Goal: Task Accomplishment & Management: Manage account settings

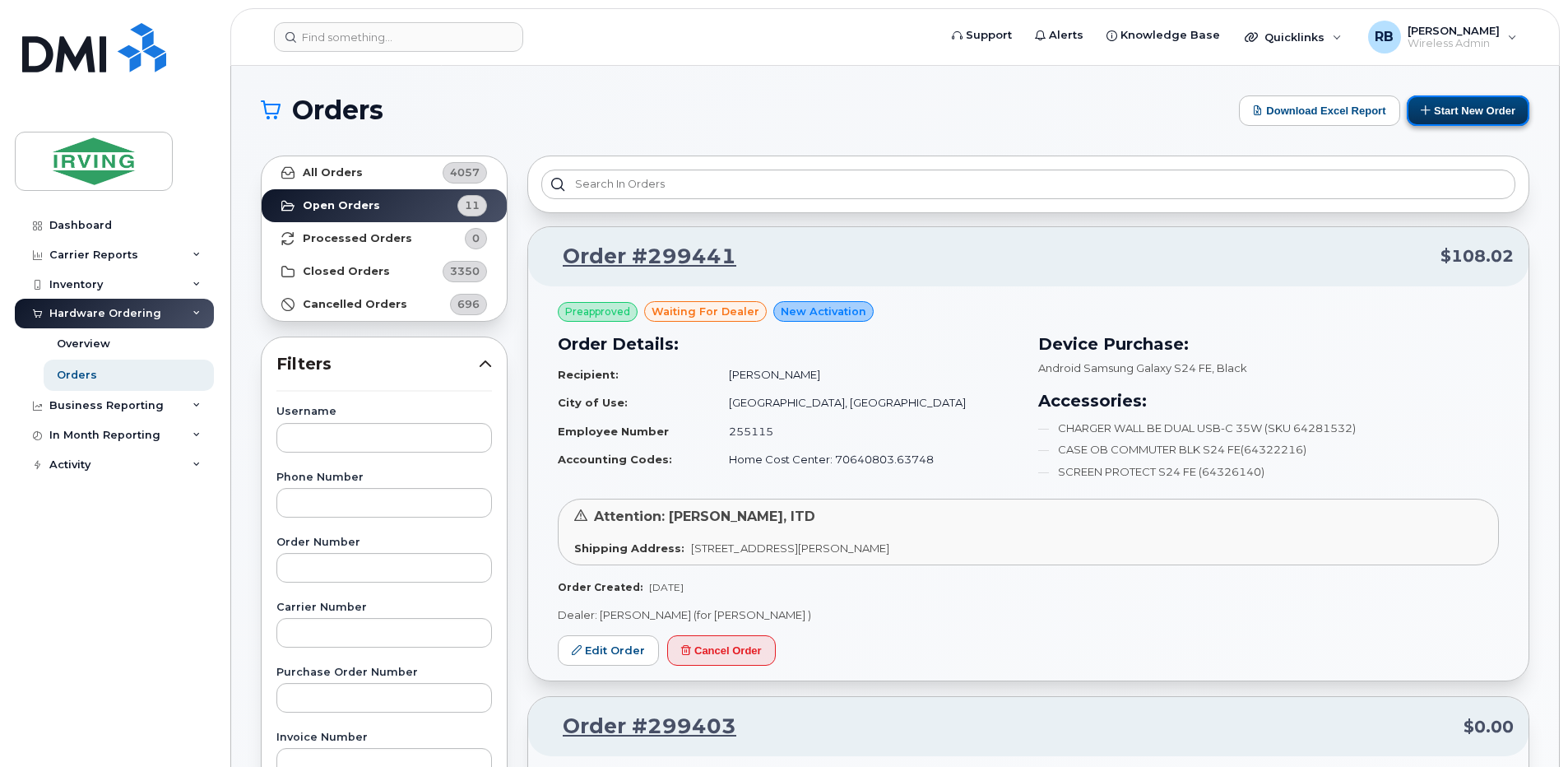
click at [1446, 115] on button "Start New Order" at bounding box center [1467, 111] width 122 height 31
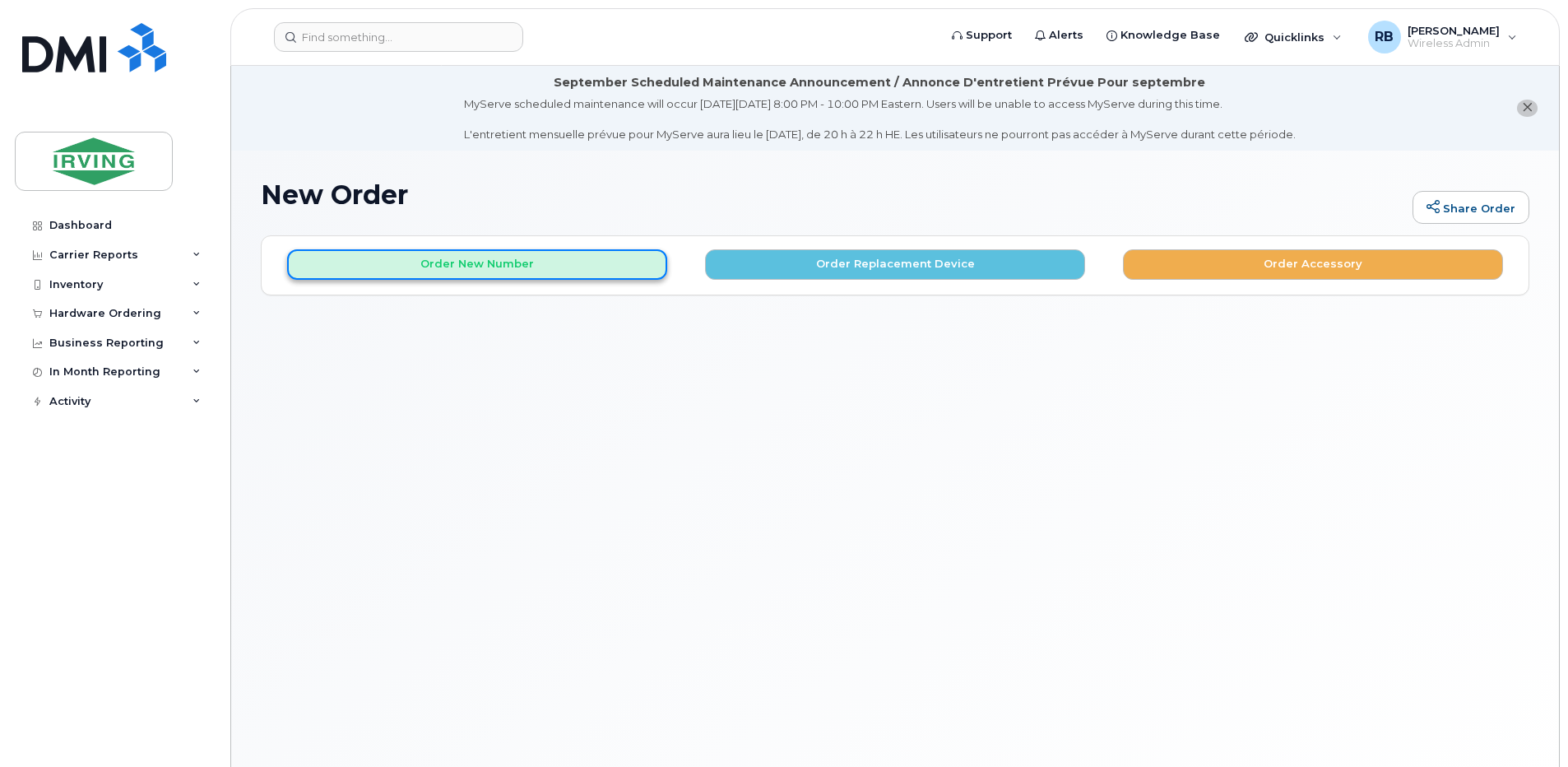
click at [458, 271] on button "Order New Number" at bounding box center [476, 265] width 380 height 31
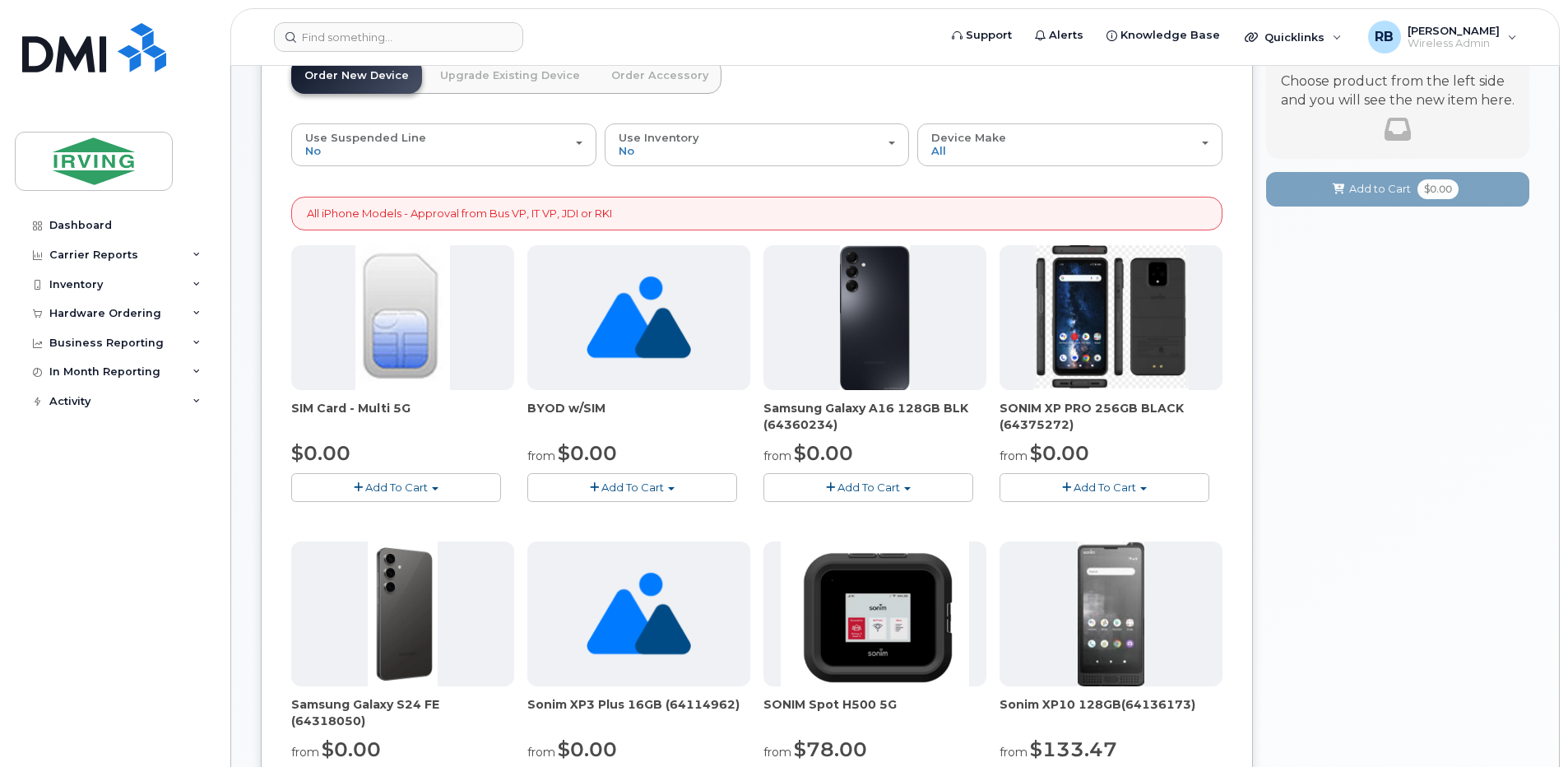
scroll to position [329, 0]
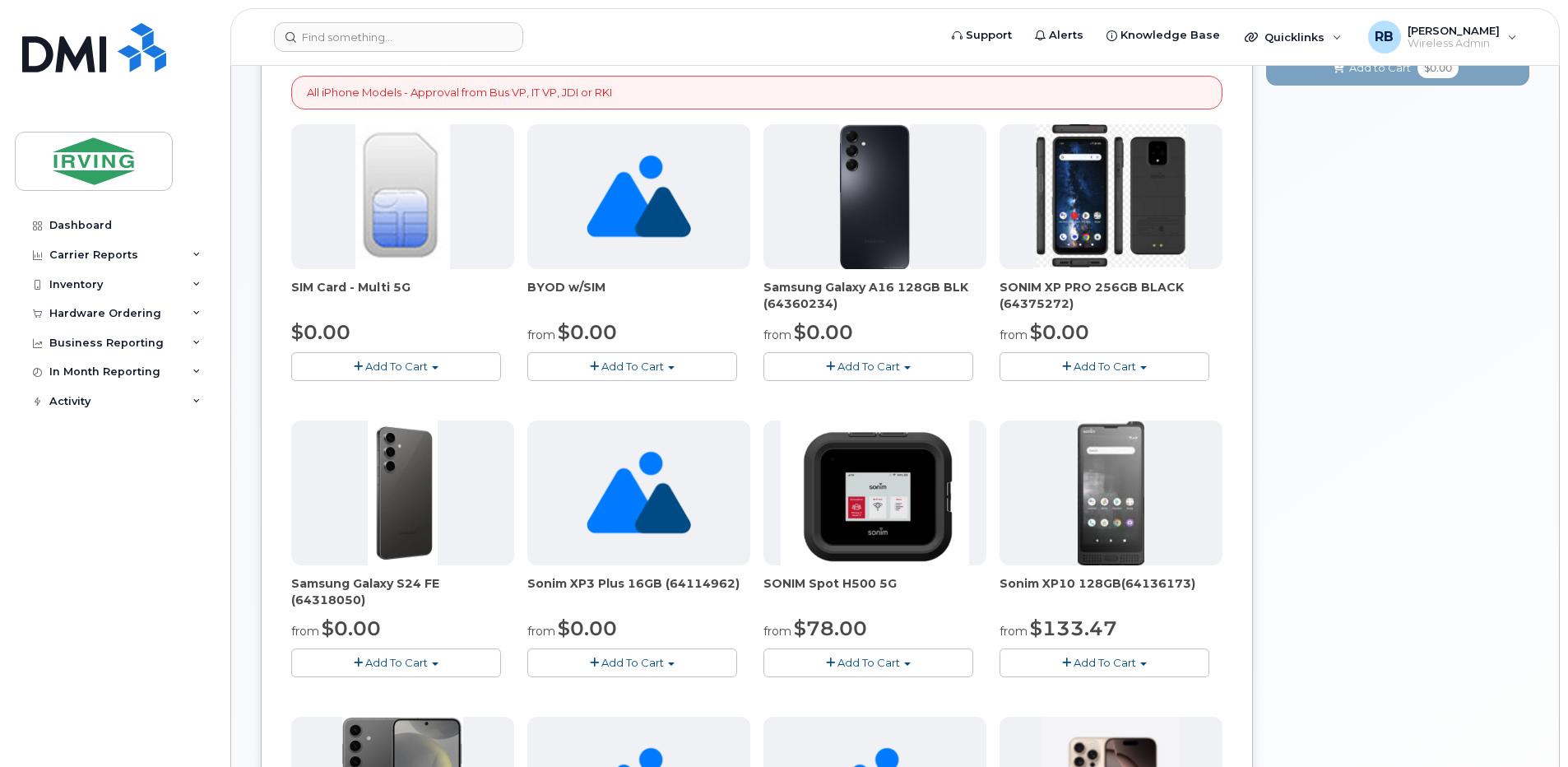
click at [400, 659] on span "Add To Cart" at bounding box center [396, 662] width 63 height 13
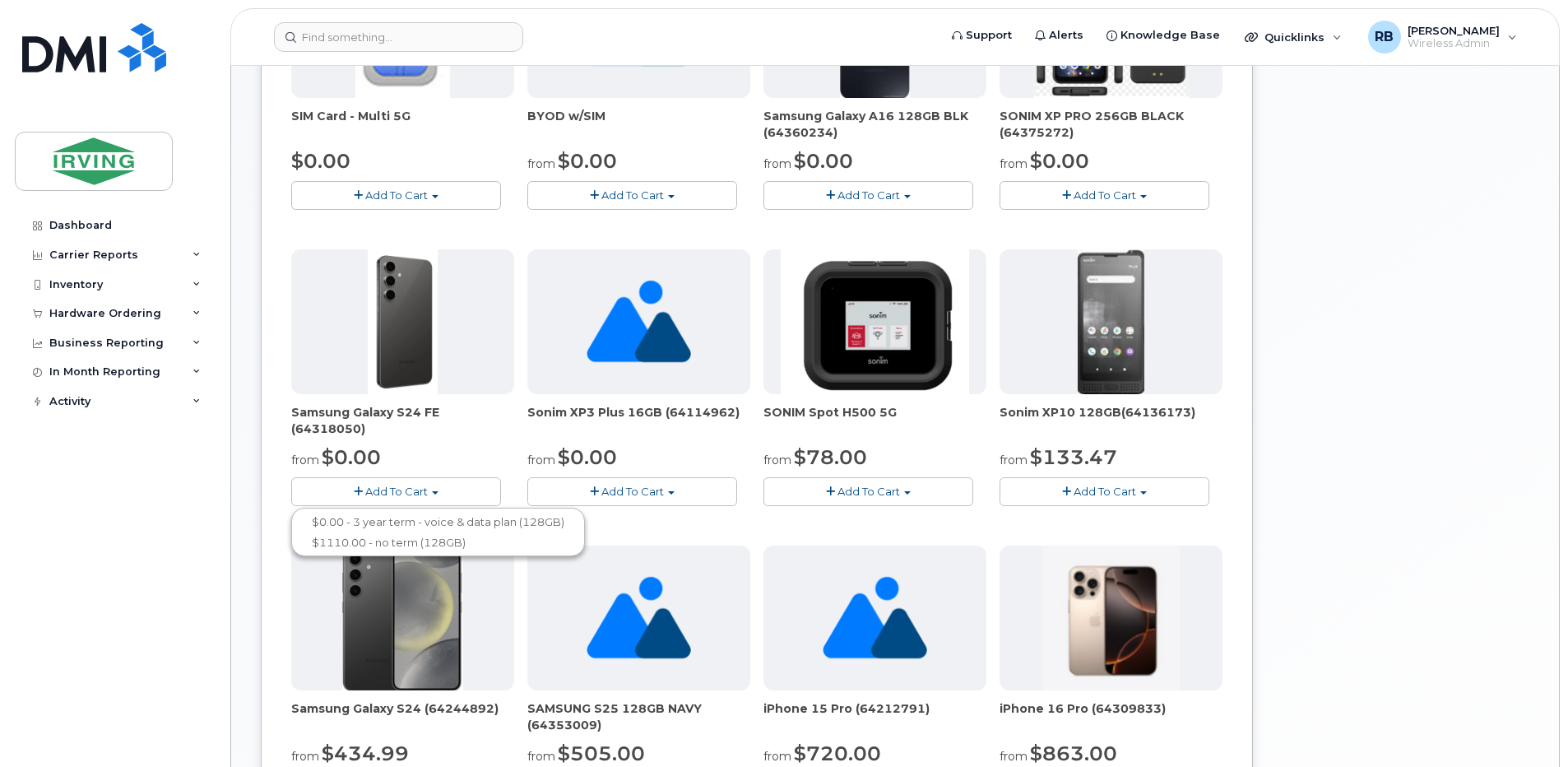
scroll to position [549, 0]
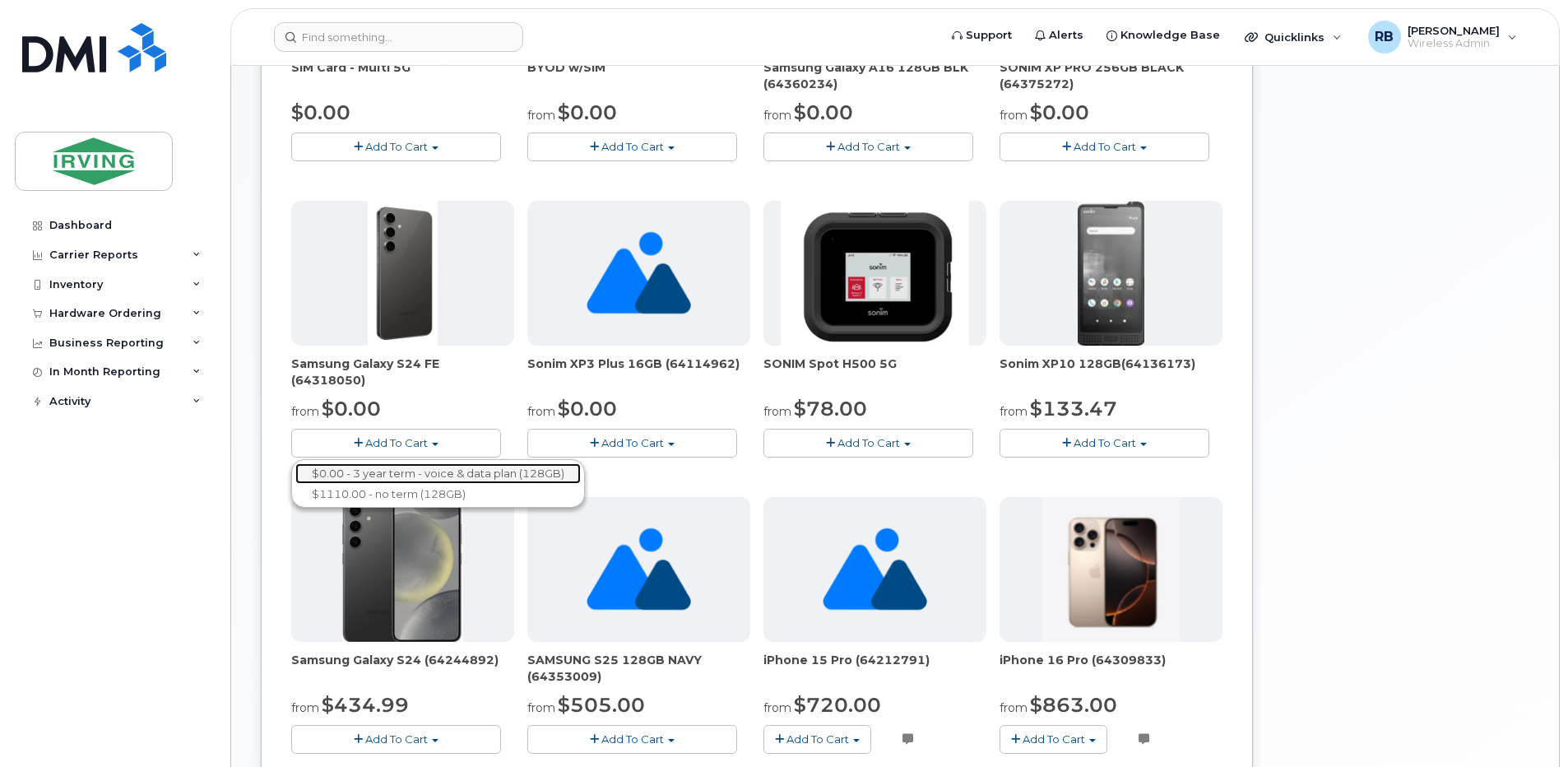
click at [442, 476] on link "$0.00 - 3 year term - voice & data plan (128GB)" at bounding box center [438, 473] width 286 height 20
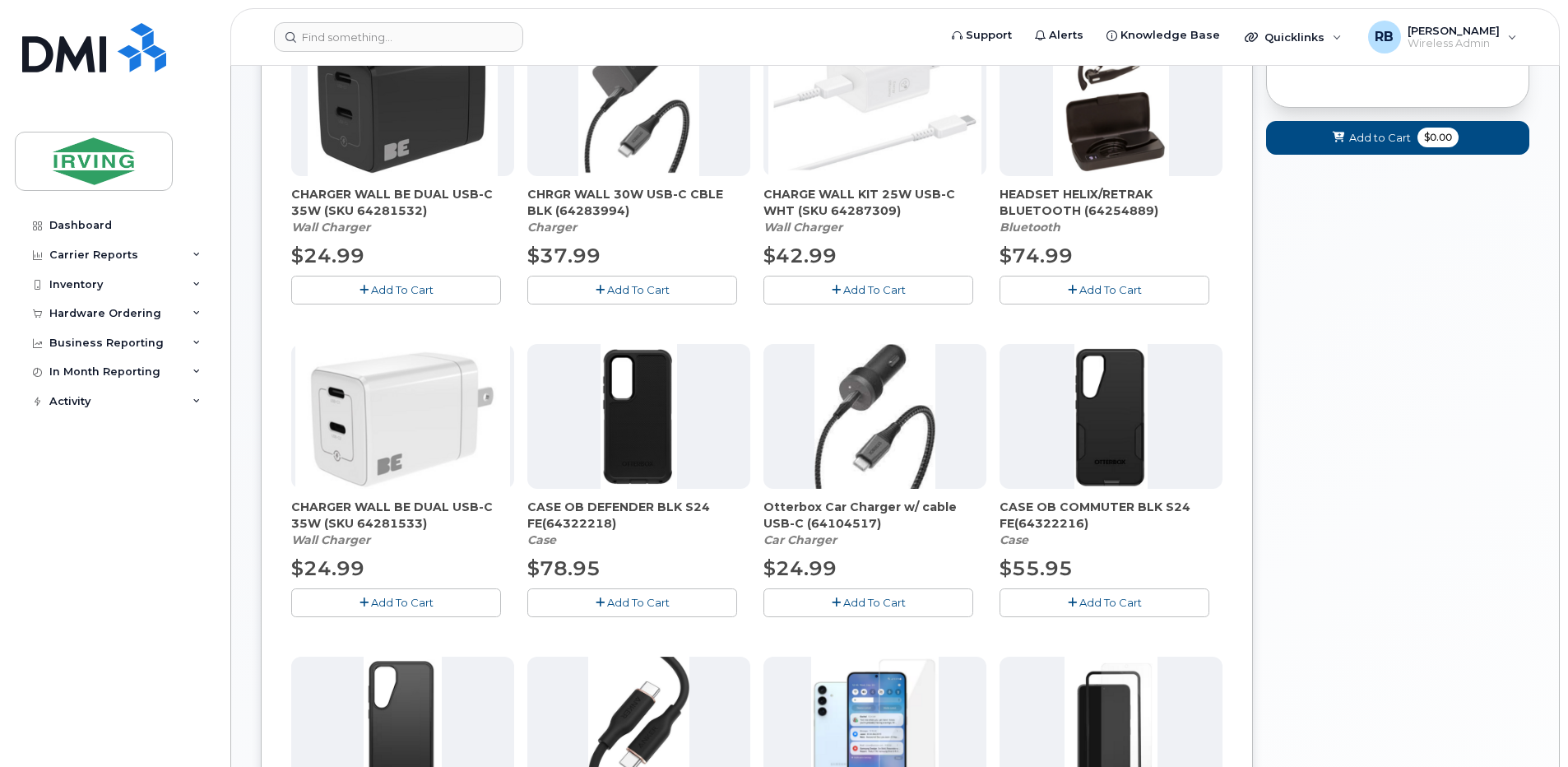
scroll to position [531, 0]
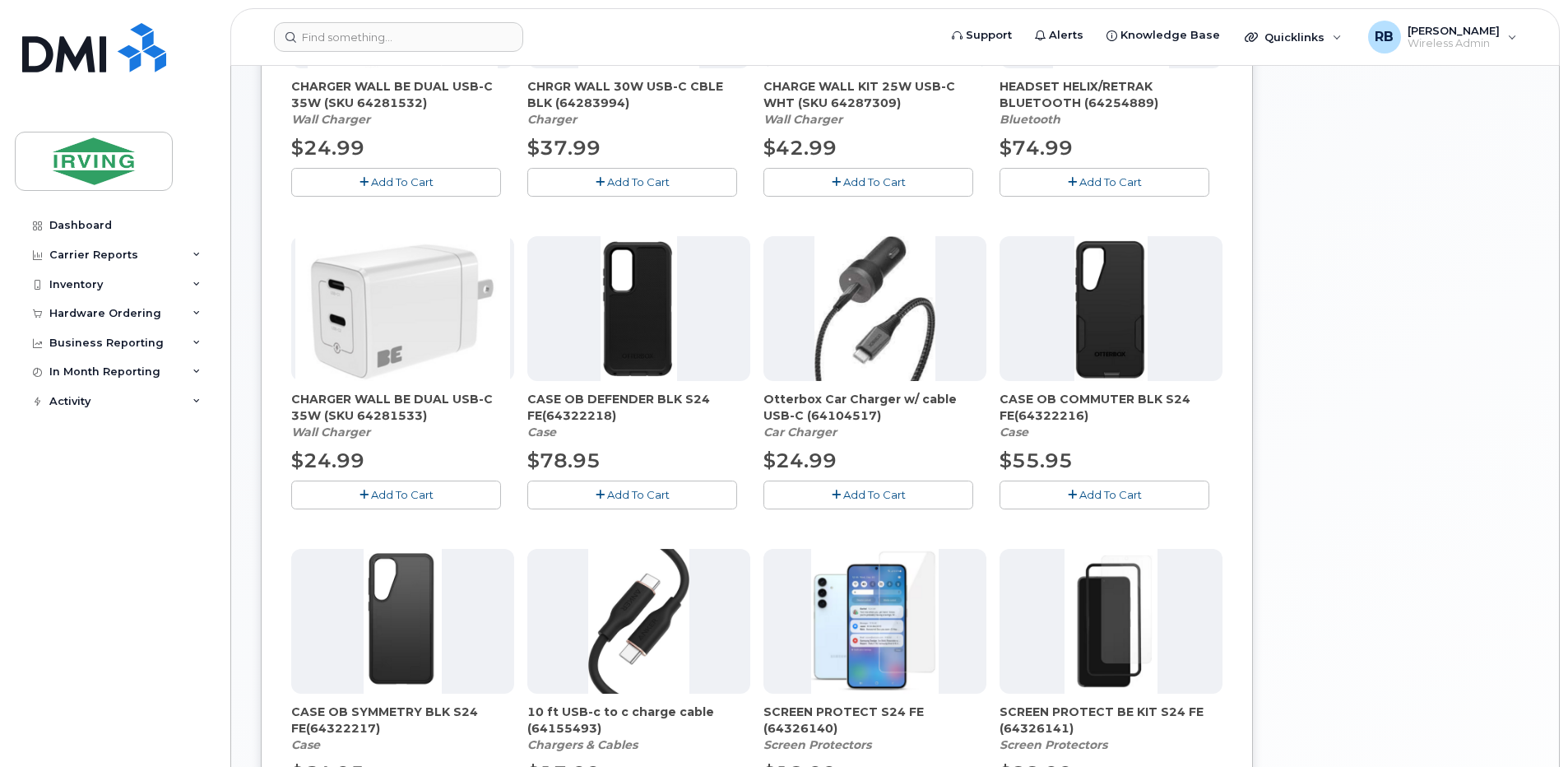
click at [1090, 491] on span "Add To Cart" at bounding box center [1110, 495] width 63 height 13
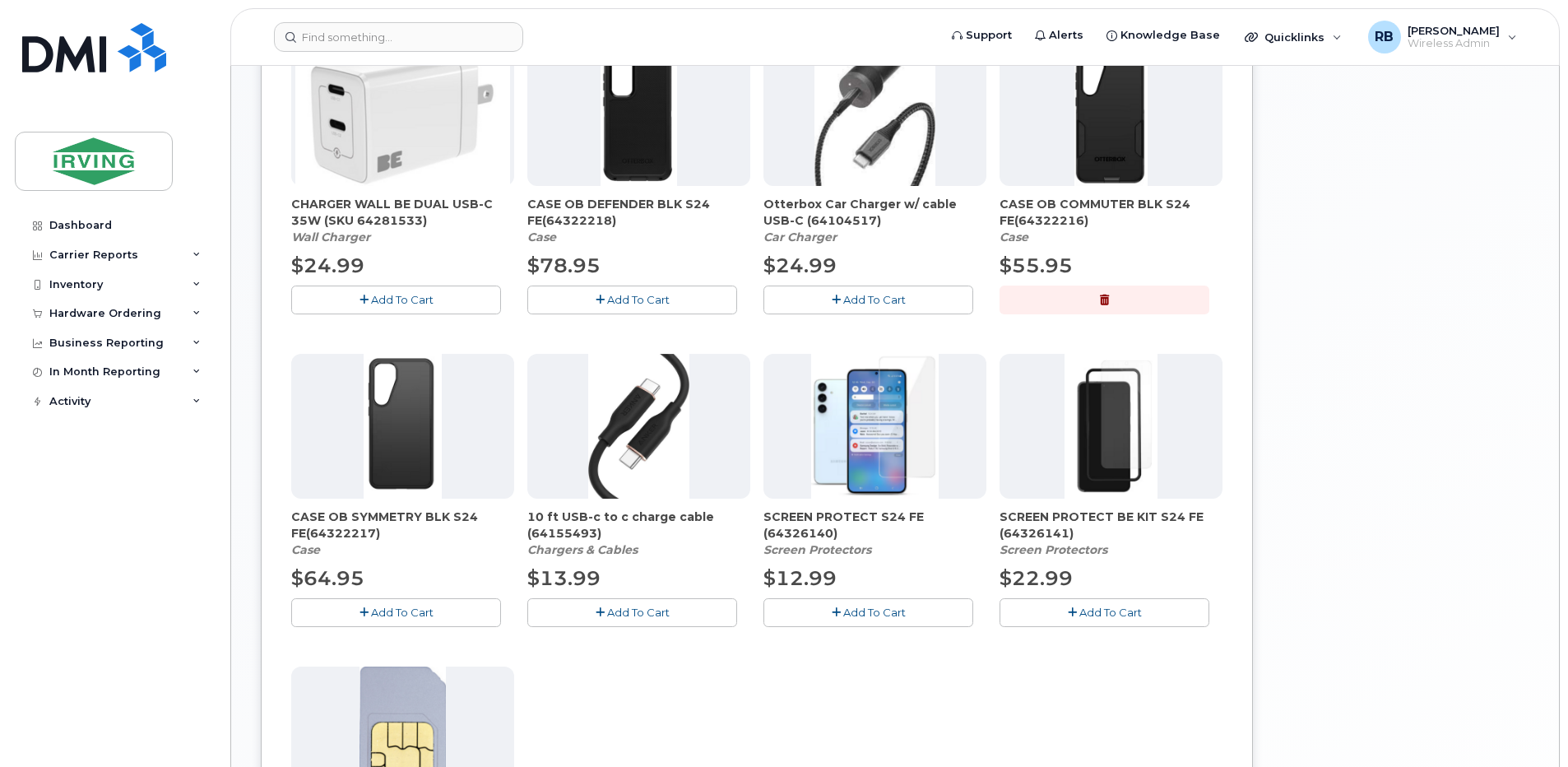
scroll to position [751, 0]
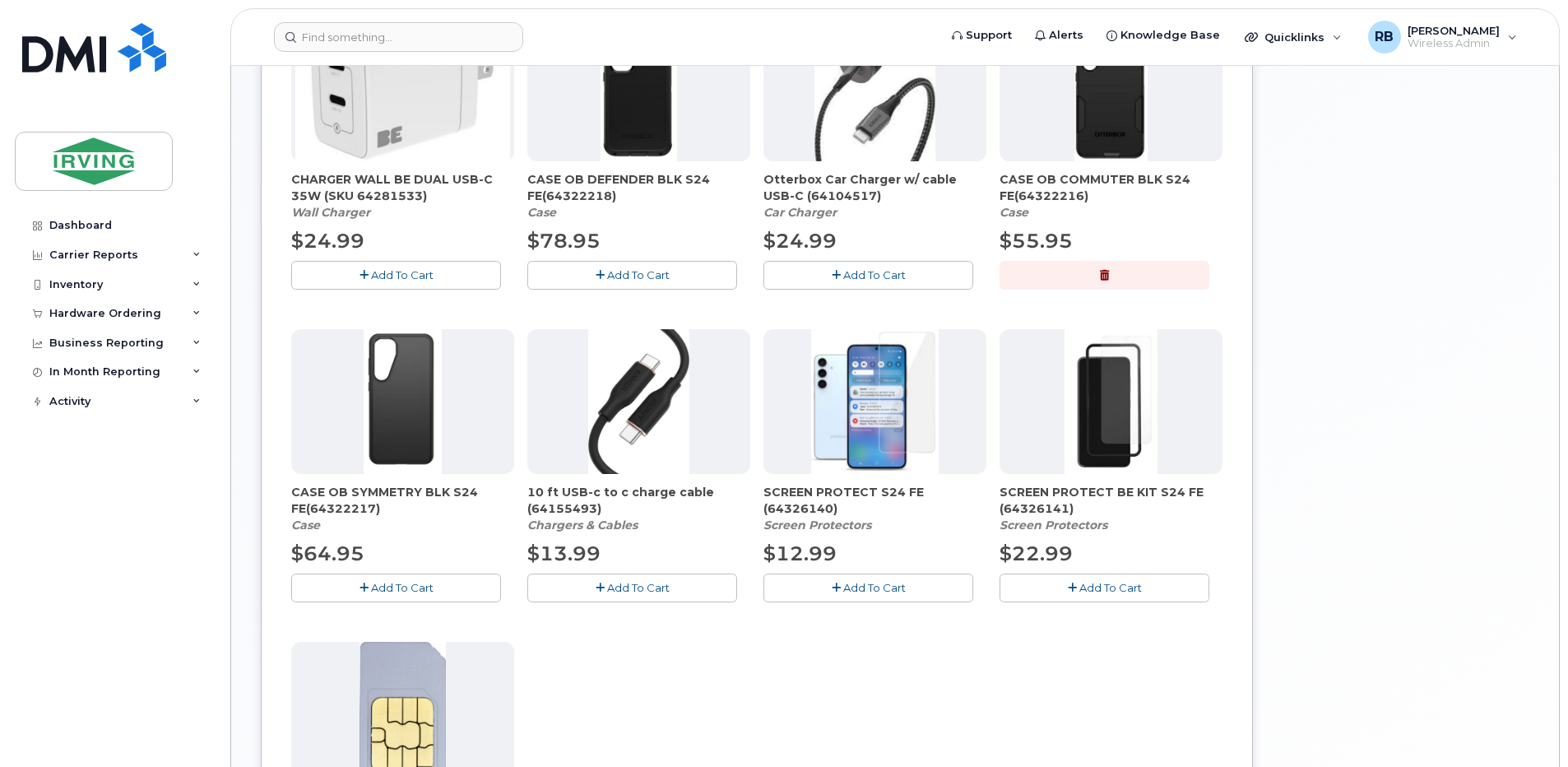
click at [846, 586] on span "Add To Cart" at bounding box center [874, 587] width 63 height 13
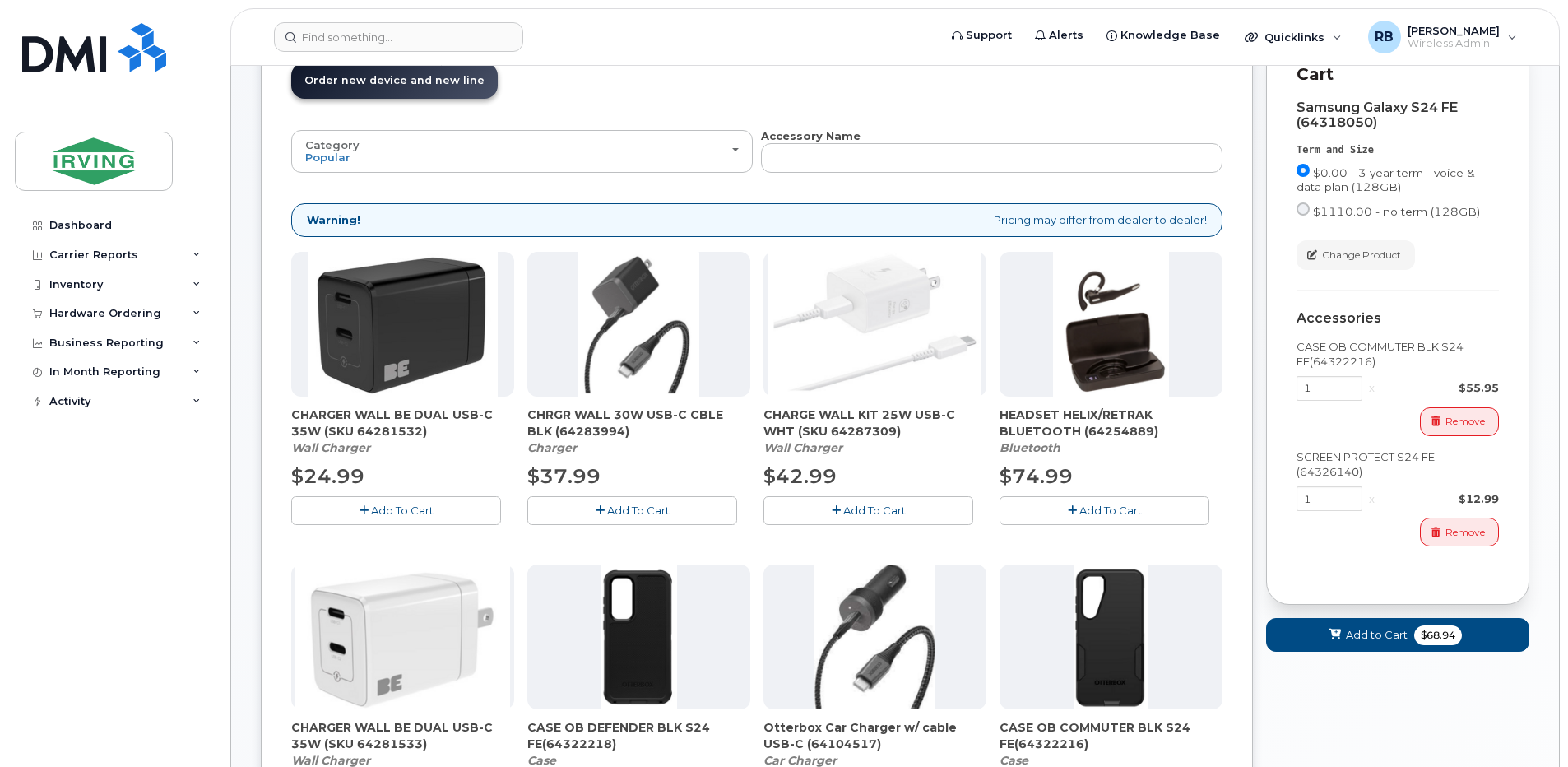
scroll to position [202, 0]
click at [623, 510] on span "Add To Cart" at bounding box center [638, 511] width 63 height 13
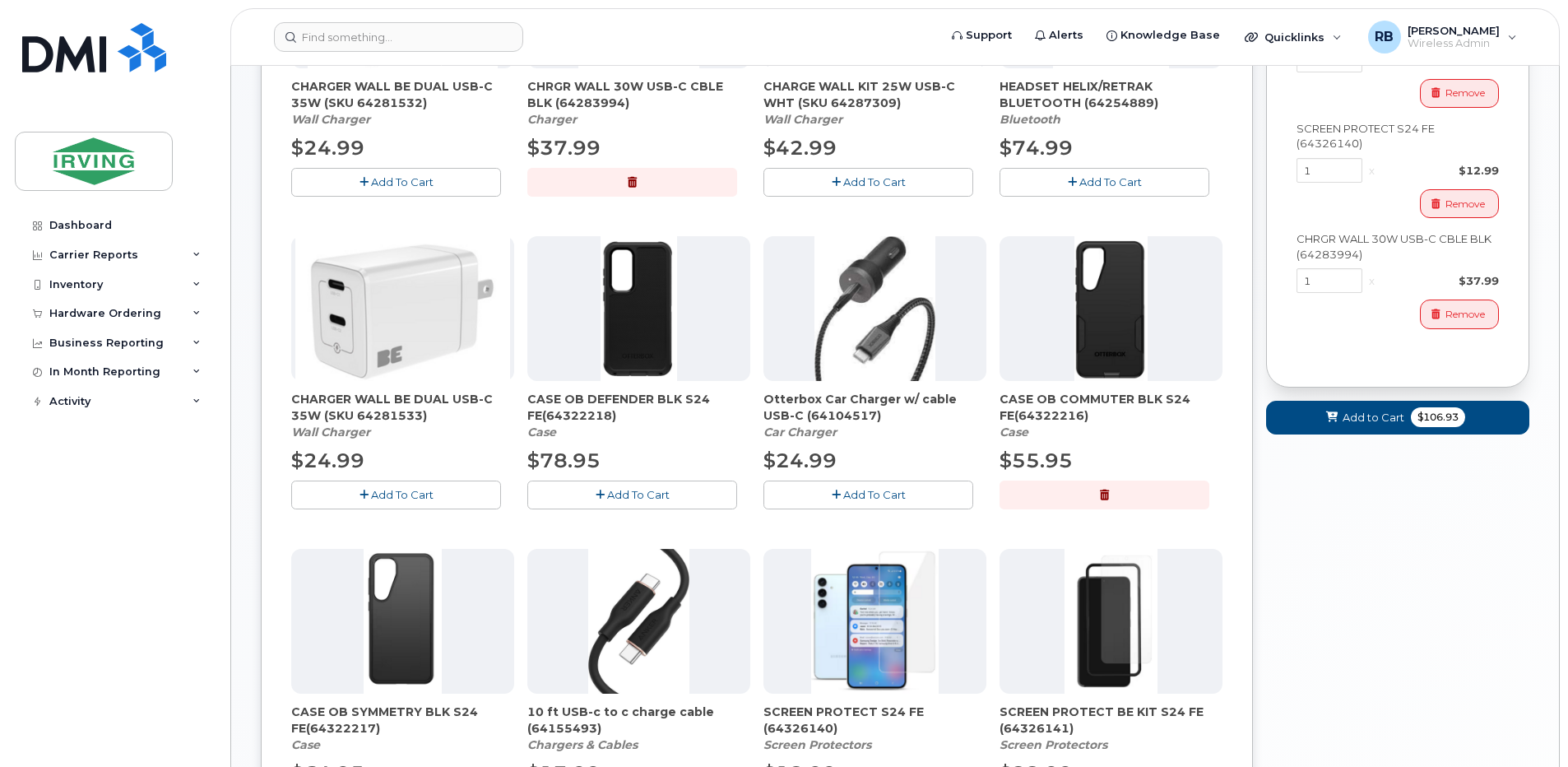
scroll to position [422, 0]
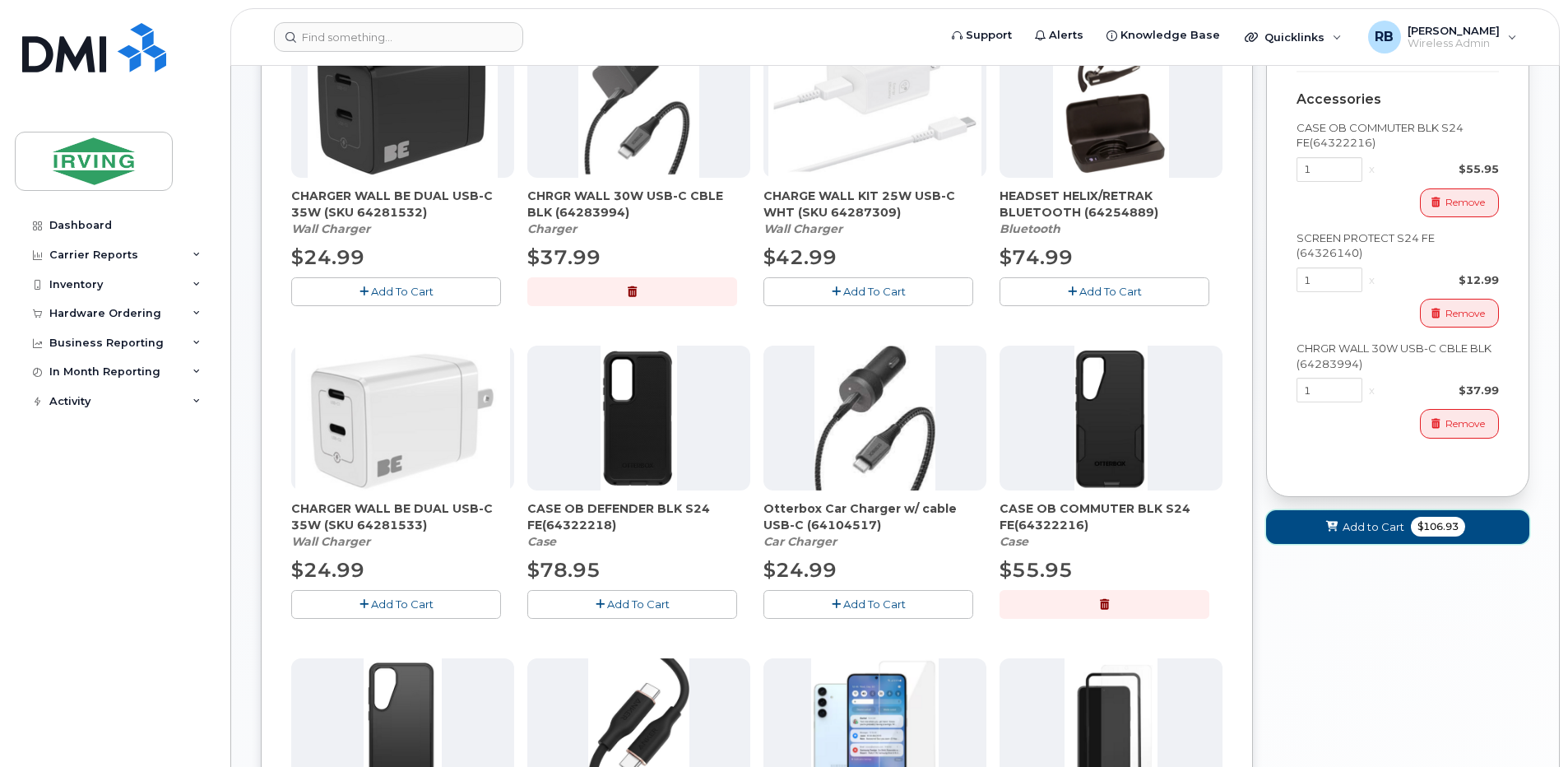
click at [1309, 517] on button "Add to Cart $106.93" at bounding box center [1397, 526] width 263 height 34
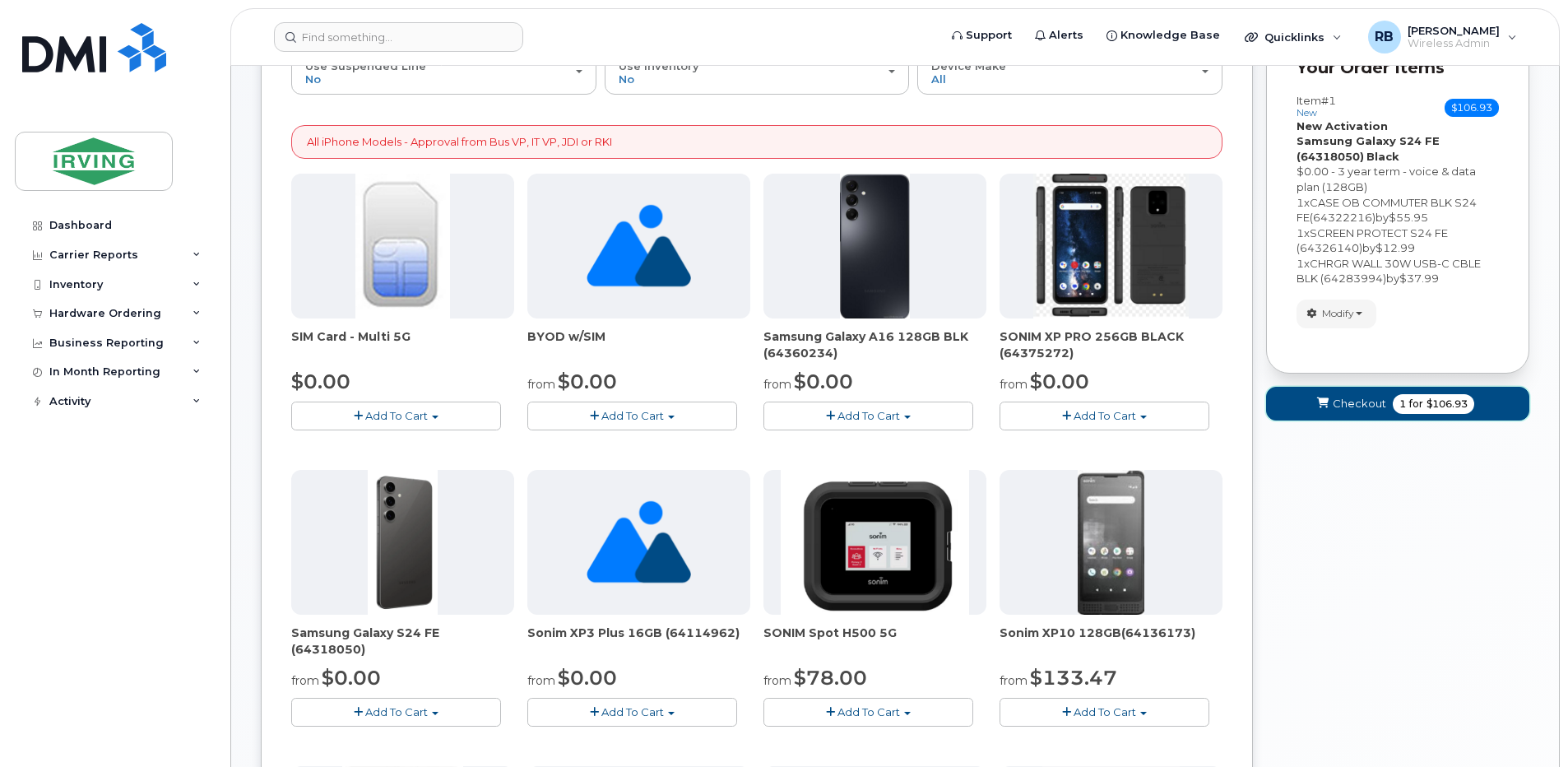
click at [1346, 403] on span "Checkout" at bounding box center [1360, 403] width 54 height 15
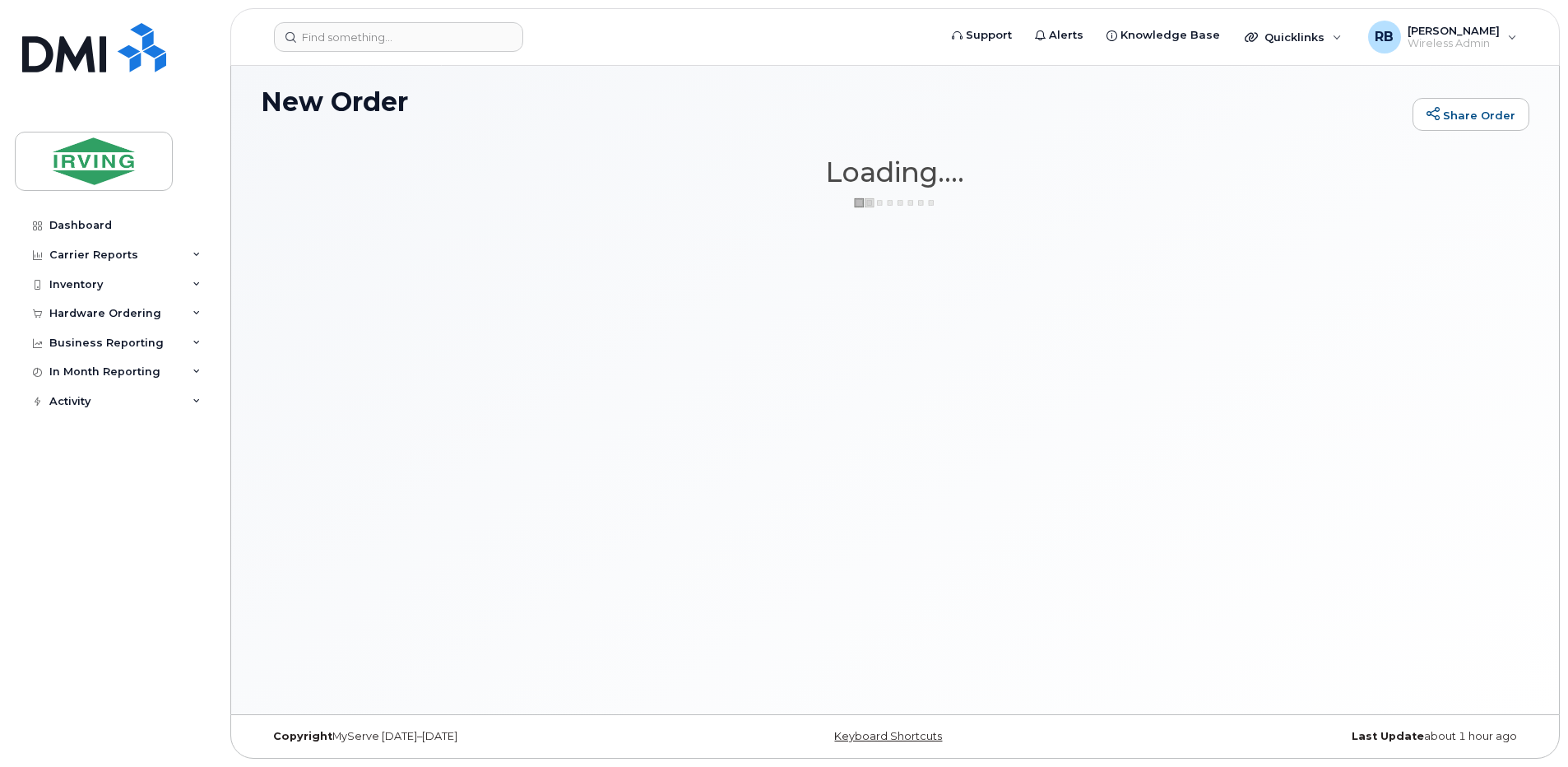
scroll to position [93, 0]
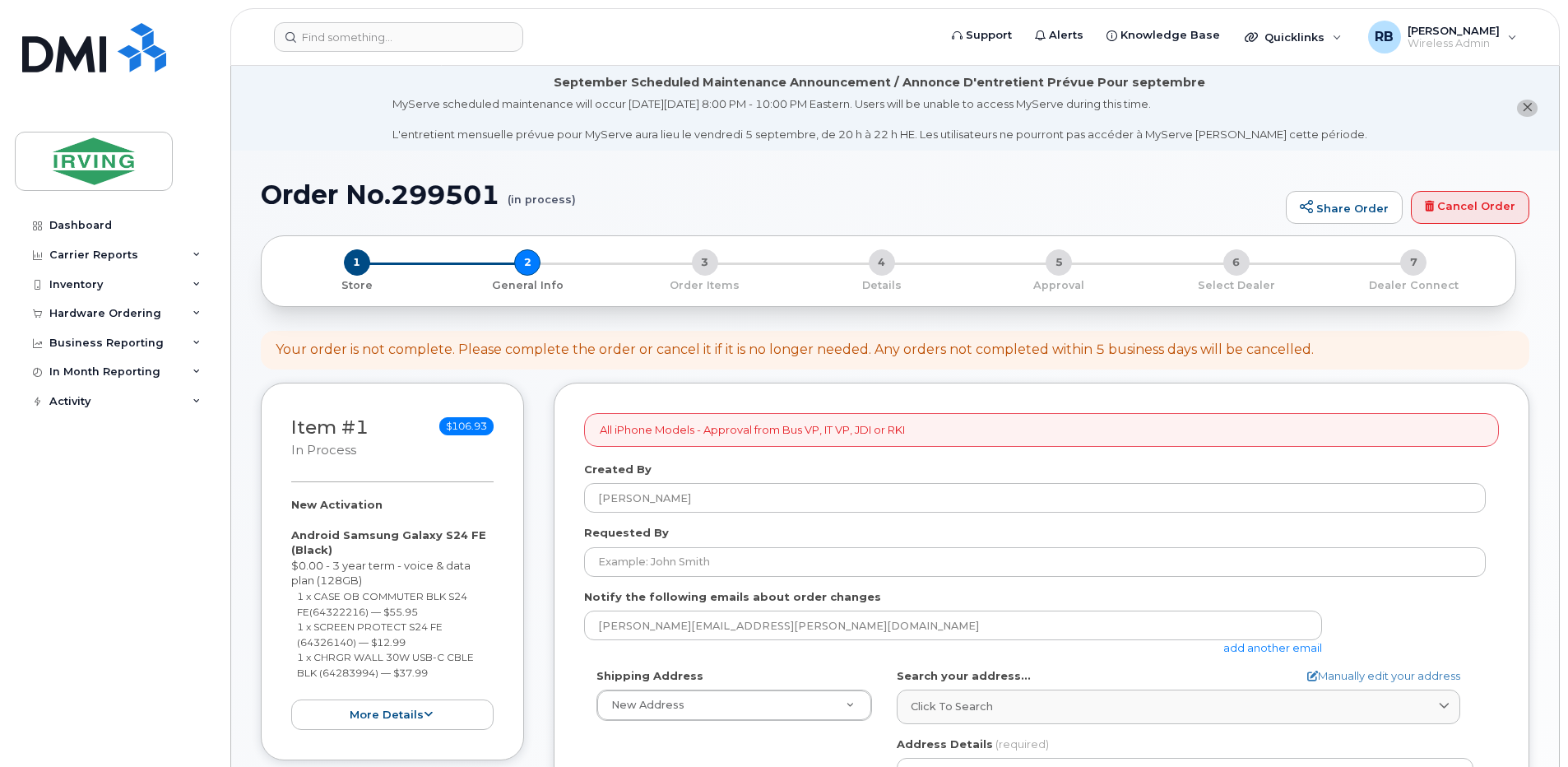
select select
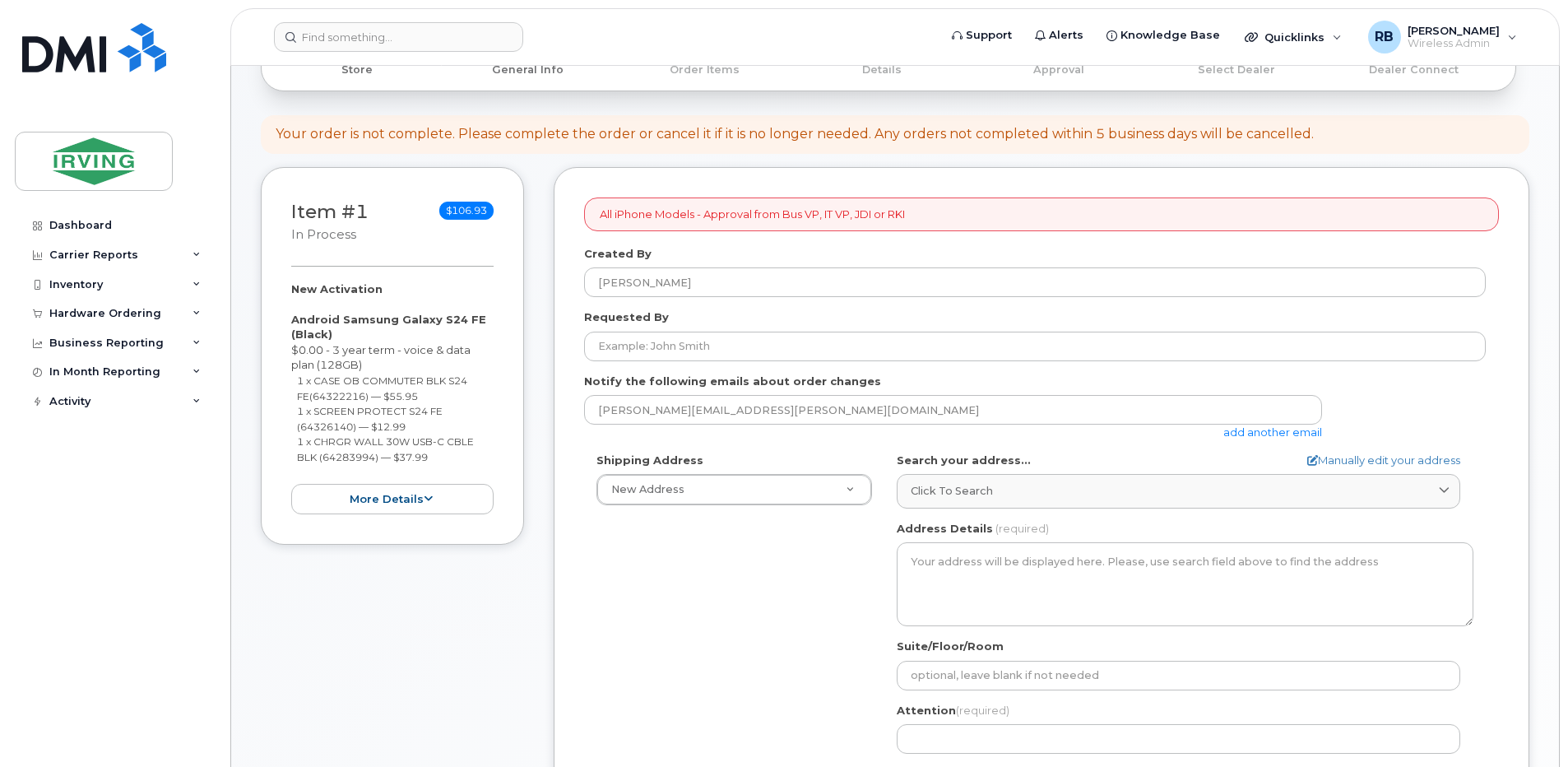
scroll to position [219, 0]
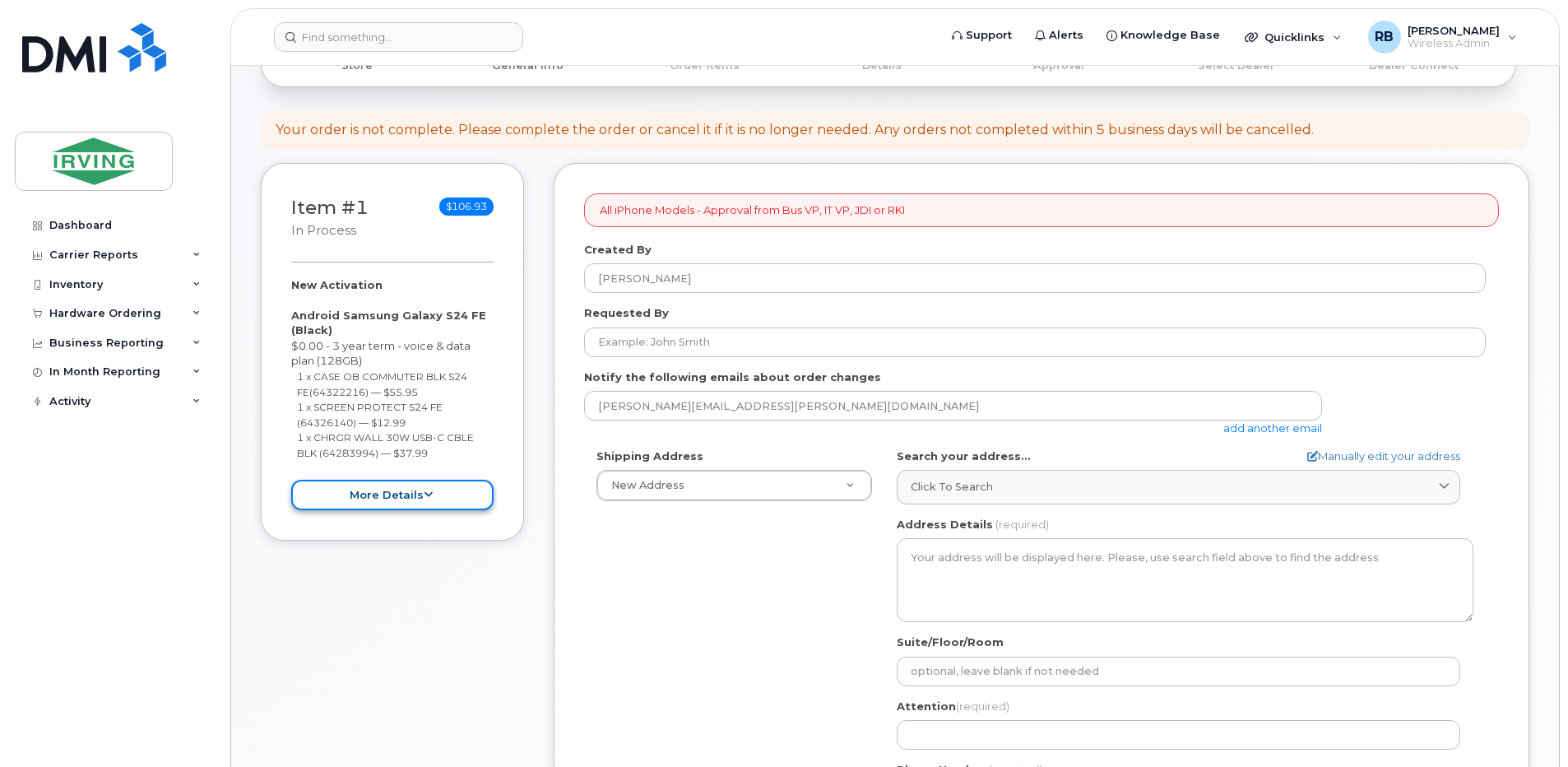
click at [419, 496] on button "more details" at bounding box center [393, 495] width 202 height 31
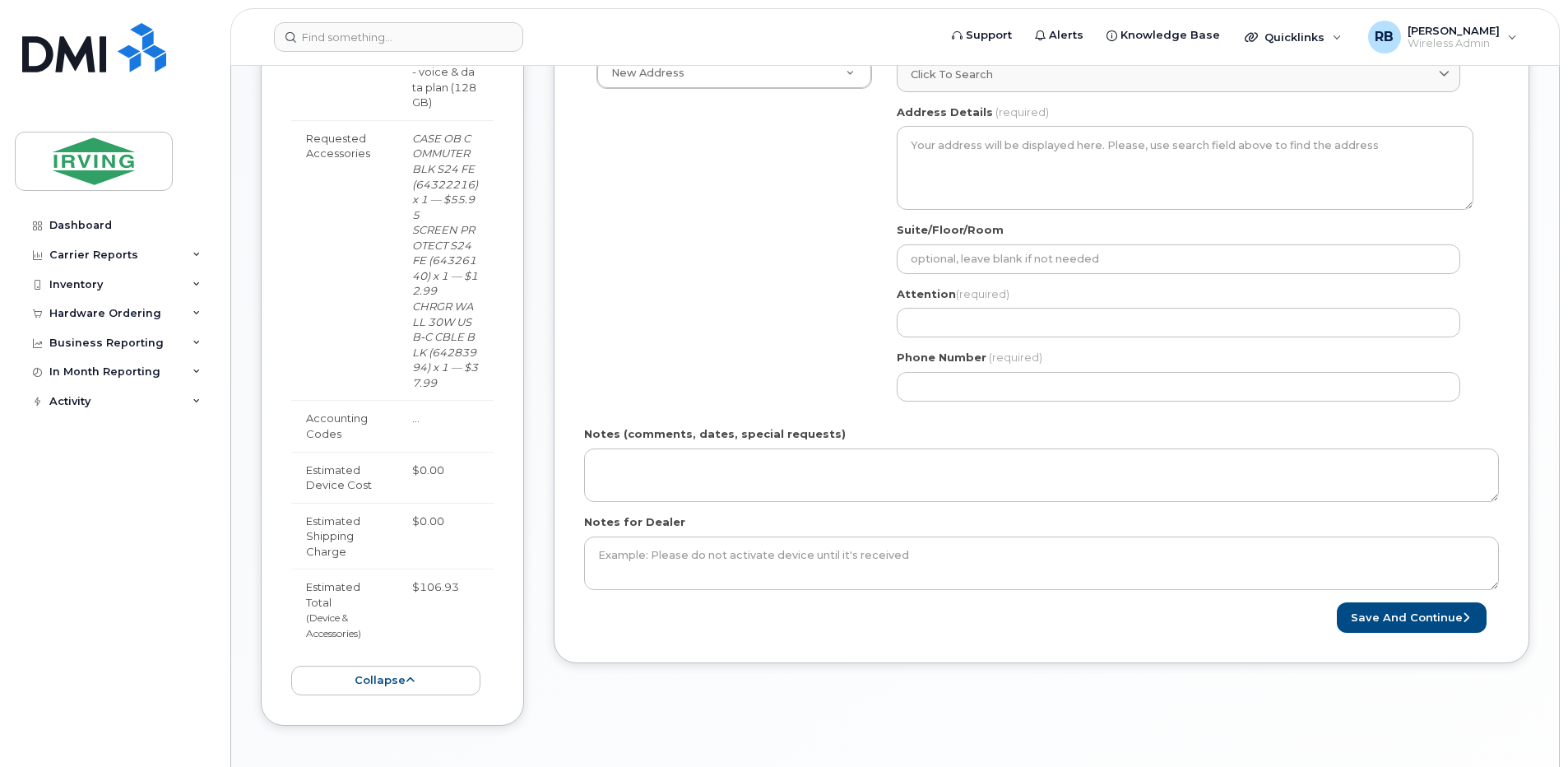
scroll to position [658, 0]
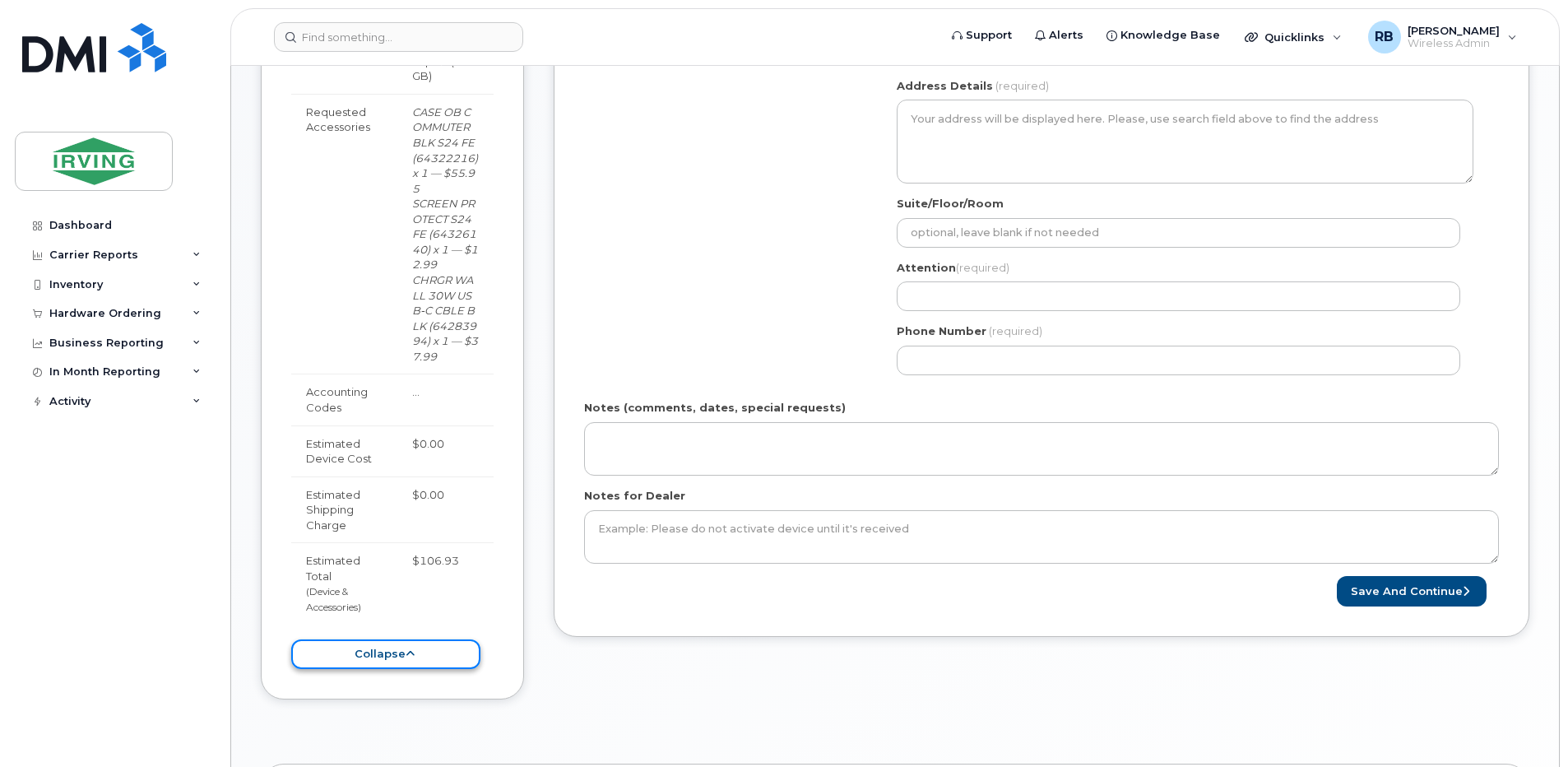
click at [361, 657] on button "collapse" at bounding box center [386, 654] width 190 height 31
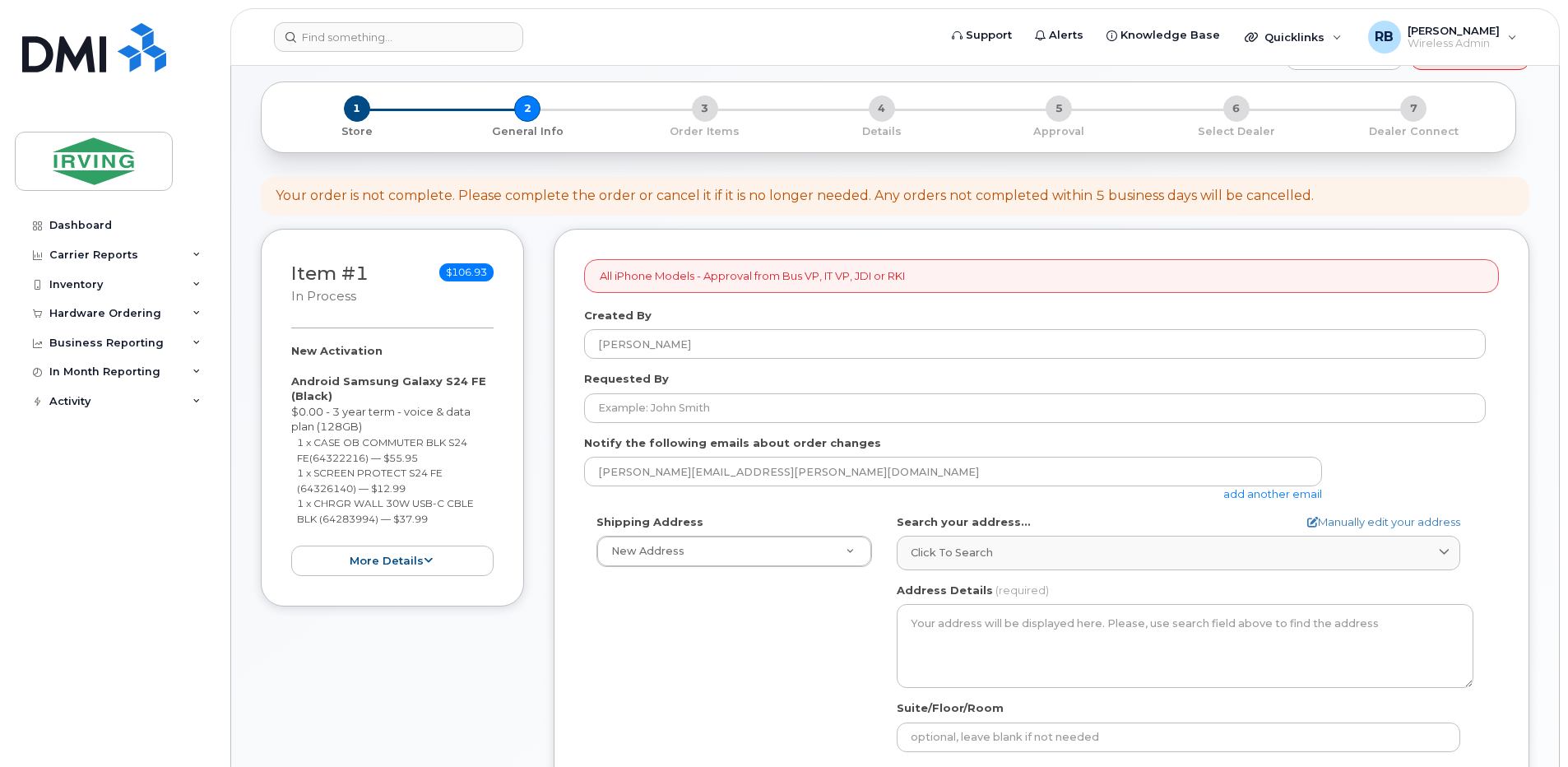
scroll to position [110, 0]
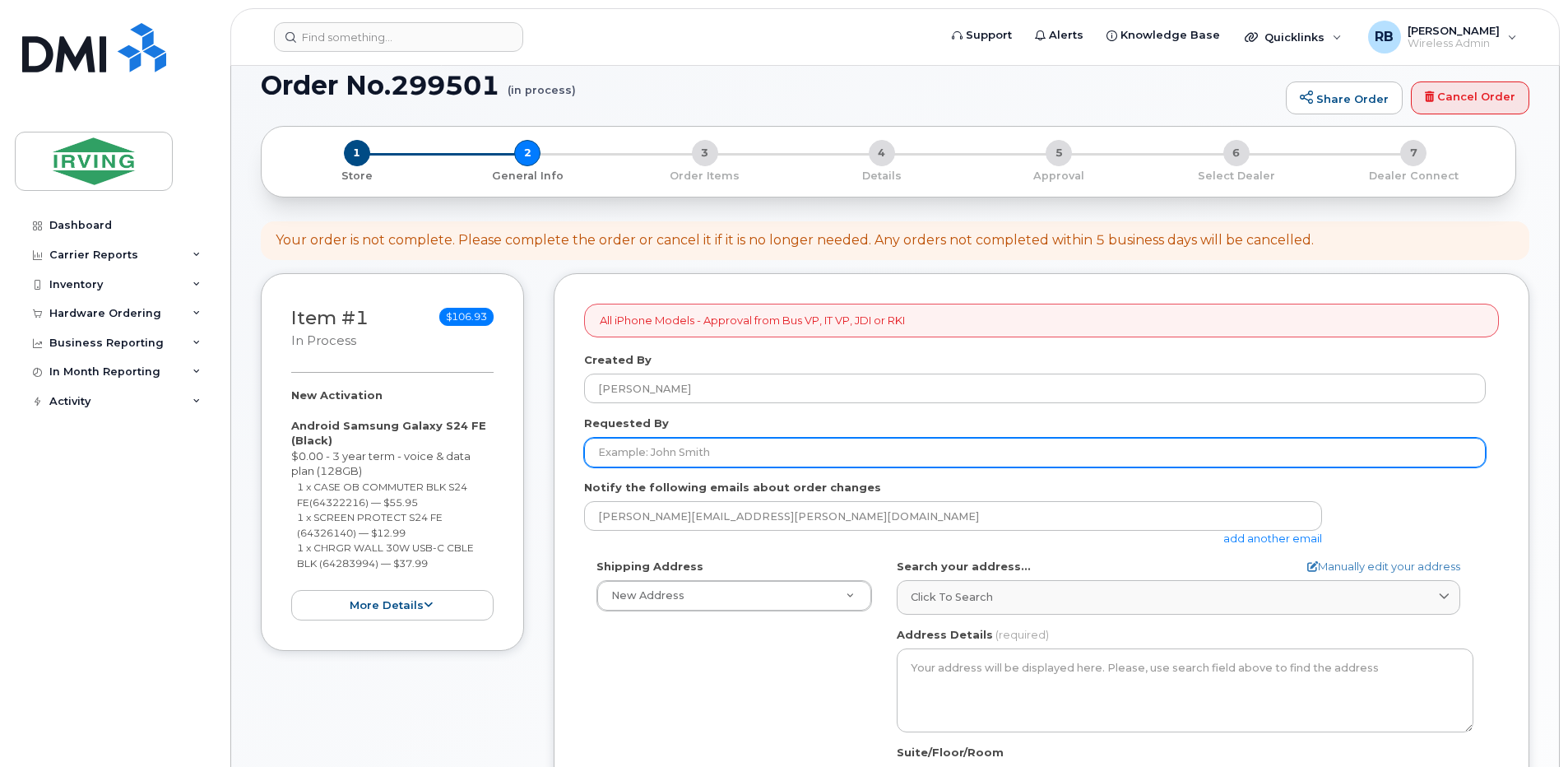
click at [669, 456] on input "Requested By" at bounding box center [1035, 452] width 902 height 30
type input "Vanessa Duffley"
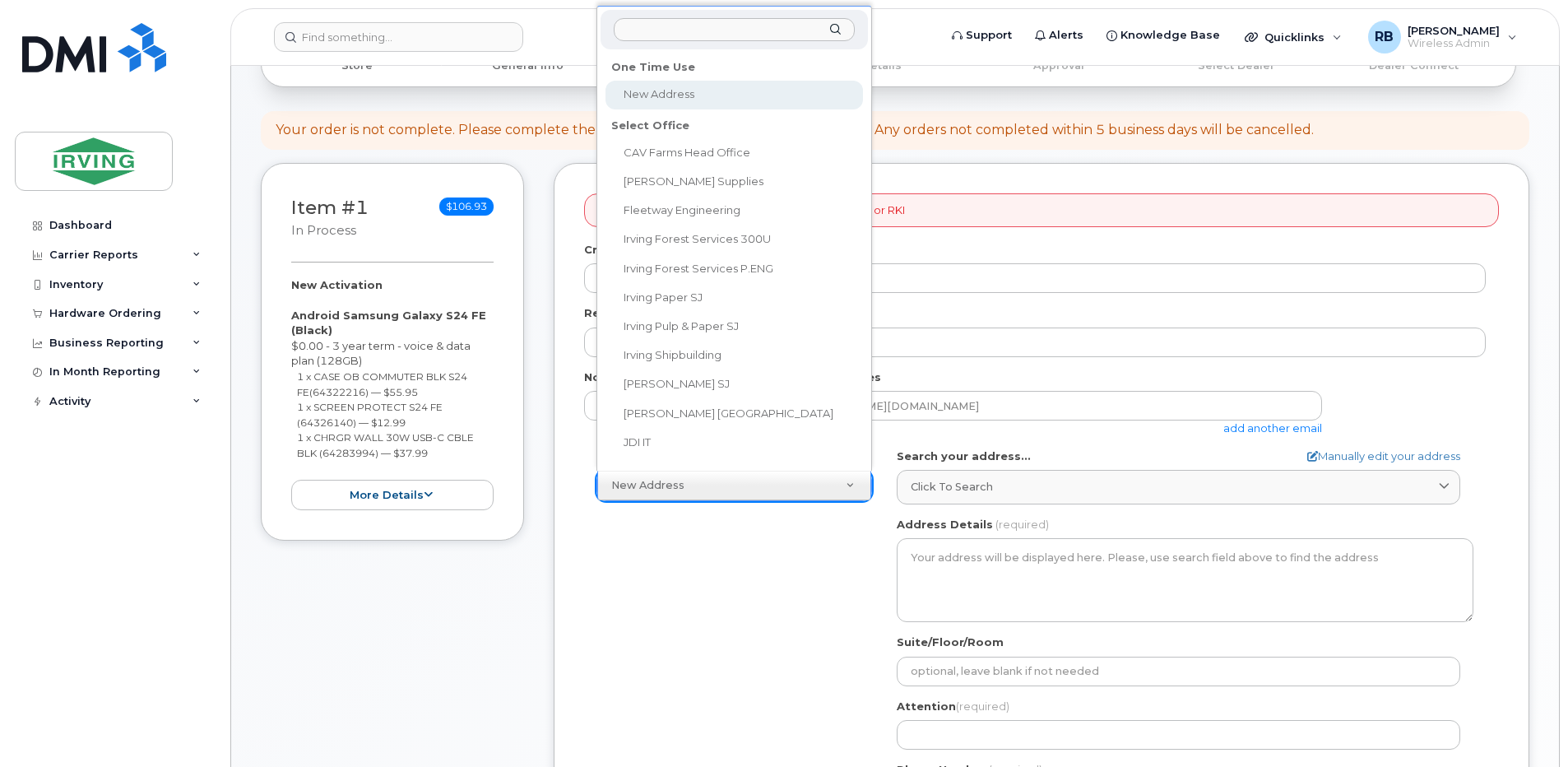
scroll to position [13, 0]
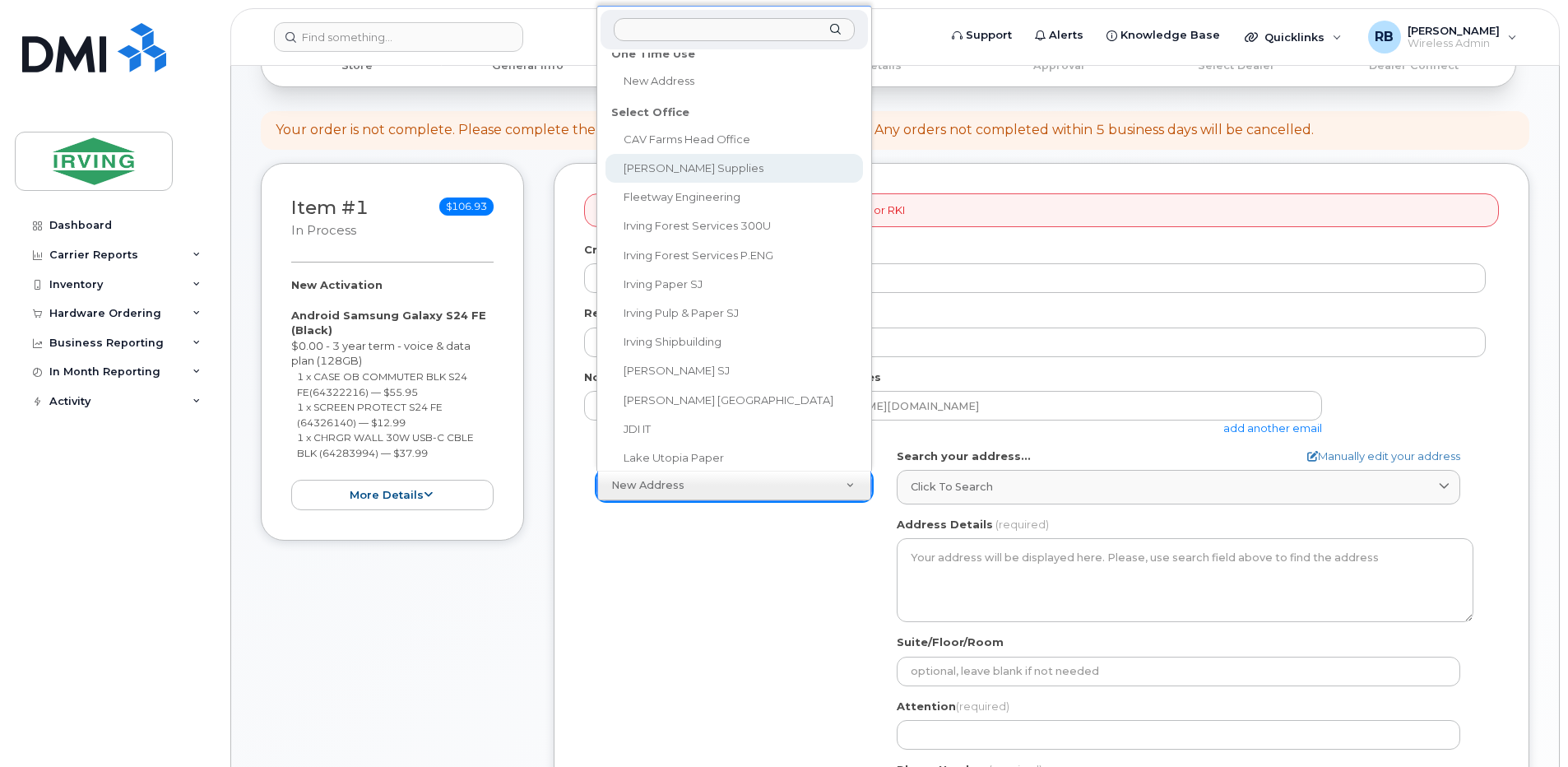
select select
type textarea "Chandler Sales 225 Thorne Avenue Saint John New Brunswick E2L4L9"
type input "Nathalii Perez"
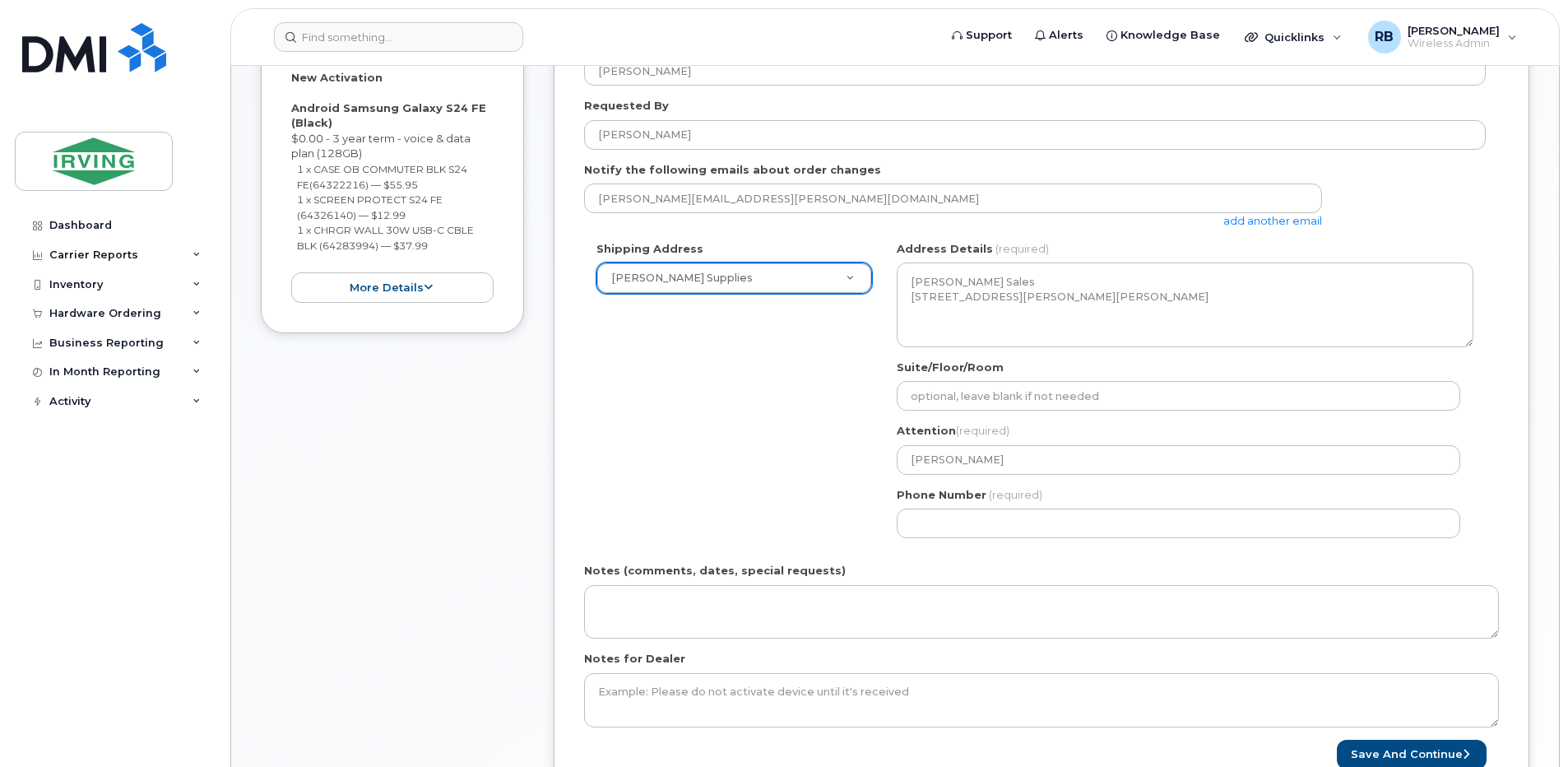
scroll to position [439, 0]
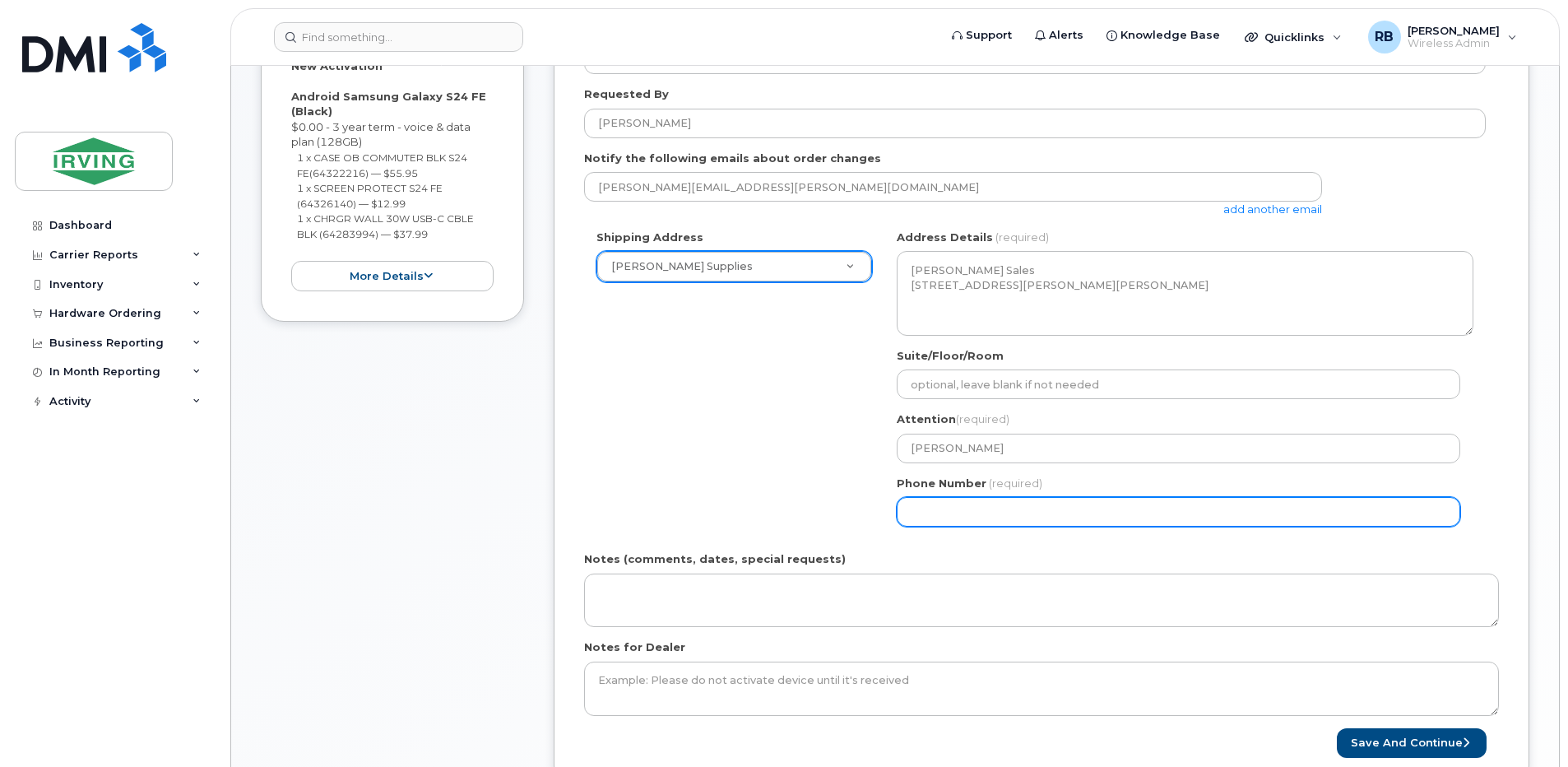
click at [942, 500] on input "Phone Number" at bounding box center [1178, 511] width 563 height 30
select select
type input "506"
click at [922, 514] on input "Phone Number" at bounding box center [1178, 511] width 563 height 30
type input "506"
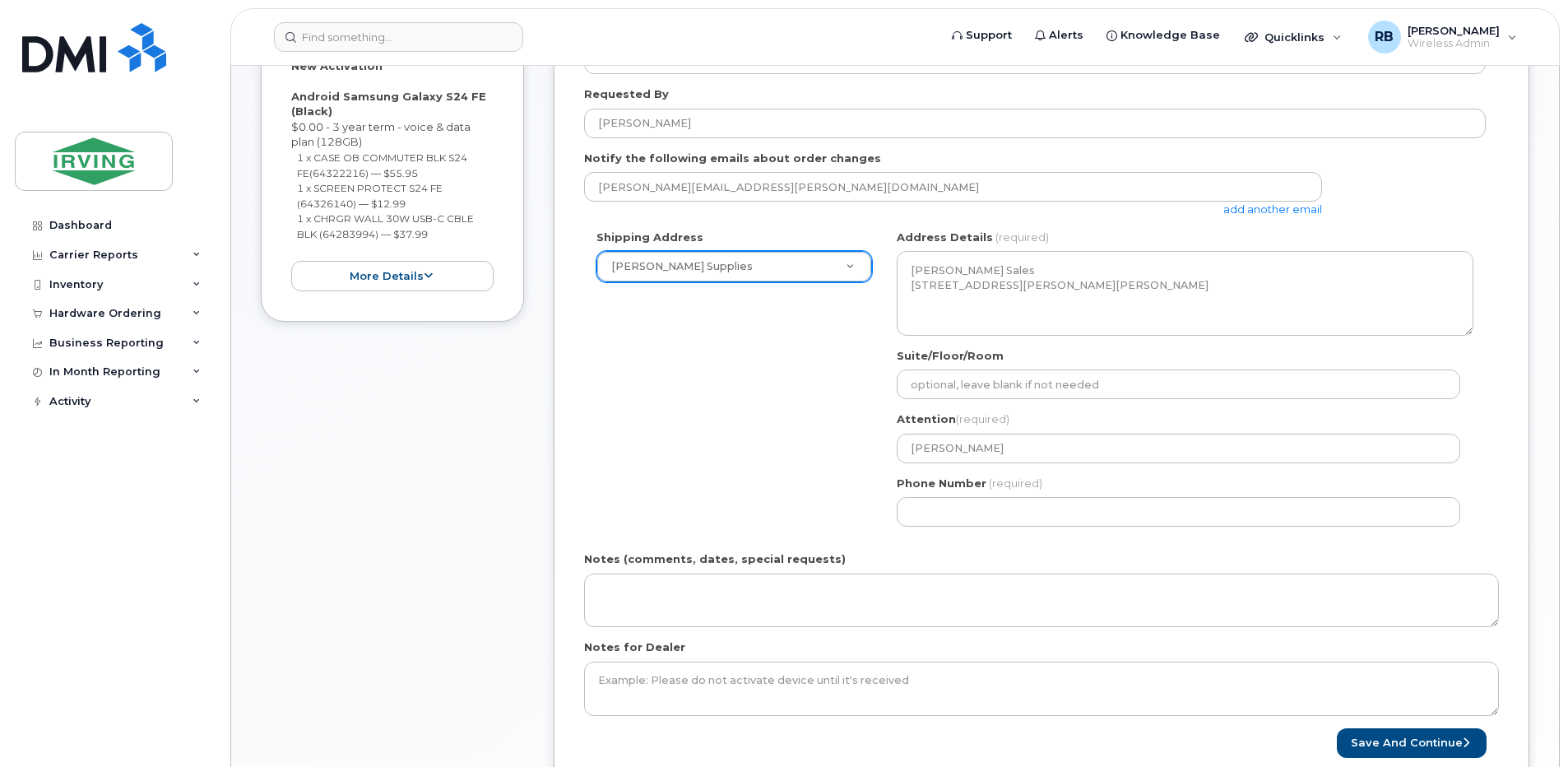
click at [831, 538] on div "Shipping Address Chandler Supplies New Address CAV Farms Head Office Chandler S…" at bounding box center [1035, 383] width 902 height 309
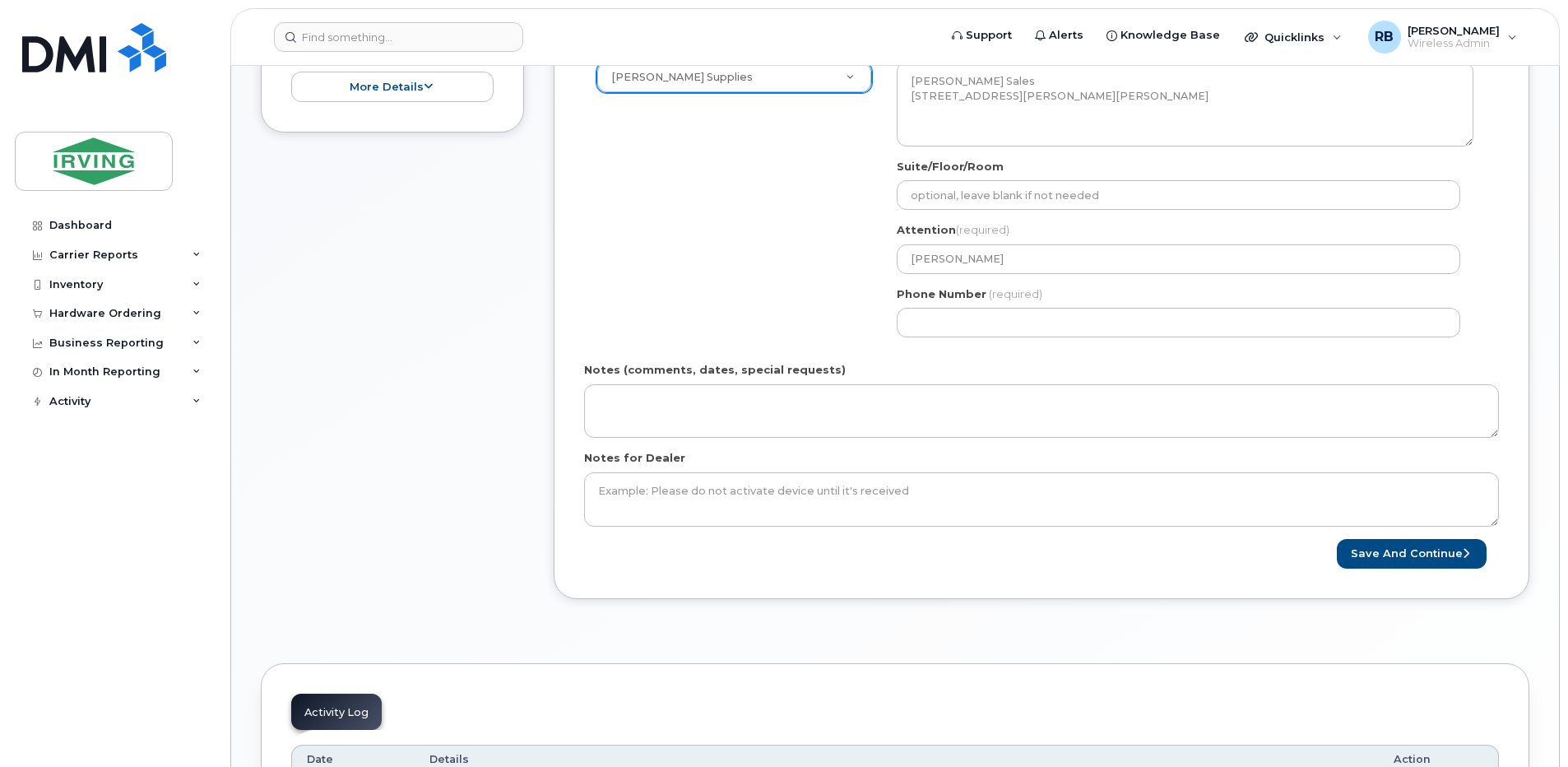
scroll to position [658, 0]
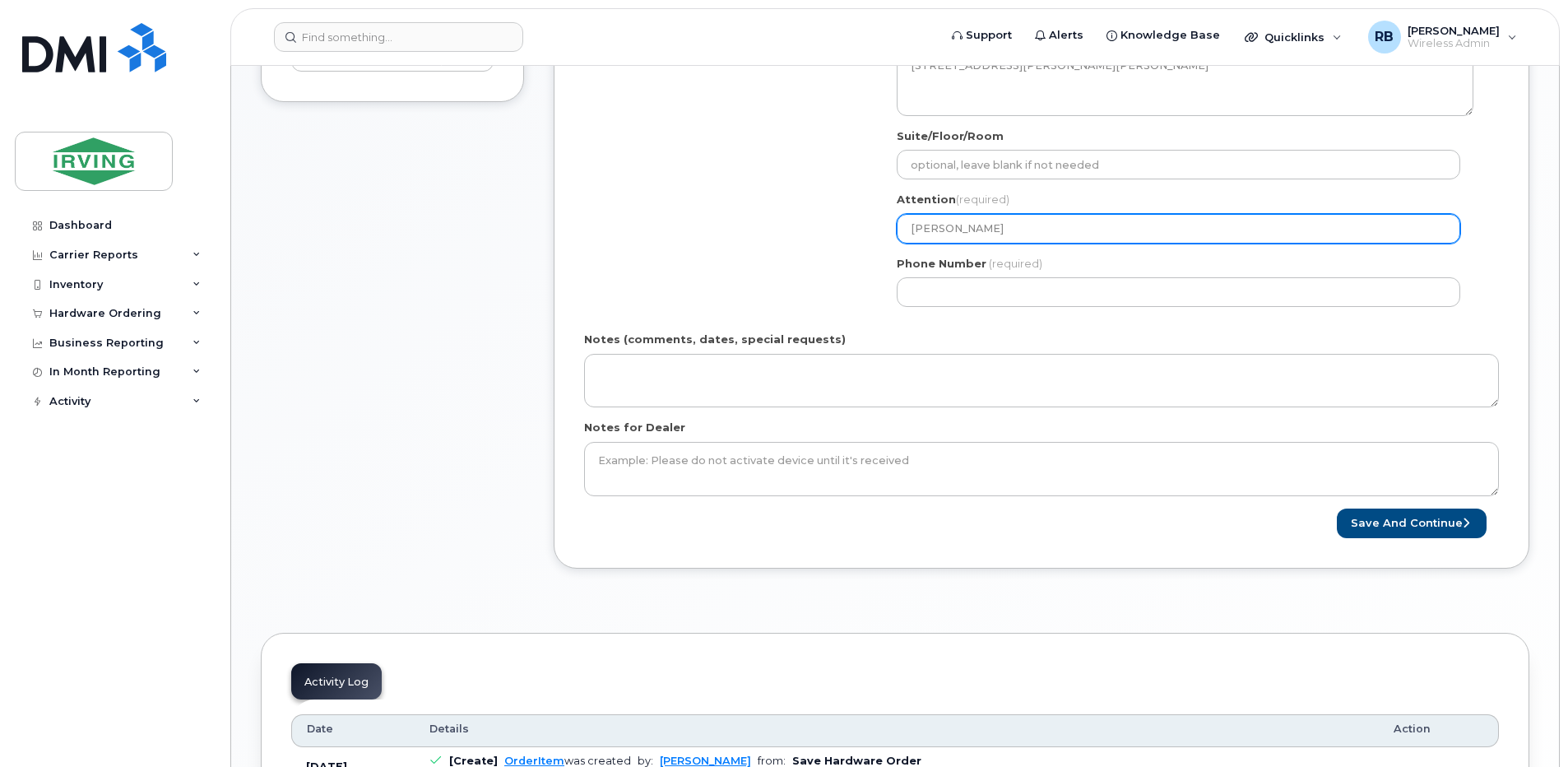
click at [995, 235] on input "Nathalii Perez" at bounding box center [1178, 228] width 563 height 30
select select
type input "J"
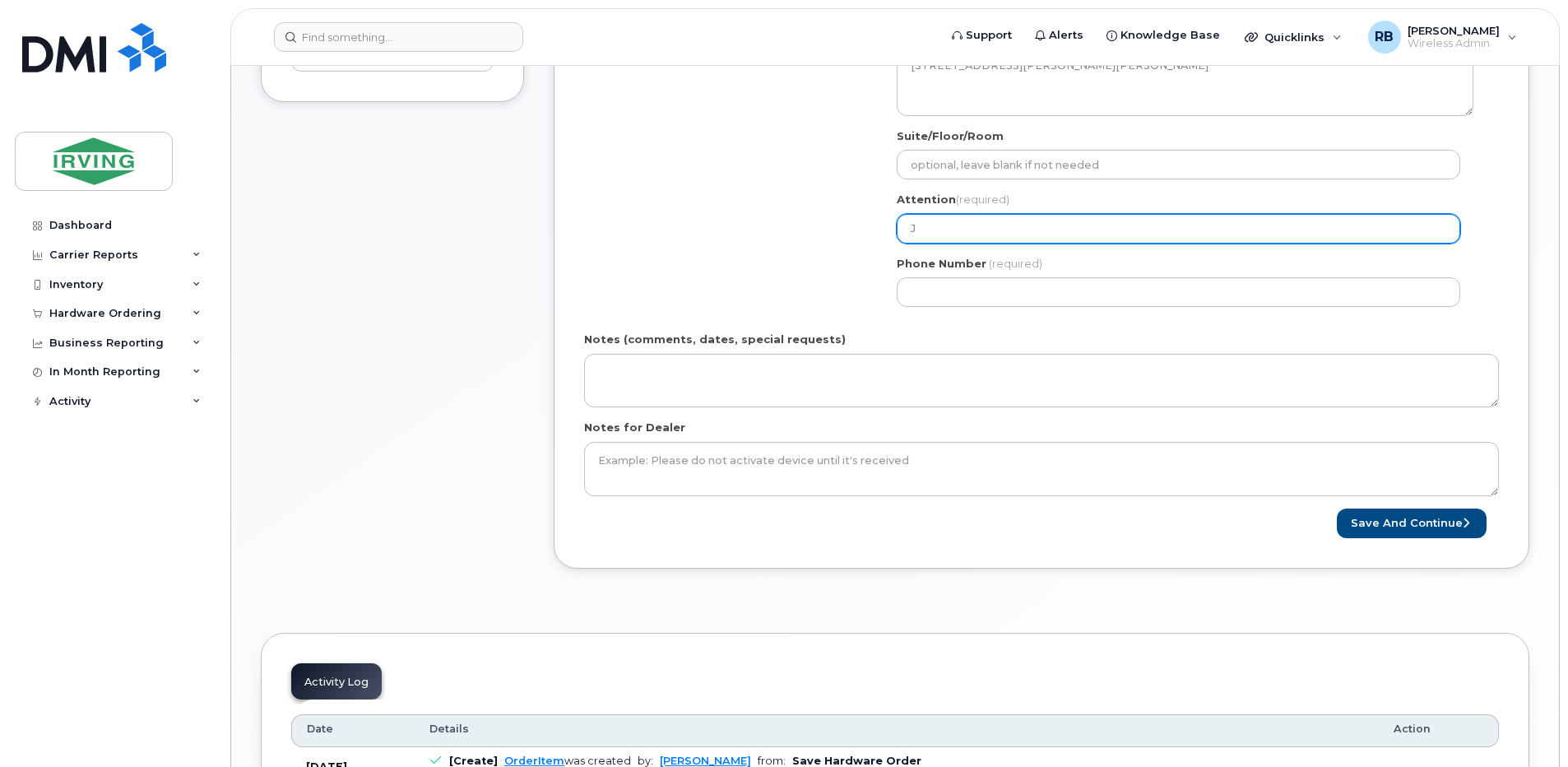
select select
type input "Ja"
select select
type input "Jas"
select select
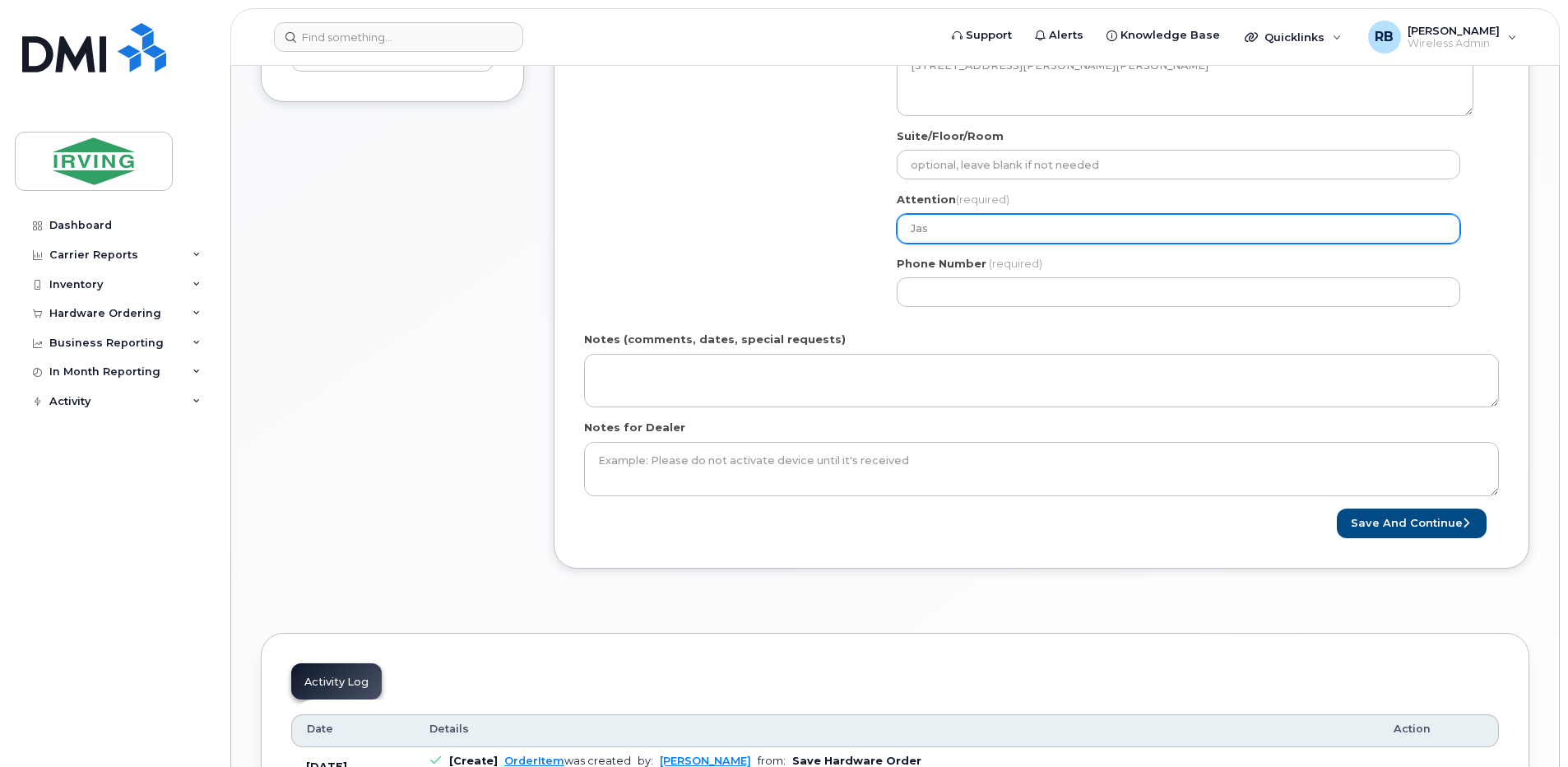
type input "Jaso"
select select
type input "Jason"
select select
type input "Jason M"
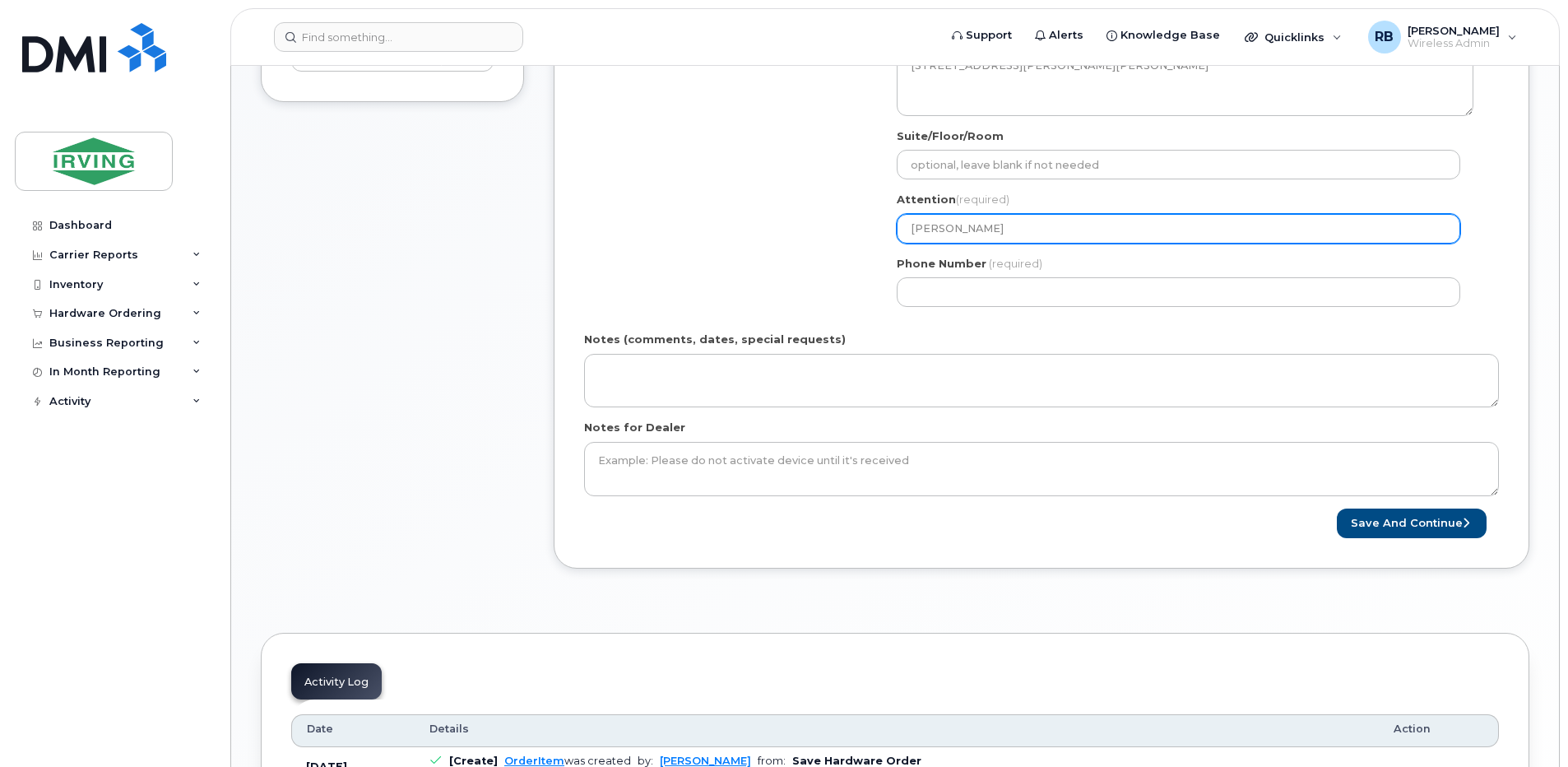
select select
type input "Jason Ma"
select select
type input "Jason Mar"
select select
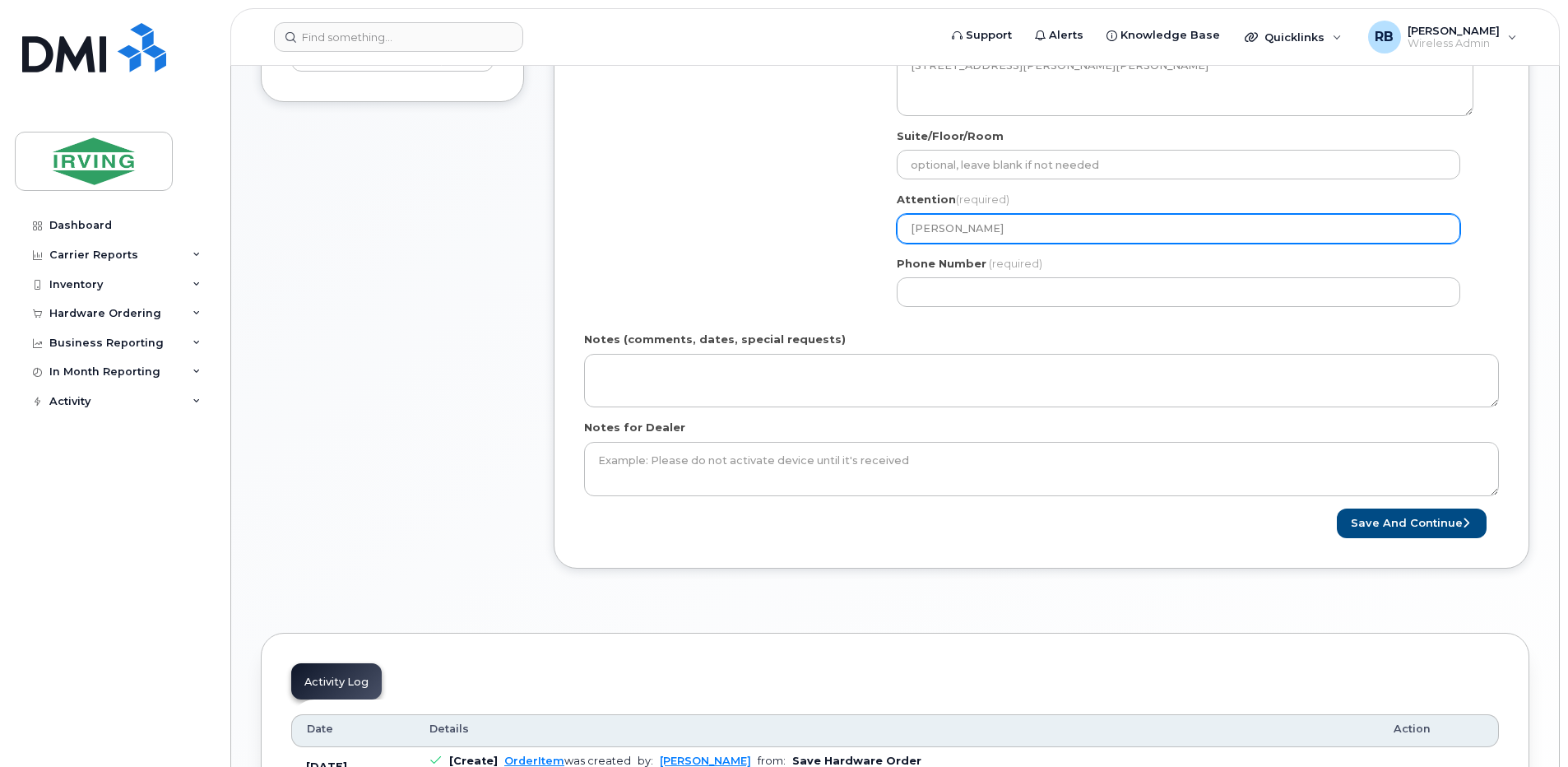
type input "Jason Mars"
select select
type input "Jason Marsh"
select select
type input "Jason Marsha"
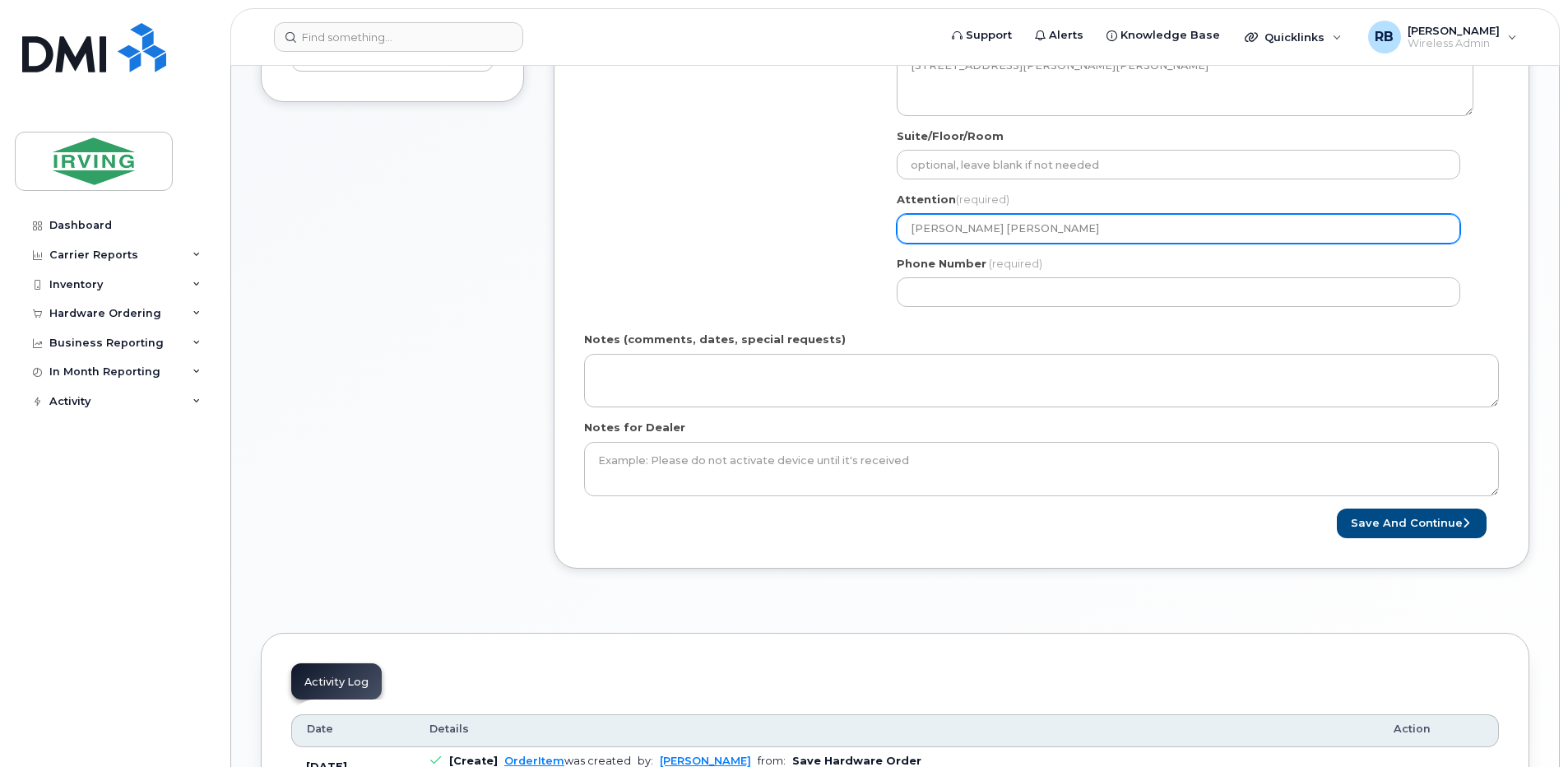
select select
type input "Jason Marshal"
select select
type input "Jason Marshall"
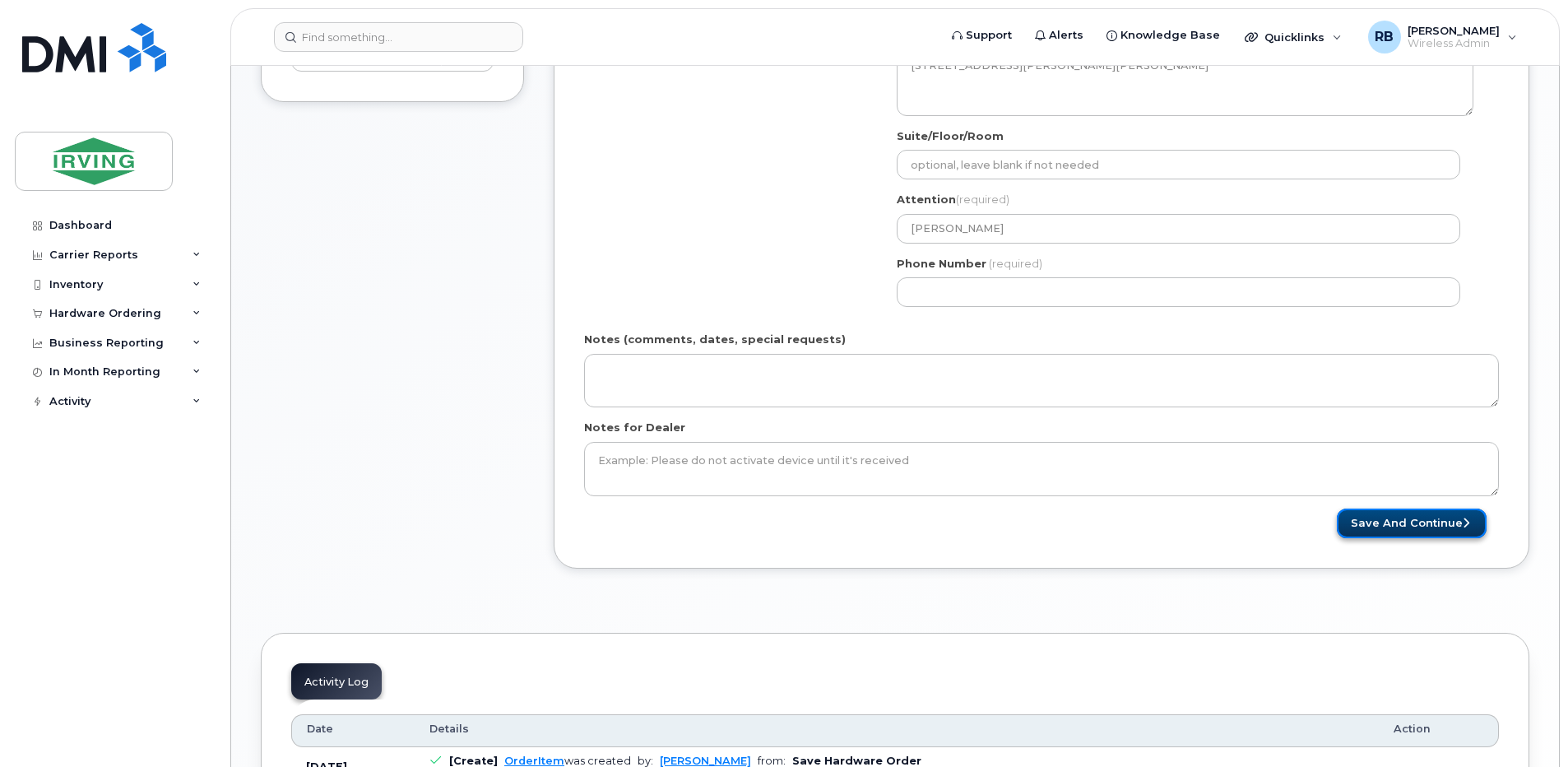
click at [1393, 522] on button "Save and Continue" at bounding box center [1412, 524] width 150 height 31
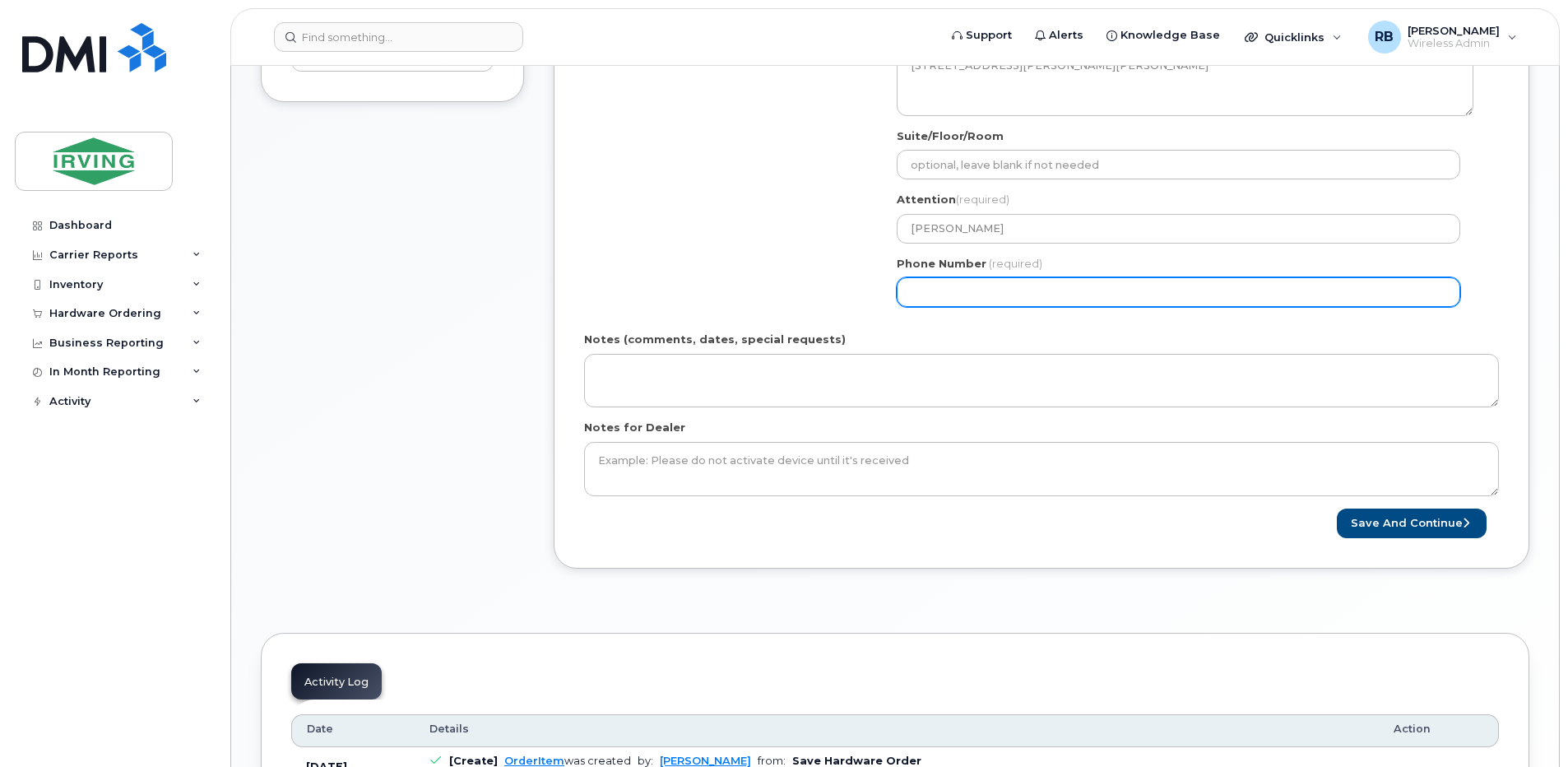
click at [931, 296] on input "Phone Number" at bounding box center [1178, 292] width 563 height 30
click at [956, 292] on input "Phone Number" at bounding box center [1178, 292] width 563 height 30
select select
type input "5066324799"
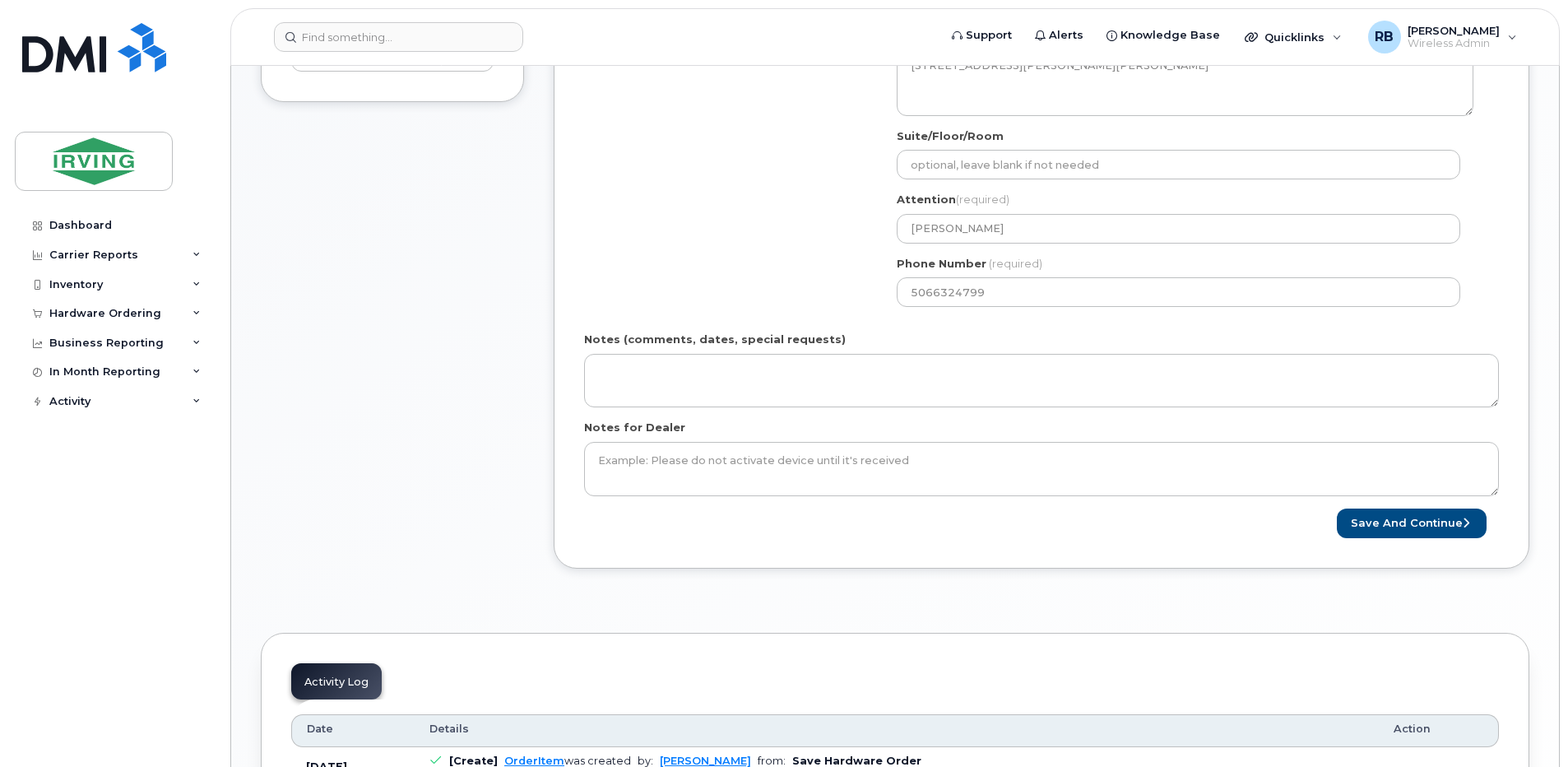
click at [1252, 339] on div "Notes (comments, dates, special requests)" at bounding box center [1041, 369] width 914 height 76
click at [1389, 521] on button "Save and Continue" at bounding box center [1412, 524] width 150 height 31
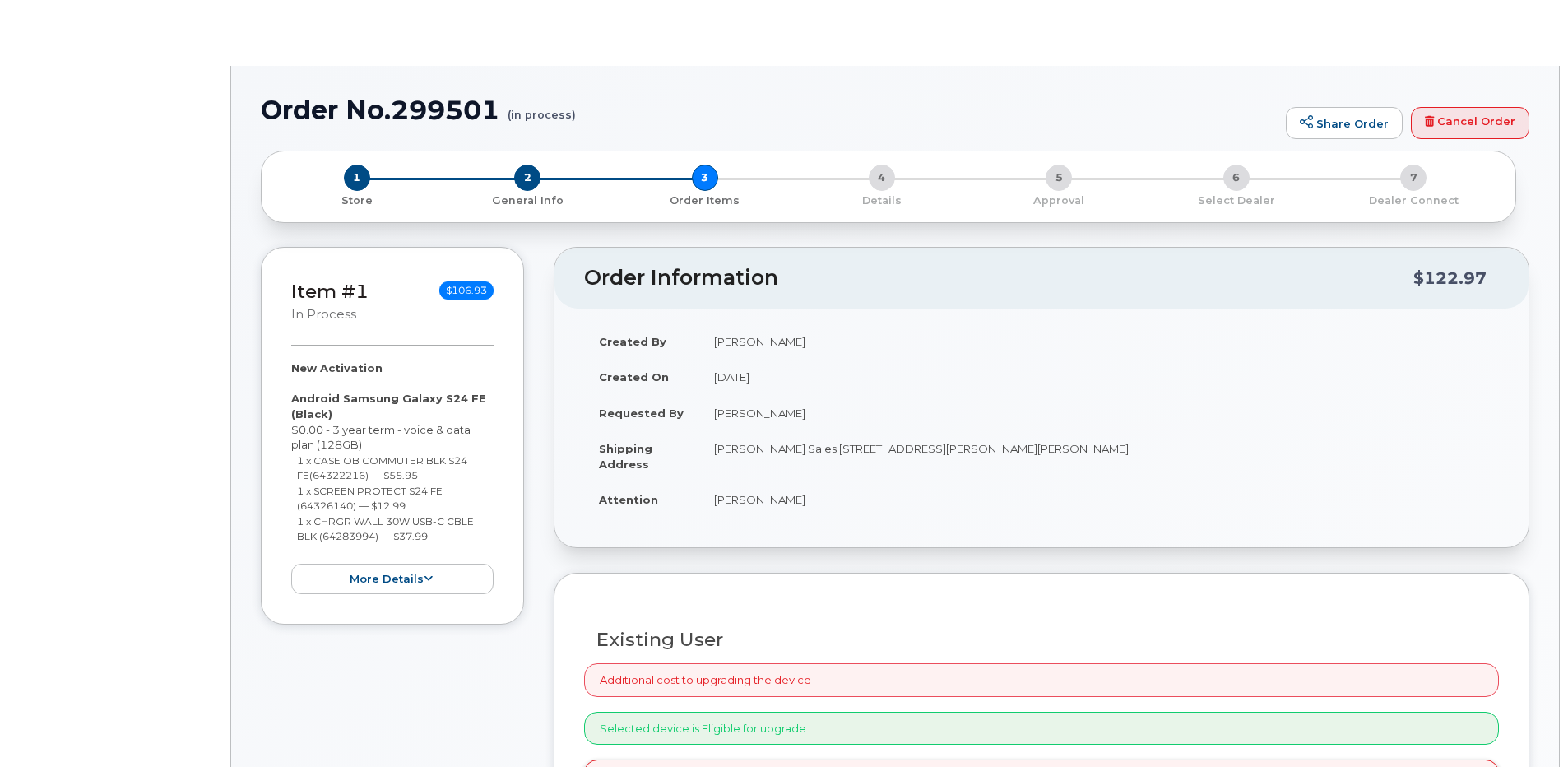
select select "1446581"
radio input "true"
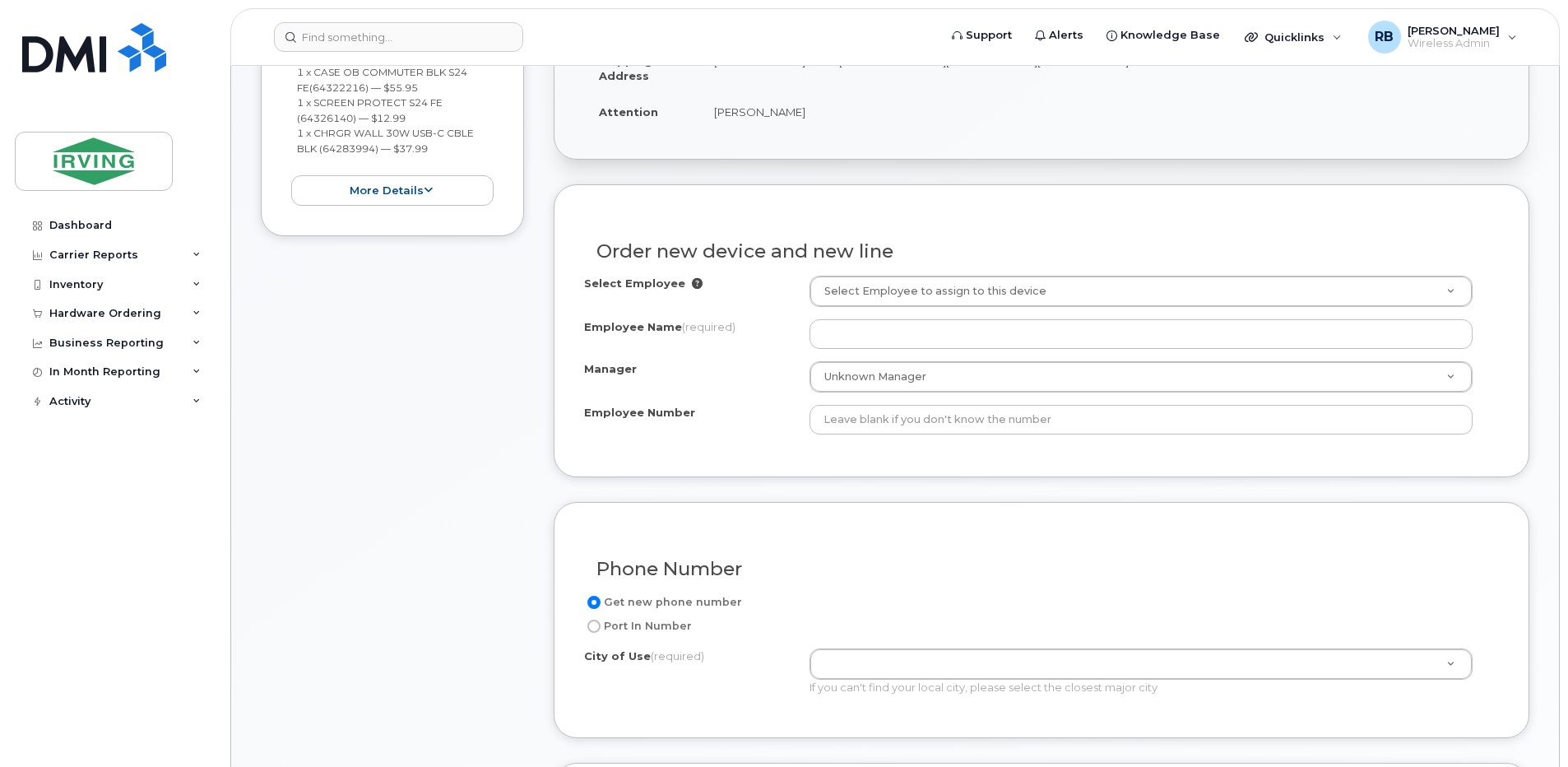
scroll to position [529, 0]
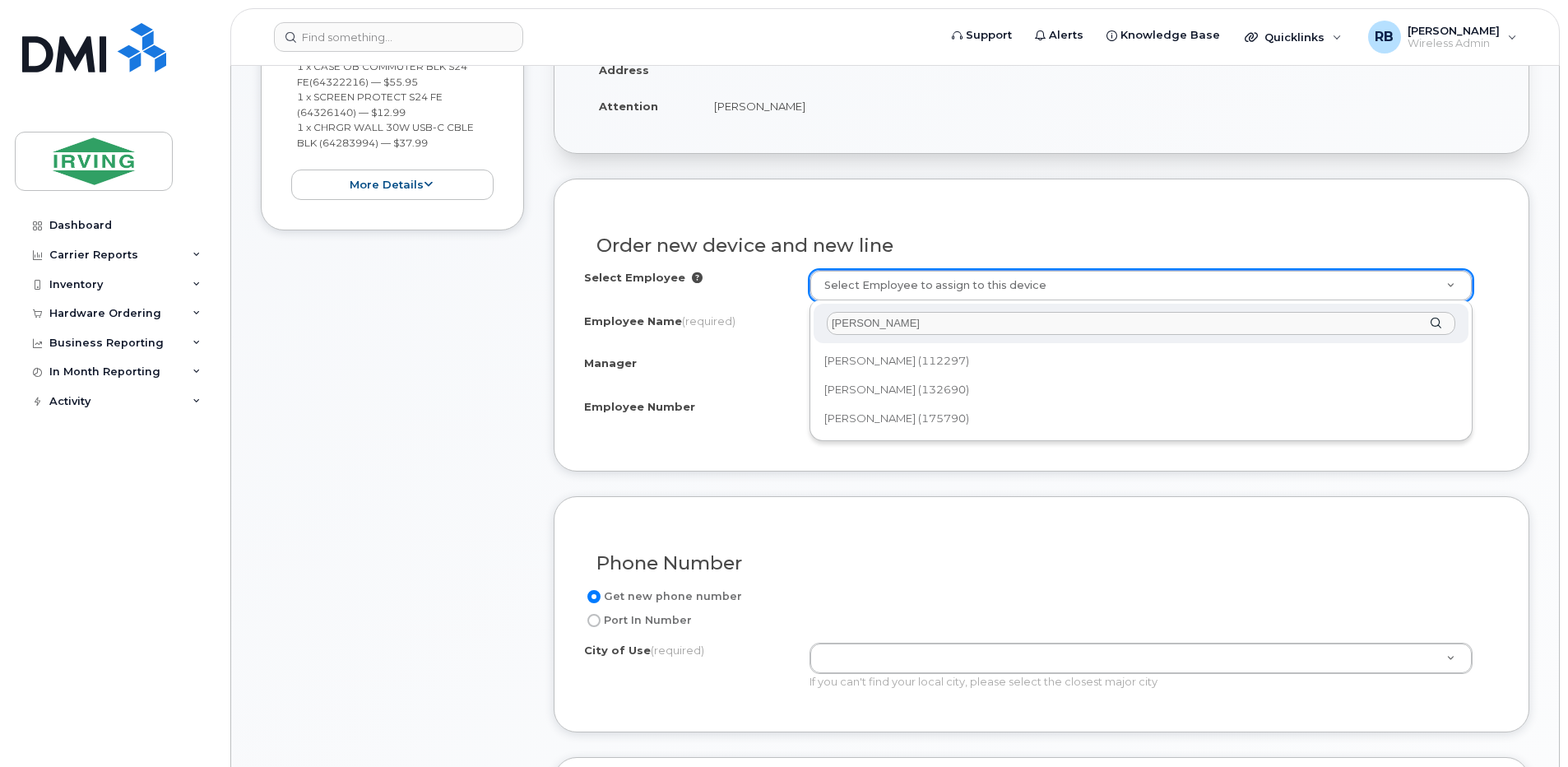
type input "jason marshall"
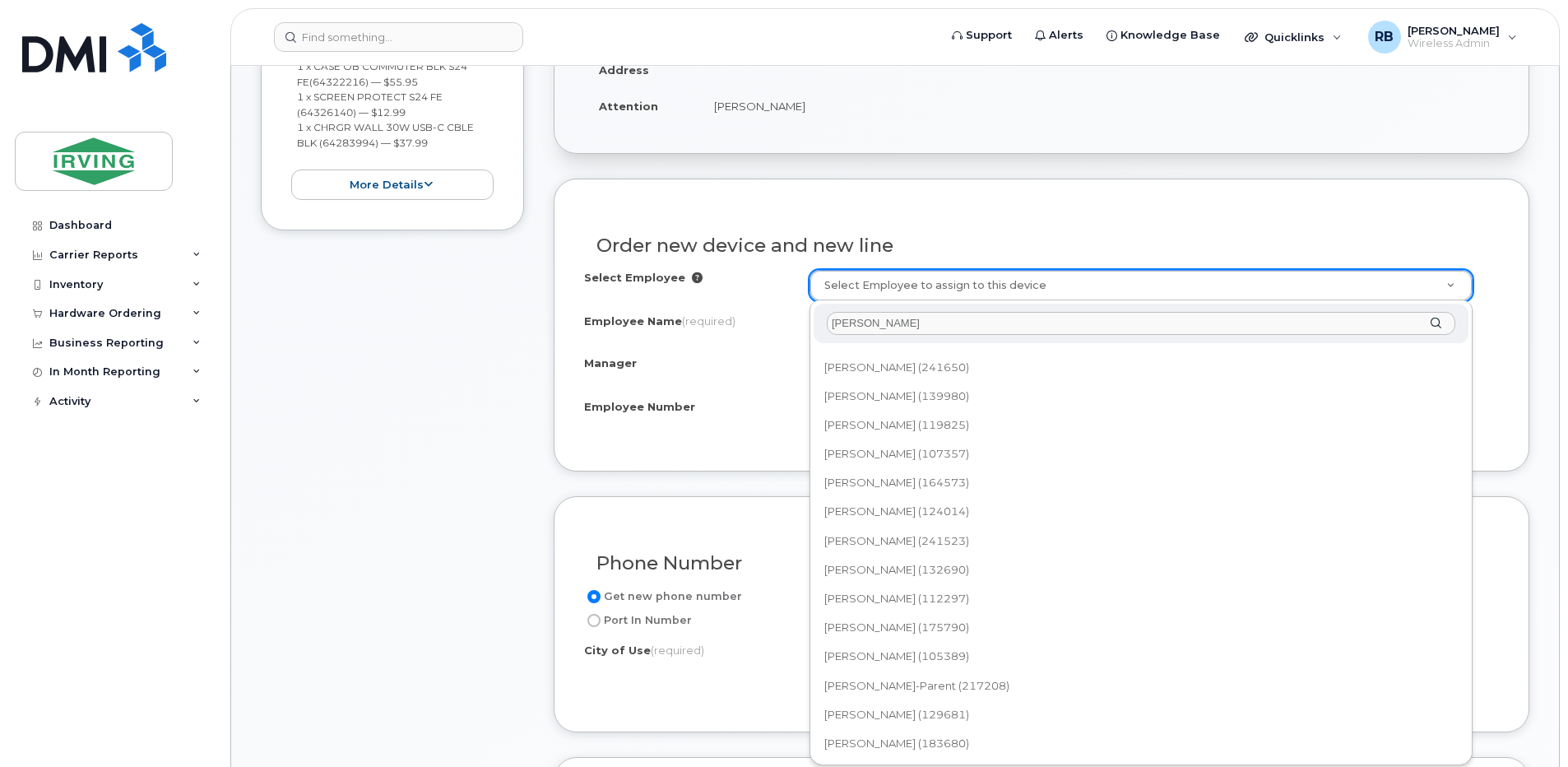
scroll to position [439, 0]
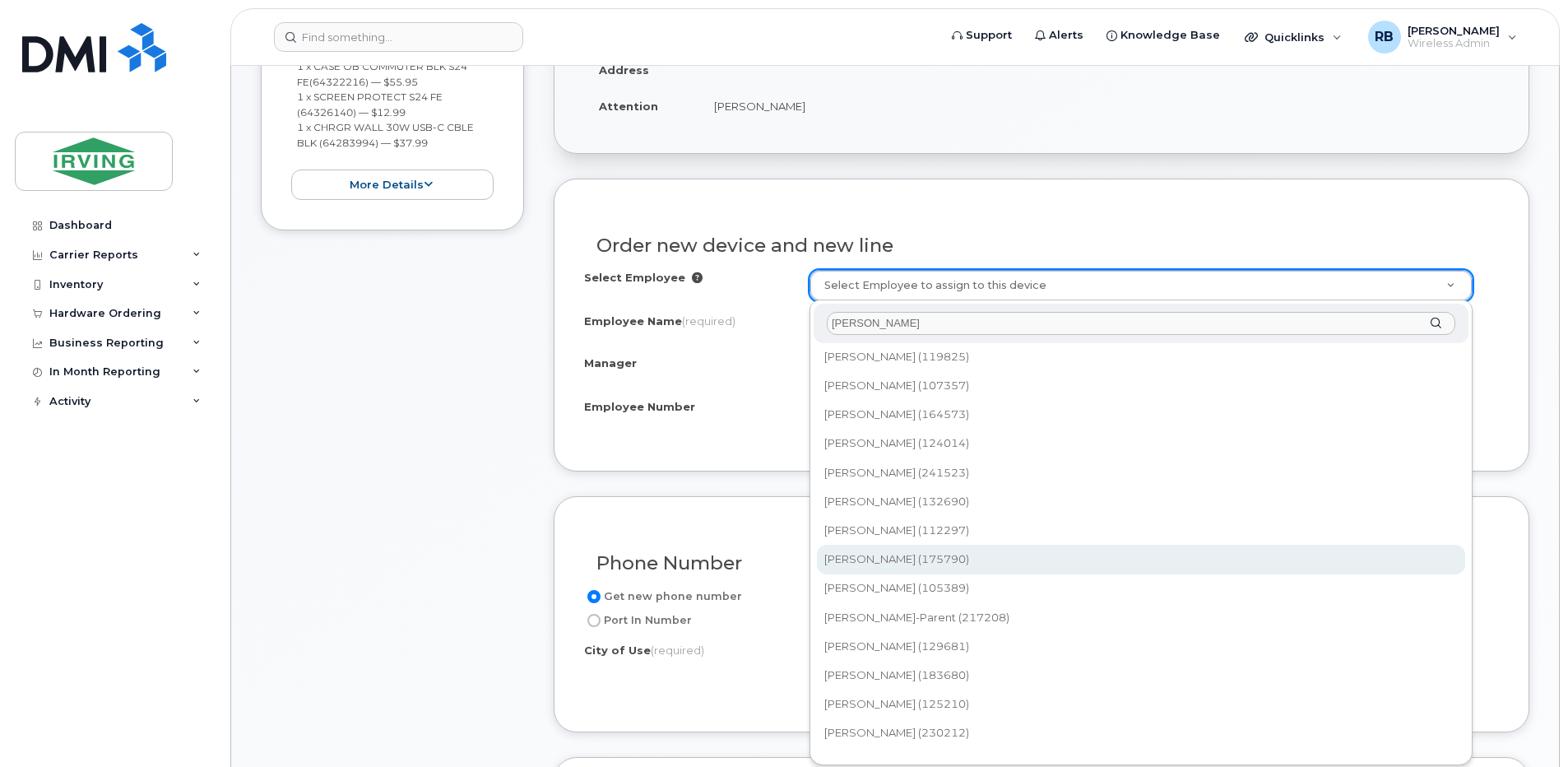
type input "jason m"
type input "1487835"
type input "[PERSON_NAME]"
type input "175790"
type input "81041"
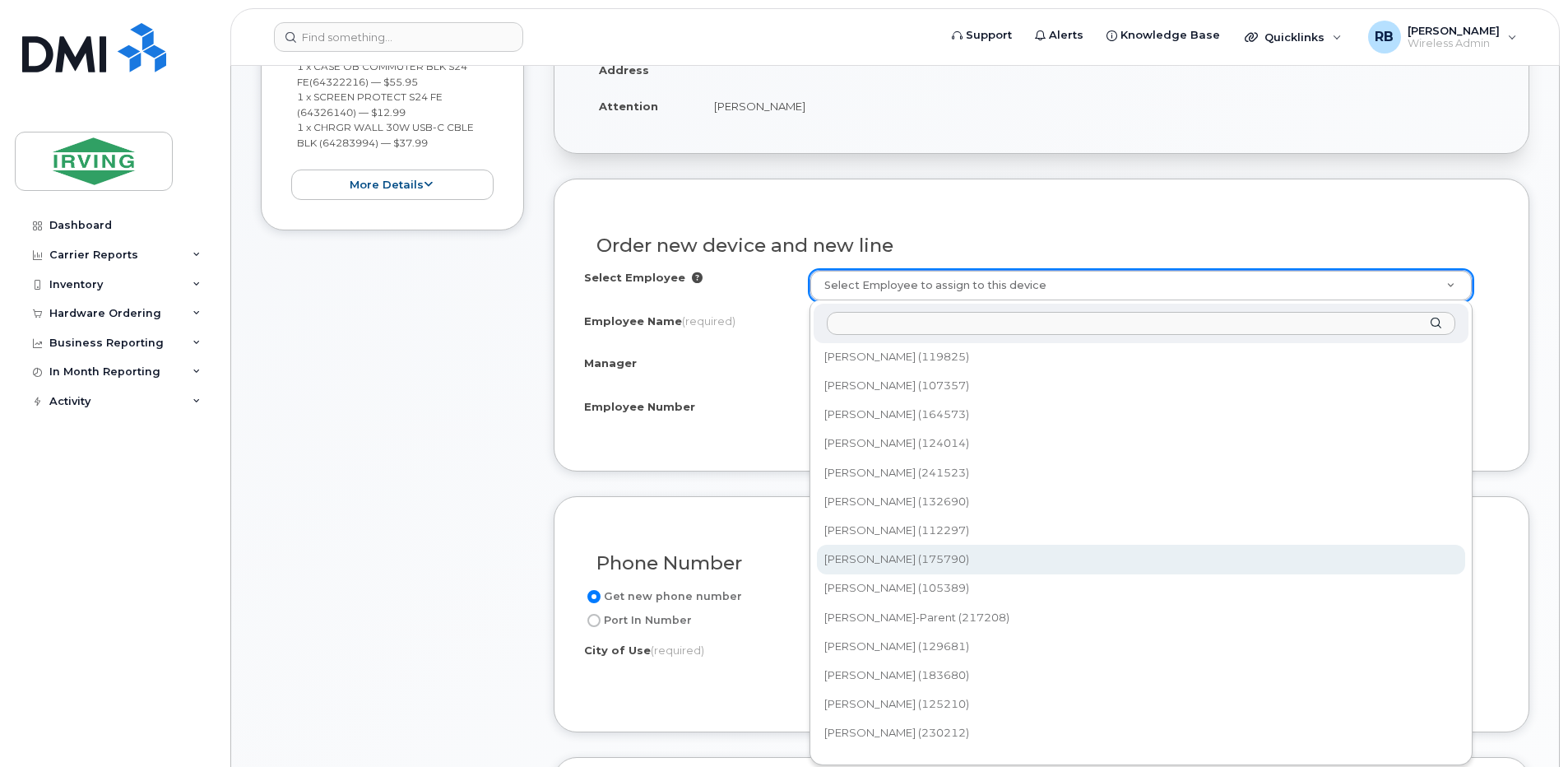
select select "2369583"
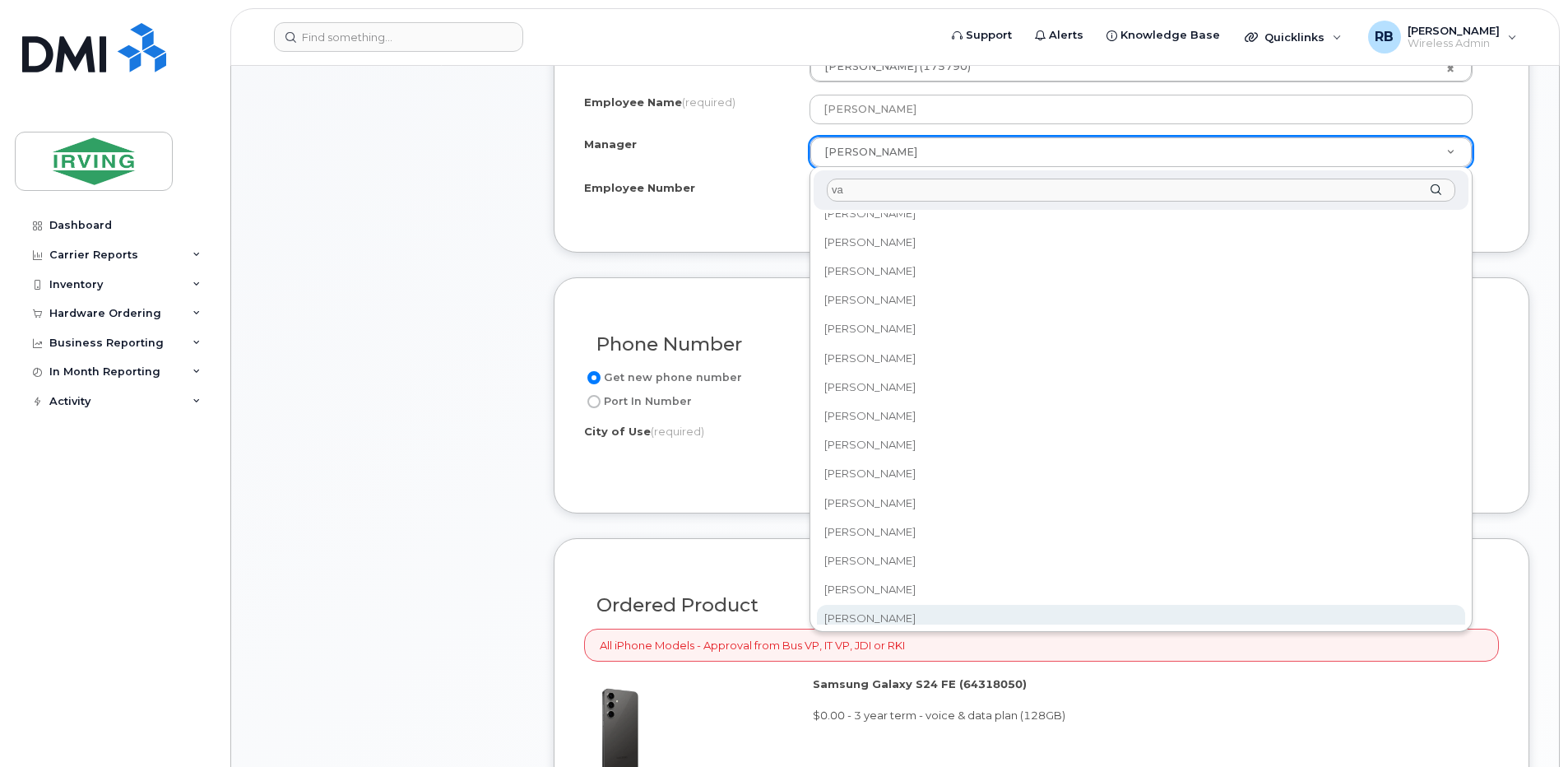
scroll to position [0, 0]
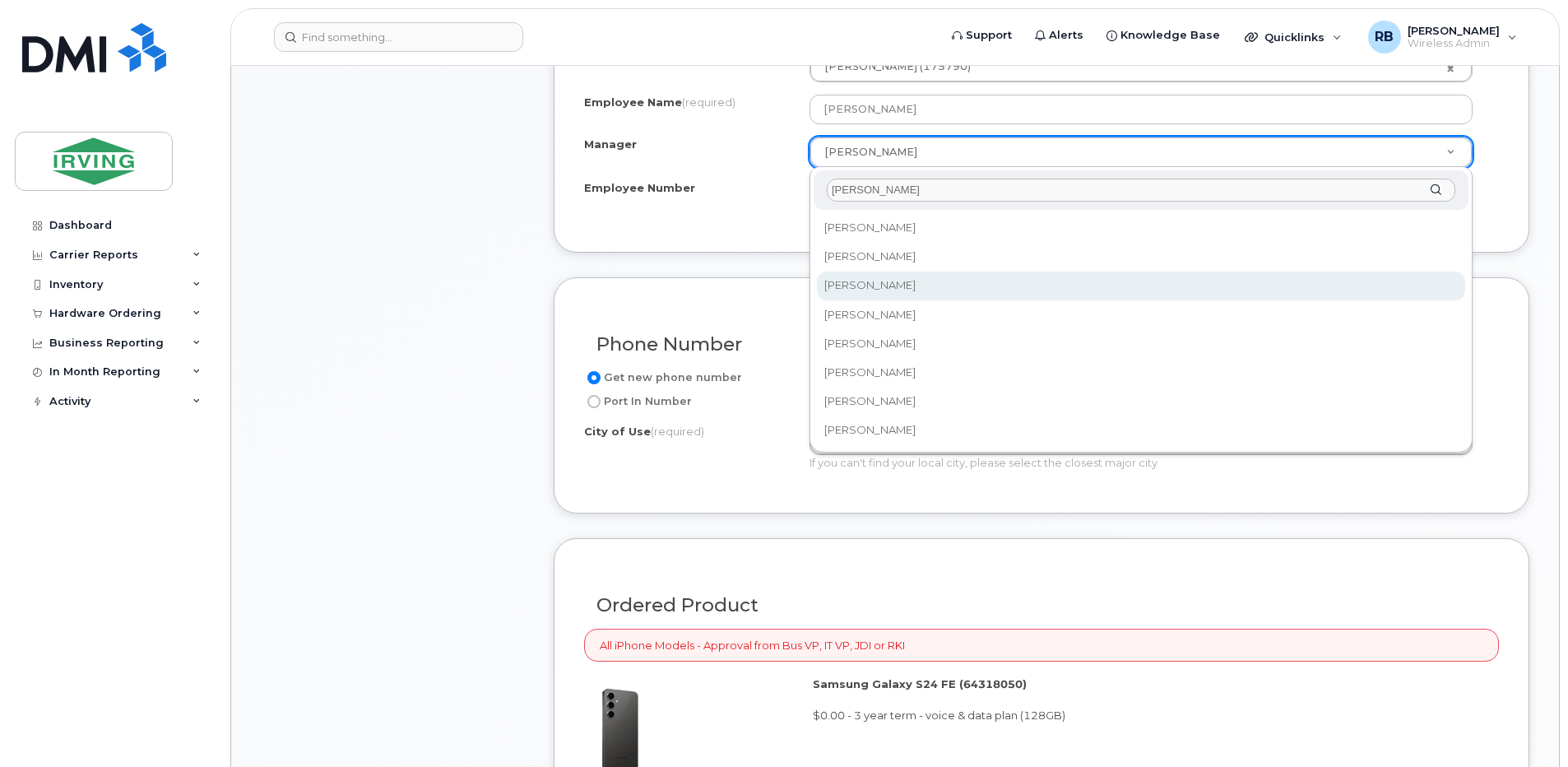
type input "vanessa"
select select "1478305"
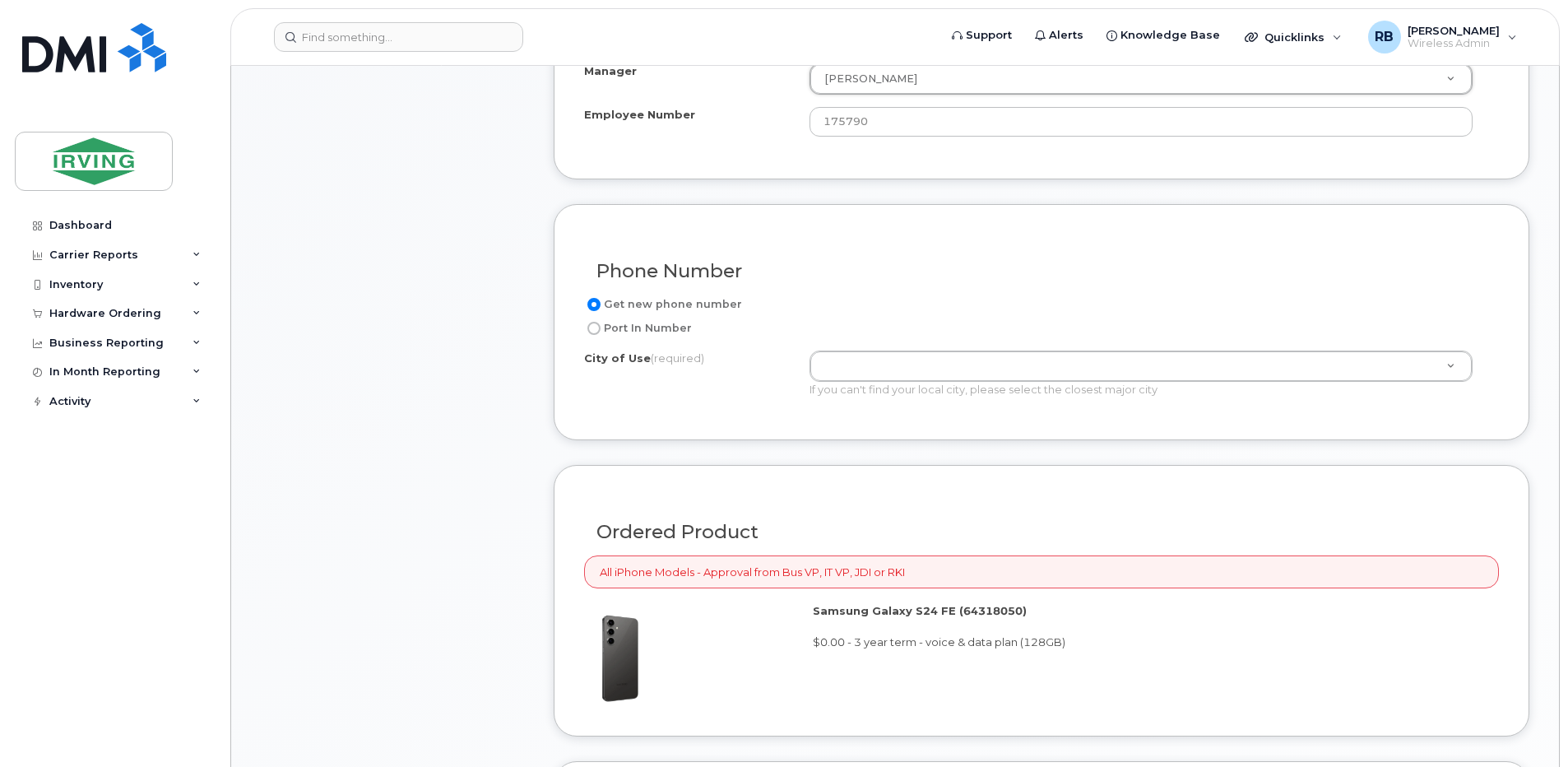
scroll to position [858, 0]
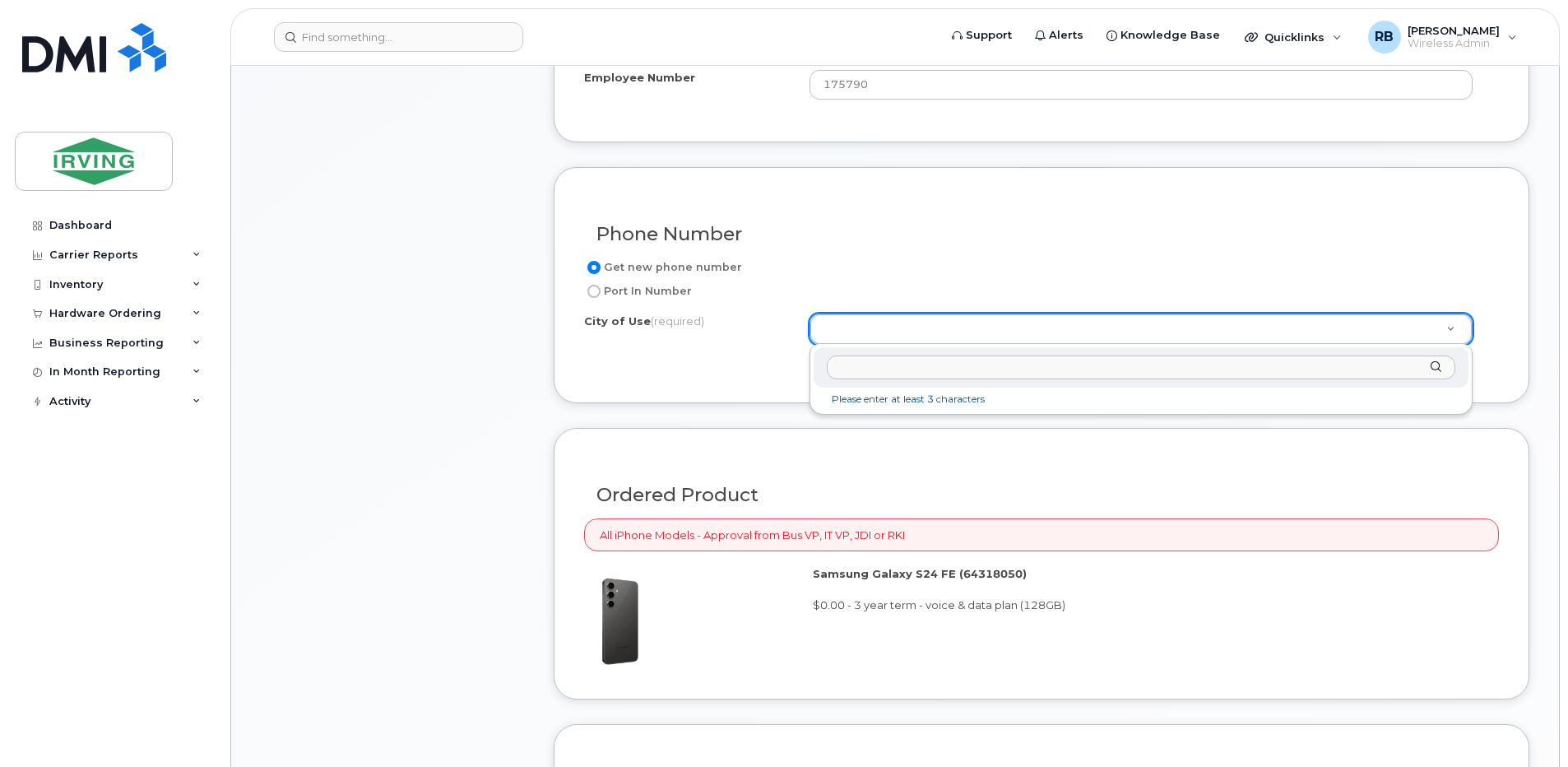
type input "a"
type input "saint john"
type input "2008"
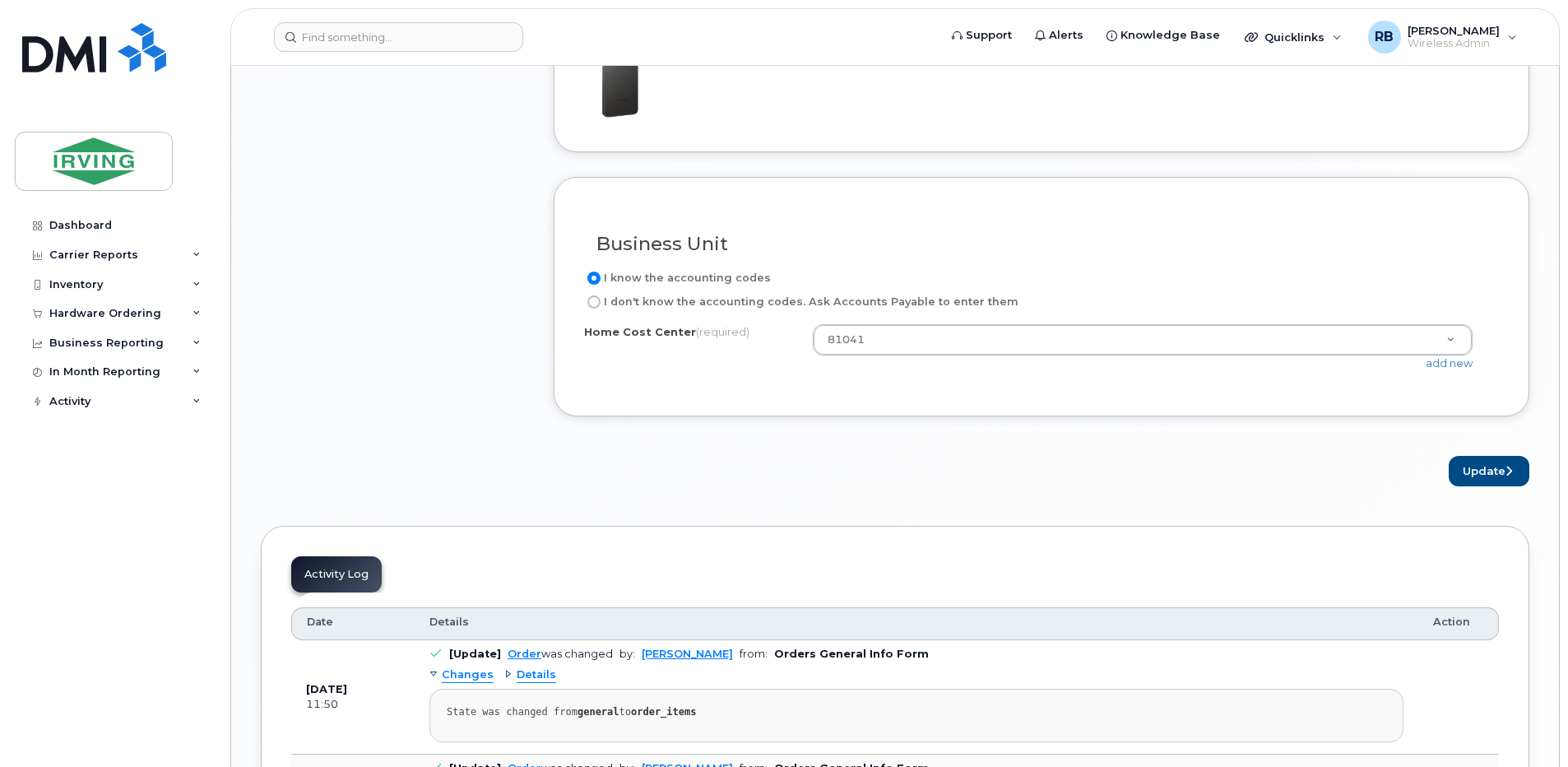
scroll to position [1406, 0]
click at [1506, 473] on icon "submit" at bounding box center [1508, 470] width 7 height 11
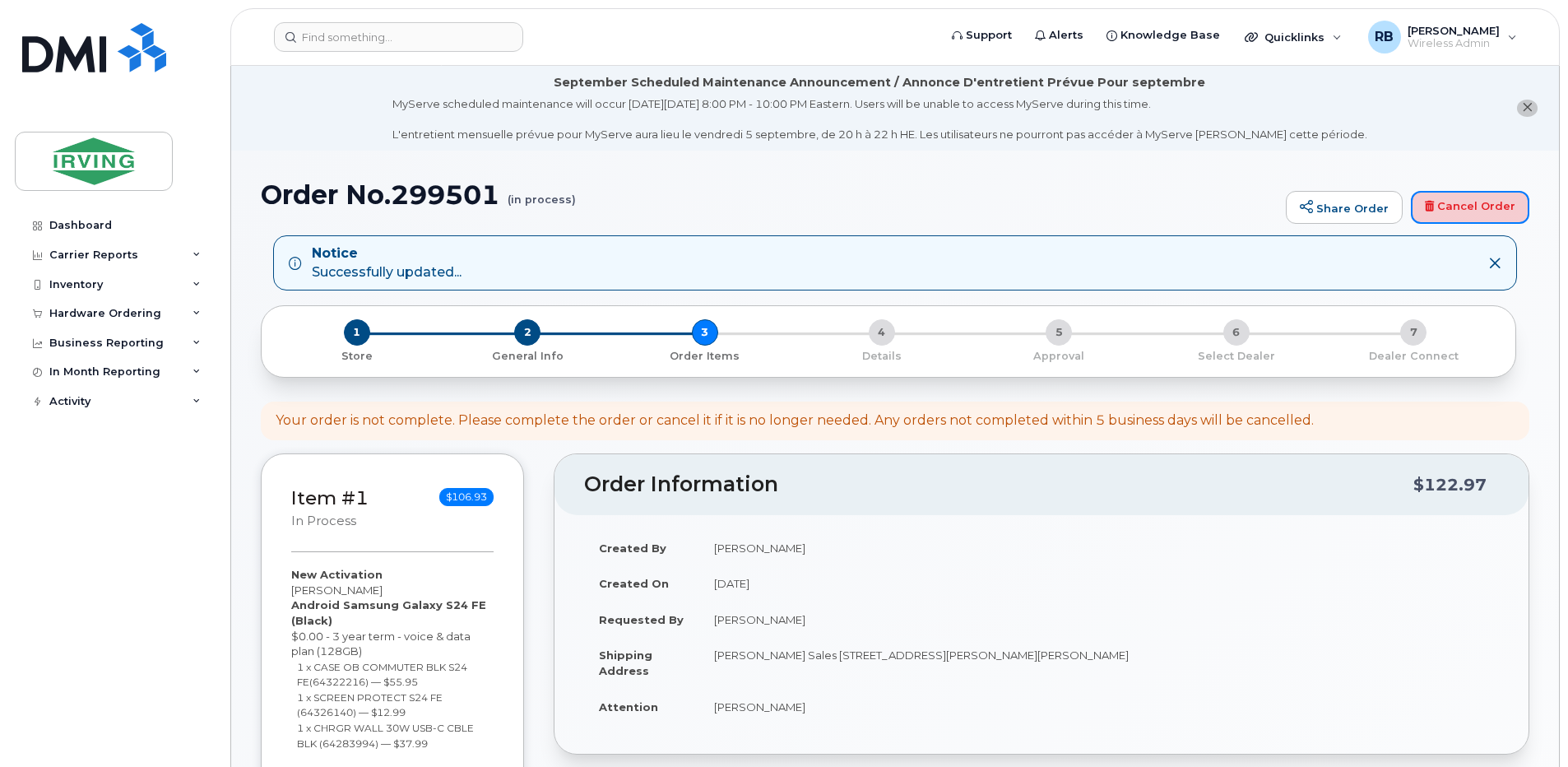
drag, startPoint x: 1444, startPoint y: 217, endPoint x: 872, endPoint y: 57, distance: 594.0
click at [1444, 217] on link "Cancel Order" at bounding box center [1470, 207] width 118 height 33
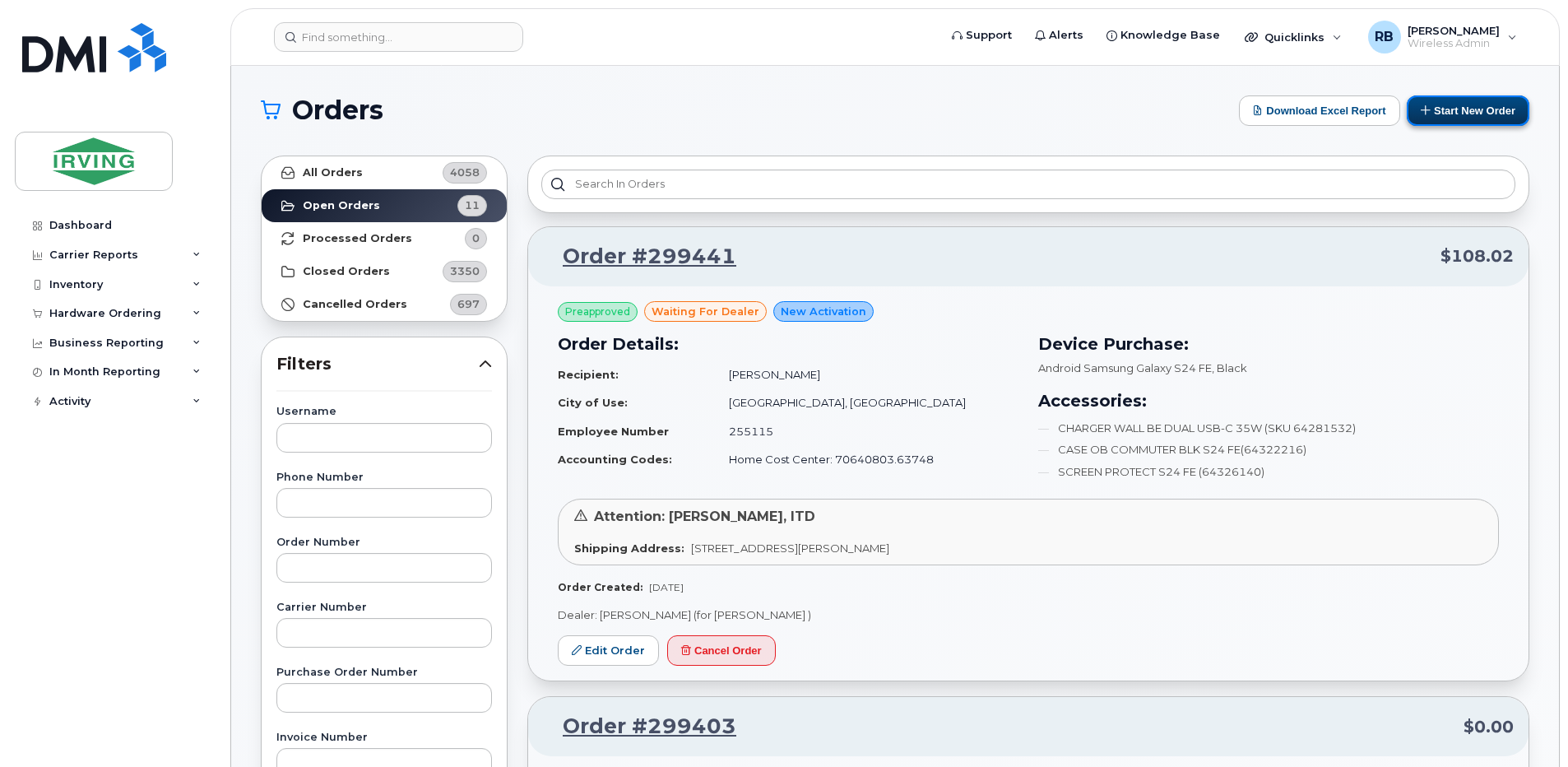
click at [1429, 111] on icon at bounding box center [1426, 110] width 11 height 11
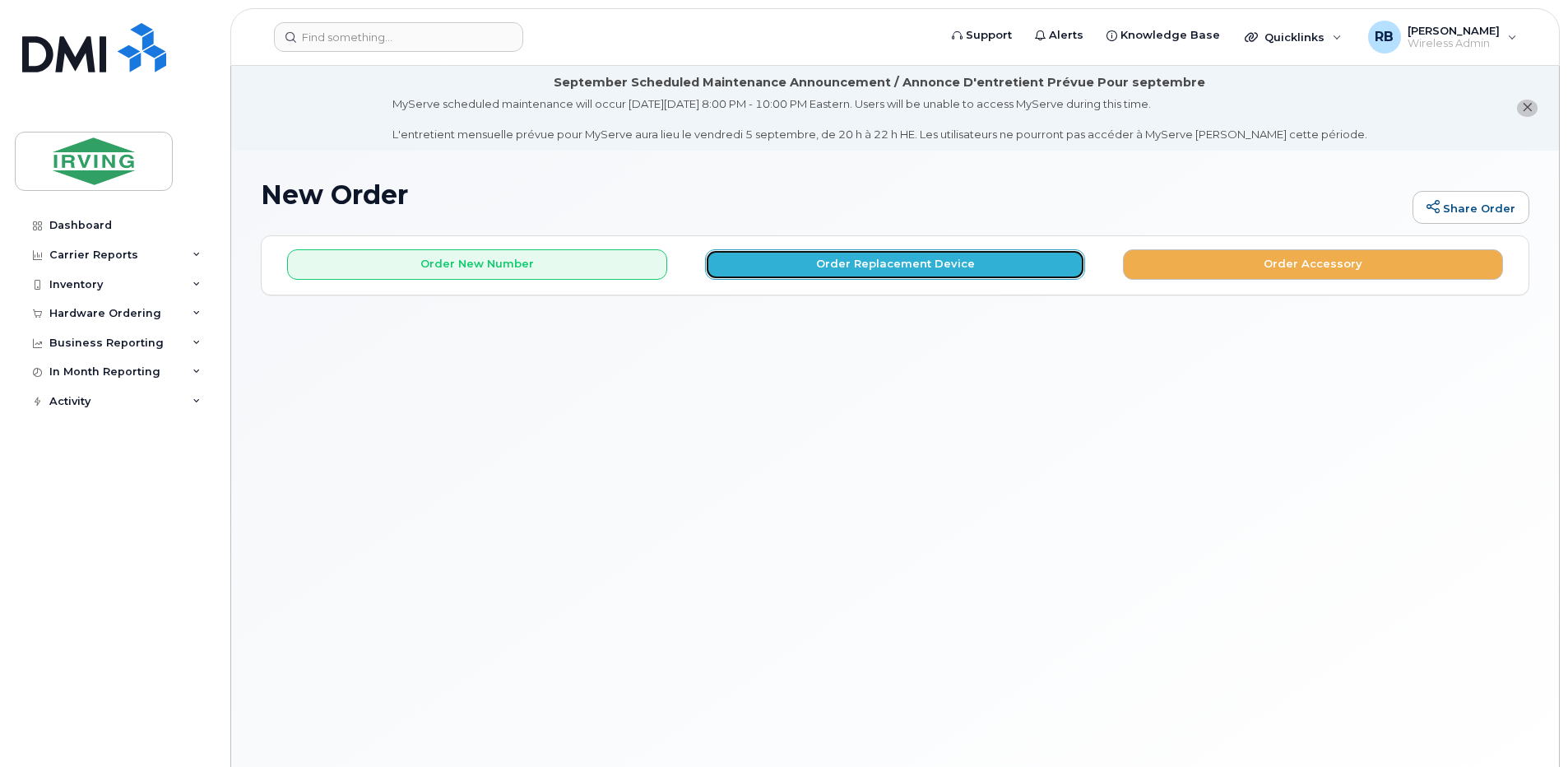
click at [960, 268] on button "Order Replacement Device" at bounding box center [894, 265] width 380 height 31
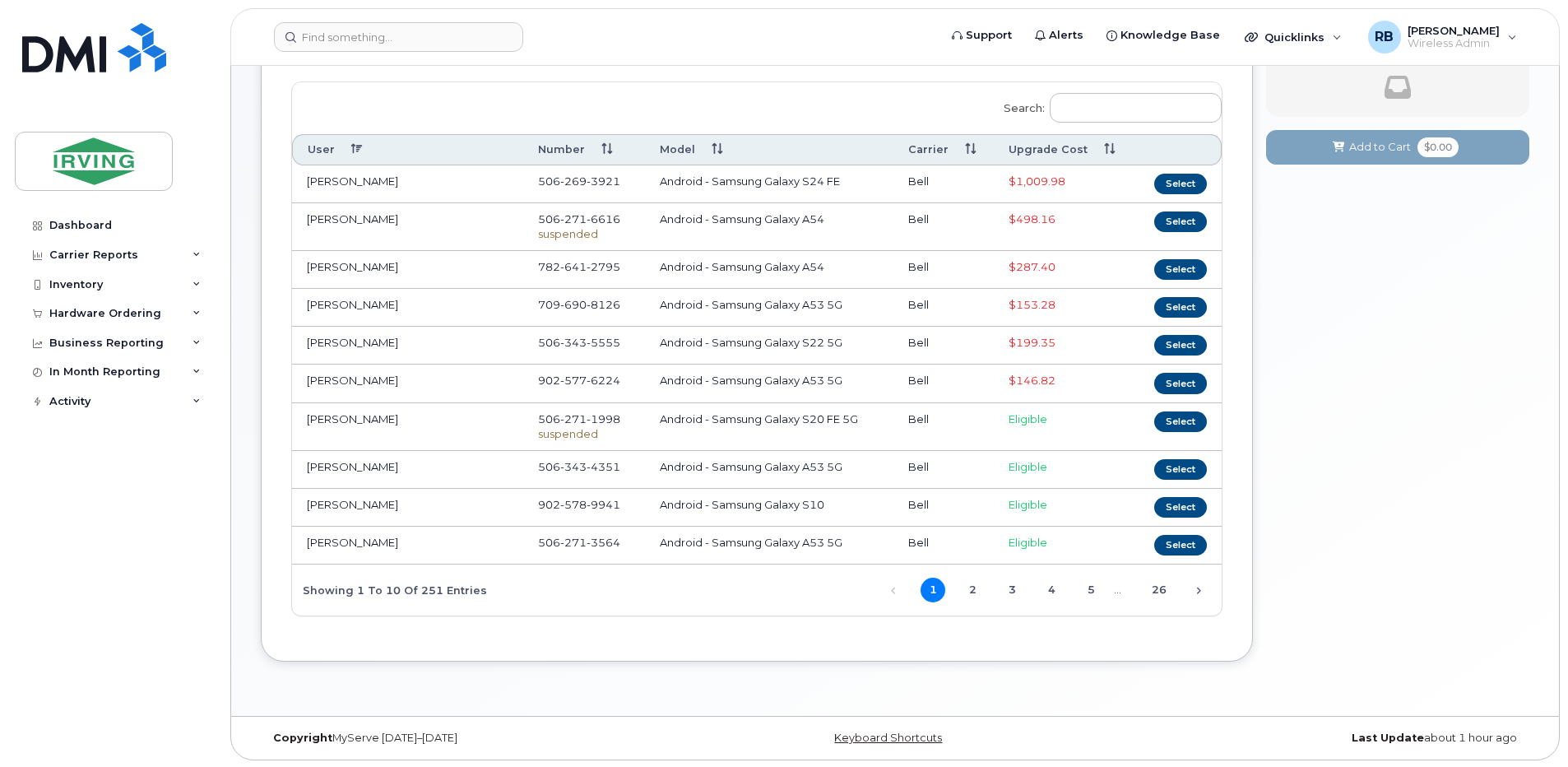
scroll to position [252, 0]
click at [1054, 586] on link "4" at bounding box center [1051, 588] width 25 height 25
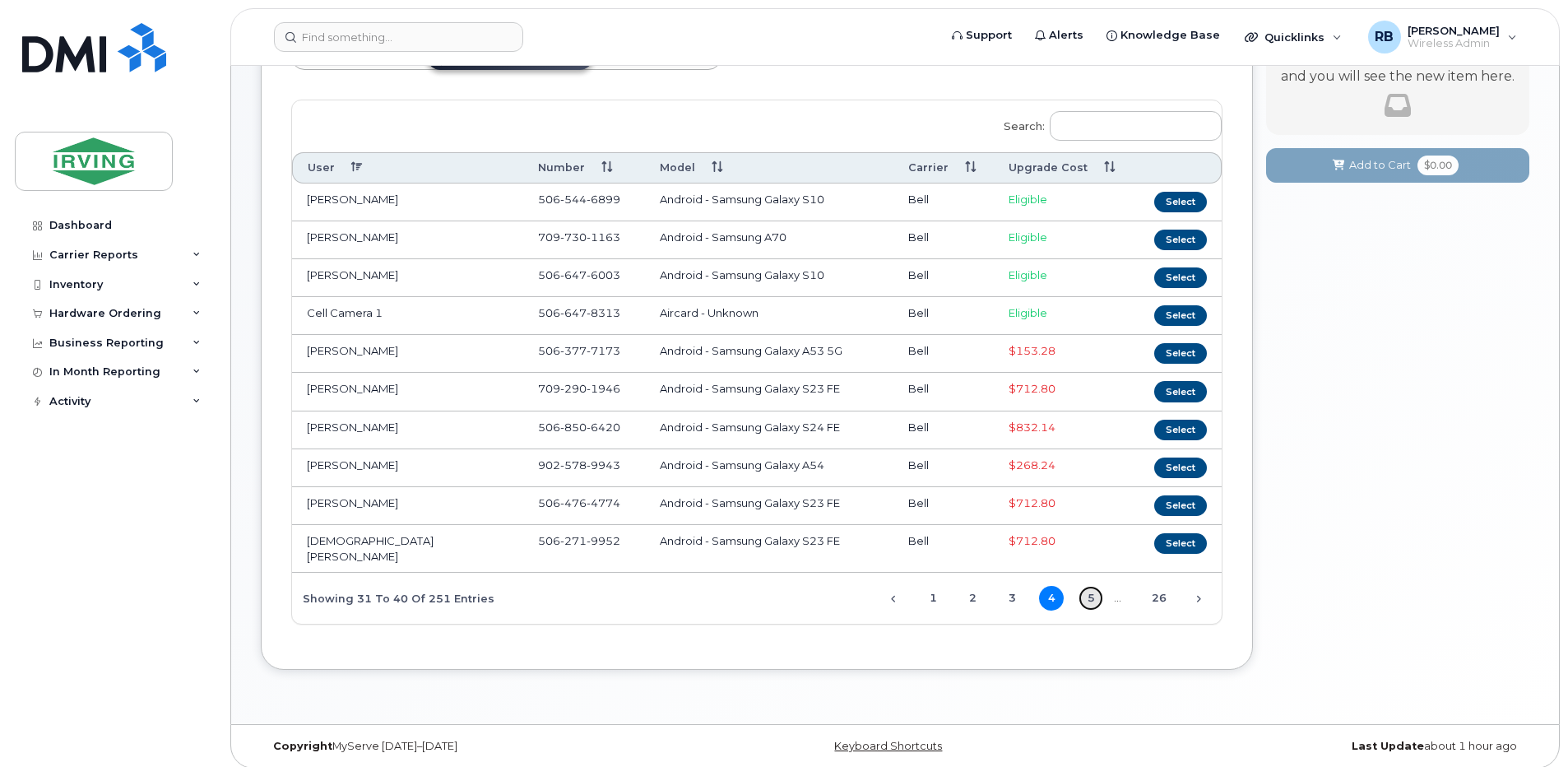
click at [1090, 586] on link "5" at bounding box center [1091, 599] width 25 height 25
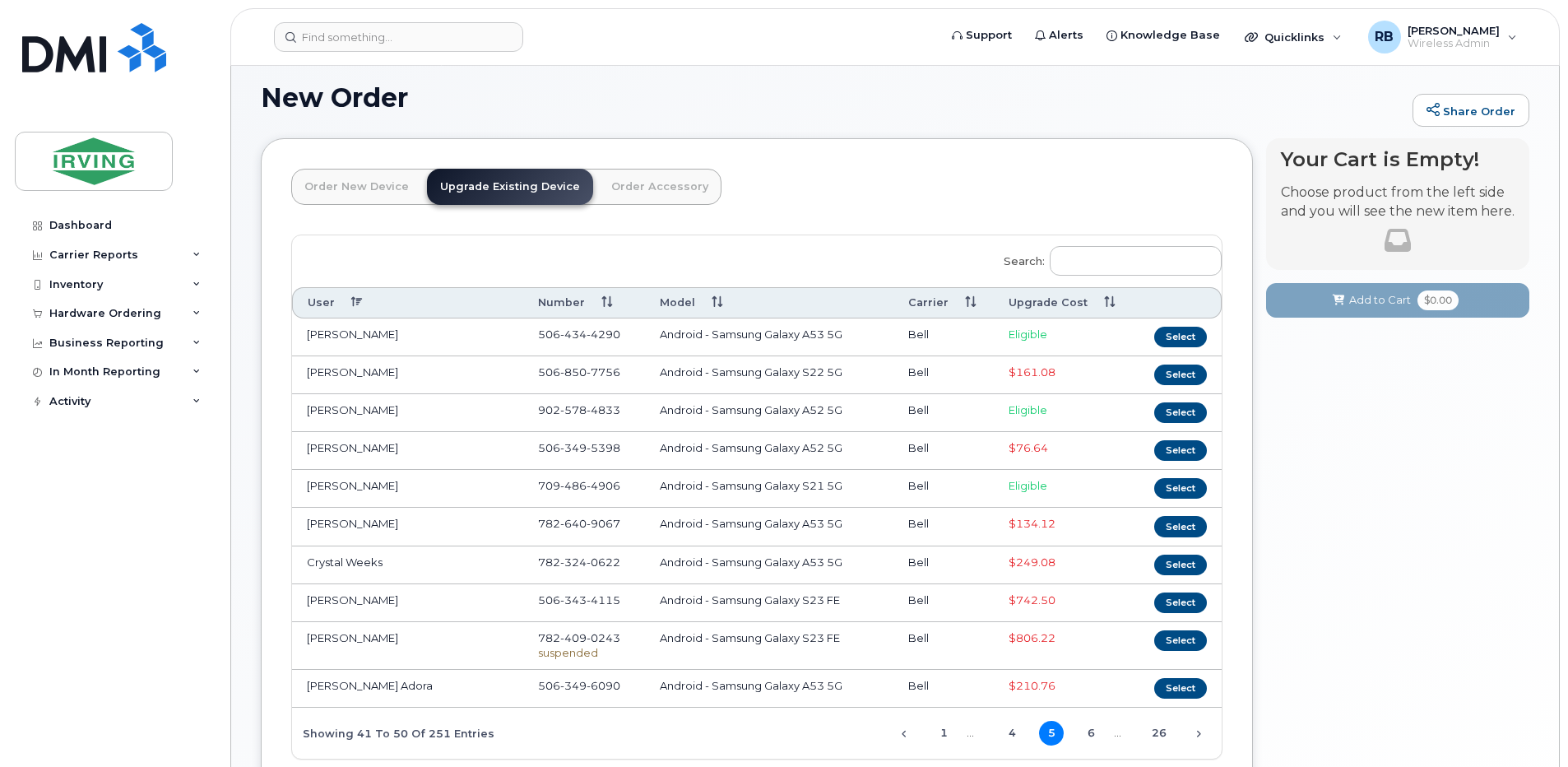
scroll to position [242, 0]
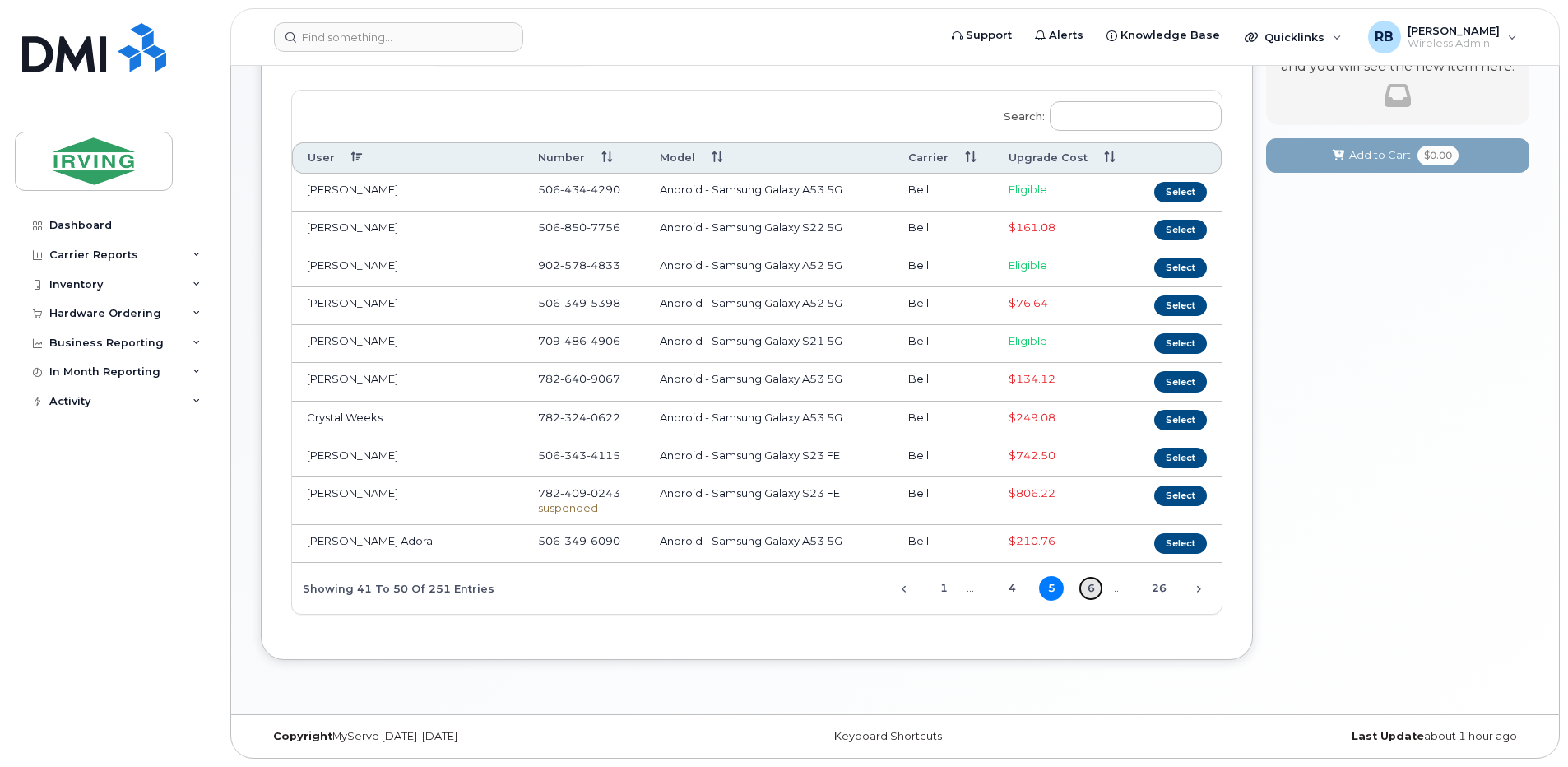
click at [1095, 584] on link "6" at bounding box center [1091, 588] width 25 height 25
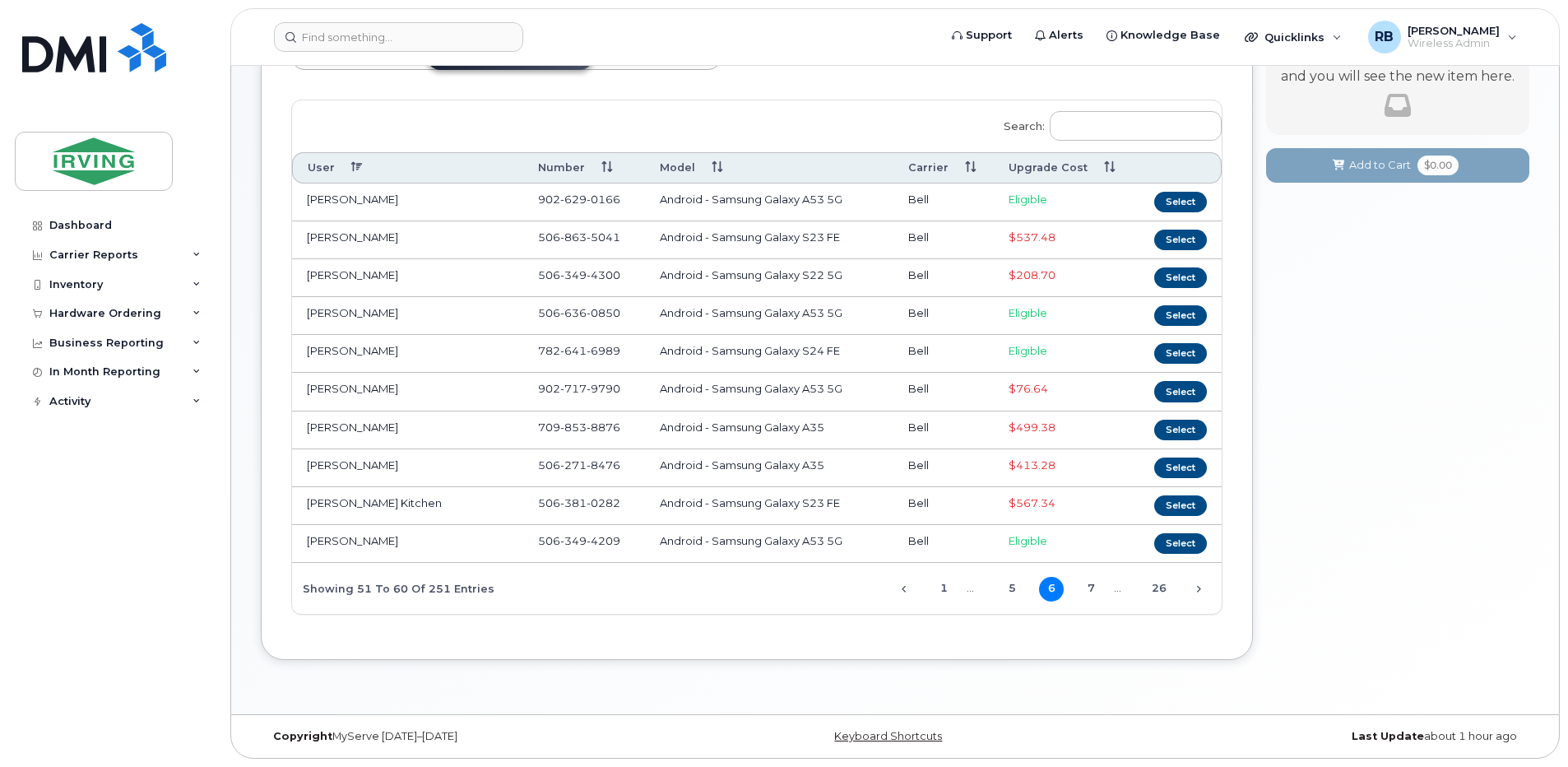
scroll to position [232, 0]
click at [1094, 584] on link "7" at bounding box center [1091, 589] width 25 height 25
click at [1093, 584] on link "8" at bounding box center [1091, 589] width 25 height 25
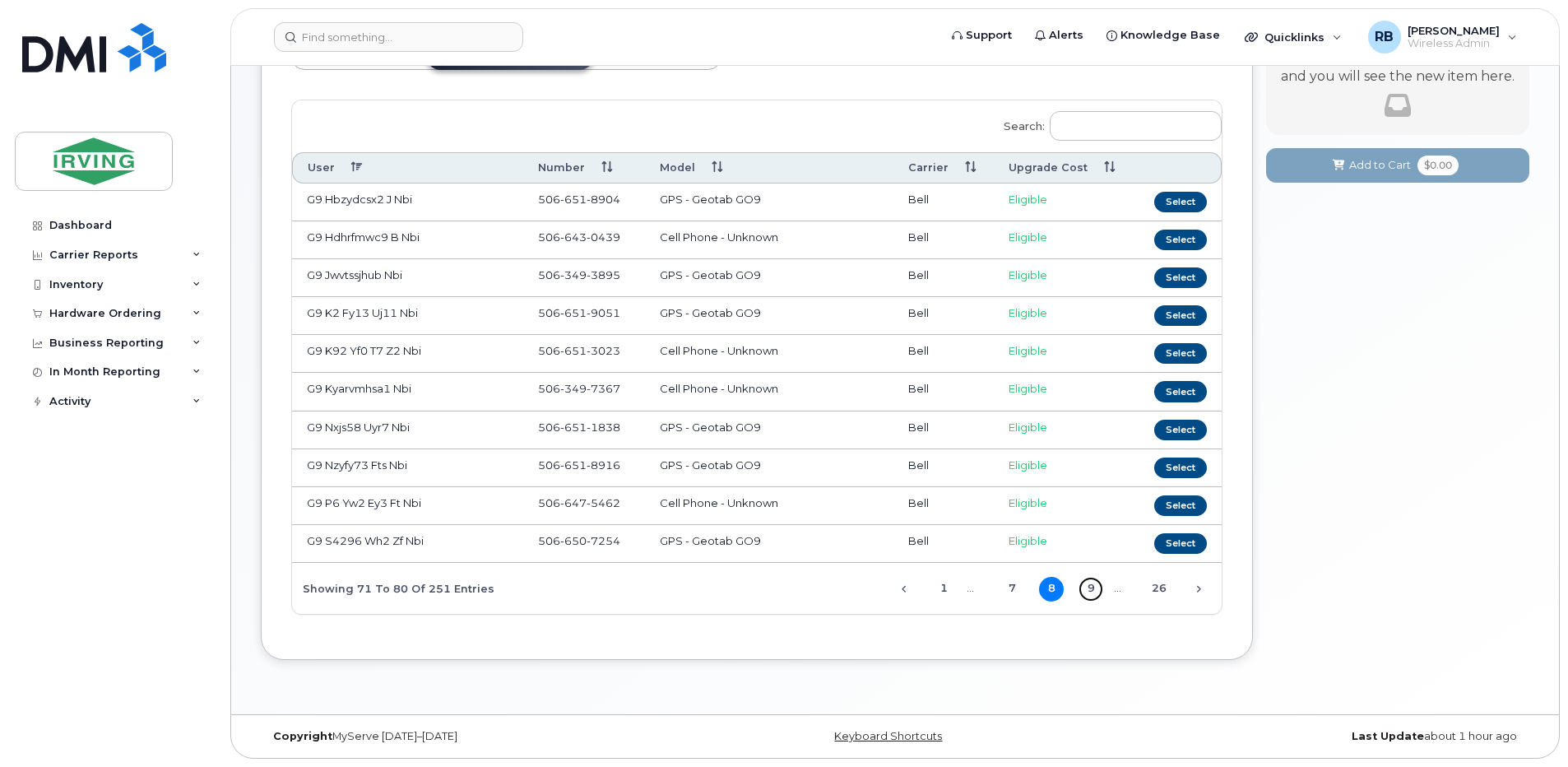
click at [1093, 584] on link "9" at bounding box center [1091, 589] width 25 height 25
click at [1093, 584] on link "10" at bounding box center [1091, 589] width 25 height 25
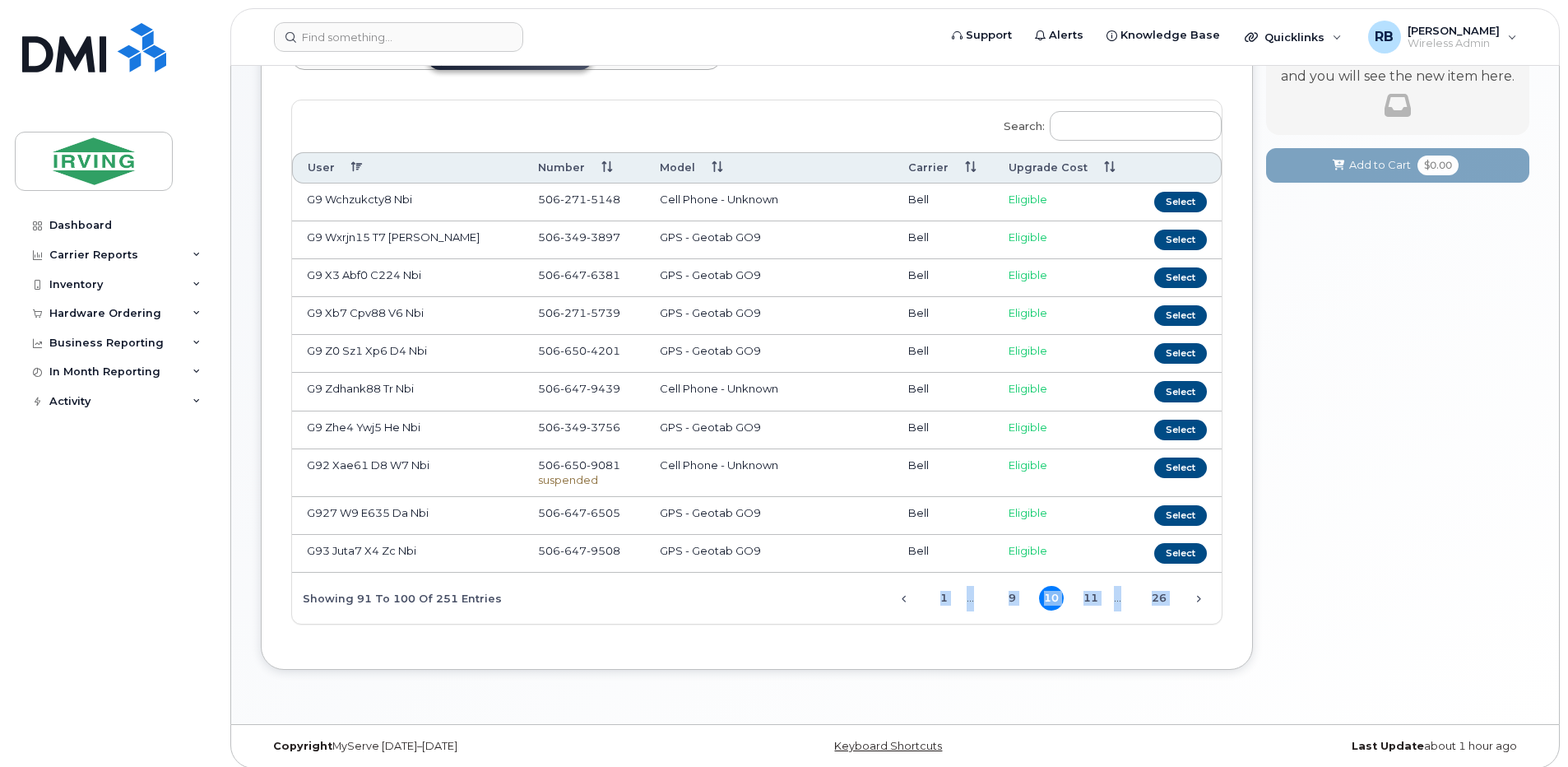
click at [1093, 584] on div "Previous 1 … 9 10 11 … 26 Next" at bounding box center [1049, 597] width 345 height 28
drag, startPoint x: 1093, startPoint y: 584, endPoint x: 1094, endPoint y: 598, distance: 14.0
click at [1094, 598] on link "11" at bounding box center [1091, 599] width 25 height 25
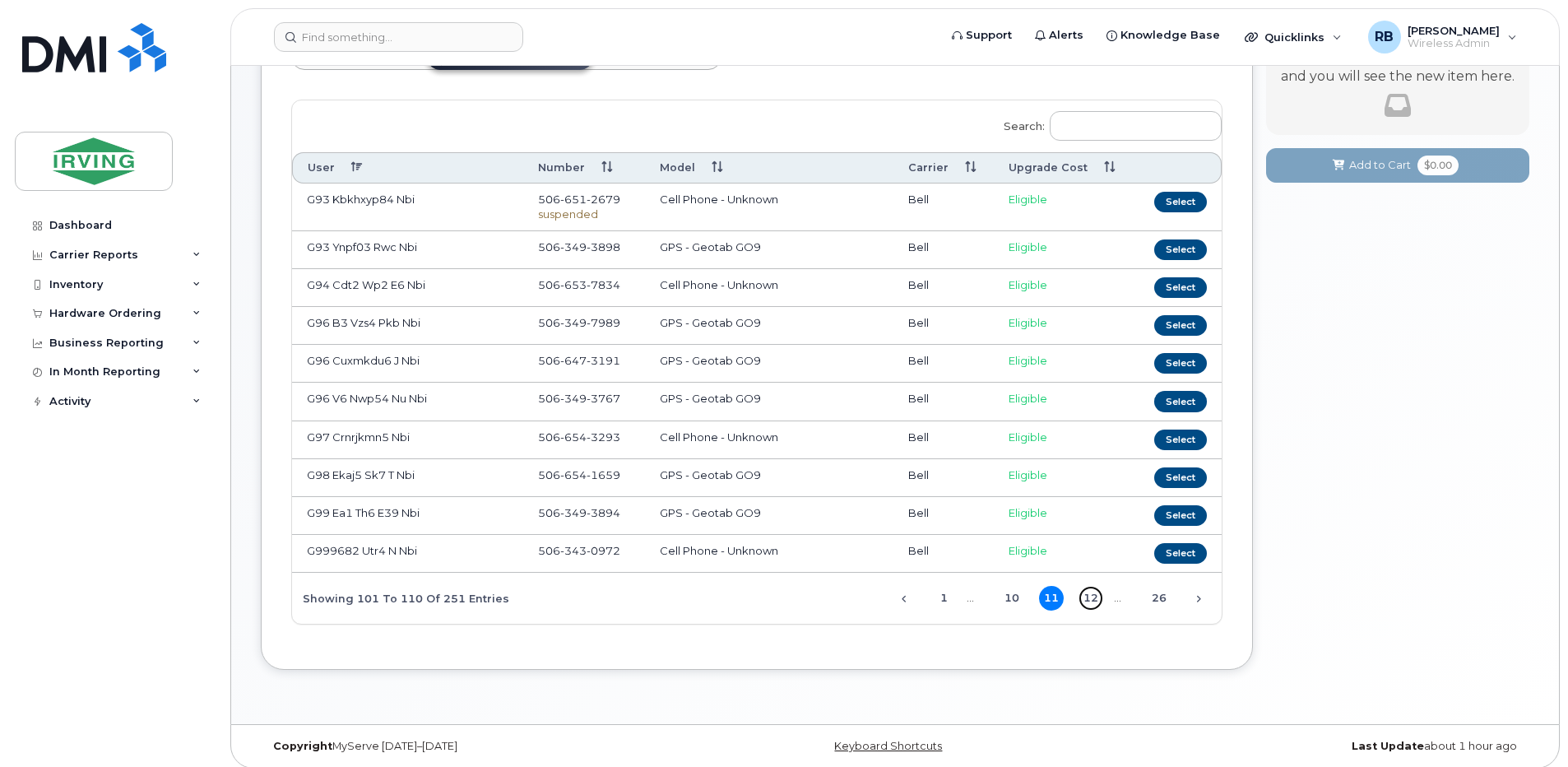
click at [1094, 598] on link "12" at bounding box center [1091, 599] width 25 height 25
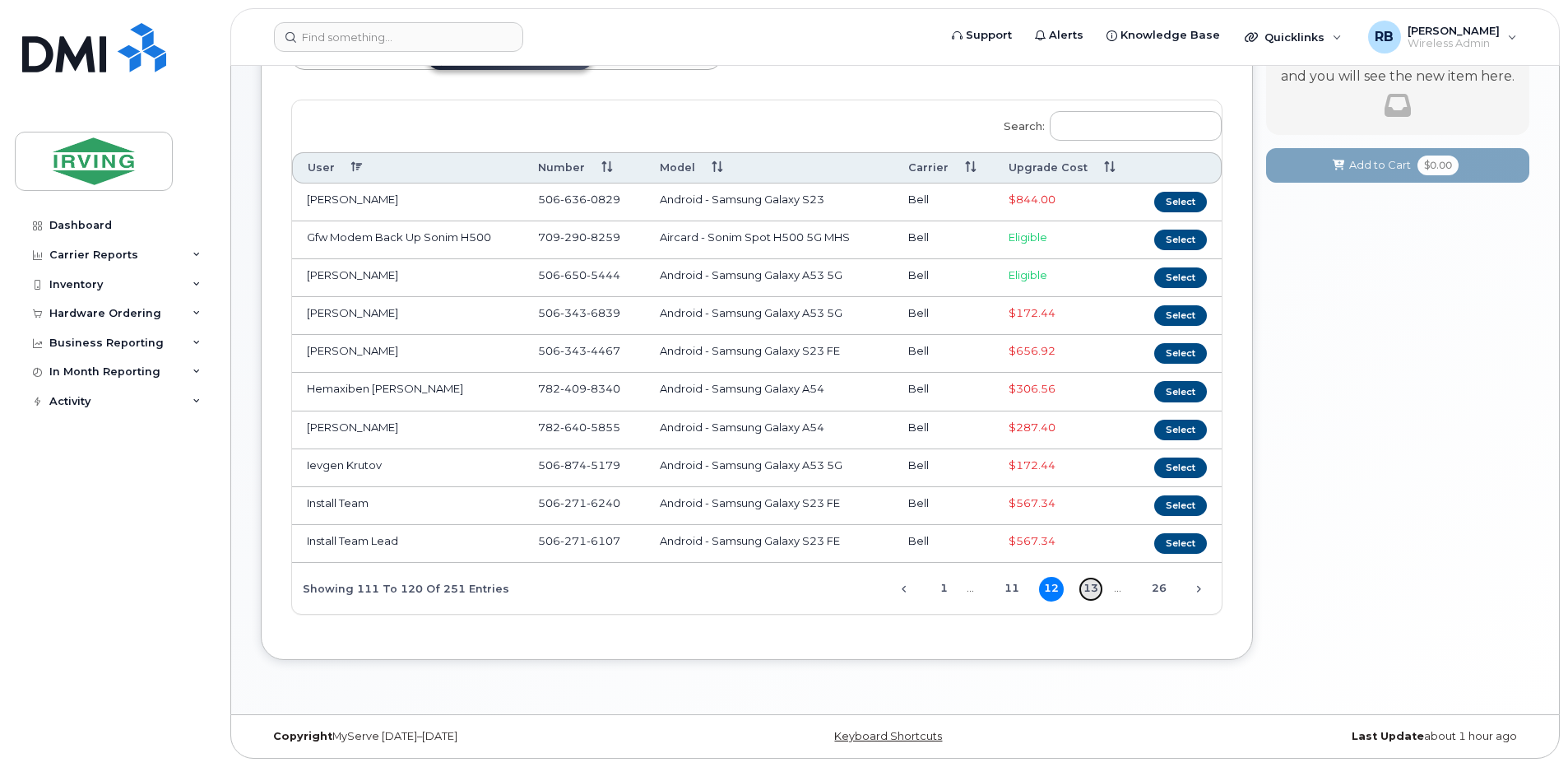
click at [1092, 592] on link "13" at bounding box center [1091, 589] width 25 height 25
click at [1172, 466] on button "Select" at bounding box center [1180, 467] width 53 height 20
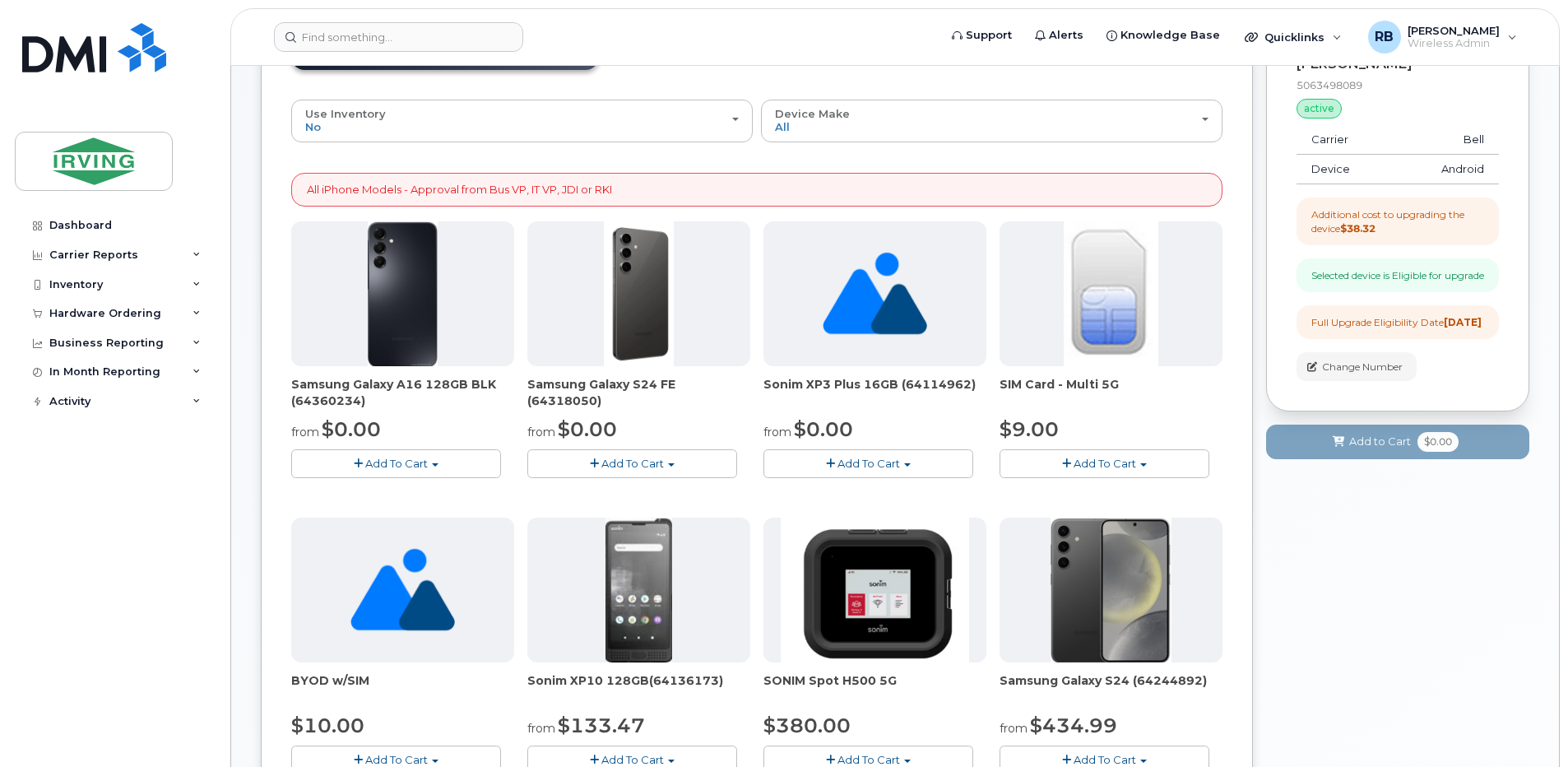
click at [620, 461] on span "Add To Cart" at bounding box center [632, 463] width 63 height 13
click at [615, 490] on link "$0.00 - 3 year term - voice & data plan (128GB)" at bounding box center [674, 494] width 286 height 20
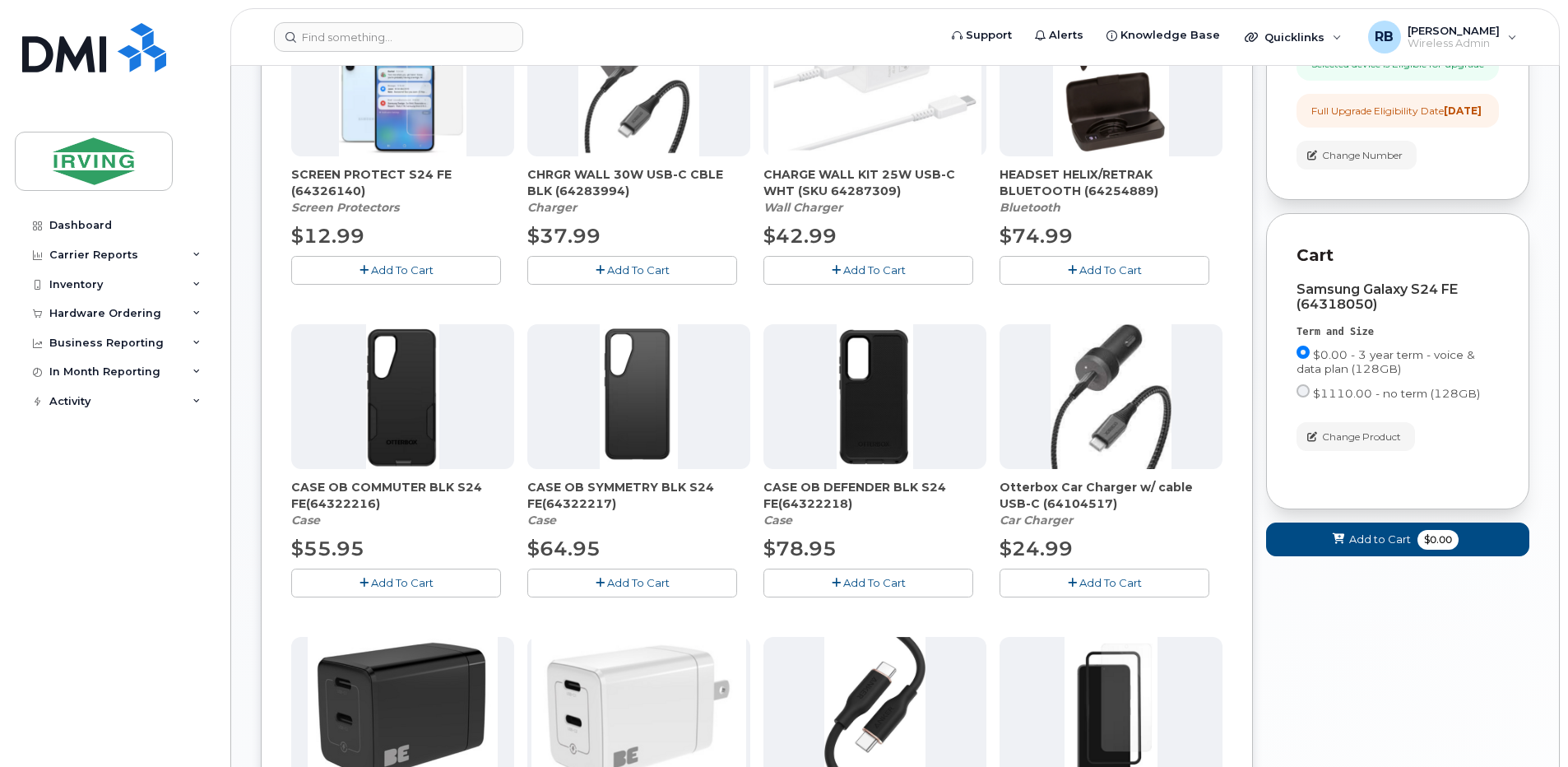
scroll to position [451, 0]
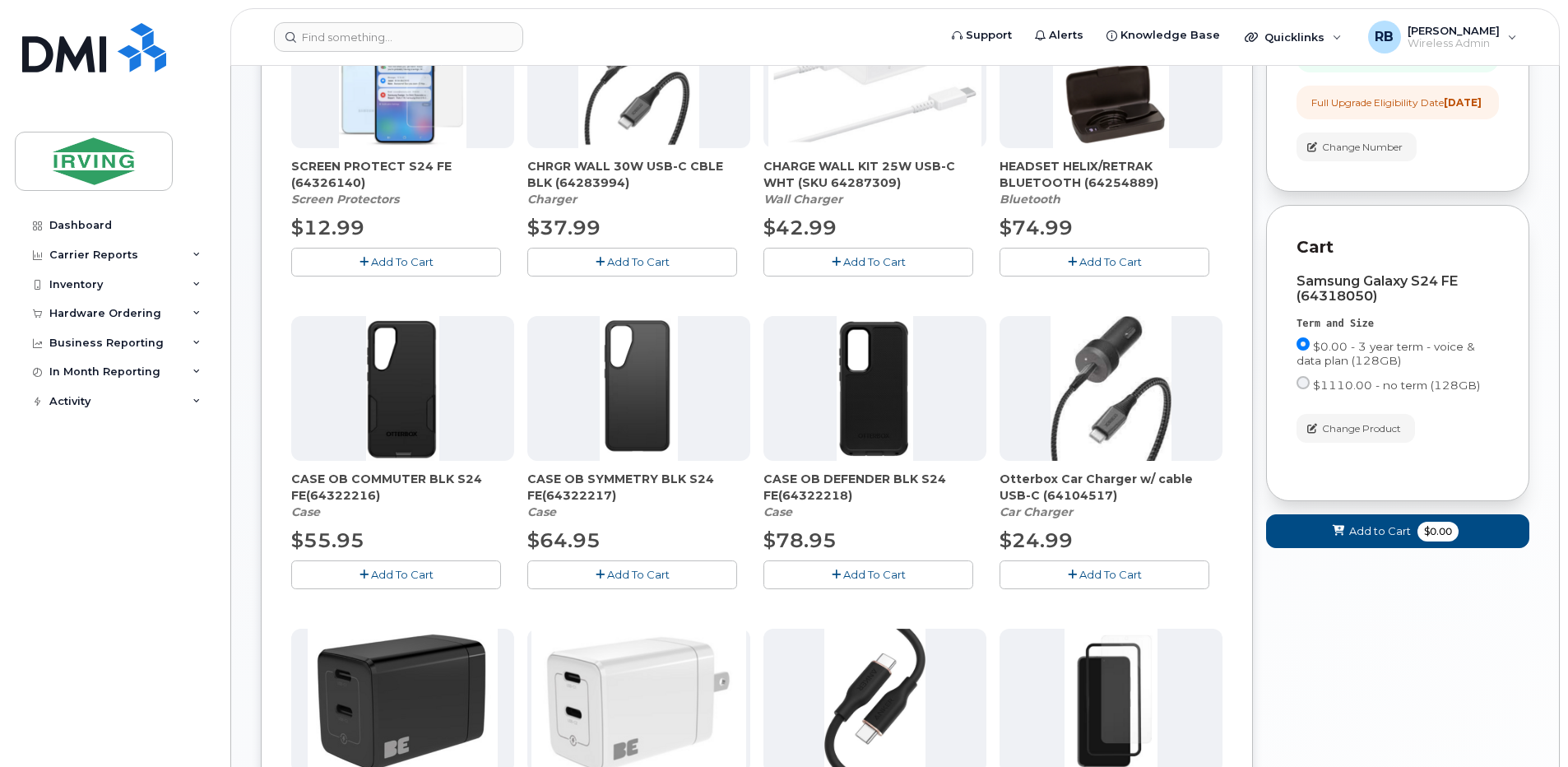
click at [396, 570] on span "Add To Cart" at bounding box center [401, 575] width 63 height 13
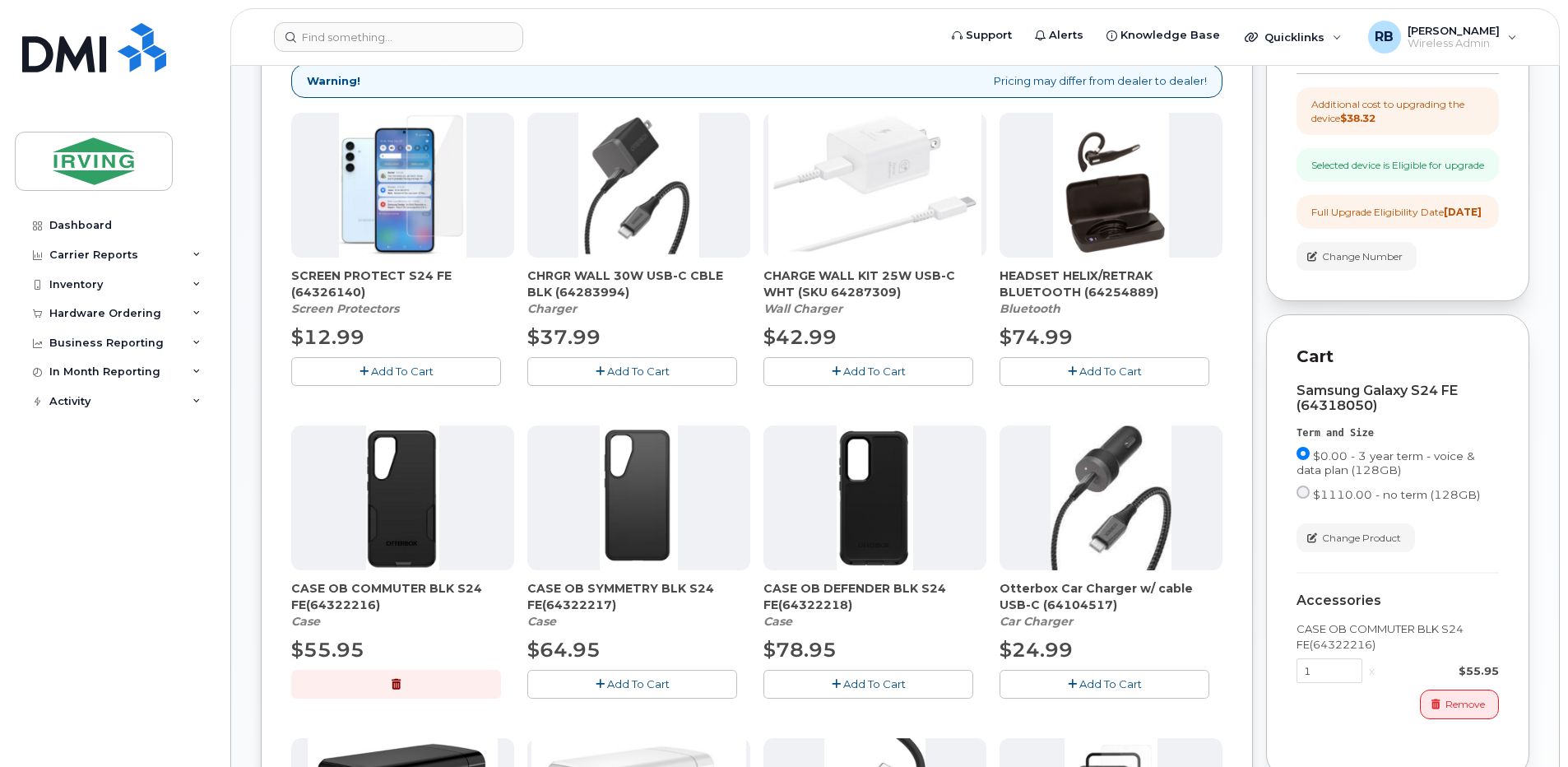
scroll to position [342, 0]
click at [424, 373] on span "Add To Cart" at bounding box center [401, 371] width 63 height 13
click at [598, 372] on icon "button" at bounding box center [600, 371] width 9 height 11
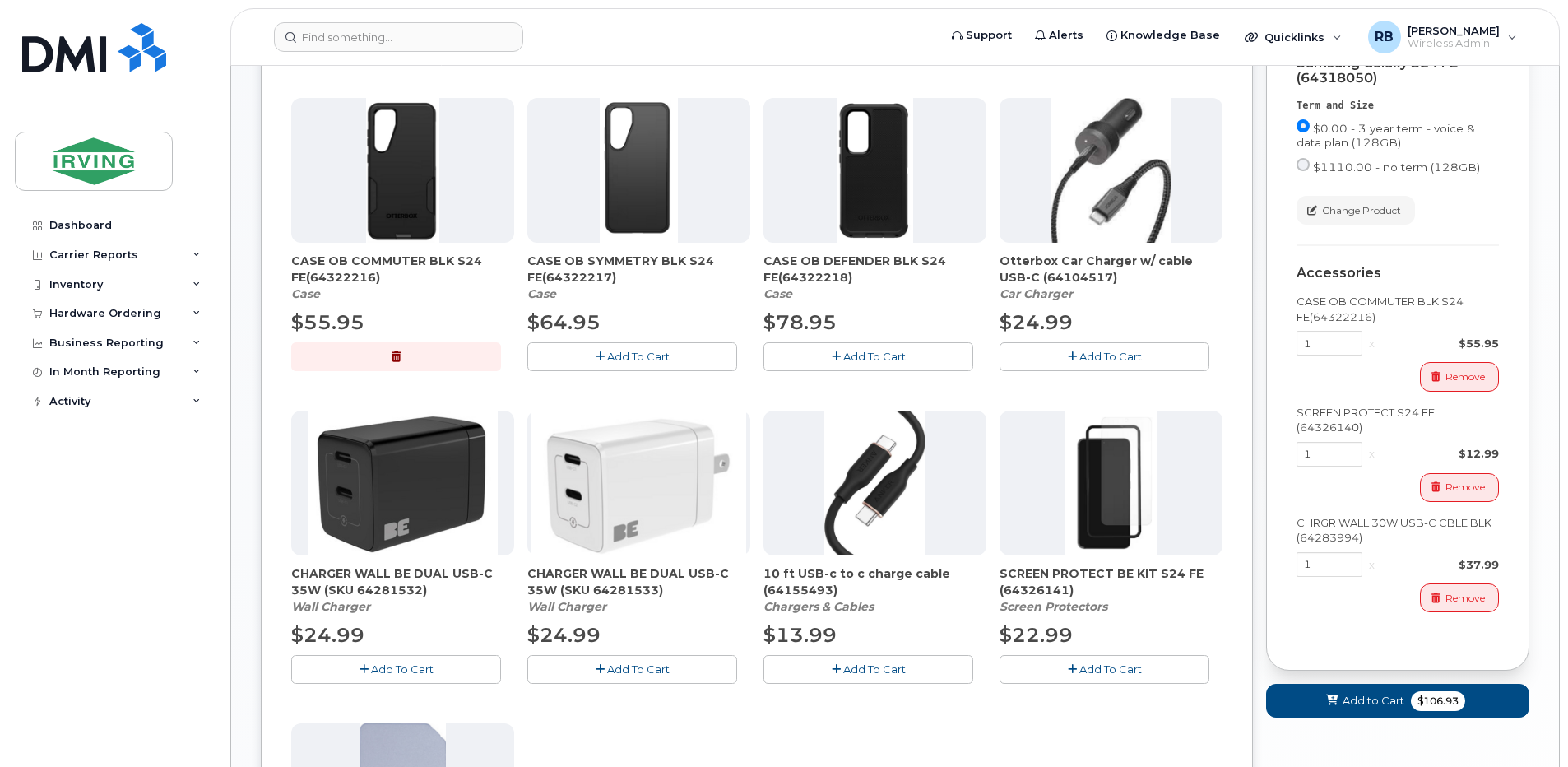
scroll to position [671, 0]
click at [1376, 707] on span "Add to Cart" at bounding box center [1374, 700] width 62 height 15
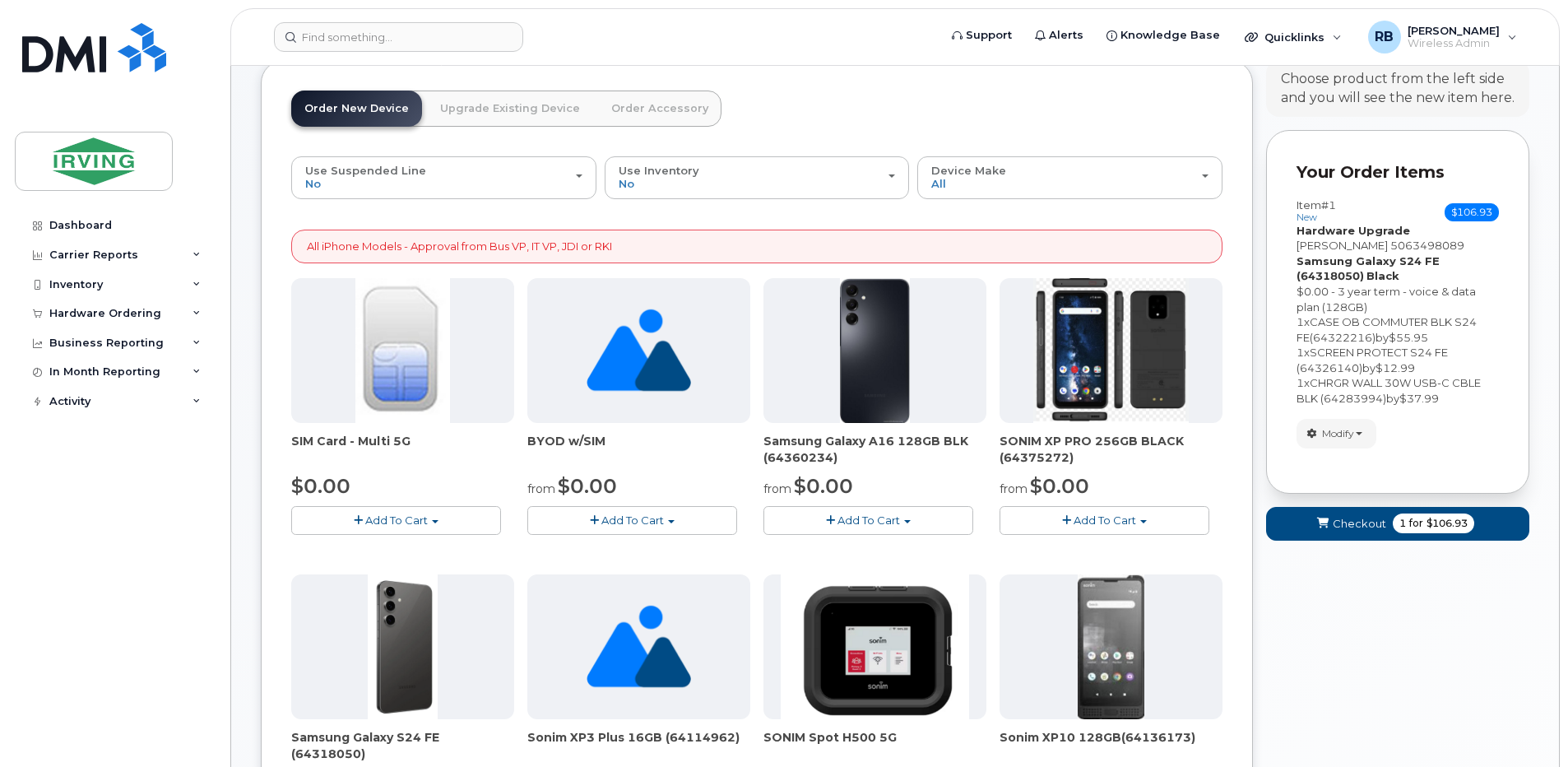
scroll to position [170, 0]
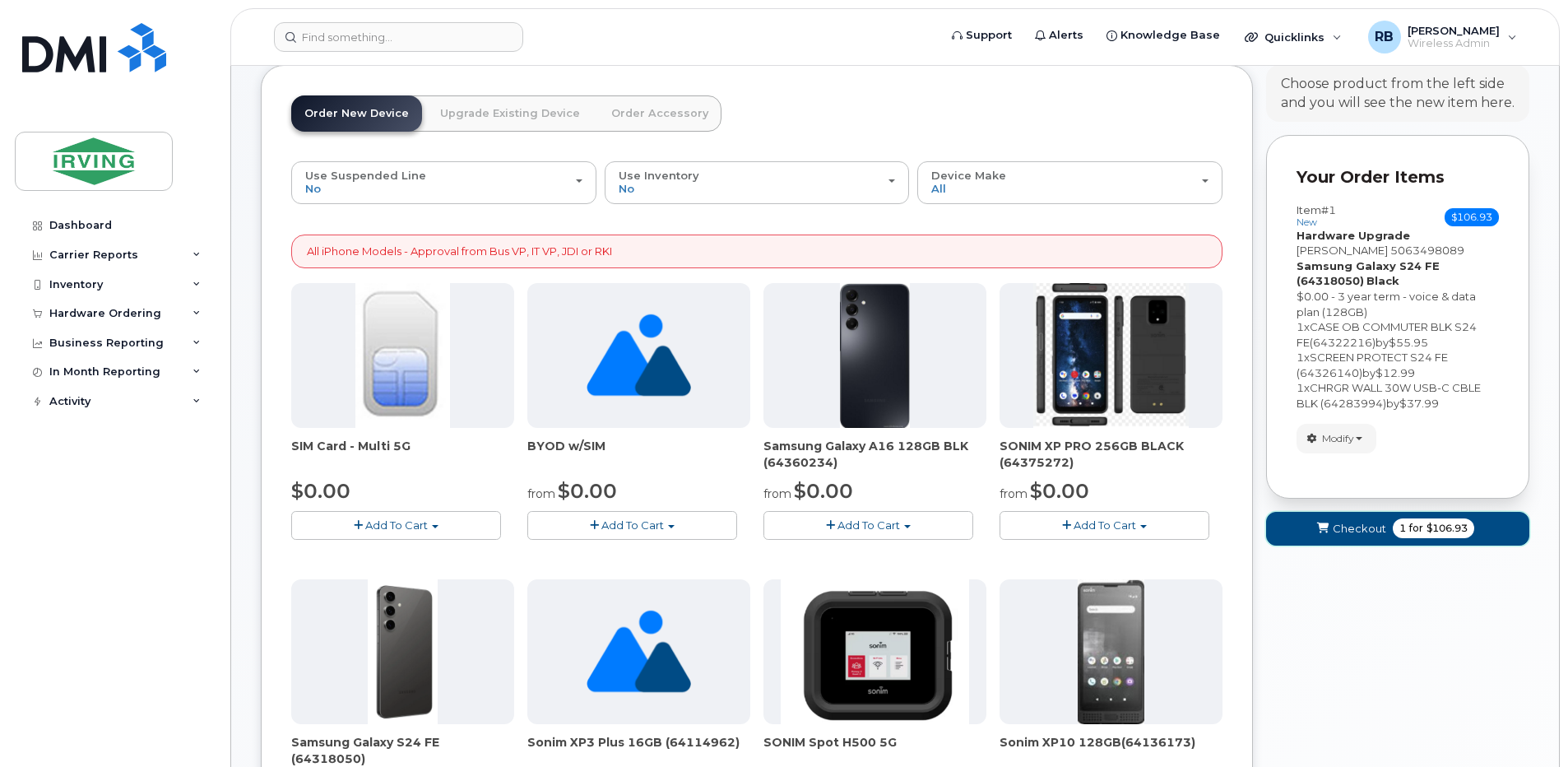
click at [1322, 528] on icon "submit" at bounding box center [1323, 528] width 12 height 11
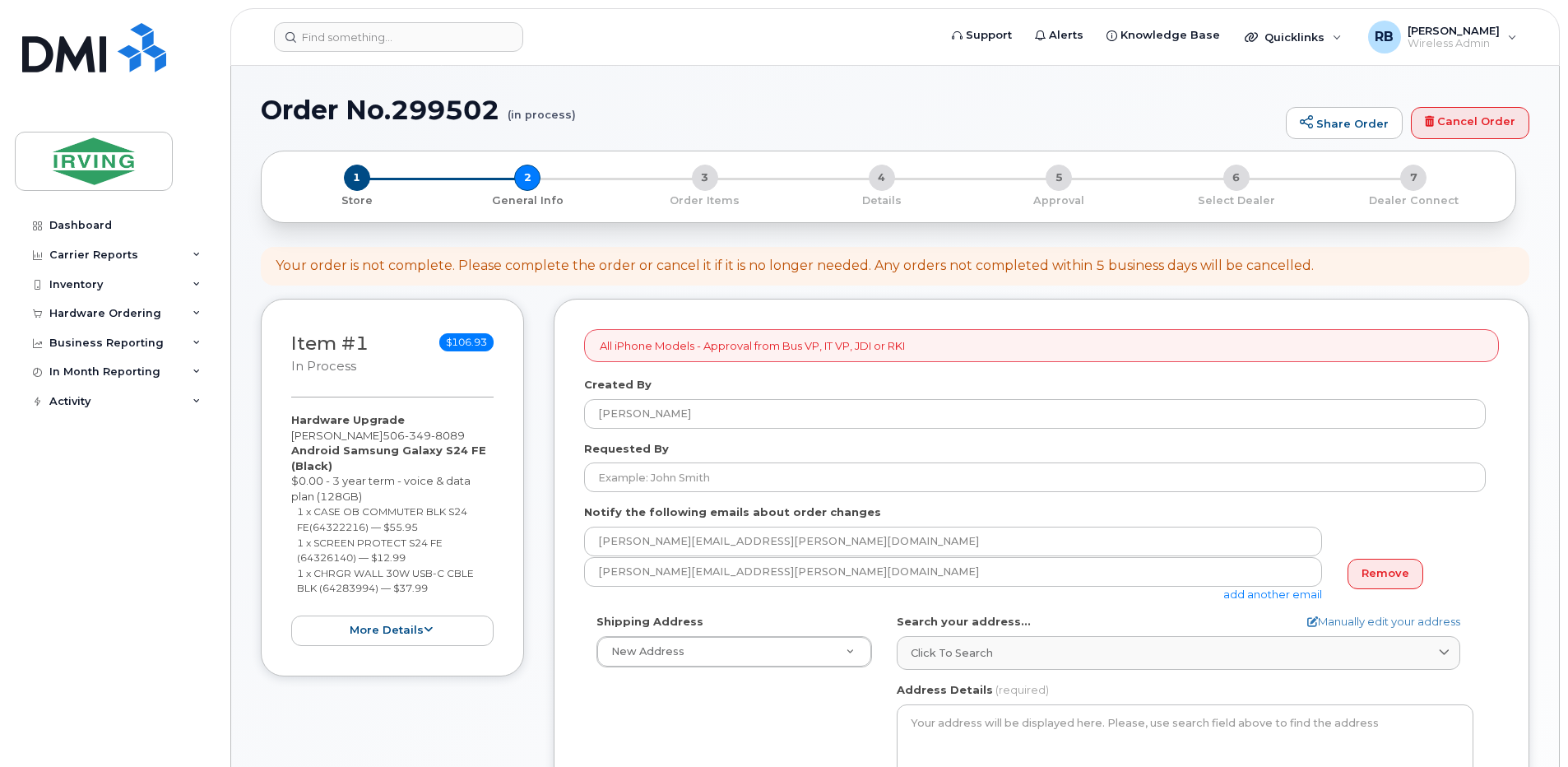
select select
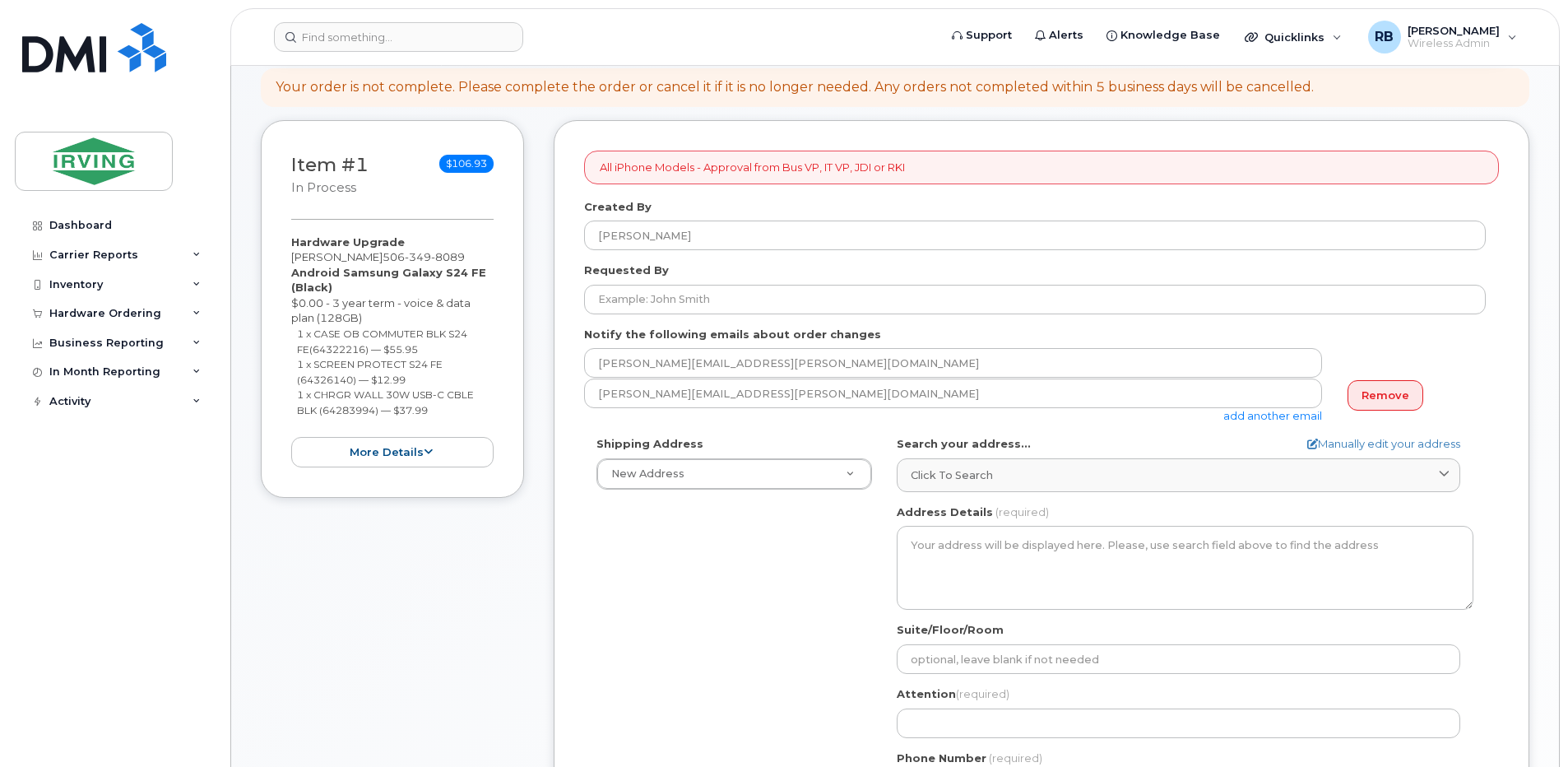
scroll to position [329, 0]
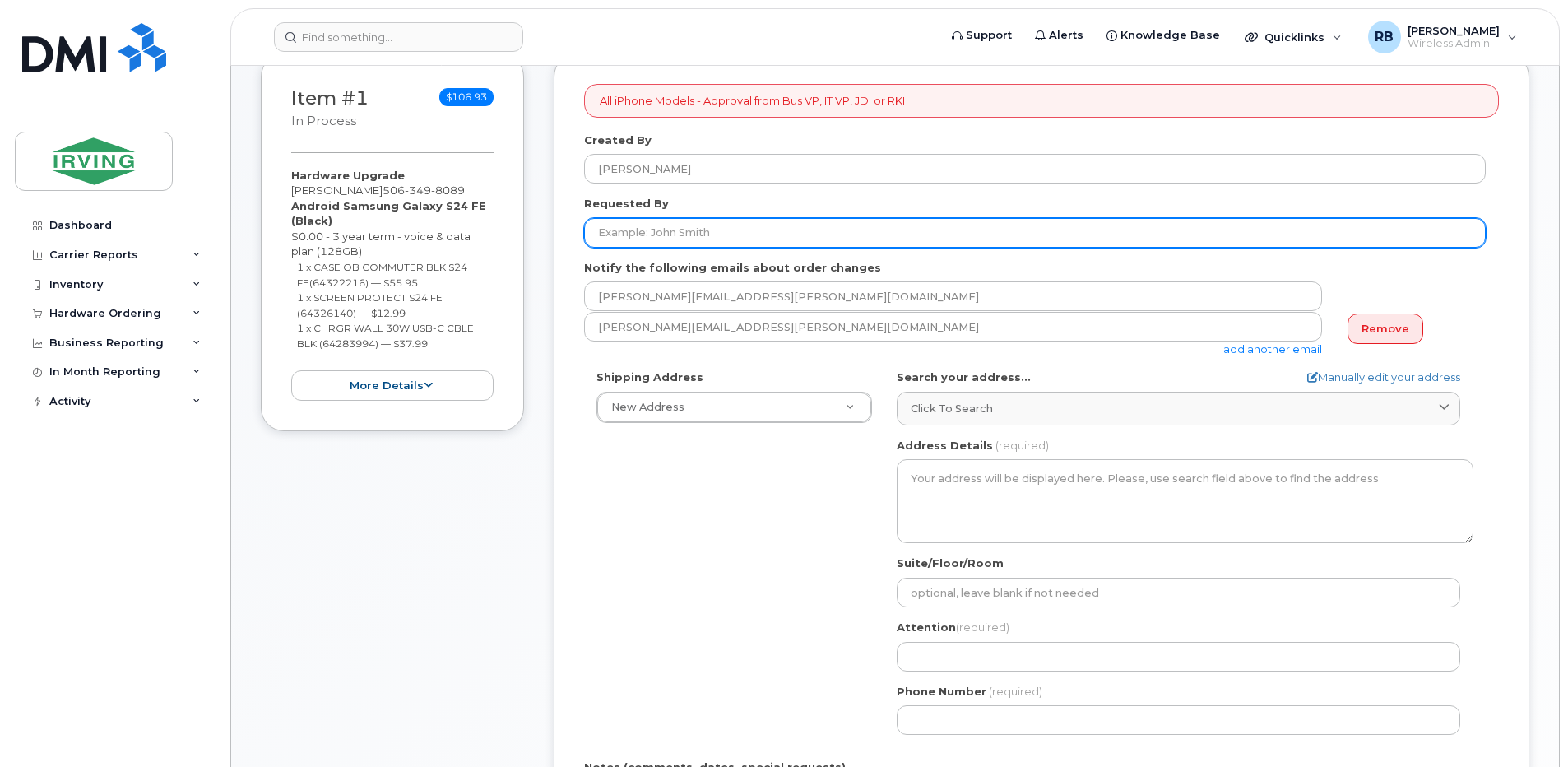
click at [668, 231] on input "Requested By" at bounding box center [1035, 232] width 902 height 30
type input "[PERSON_NAME]"
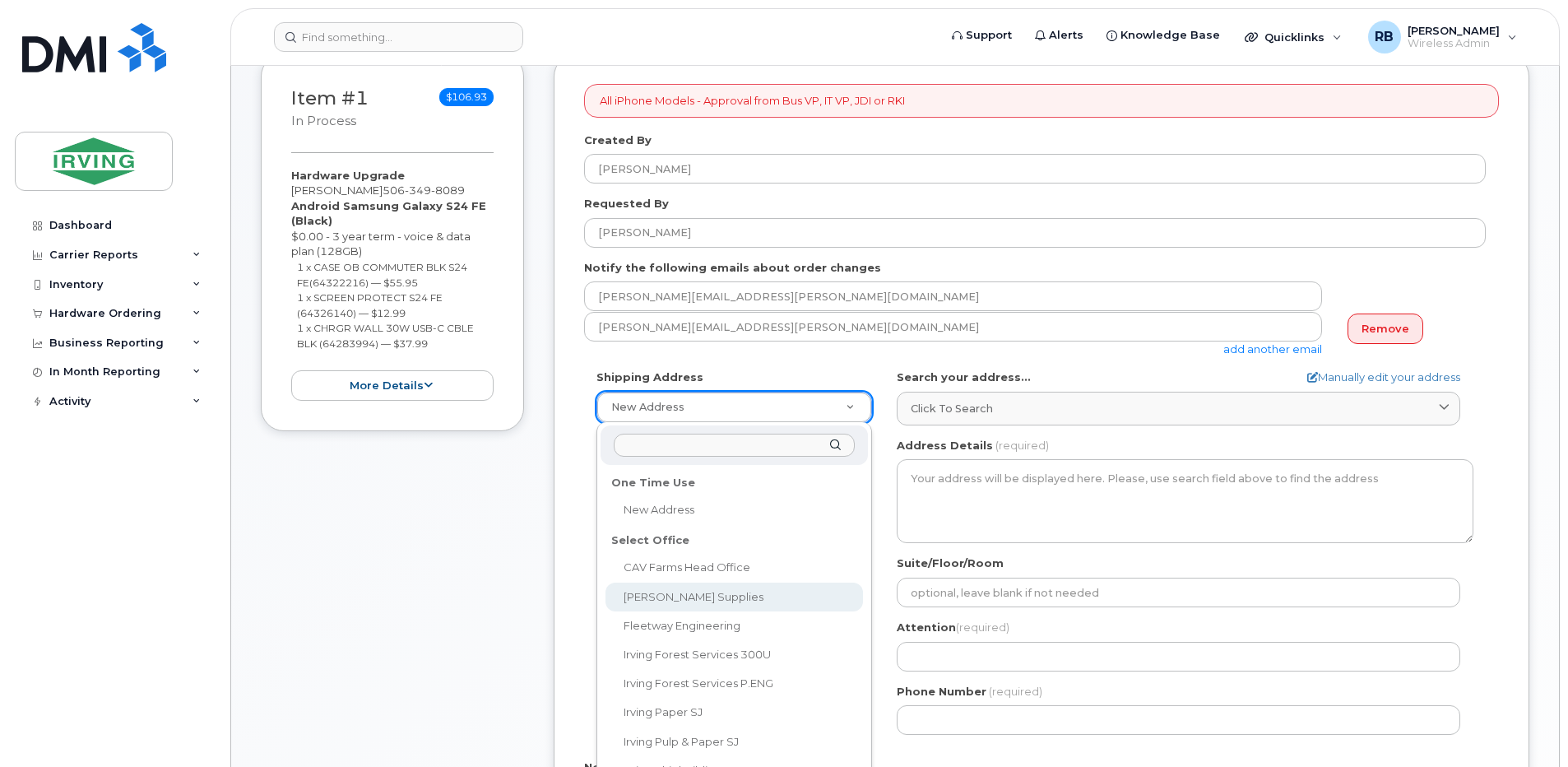
select select
type textarea "[PERSON_NAME] Sales [STREET_ADDRESS][PERSON_NAME][PERSON_NAME]"
type input "[PERSON_NAME]"
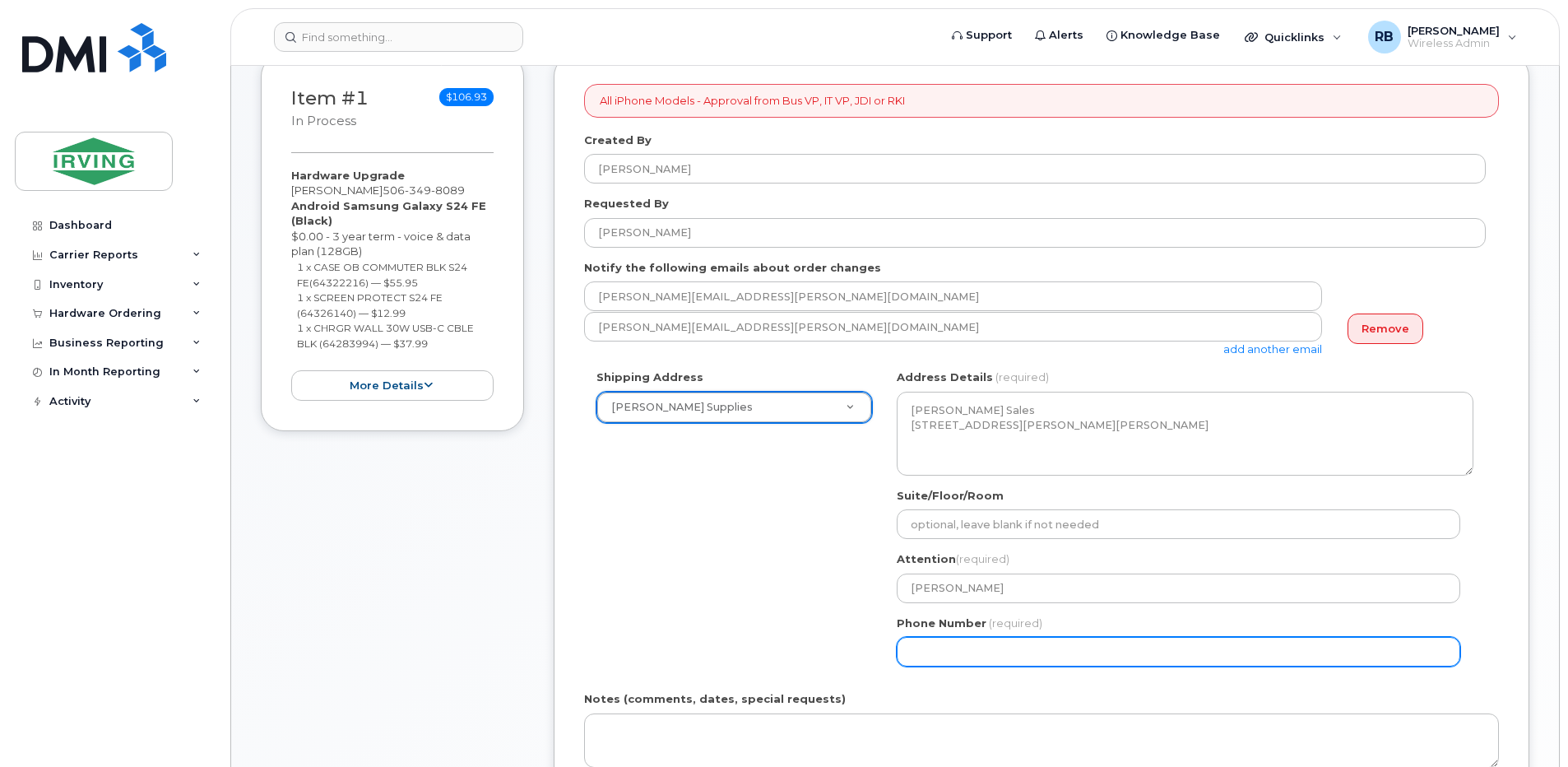
click at [930, 648] on input "Phone Number" at bounding box center [1178, 651] width 563 height 30
select select
type input "506"
type input "506632479"
select select
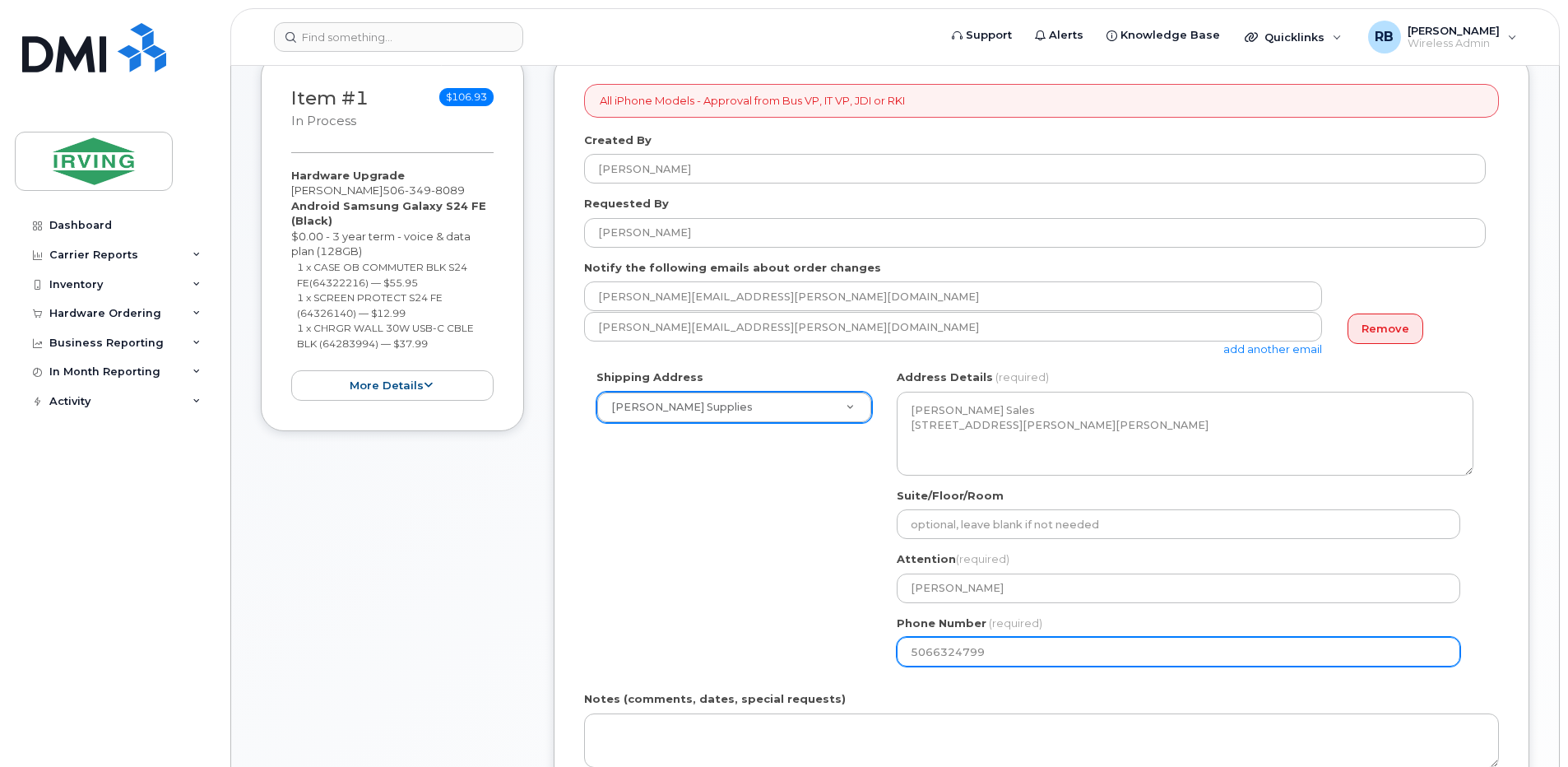
type input "5066324799"
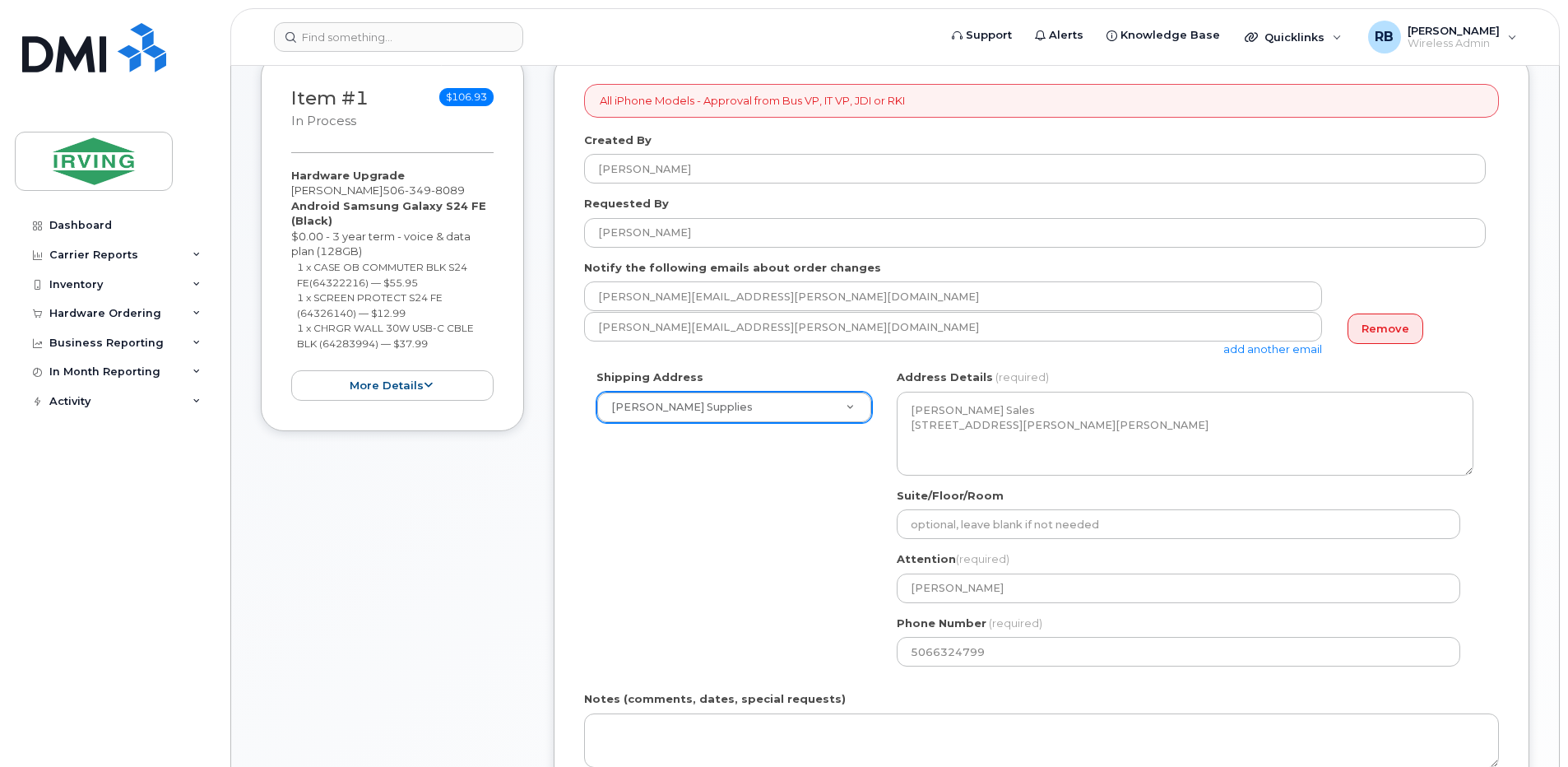
click at [810, 588] on div "Shipping Address [PERSON_NAME] Supplies New Address CAV Farms Head Office [PERS…" at bounding box center [1035, 524] width 902 height 309
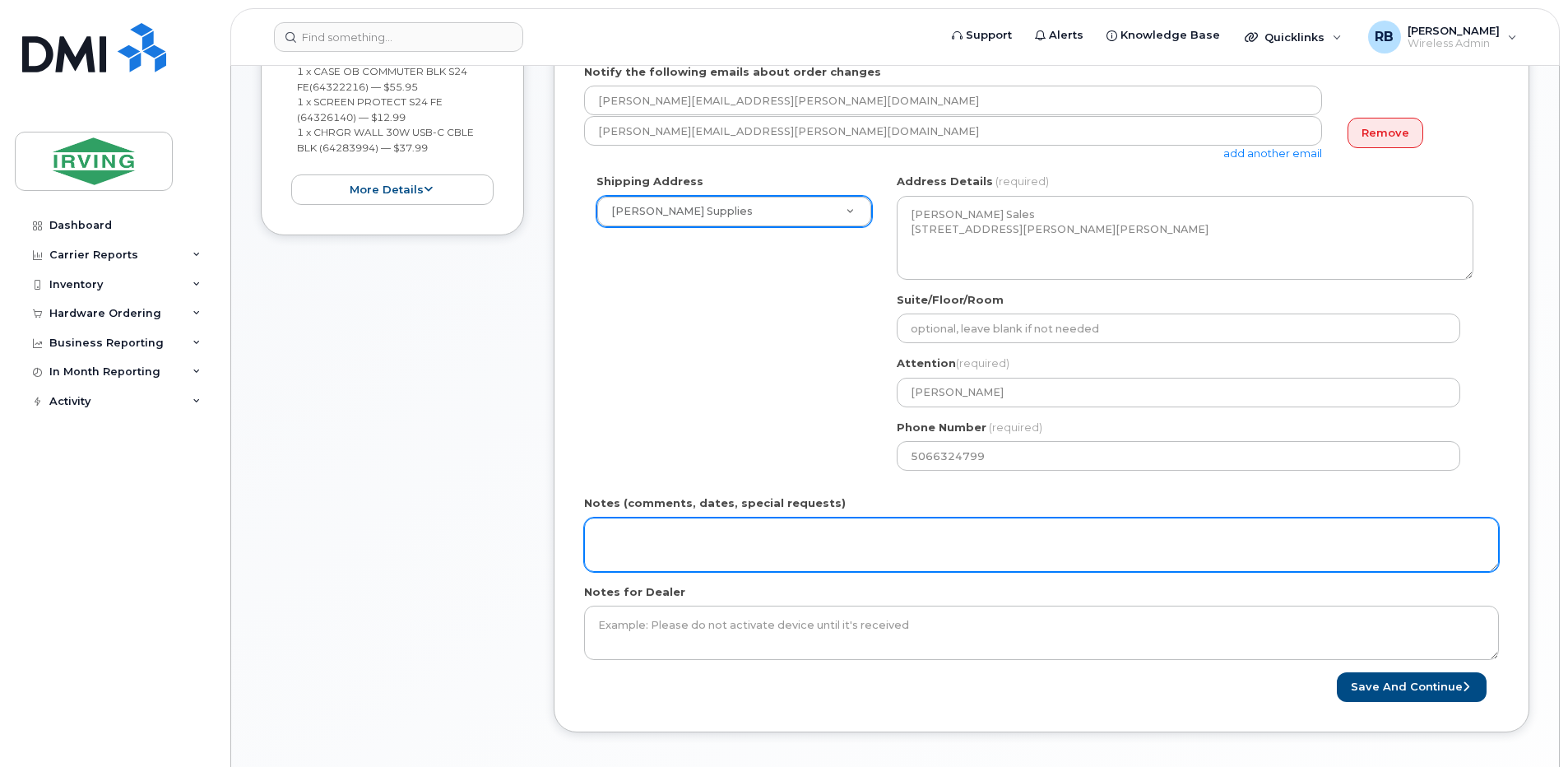
scroll to position [549, 0]
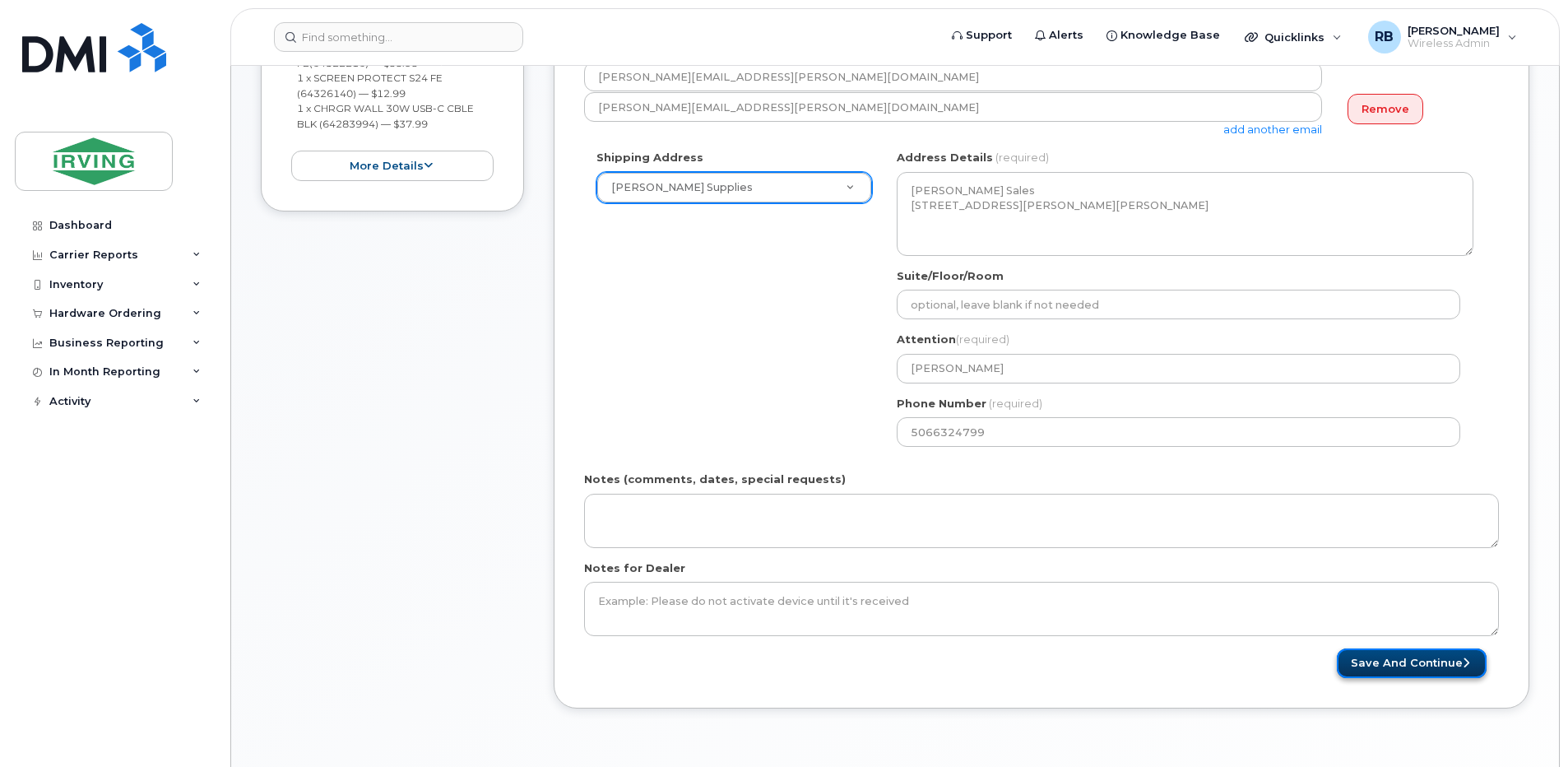
click at [1401, 661] on button "Save and Continue" at bounding box center [1412, 663] width 150 height 31
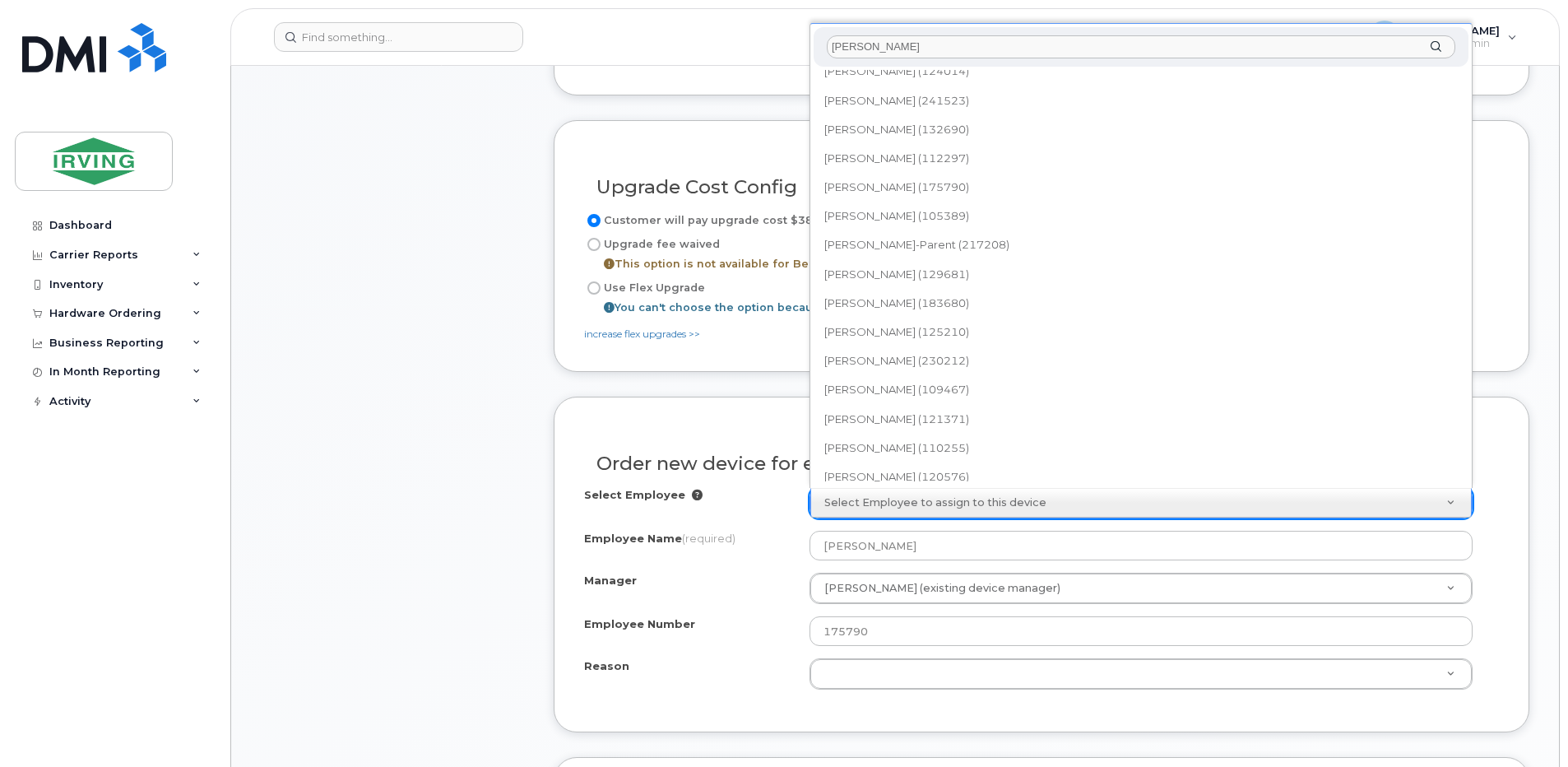
scroll to position [563, 0]
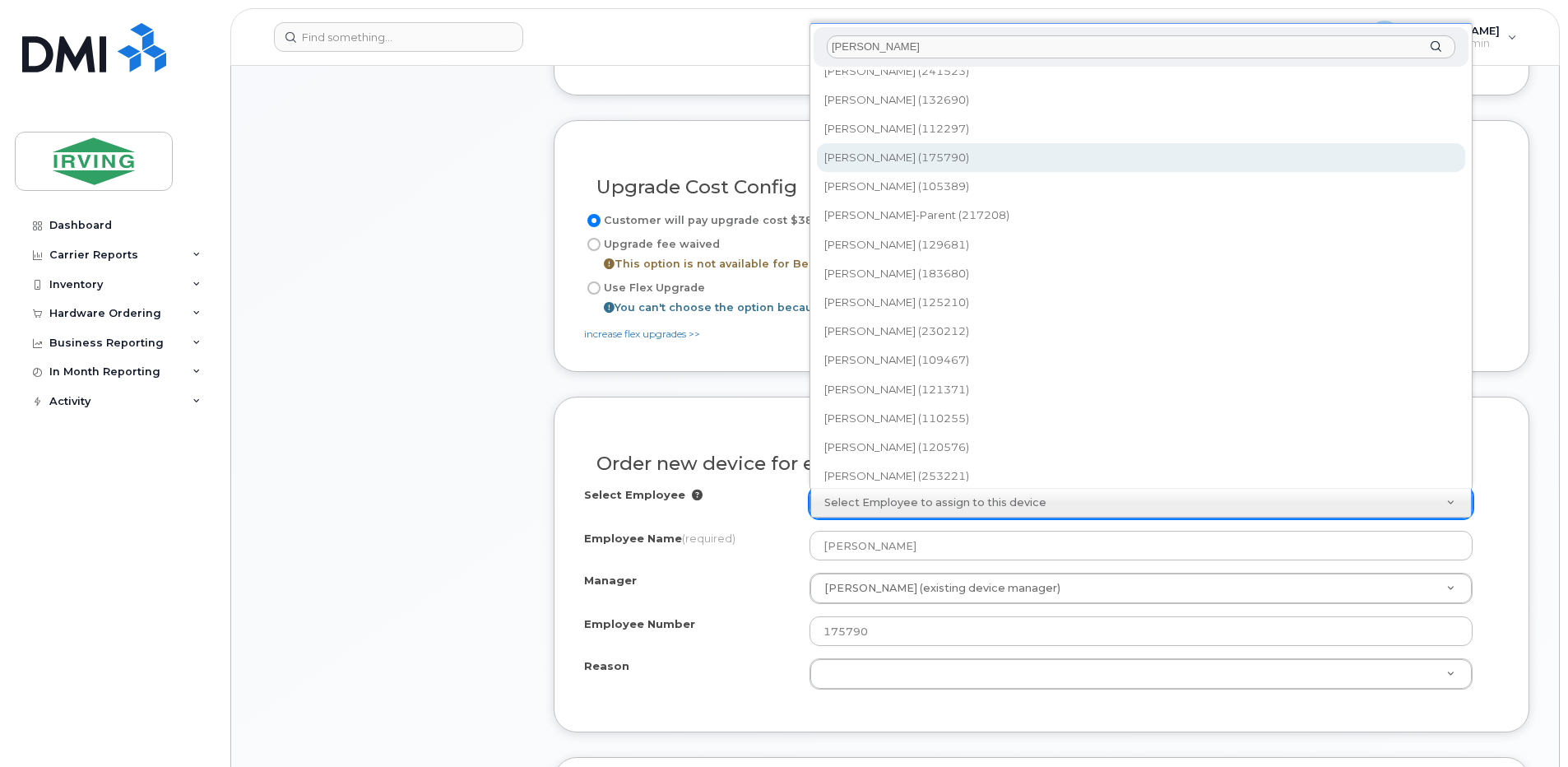
type input "[PERSON_NAME]"
type input "1487835"
select select "2369583"
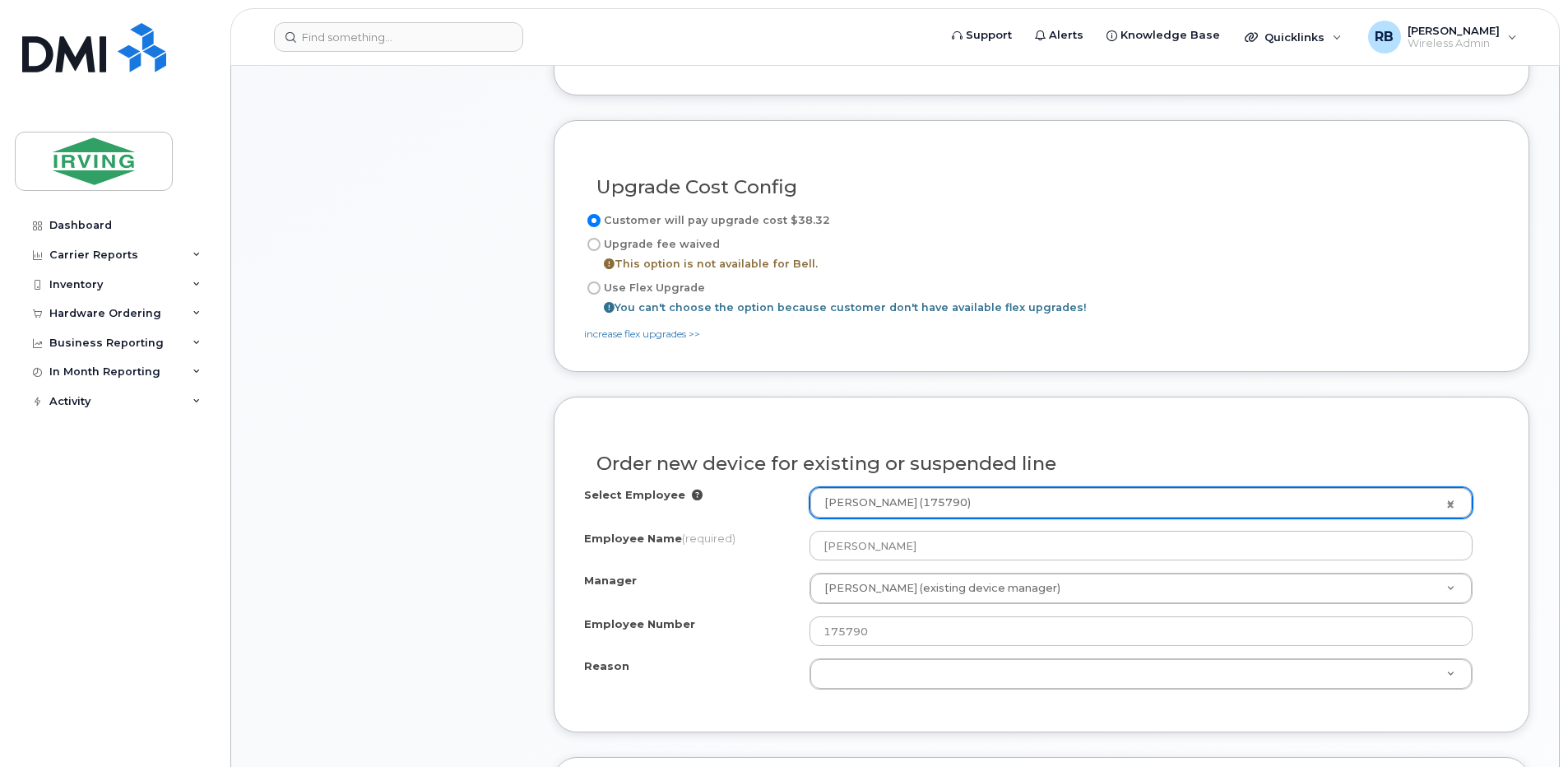
click at [491, 517] on div "Item #1 in process $106.93 Hardware Upgrade [PERSON_NAME] [PHONE_NUMBER] Androi…" at bounding box center [392, 447] width 263 height 1831
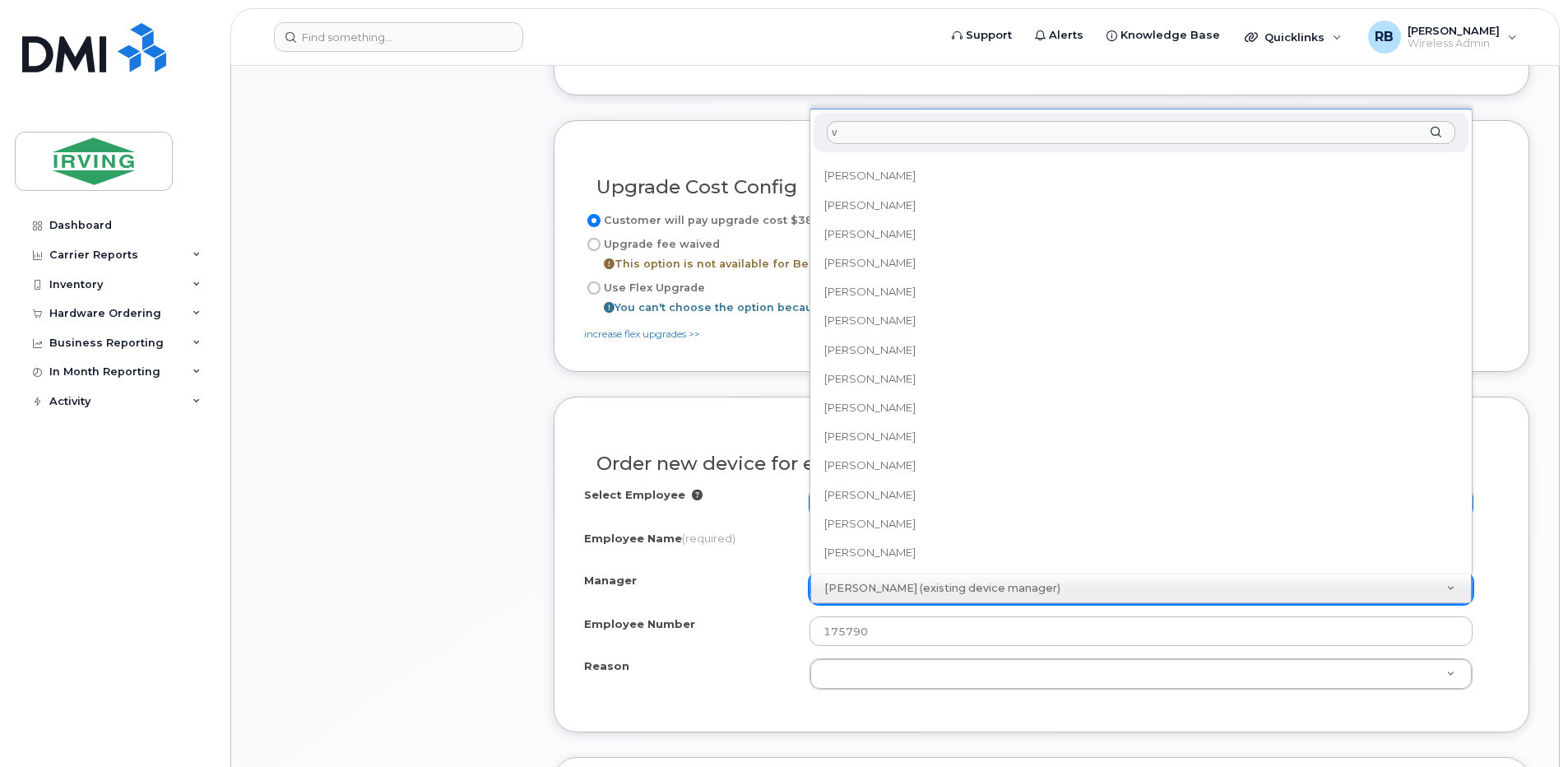
scroll to position [0, 0]
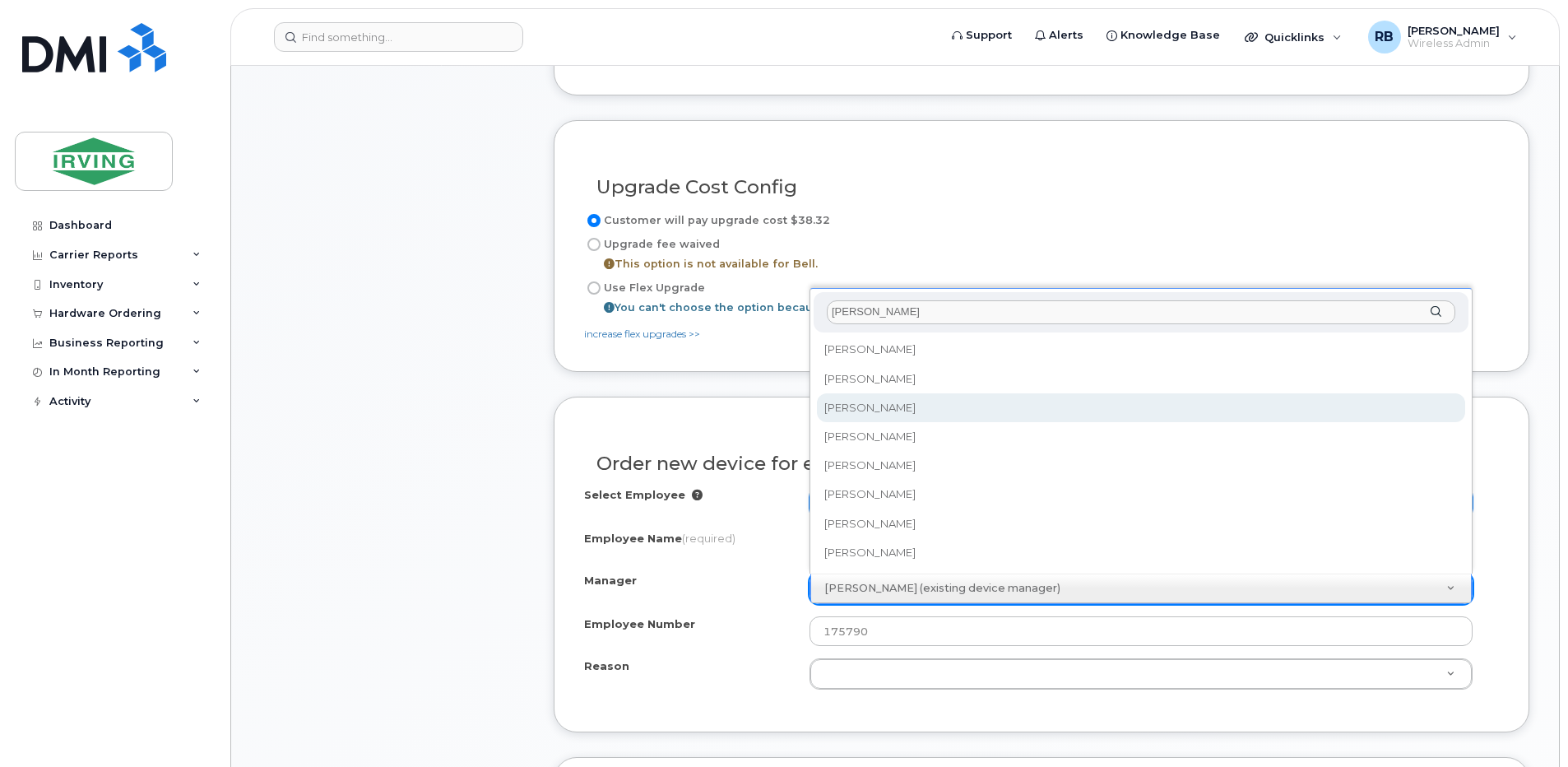
type input "[PERSON_NAME]"
select select "1478305"
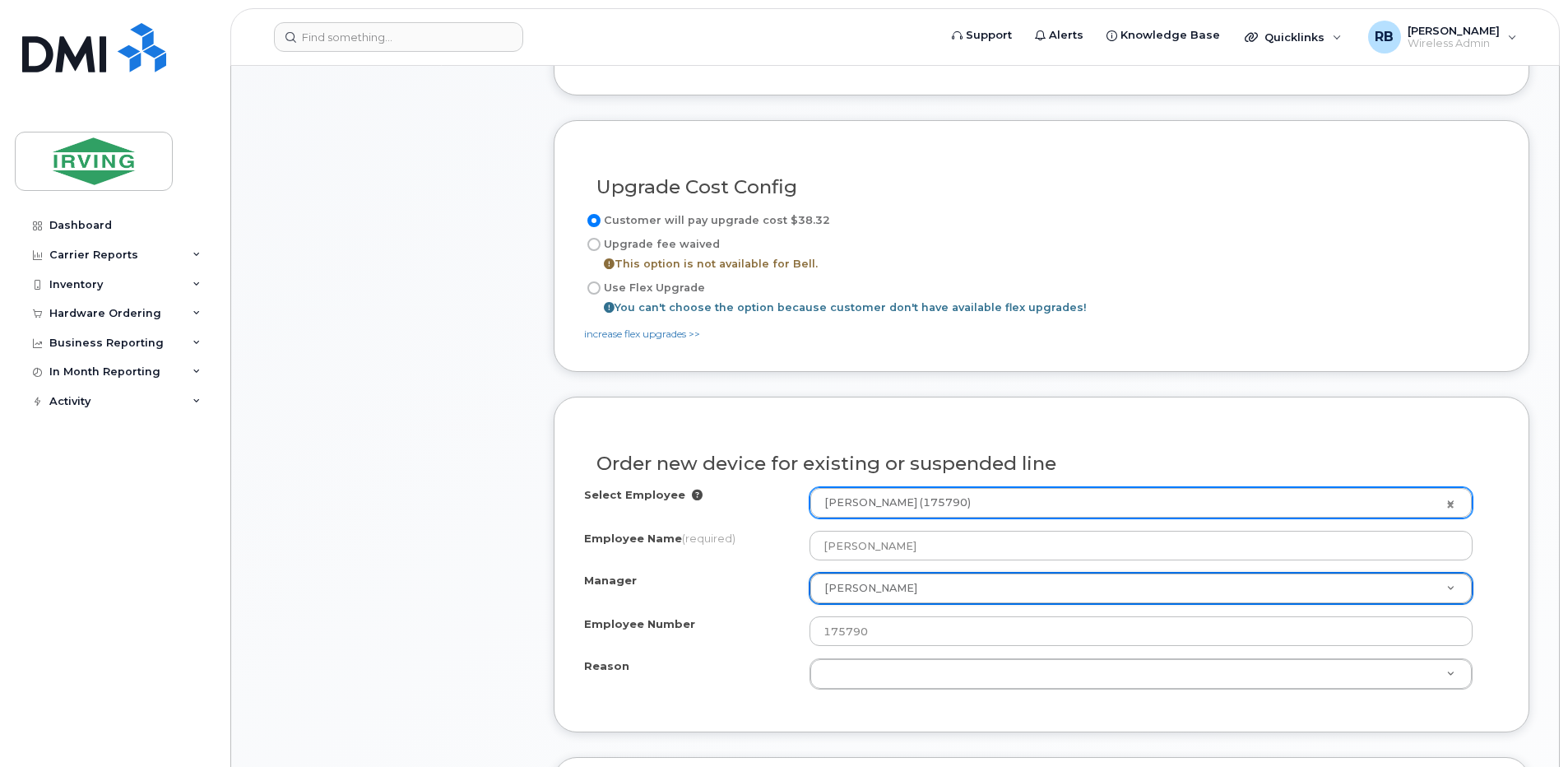
click at [496, 598] on div "Item #1 in process $106.93 Hardware Upgrade [PERSON_NAME] [PHONE_NUMBER] Androi…" at bounding box center [392, 447] width 263 height 1831
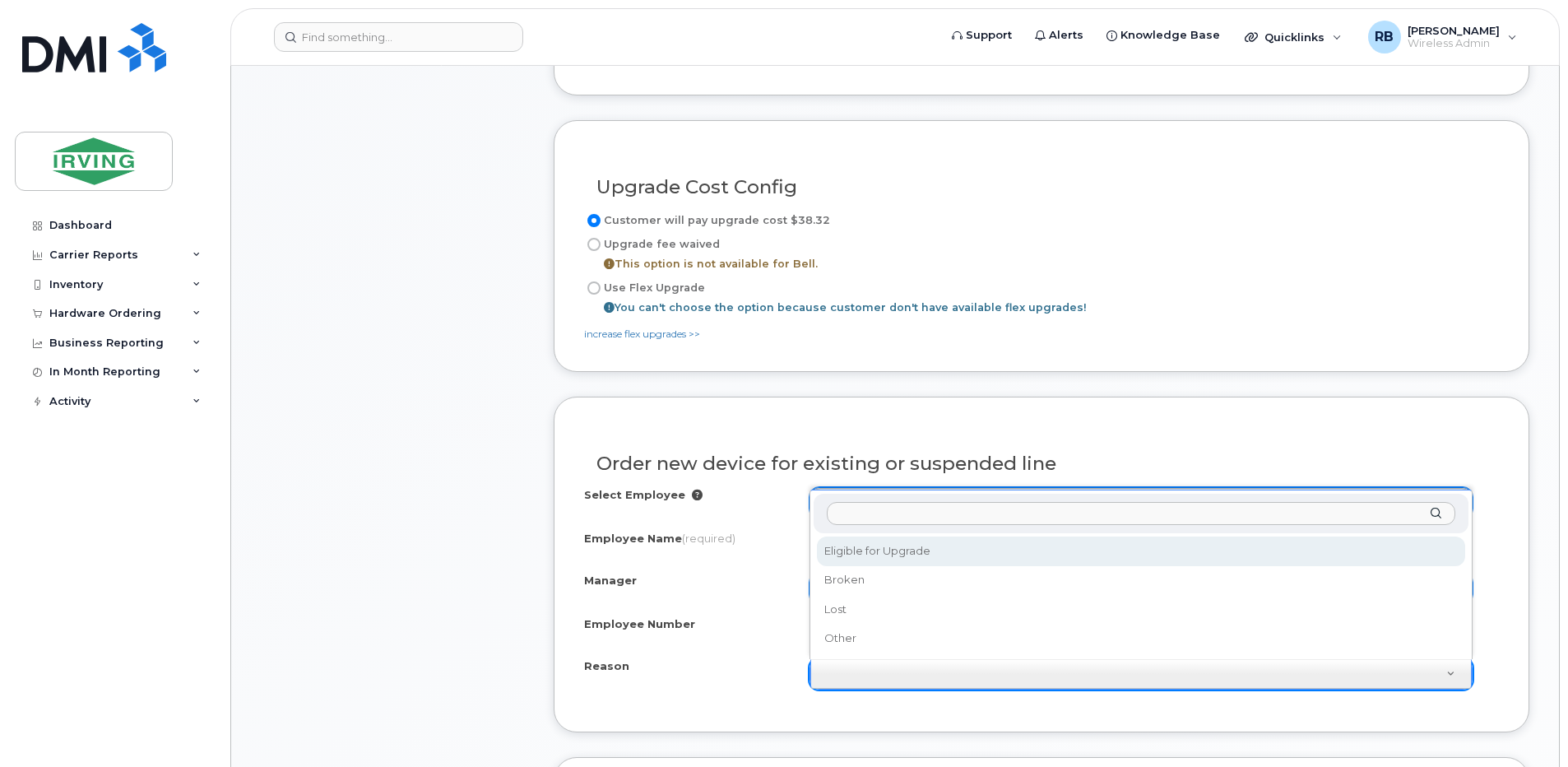
select select "eligible_for_upgrade"
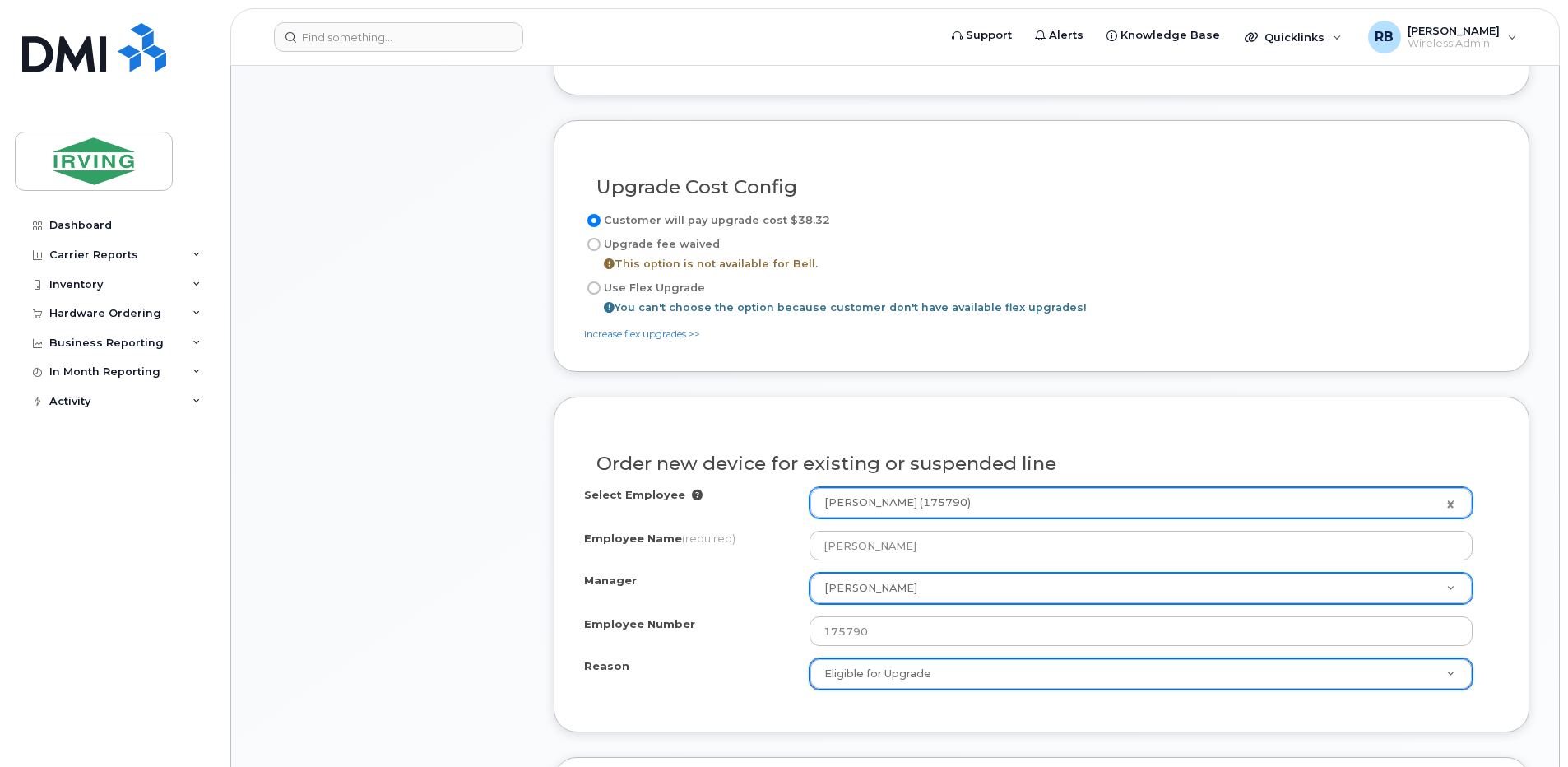
click at [504, 592] on div "Item #1 in process $106.93 Hardware Upgrade [PERSON_NAME] [PHONE_NUMBER] Androi…" at bounding box center [392, 447] width 263 height 1831
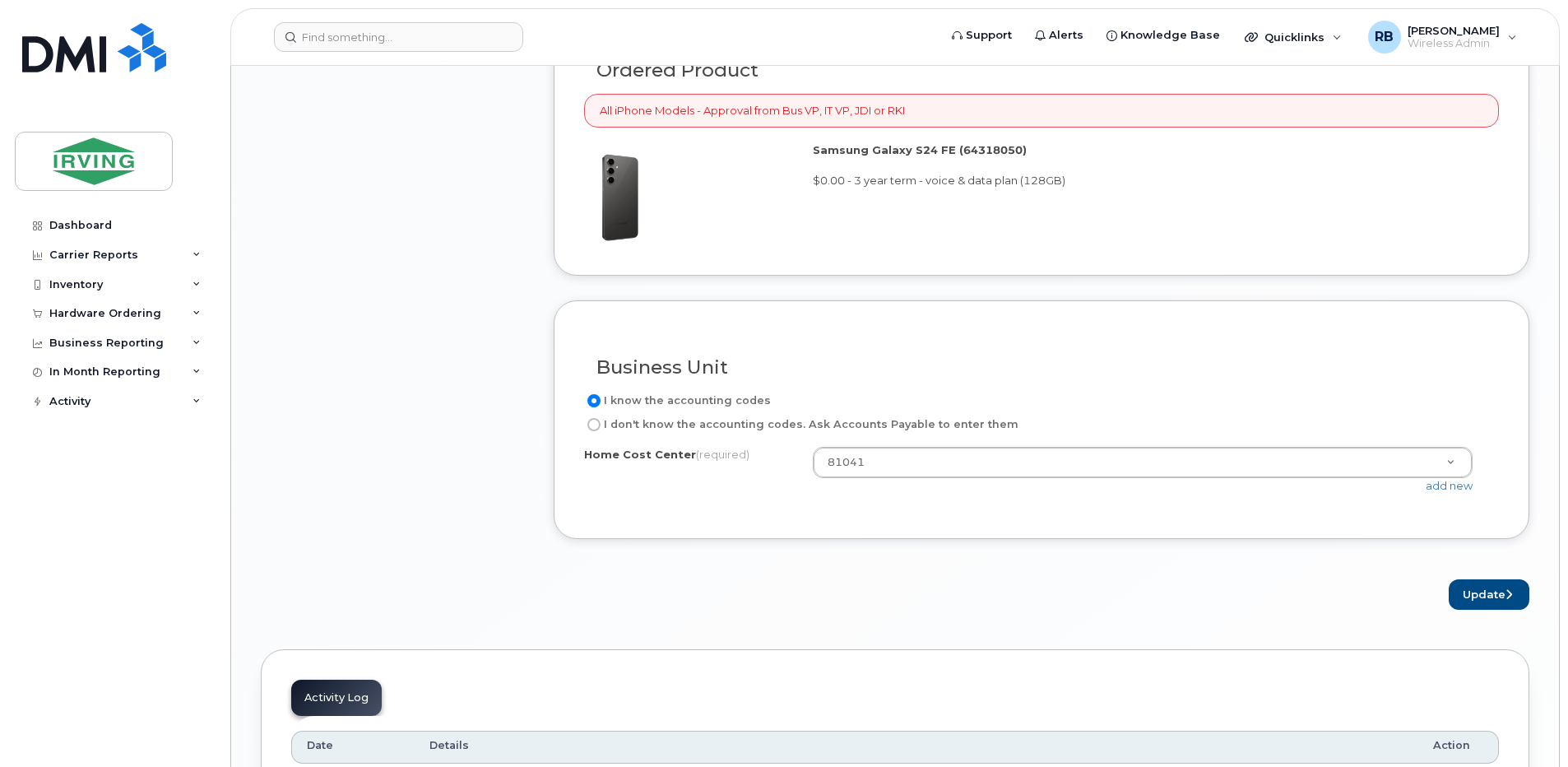
scroll to position [1728, 0]
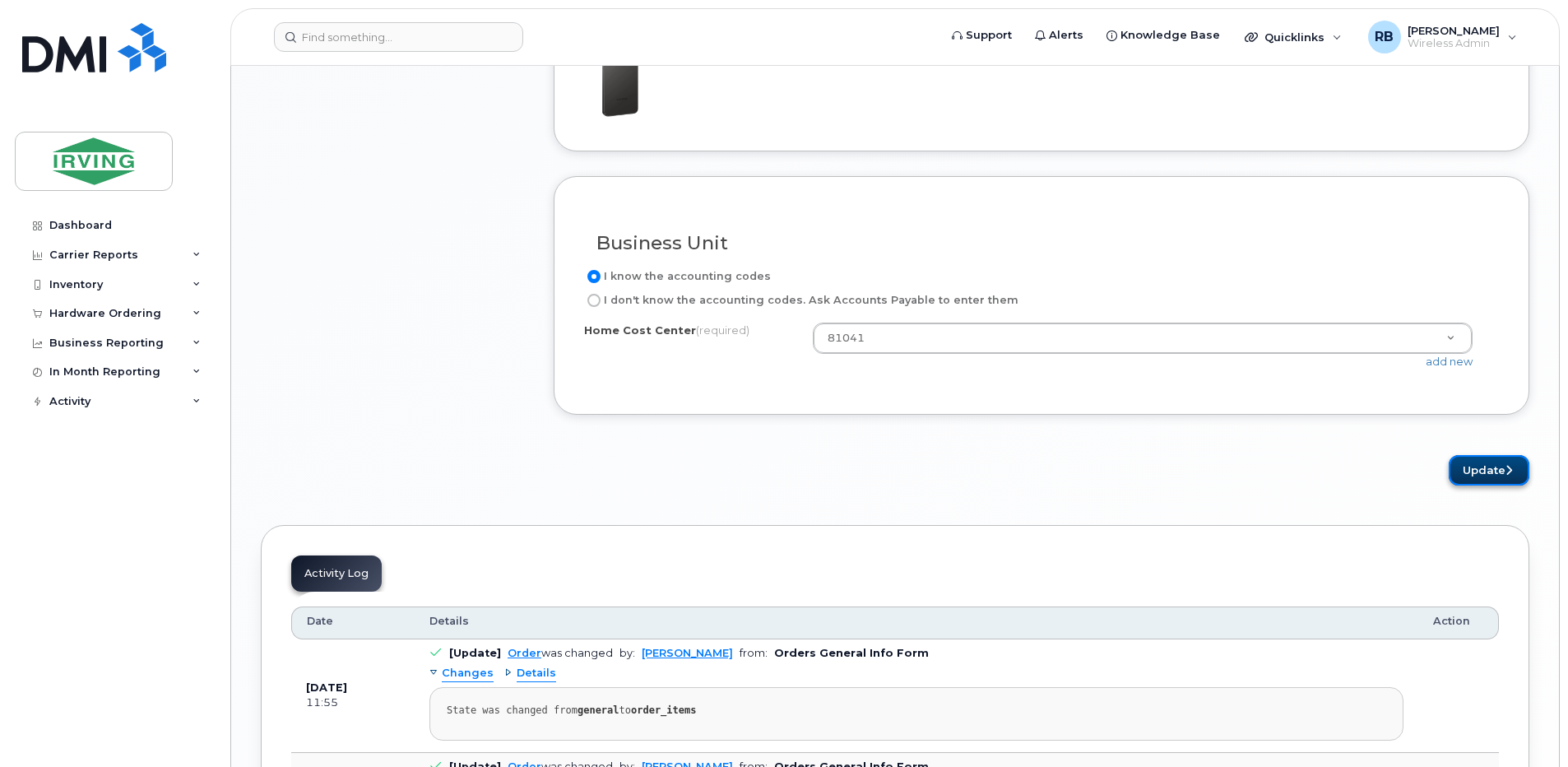
click at [1479, 472] on button "Update" at bounding box center [1489, 471] width 81 height 31
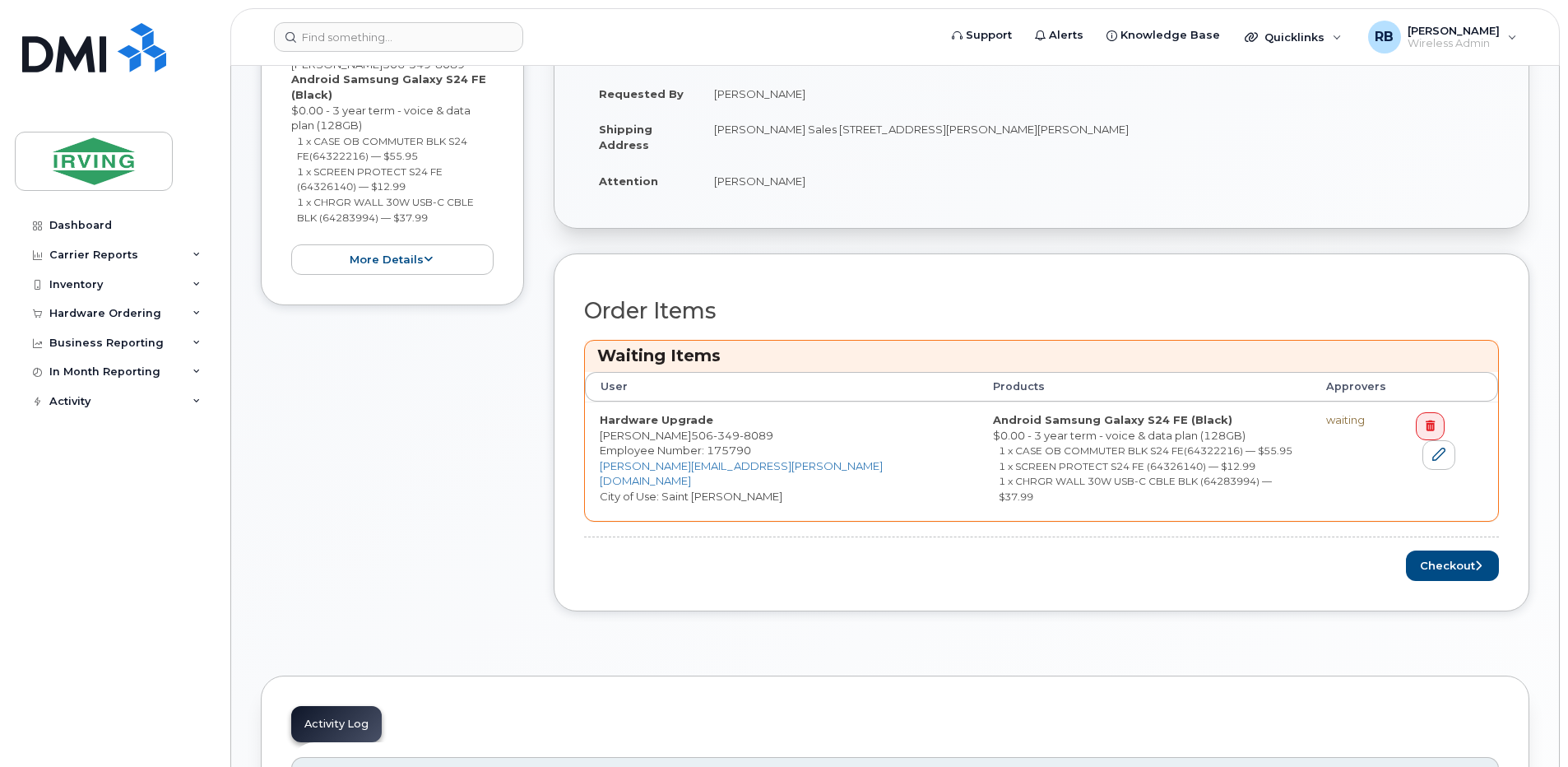
scroll to position [549, 0]
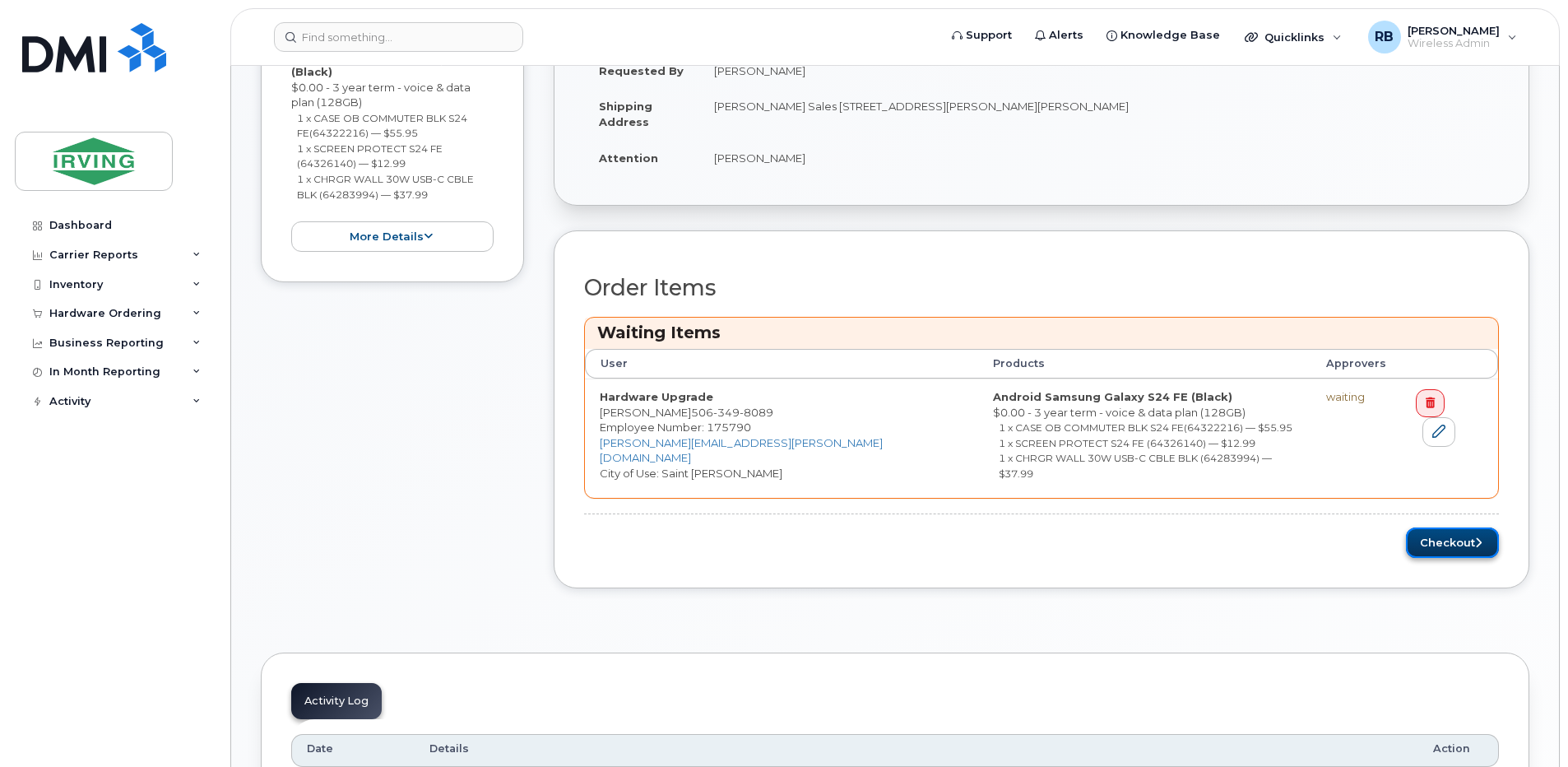
click at [1435, 531] on button "Checkout" at bounding box center [1452, 543] width 93 height 31
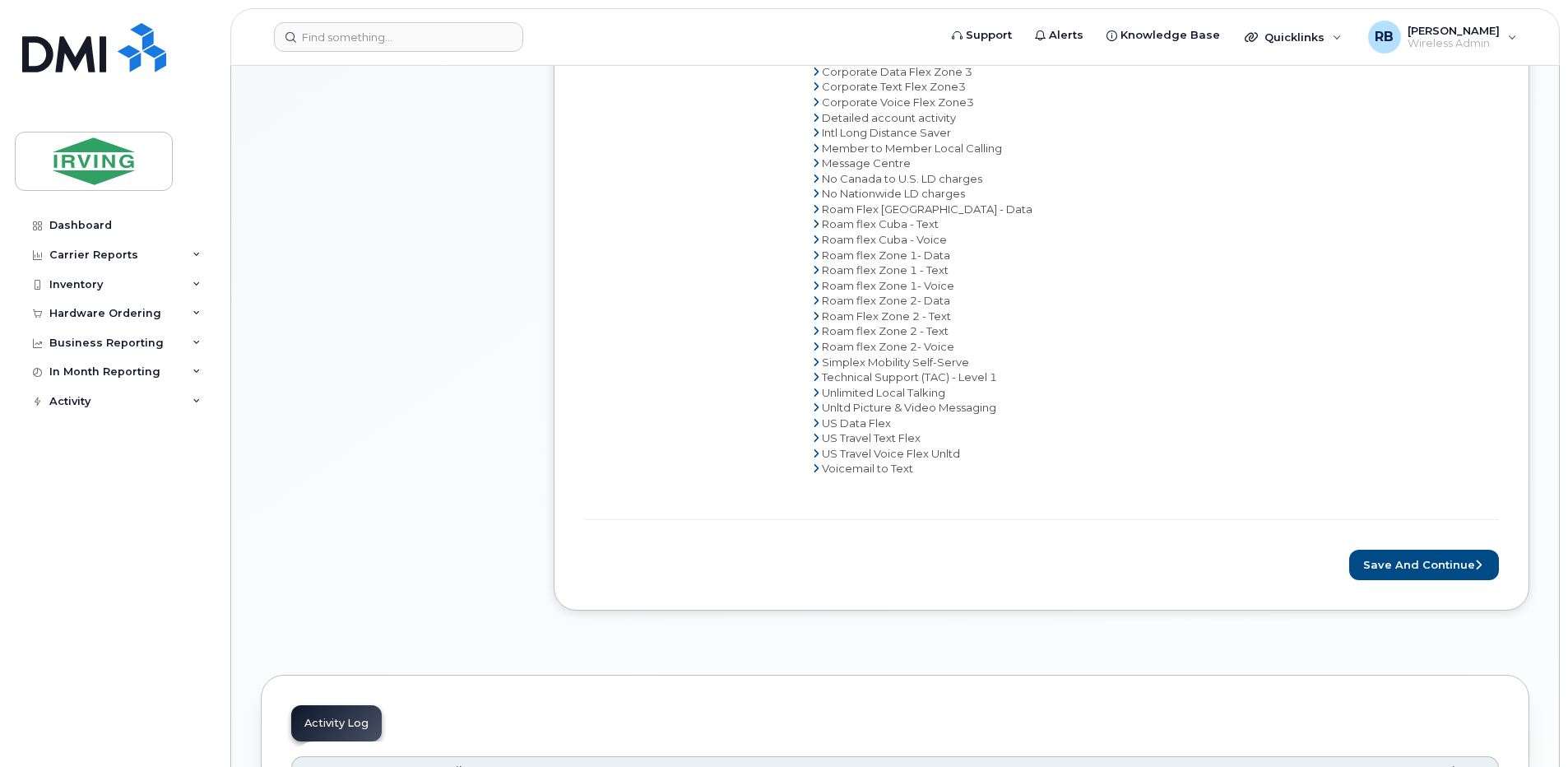
scroll to position [1071, 0]
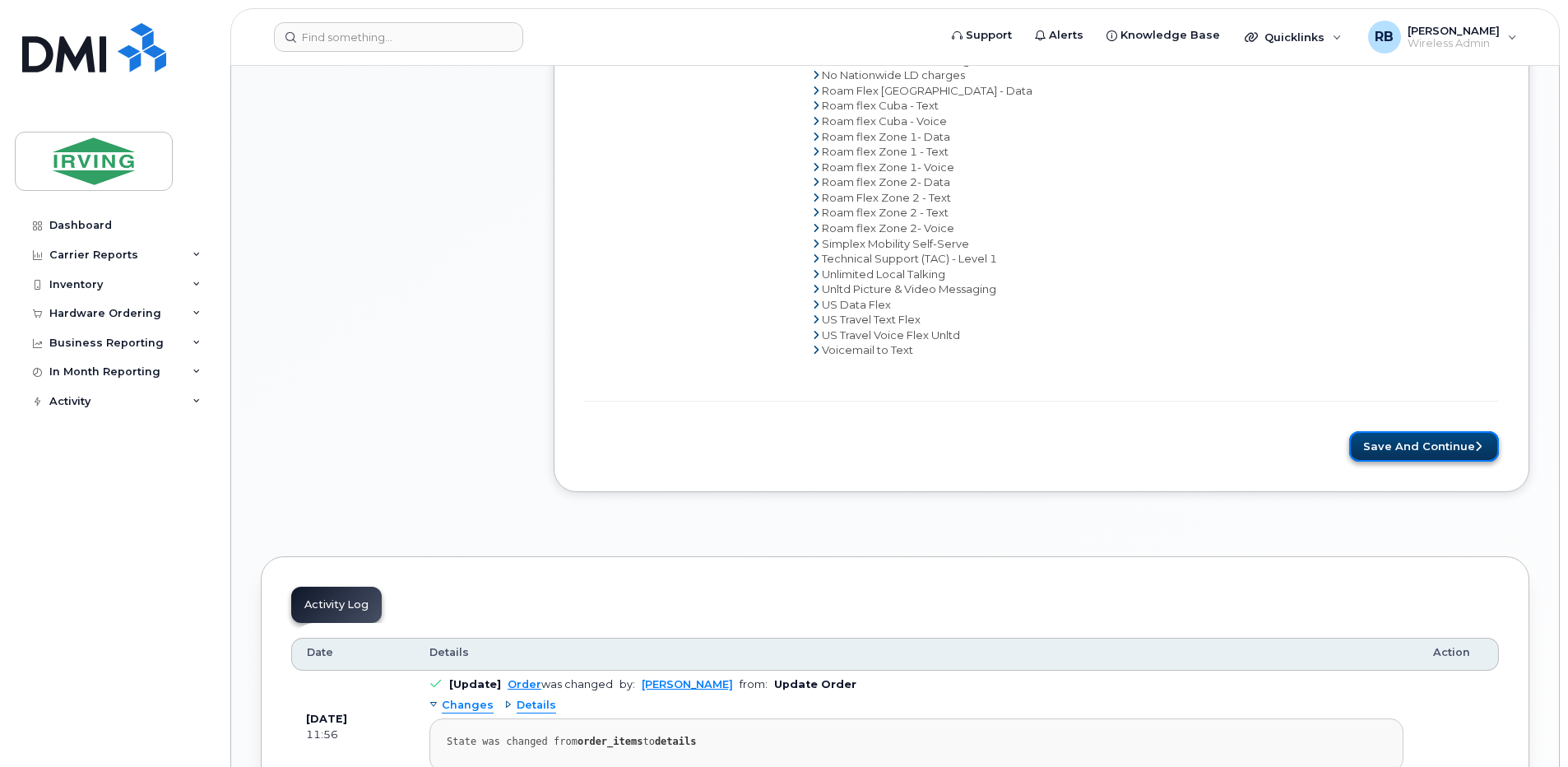
click at [1397, 445] on button "Save and Continue" at bounding box center [1425, 447] width 150 height 31
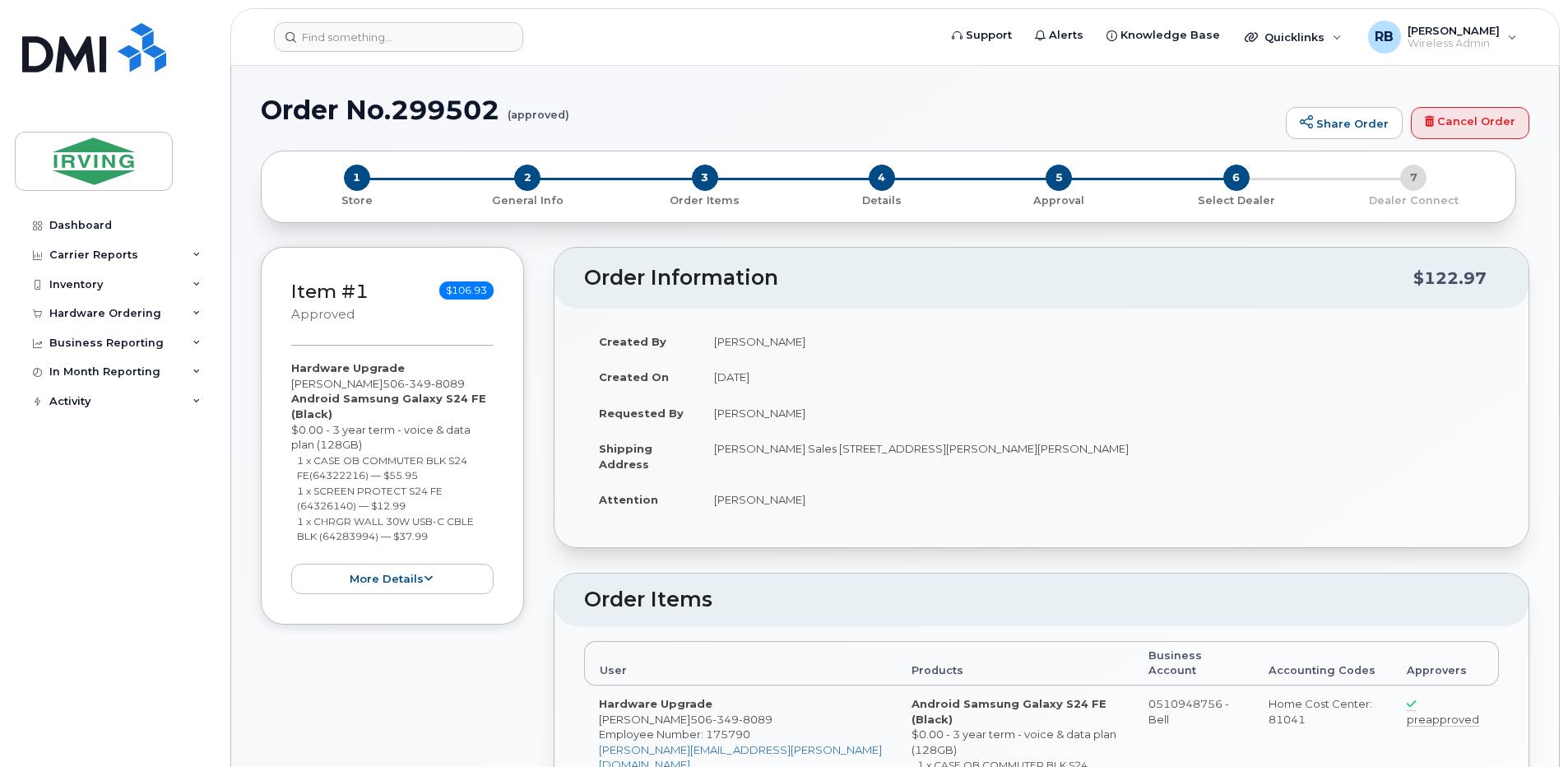
radio input "true"
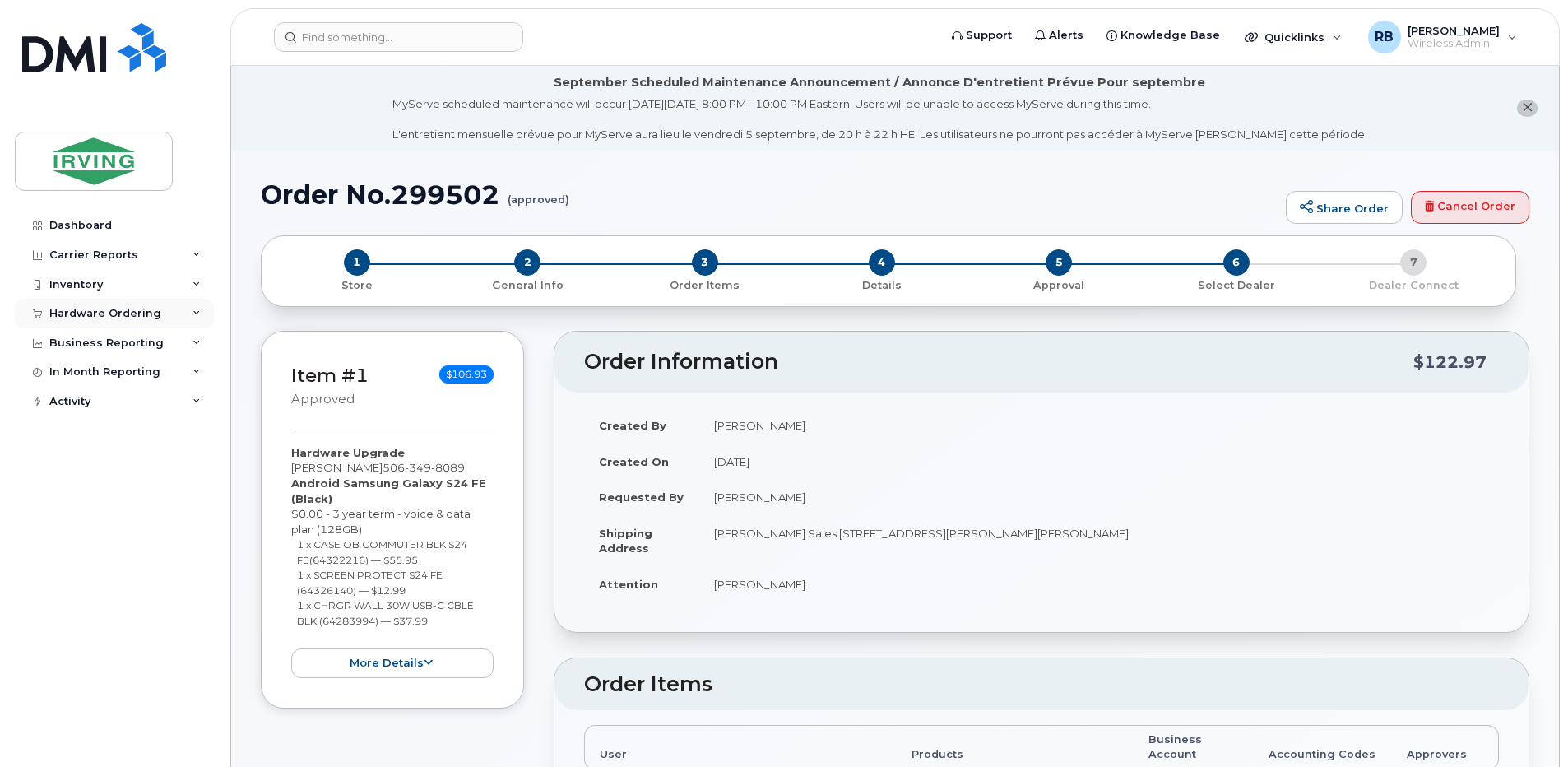
click at [106, 309] on div "Hardware Ordering" at bounding box center [105, 314] width 112 height 13
click at [76, 374] on div "Orders" at bounding box center [77, 374] width 40 height 14
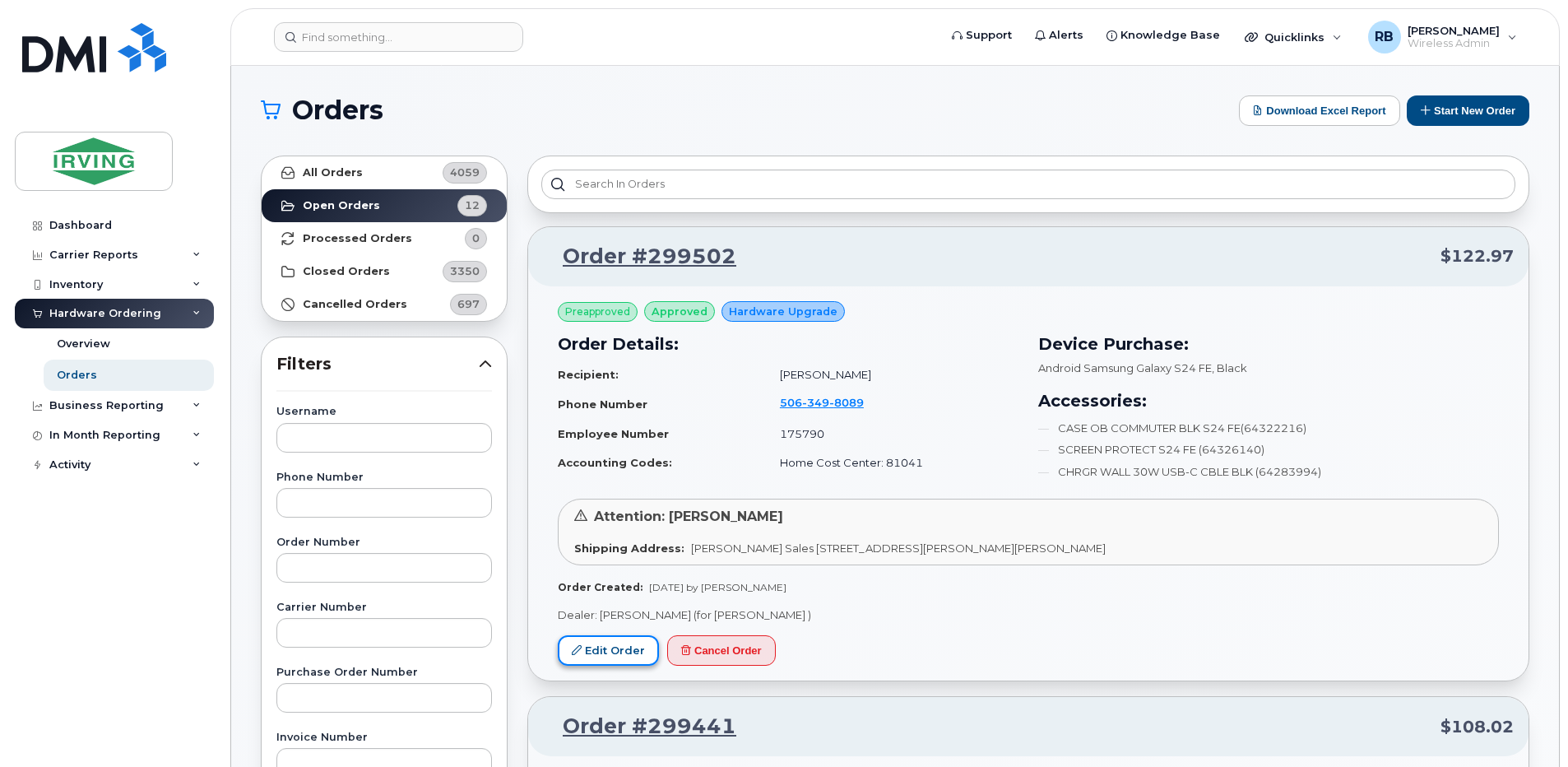
click at [617, 652] on link "Edit Order" at bounding box center [607, 651] width 101 height 31
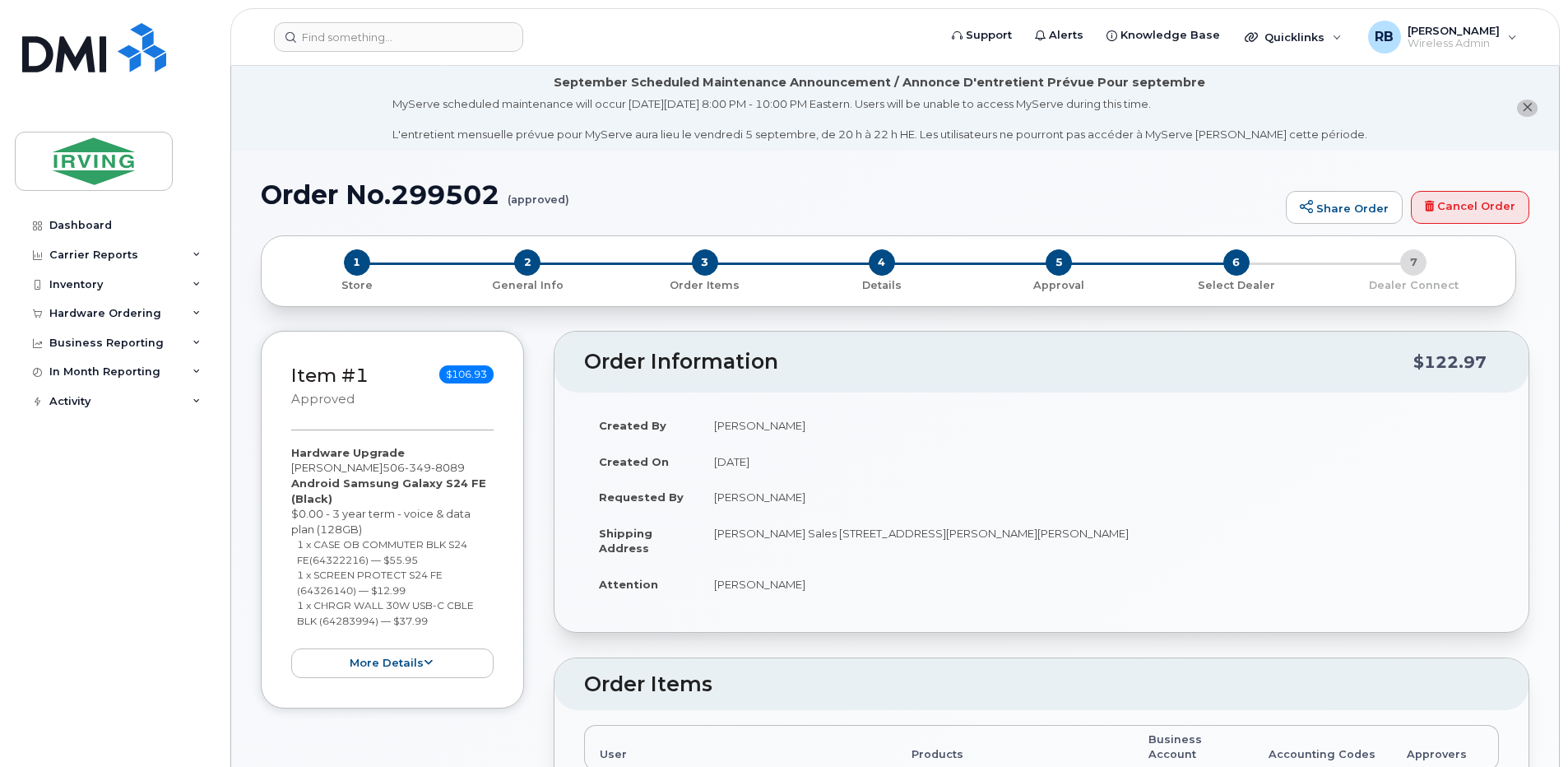
radio input "true"
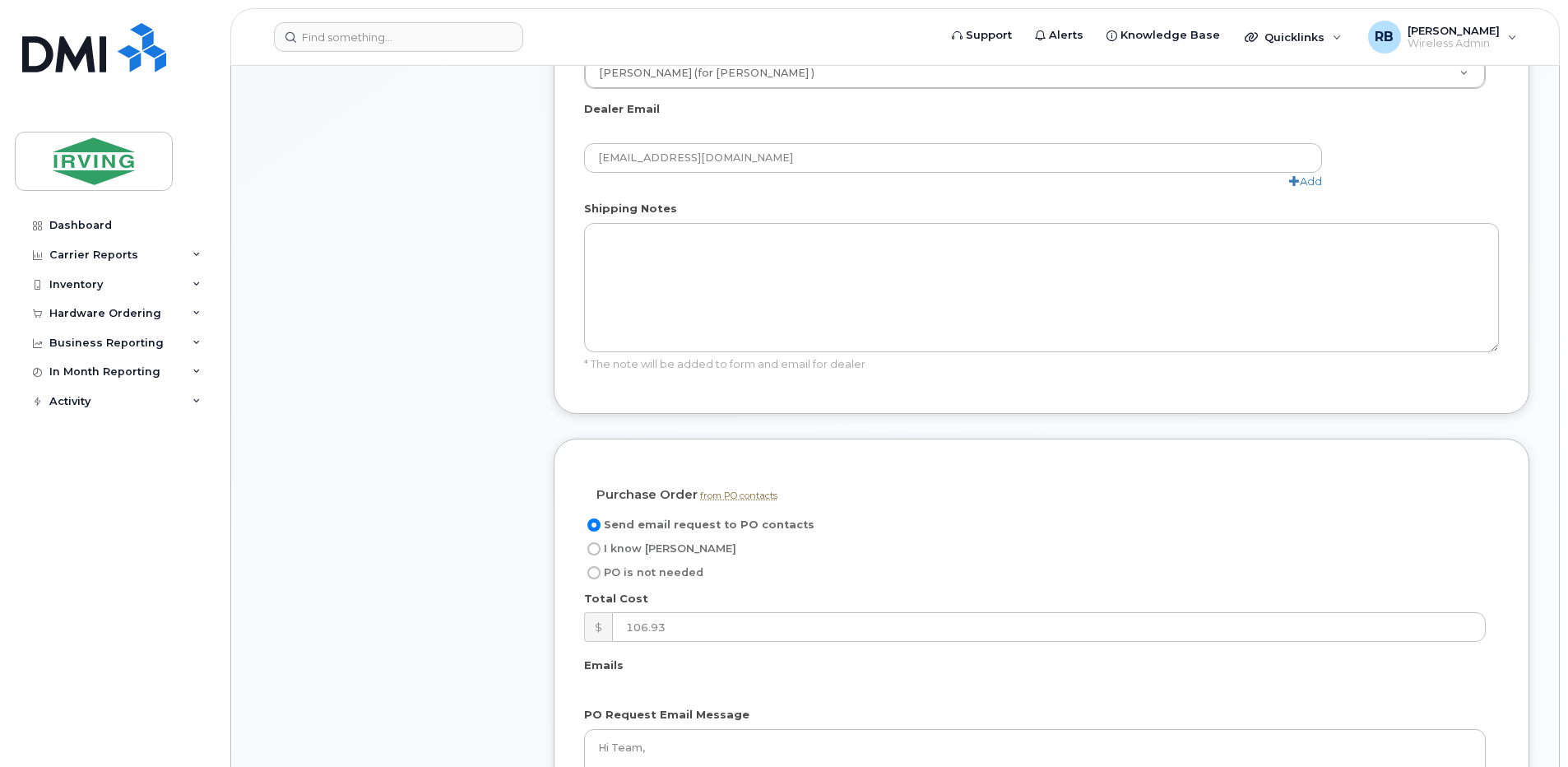
scroll to position [1096, 0]
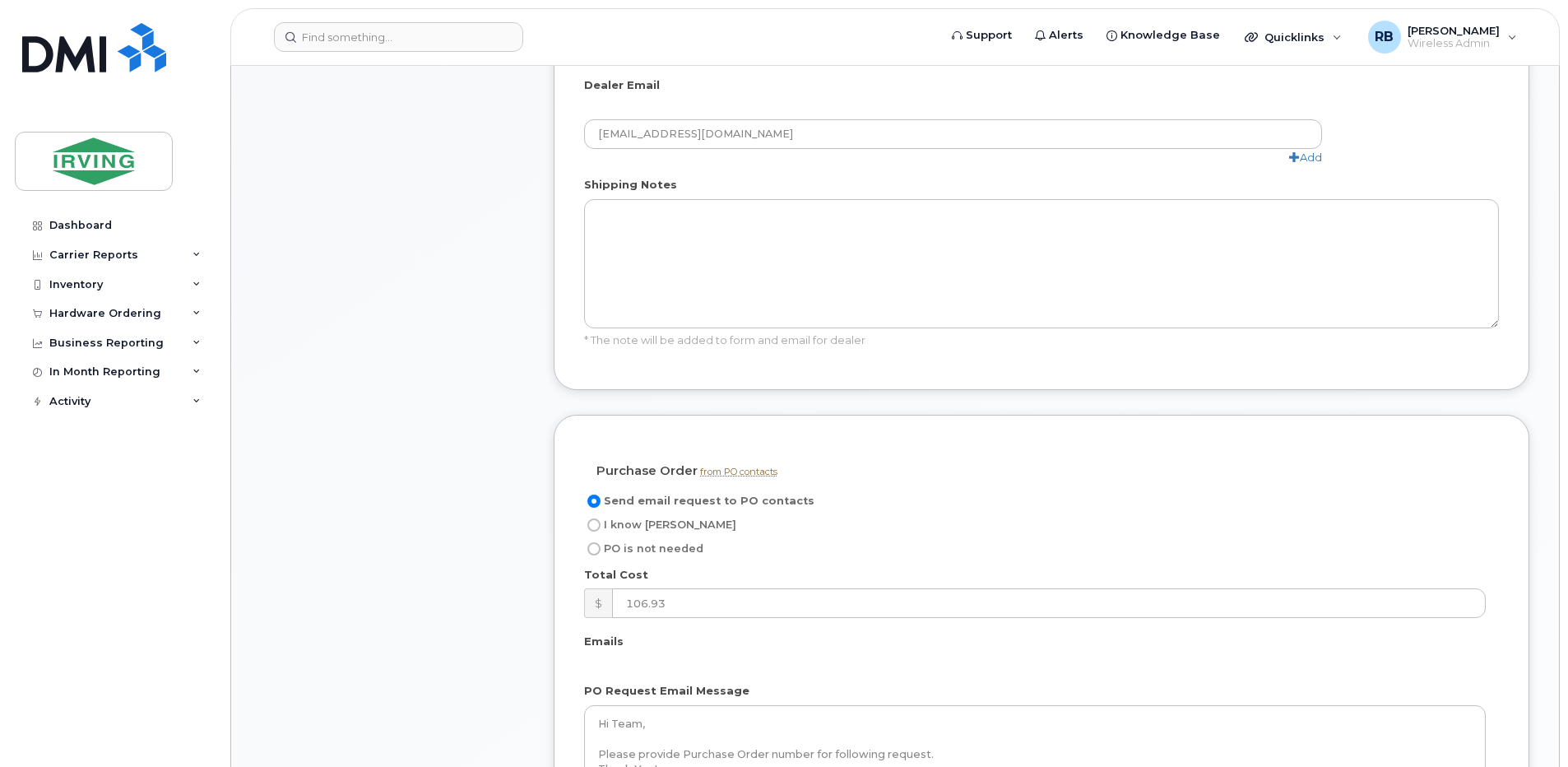
click at [591, 518] on input "I know [PERSON_NAME]" at bounding box center [594, 524] width 13 height 13
radio input "true"
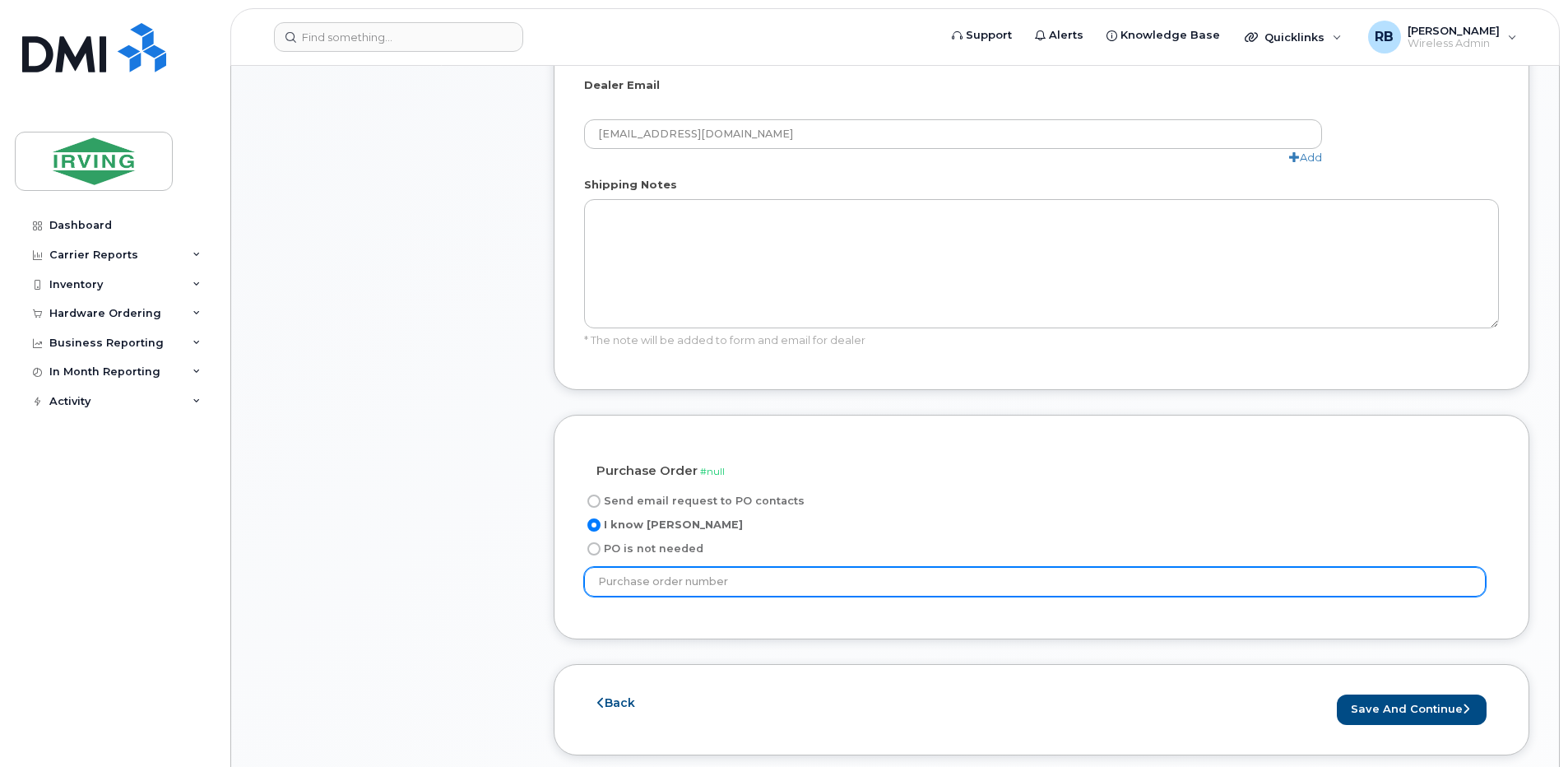
click at [648, 567] on input "text" at bounding box center [1035, 581] width 902 height 30
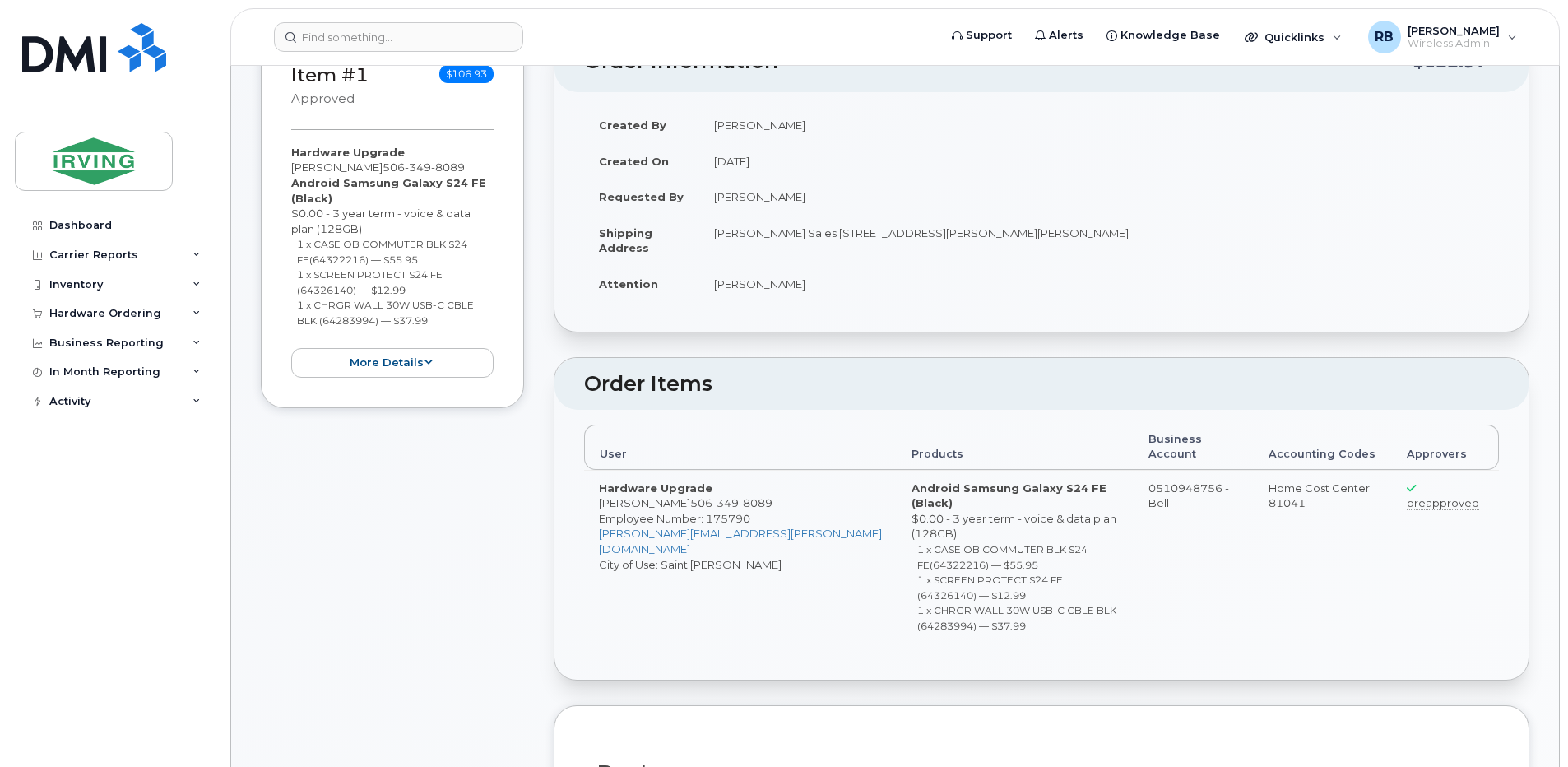
scroll to position [0, 0]
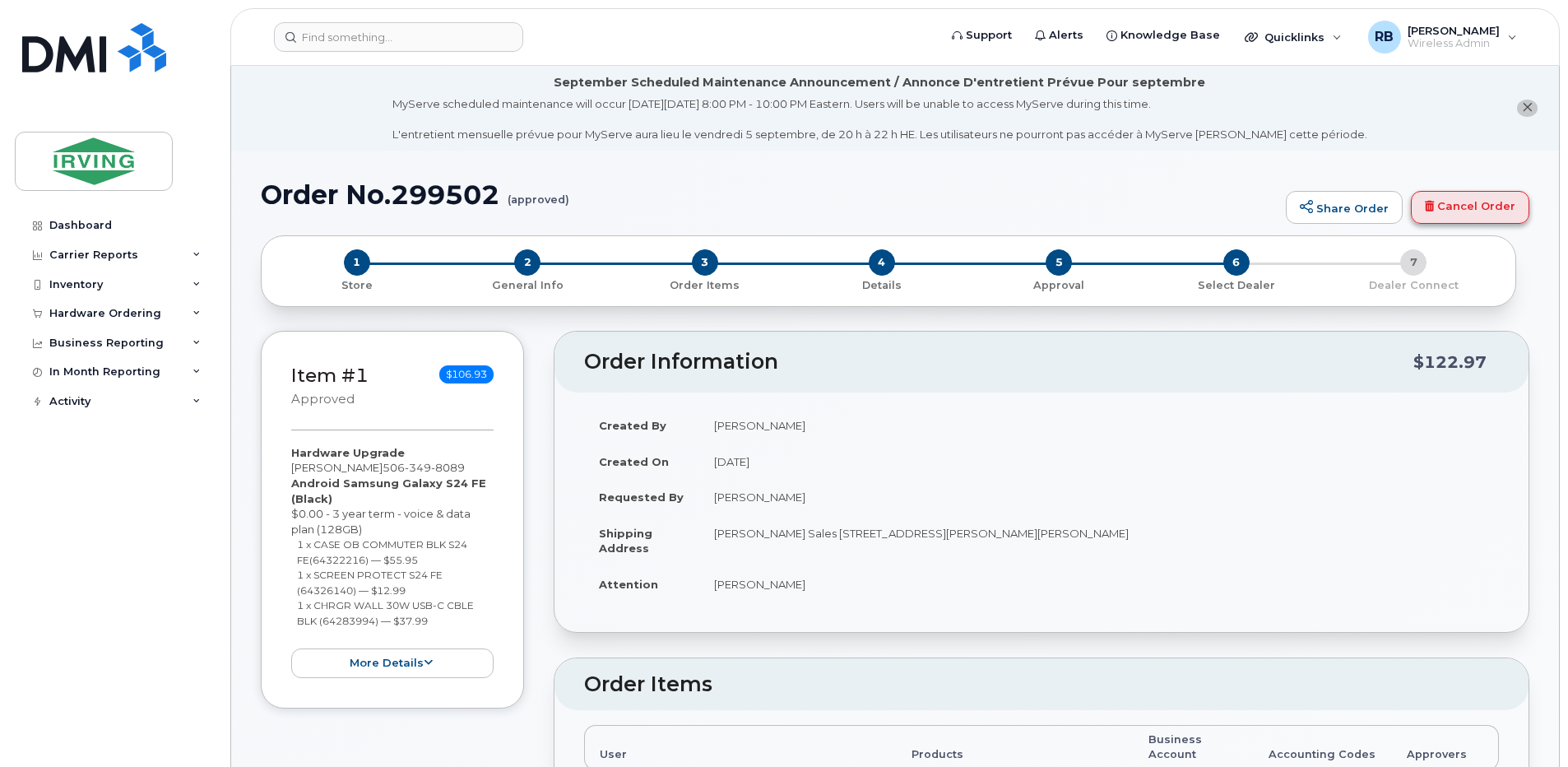
type input "5105-"
click at [1462, 213] on link "Cancel Order" at bounding box center [1470, 207] width 118 height 33
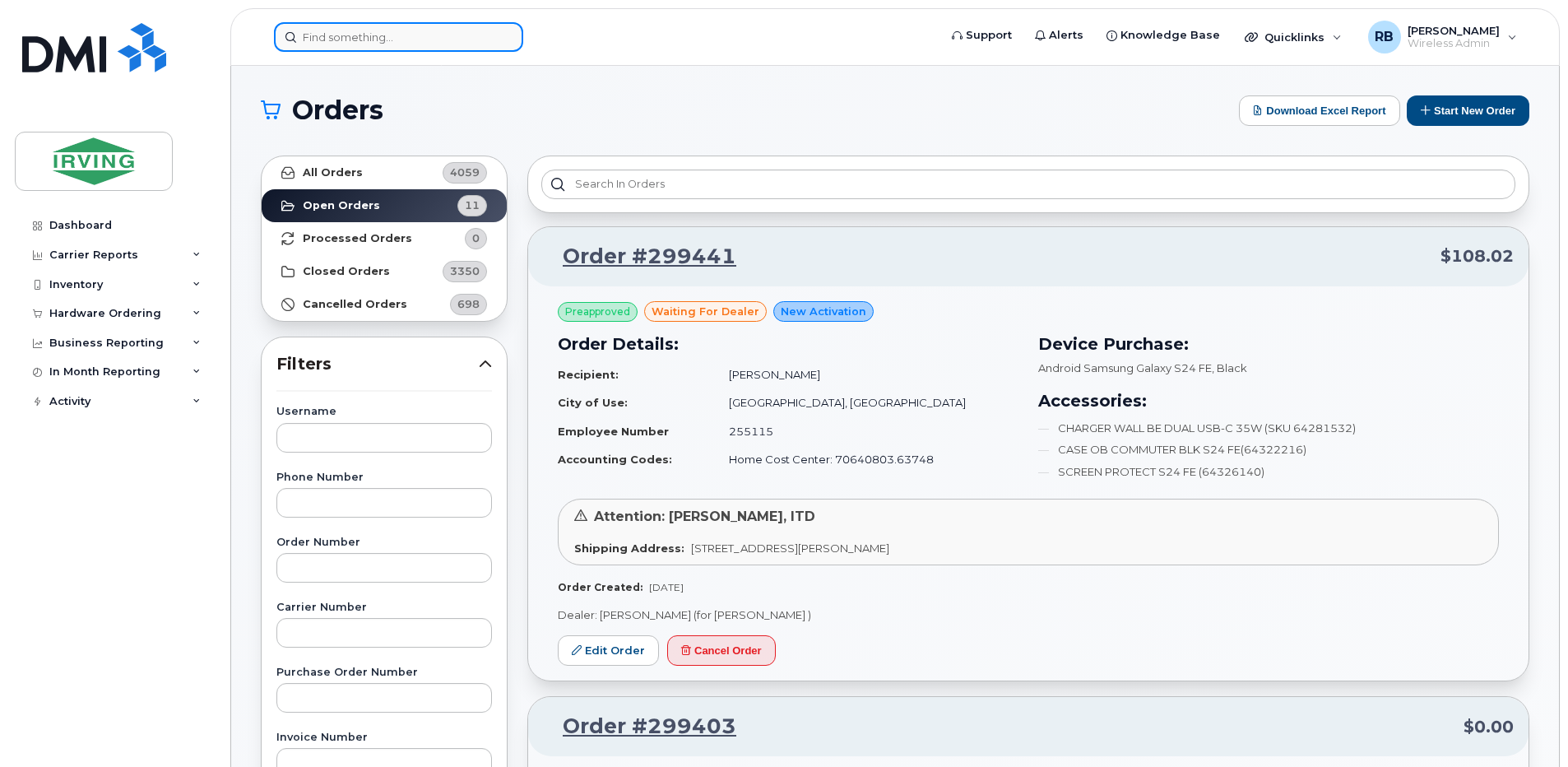
click at [448, 35] on input at bounding box center [398, 37] width 249 height 30
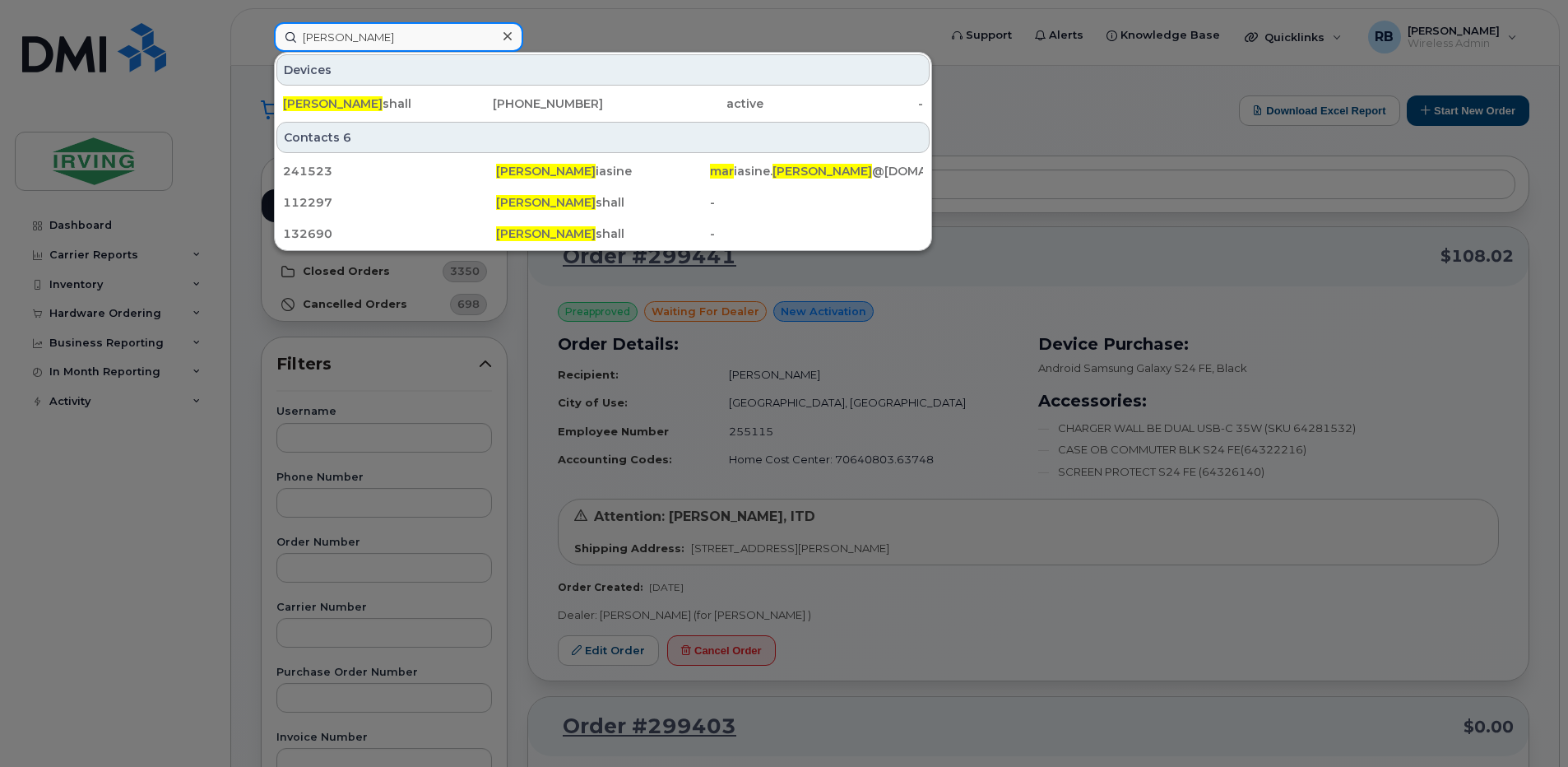
type input "jason mar"
click at [583, 21] on div at bounding box center [784, 383] width 1568 height 767
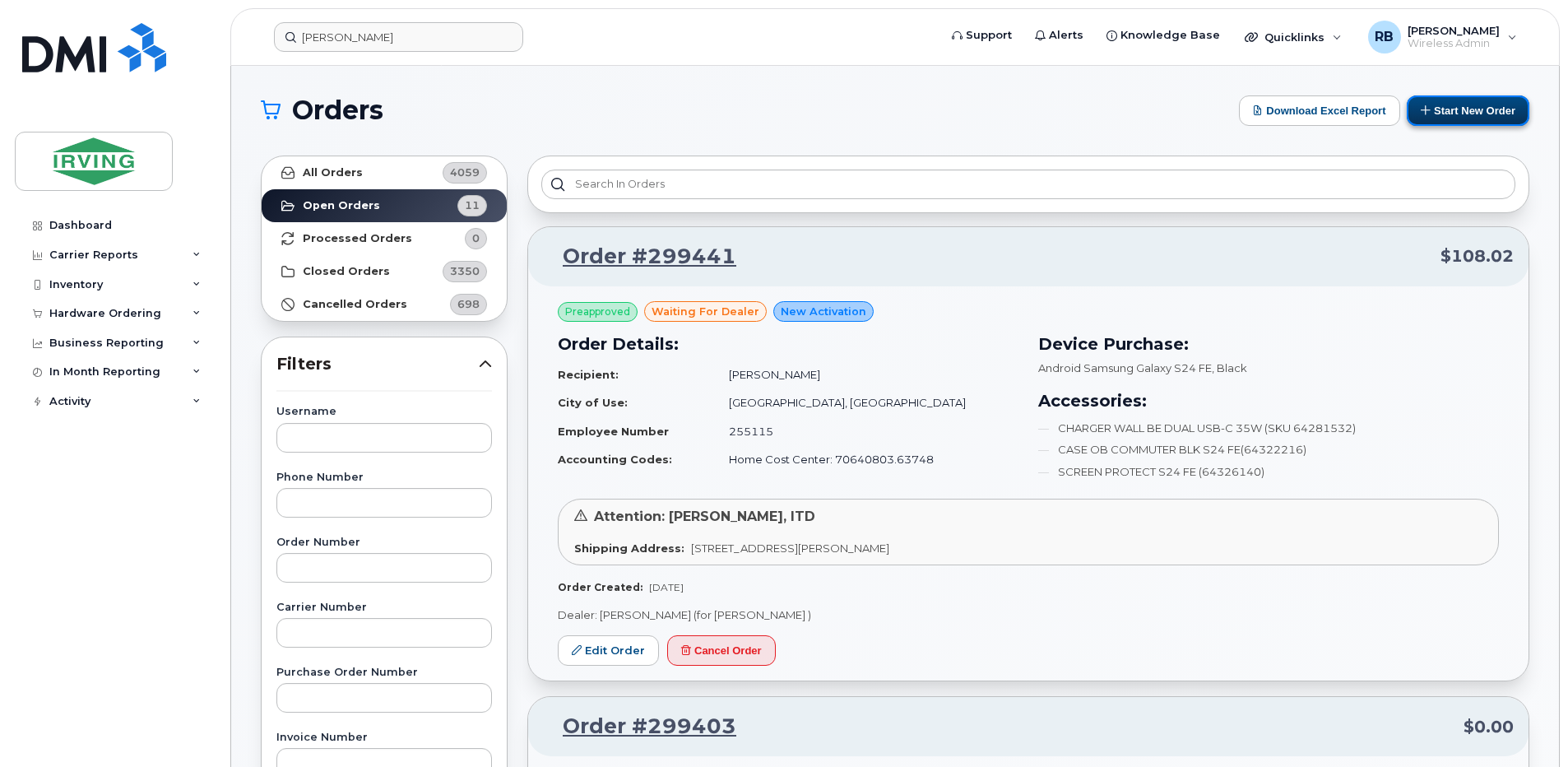
click at [1435, 108] on button "Start New Order" at bounding box center [1467, 111] width 122 height 31
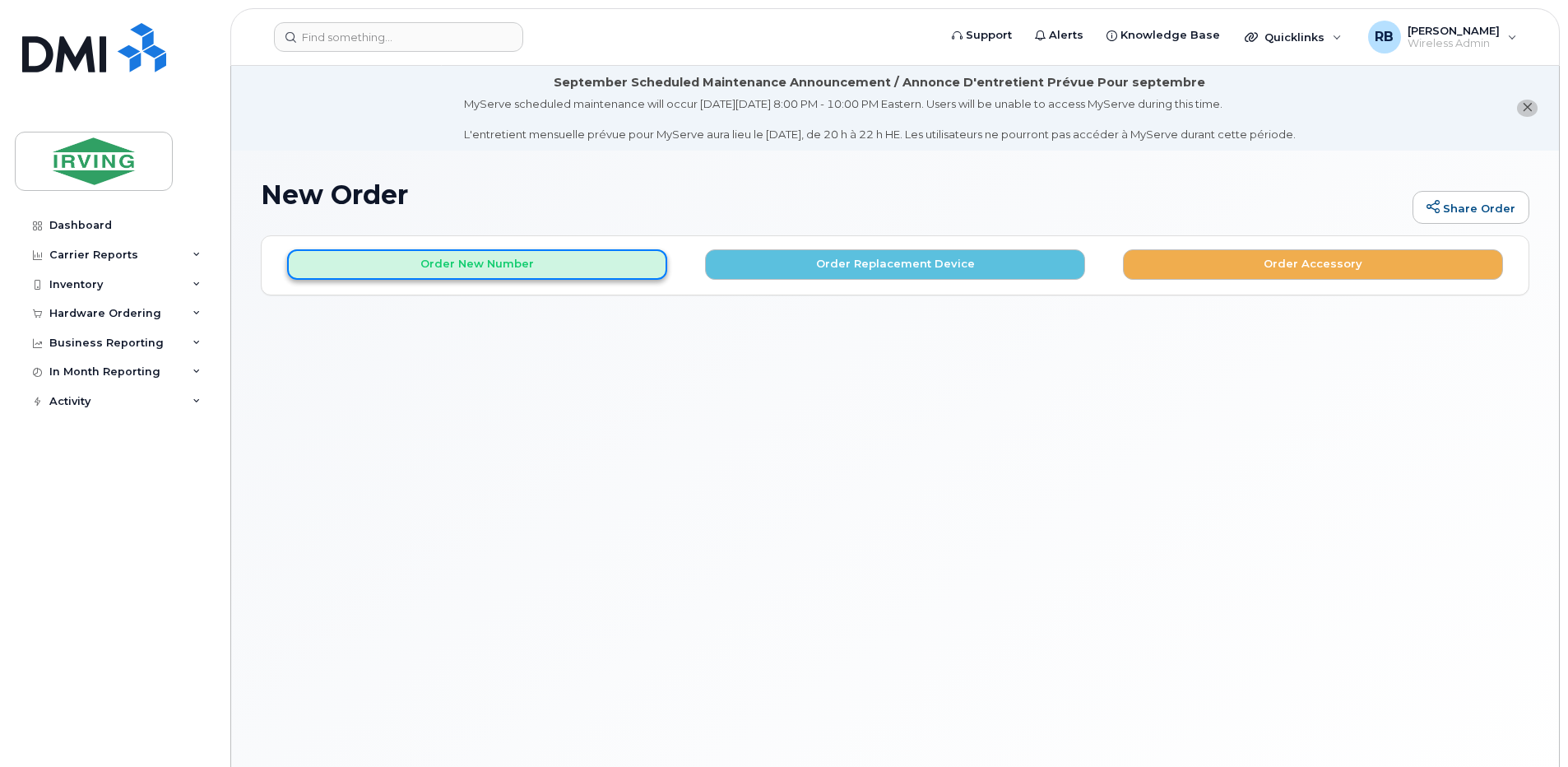
click at [601, 263] on button "Order New Number" at bounding box center [476, 265] width 380 height 31
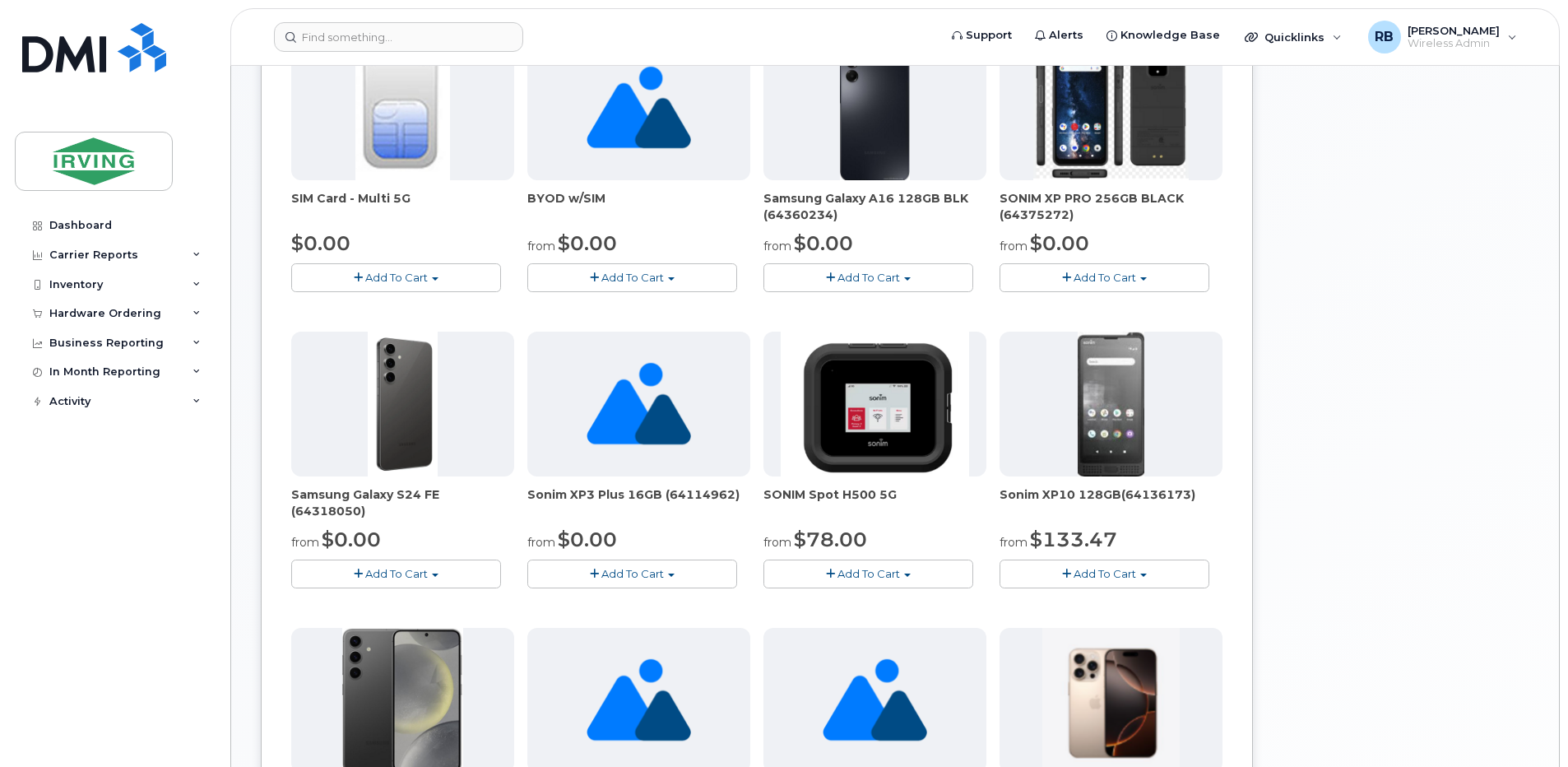
scroll to position [549, 0]
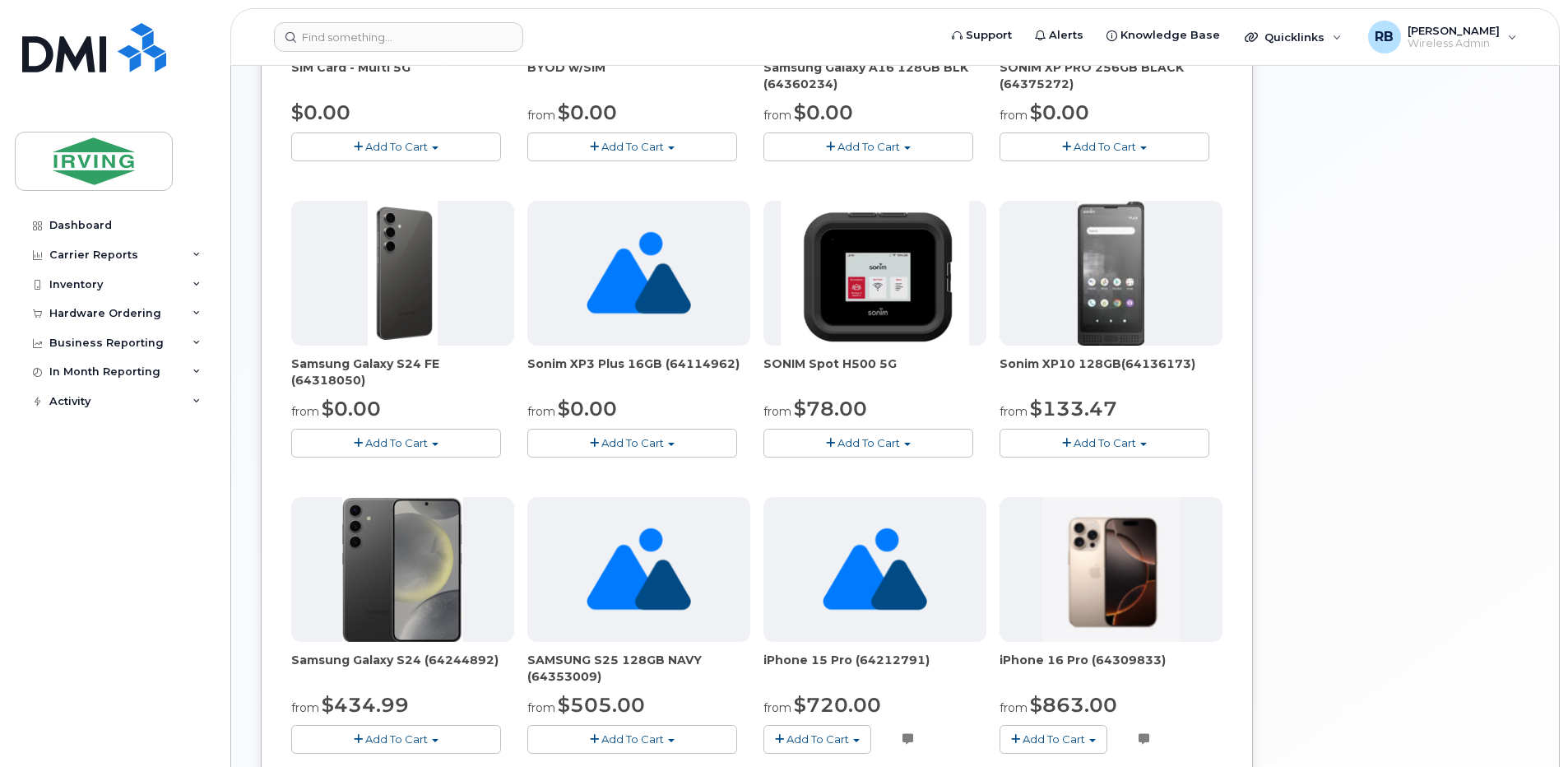
click at [398, 439] on span "Add To Cart" at bounding box center [396, 443] width 63 height 13
click at [391, 473] on link "$0.00 - 3 year term - voice & data plan (128GB)" at bounding box center [438, 473] width 286 height 20
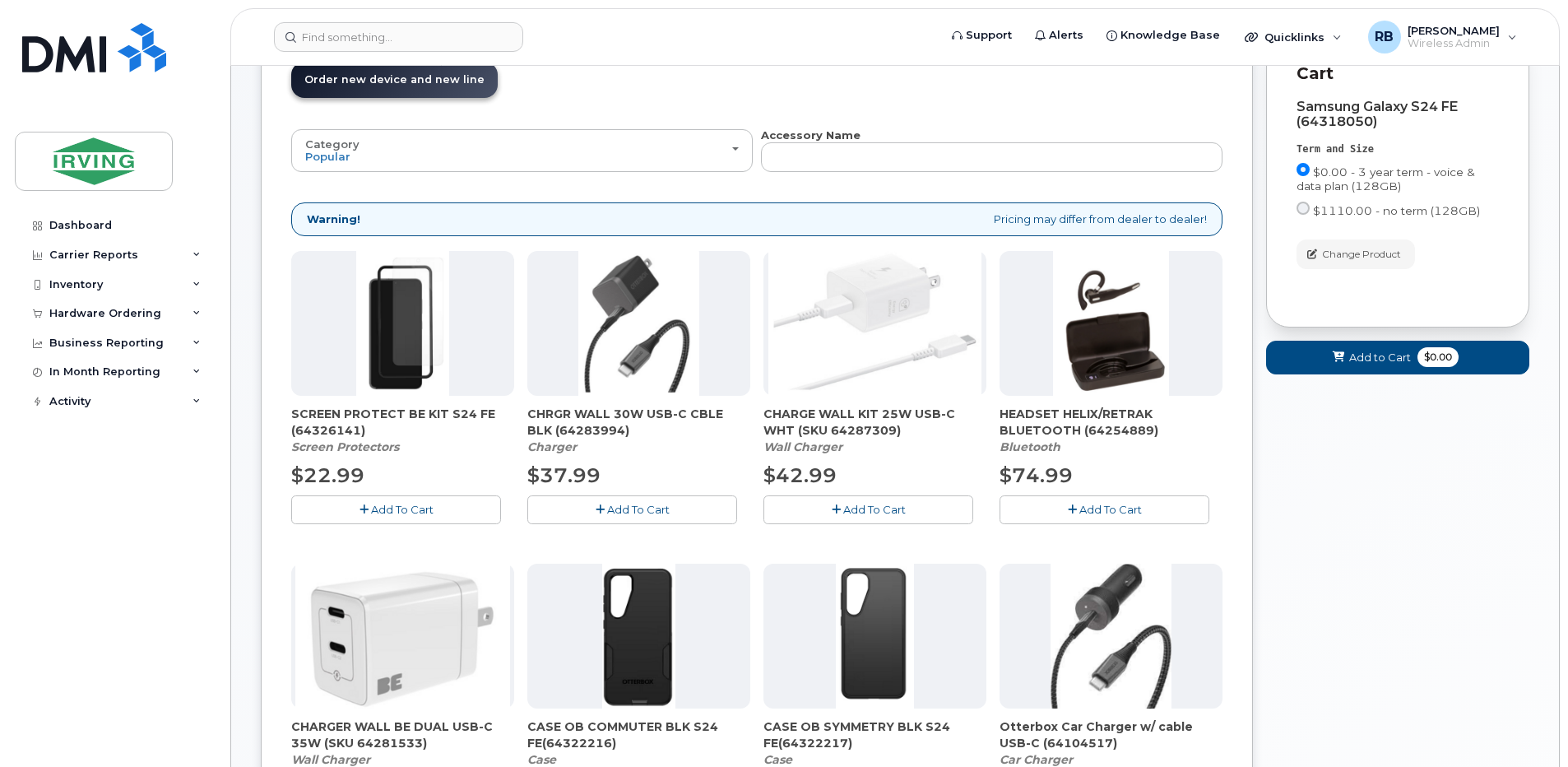
scroll to position [312, 0]
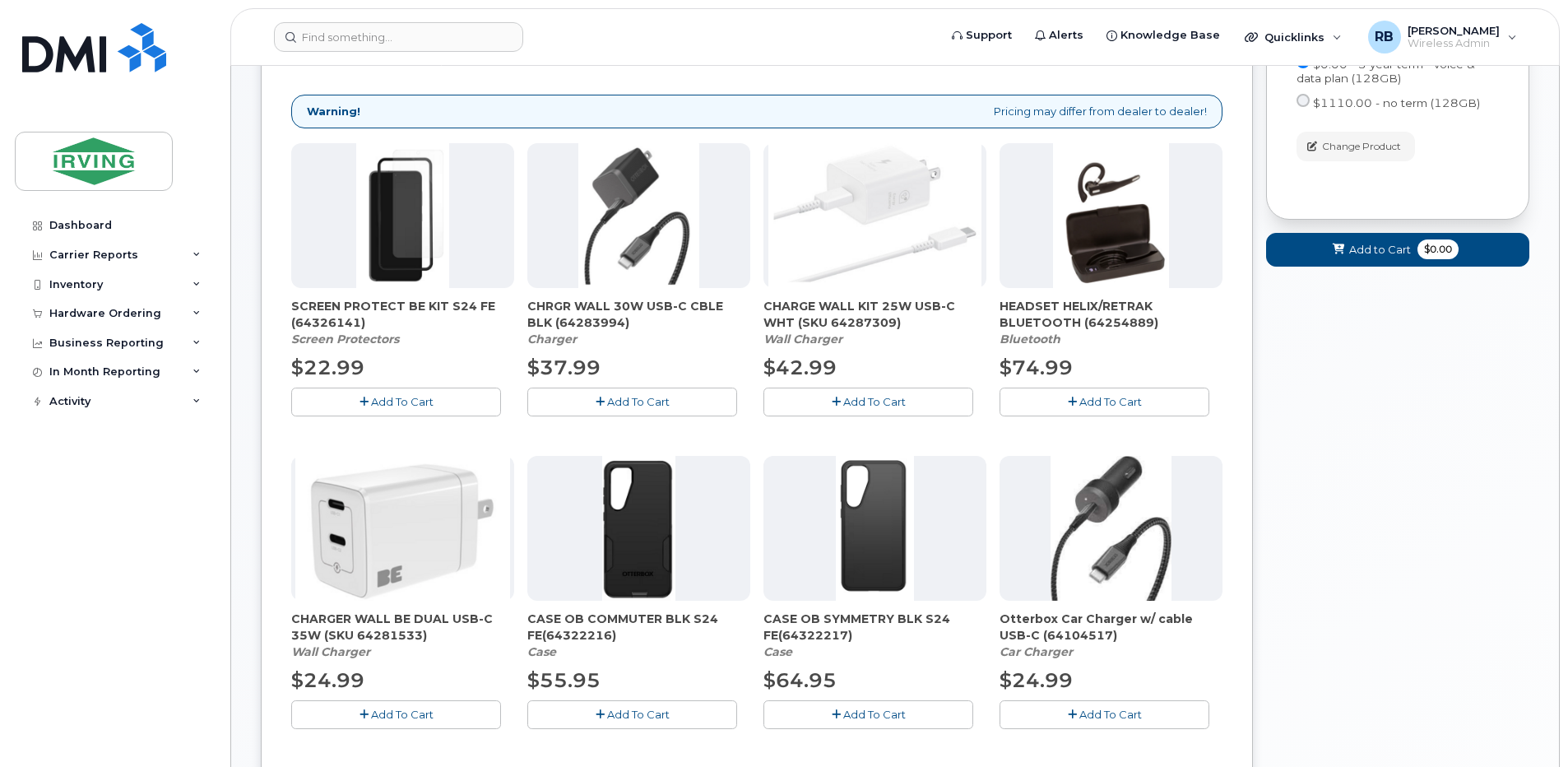
click at [617, 721] on span "Add To Cart" at bounding box center [638, 714] width 63 height 13
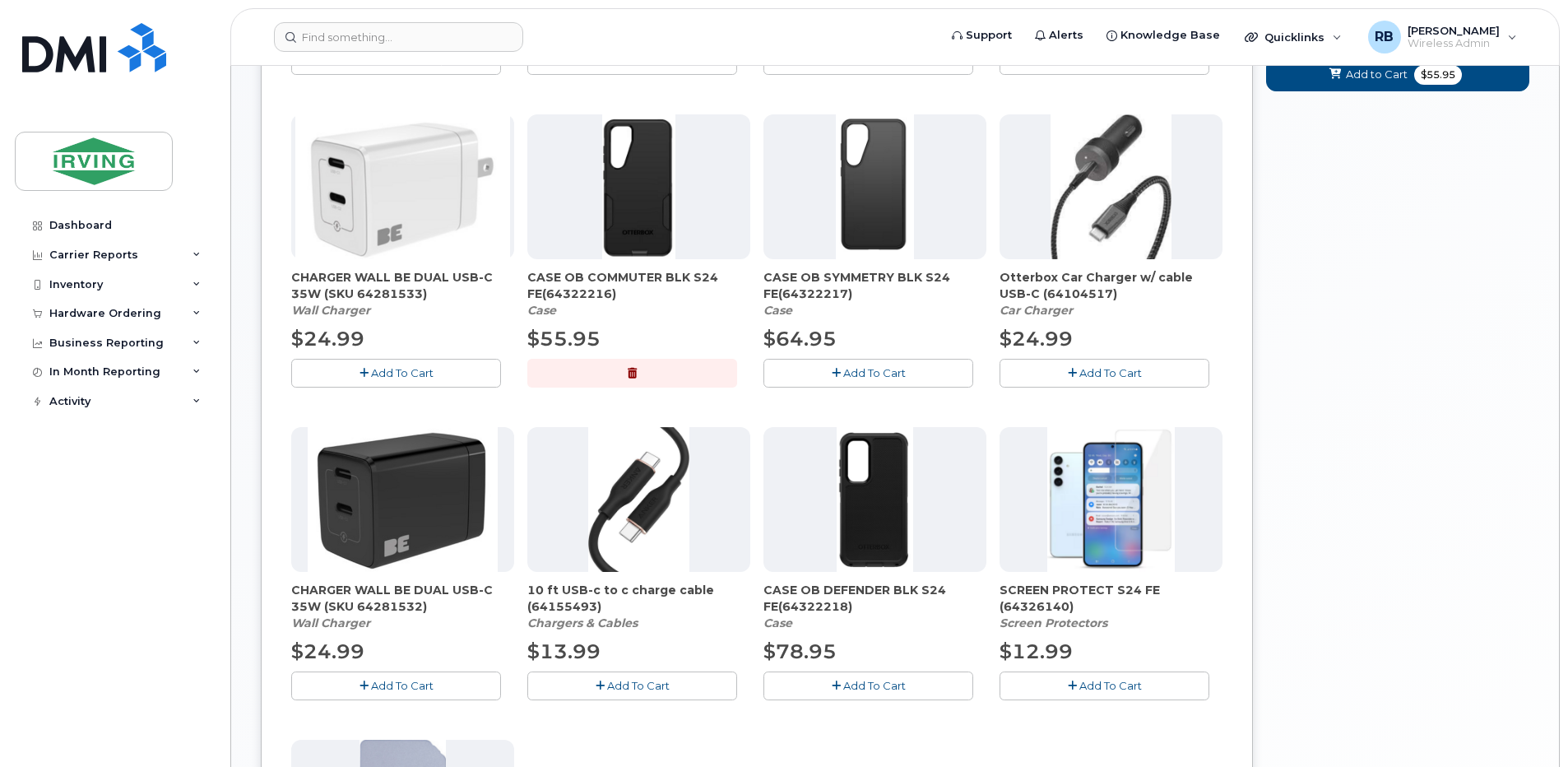
scroll to position [751, 0]
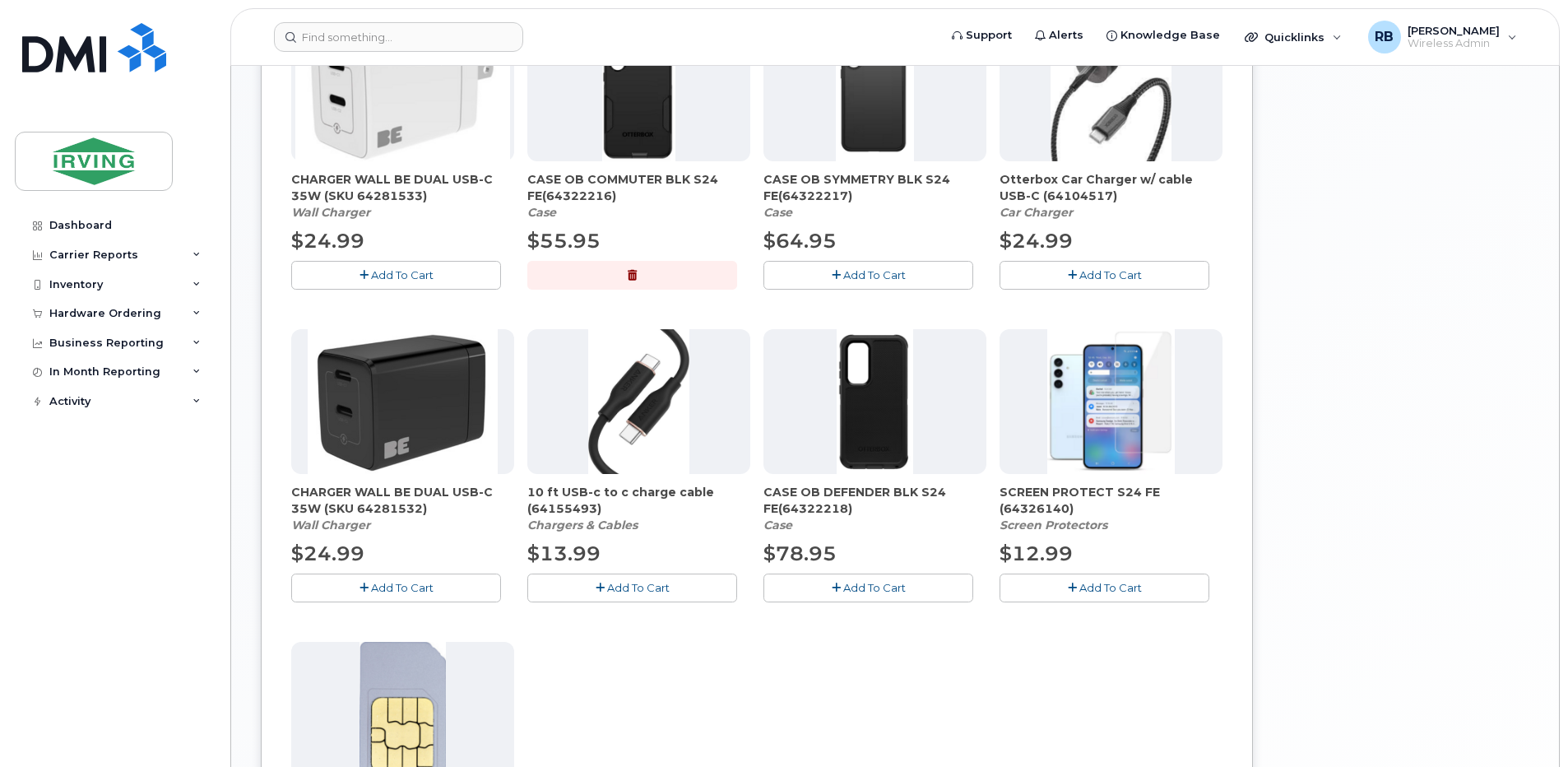
click at [1047, 591] on button "Add To Cart" at bounding box center [1104, 588] width 210 height 29
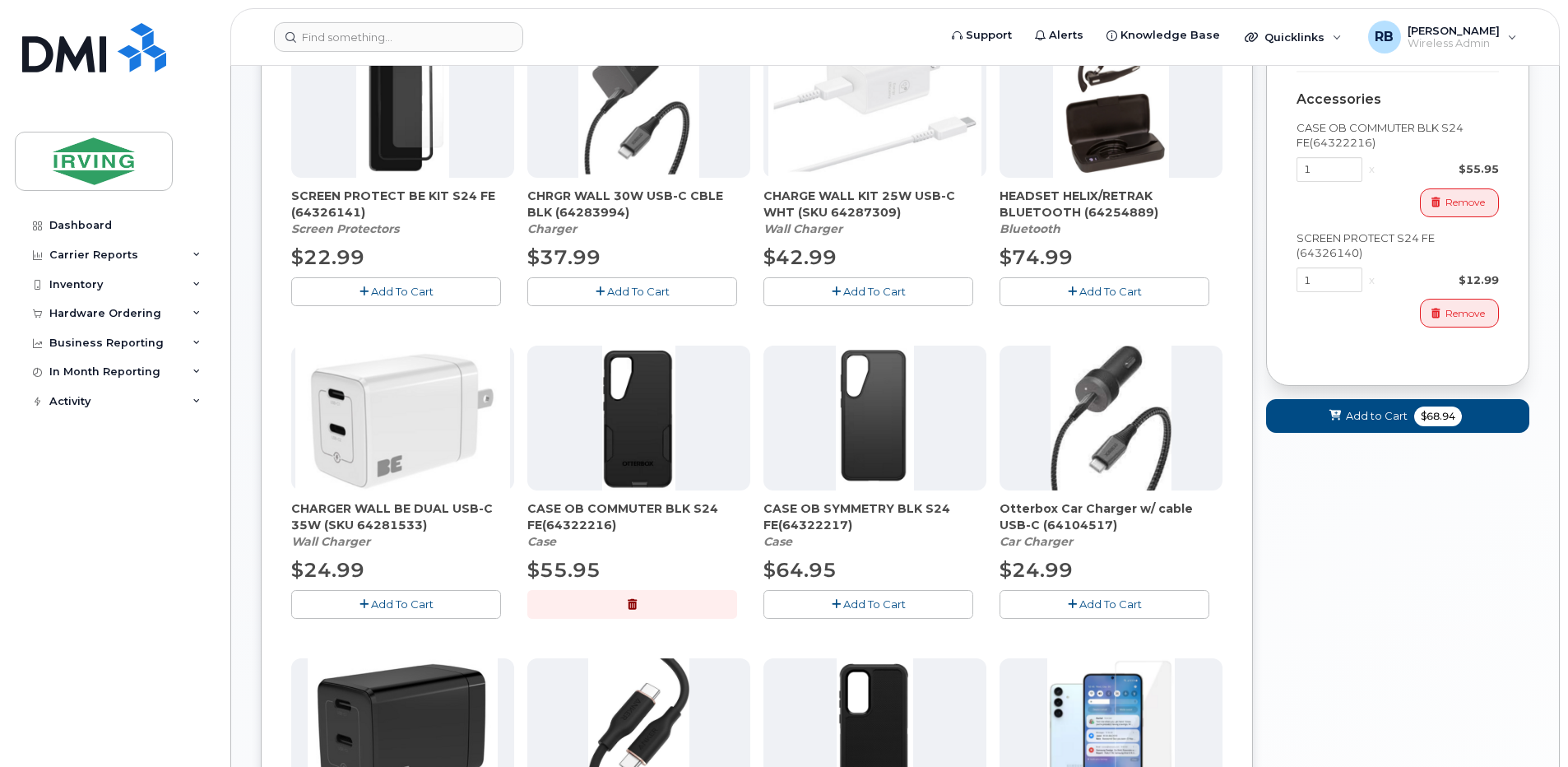
scroll to position [312, 0]
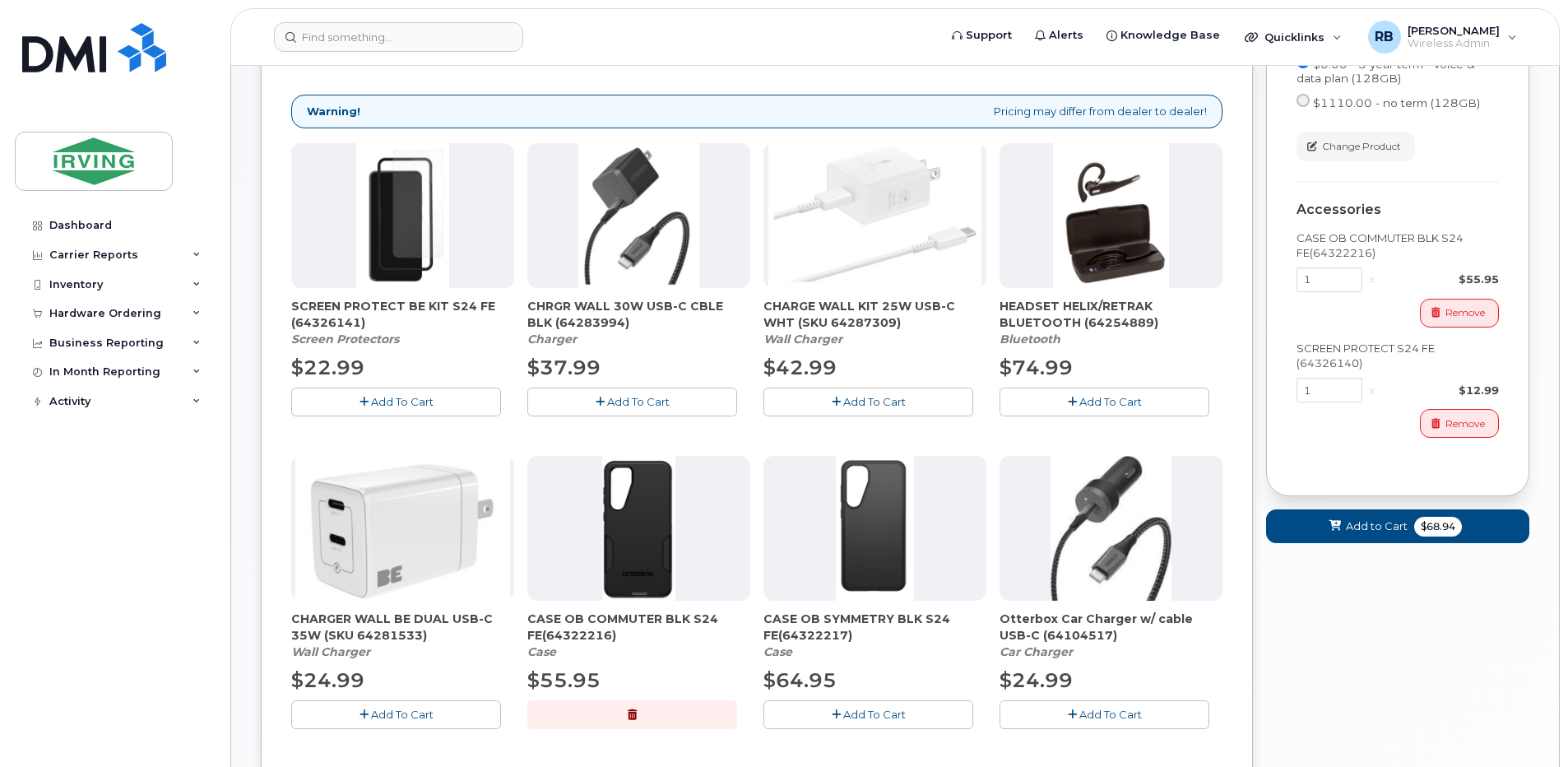
click at [608, 407] on span "Add To Cart" at bounding box center [638, 401] width 63 height 13
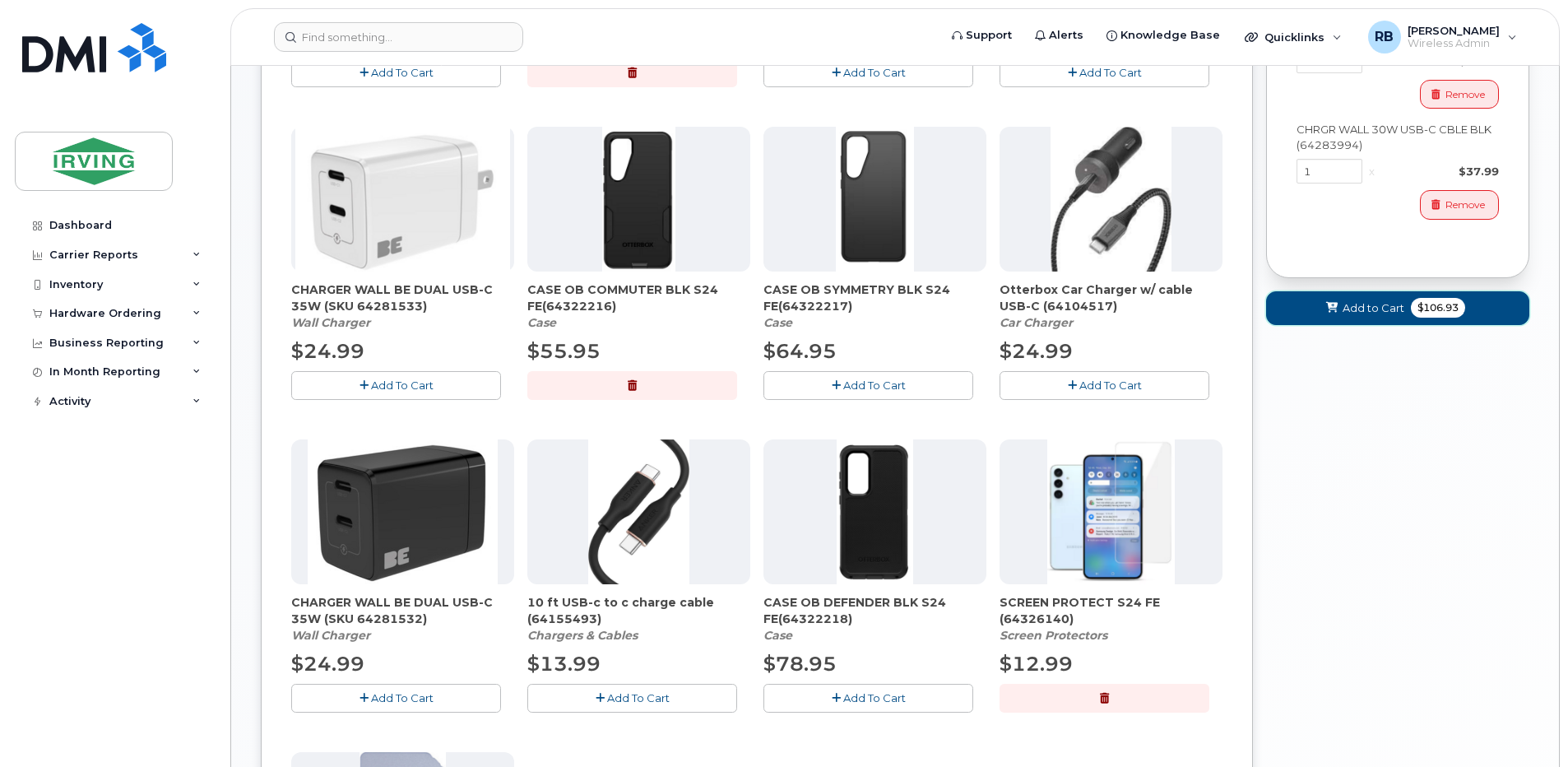
click at [1358, 304] on span "Add to Cart" at bounding box center [1374, 308] width 62 height 15
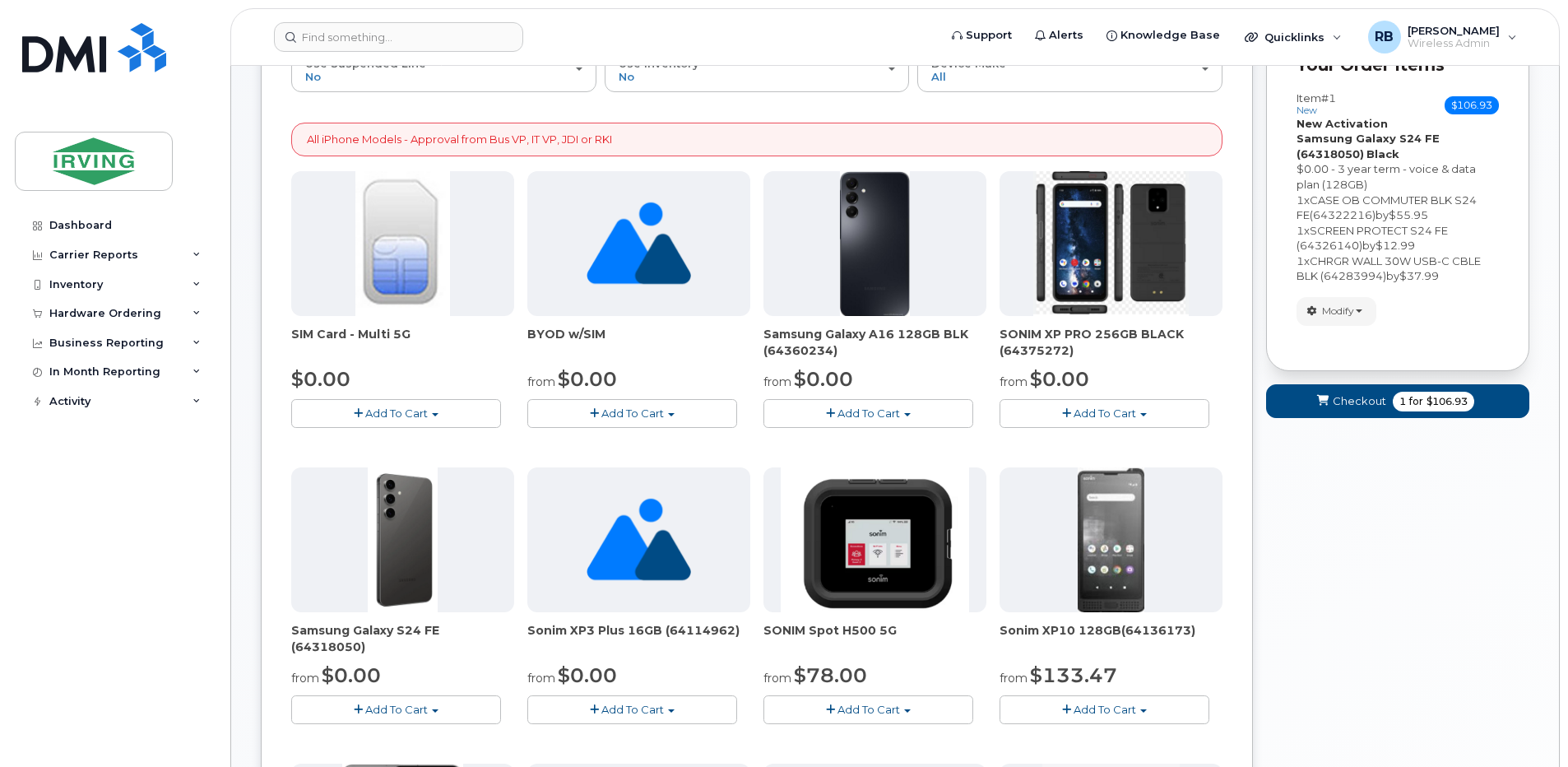
scroll to position [280, 0]
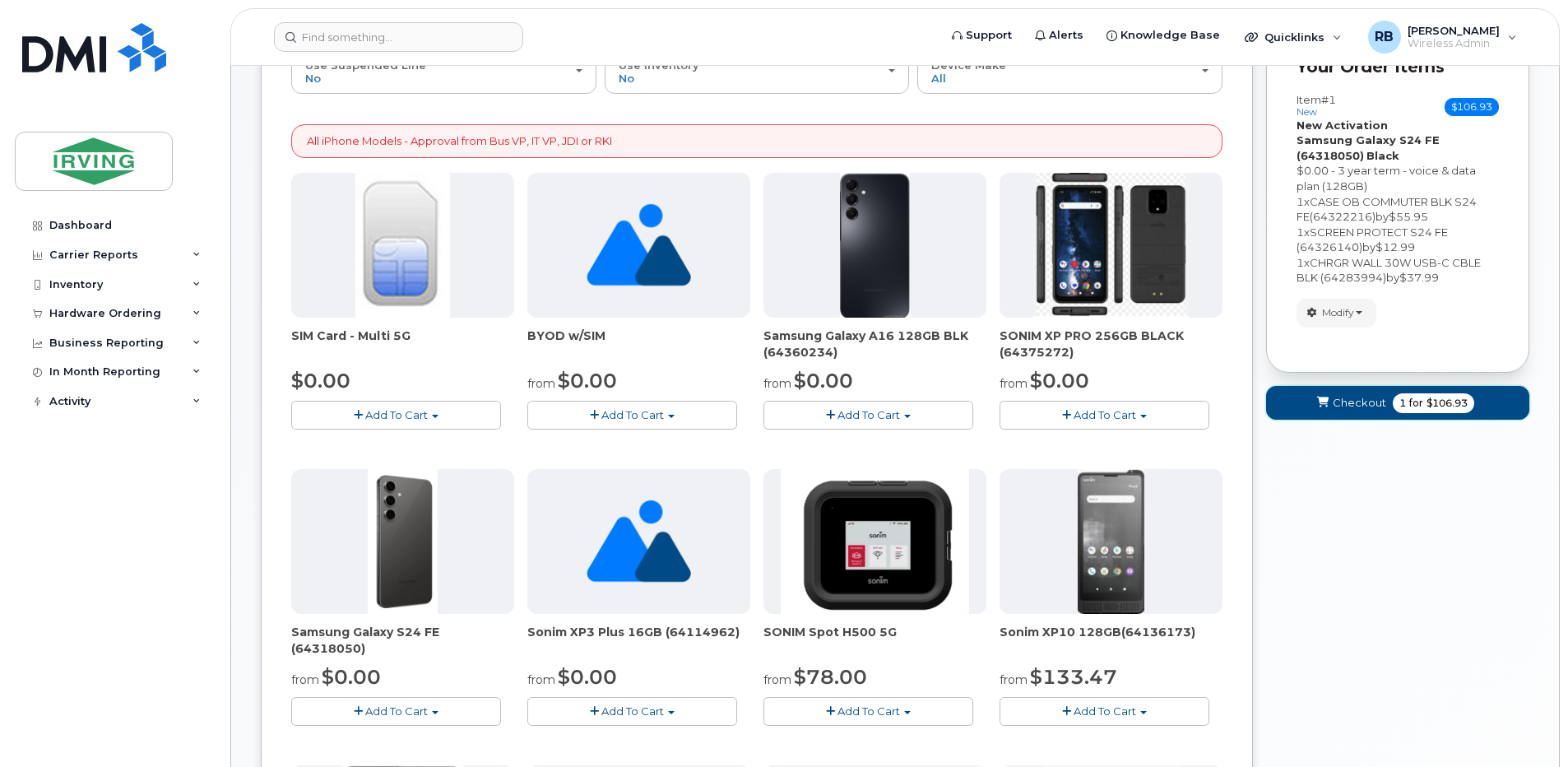
click at [1343, 397] on span "Checkout" at bounding box center [1360, 402] width 54 height 15
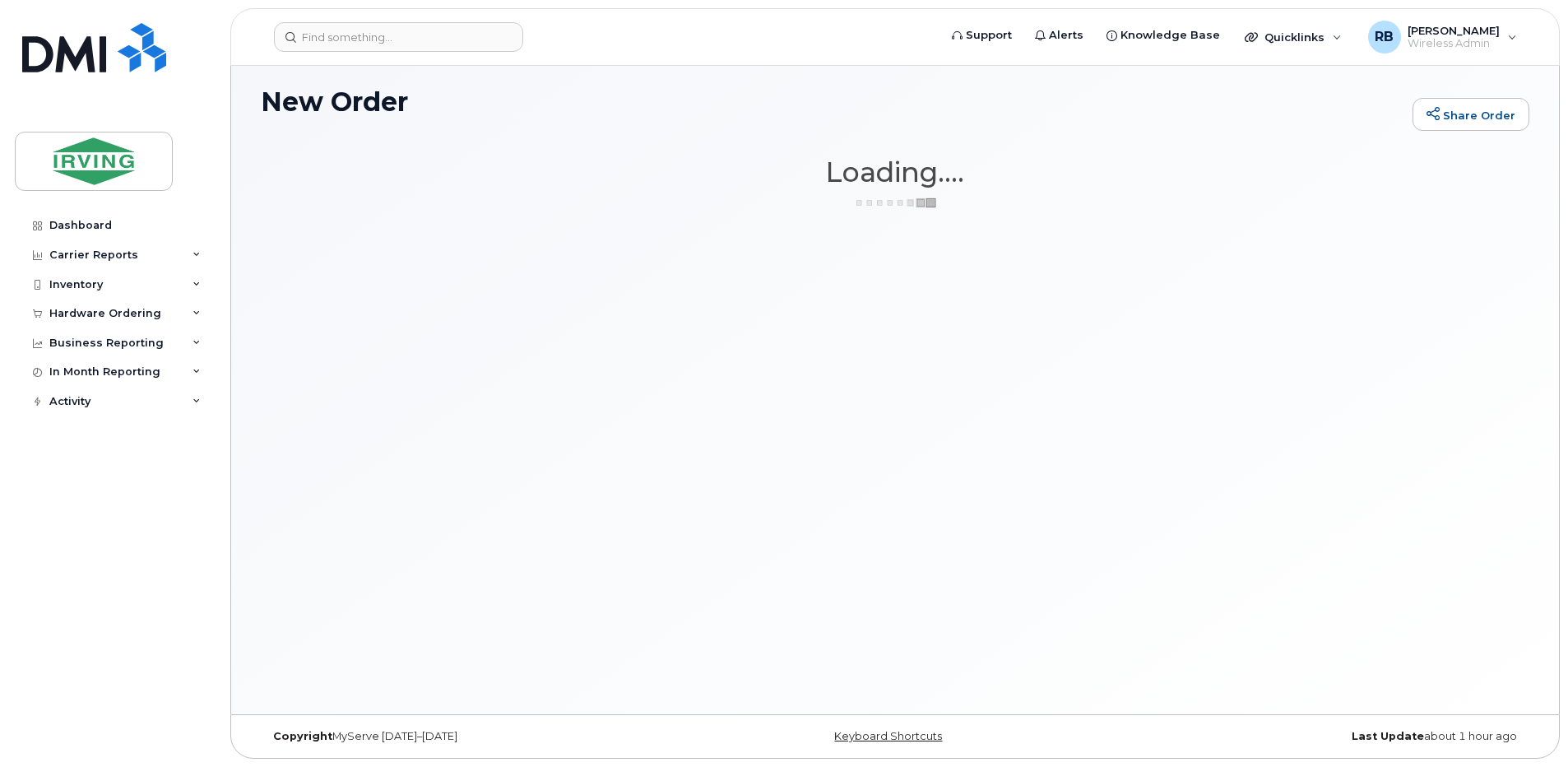
scroll to position [93, 0]
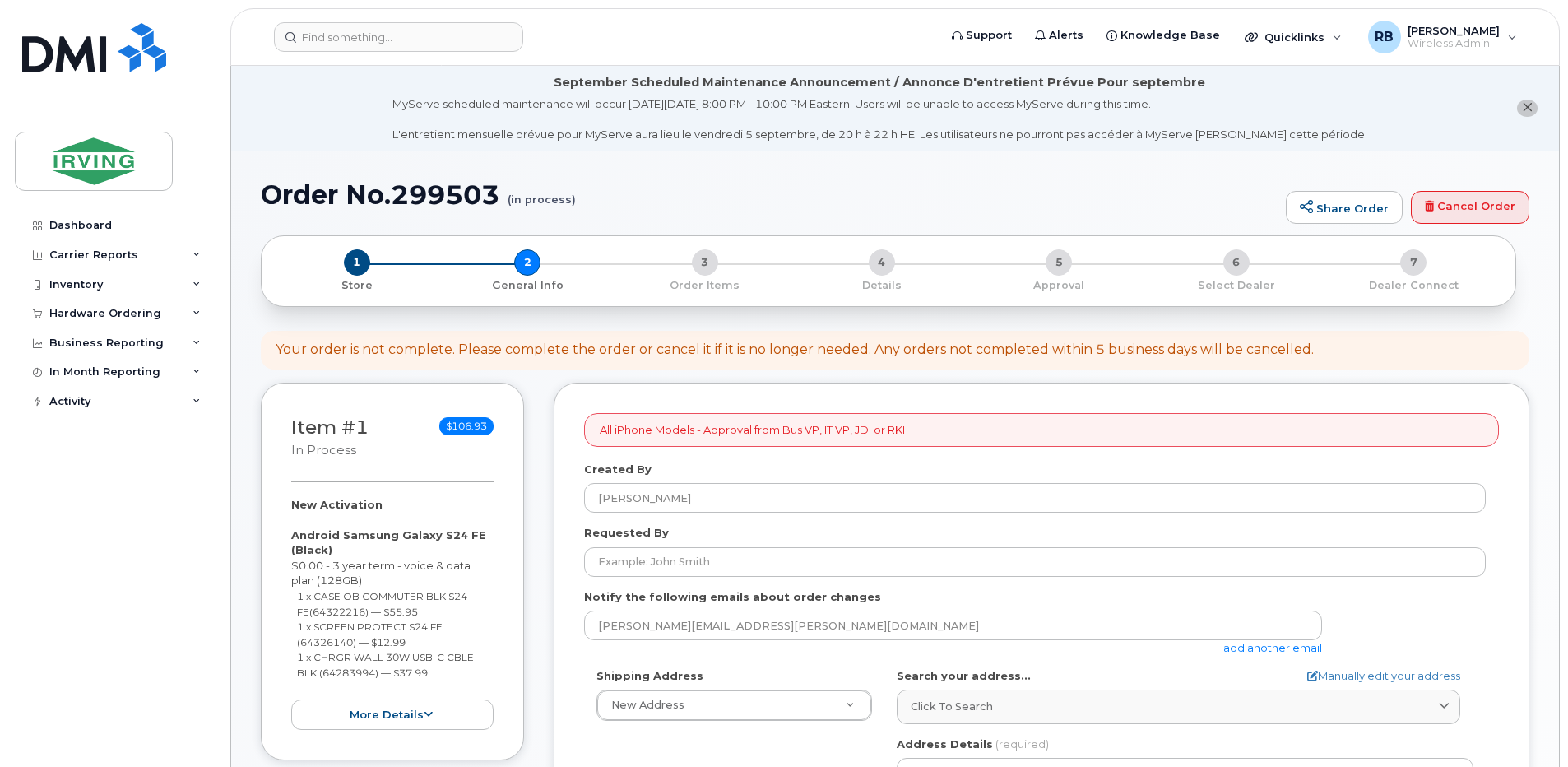
select select
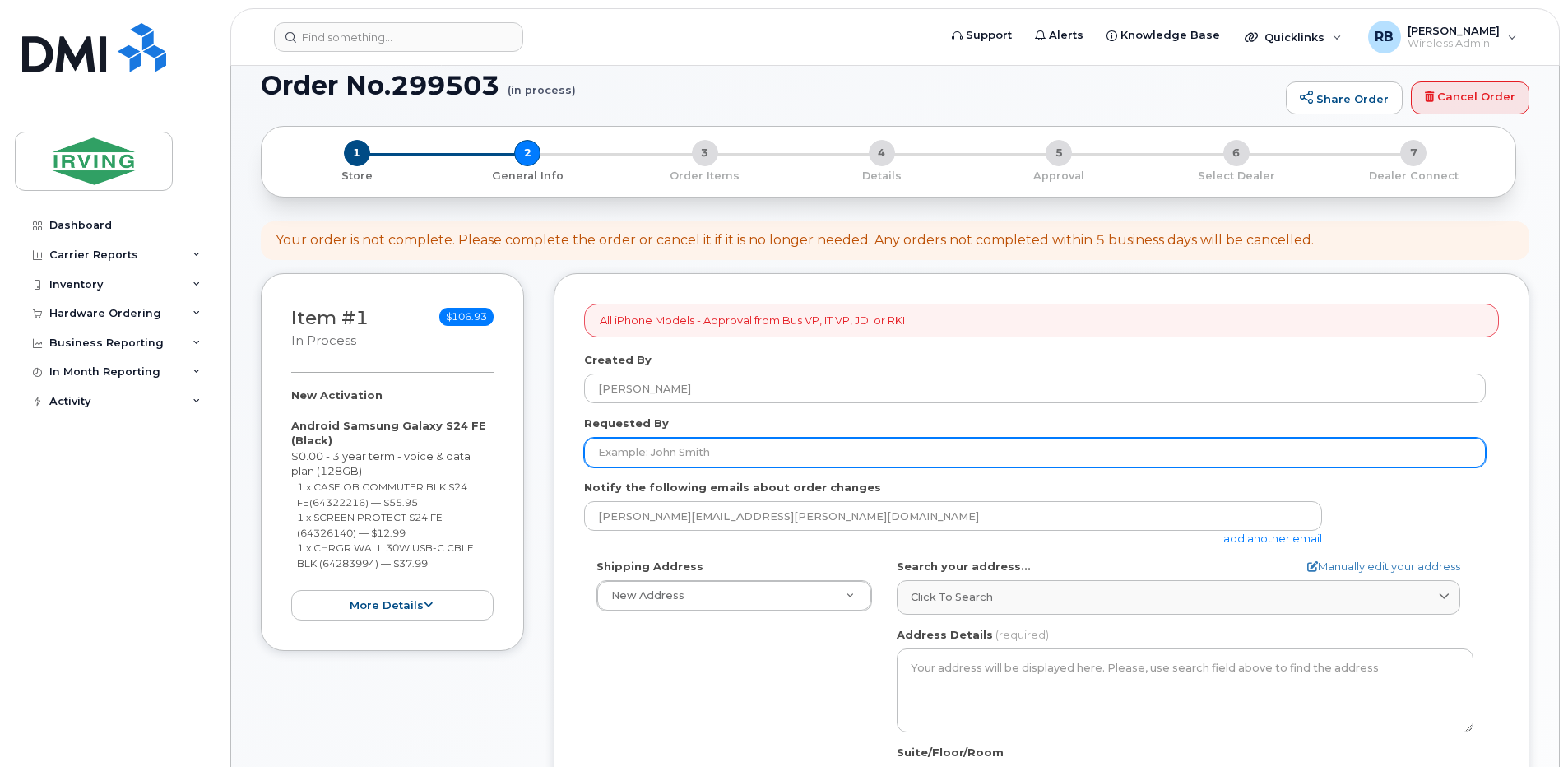
click at [667, 449] on input "Requested By" at bounding box center [1035, 452] width 902 height 30
type input "j"
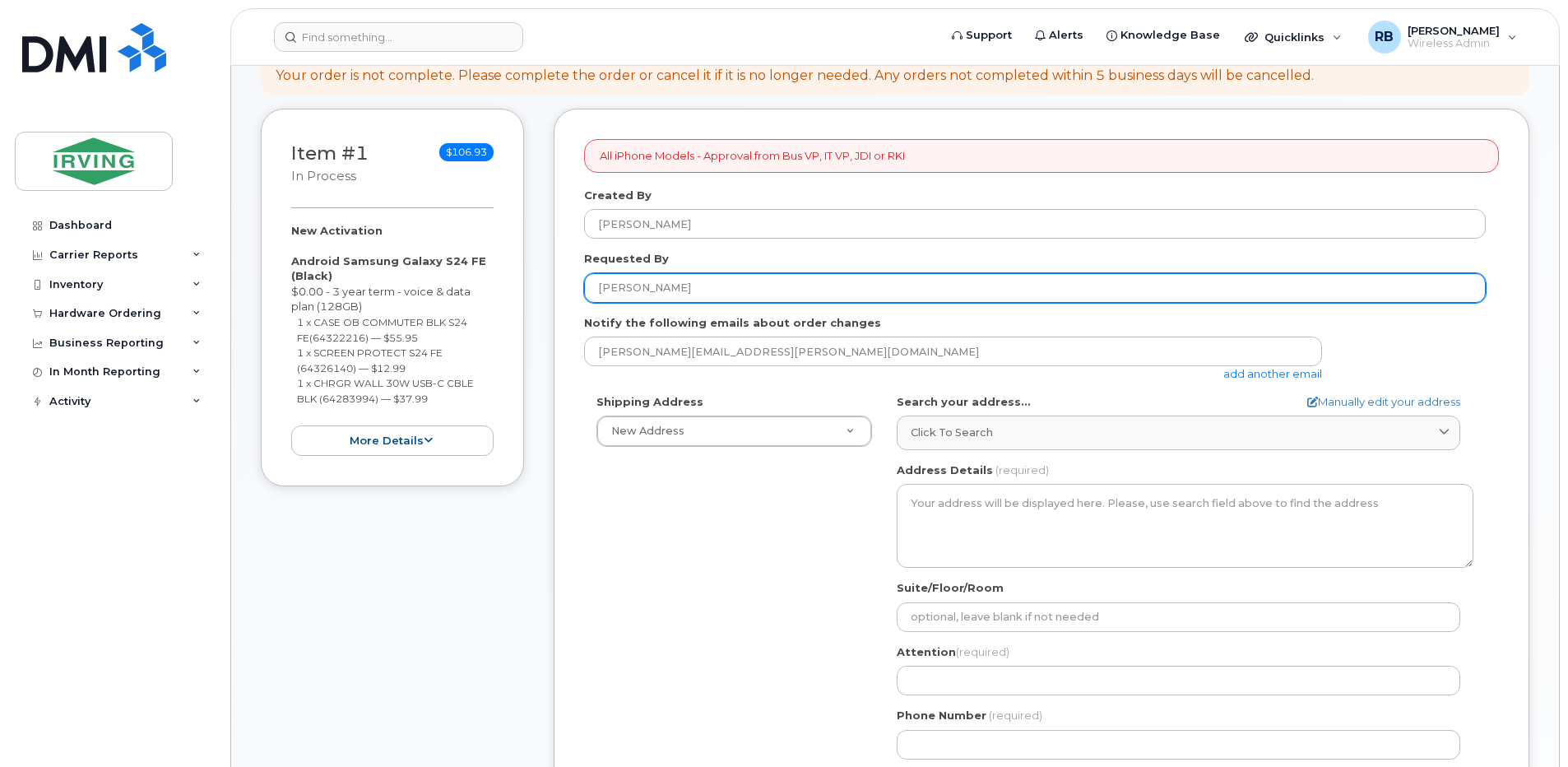
scroll to position [329, 0]
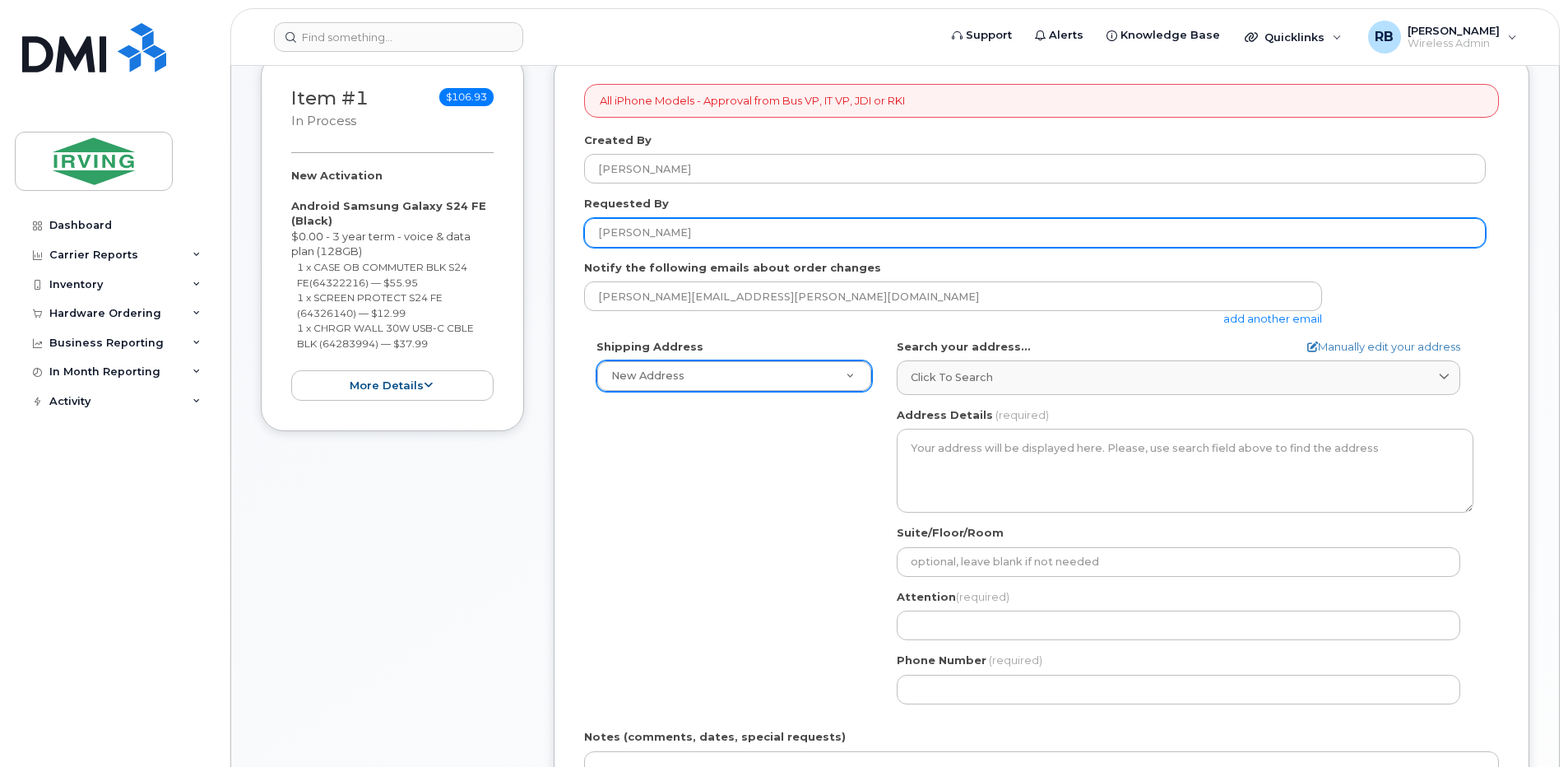
type input "[PERSON_NAME]"
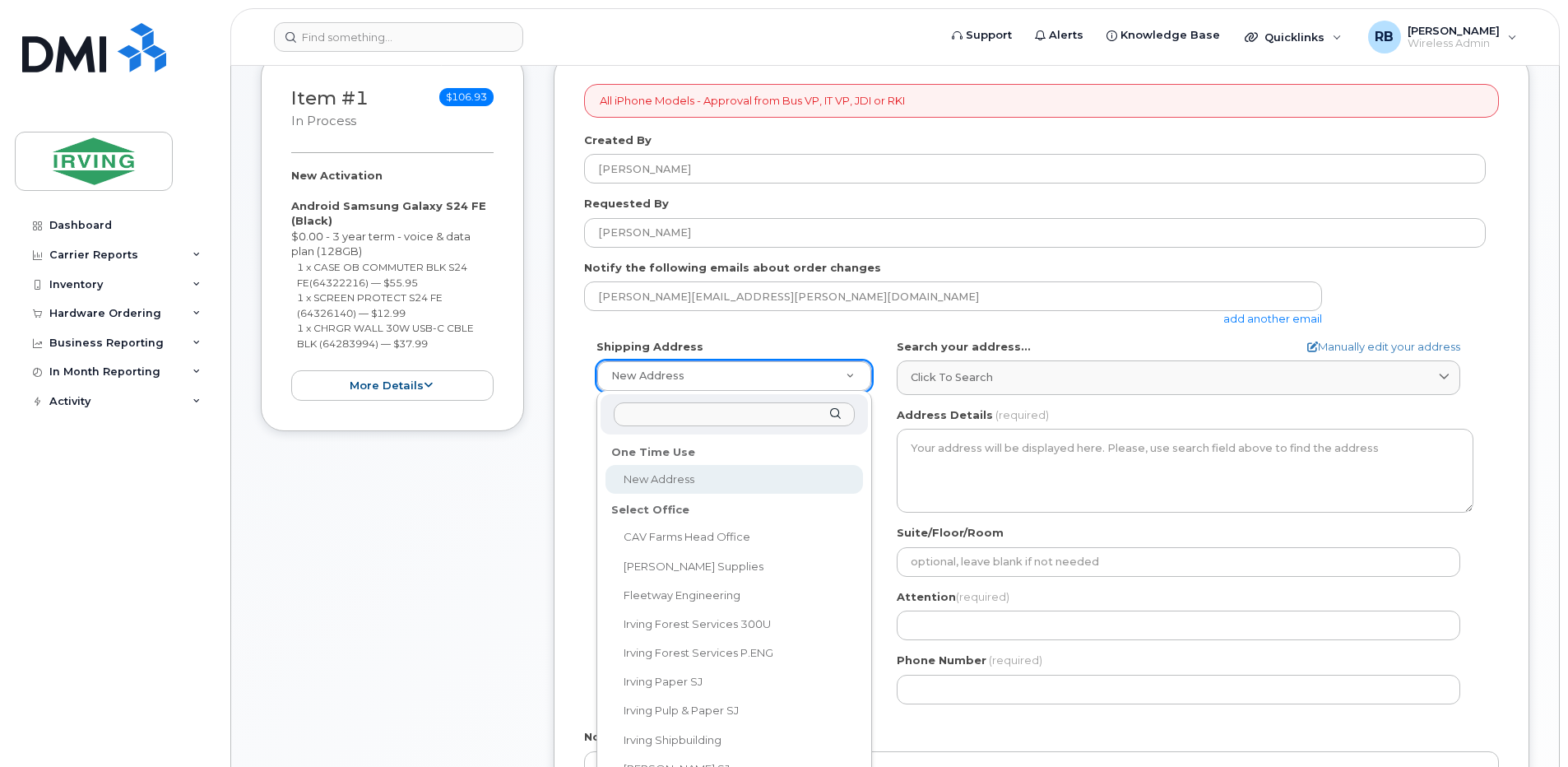
drag, startPoint x: 663, startPoint y: 373, endPoint x: 660, endPoint y: 382, distance: 9.5
select select
type textarea "Chandler Sales 225 Thorne Avenue Saint John New Brunswick E2L4L9"
type input "[PERSON_NAME]"
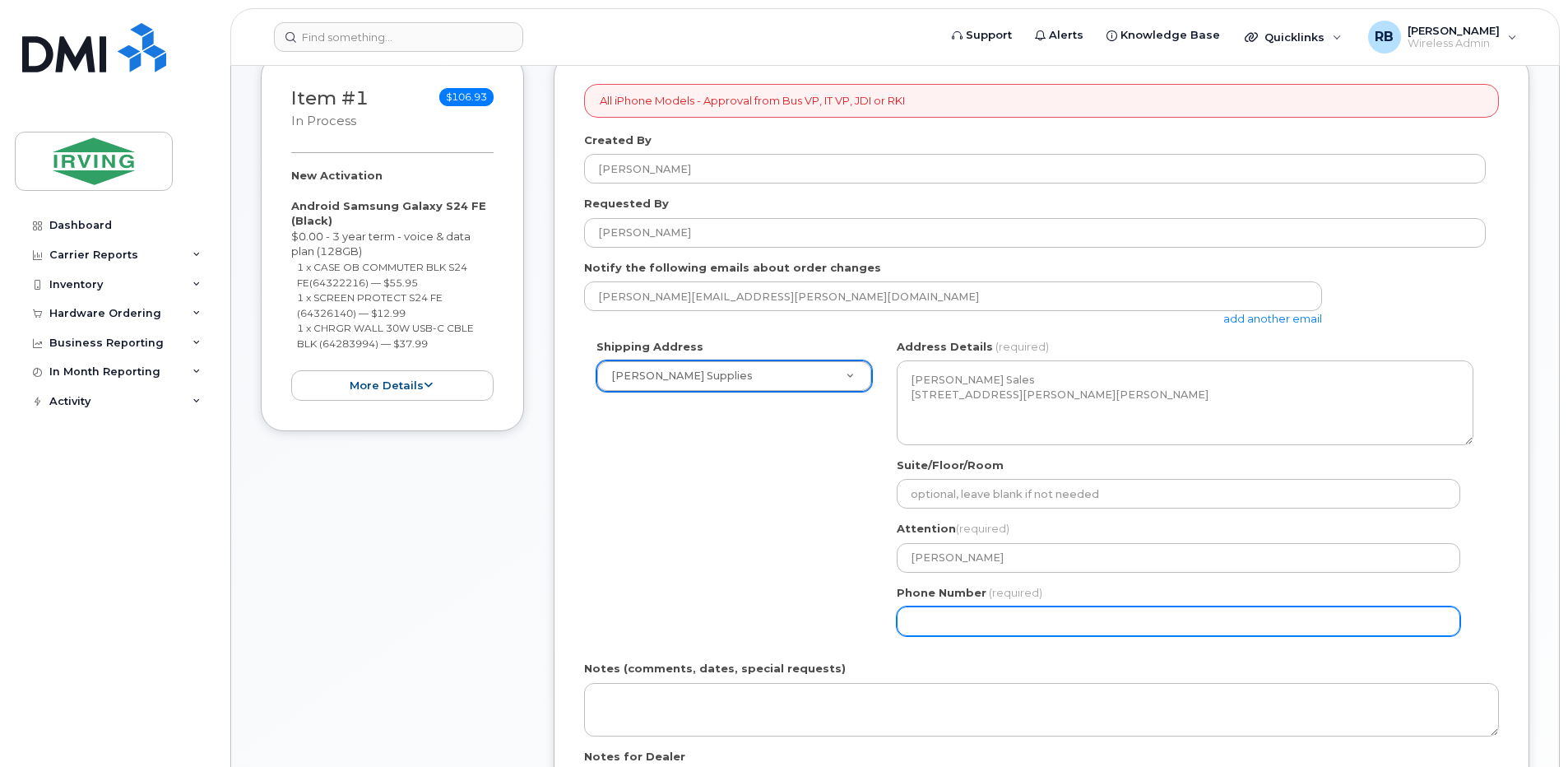
click at [919, 617] on input "Phone Number" at bounding box center [1178, 621] width 563 height 30
select select
type input "506632479"
select select
type input "5066324799"
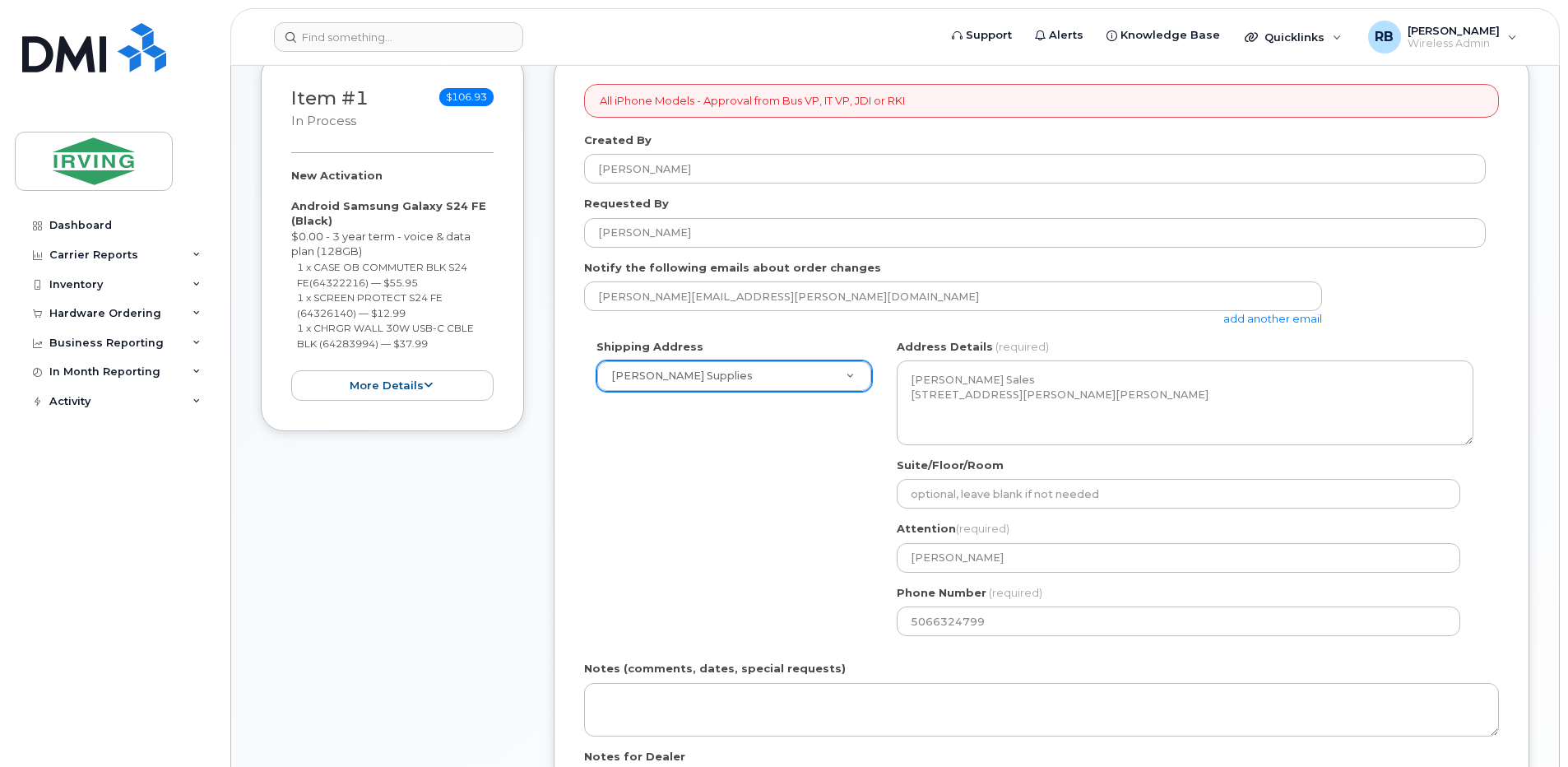
click at [869, 571] on div "Shipping Address Chandler Supplies New Address CAV Farms Head Office Chandler S…" at bounding box center [1035, 493] width 902 height 309
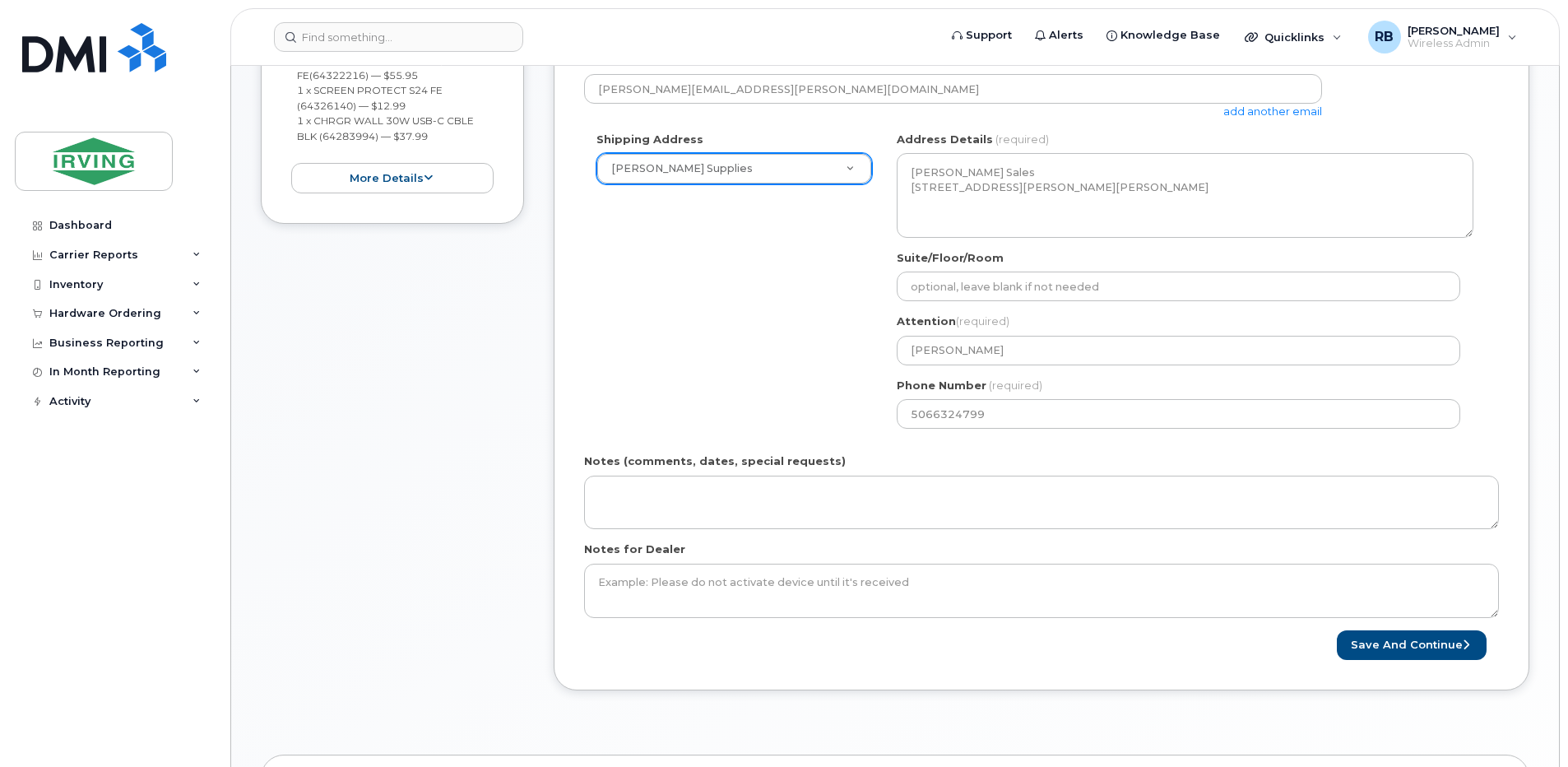
scroll to position [658, 0]
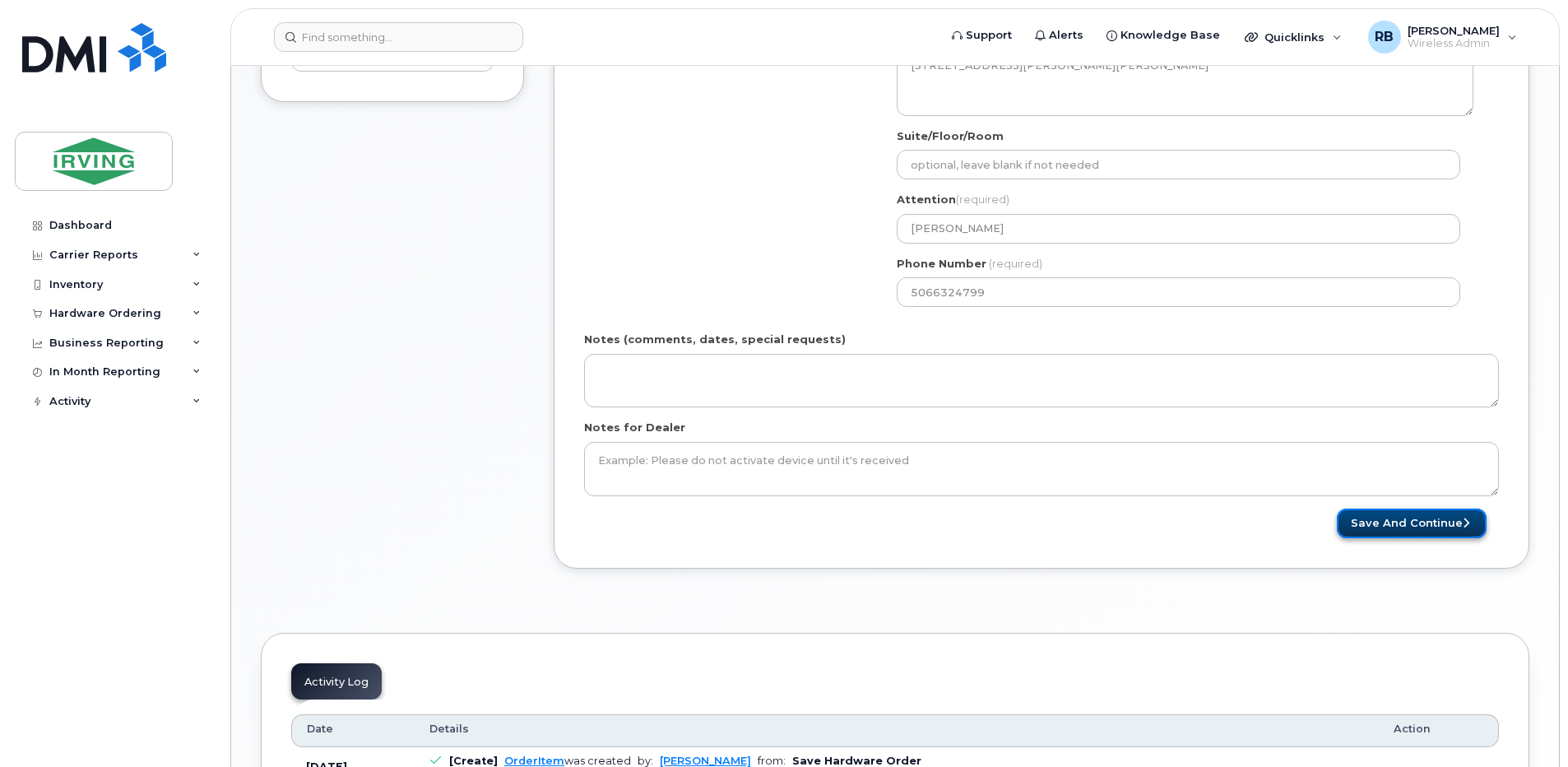
click at [1373, 521] on button "Save and Continue" at bounding box center [1412, 524] width 150 height 31
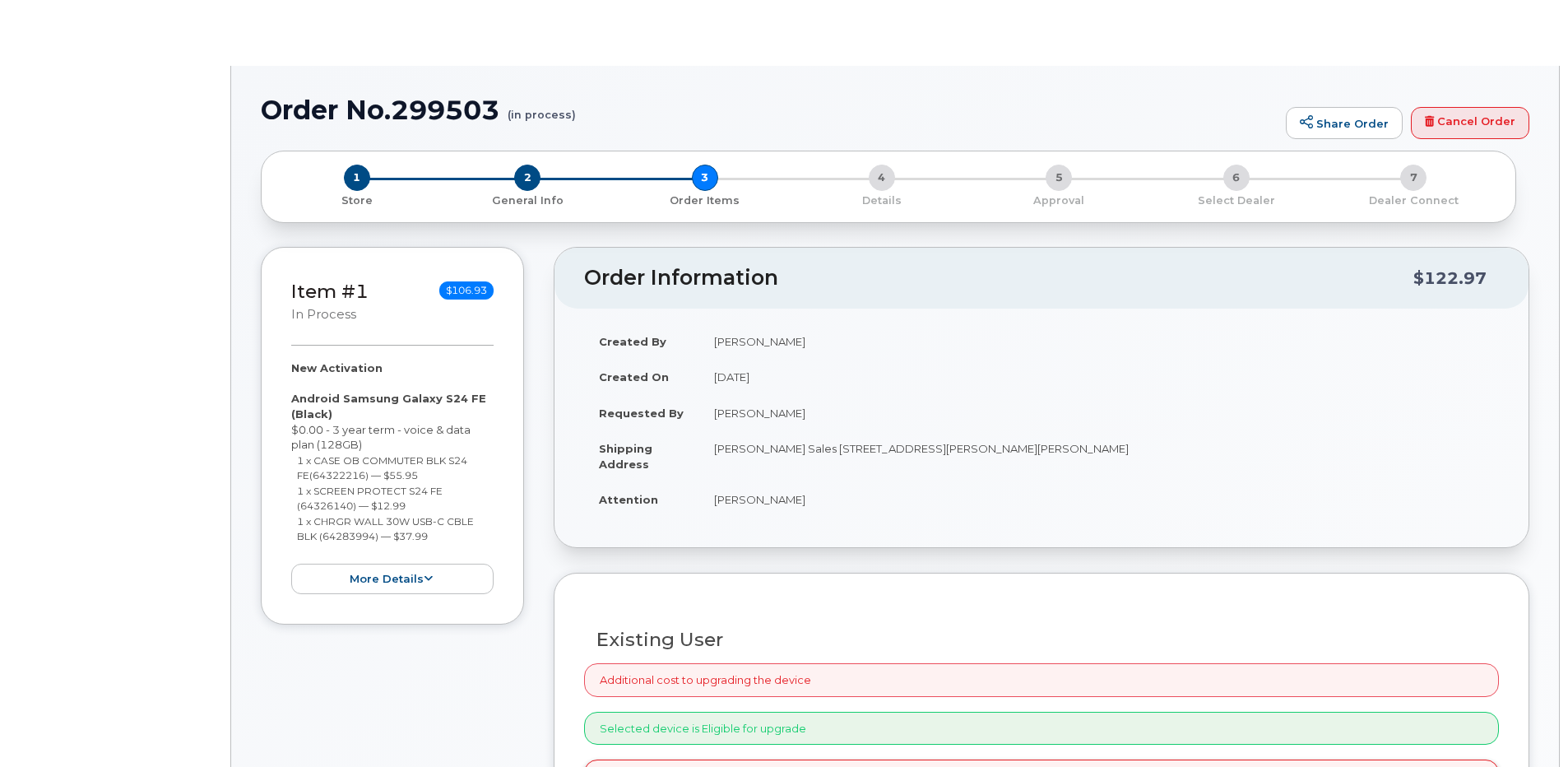
select select "1446581"
radio input "true"
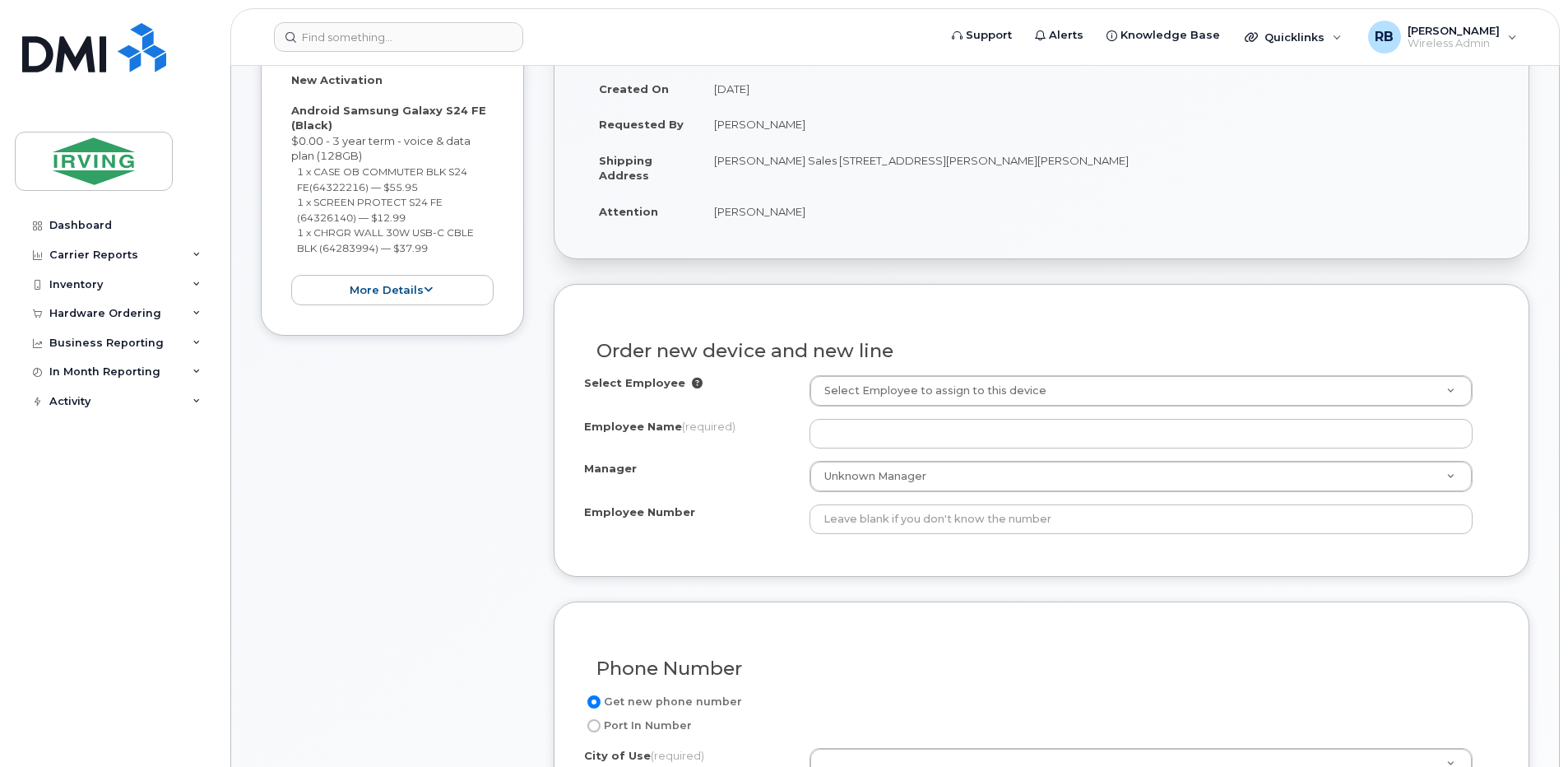
scroll to position [439, 0]
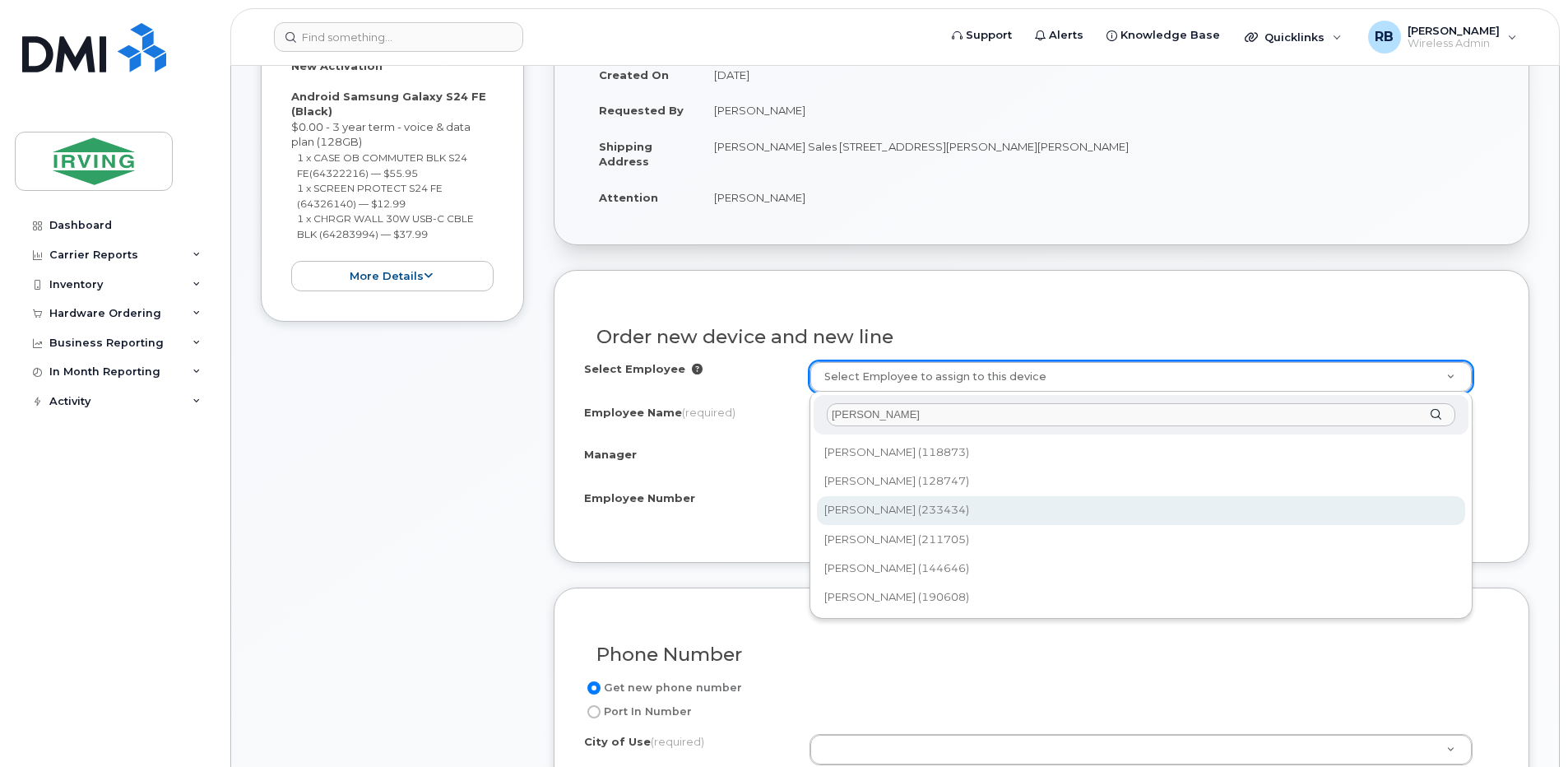
type input "catherine c"
type input "1917754"
type input "[PERSON_NAME]"
type input "233434"
type input "81041"
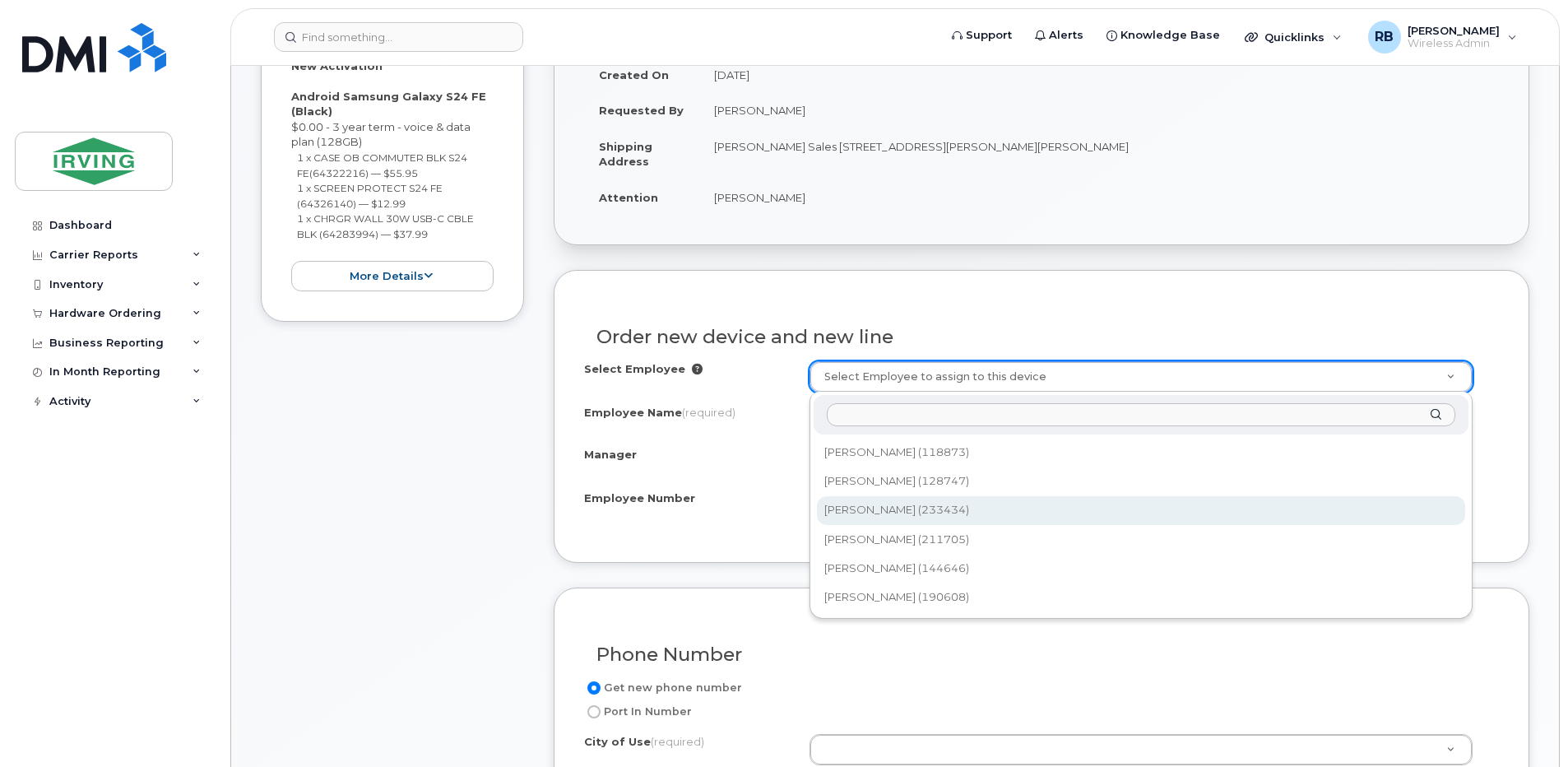
select select "2369583"
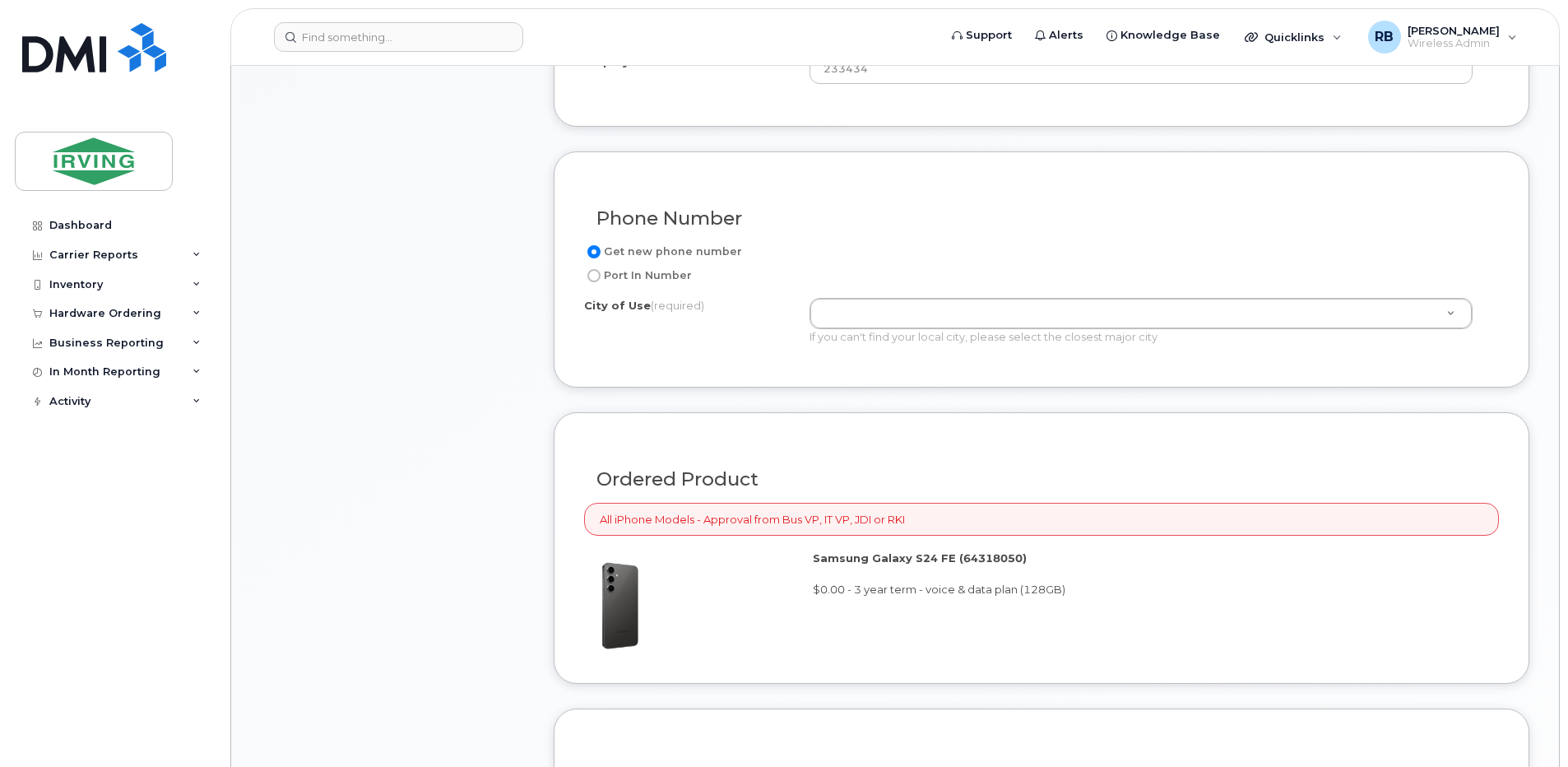
scroll to position [878, 0]
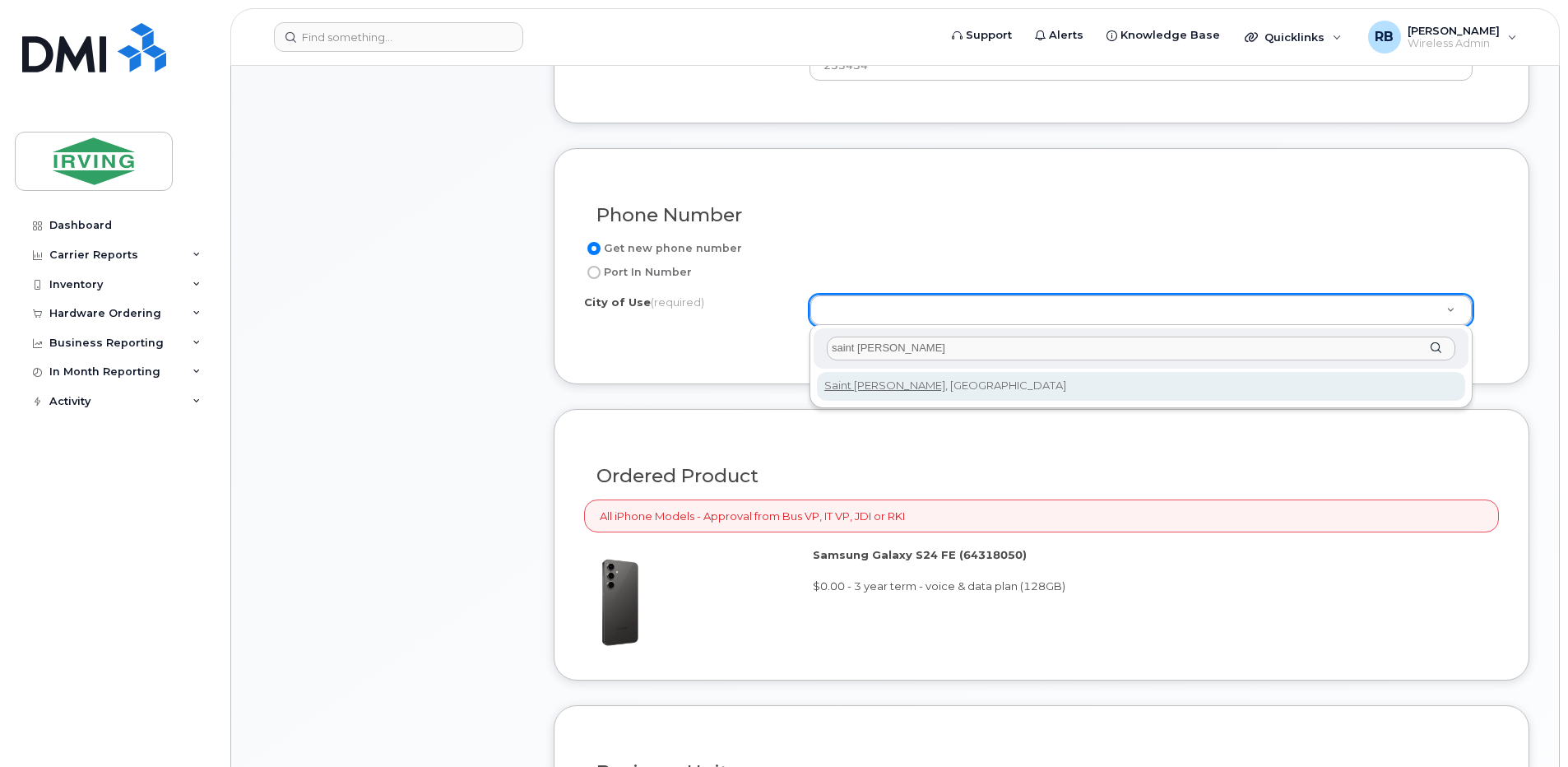
type input "saint john"
type input "2008"
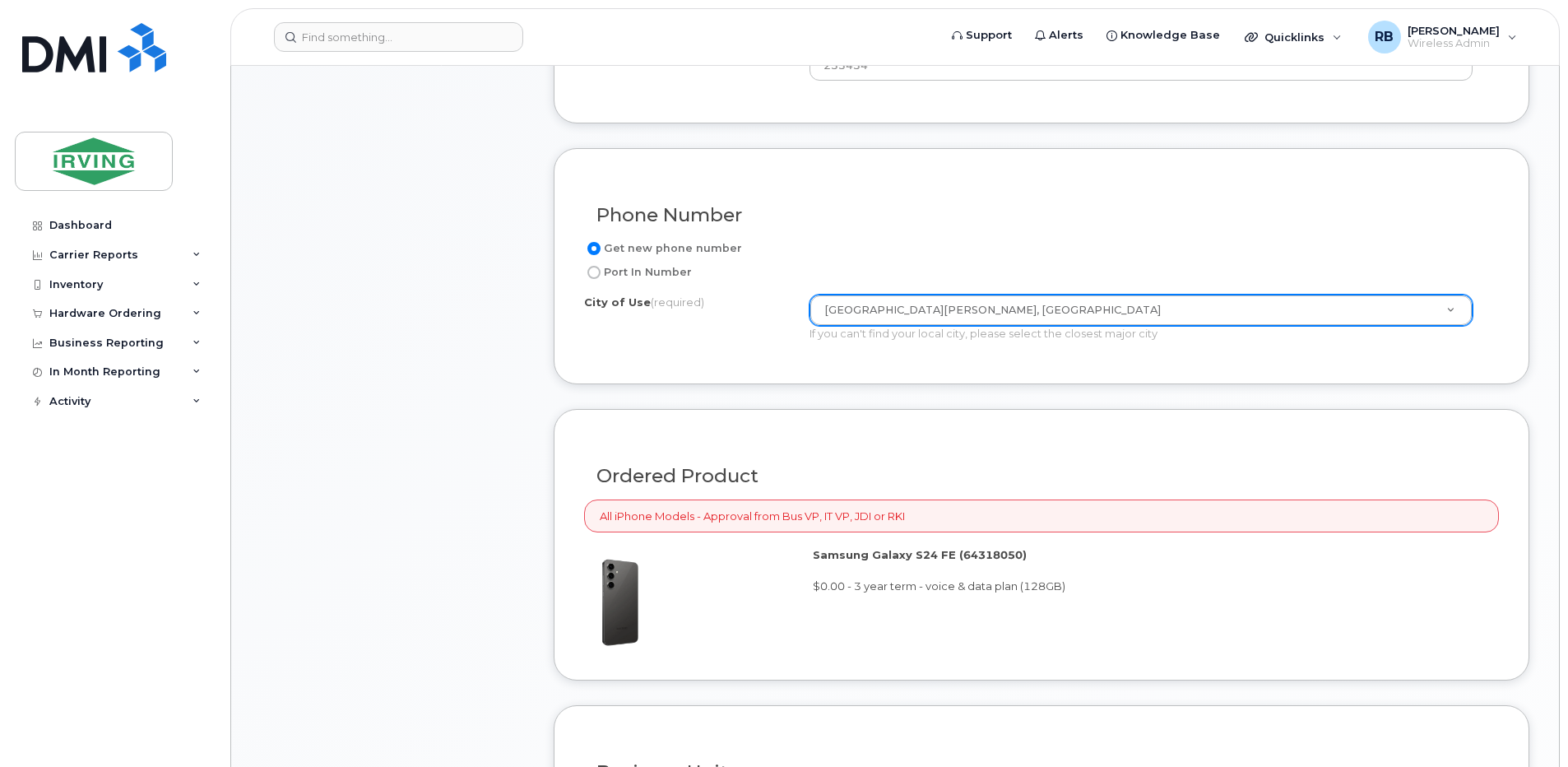
click at [531, 422] on div "Item #1 in process $106.93 New Activation Android Samsung Galaxy S24 FE (Black)…" at bounding box center [895, 260] width 1269 height 1509
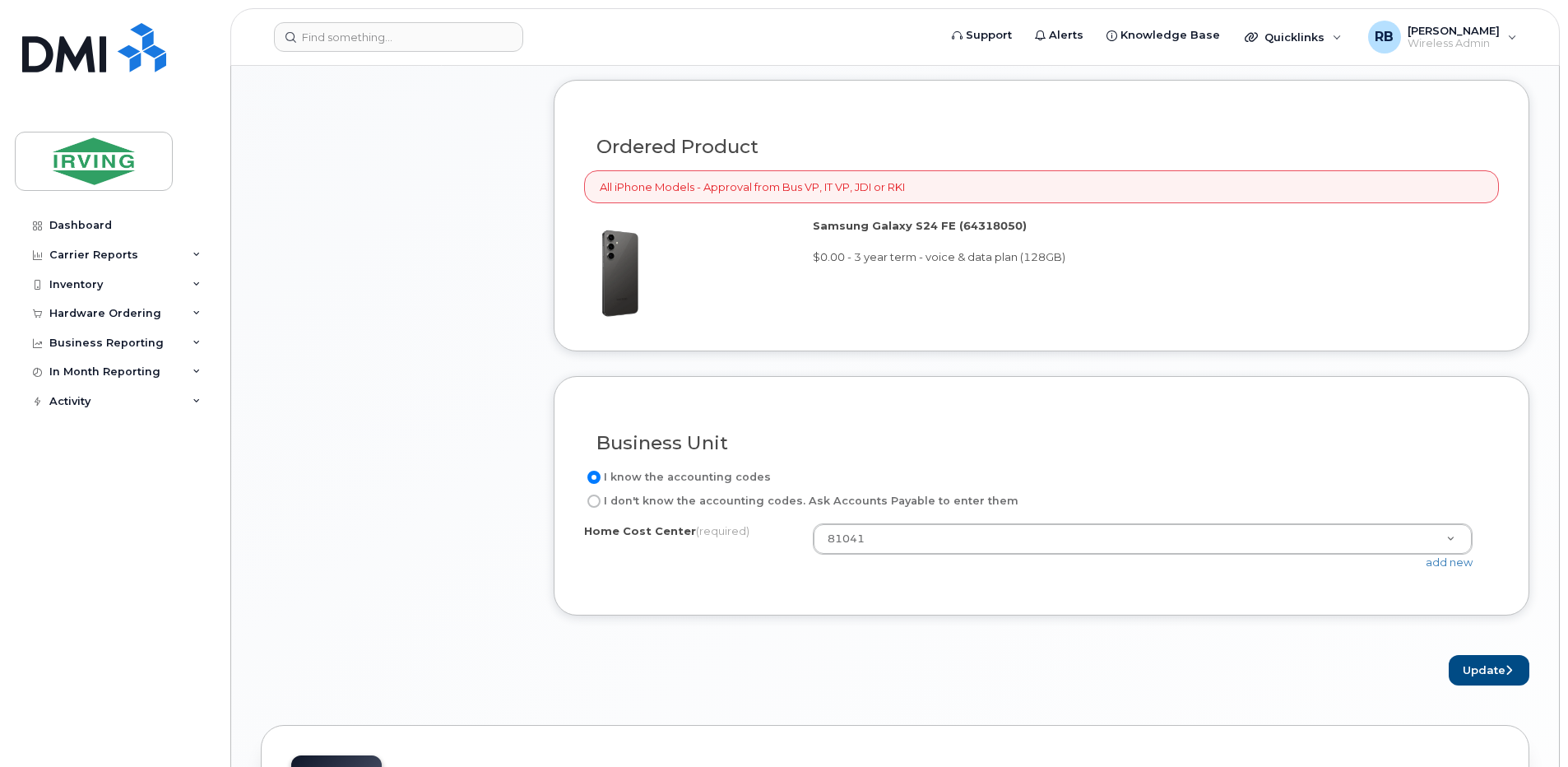
scroll to position [1316, 0]
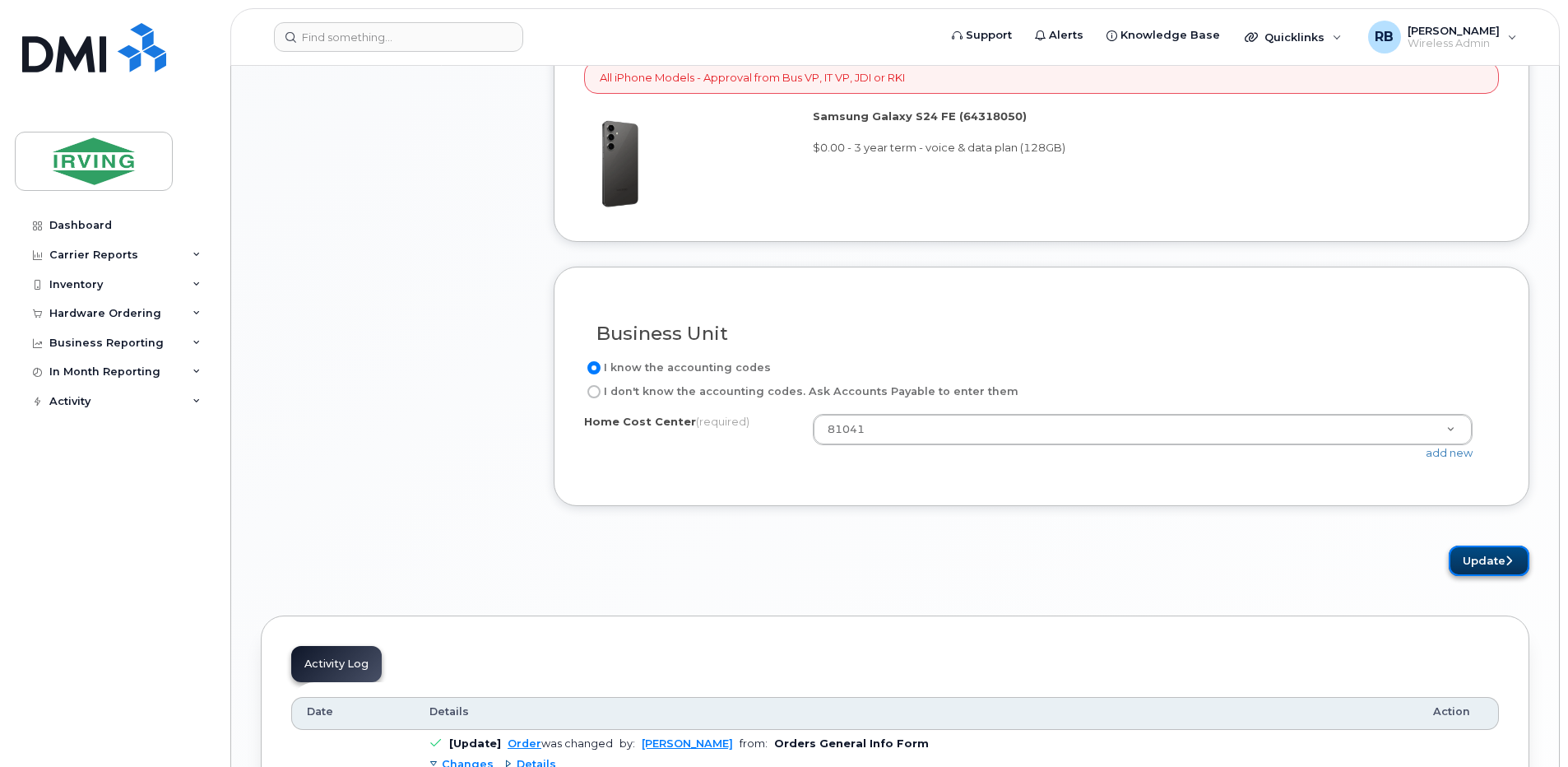
click at [1485, 563] on button "Update" at bounding box center [1489, 561] width 81 height 31
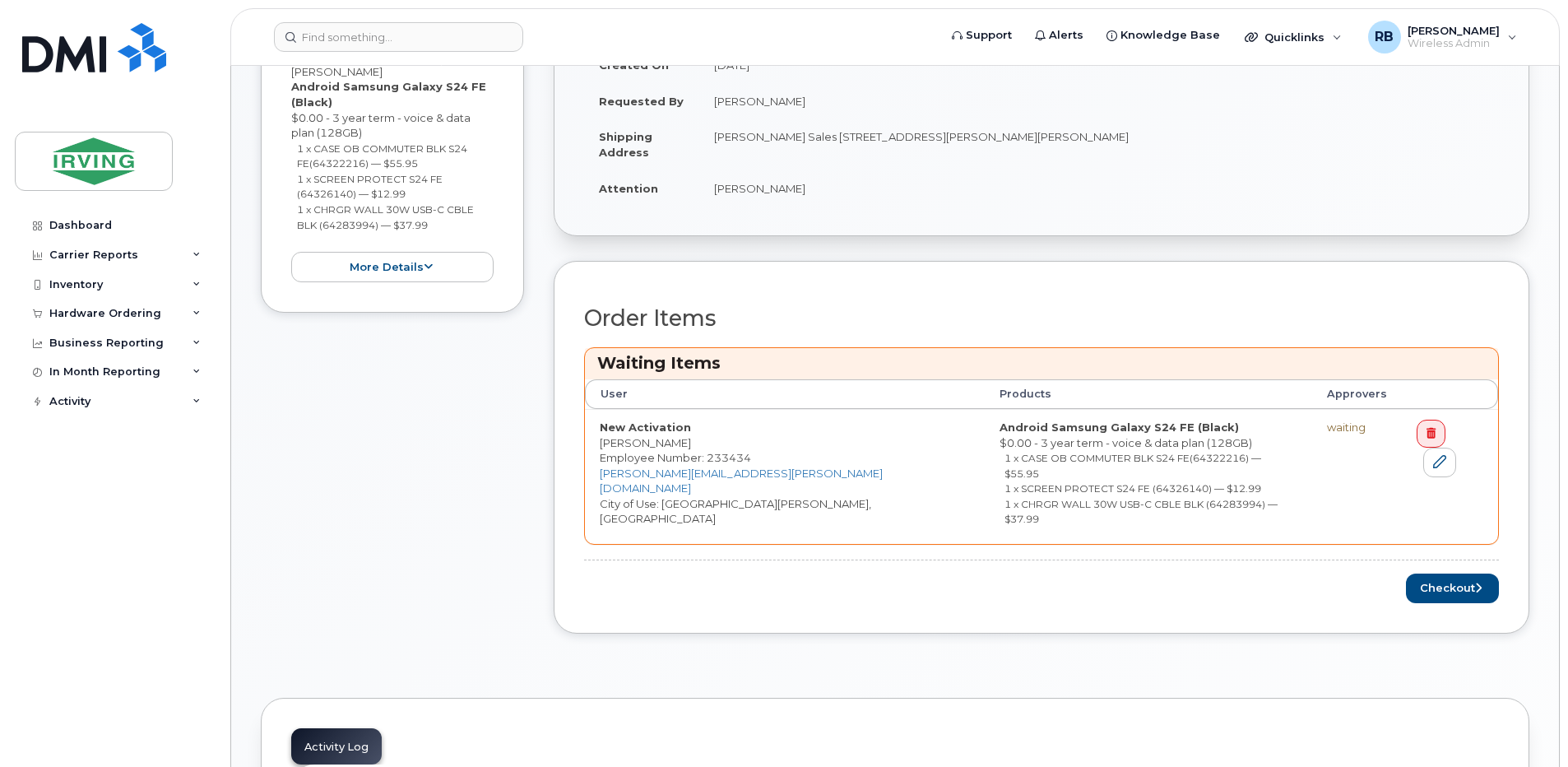
scroll to position [549, 0]
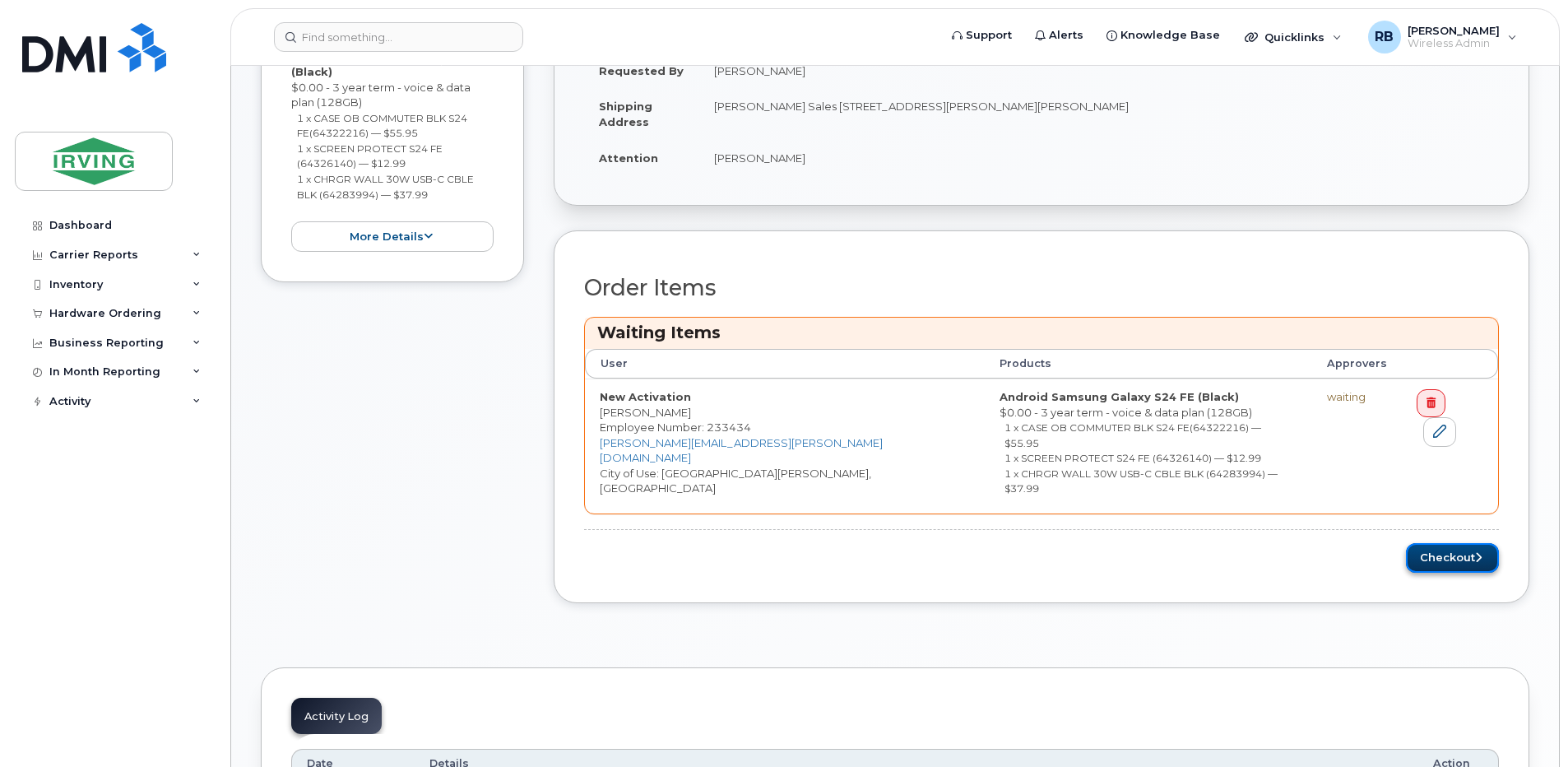
click at [1459, 543] on button "Checkout" at bounding box center [1452, 558] width 93 height 31
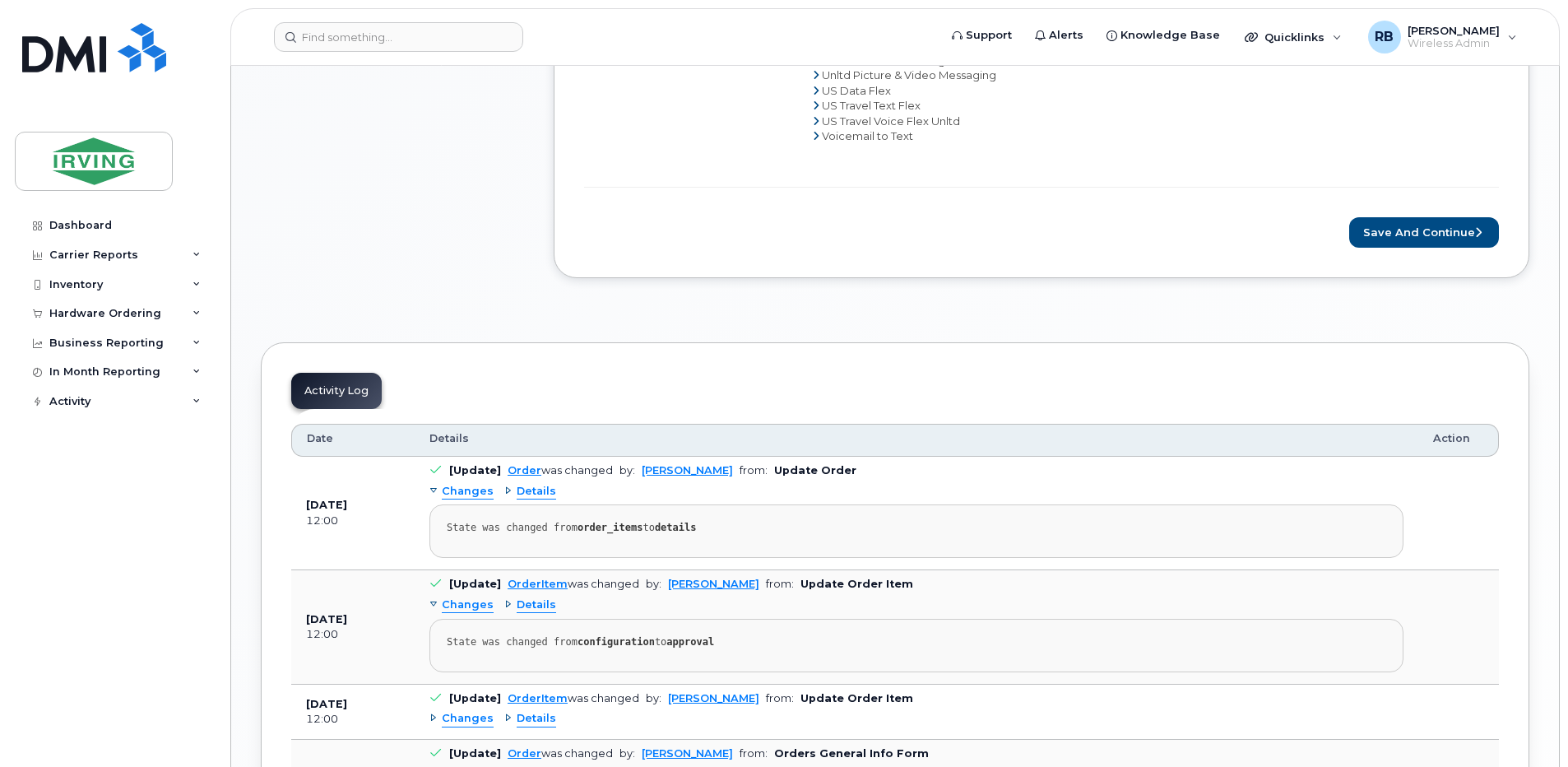
scroll to position [1316, 0]
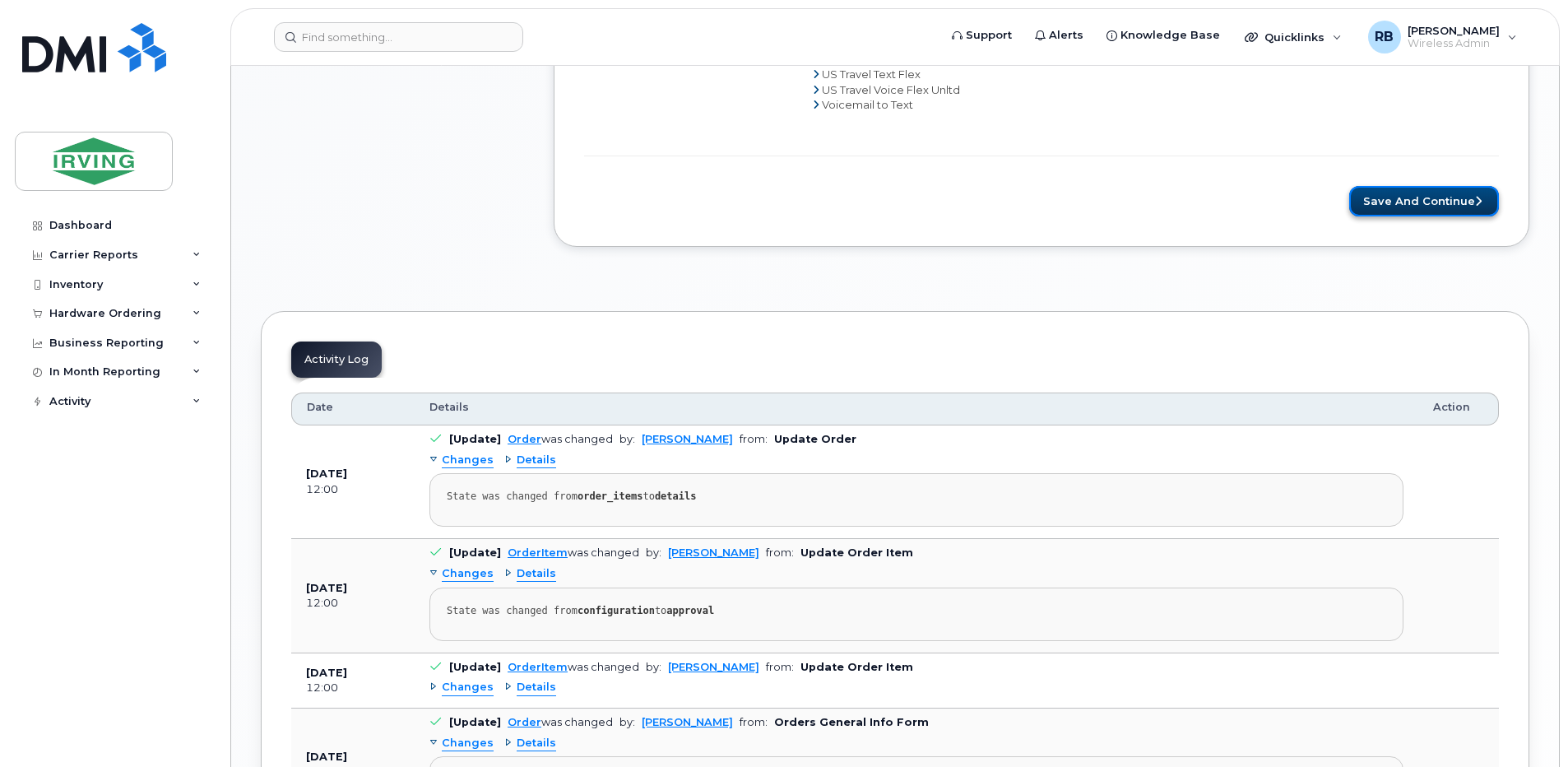
click at [1394, 197] on button "Save and Continue" at bounding box center [1425, 201] width 150 height 31
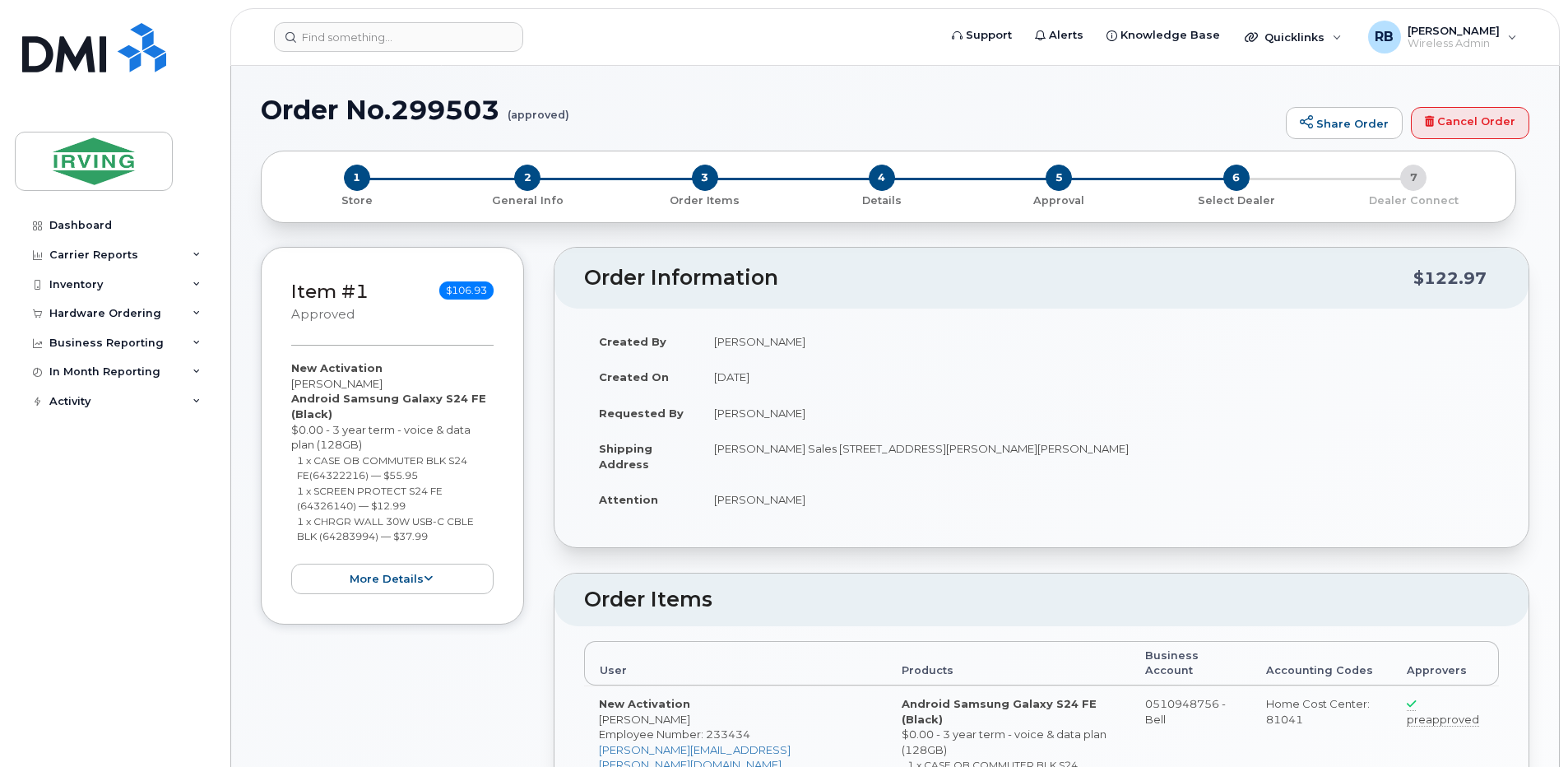
radio input "true"
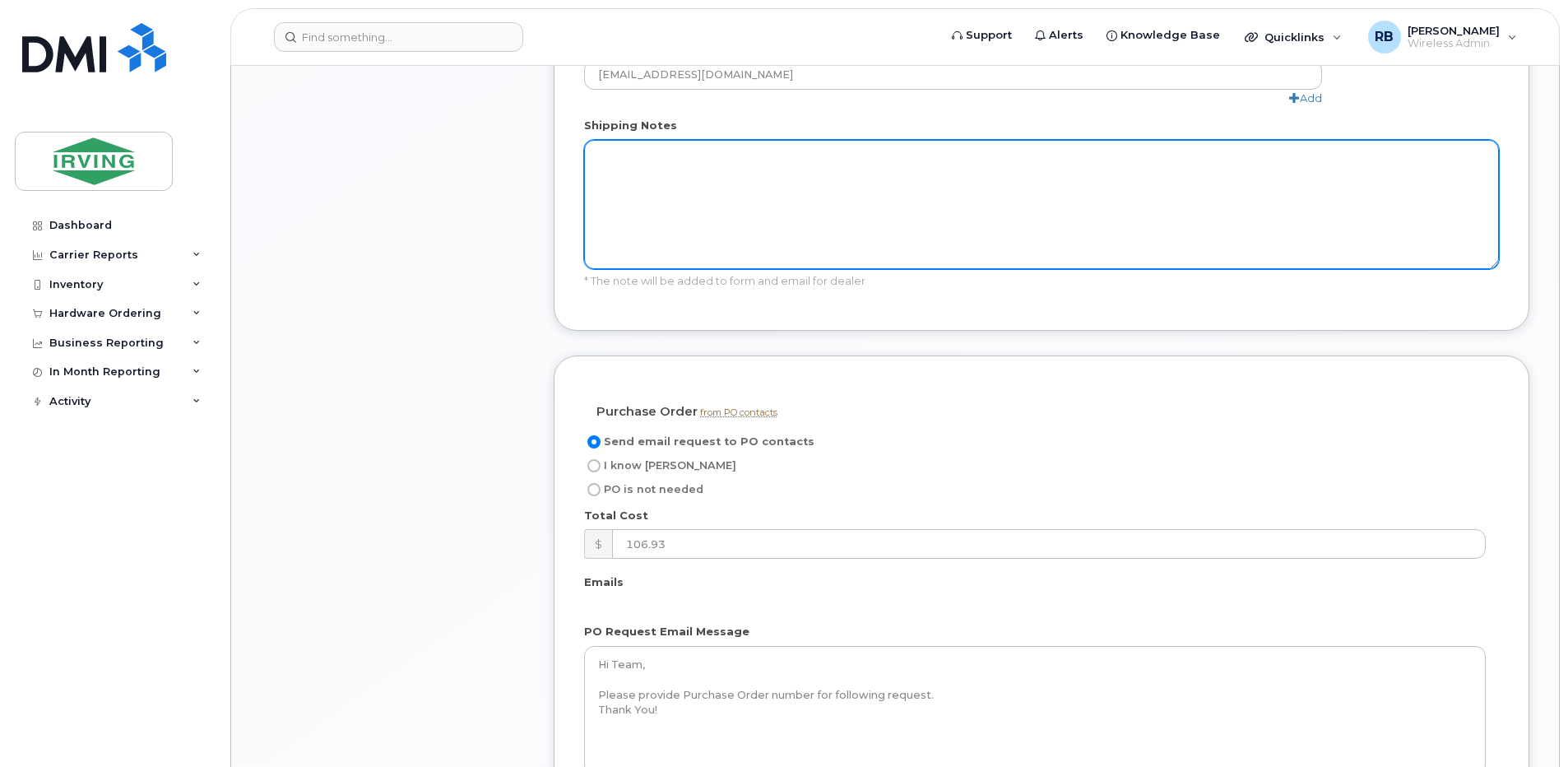
scroll to position [1207, 0]
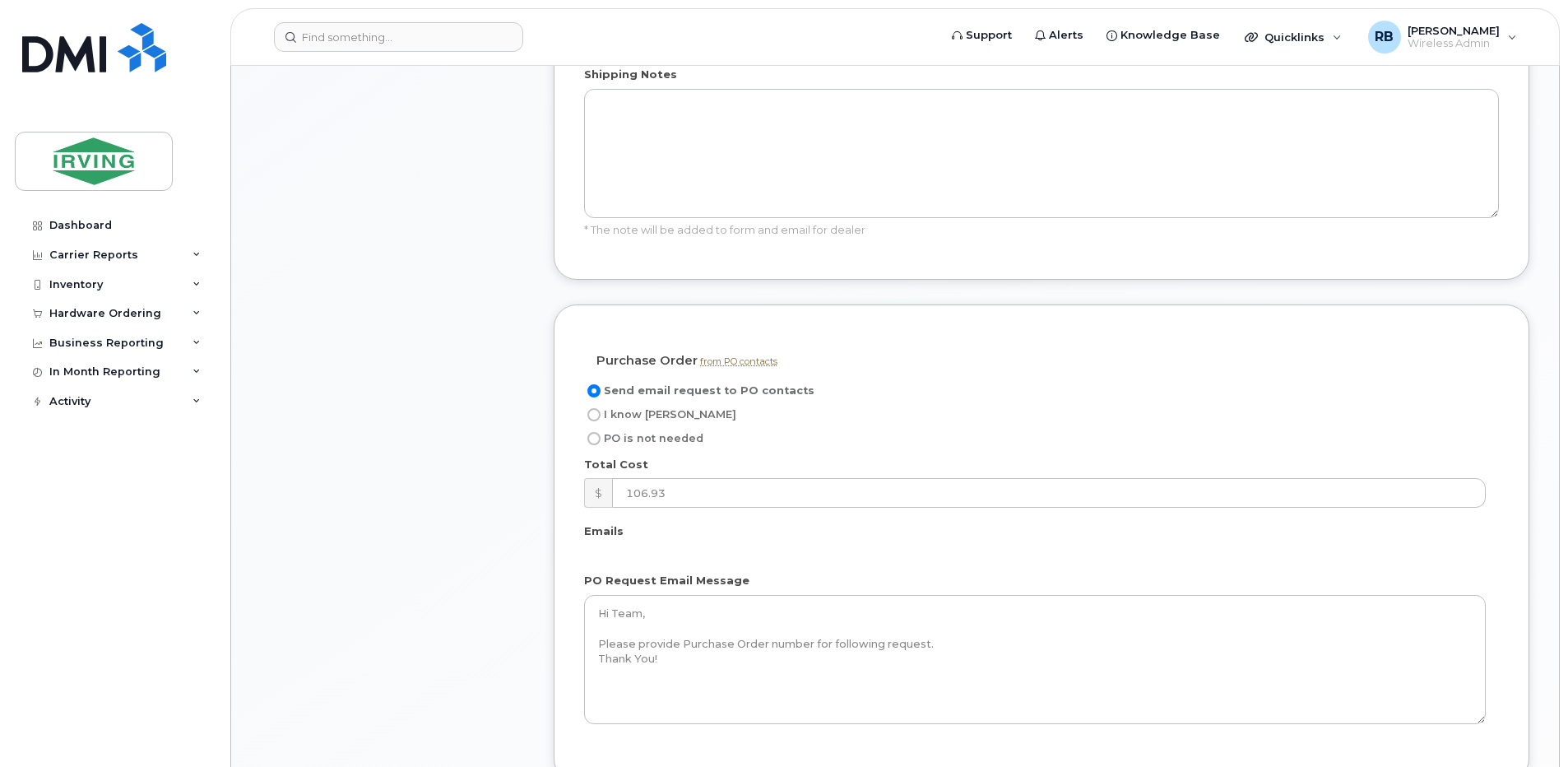
click at [594, 408] on input "I know PO" at bounding box center [594, 415] width 13 height 13
radio input "true"
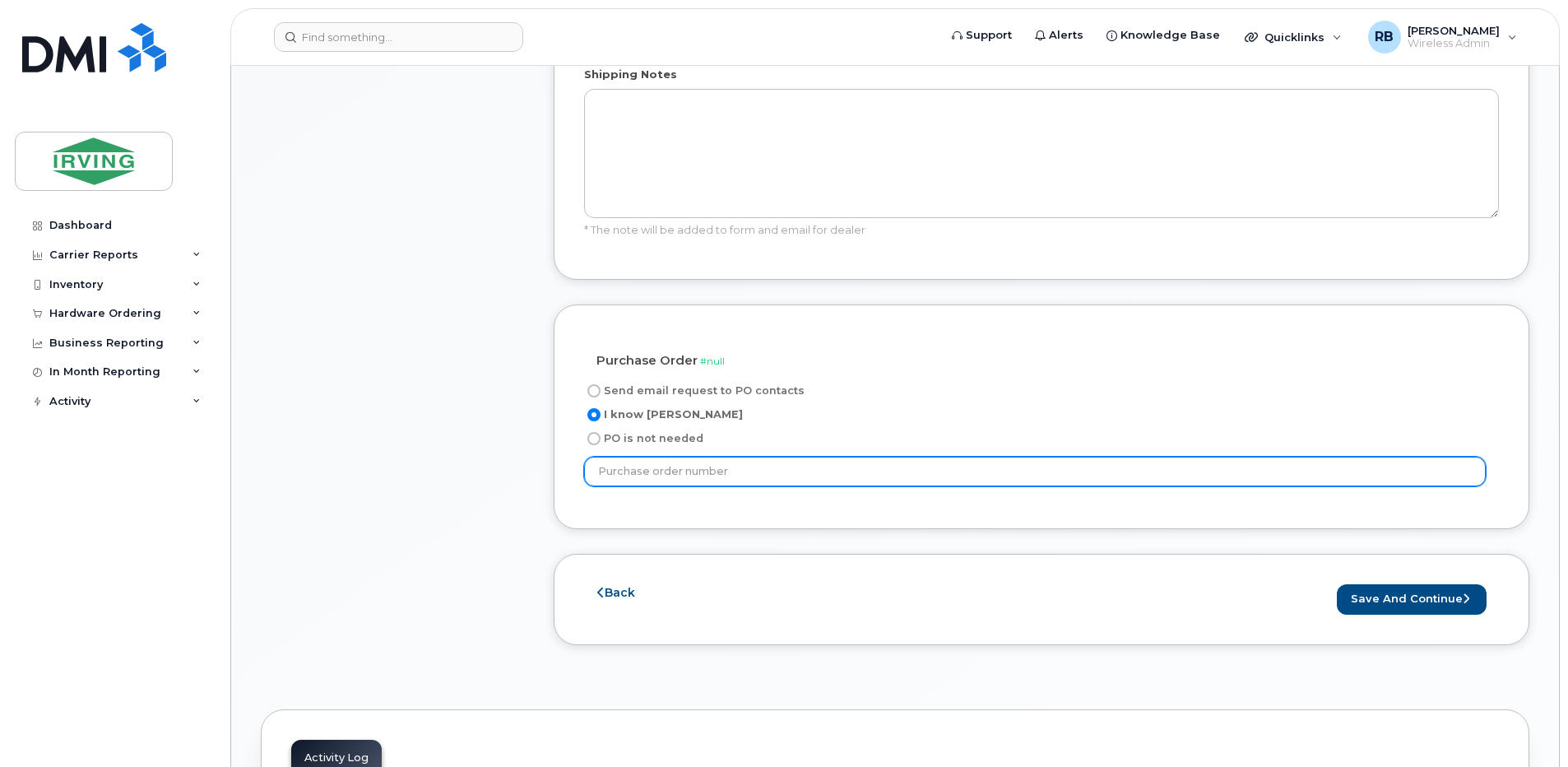
click at [621, 456] on input "text" at bounding box center [1035, 471] width 902 height 30
type input "5105-Apparel Production"
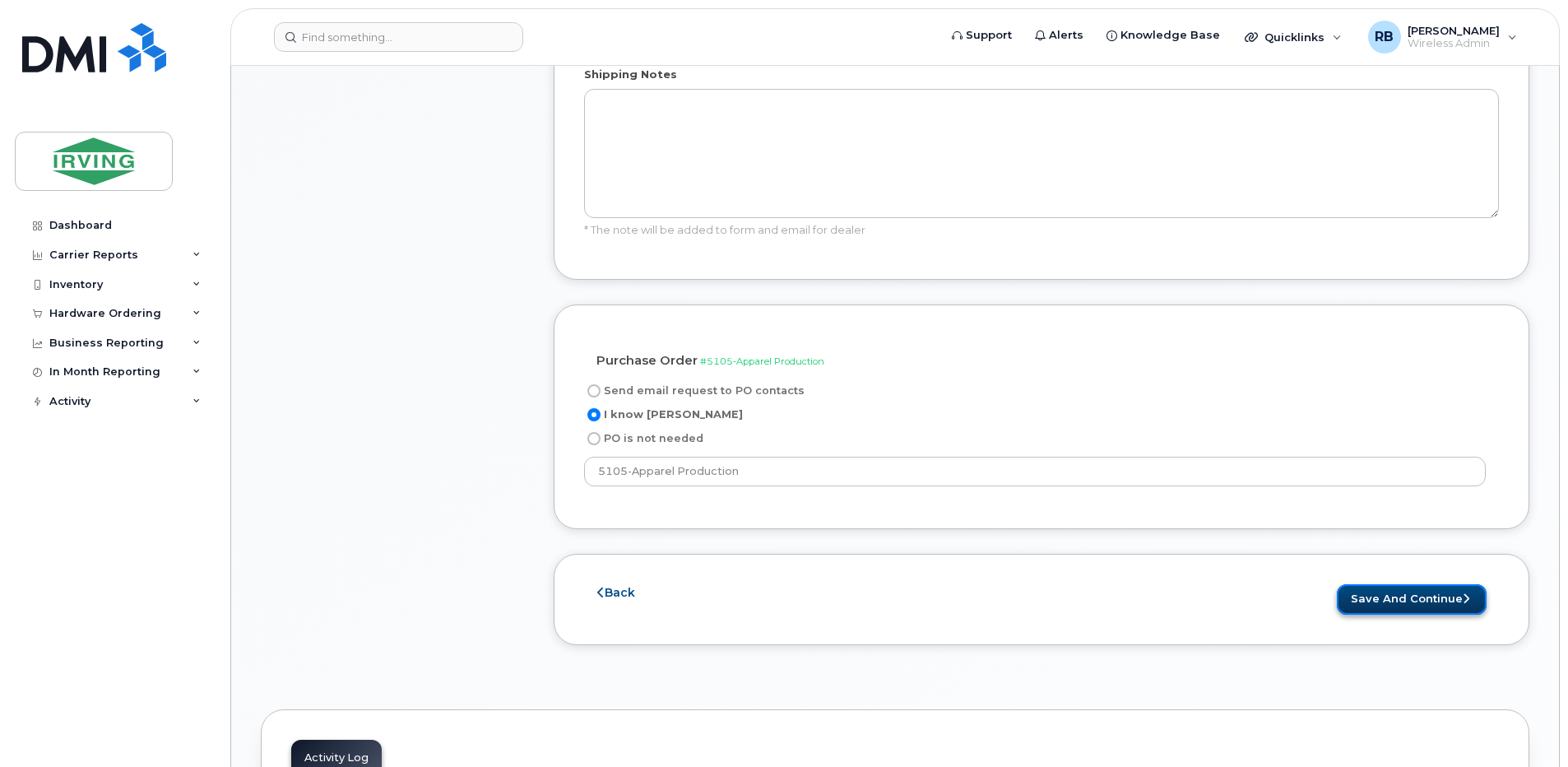
click at [1401, 584] on button "Save and Continue" at bounding box center [1412, 600] width 150 height 31
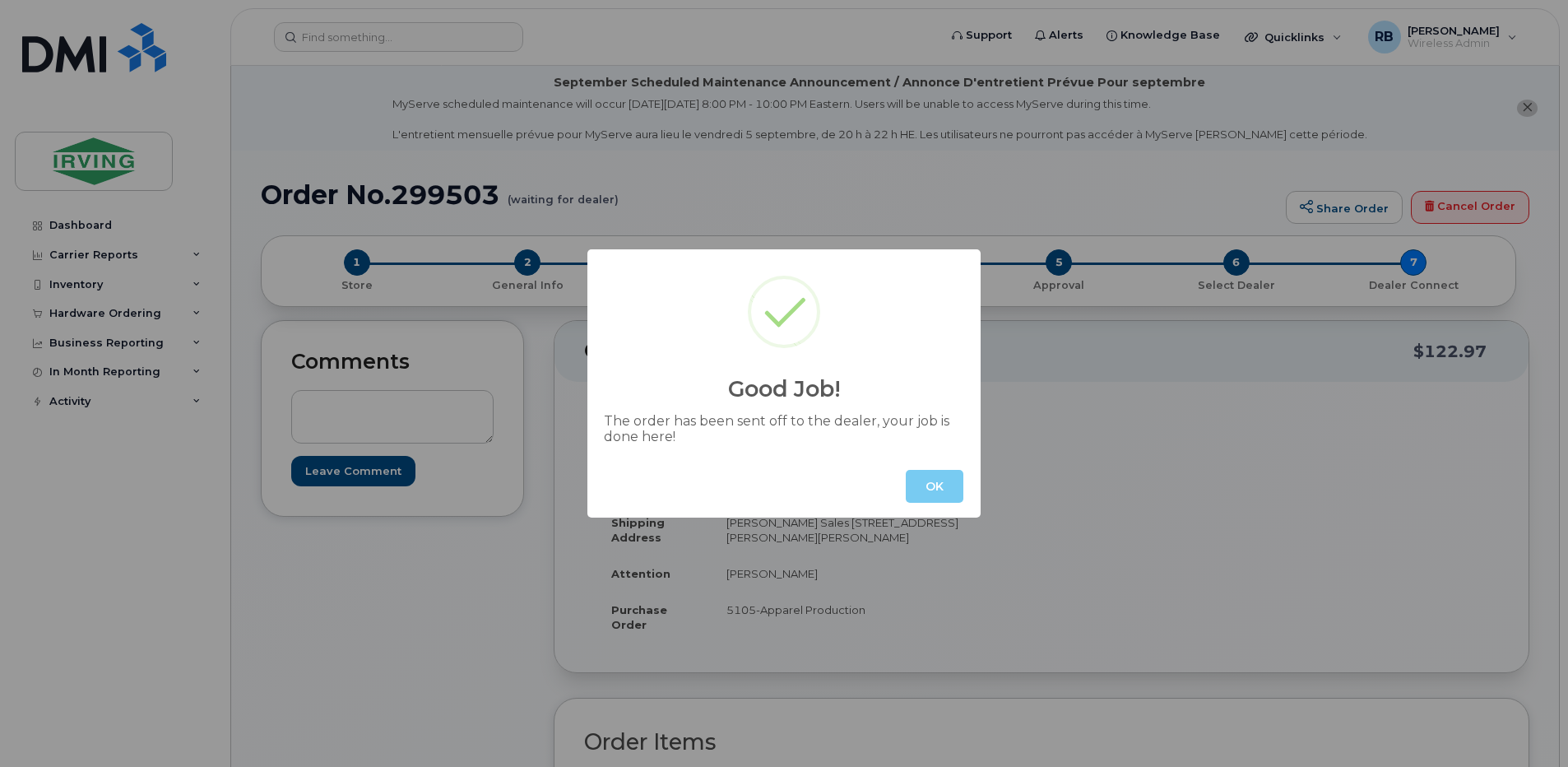
click at [950, 475] on button "OK" at bounding box center [935, 486] width 58 height 33
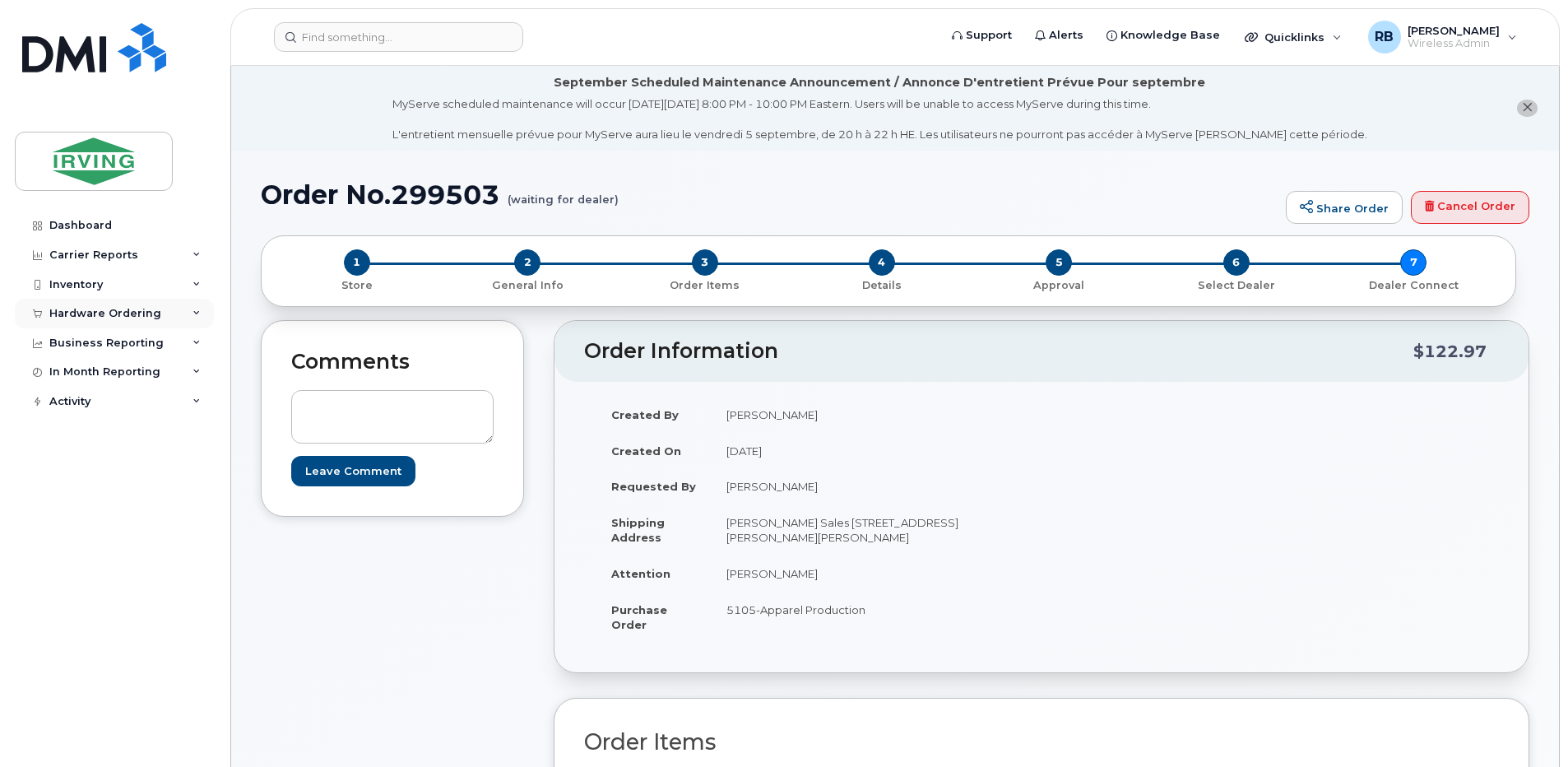
click at [128, 313] on div "Hardware Ordering" at bounding box center [105, 314] width 112 height 13
click at [70, 371] on div "Orders" at bounding box center [77, 374] width 40 height 14
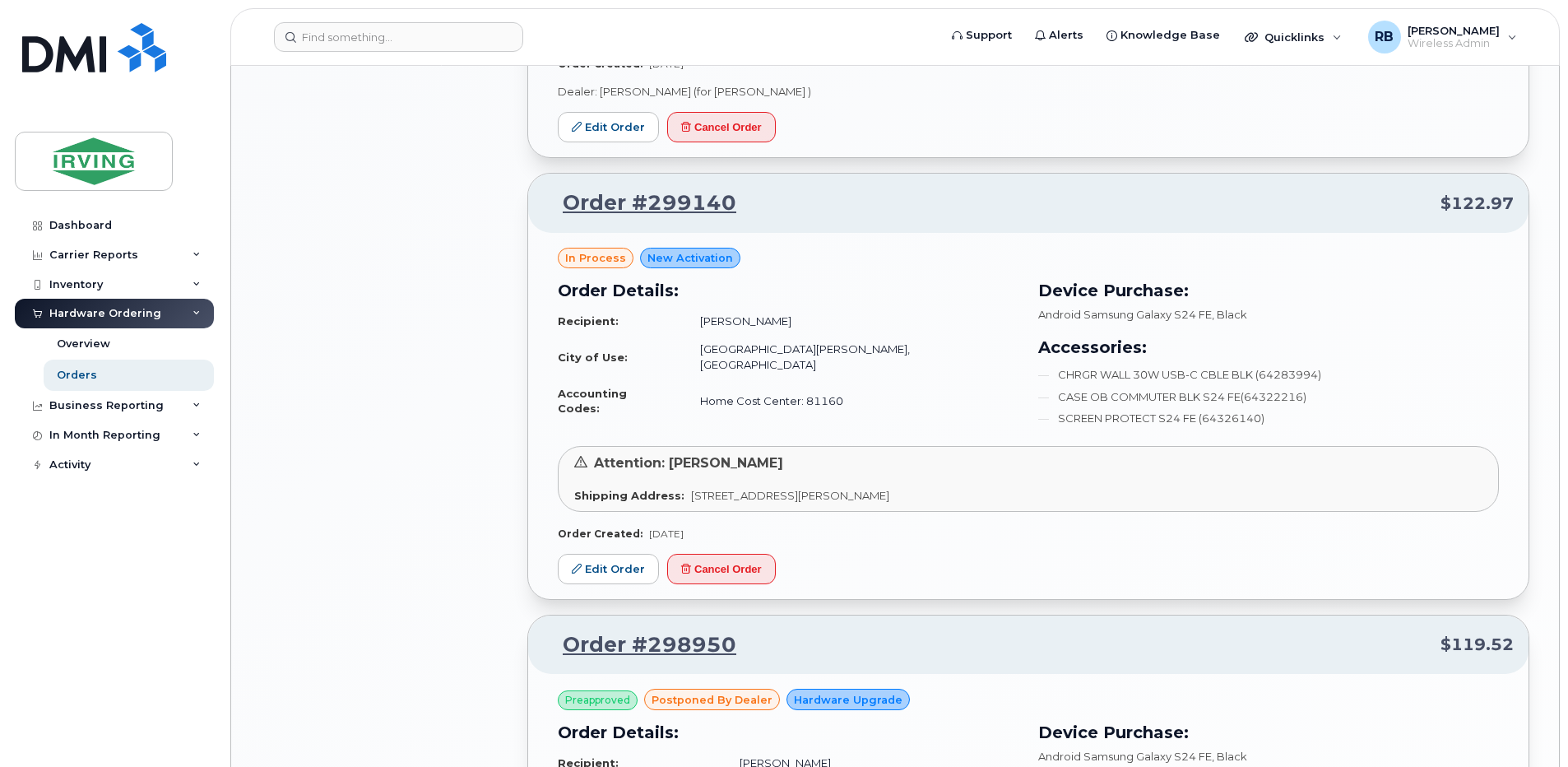
scroll to position [1864, 0]
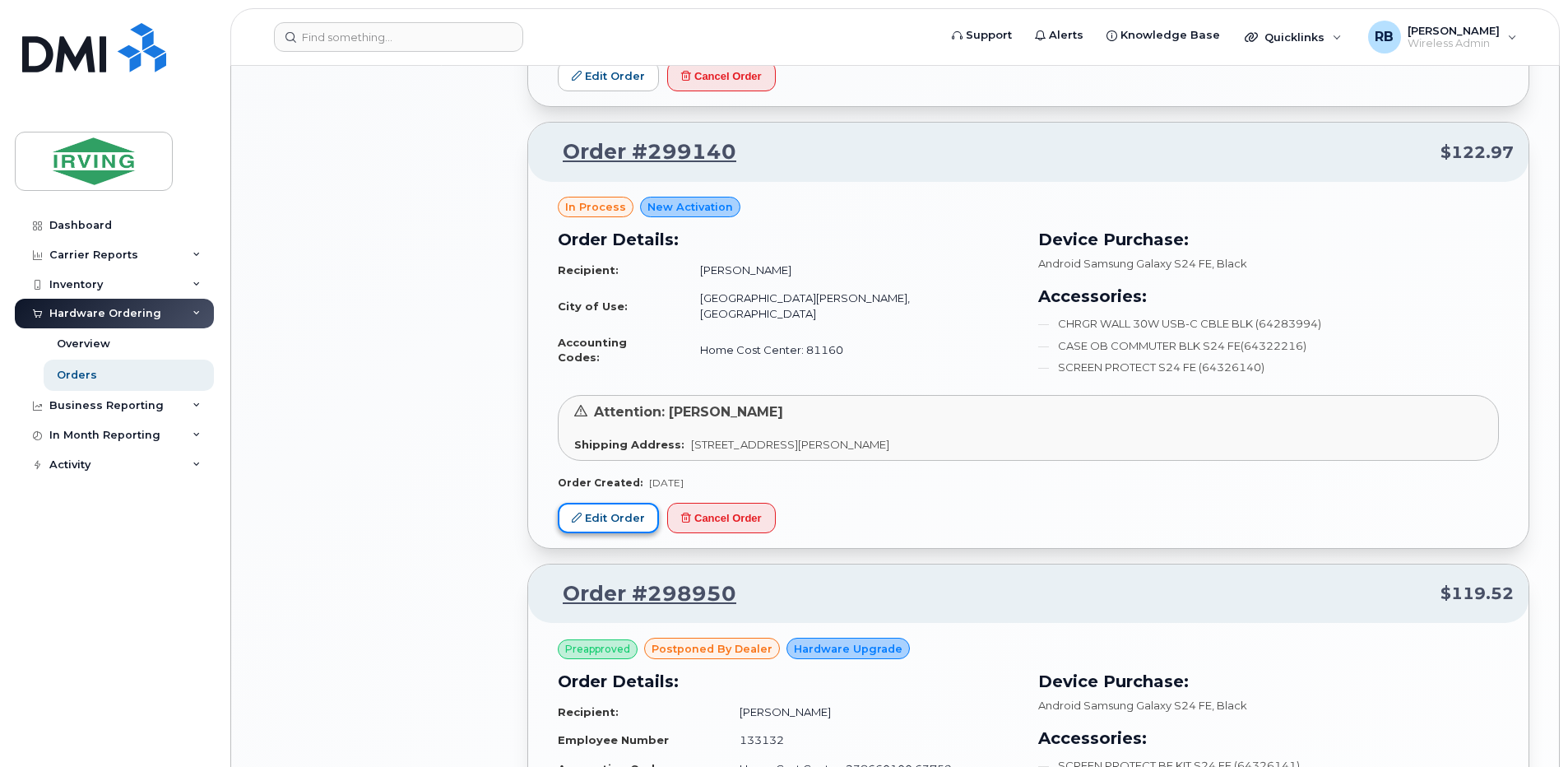
click at [621, 502] on link "Edit Order" at bounding box center [607, 518] width 101 height 31
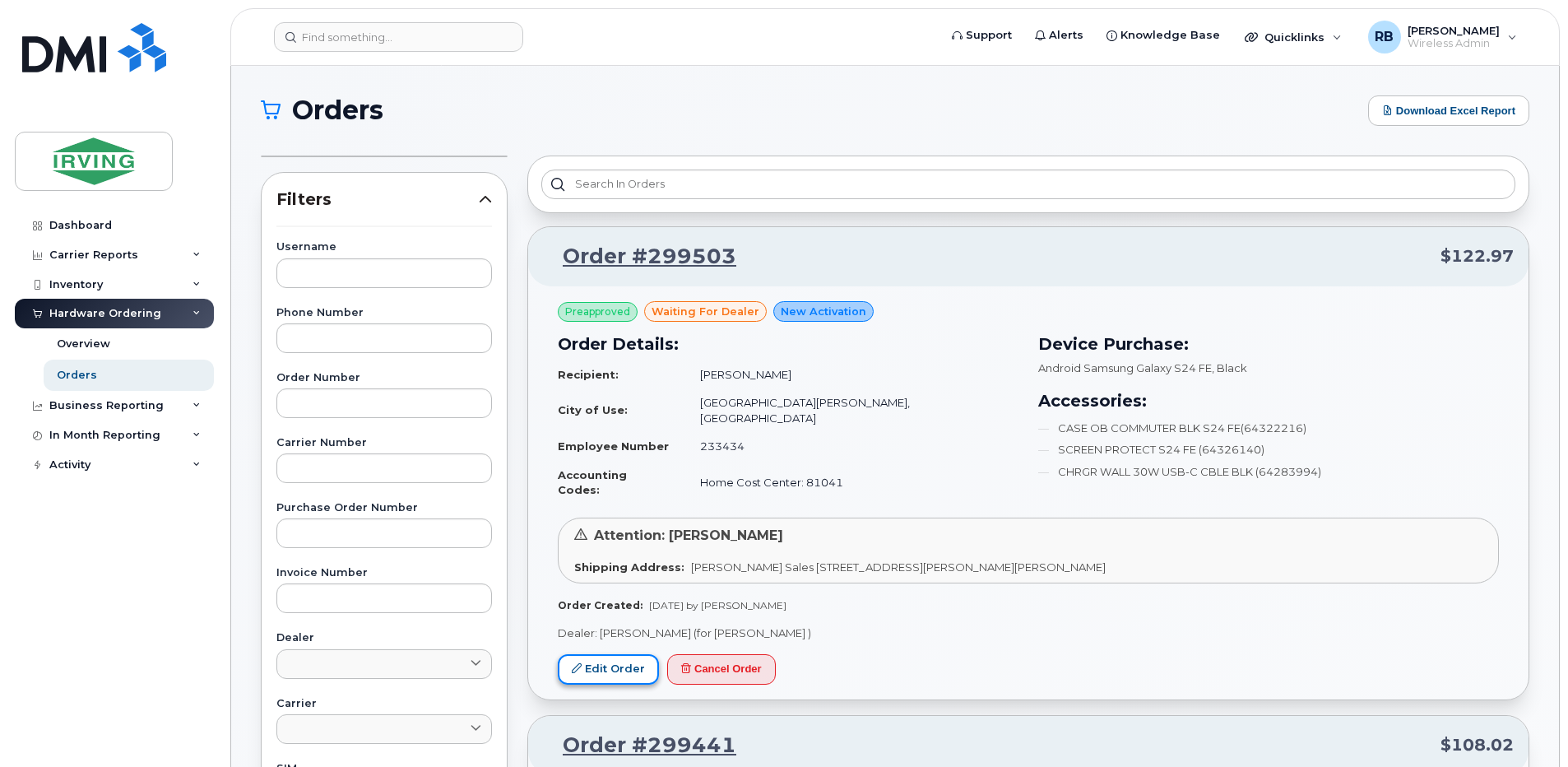
click at [597, 653] on link "Edit Order" at bounding box center [607, 669] width 101 height 31
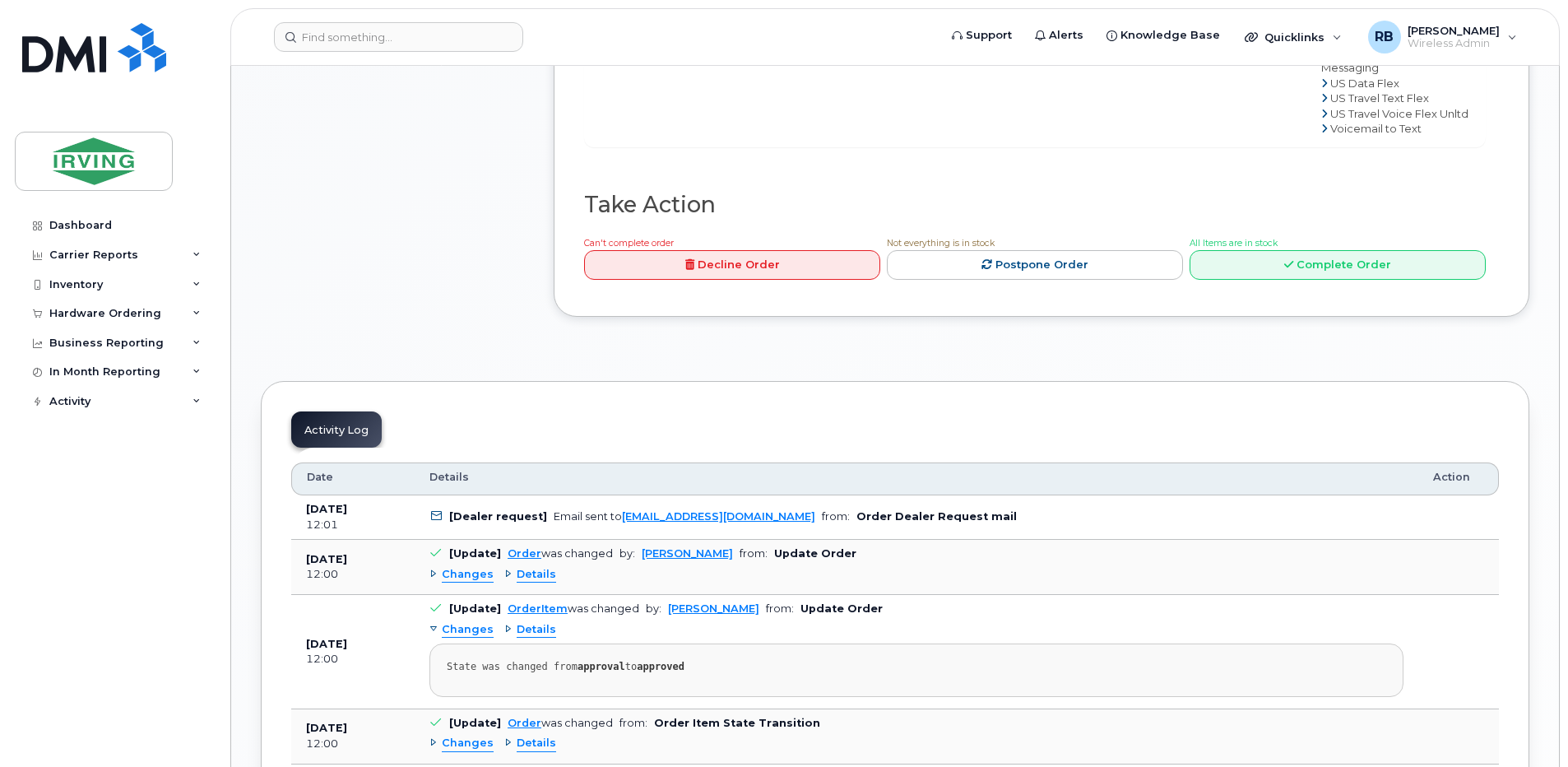
scroll to position [1425, 0]
click at [1272, 280] on link "Complete Order" at bounding box center [1338, 265] width 296 height 31
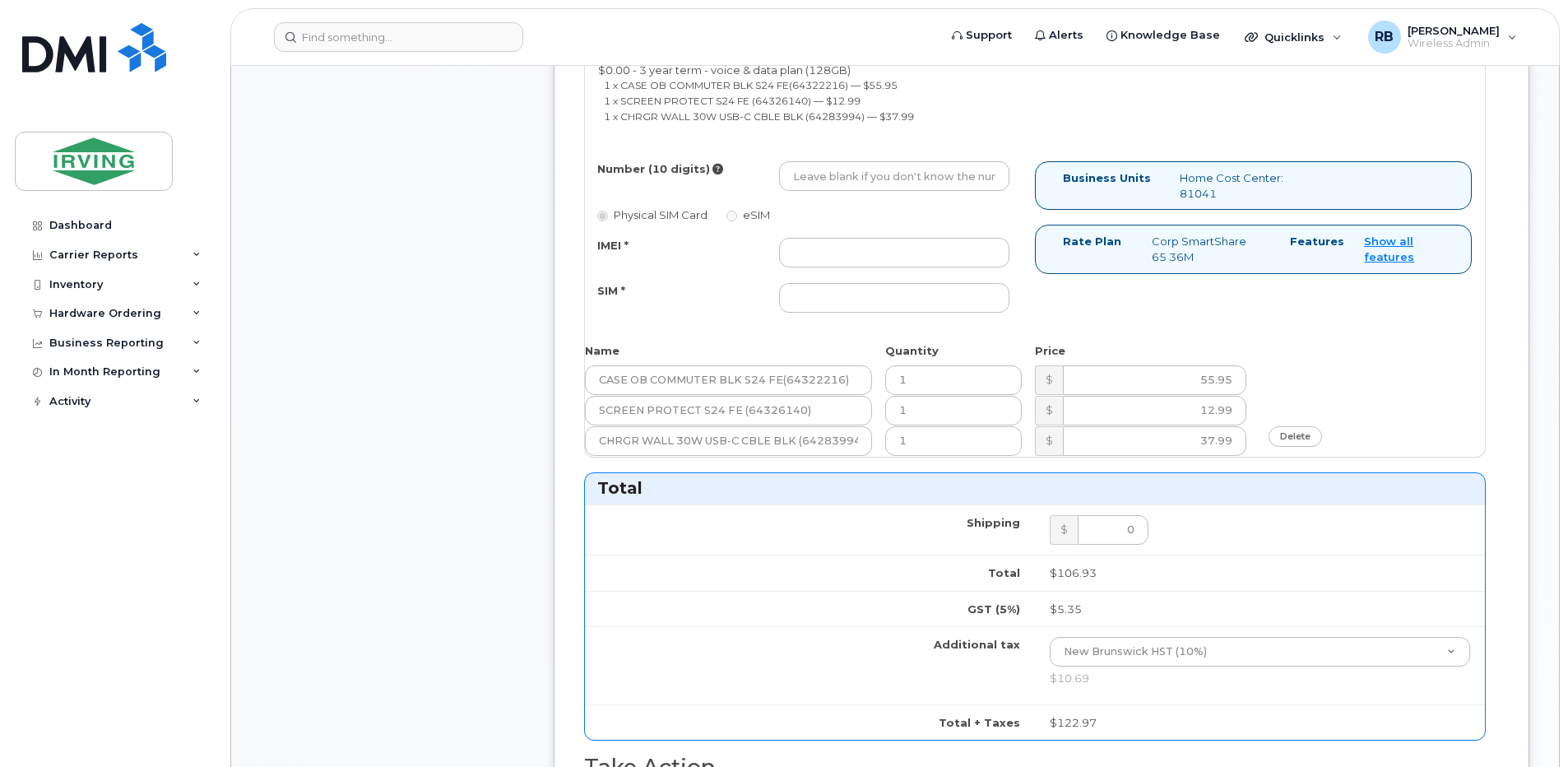
scroll to position [878, 0]
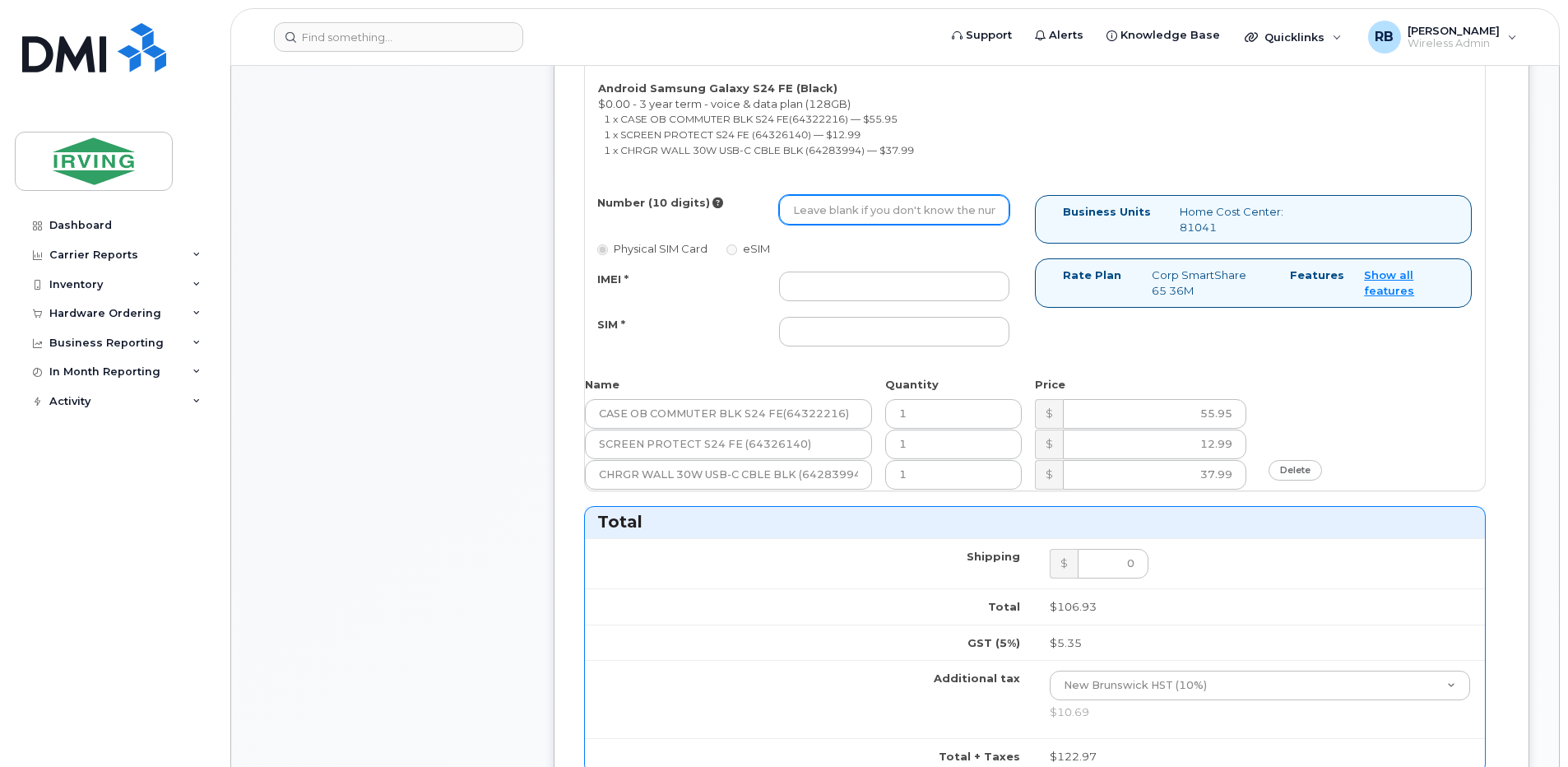
click at [840, 204] on input "Number (10 digits)" at bounding box center [893, 210] width 230 height 30
click at [820, 212] on input "Number (10 digits)" at bounding box center [893, 210] width 230 height 30
paste input "5063435871"
type input "5063435871"
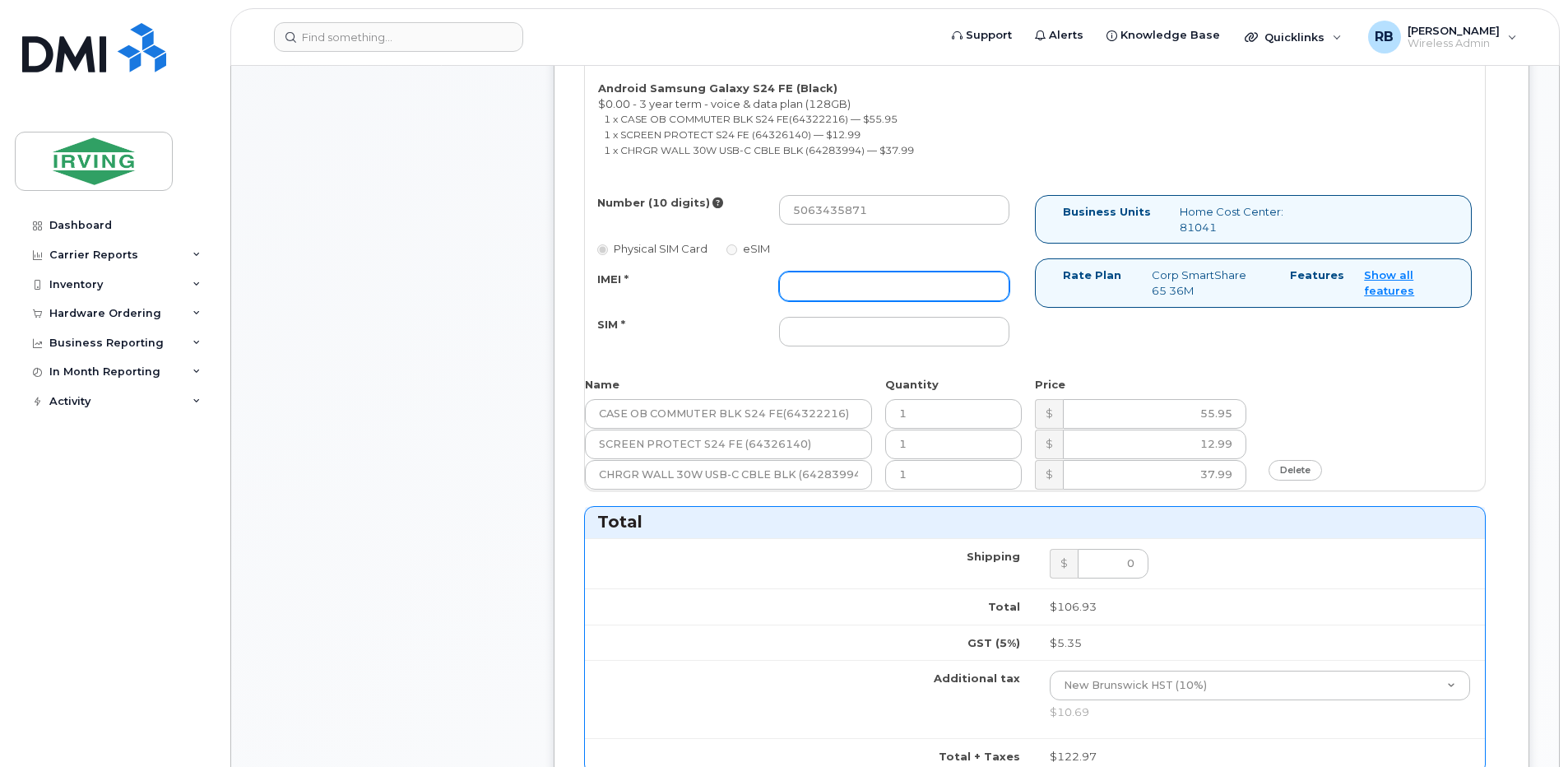
click at [804, 279] on input "IMEI *" at bounding box center [893, 286] width 230 height 30
paste input "352693796224851"
type input "352693796224851"
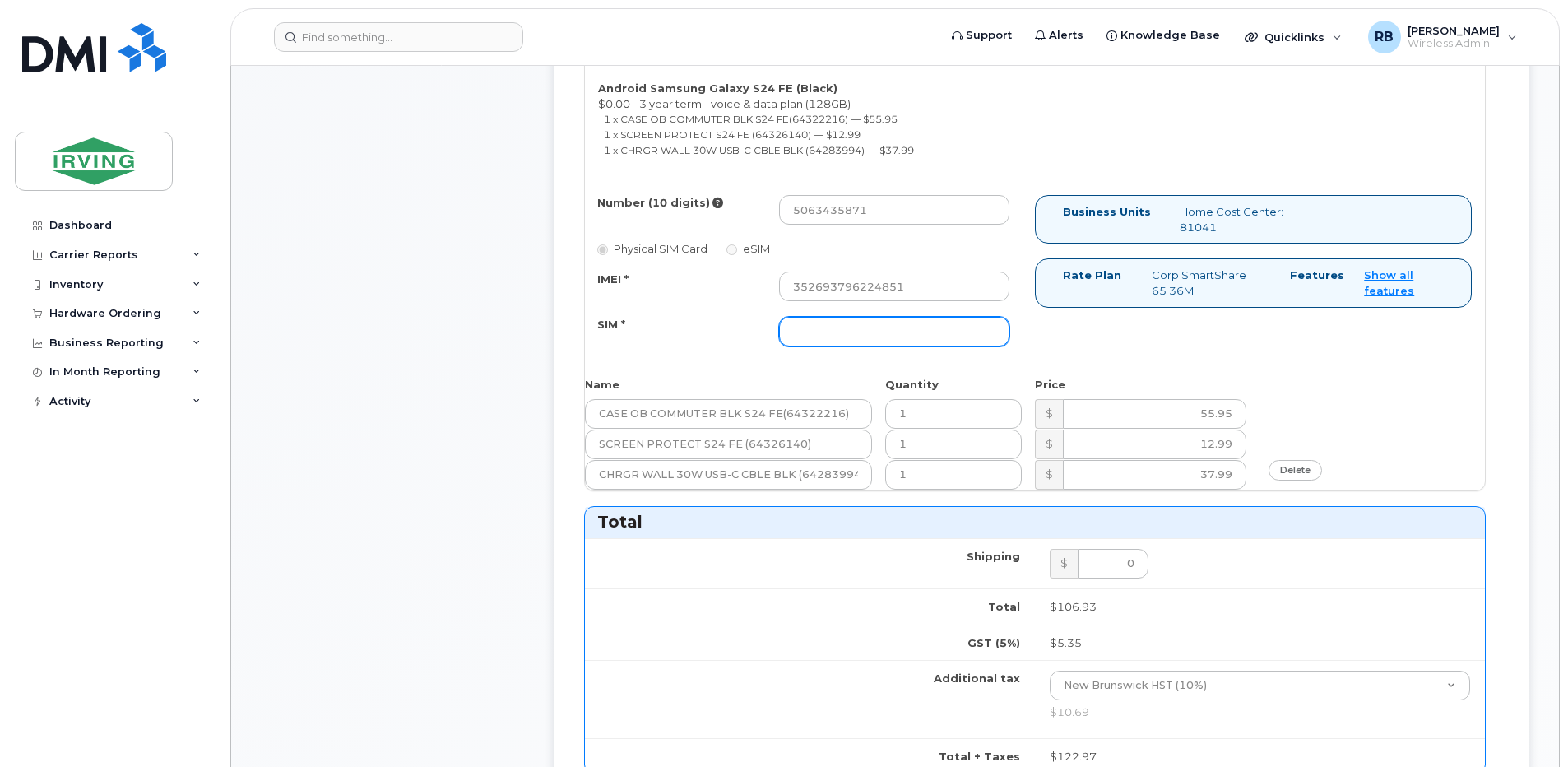
click at [800, 330] on input "SIM *" at bounding box center [893, 331] width 230 height 30
paste input "89302610207712406278"
type input "89302610207712406278"
click at [503, 320] on div "Comments Leave Comment" at bounding box center [392, 401] width 263 height 1917
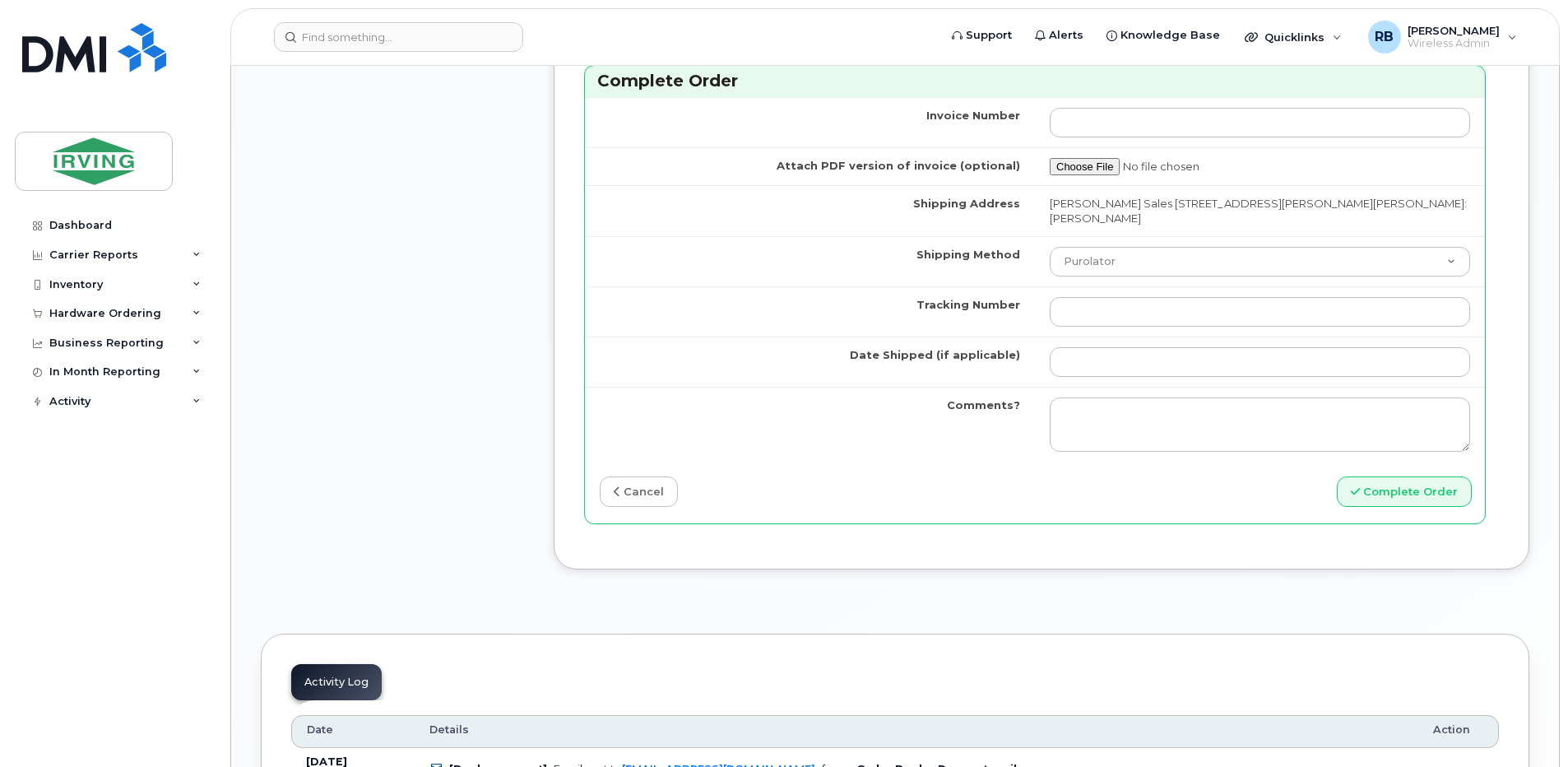
scroll to position [1645, 0]
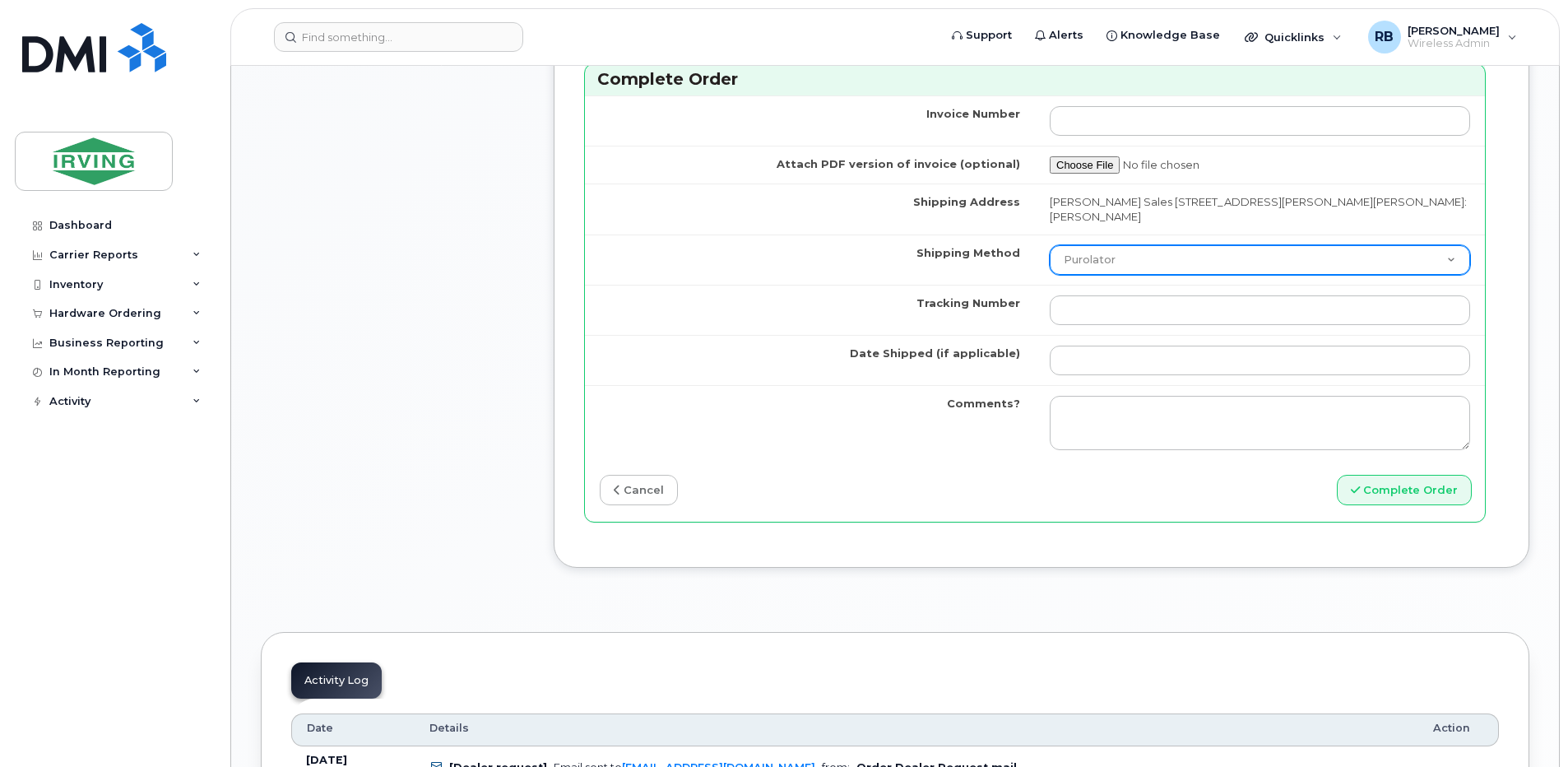
click at [1091, 251] on select "Purolator UPS FedEx Canada Post Courier Other Drop Off Pick Up" at bounding box center [1260, 260] width 421 height 30
select select "Pick Up"
click at [1050, 245] on select "Purolator UPS FedEx Canada Post Courier Other Drop Off Pick Up" at bounding box center [1260, 260] width 421 height 30
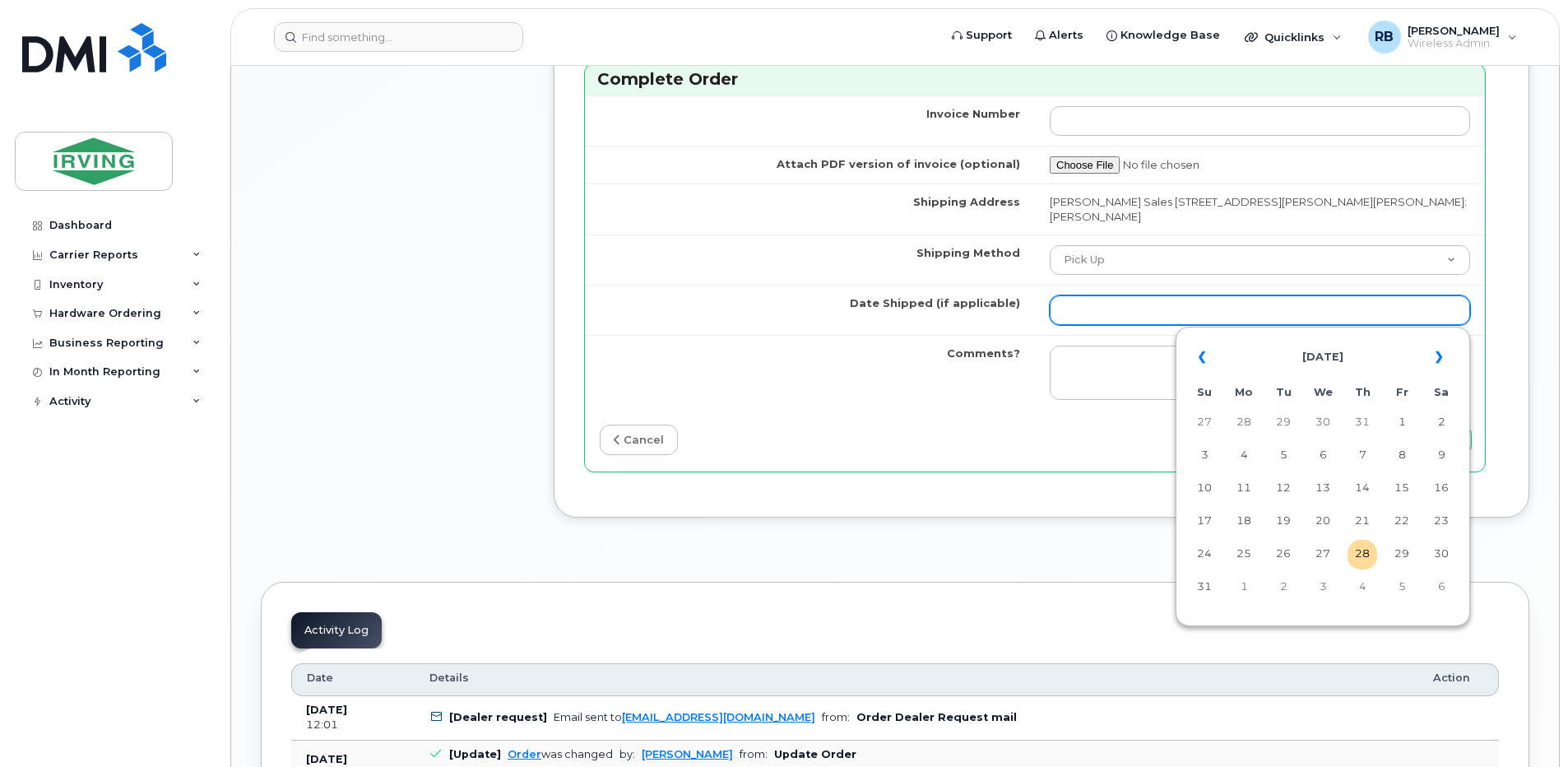
click at [1108, 309] on input "Date Shipped (if applicable)" at bounding box center [1260, 310] width 421 height 30
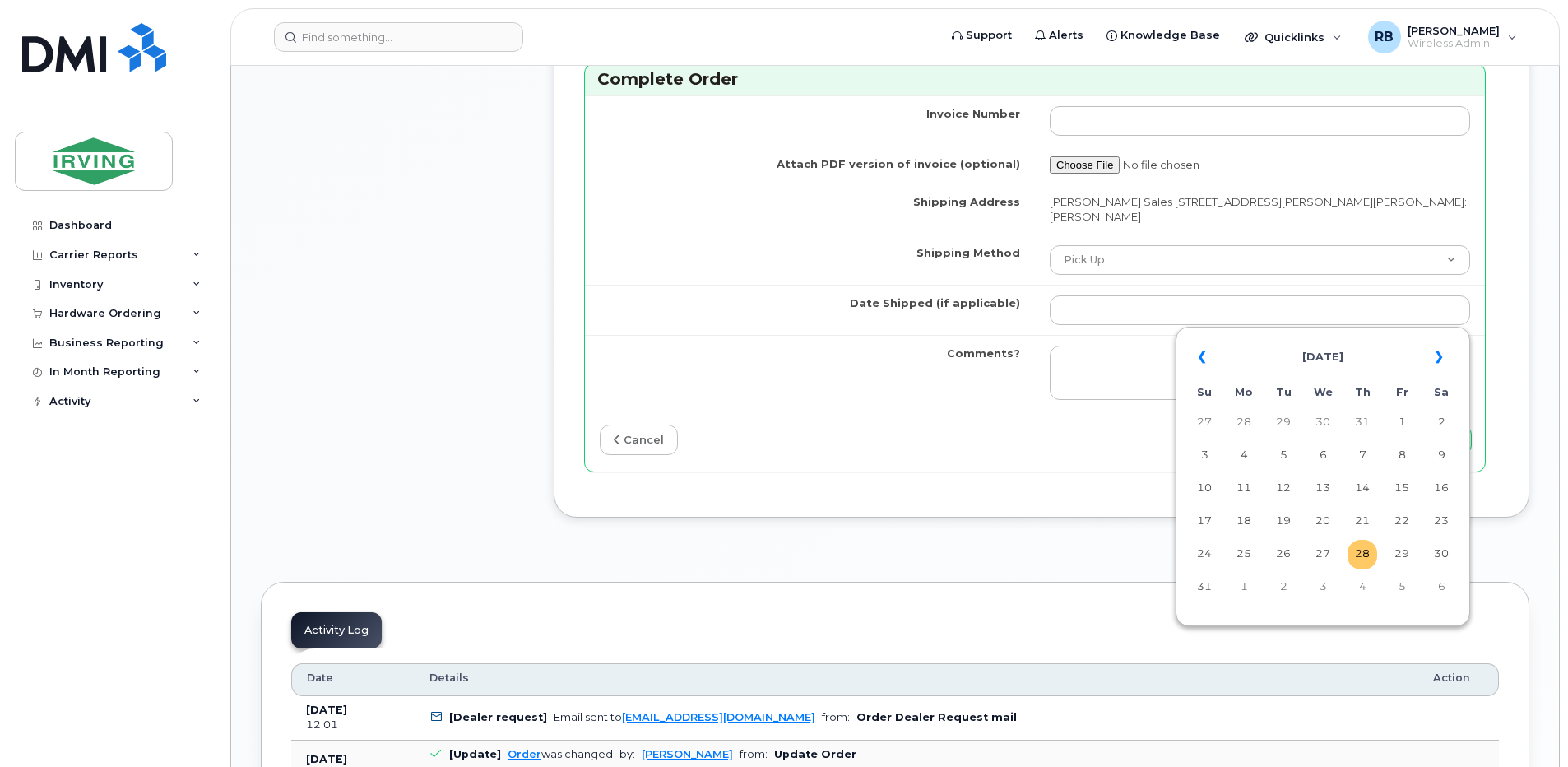
click at [1359, 551] on td "28" at bounding box center [1362, 554] width 30 height 30
type input "2025-08-28"
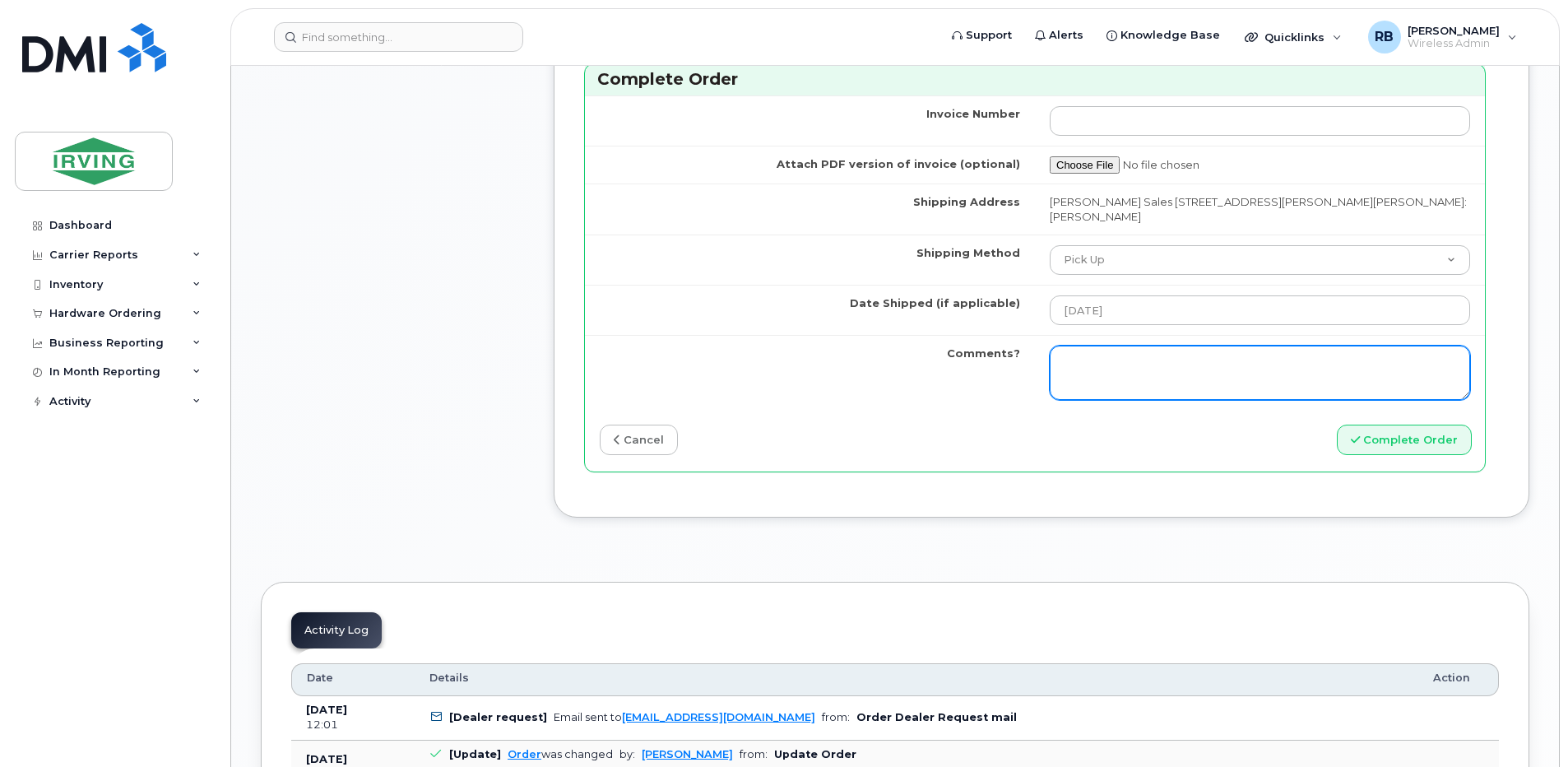
click at [1179, 358] on textarea "Comments?" at bounding box center [1260, 372] width 421 height 54
paste textarea "26201059"
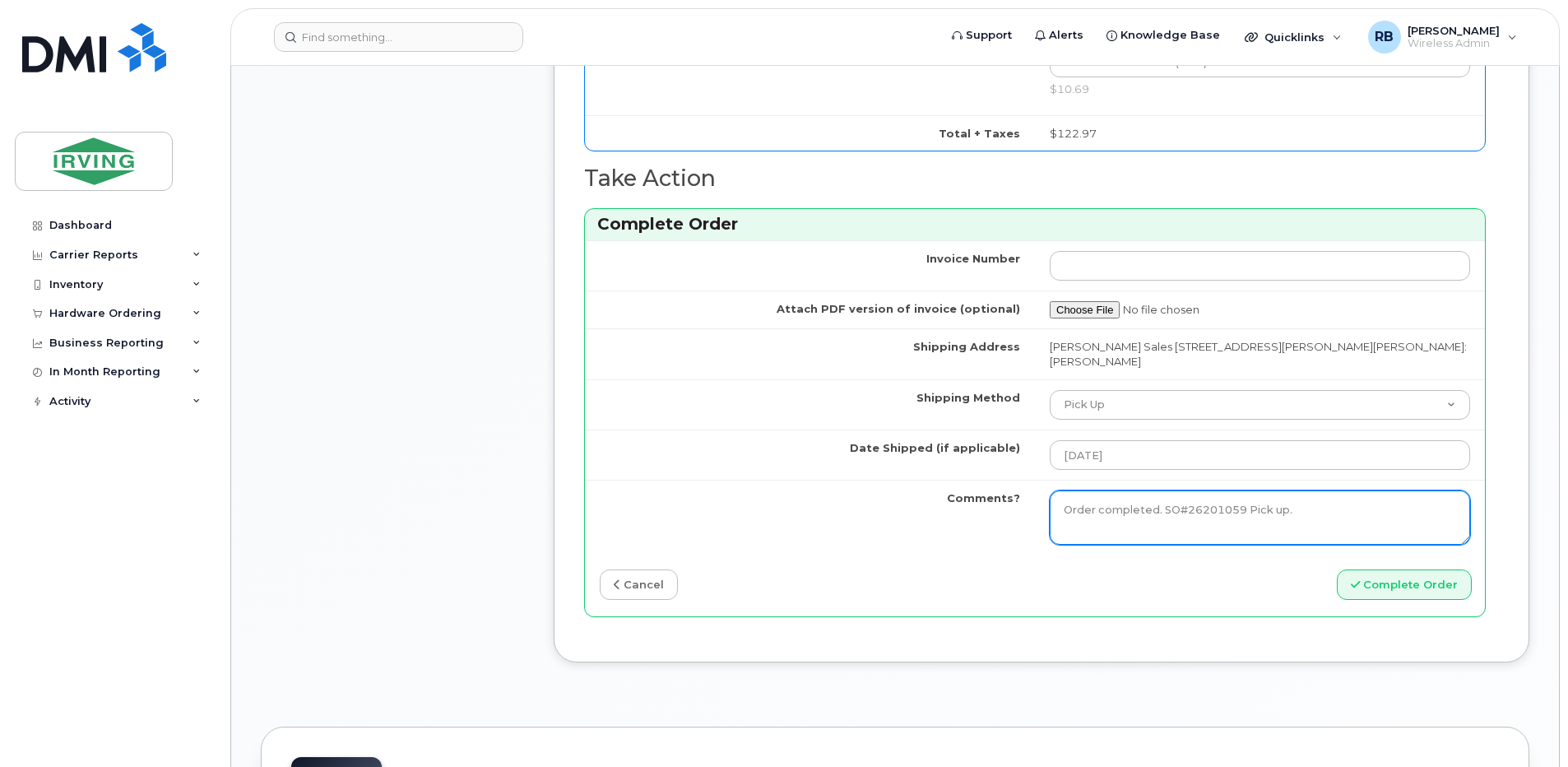
scroll to position [1536, 0]
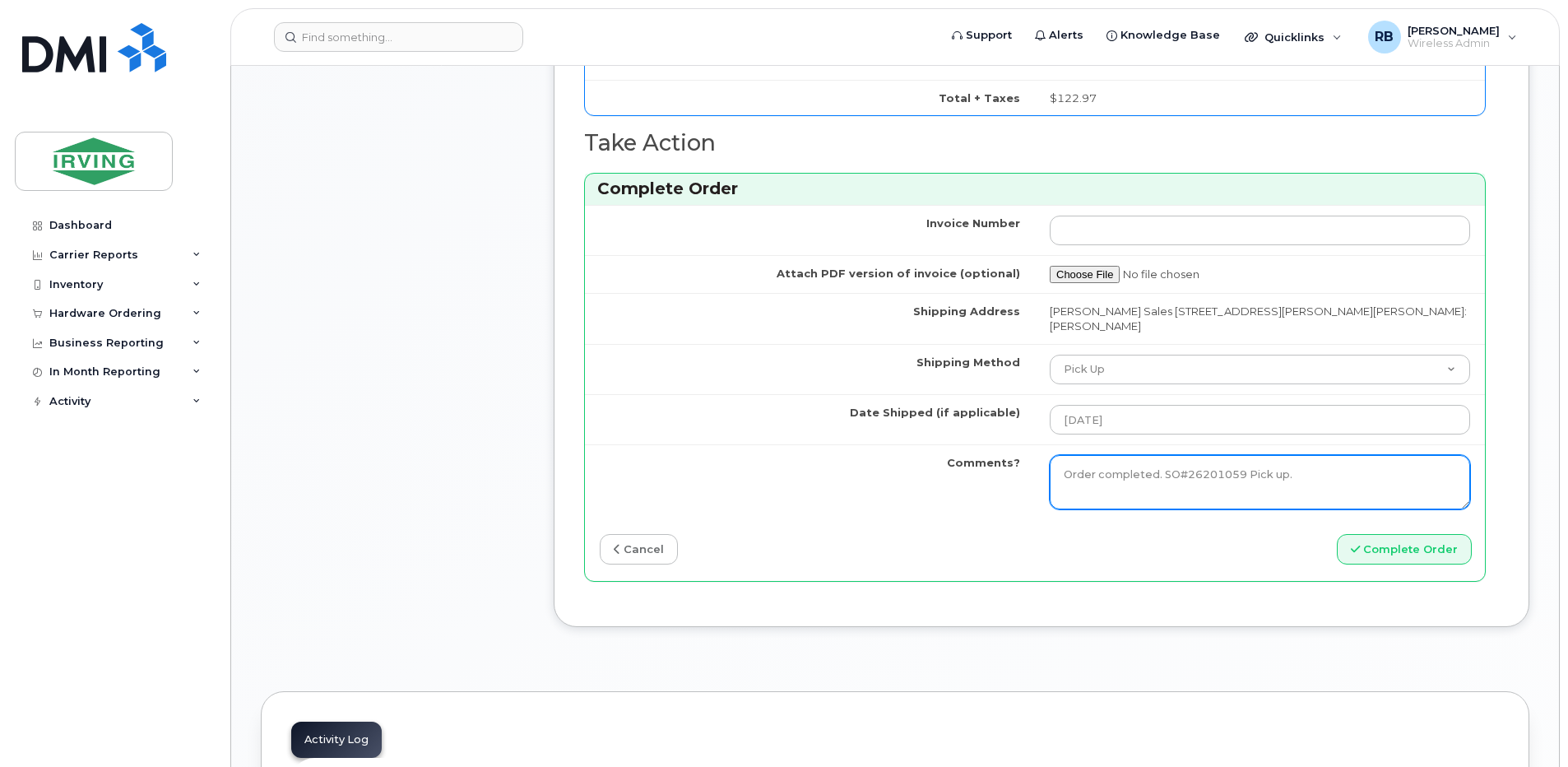
click at [1266, 474] on textarea "Order completed. SO#26201059 Pick up." at bounding box center [1260, 482] width 421 height 54
type textarea "Order completed. SO#26201059 Picking up."
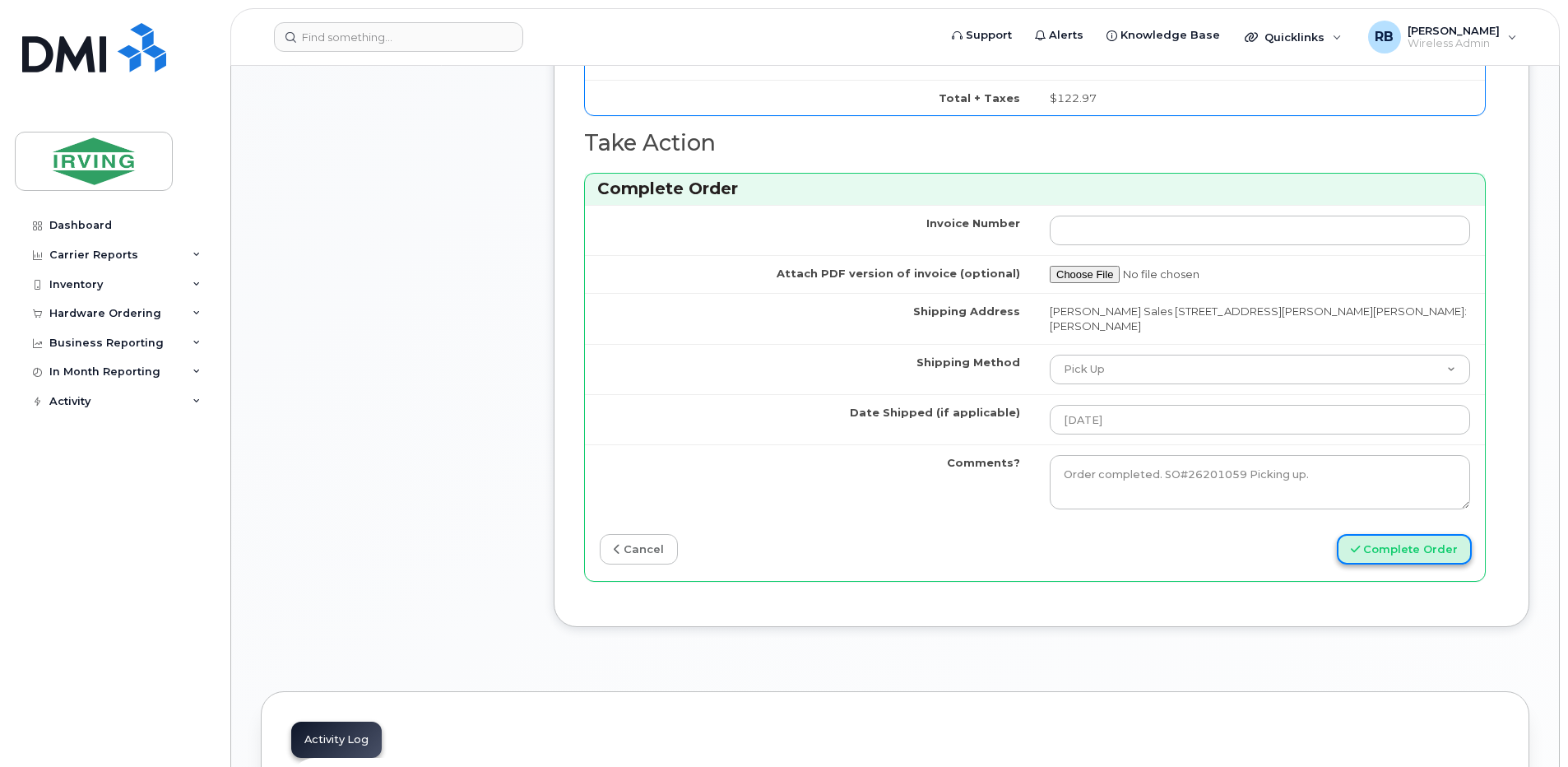
click at [1373, 550] on button "Complete Order" at bounding box center [1404, 550] width 135 height 31
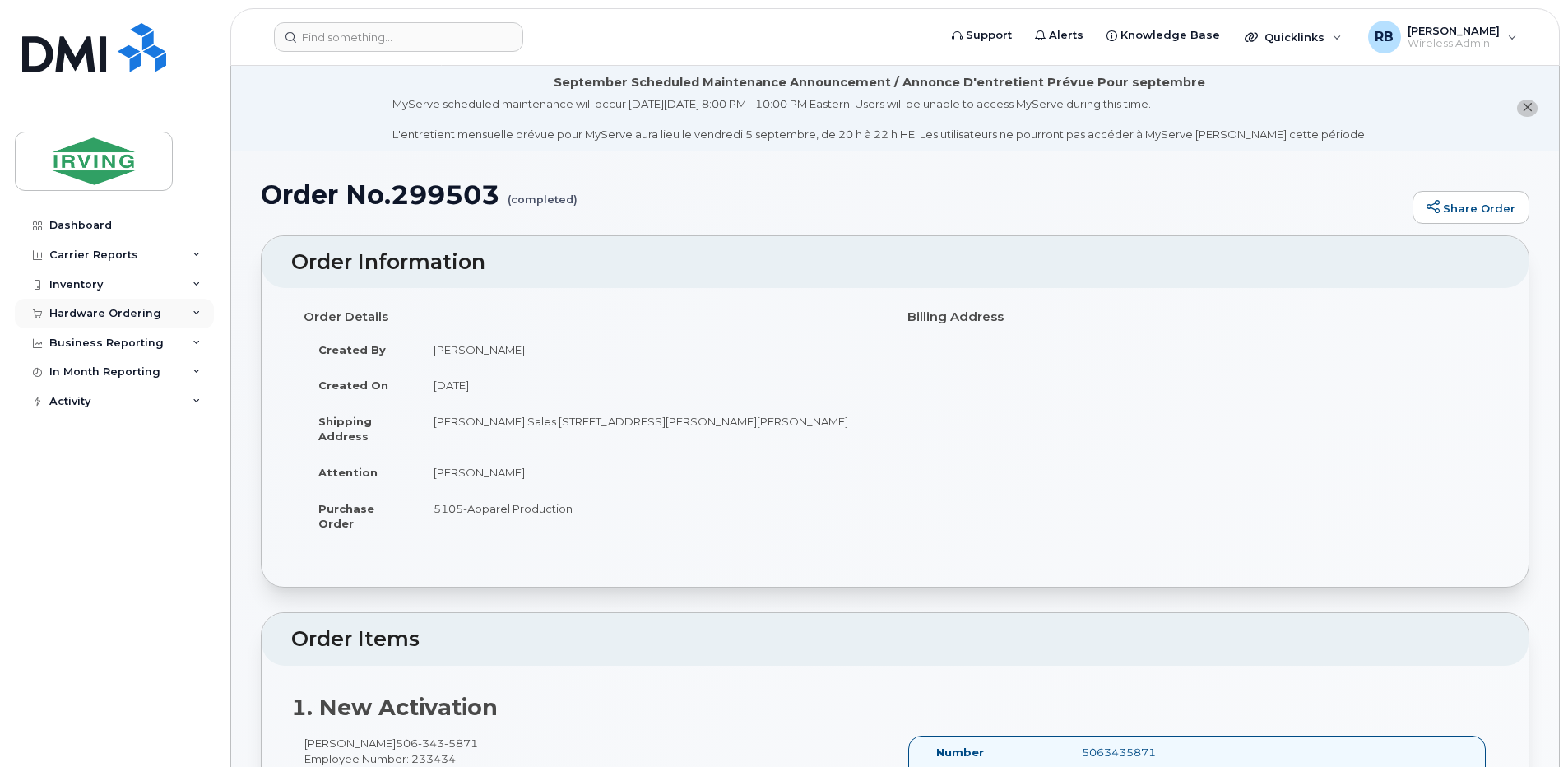
click at [110, 309] on div "Hardware Ordering" at bounding box center [105, 314] width 112 height 13
click at [72, 371] on div "Orders" at bounding box center [77, 374] width 40 height 14
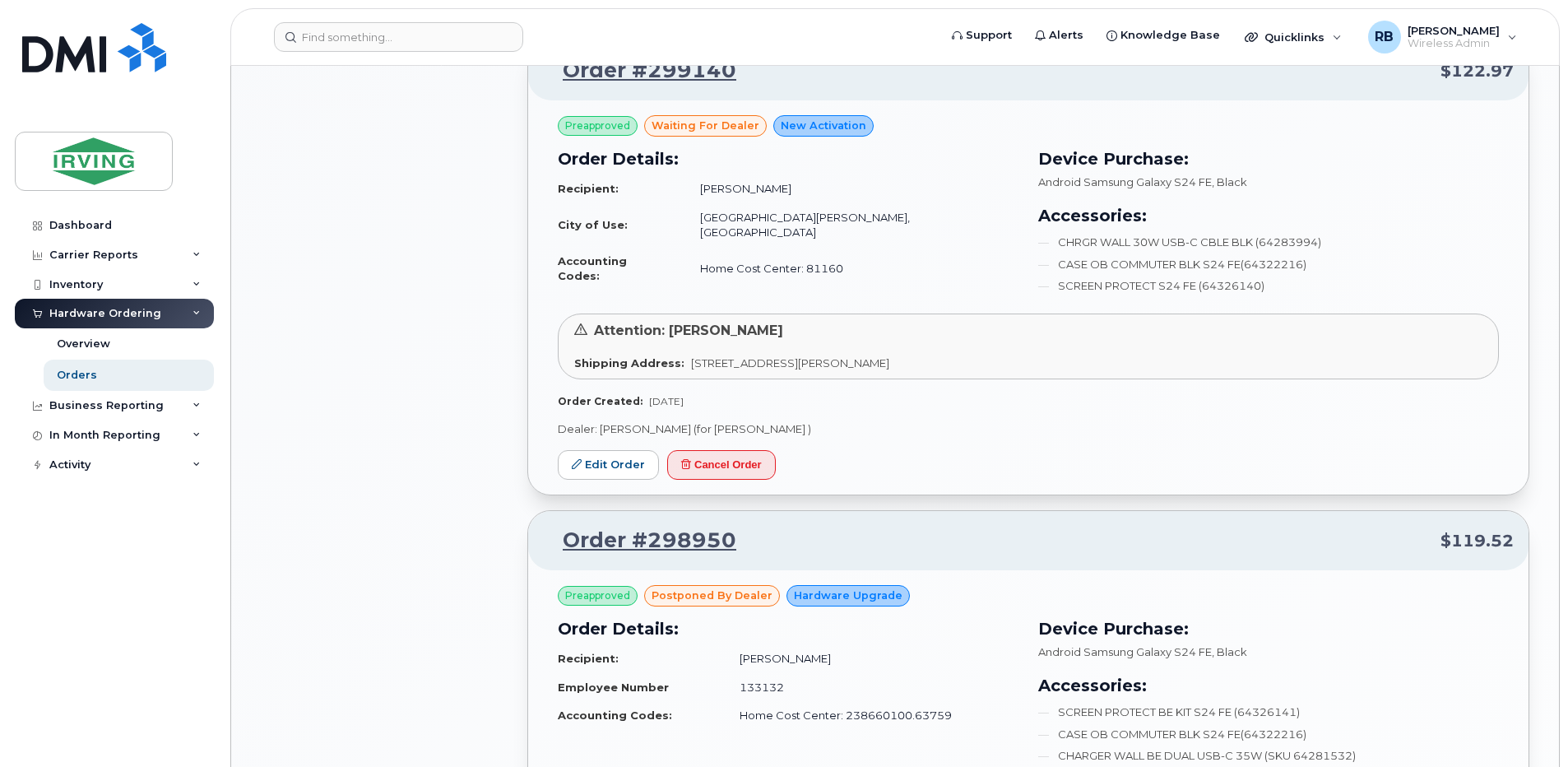
scroll to position [1316, 0]
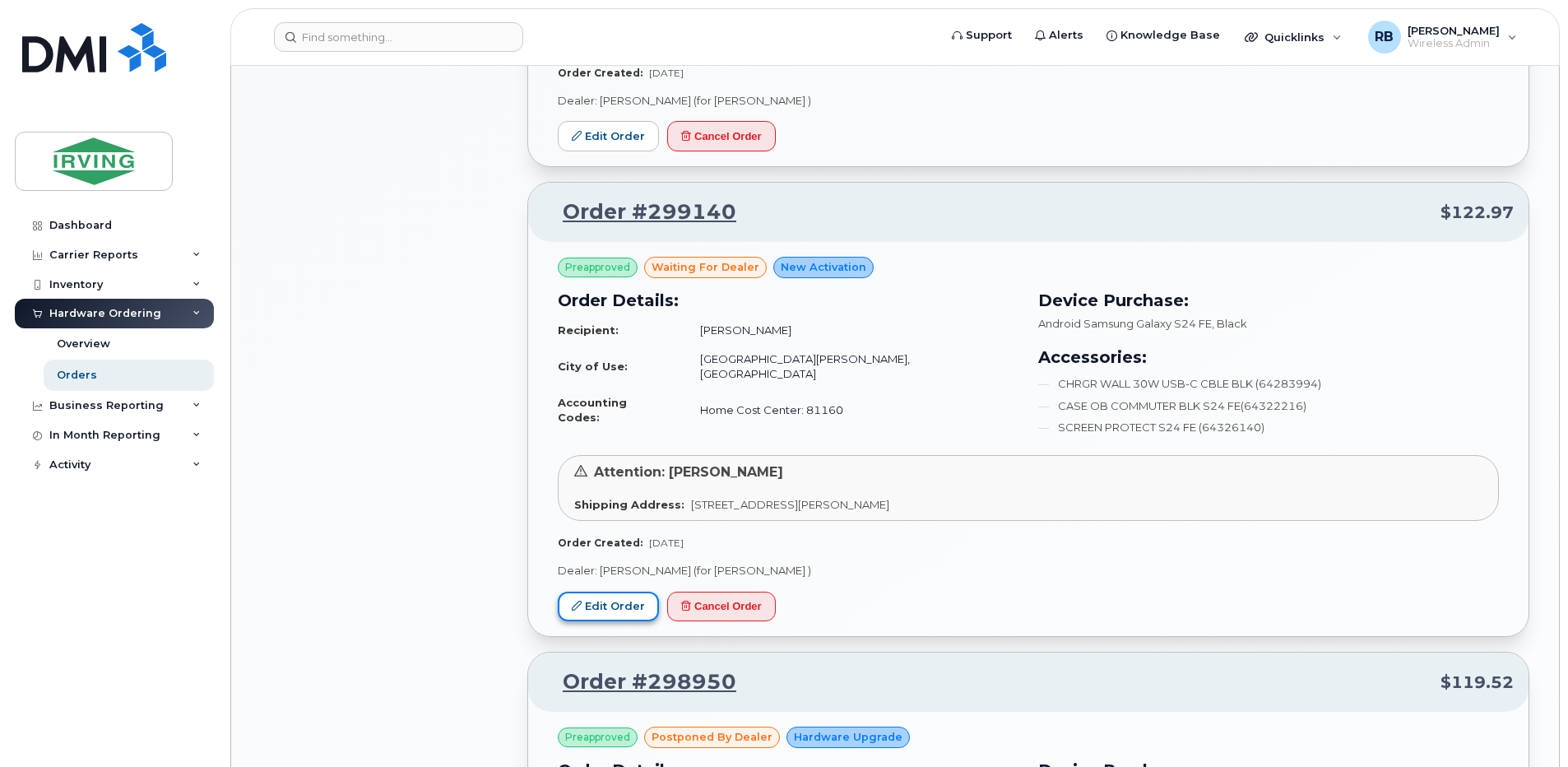
click at [605, 605] on link "Edit Order" at bounding box center [607, 606] width 101 height 31
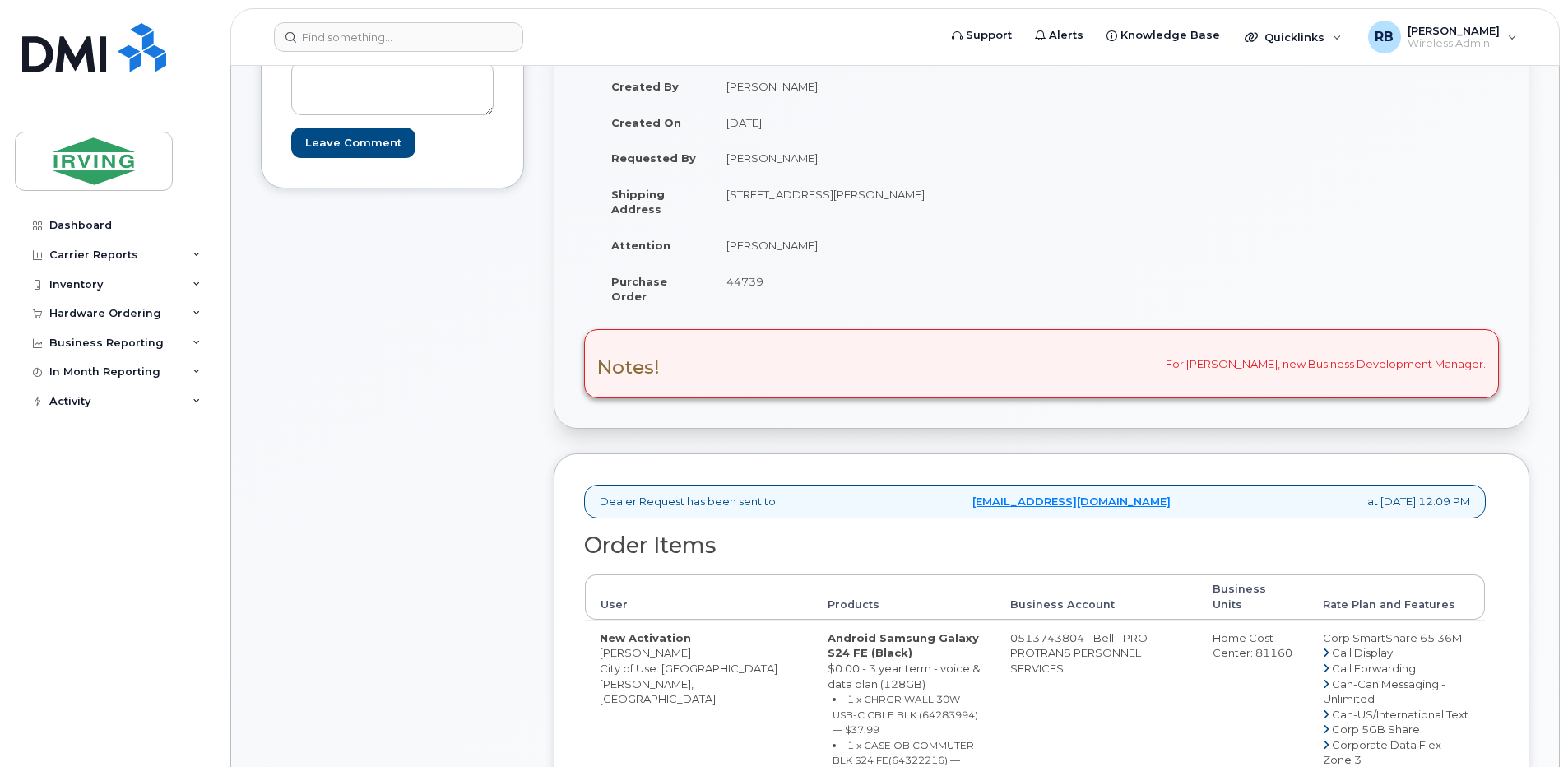
scroll to position [439, 0]
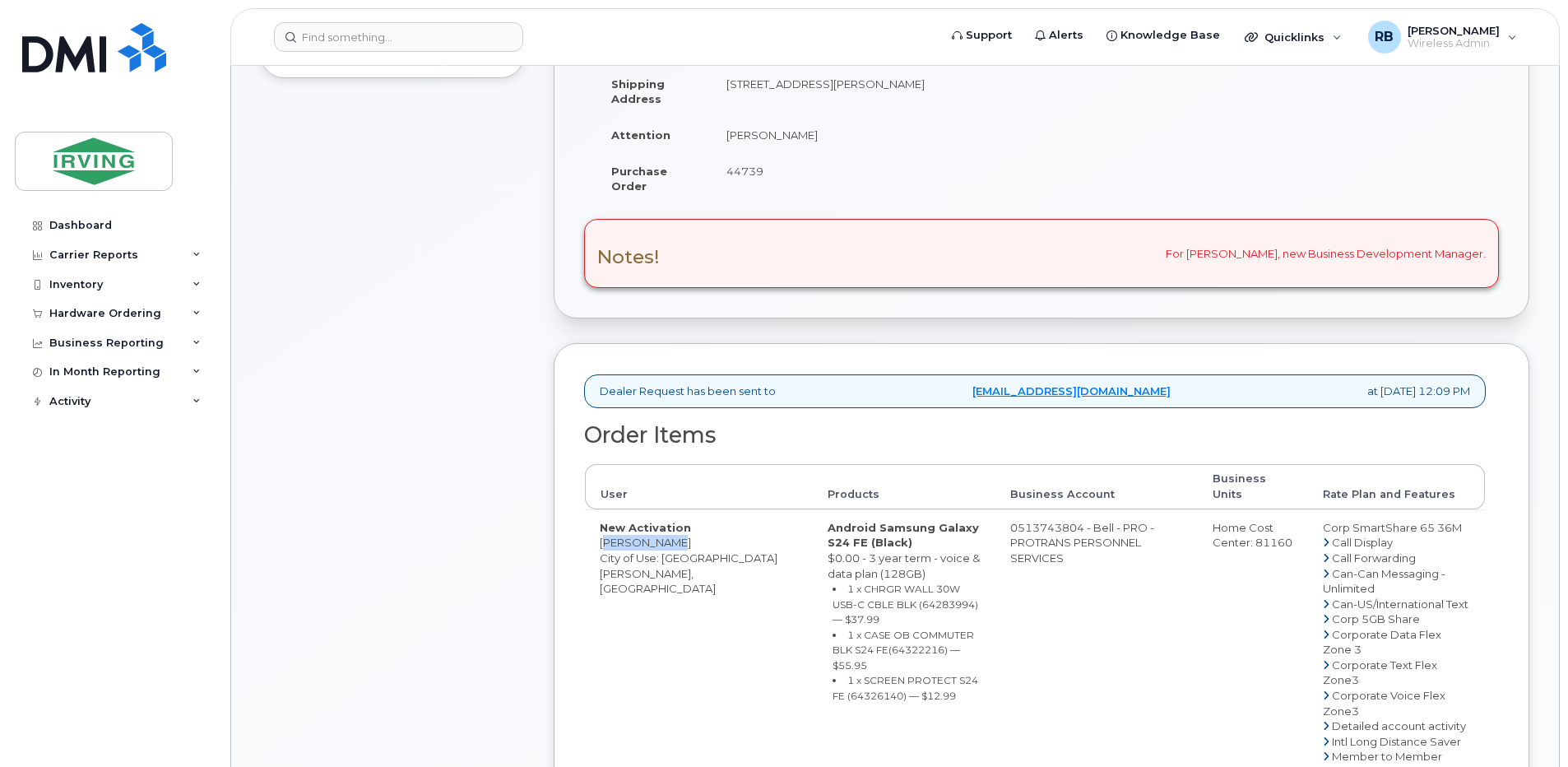
drag, startPoint x: 664, startPoint y: 527, endPoint x: 602, endPoint y: 531, distance: 62.1
copy td "Jen Grattan"
click at [542, 381] on div "Comments Leave Comment Order Information $122.97 Created By Francine Pineau Cre…" at bounding box center [895, 654] width 1269 height 1546
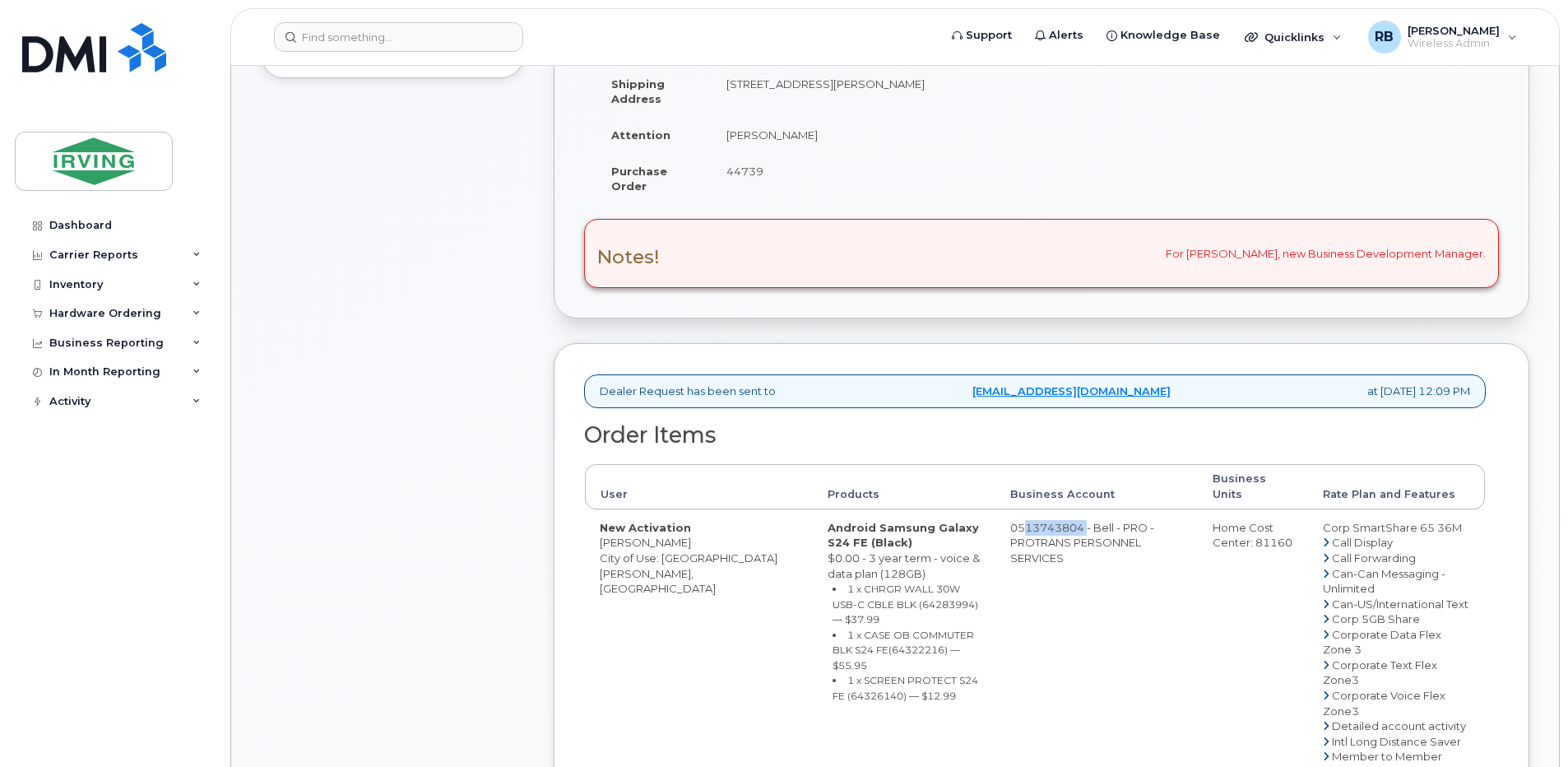
drag, startPoint x: 1052, startPoint y: 511, endPoint x: 987, endPoint y: 508, distance: 65.1
copy td "513743804"
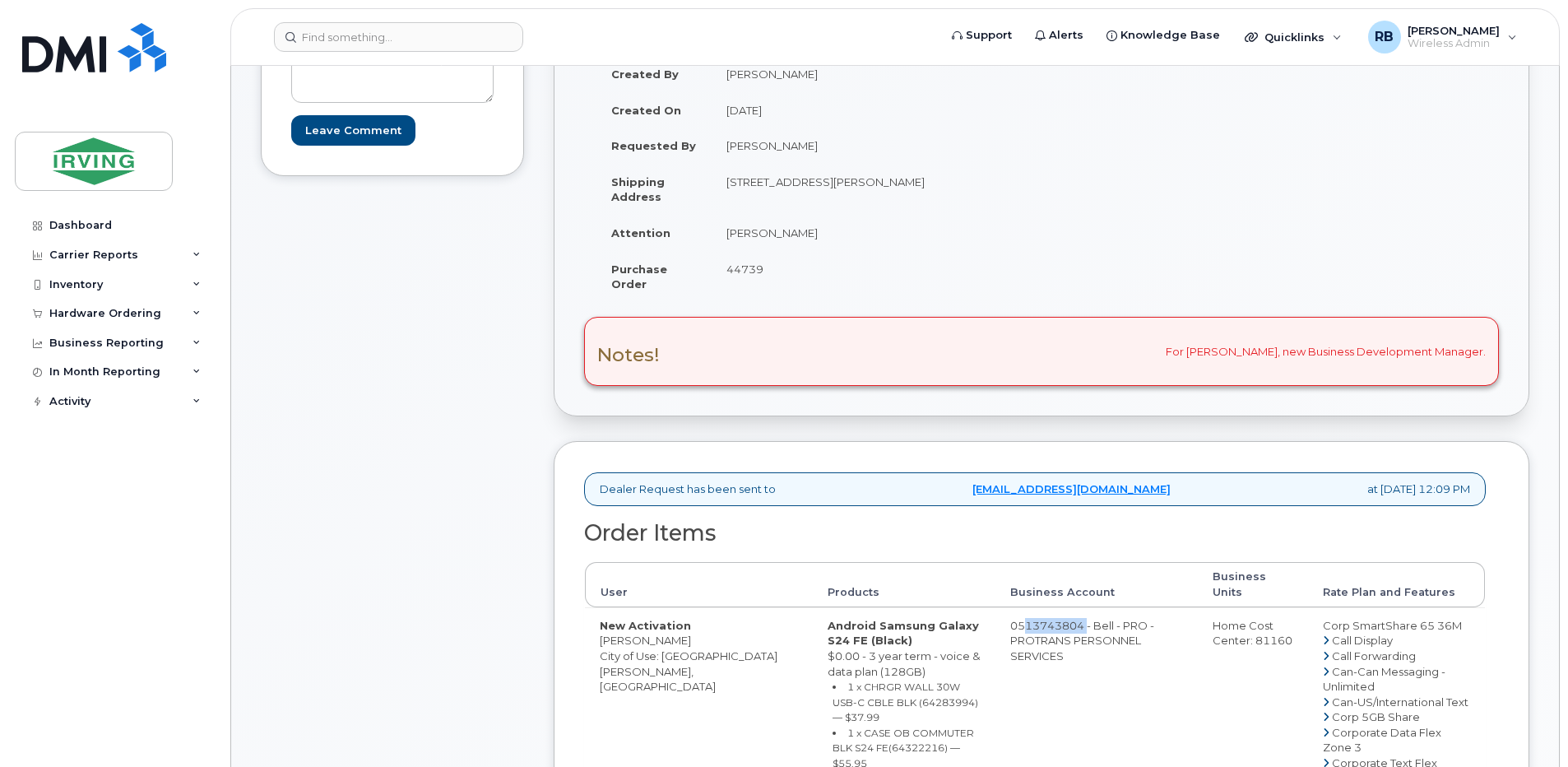
scroll to position [329, 0]
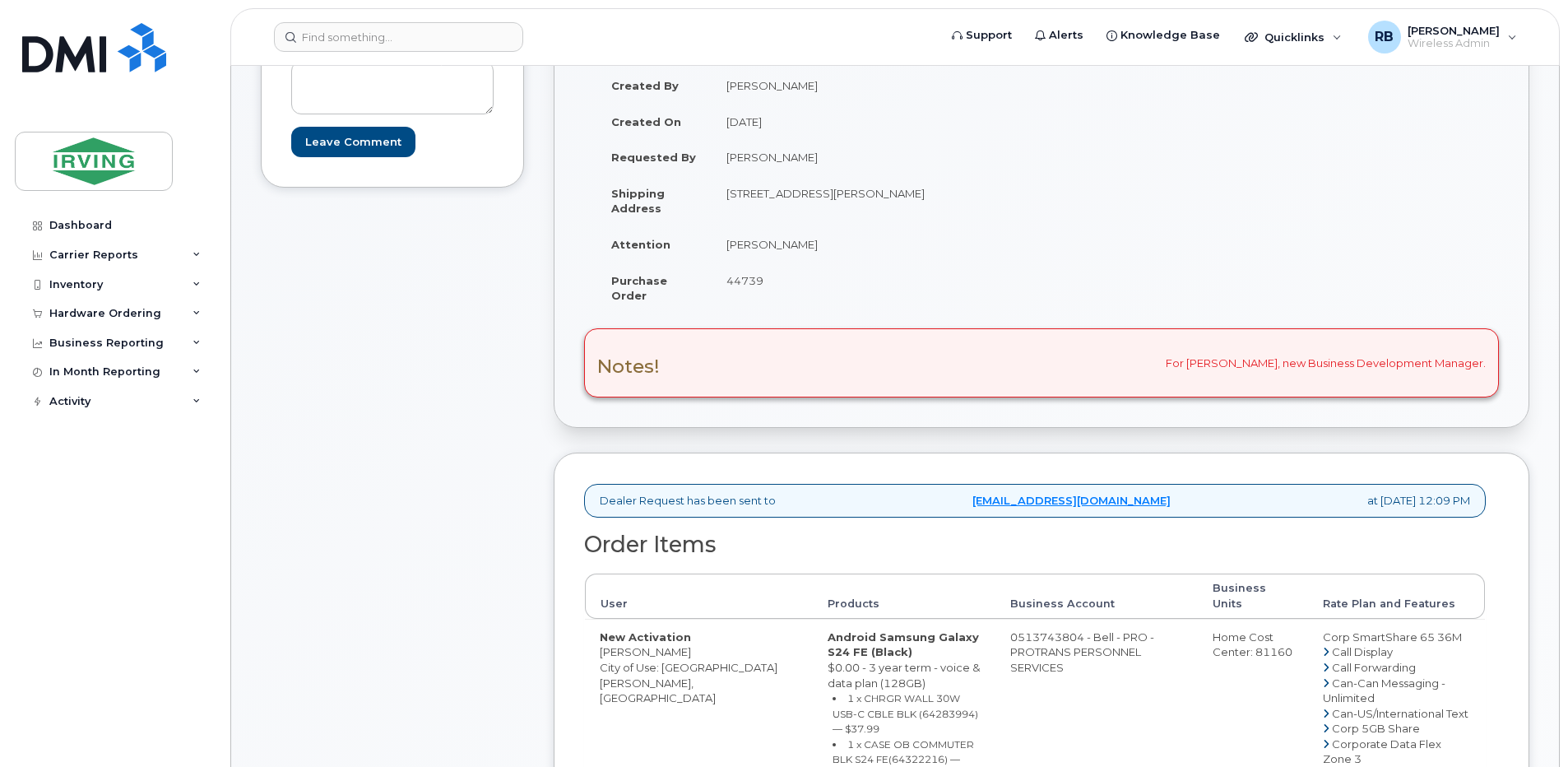
click at [758, 281] on span "44739" at bounding box center [745, 281] width 37 height 13
copy span "44739"
click at [774, 245] on td "Alyssa MacPherson" at bounding box center [870, 244] width 318 height 37
drag, startPoint x: 830, startPoint y: 244, endPoint x: 729, endPoint y: 248, distance: 101.1
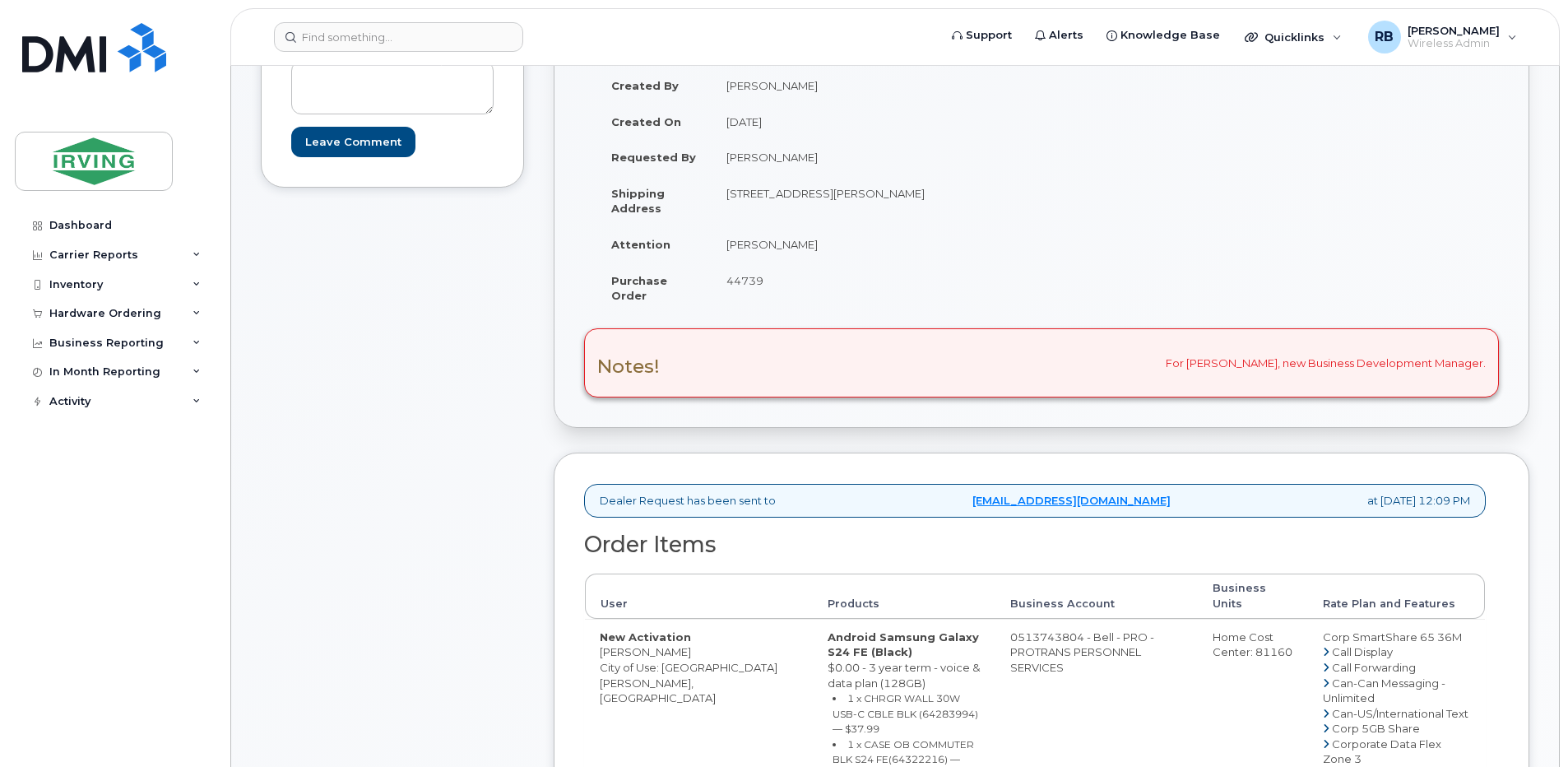
click at [729, 248] on td "Alyssa MacPherson" at bounding box center [870, 244] width 318 height 37
copy td "Alyssa MacPherson"
drag, startPoint x: 659, startPoint y: 640, endPoint x: 601, endPoint y: 639, distance: 58.0
copy td "Jen Grattan"
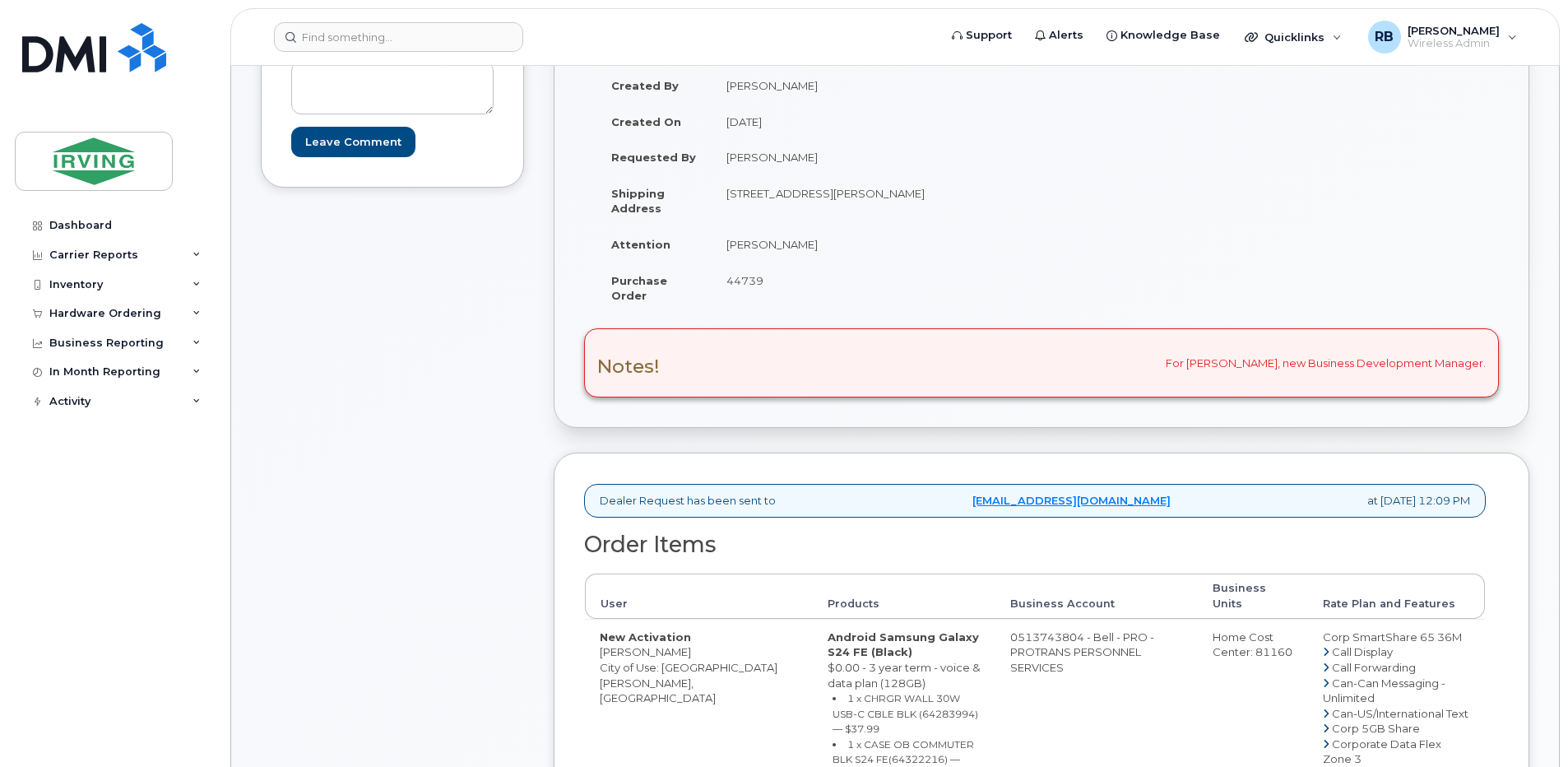
click at [344, 268] on div "Comments Leave Comment" at bounding box center [392, 764] width 263 height 1546
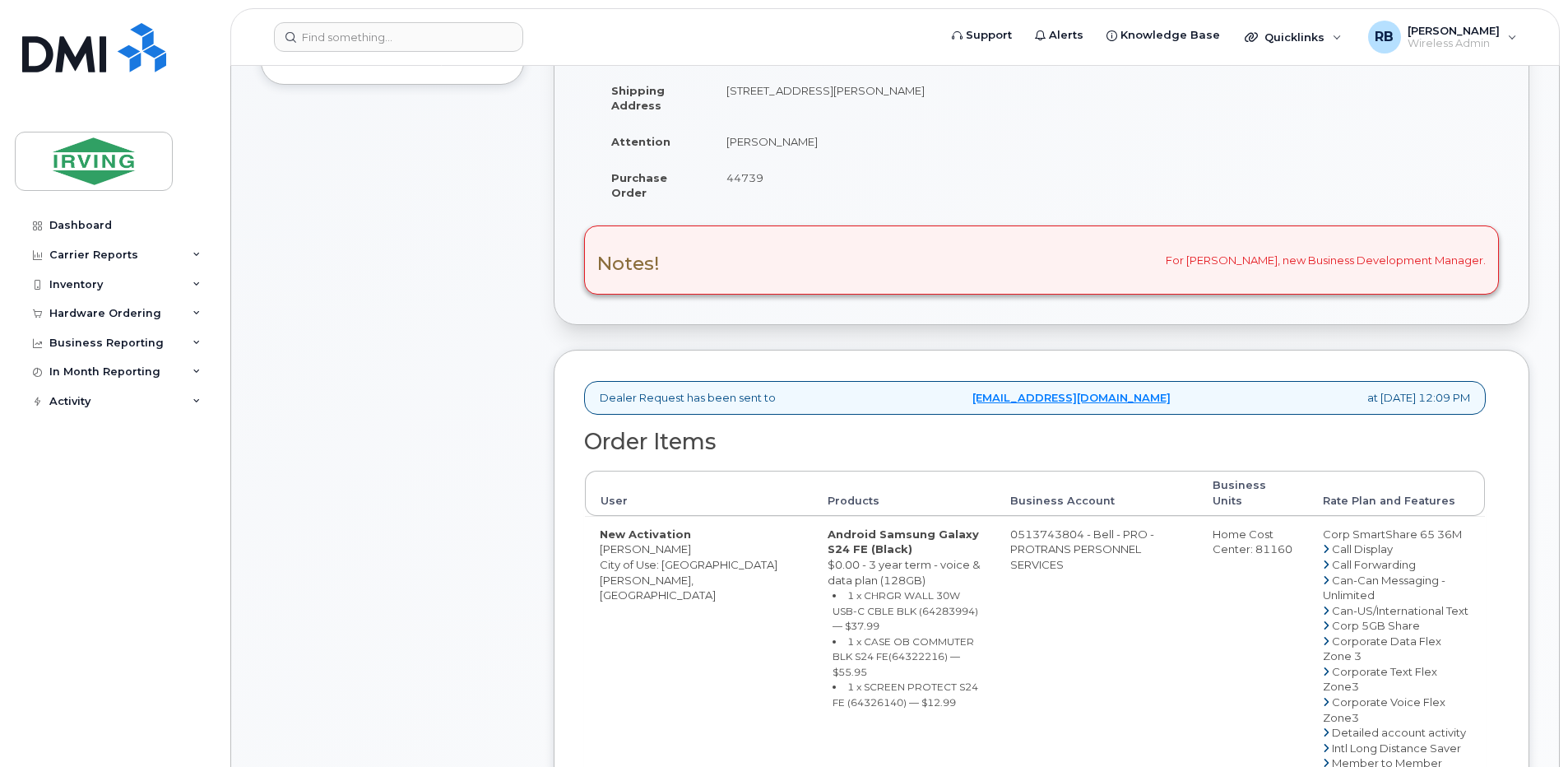
scroll to position [439, 0]
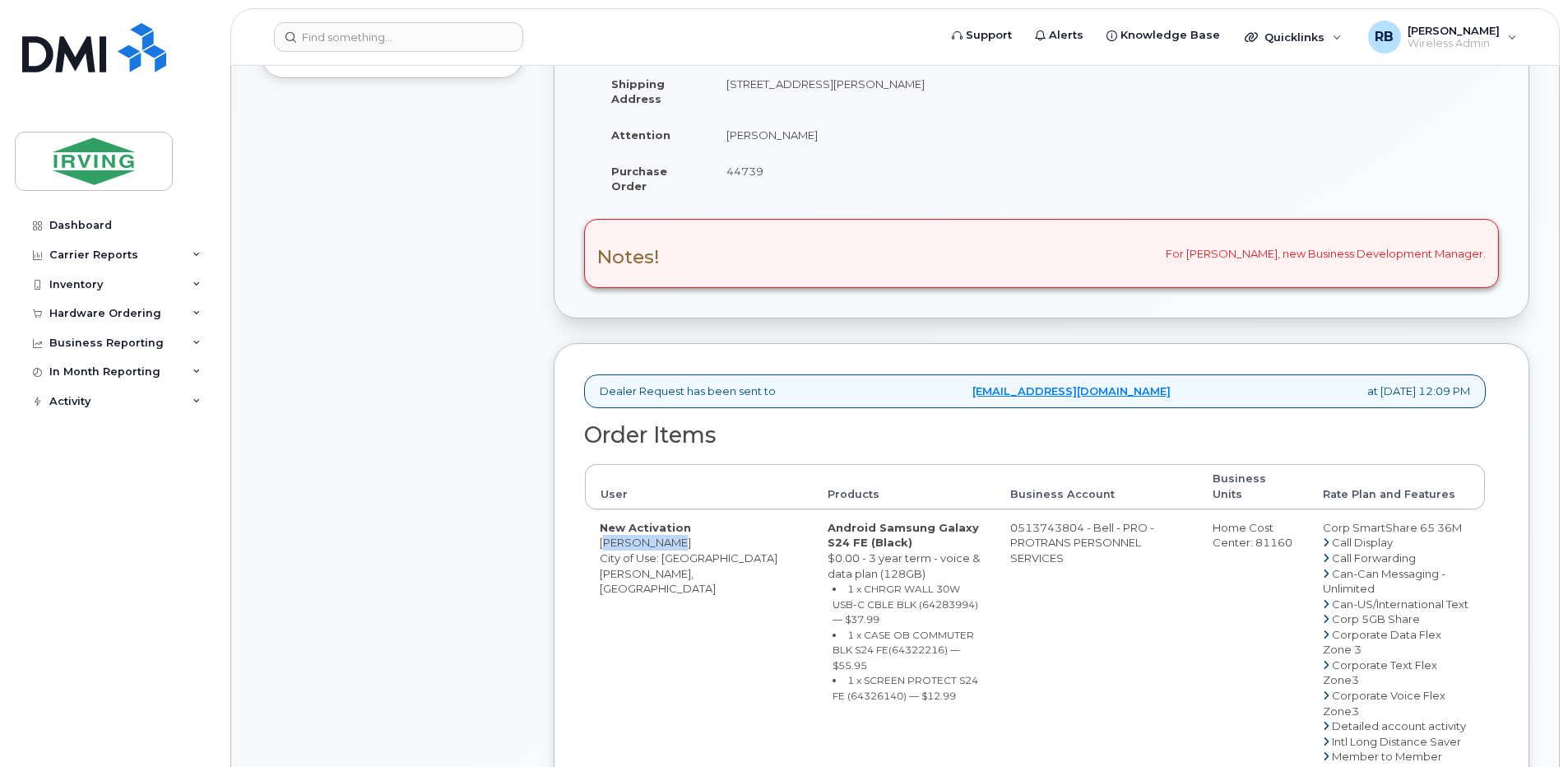
drag, startPoint x: 662, startPoint y: 524, endPoint x: 601, endPoint y: 524, distance: 61.0
copy td "Jen Grattan"
click at [752, 172] on span "44739" at bounding box center [745, 171] width 37 height 13
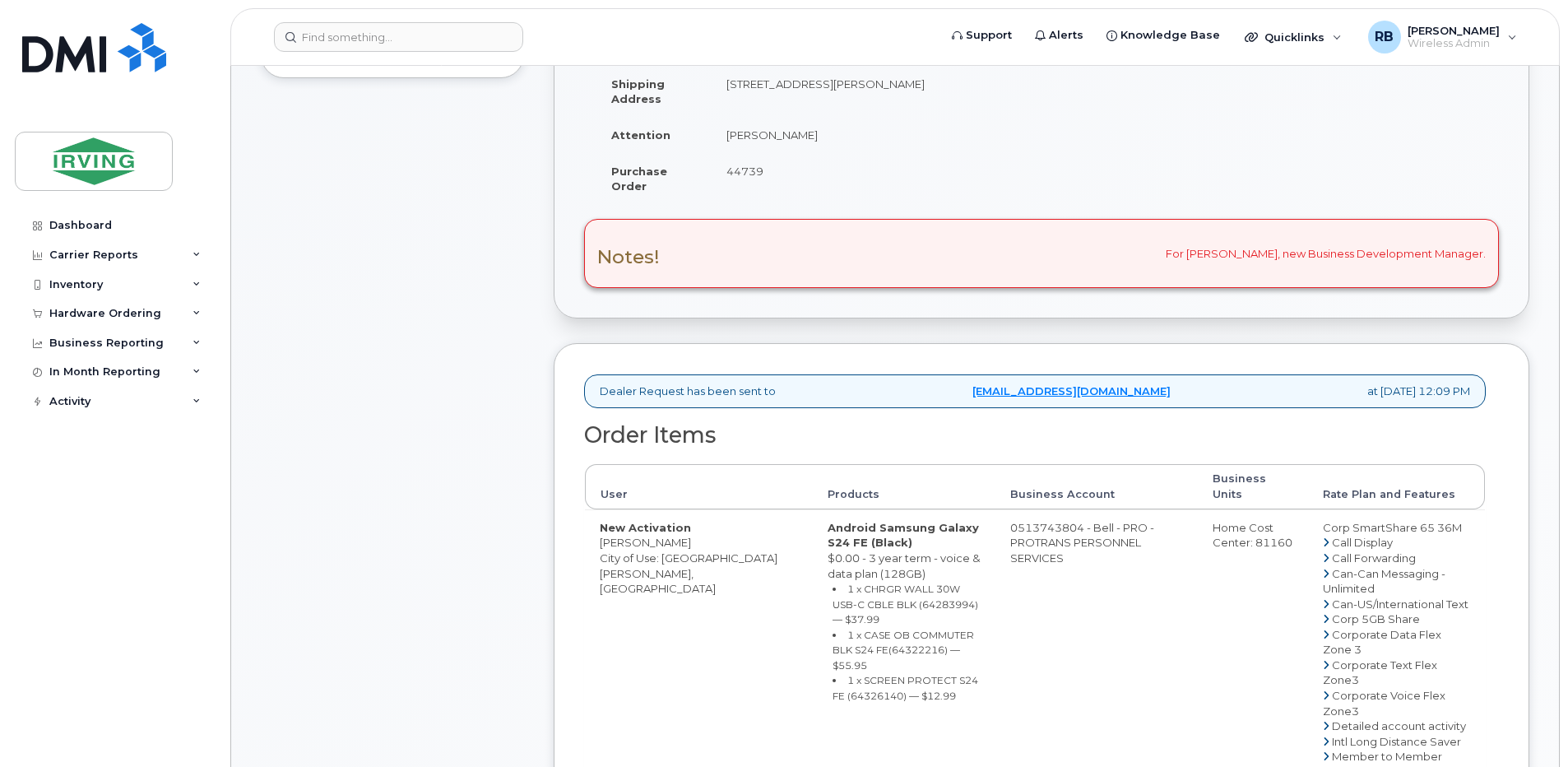
copy span "44739"
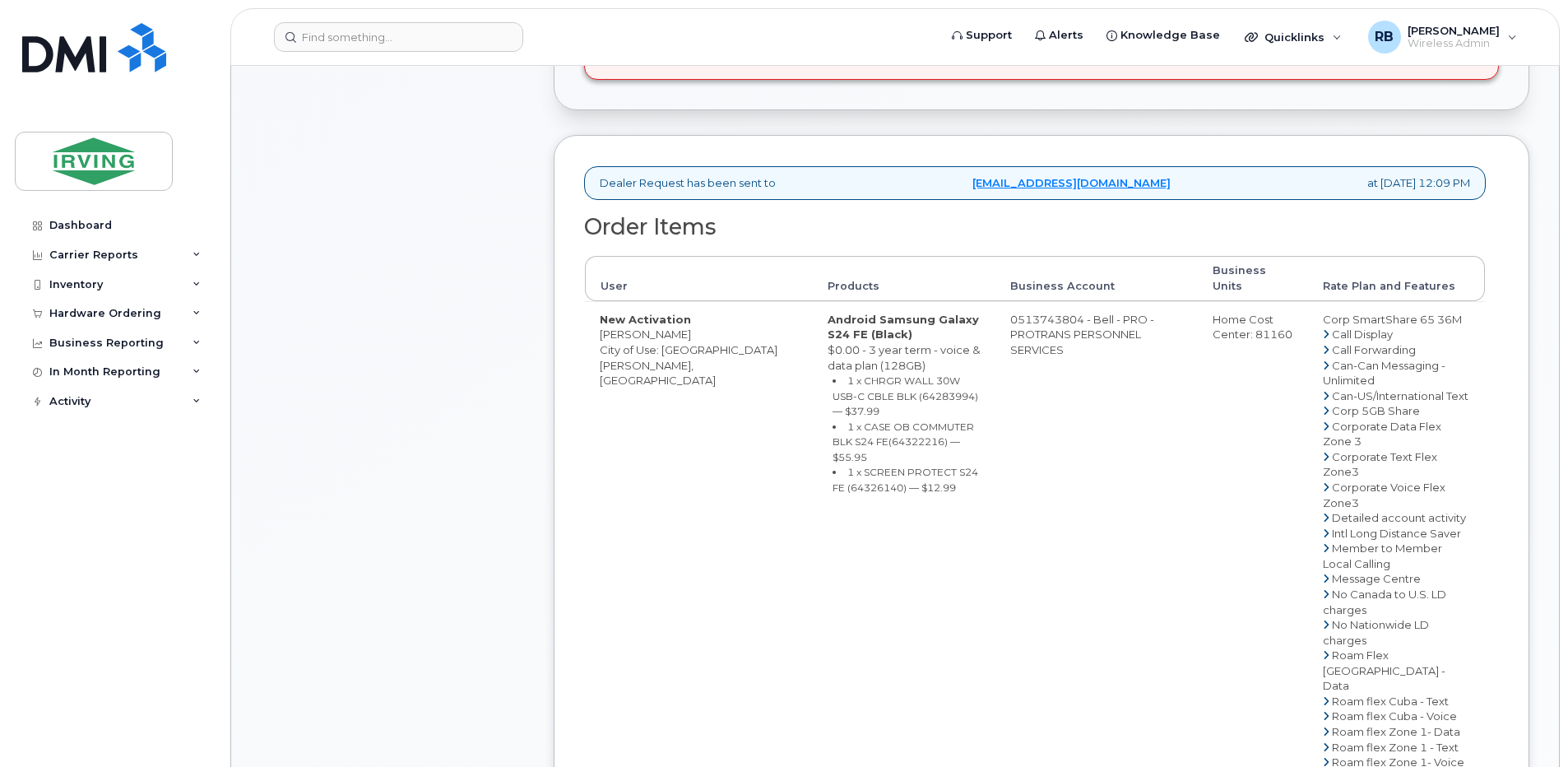
scroll to position [658, 0]
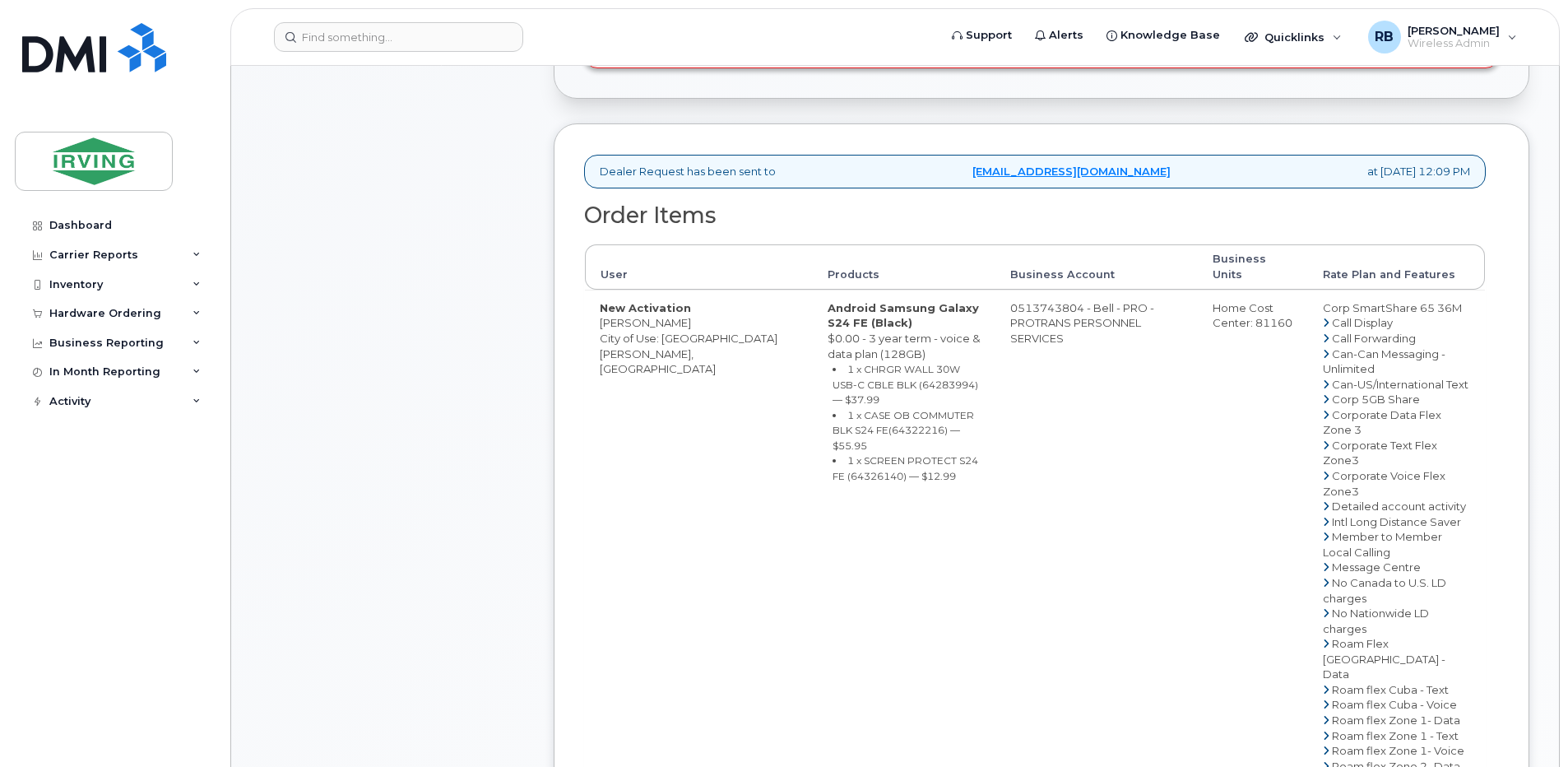
click at [839, 371] on small "1 x CHRGR WALL 30W USB-C CBLE BLK (64283994) — $37.99" at bounding box center [905, 384] width 145 height 42
copy small "64283994"
click at [833, 409] on small "1 x CASE OB COMMUTER BLK S24 FE(64322216) — $55.95" at bounding box center [903, 430] width 141 height 42
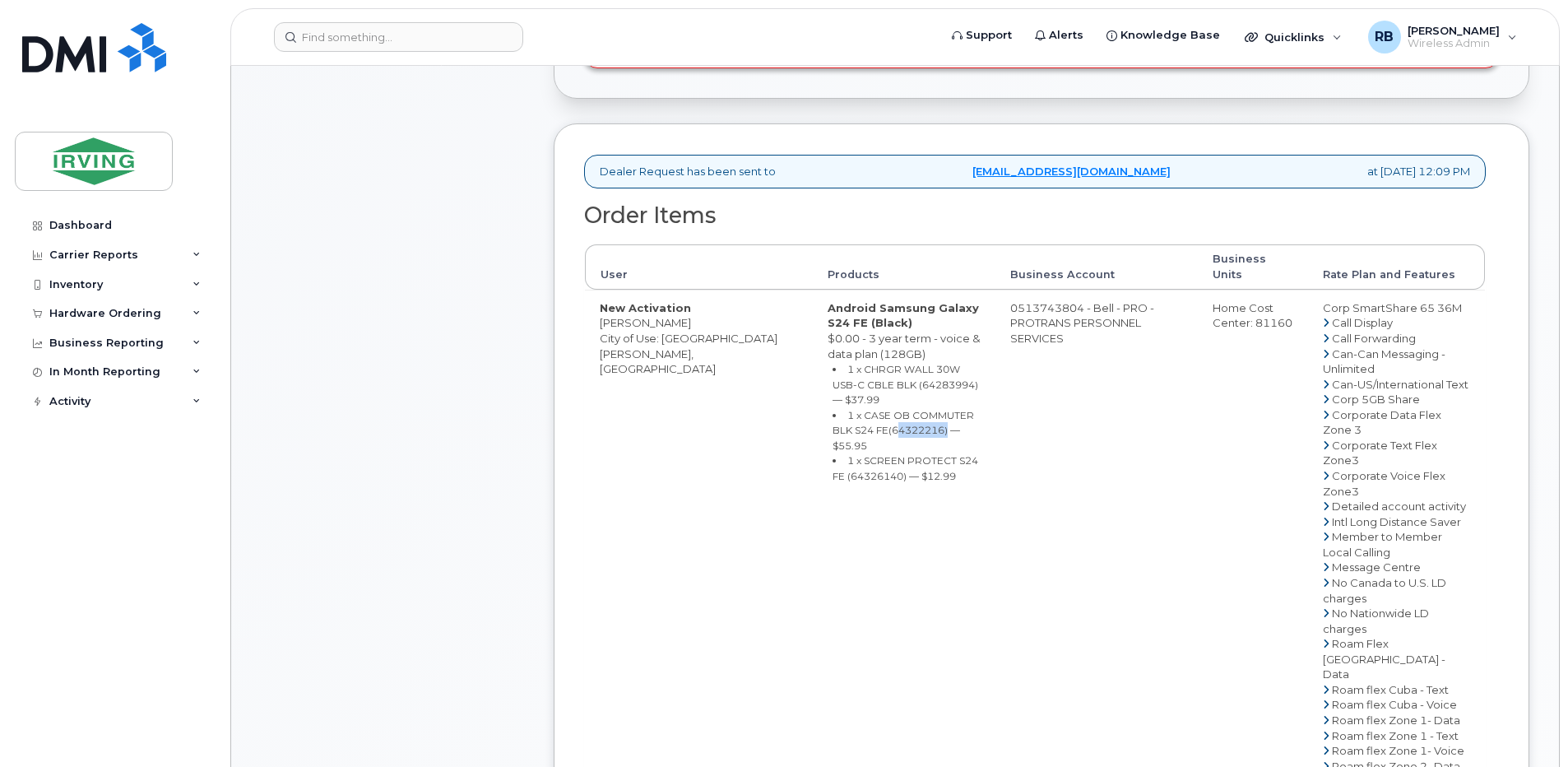
copy small "64322216"
click at [833, 454] on small "1 x SCREEN PROTECT S24 FE (64326140) — $12.99" at bounding box center [905, 468] width 145 height 28
copy small "64326140"
click at [710, 458] on td "New Activation Jen Grattan City of Use: Saint John, New Brunswick" at bounding box center [699, 651] width 228 height 723
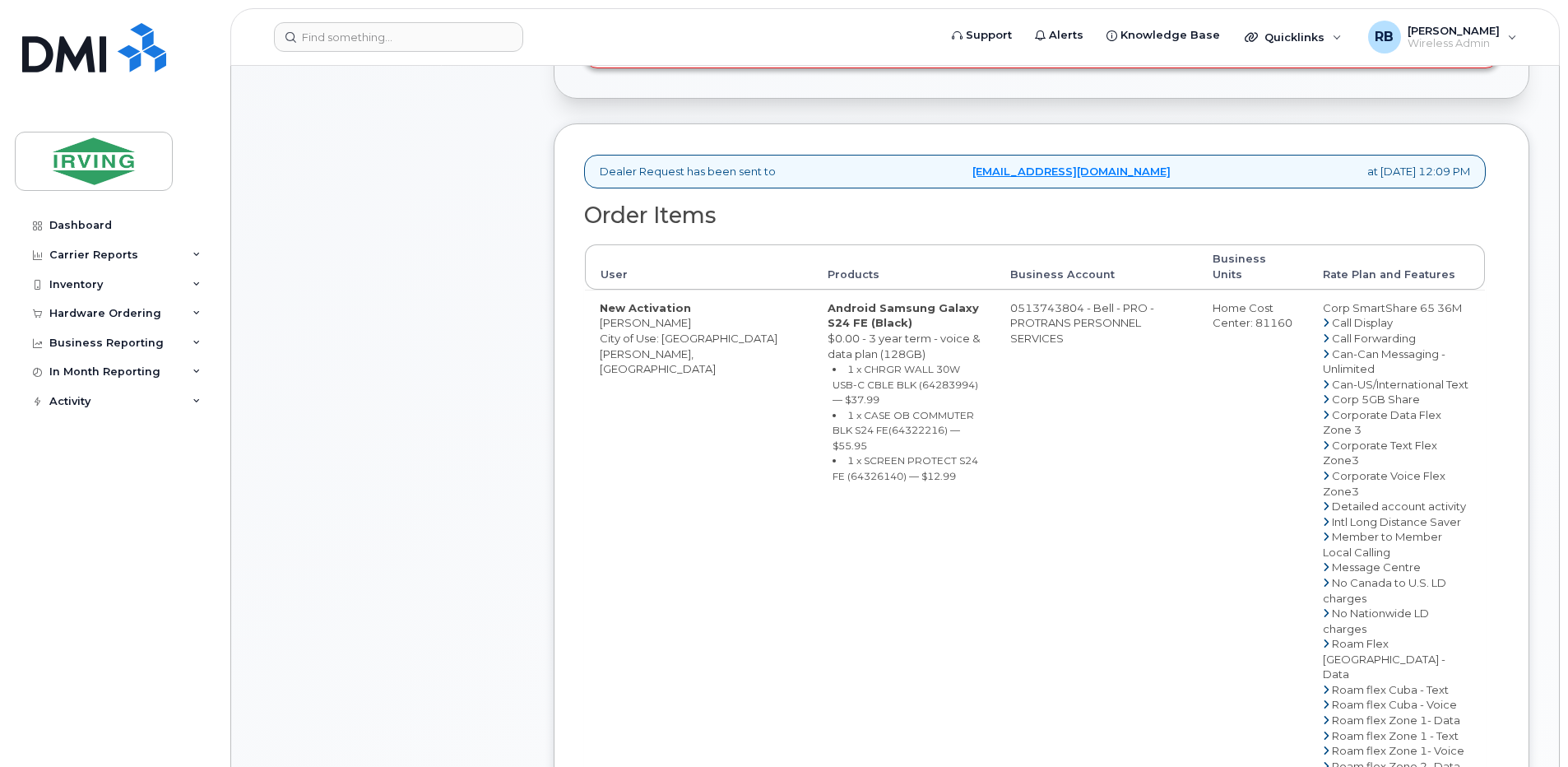
click at [1050, 294] on td "0513743804 - Bell - PRO - PROTRANS PERSONNEL SERVICES" at bounding box center [1096, 651] width 202 height 723
drag, startPoint x: 988, startPoint y: 294, endPoint x: 1052, endPoint y: 287, distance: 64.4
click at [1052, 290] on td "0513743804 - Bell - PRO - PROTRANS PERSONNEL SERVICES" at bounding box center [1096, 651] width 202 height 723
click at [642, 574] on td "New Activation Jen Grattan City of Use: Saint John, New Brunswick" at bounding box center [699, 651] width 228 height 723
click at [468, 268] on div "Comments Leave Comment" at bounding box center [392, 435] width 263 height 1546
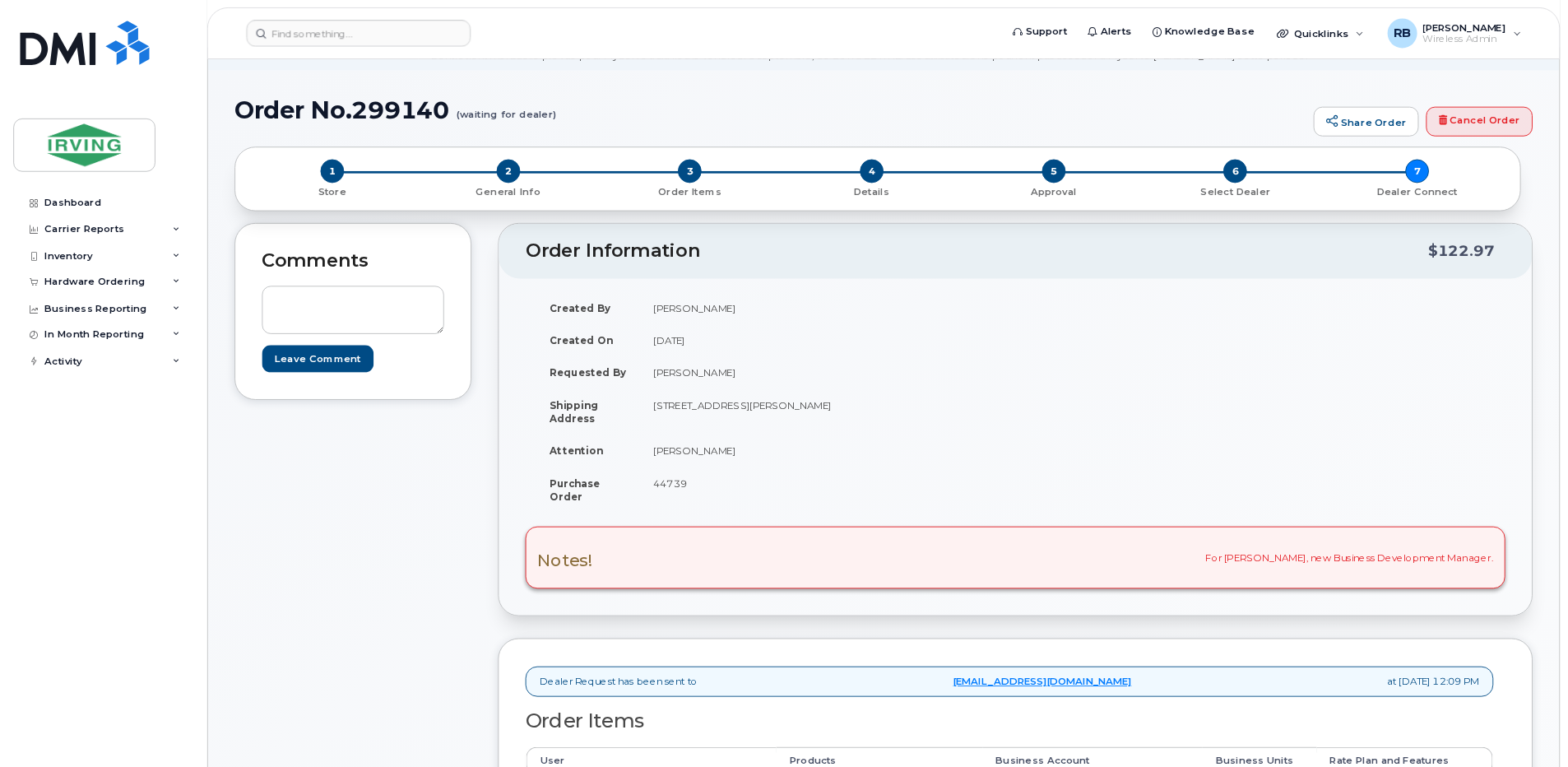
scroll to position [73, 0]
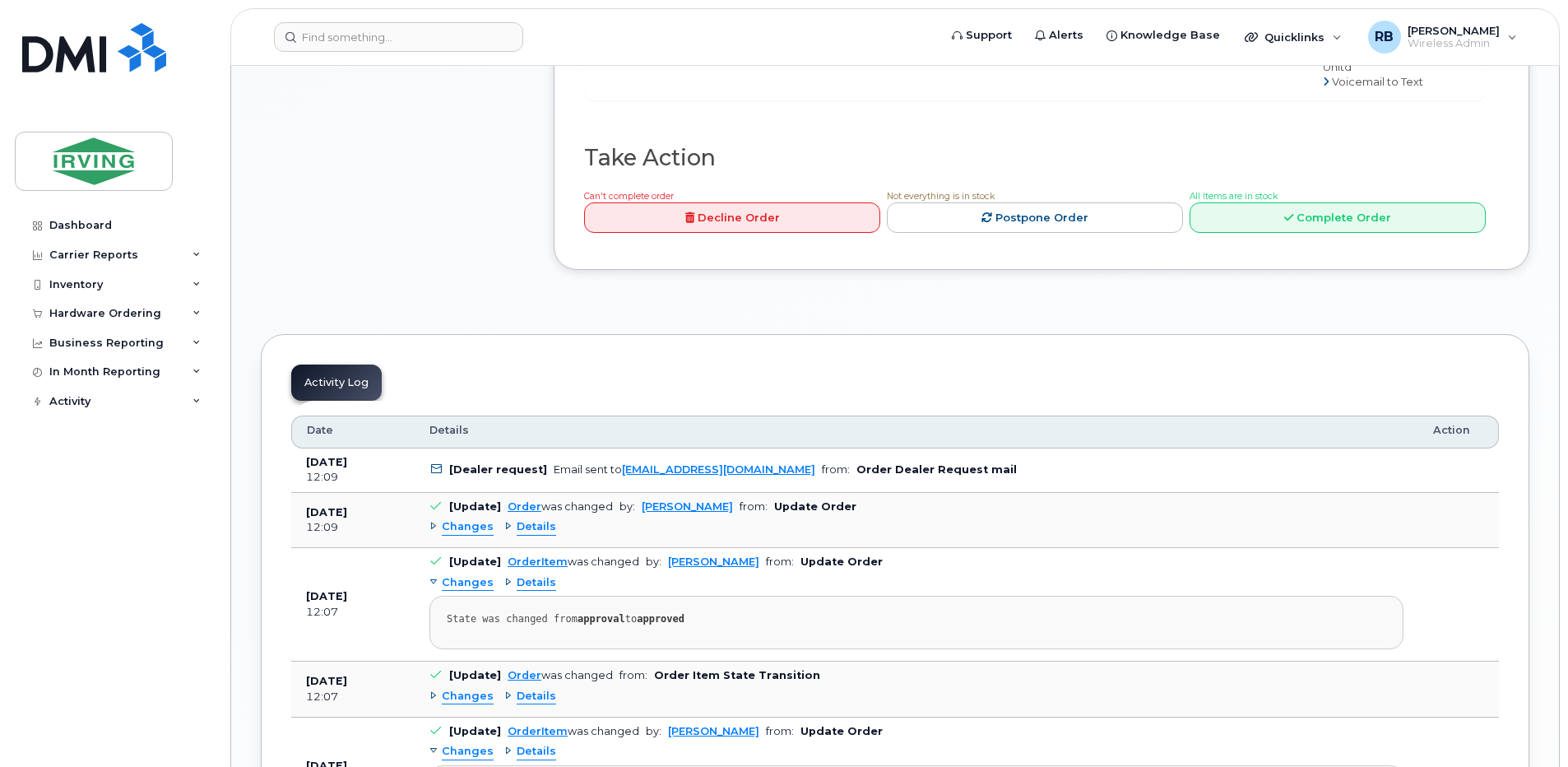
scroll to position [1608, 0]
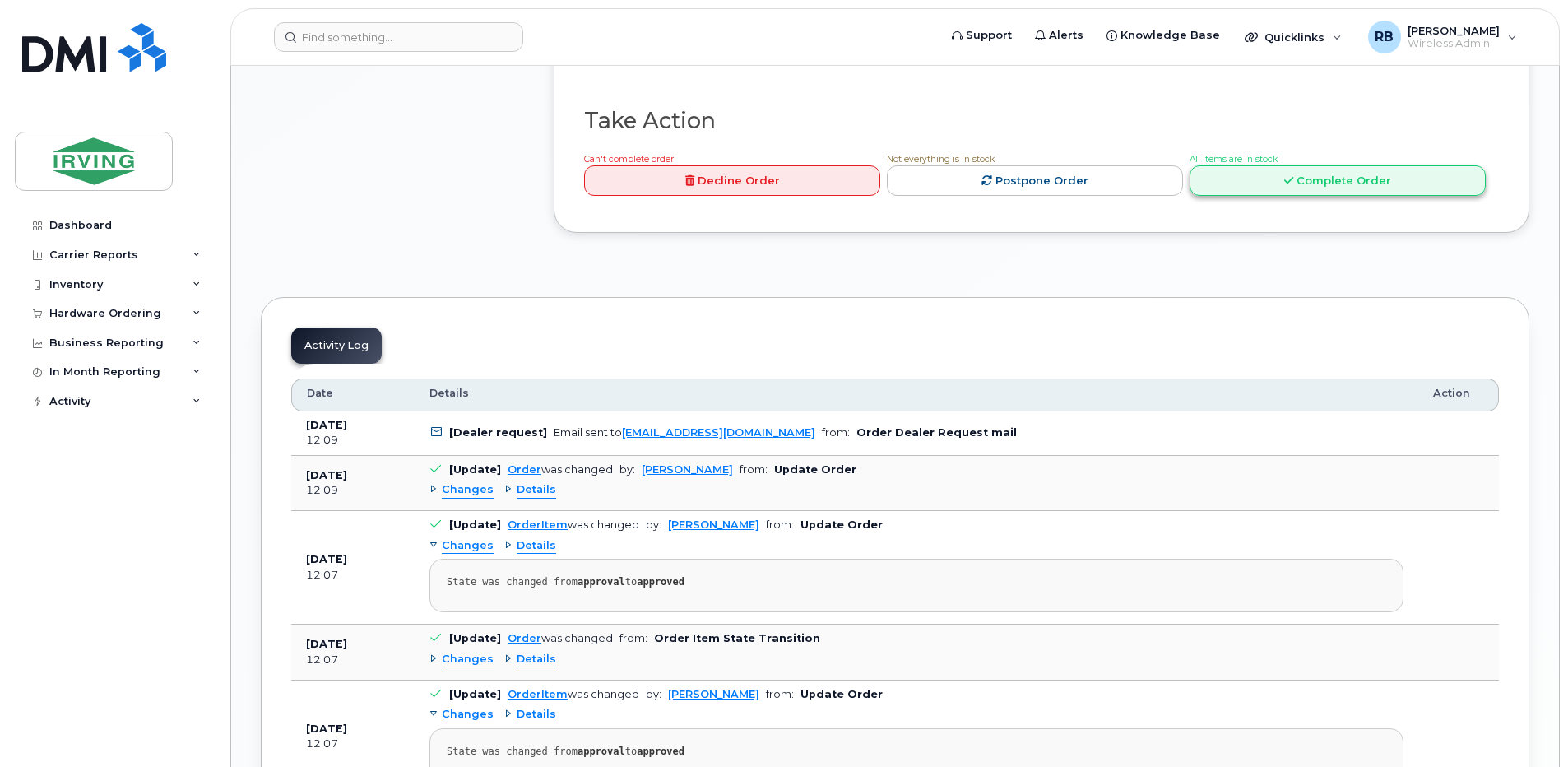
click at [1248, 195] on link "Complete Order" at bounding box center [1338, 181] width 296 height 31
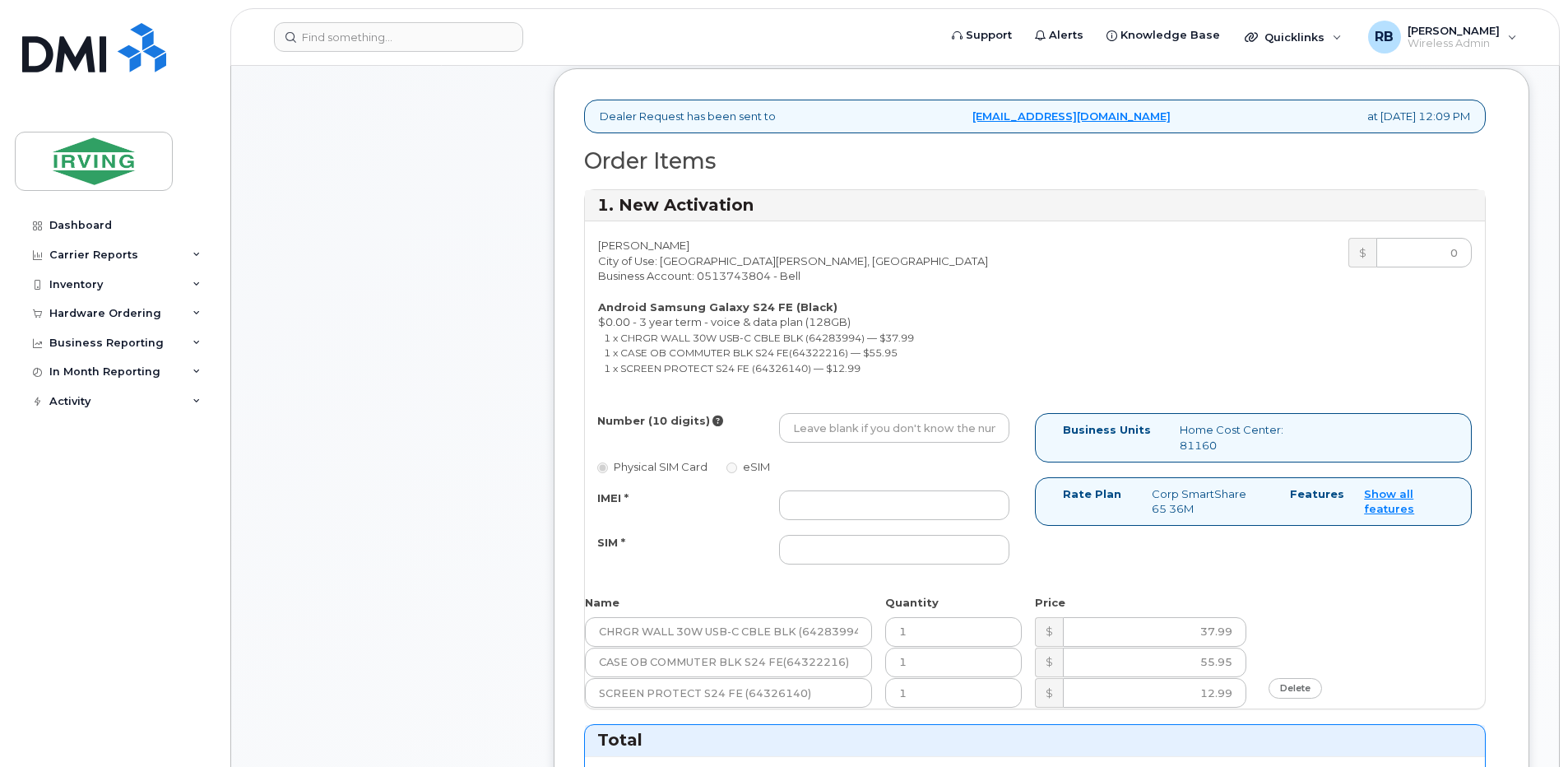
scroll to position [840, 0]
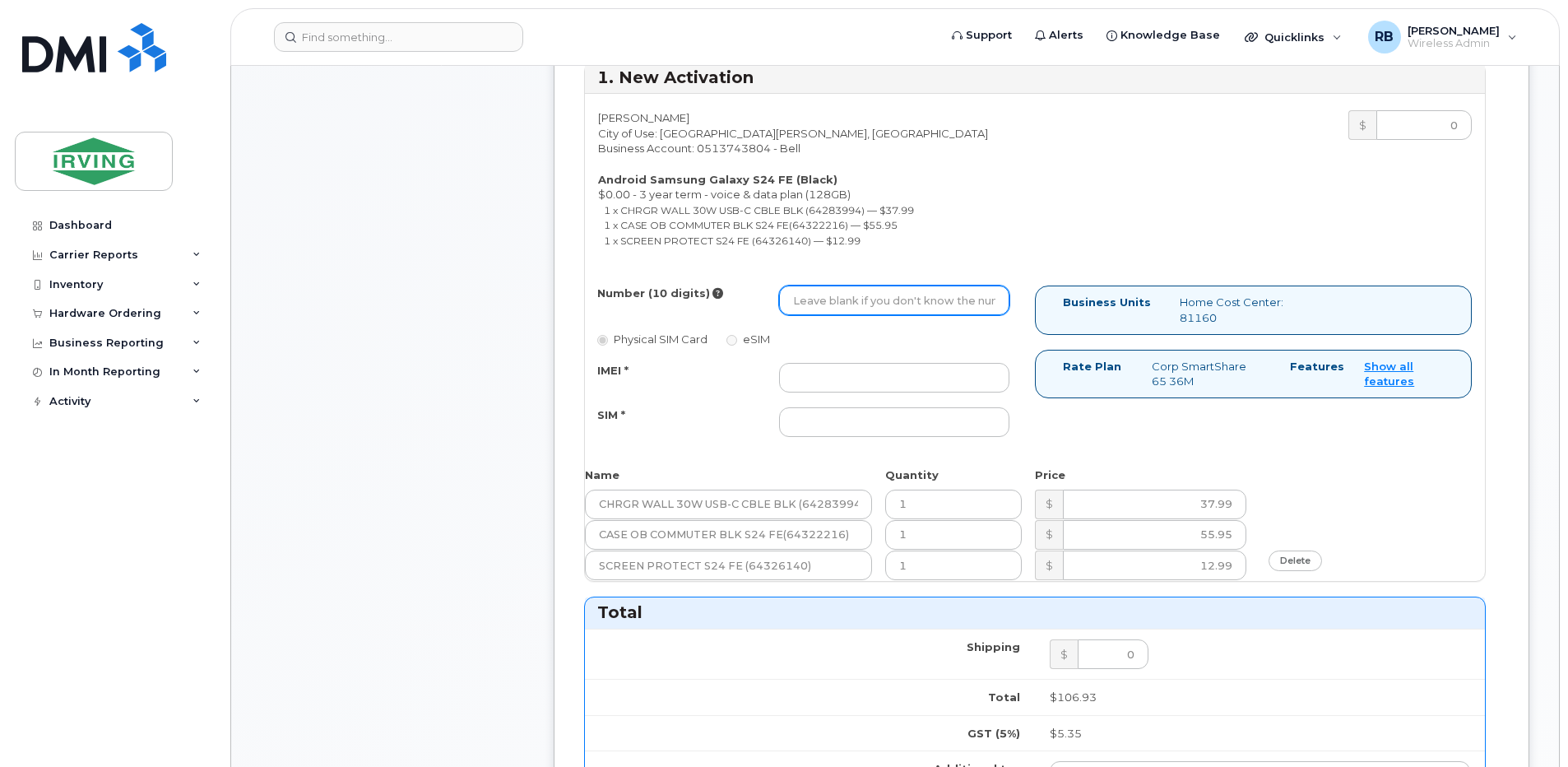
click at [830, 303] on input "Number (10 digits)" at bounding box center [893, 300] width 230 height 30
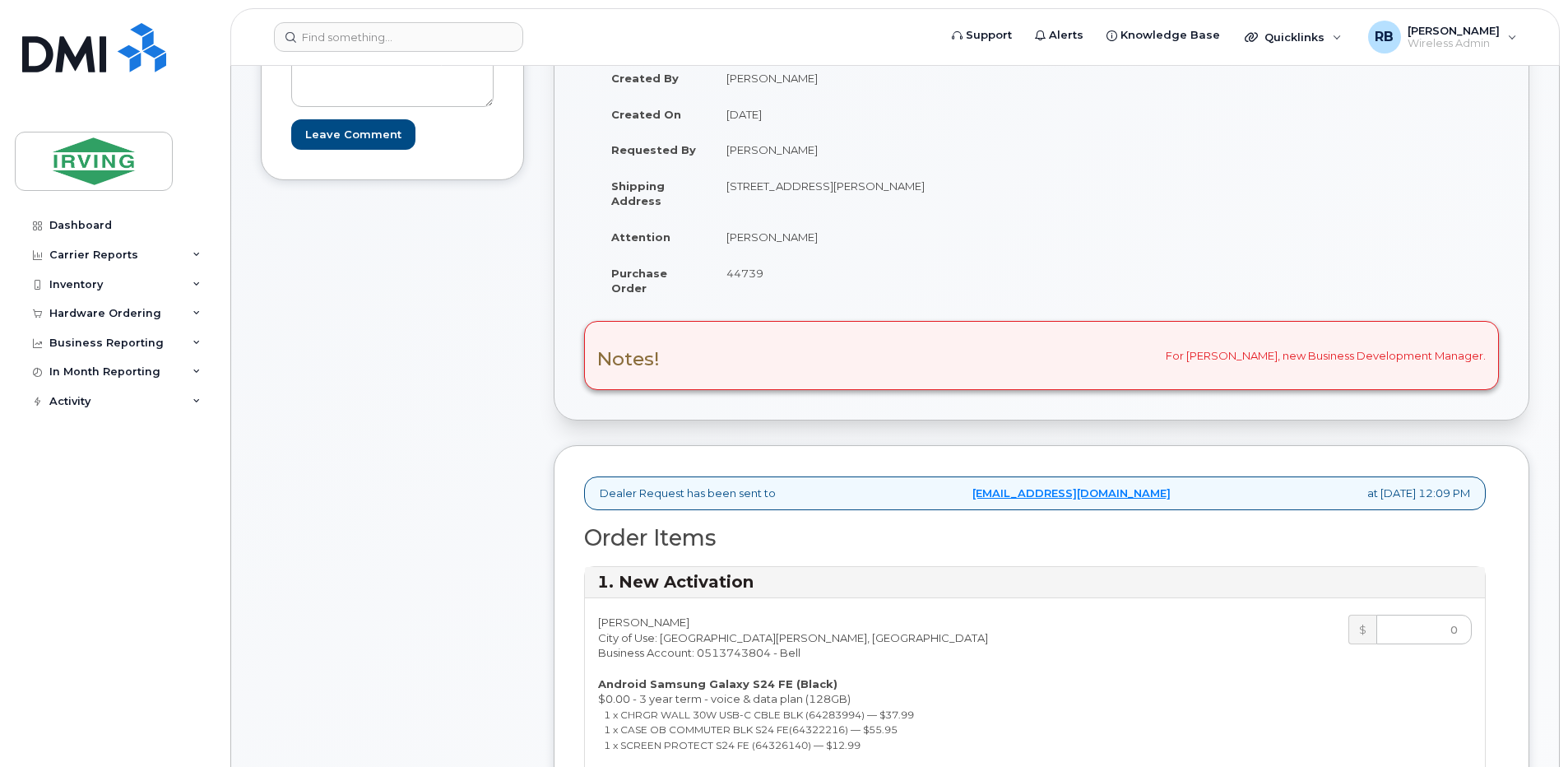
scroll to position [292, 0]
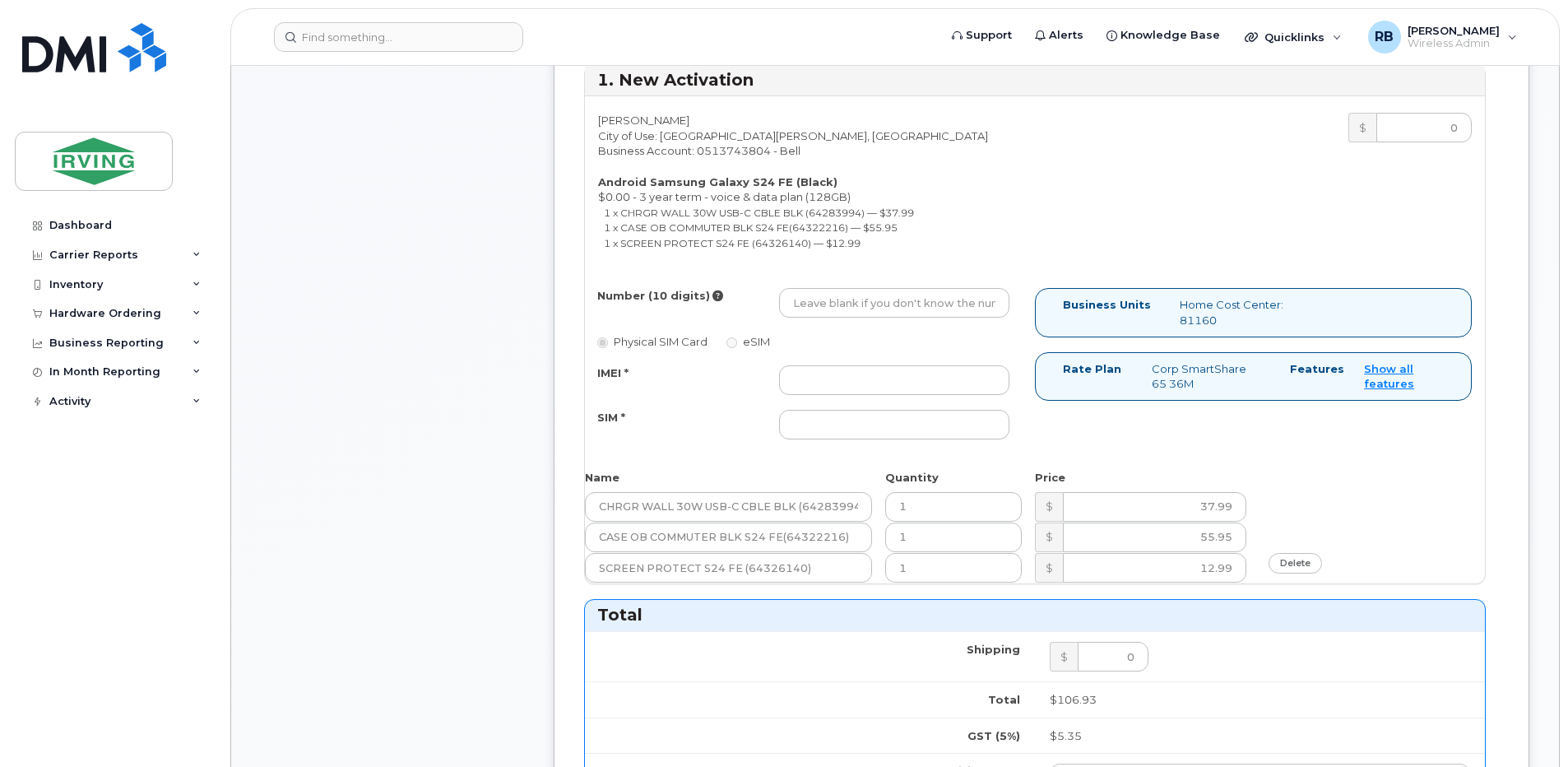
scroll to position [840, 0]
click at [875, 303] on input "Number (10 digits)" at bounding box center [893, 300] width 230 height 30
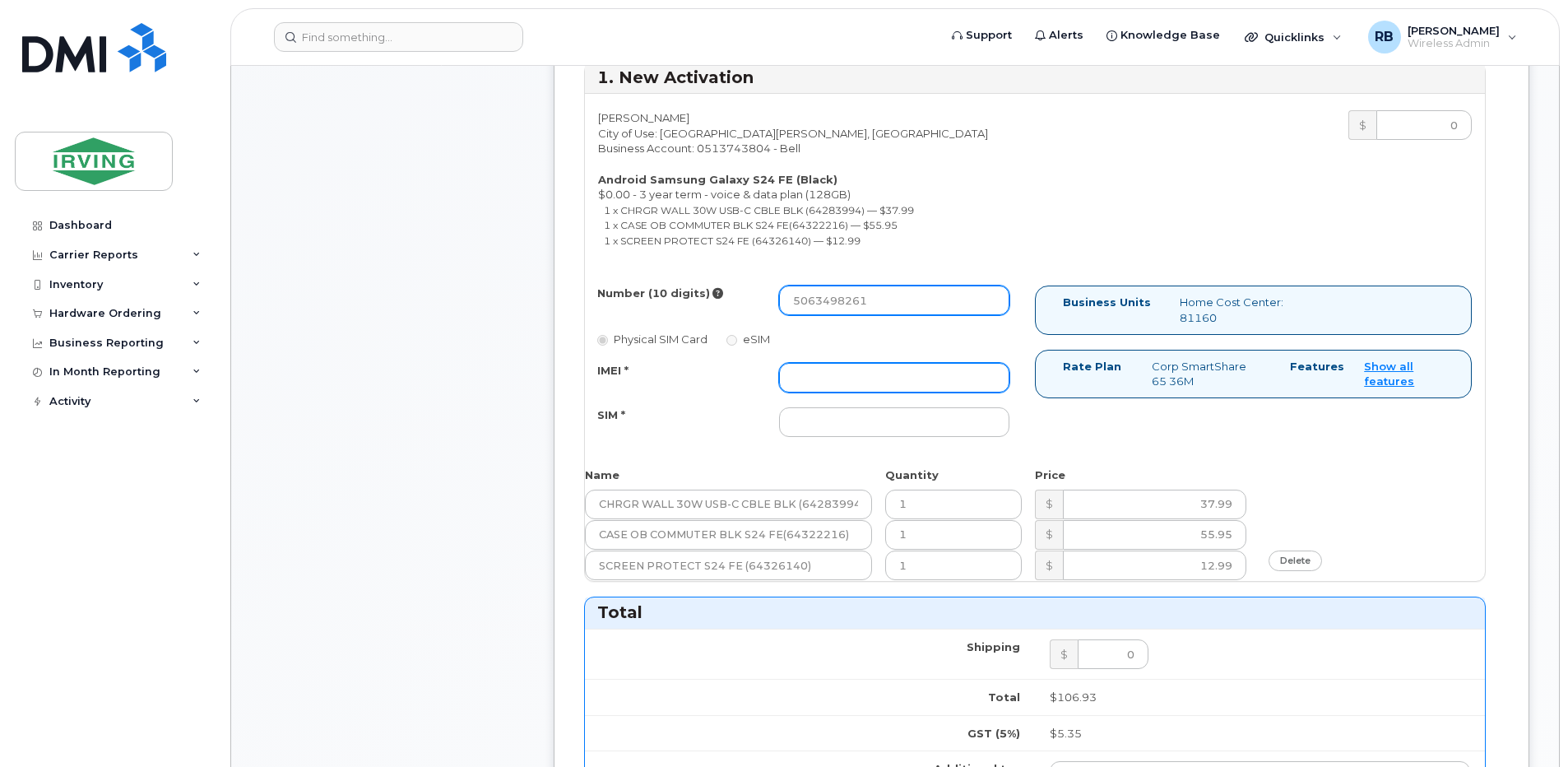
type input "5063498261"
click at [843, 378] on input "IMEI *" at bounding box center [893, 377] width 230 height 30
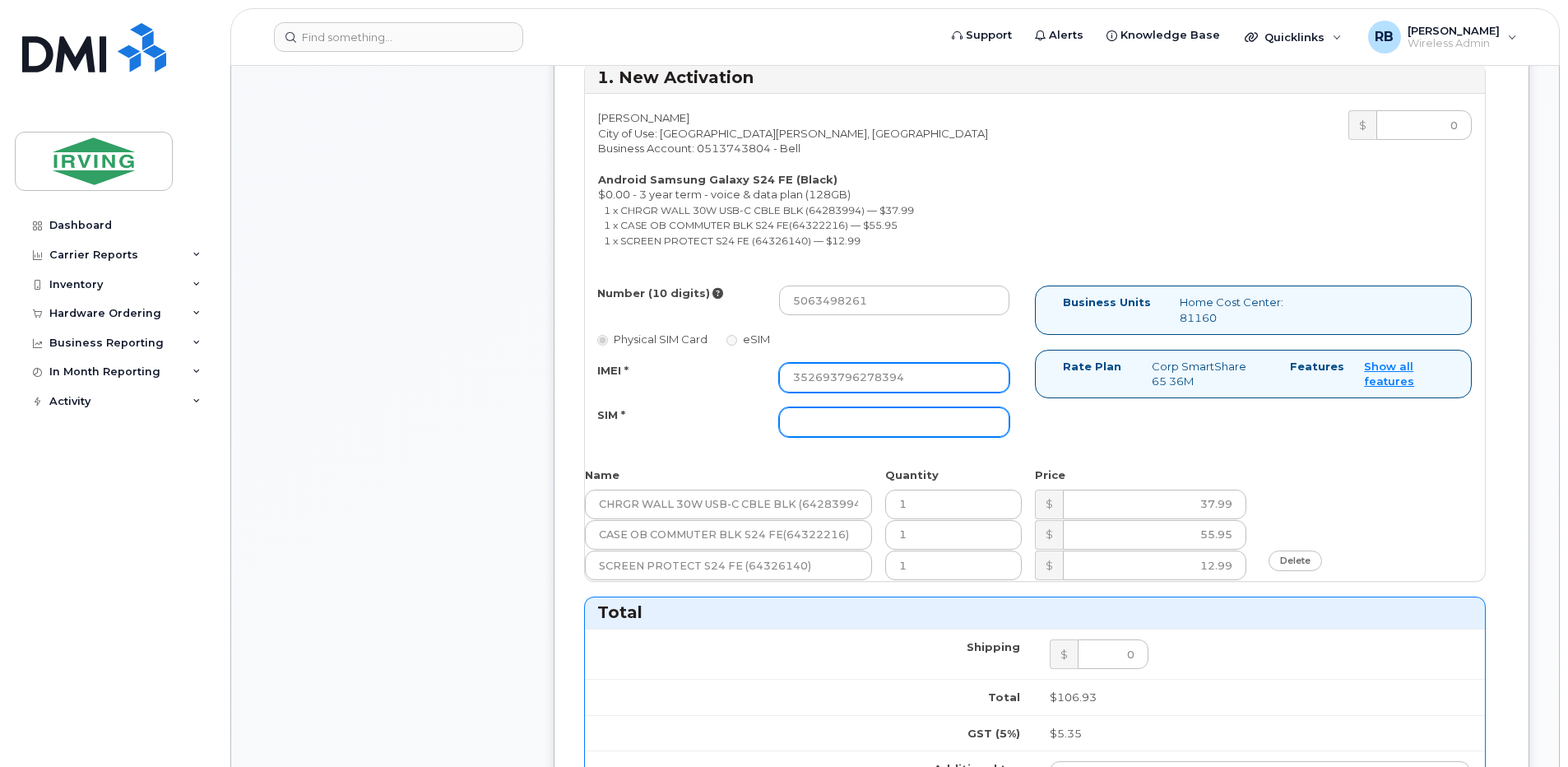
type input "352693796278394"
click at [821, 422] on input "SIM *" at bounding box center [893, 422] width 230 height 30
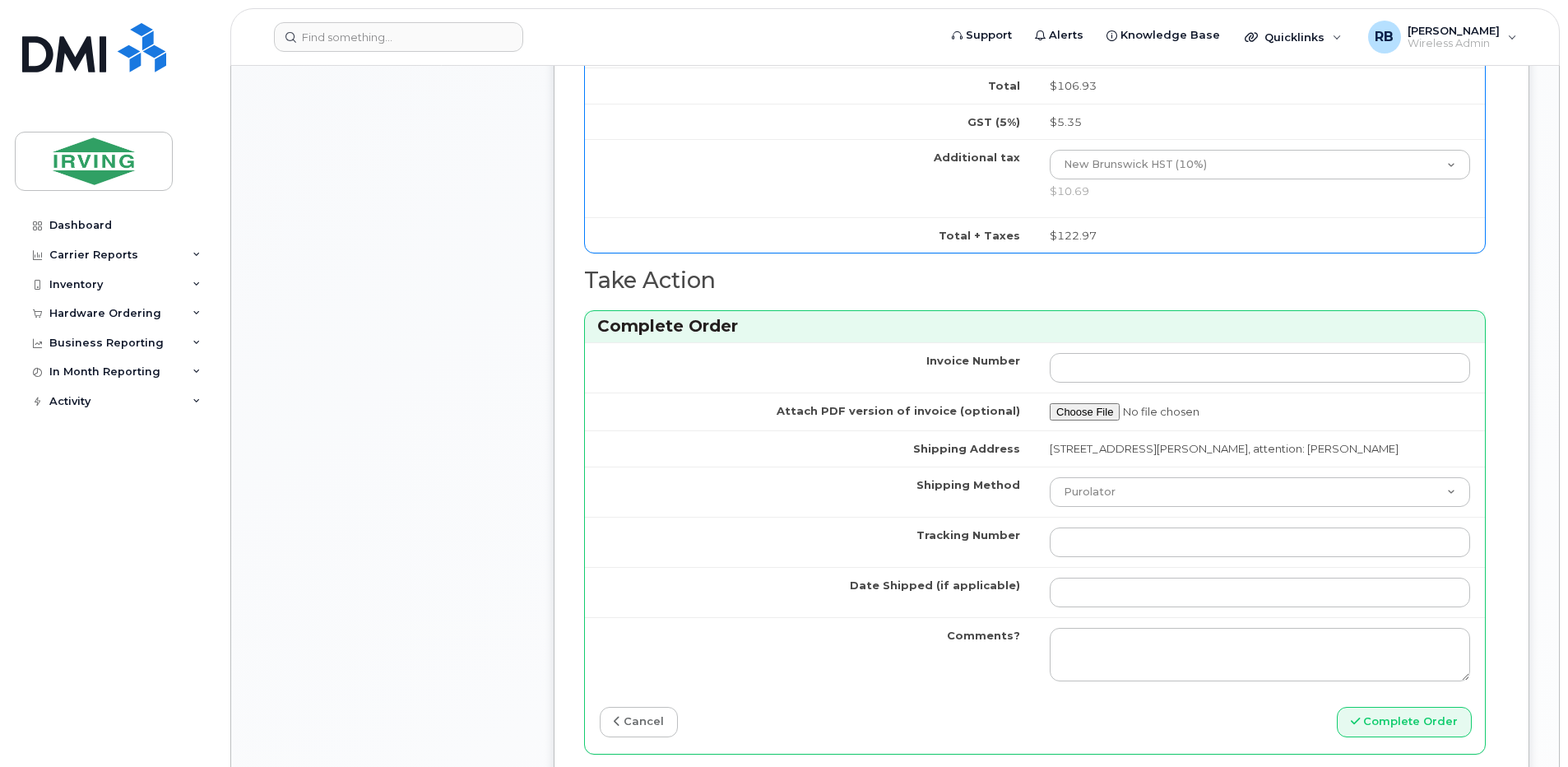
scroll to position [1498, 0]
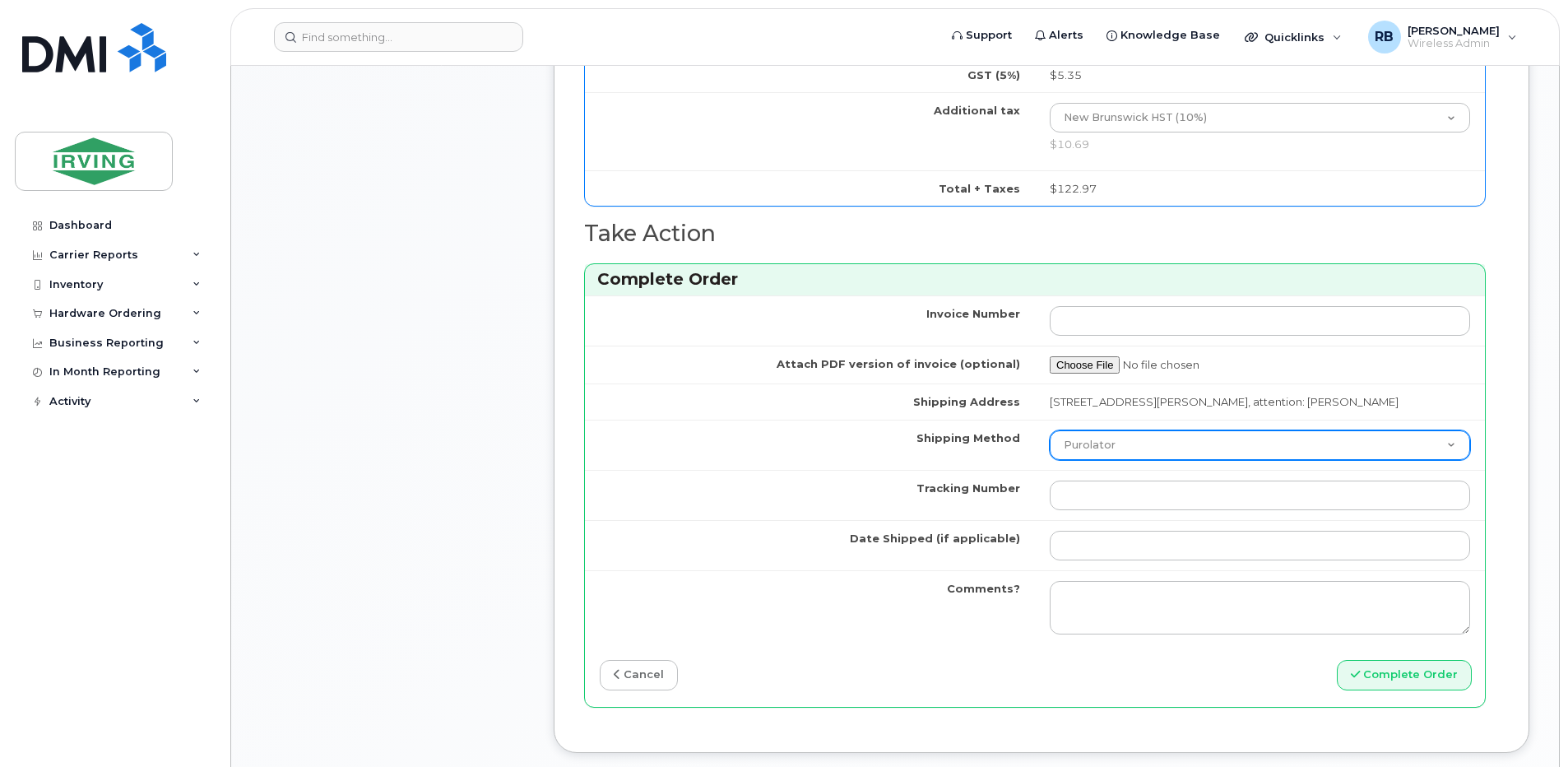
type input "89302610207712406294"
click at [1074, 443] on select "Purolator UPS FedEx Canada Post Courier Other Drop Off Pick Up" at bounding box center [1260, 445] width 421 height 30
select select "Courier"
click at [1050, 430] on select "Purolator UPS FedEx Canada Post Courier Other Drop Off Pick Up" at bounding box center [1260, 445] width 421 height 30
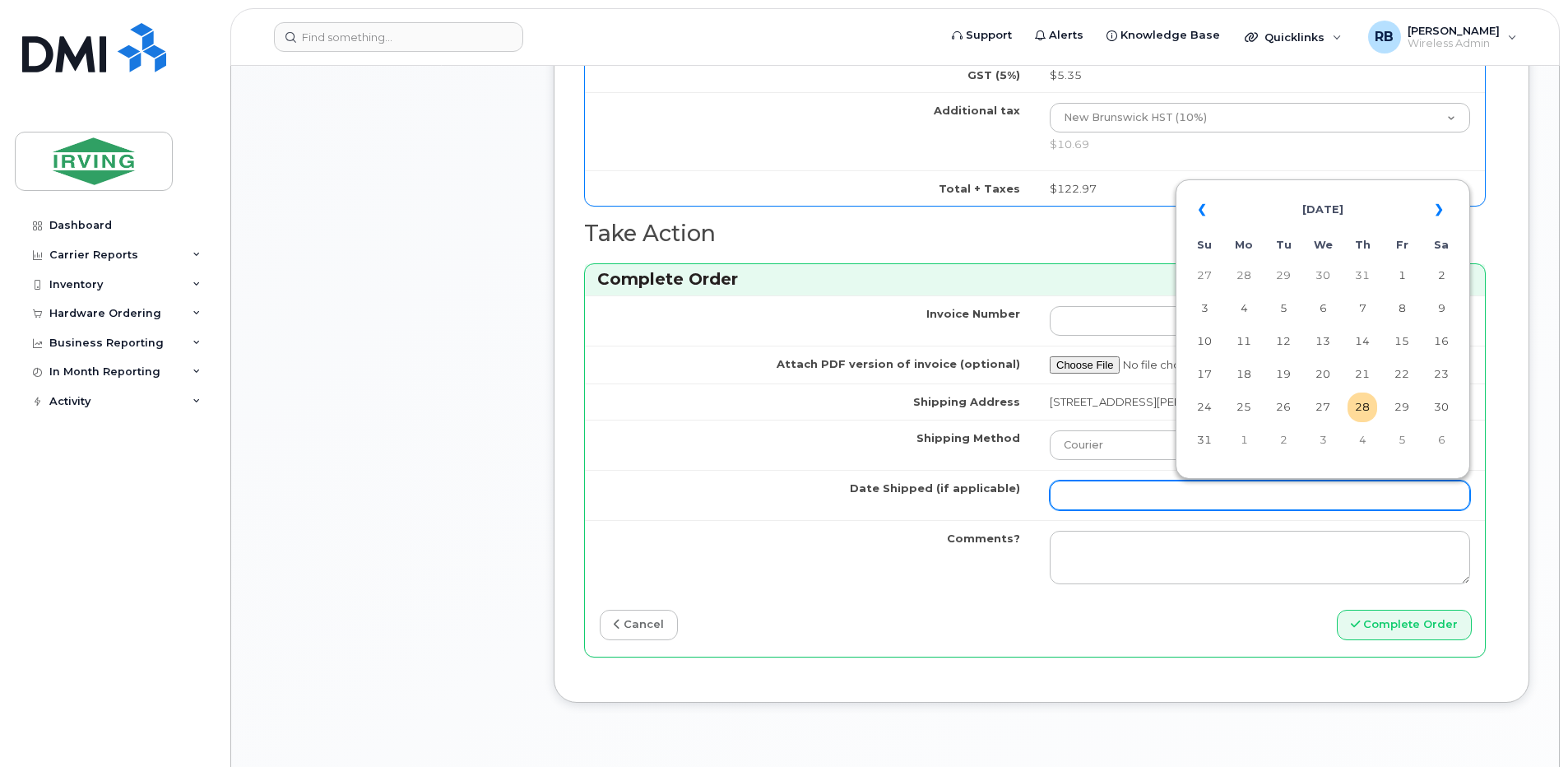
click at [1104, 493] on input "Date Shipped (if applicable)" at bounding box center [1260, 495] width 421 height 30
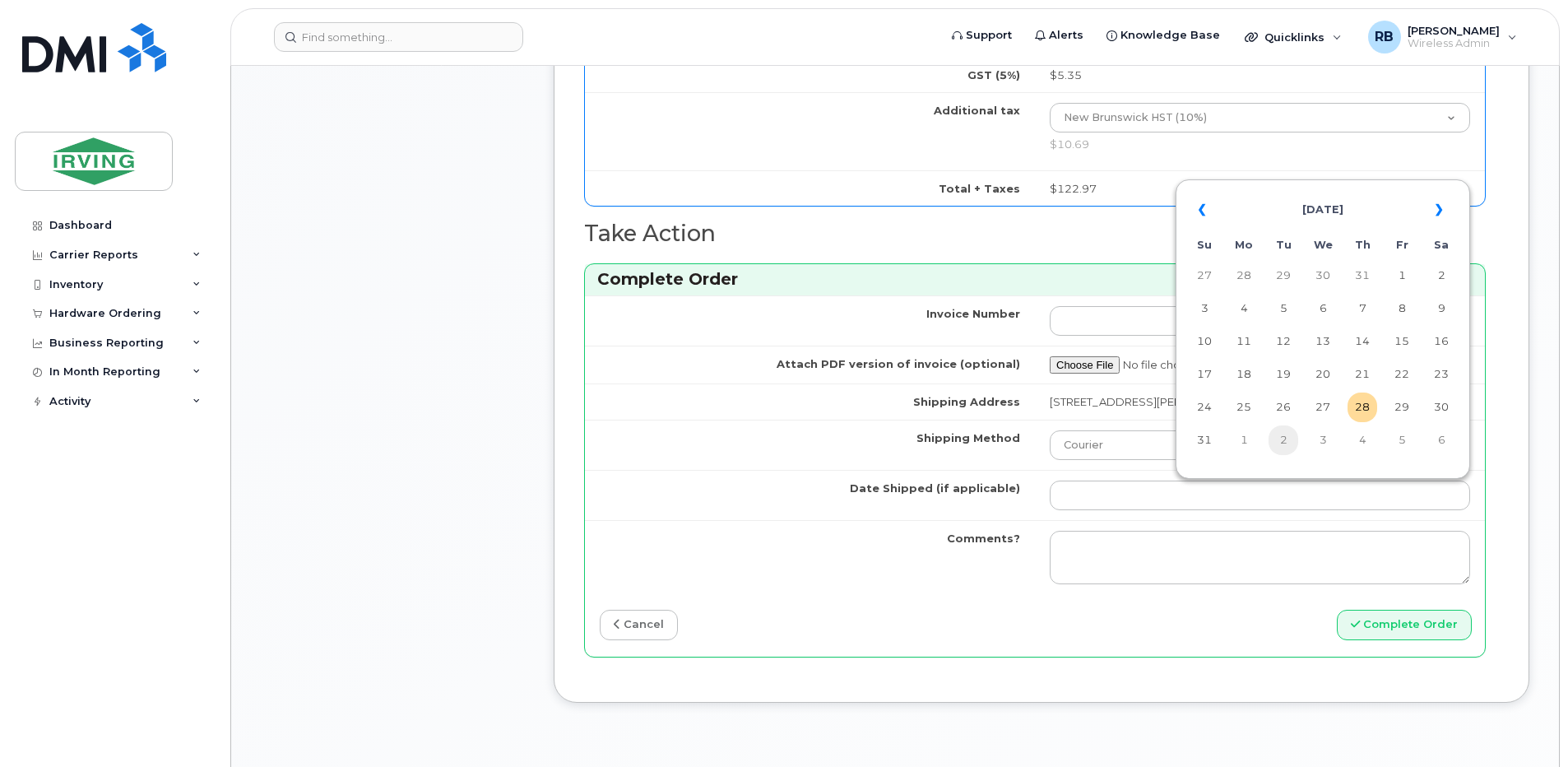
click at [1279, 437] on td "2" at bounding box center [1283, 440] width 30 height 30
type input "2025-09-02"
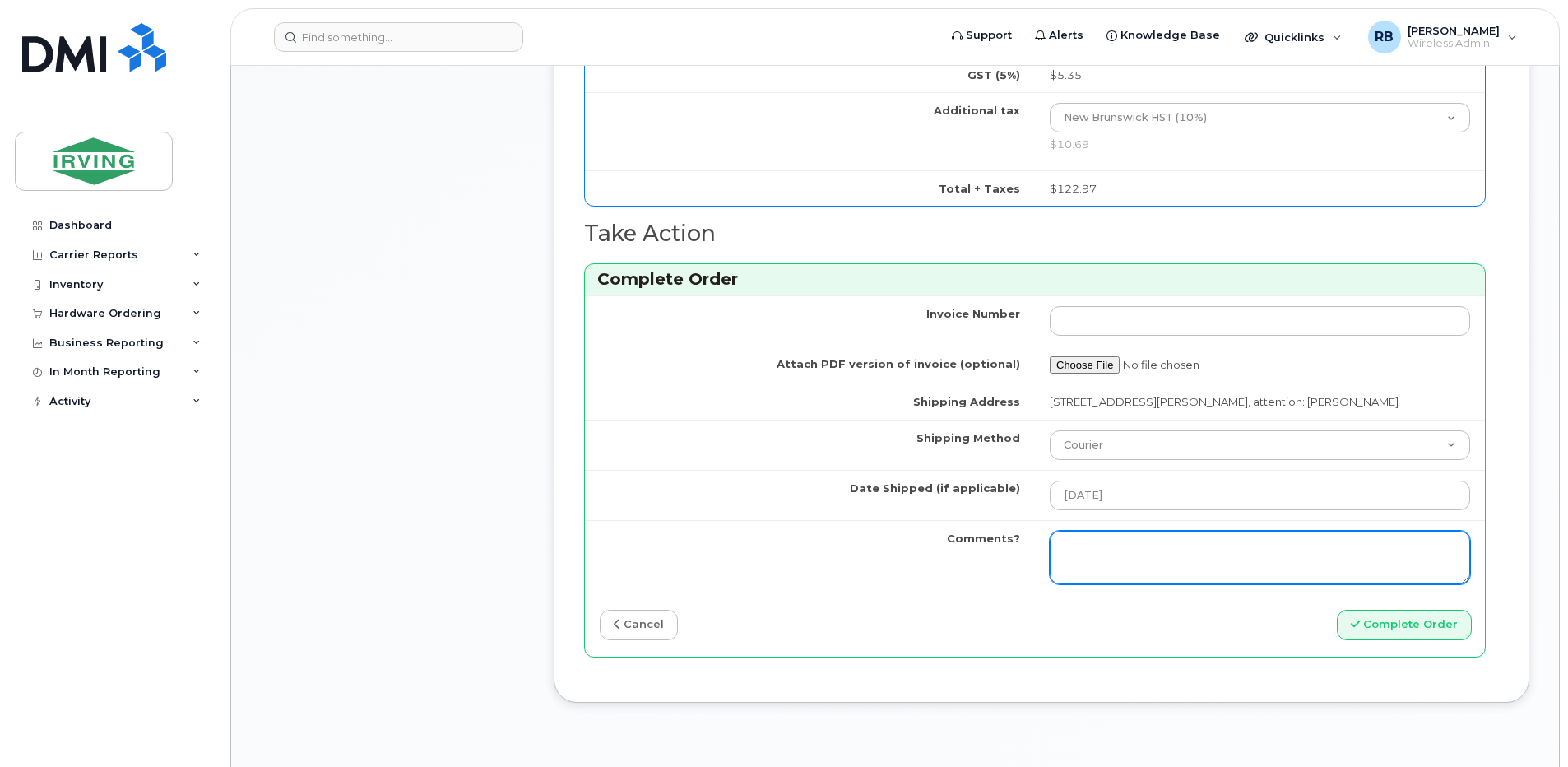
click at [1152, 546] on textarea "Comments?" at bounding box center [1260, 557] width 421 height 54
type textarea "Please be advised the order has been completed. SO#26201157 Allow 1-3 business …"
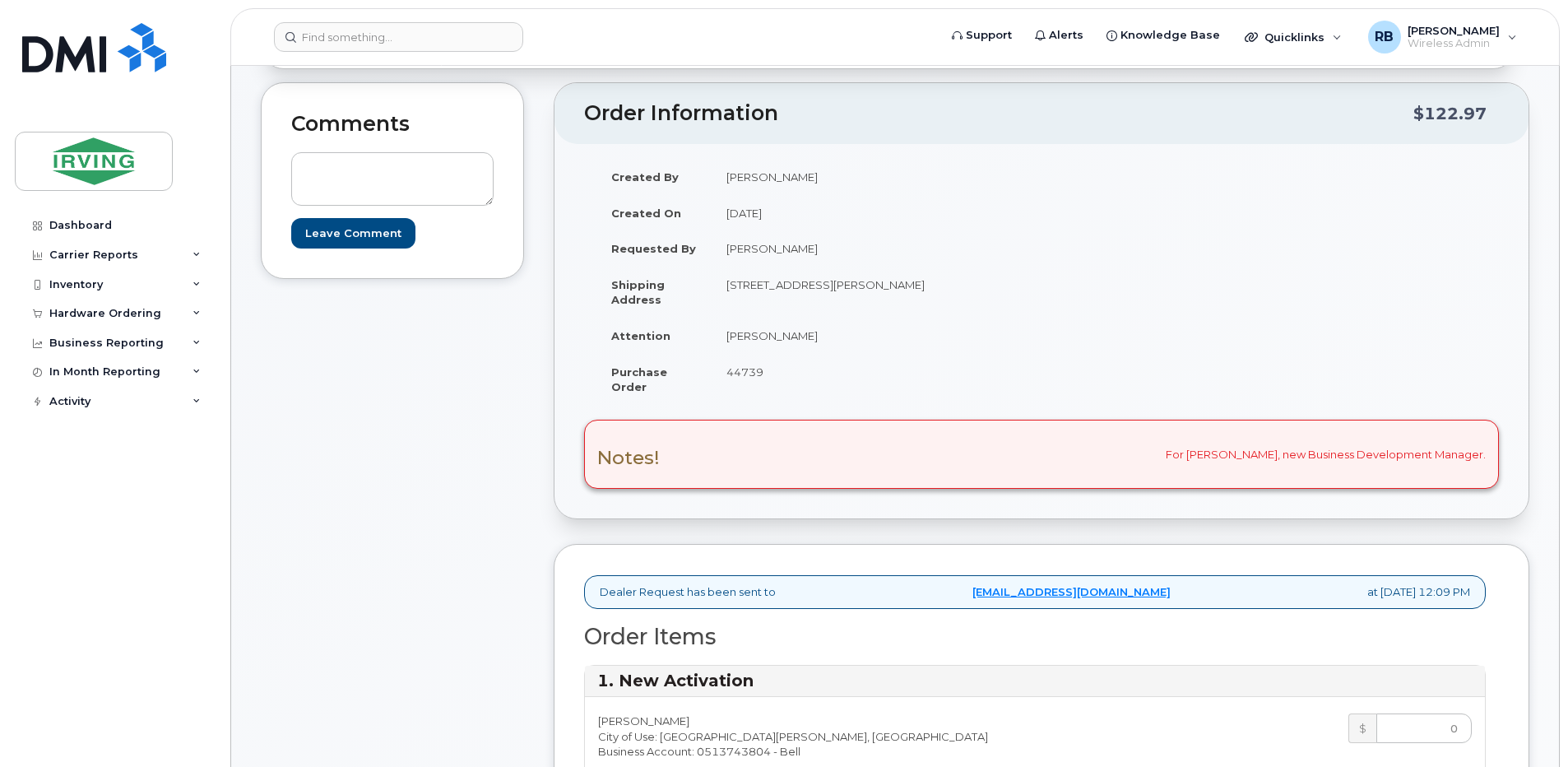
scroll to position [110, 0]
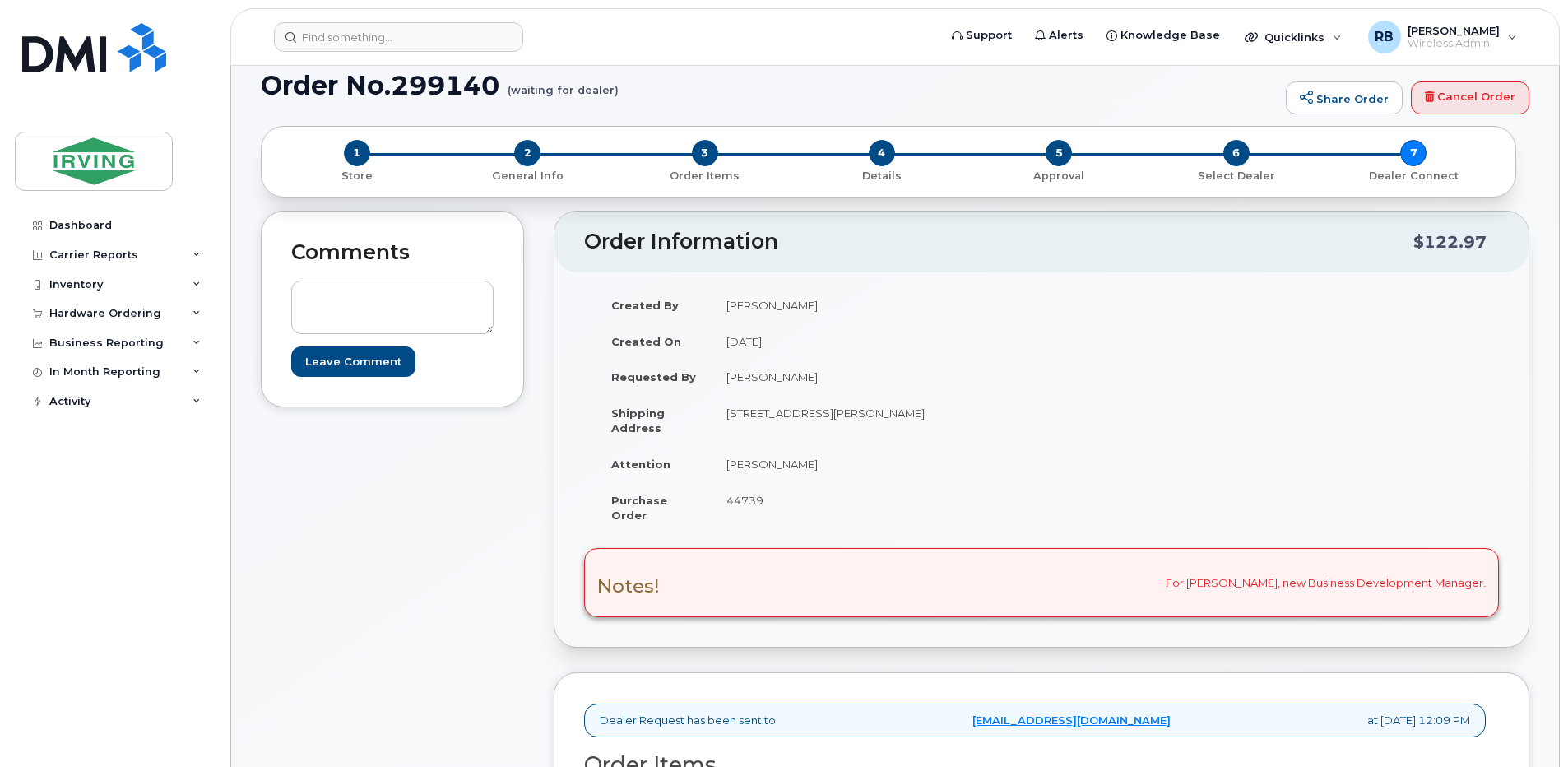
click at [750, 502] on span "44739" at bounding box center [745, 500] width 37 height 13
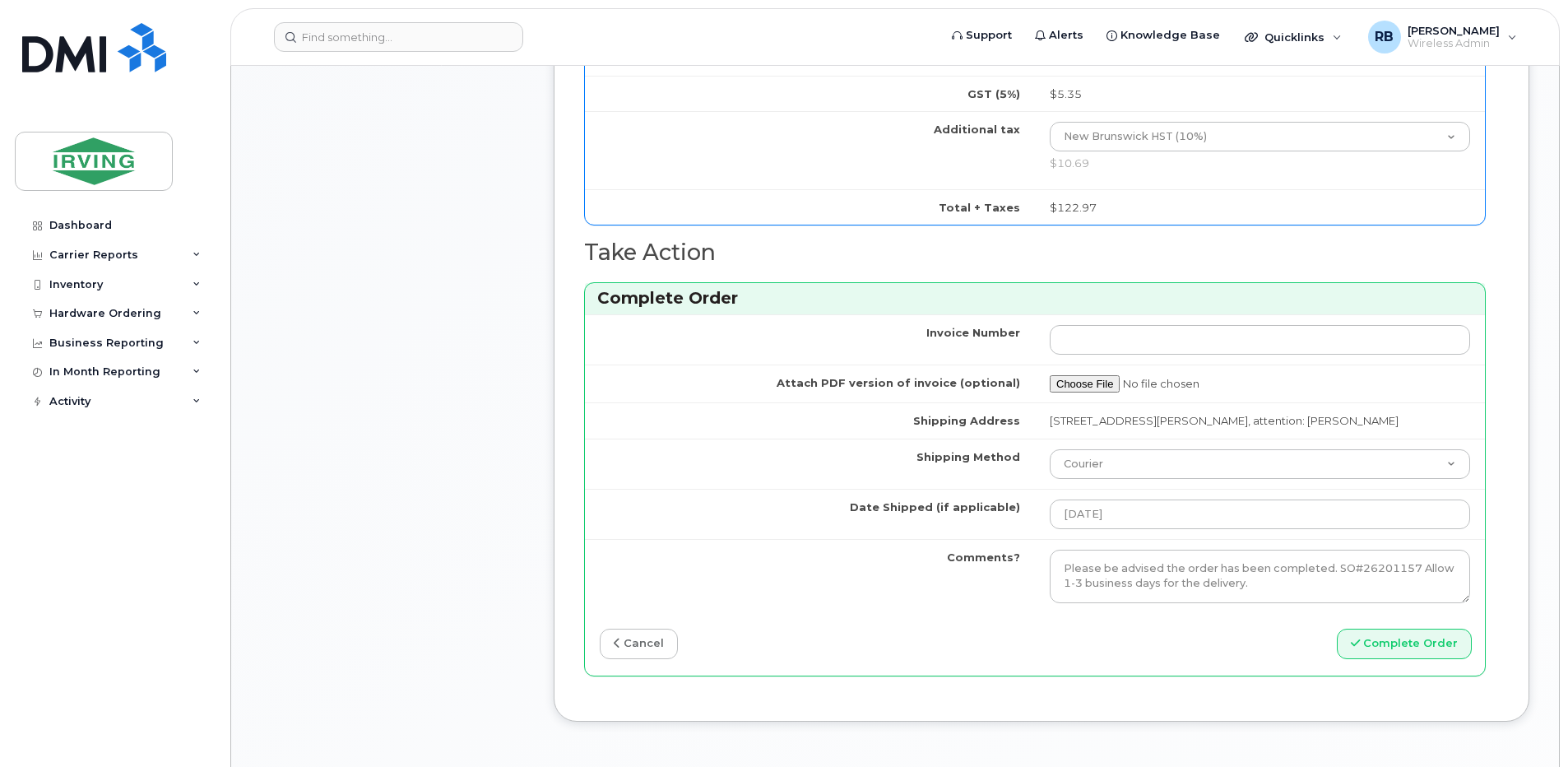
scroll to position [1536, 0]
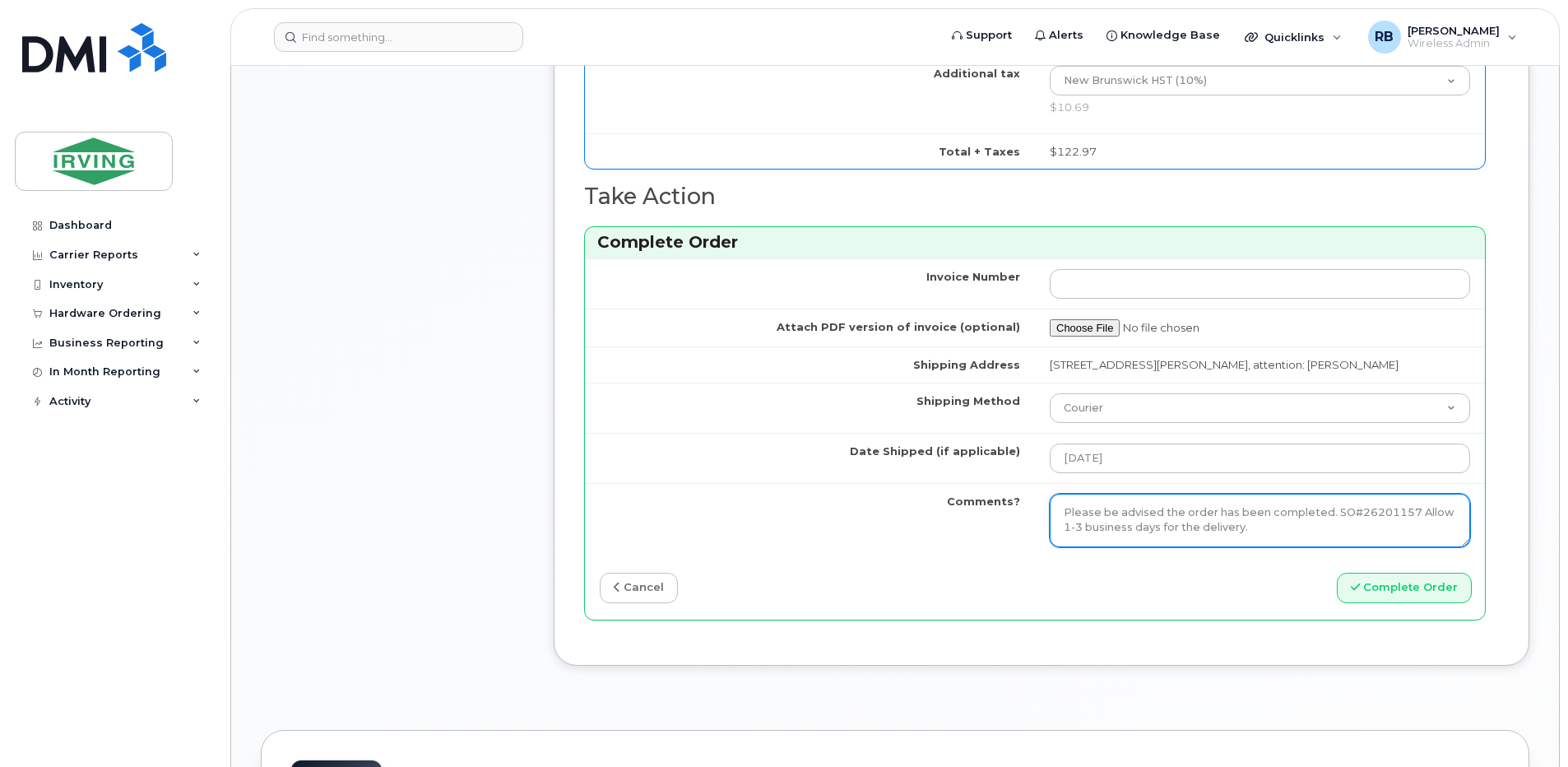
click at [1192, 519] on textarea "Please be advised the order has been completed. SO#26201157 Allow 1-3 business …" at bounding box center [1260, 521] width 421 height 54
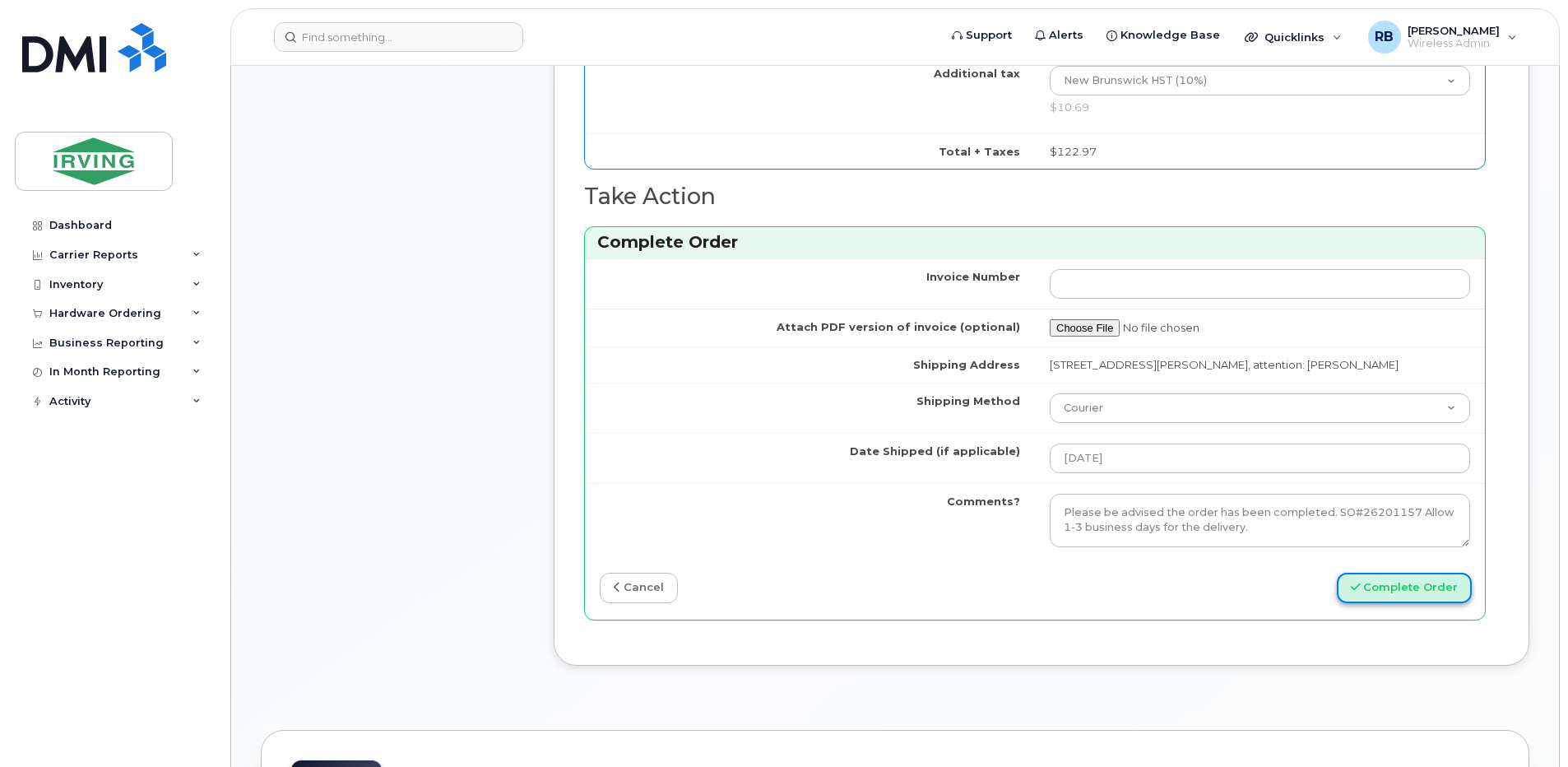
click at [1377, 580] on button "Complete Order" at bounding box center [1404, 588] width 135 height 31
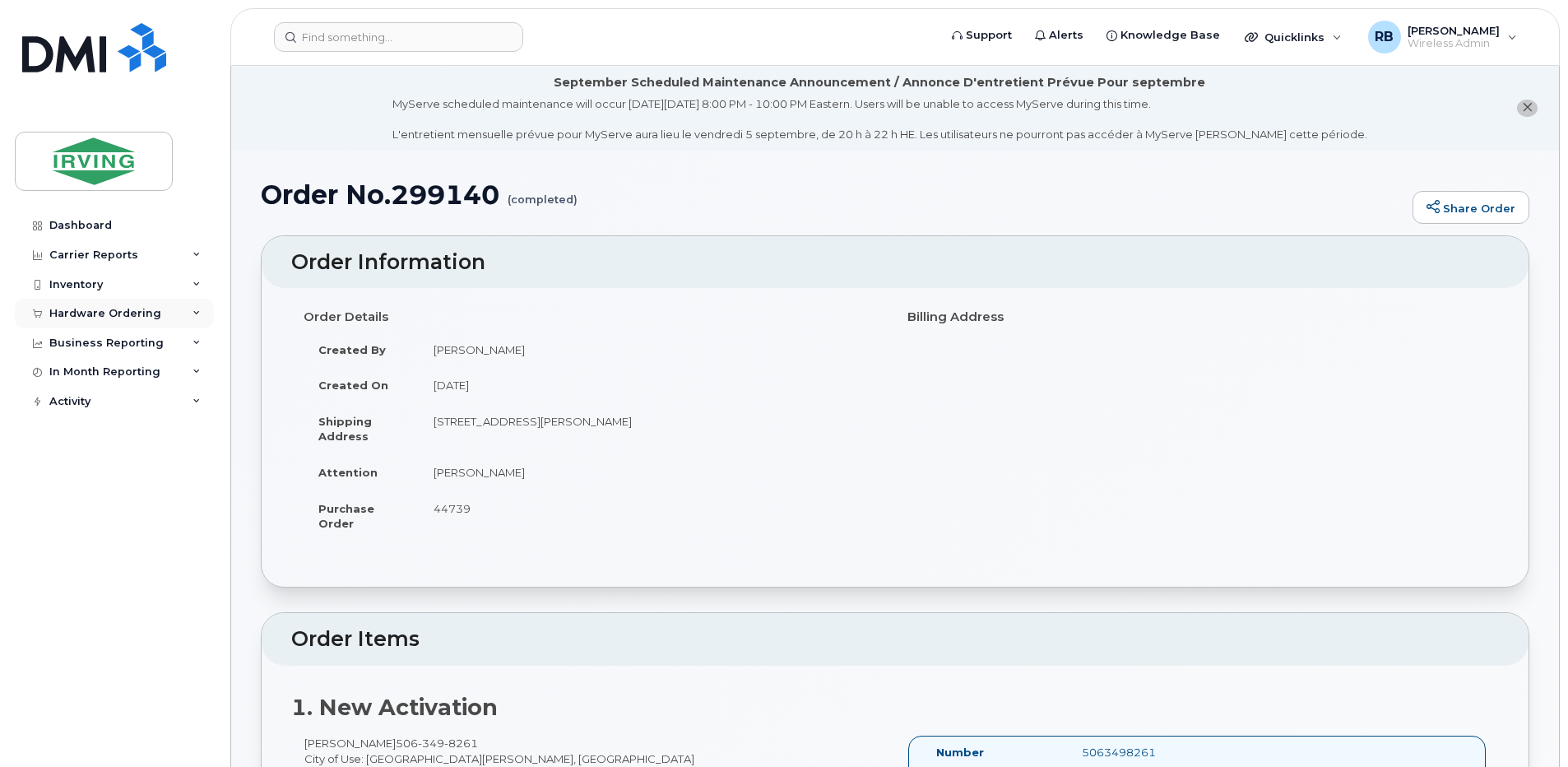
click at [113, 311] on div "Hardware Ordering" at bounding box center [105, 314] width 112 height 13
click at [81, 371] on div "Orders" at bounding box center [77, 374] width 40 height 14
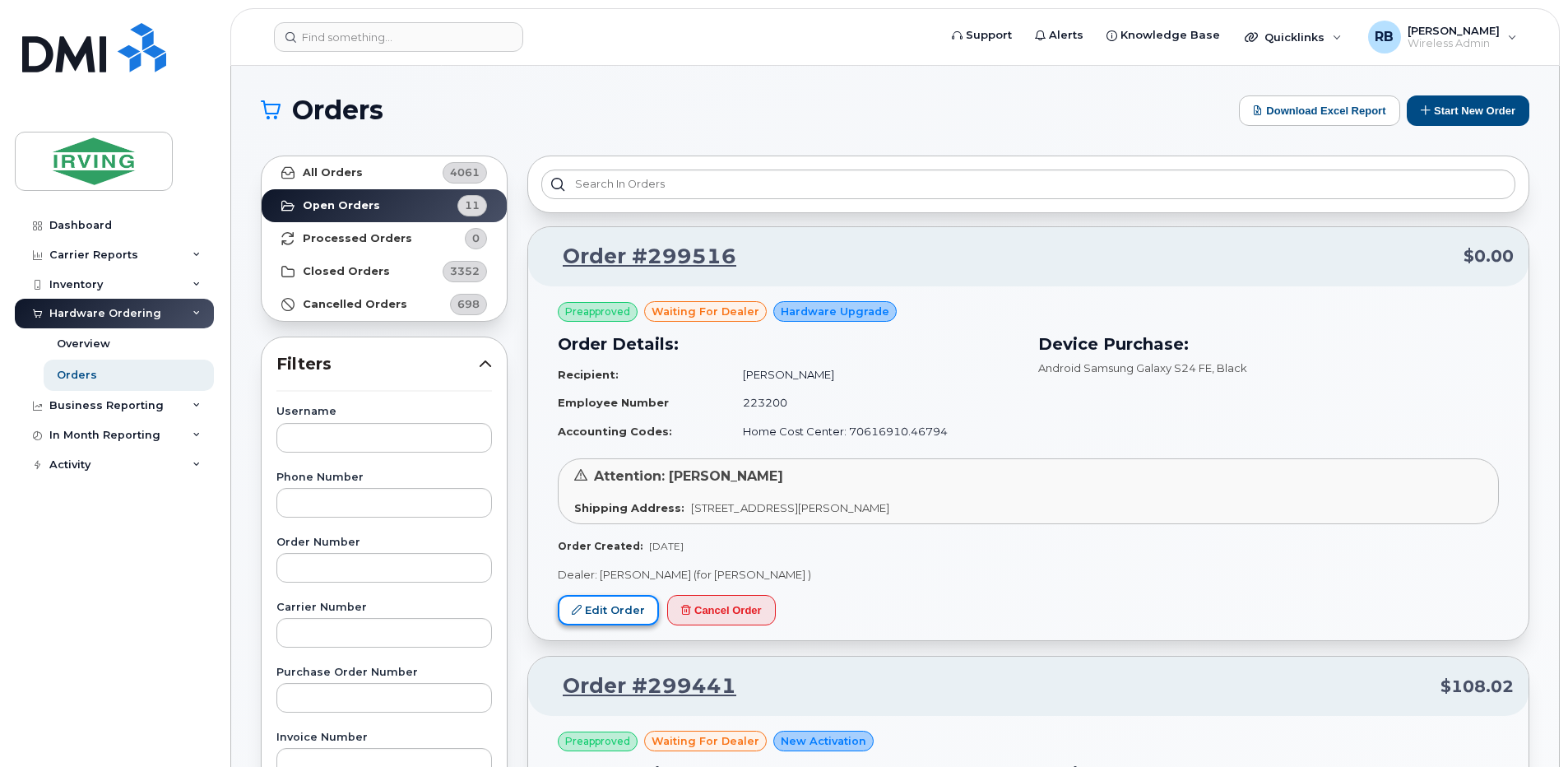
click at [586, 612] on link "Edit Order" at bounding box center [607, 610] width 101 height 31
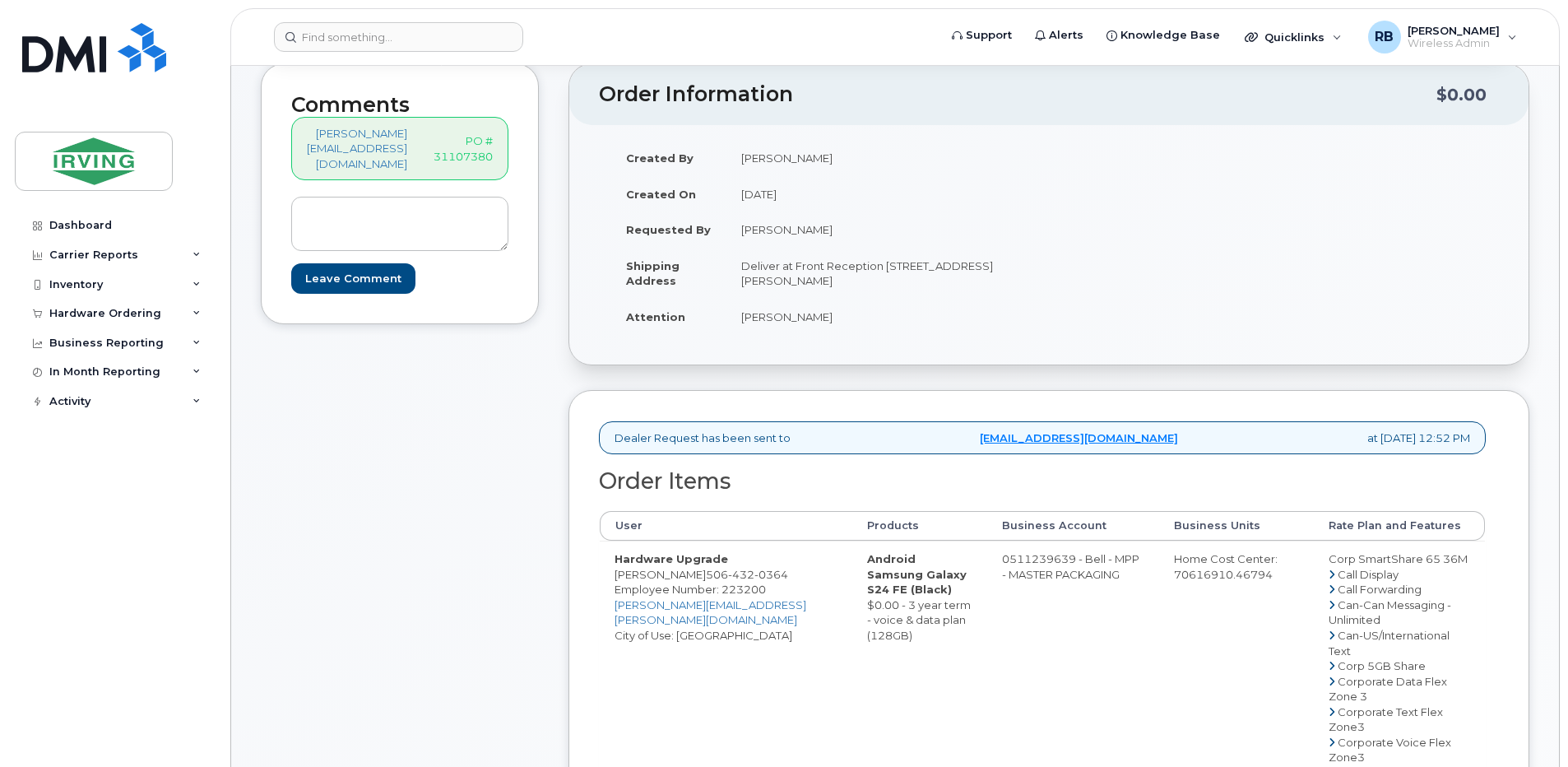
scroll to position [219, 0]
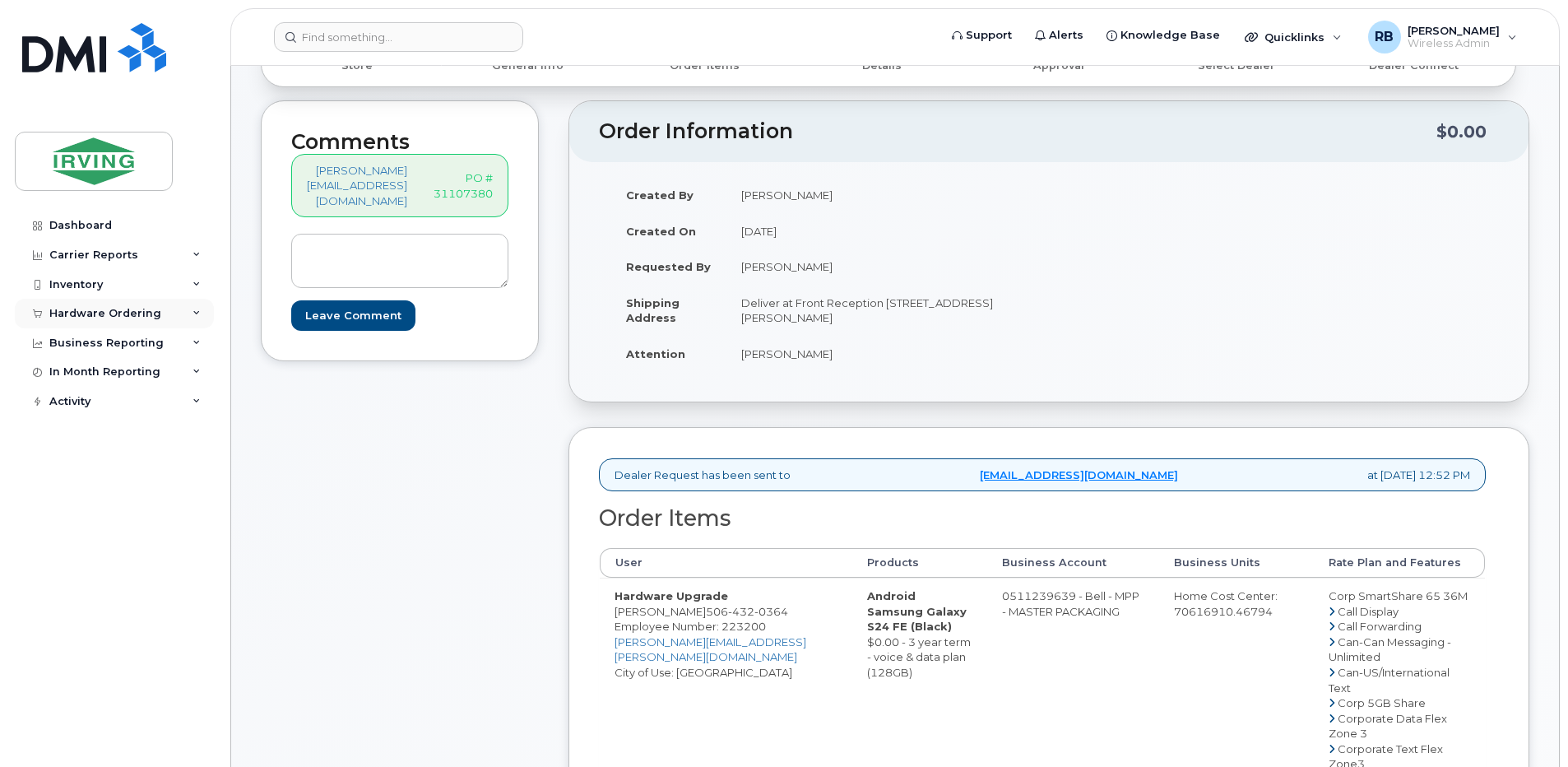
click at [72, 316] on div "Hardware Ordering" at bounding box center [105, 314] width 112 height 13
click at [76, 380] on div "Orders" at bounding box center [77, 374] width 40 height 14
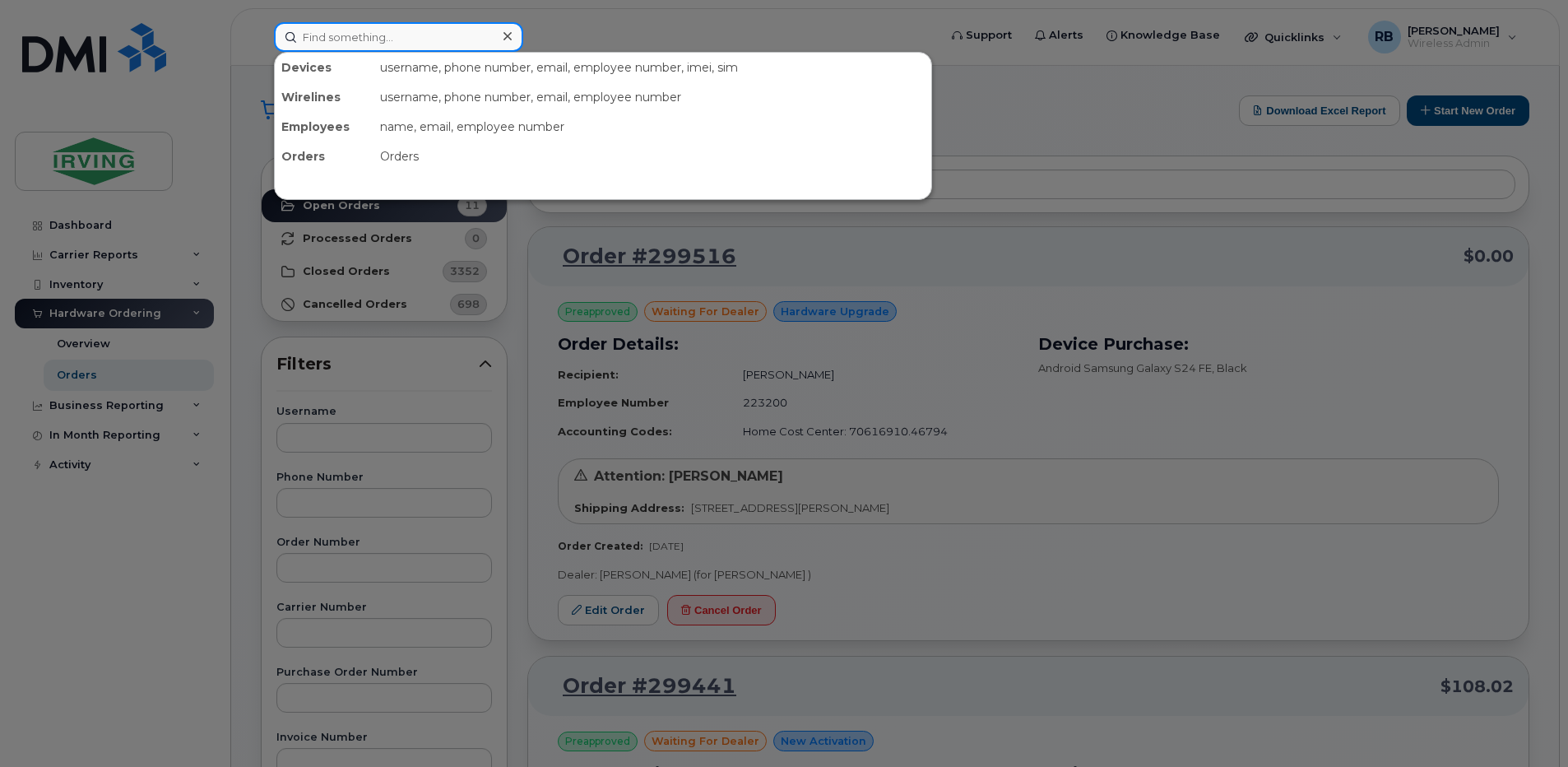
click at [328, 31] on input at bounding box center [398, 37] width 249 height 30
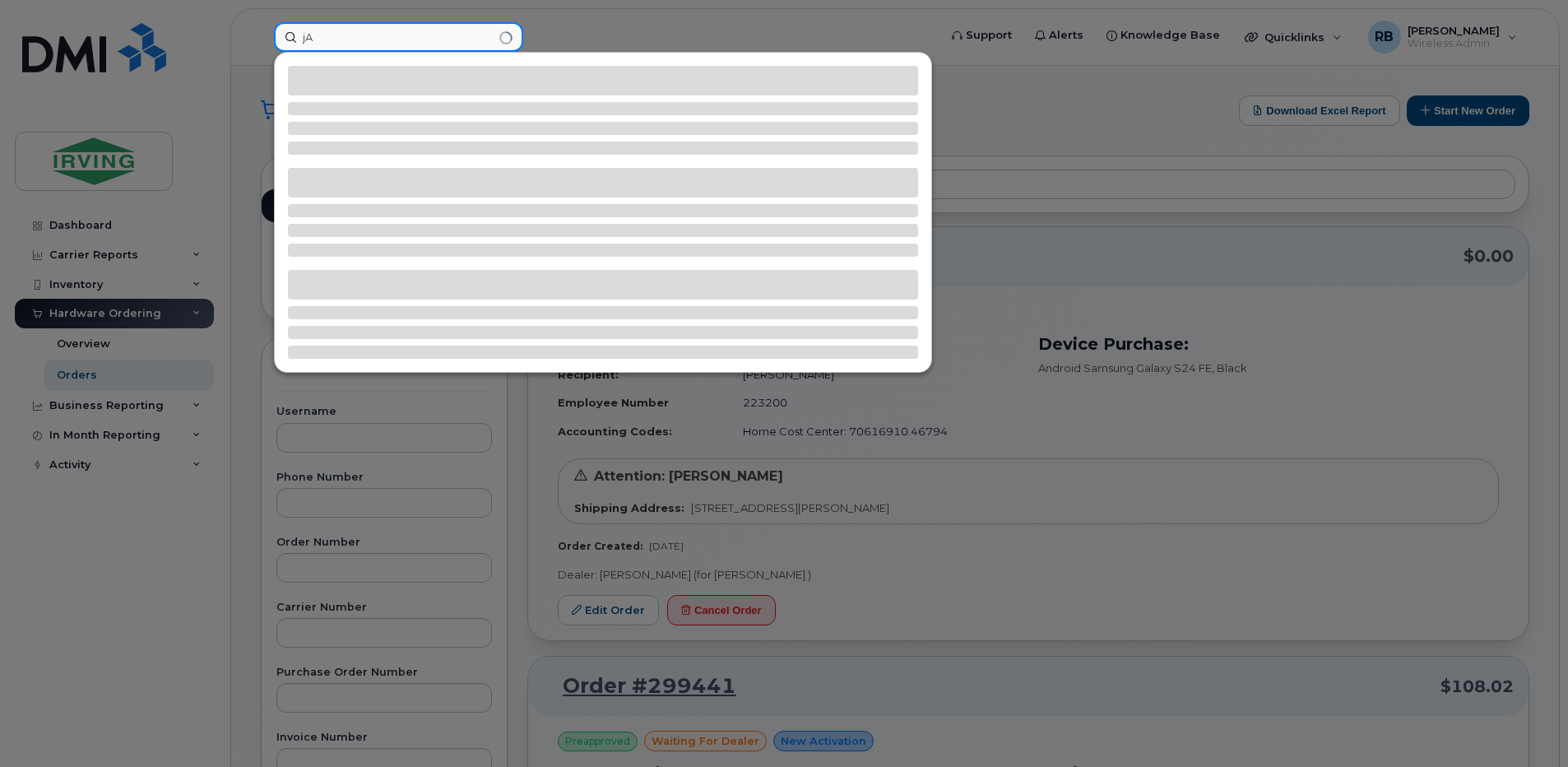
type input "j"
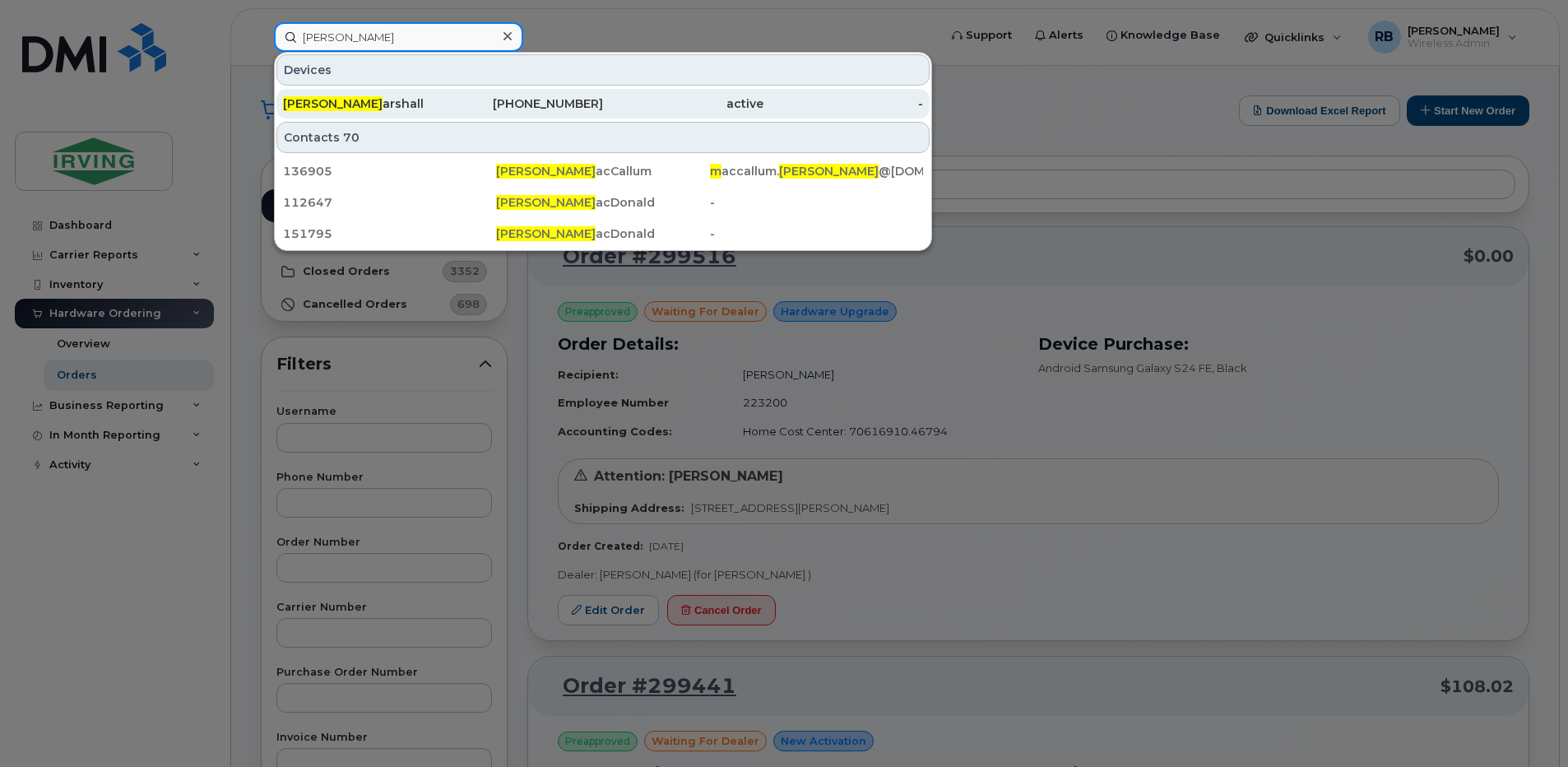
type input "jason m"
click at [331, 106] on div "Jason M arshall" at bounding box center [363, 103] width 161 height 16
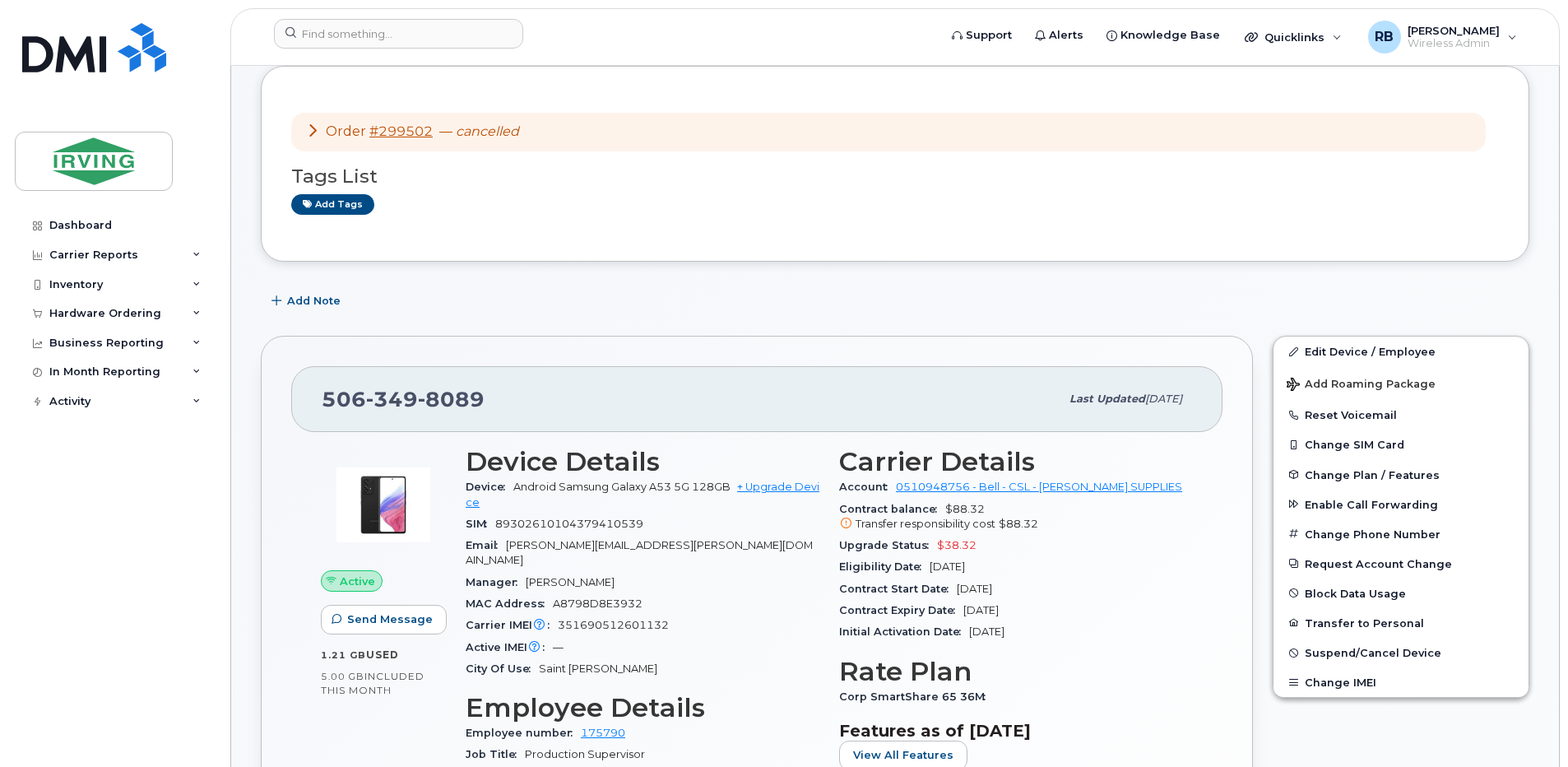
scroll to position [329, 0]
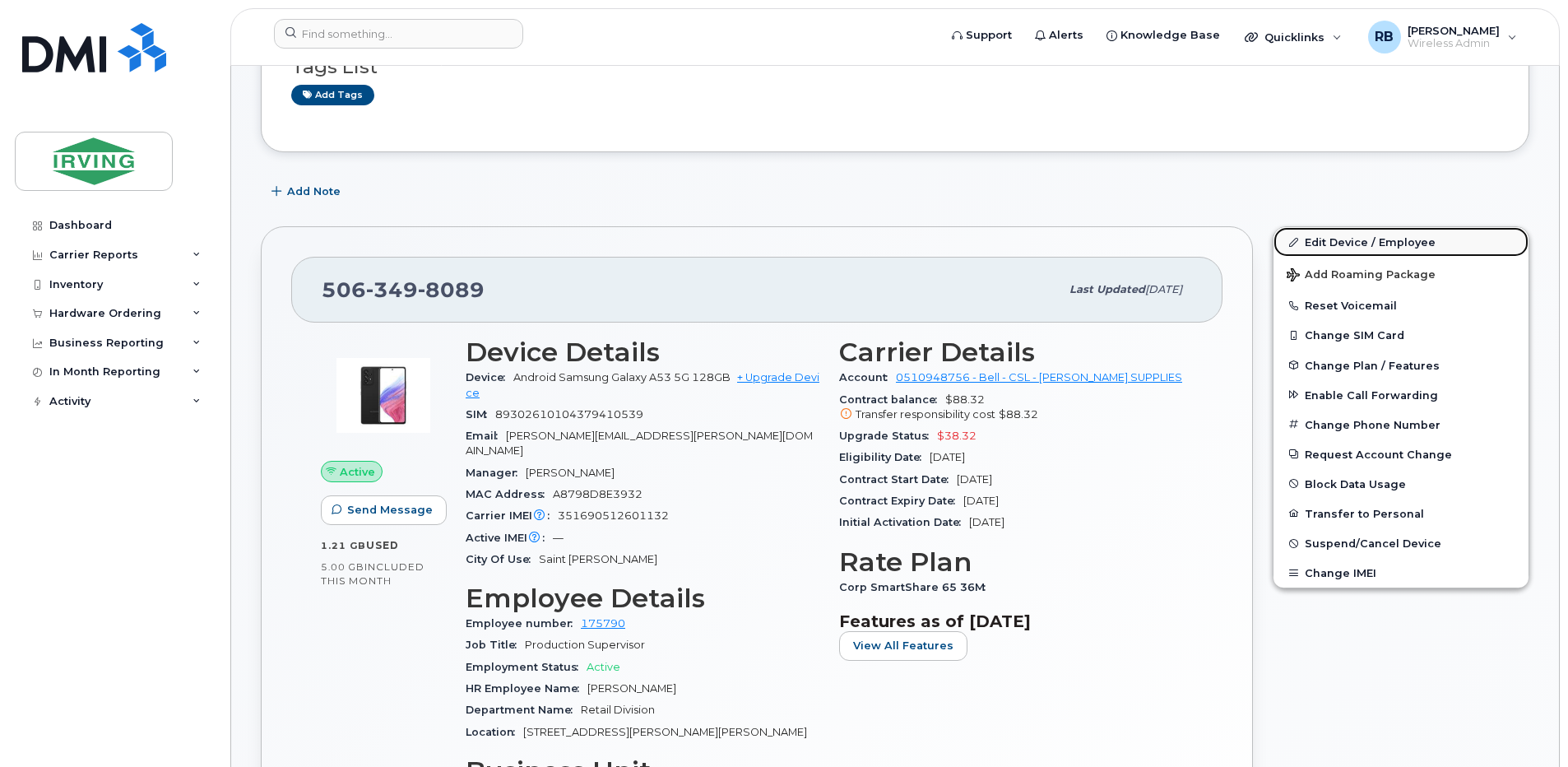
click at [1308, 243] on link "Edit Device / Employee" at bounding box center [1401, 242] width 255 height 30
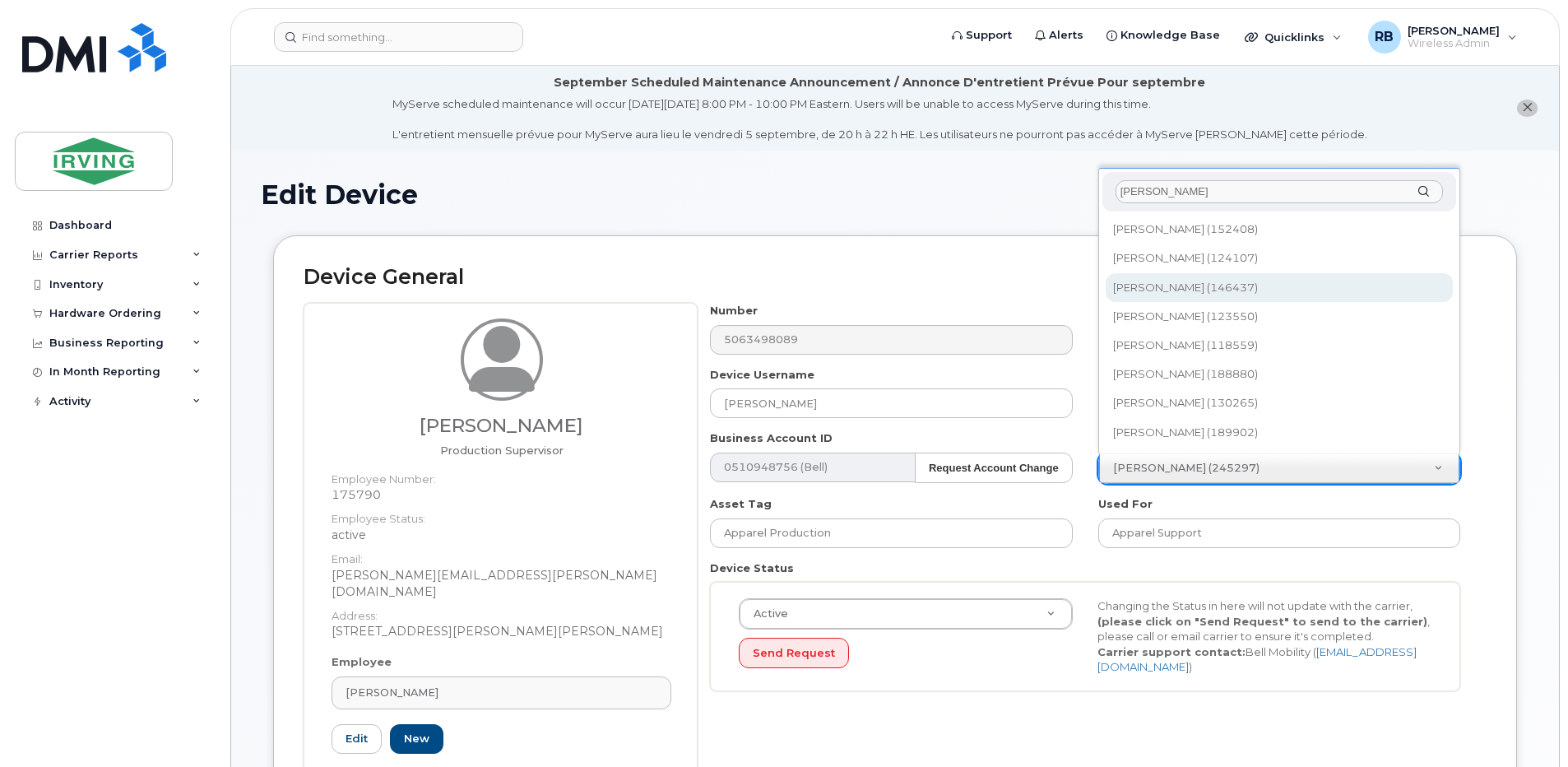
type input "[PERSON_NAME]"
type input "1478305"
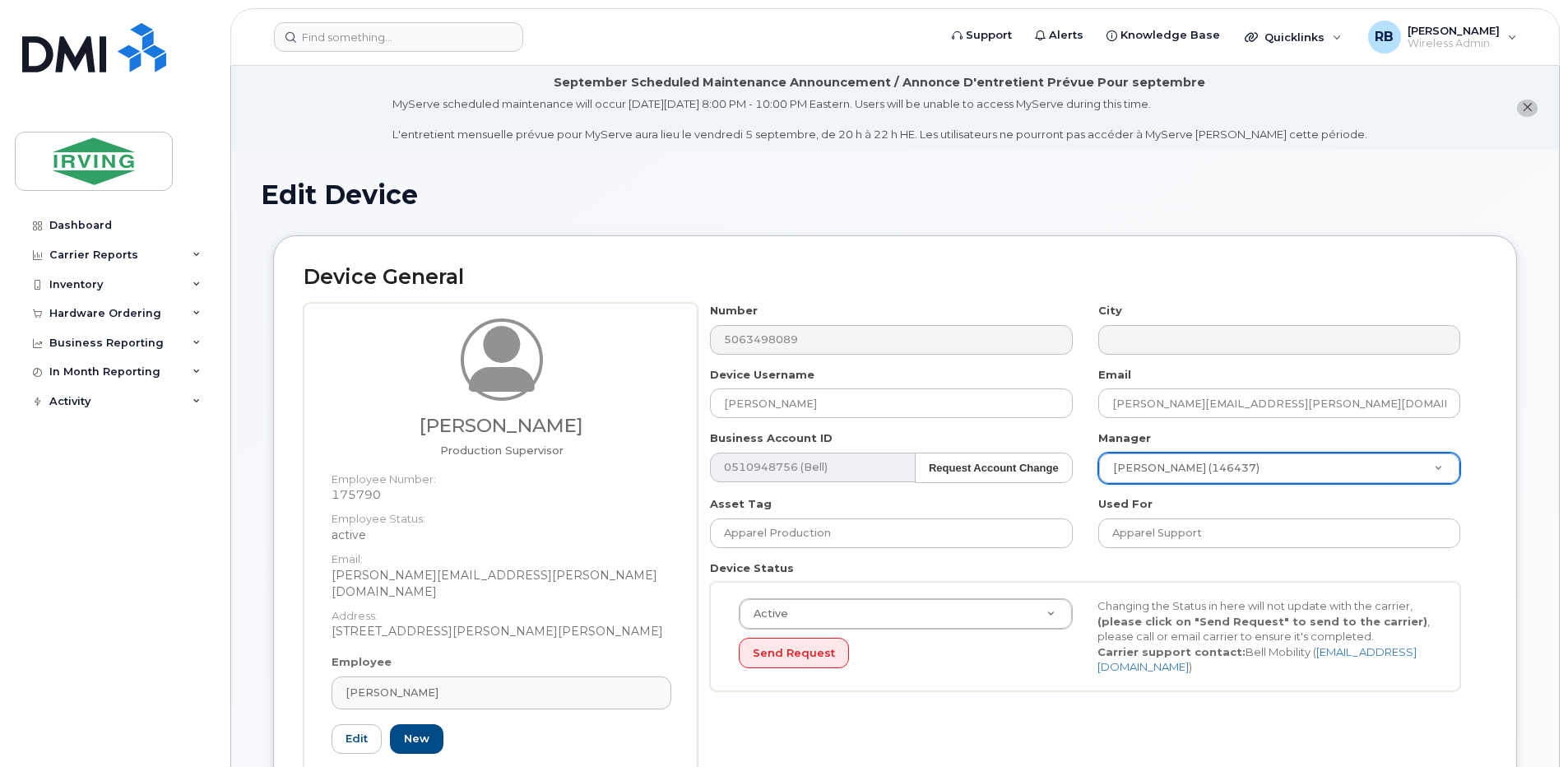
click at [1084, 337] on div "Number 5063498089" at bounding box center [891, 329] width 388 height 52
click at [1157, 529] on input "Apparel Support" at bounding box center [1279, 532] width 362 height 30
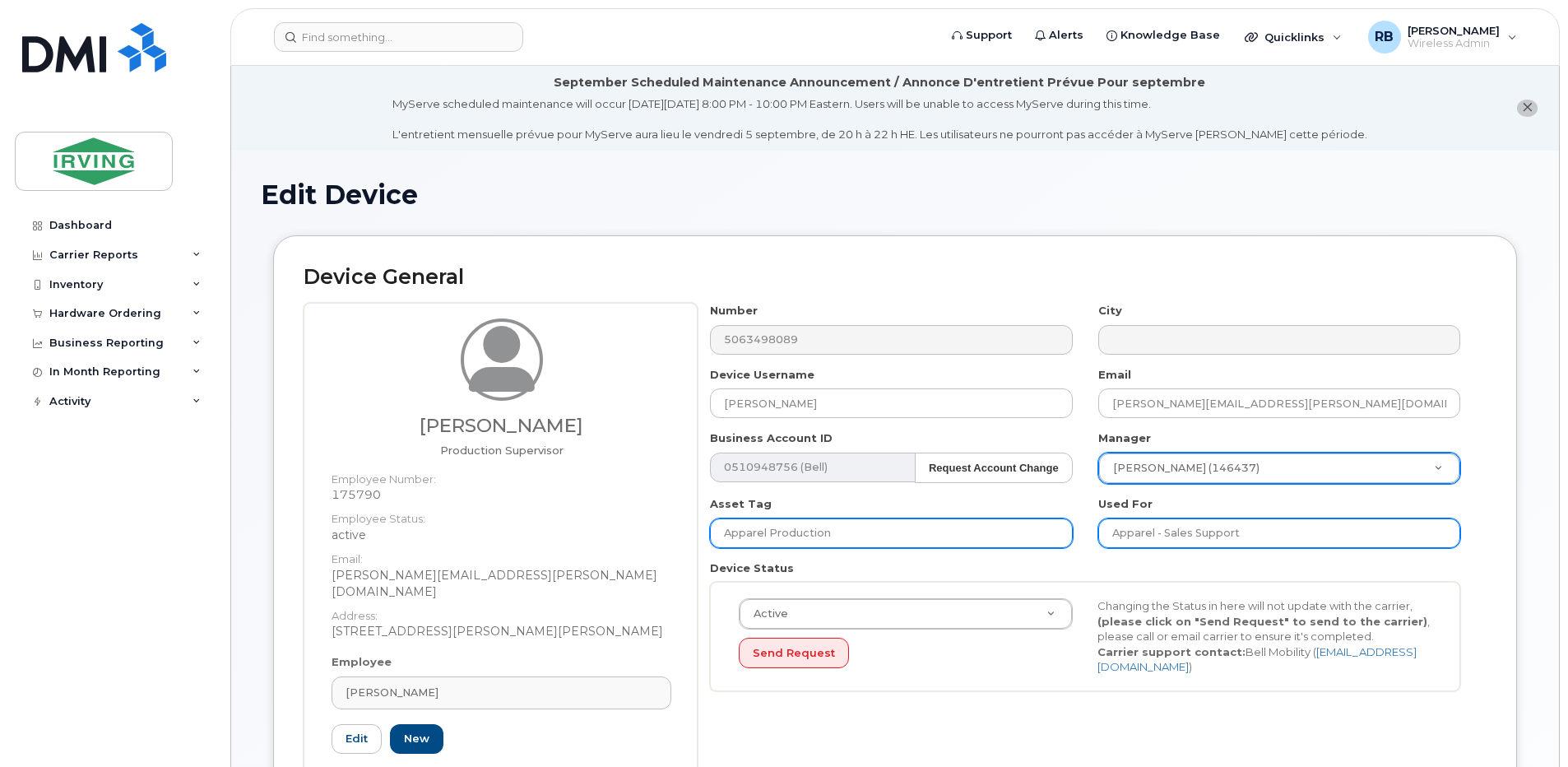
type input "Apparel - Sales Support"
click at [954, 536] on input "Apparel Production" at bounding box center [891, 532] width 362 height 30
type input "Apparel"
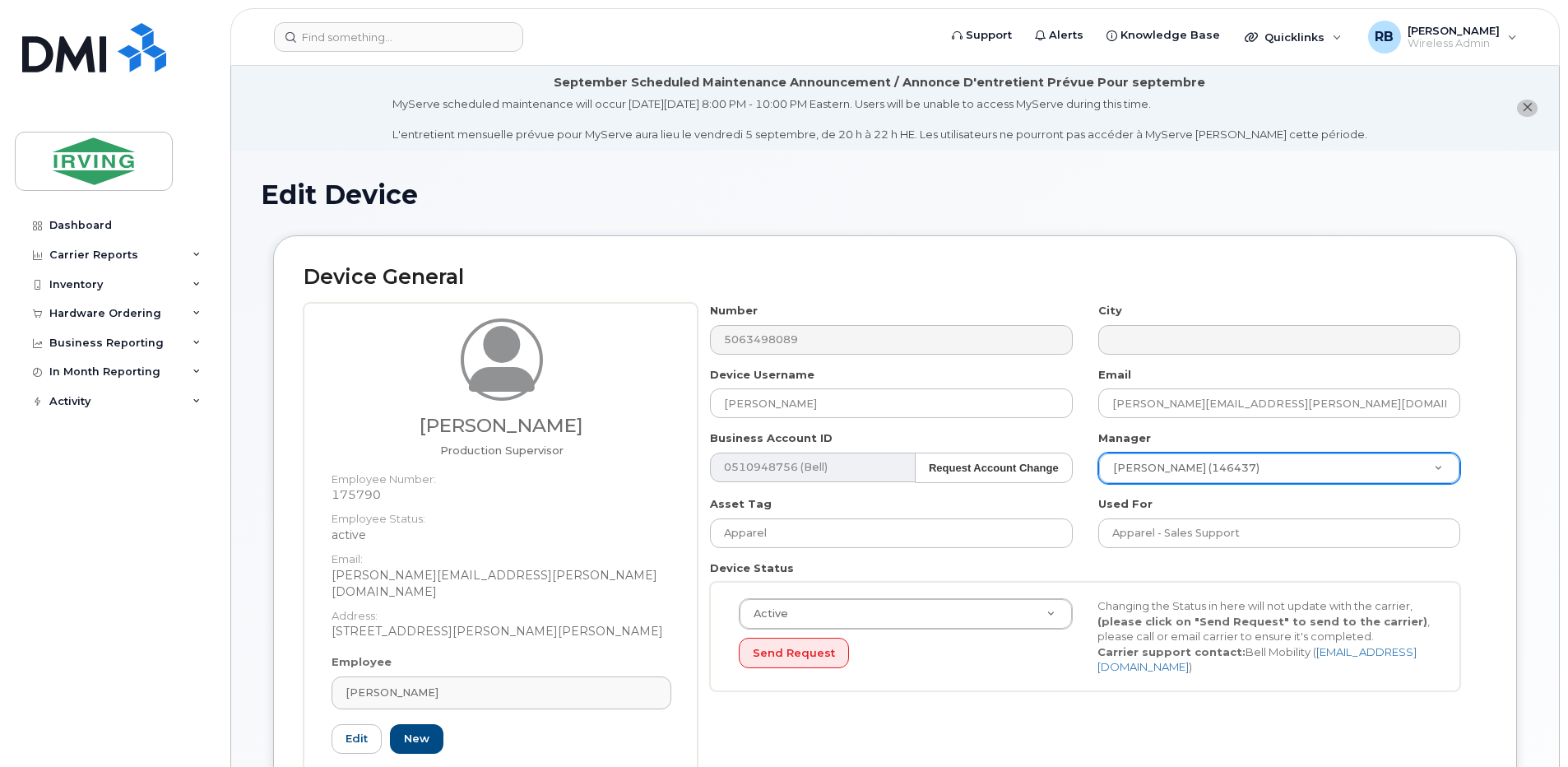
click at [697, 509] on div "[PERSON_NAME] Production Supervisor Employee Number: 175790 Employee Status: ac…" at bounding box center [500, 559] width 394 height 513
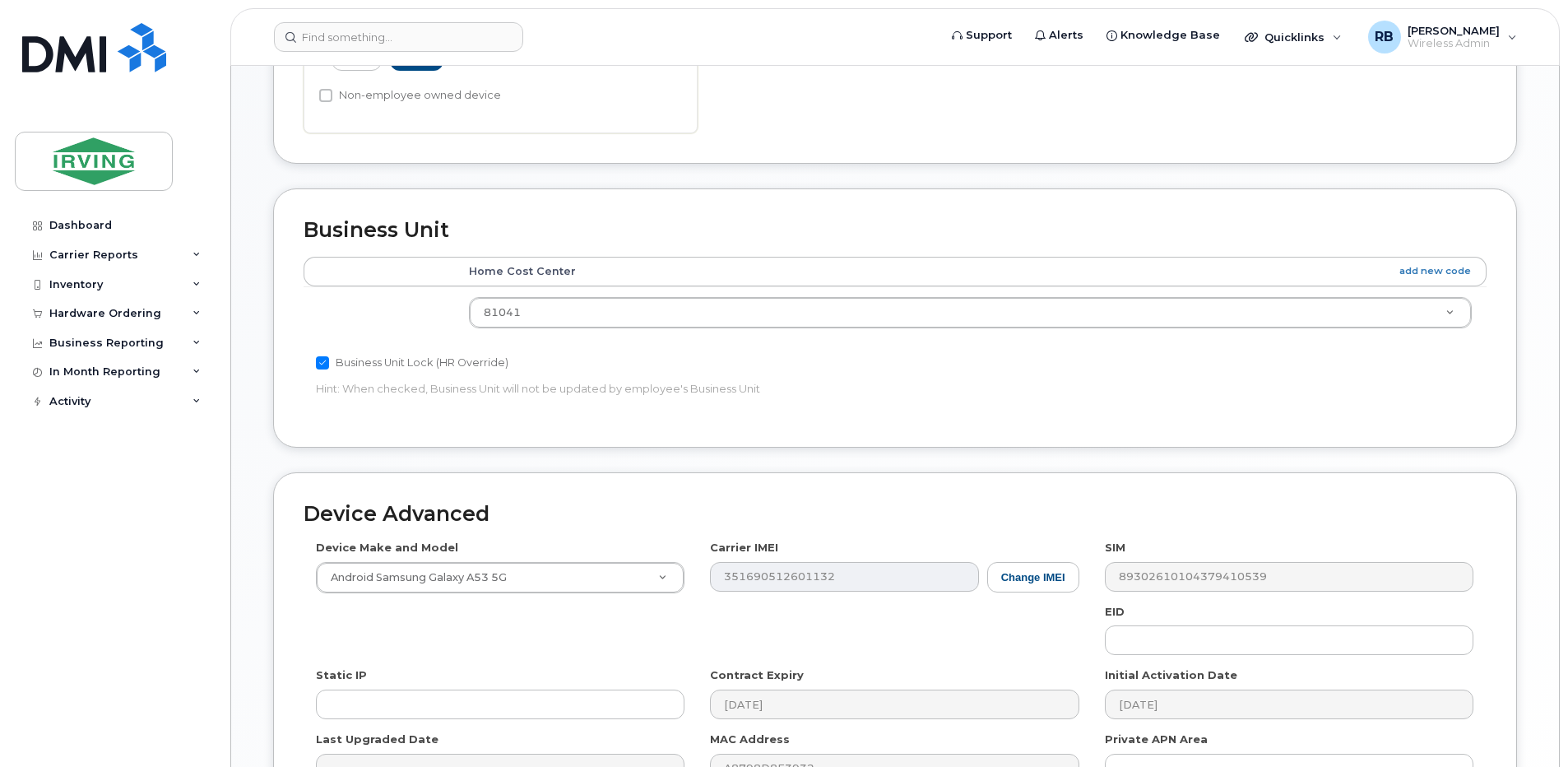
scroll to position [862, 0]
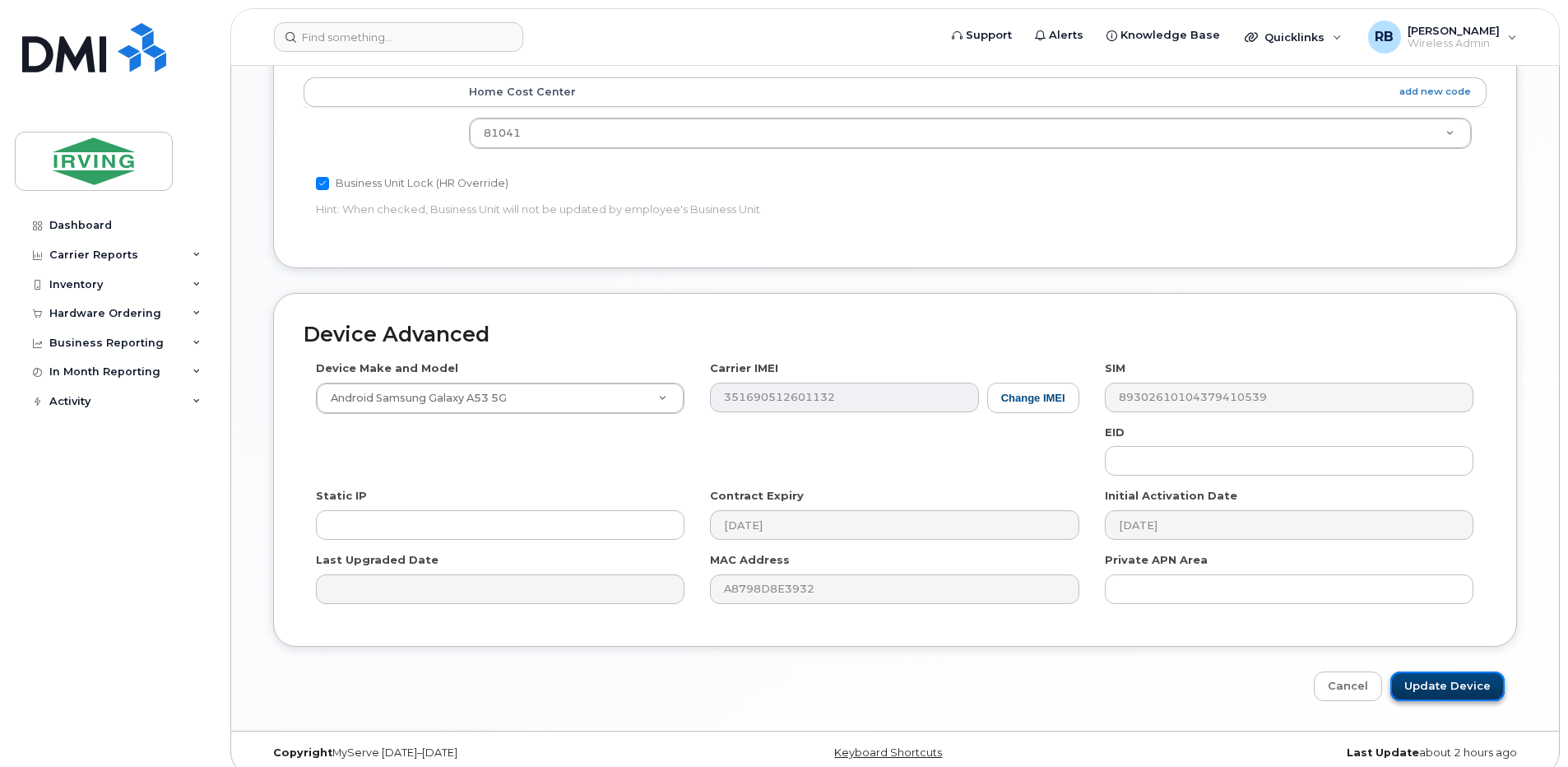
click at [1430, 672] on input "Update Device" at bounding box center [1447, 686] width 115 height 31
type input "Saving..."
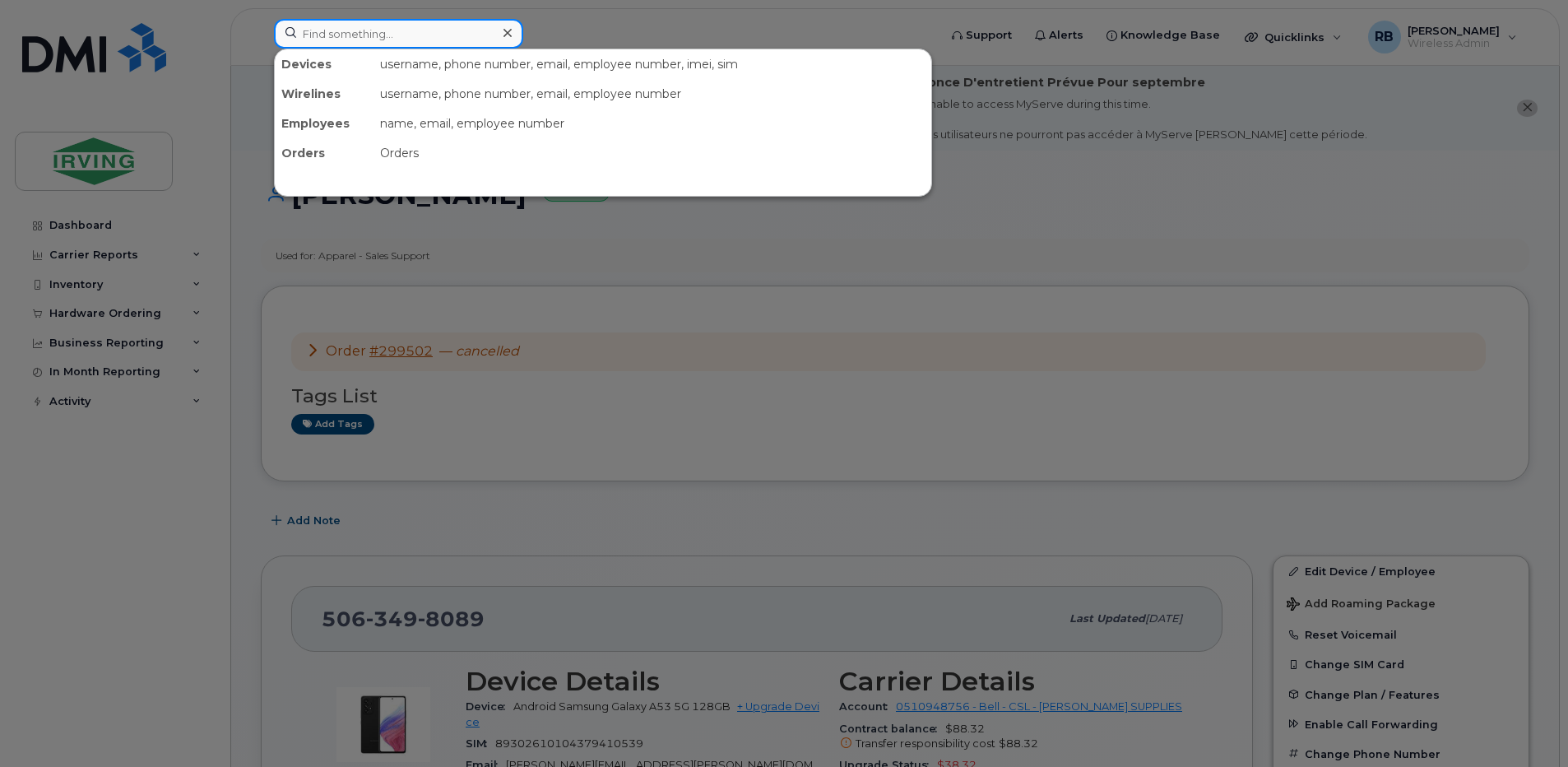
click at [324, 37] on input at bounding box center [398, 34] width 249 height 30
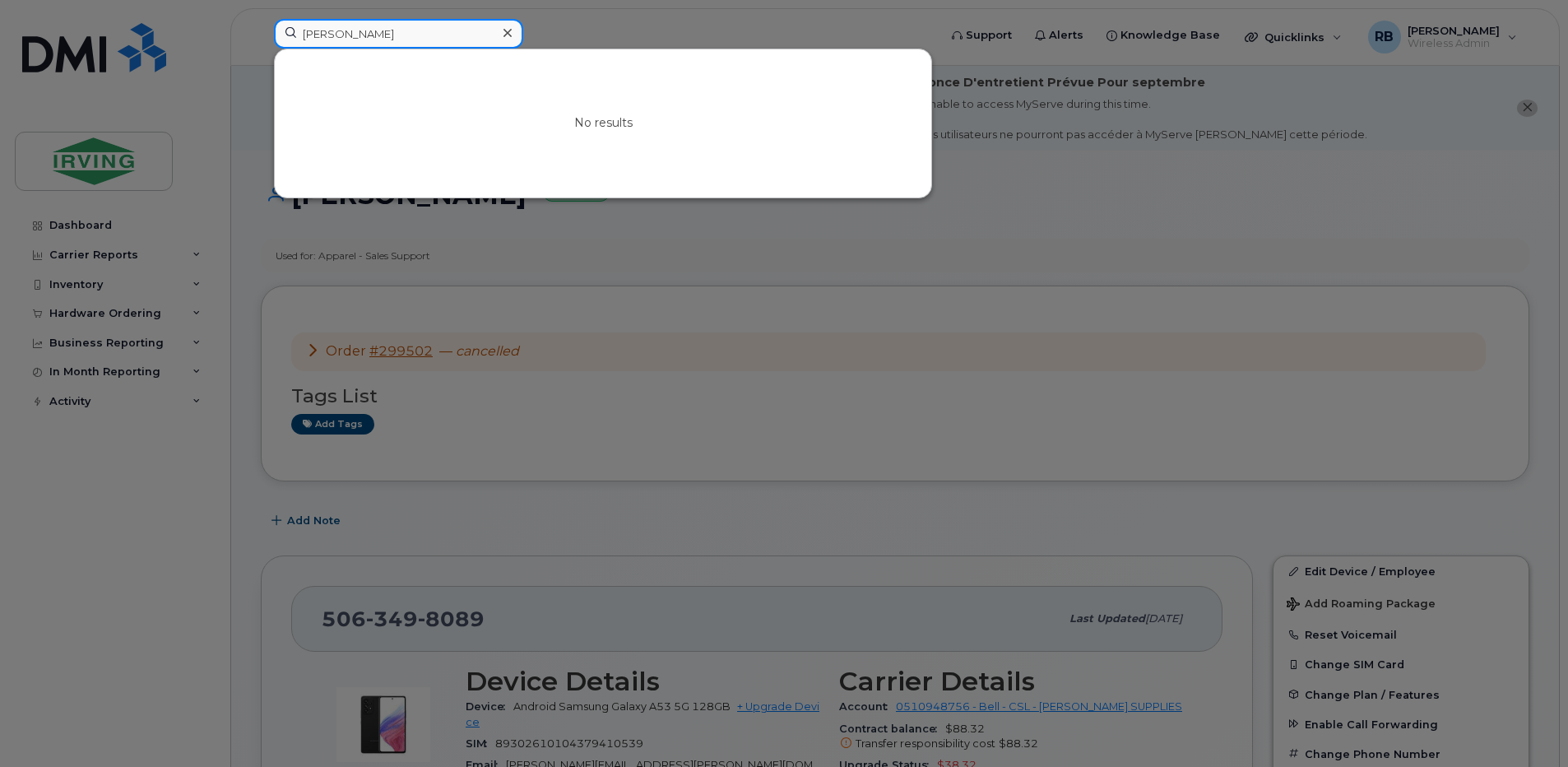
type input "[PERSON_NAME]"
click at [244, 94] on div at bounding box center [784, 383] width 1568 height 767
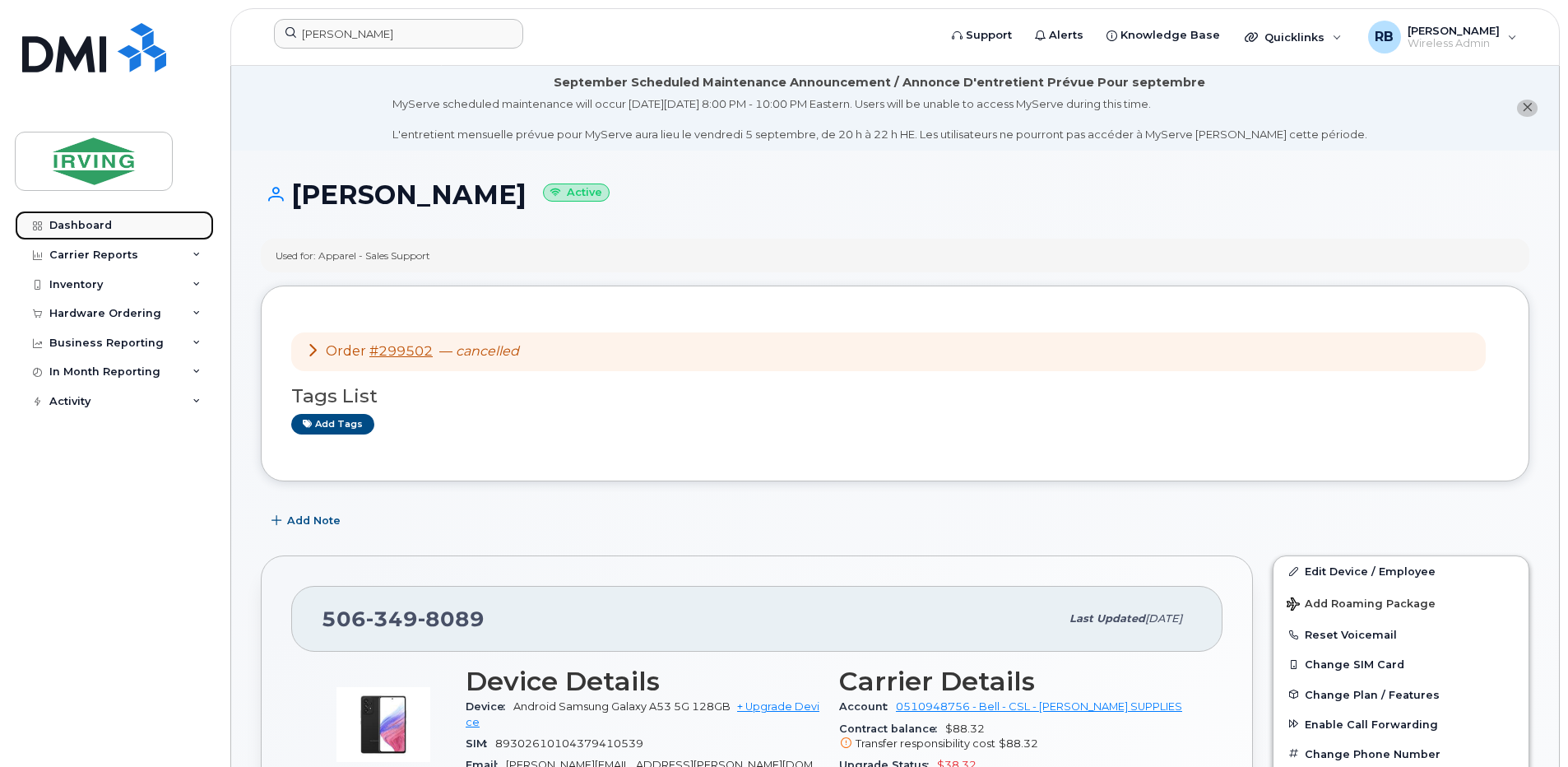
click at [76, 220] on div "Dashboard" at bounding box center [80, 225] width 63 height 13
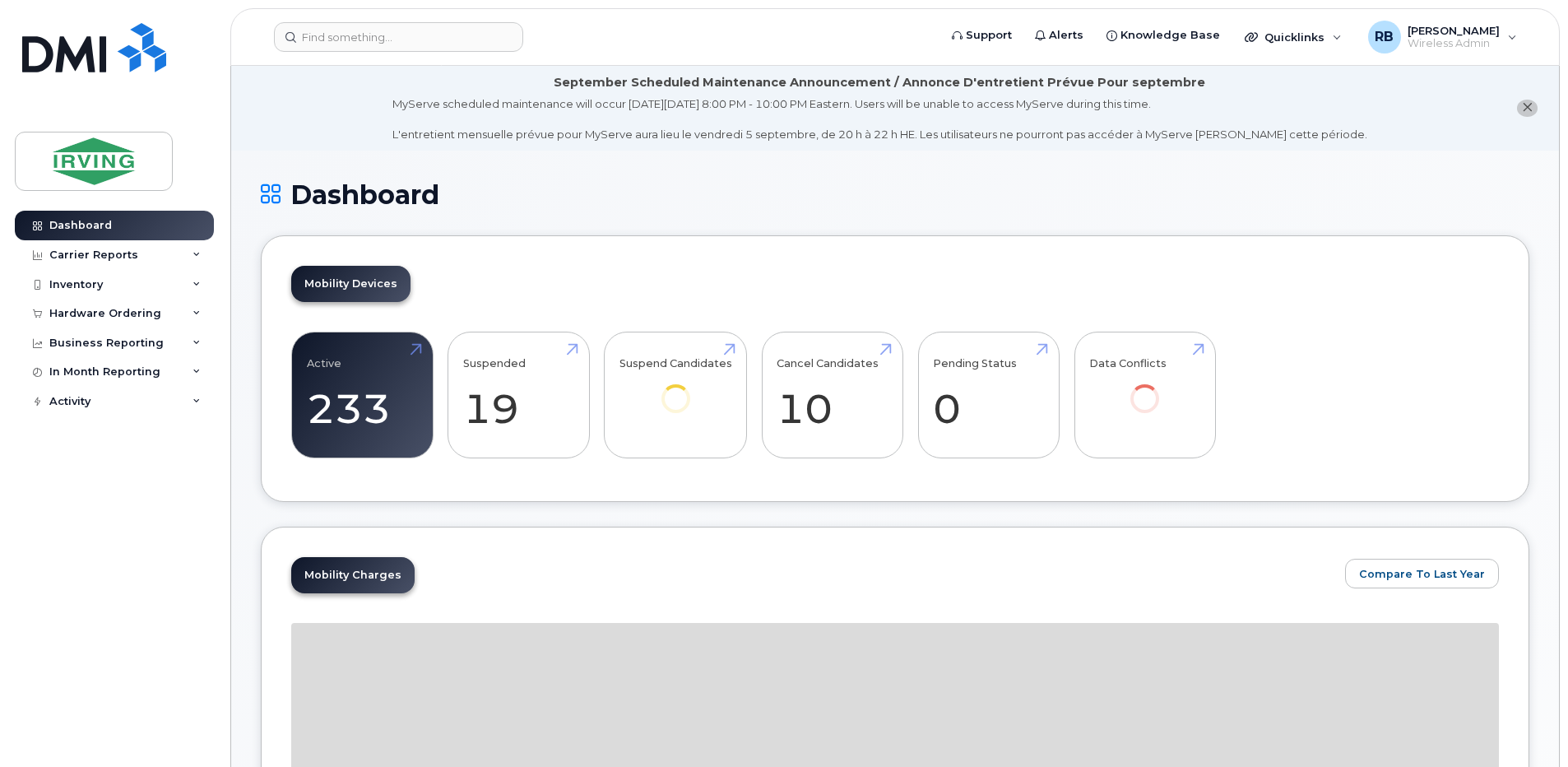
click at [374, 320] on div "Mobility Devices Active 233 -97% Suspended 19 -96% Suspend Candidates Cancel Ca…" at bounding box center [895, 369] width 1269 height 268
click at [361, 371] on link "Active 233 -97%" at bounding box center [362, 395] width 111 height 109
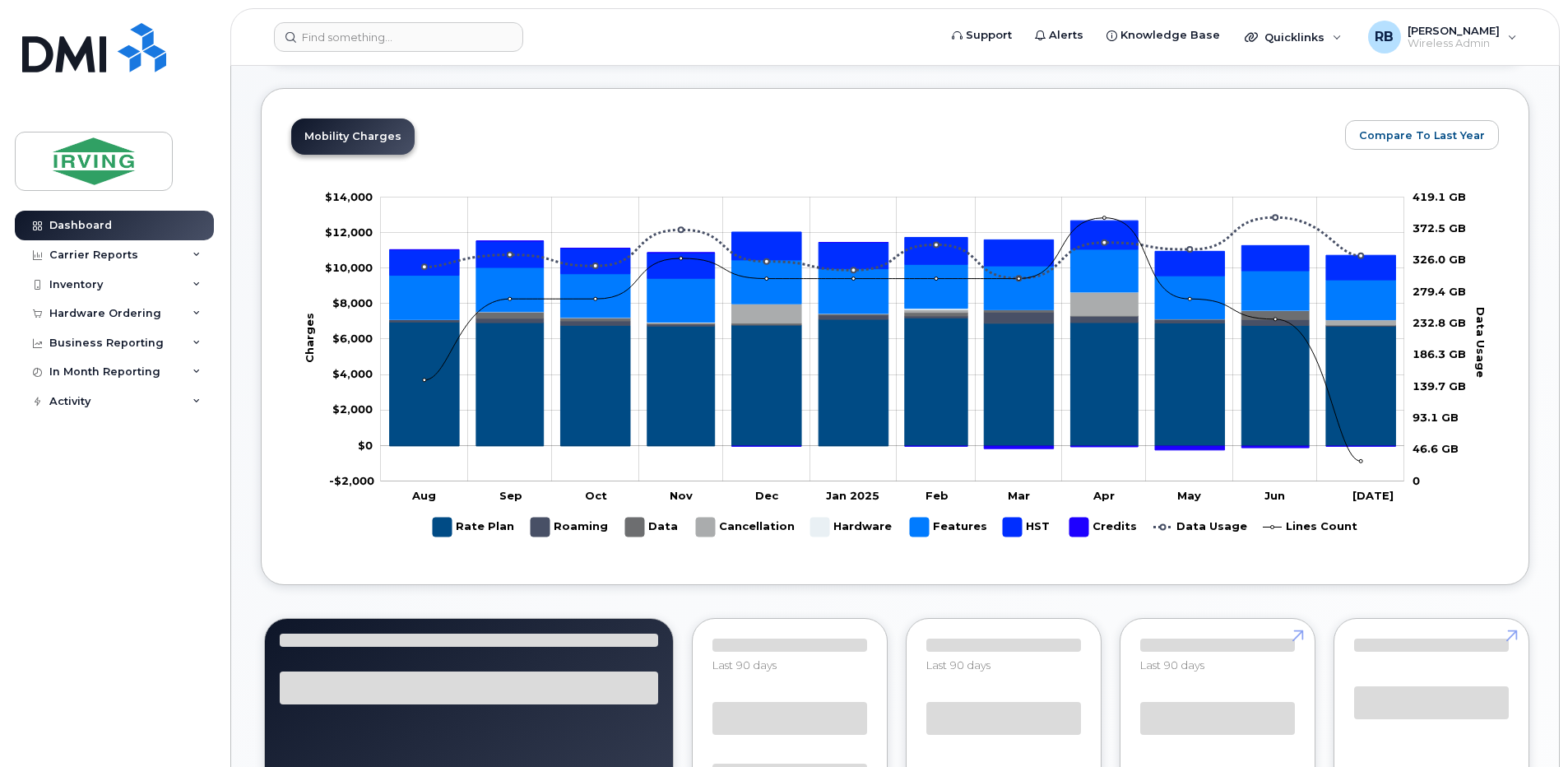
scroll to position [512, 0]
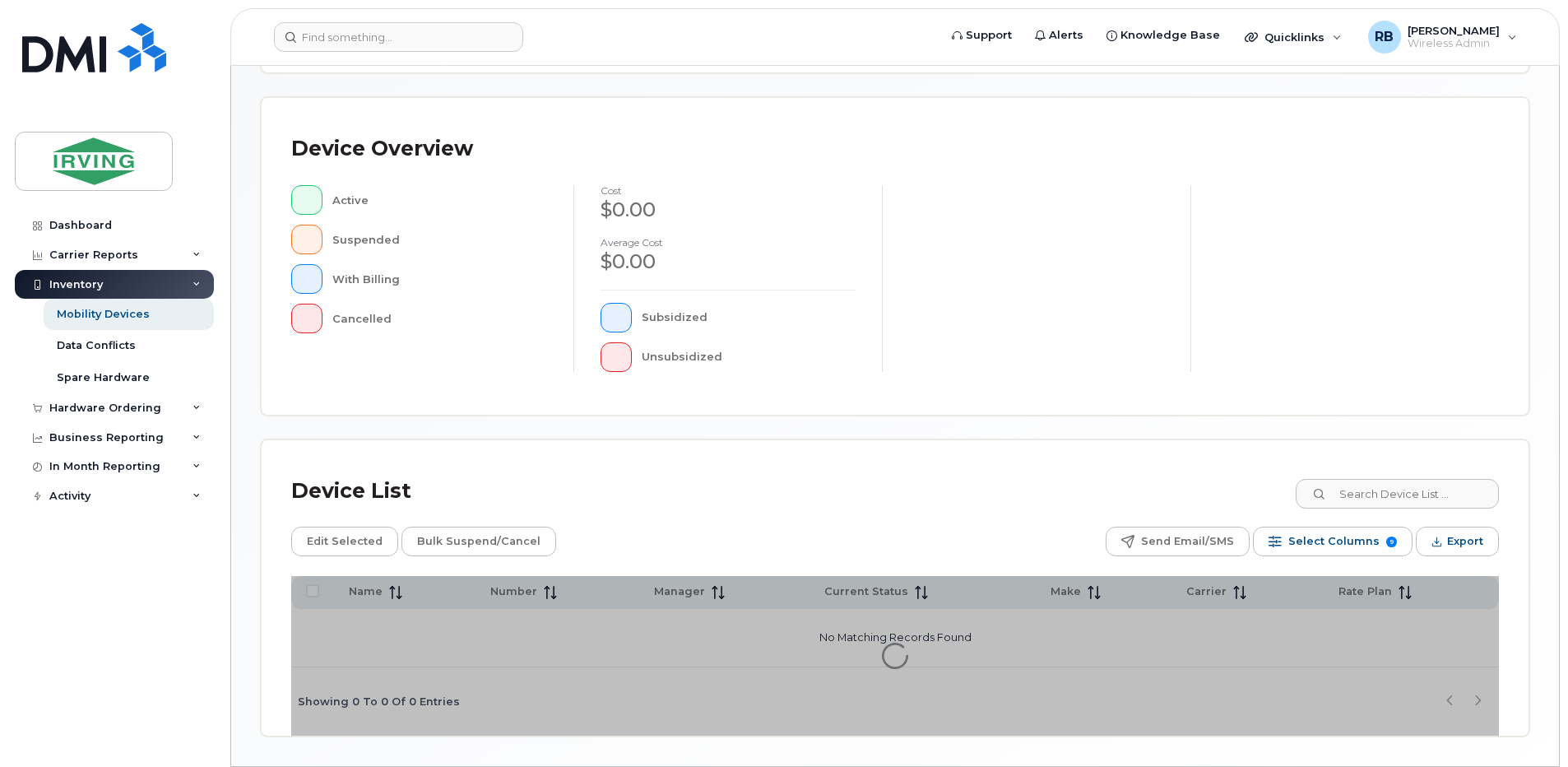
scroll to position [365, 0]
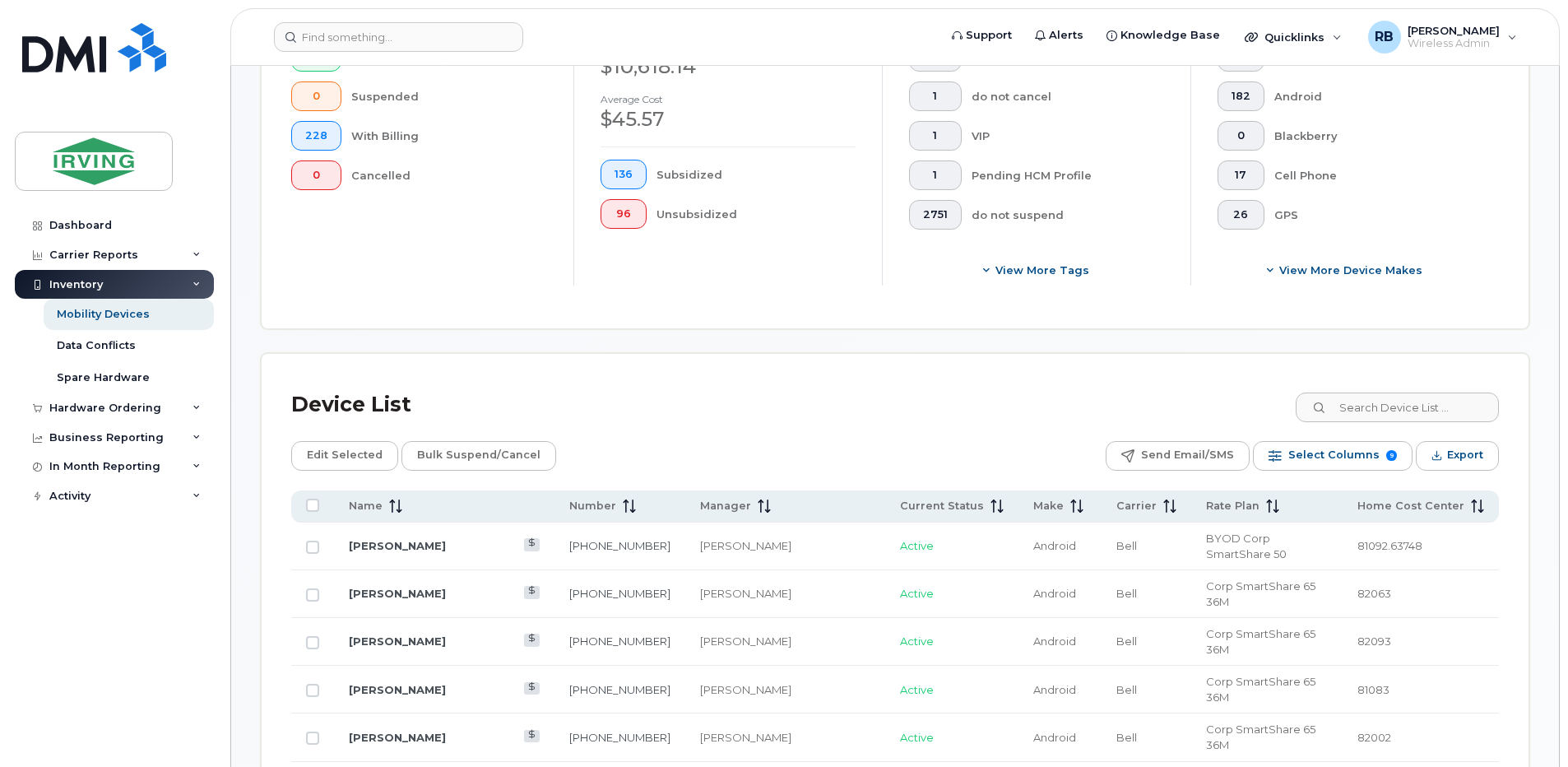
scroll to position [693, 0]
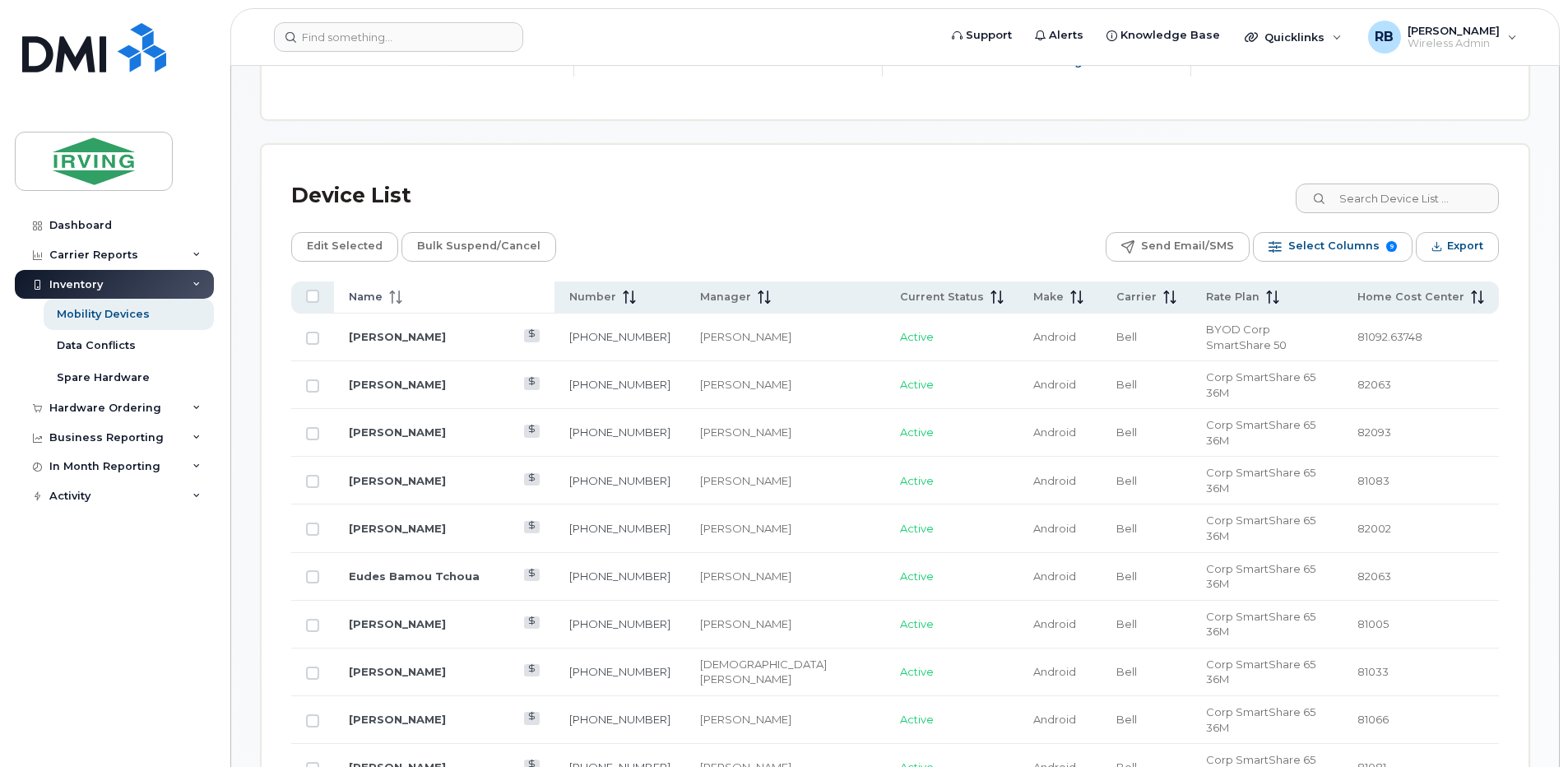
click at [380, 299] on span "Name" at bounding box center [365, 296] width 34 height 14
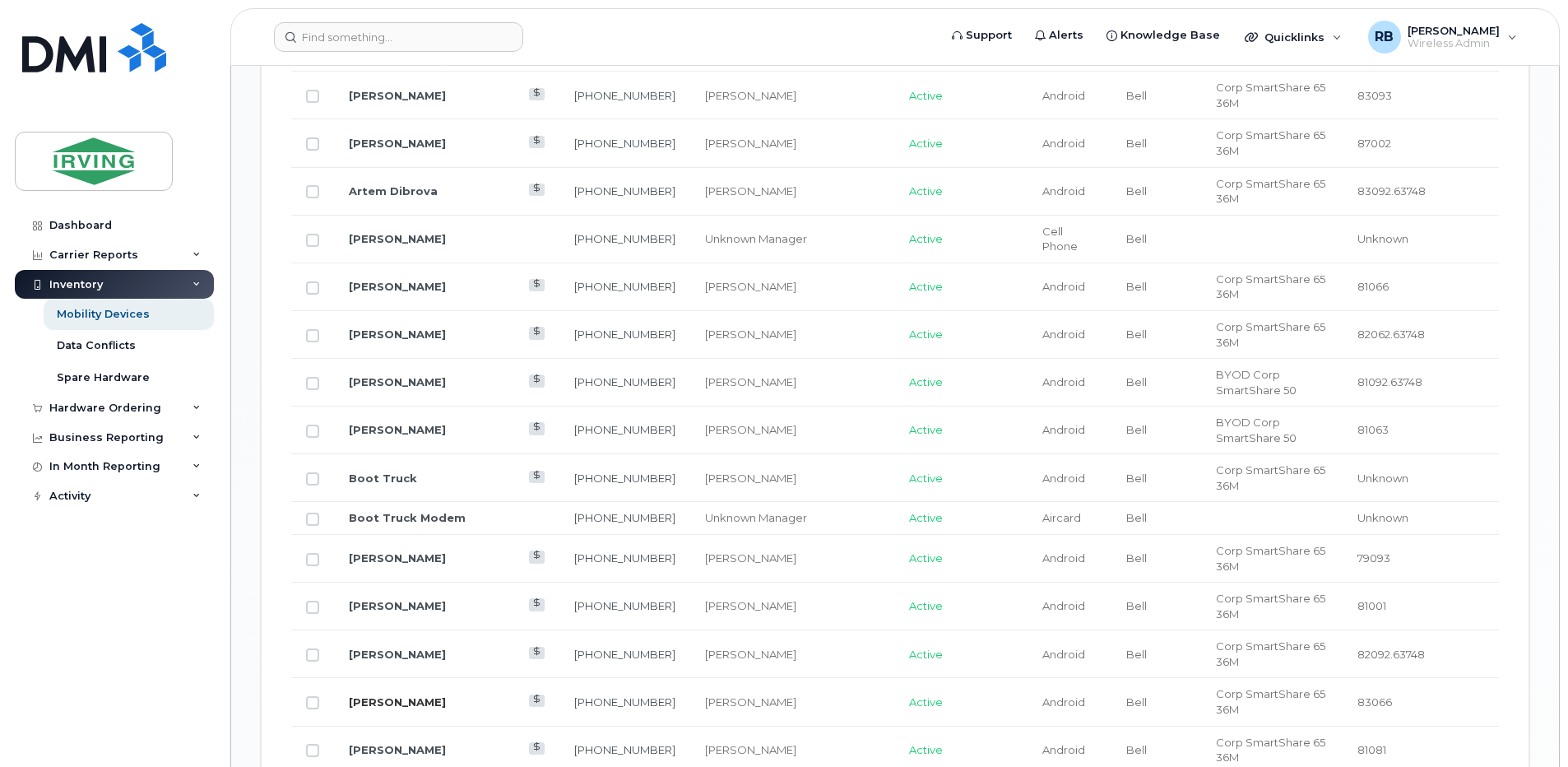
scroll to position [1571, 0]
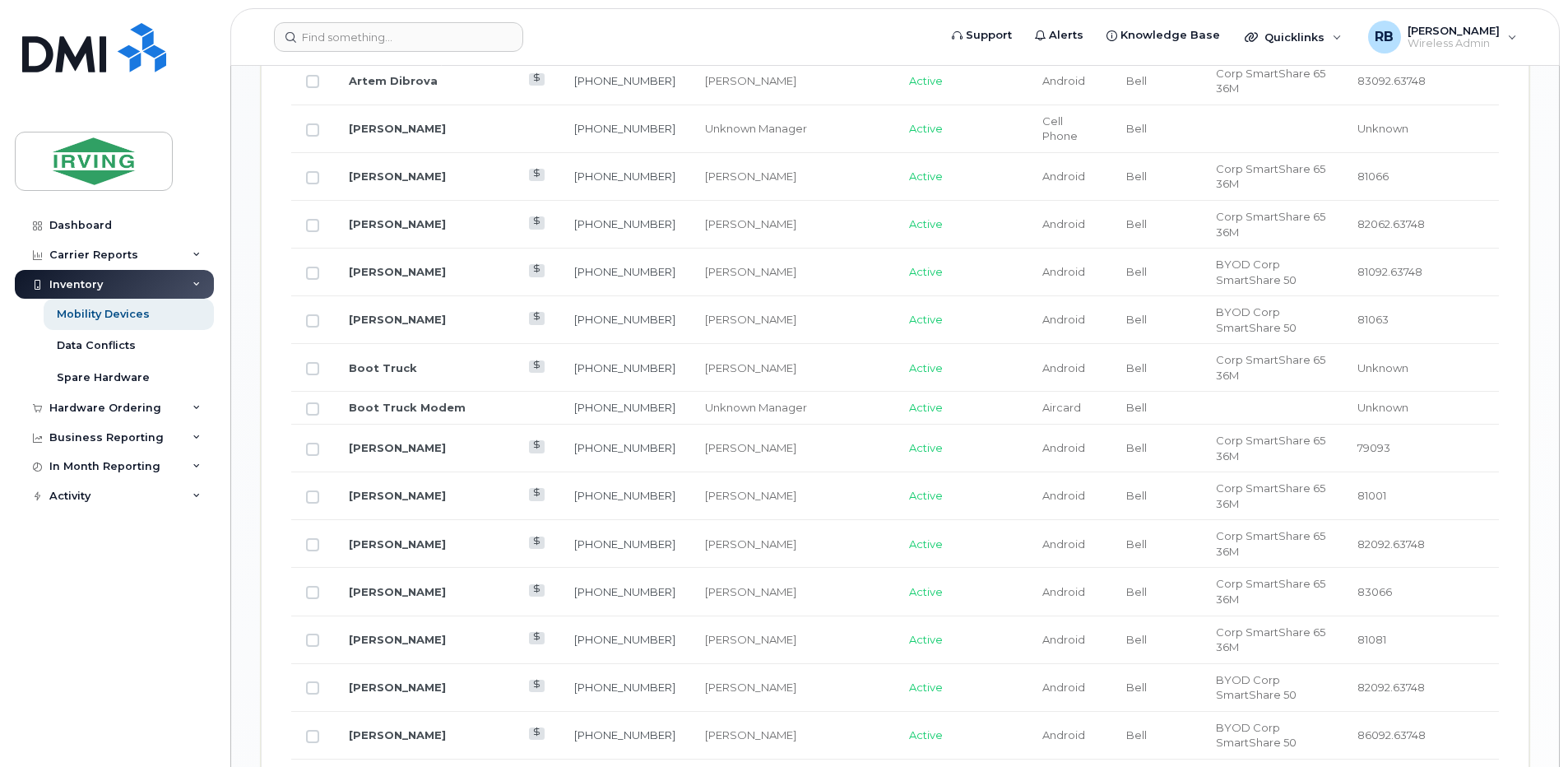
click at [377, 766] on link "[PERSON_NAME]" at bounding box center [397, 775] width 97 height 13
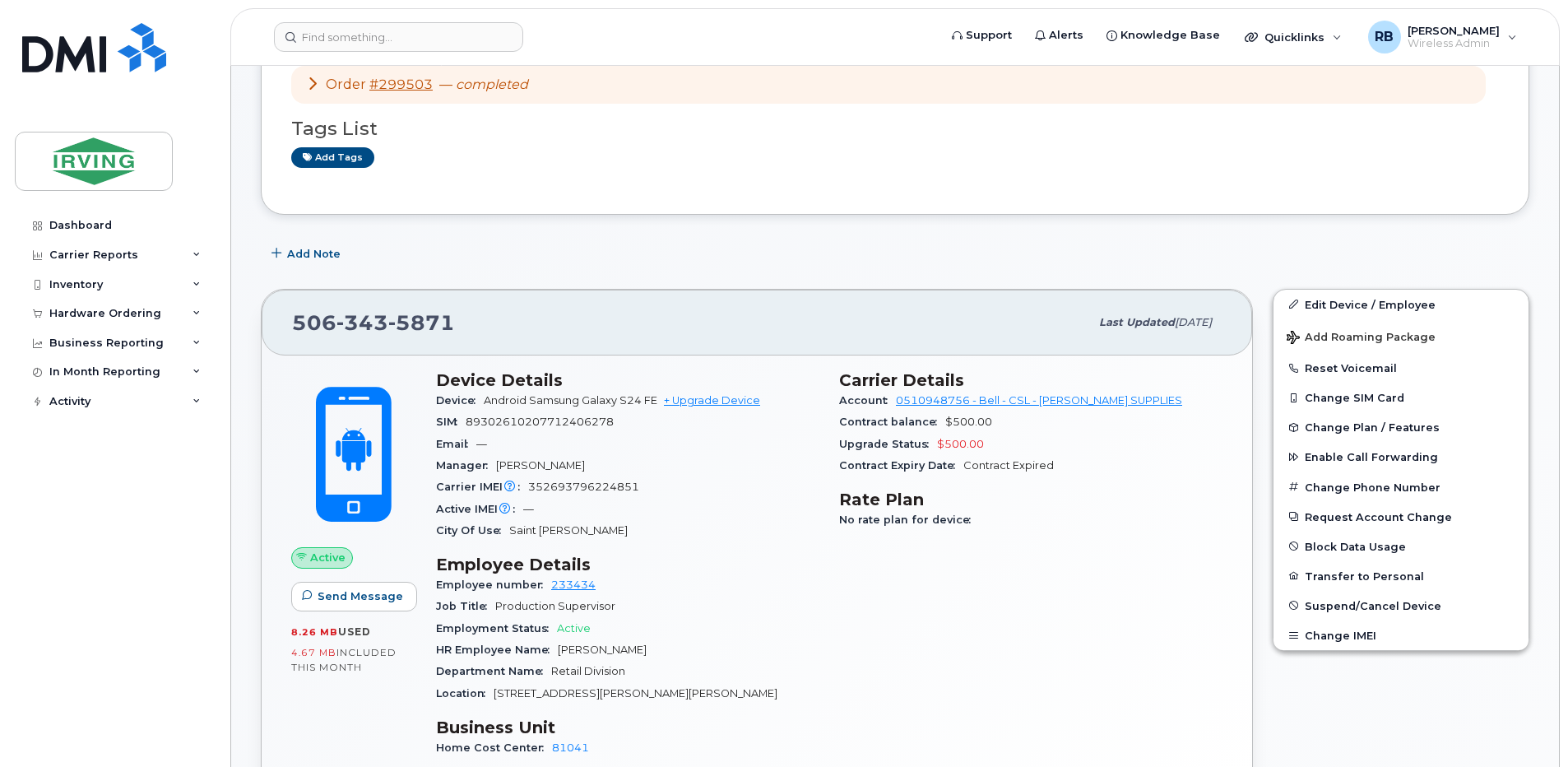
scroll to position [329, 0]
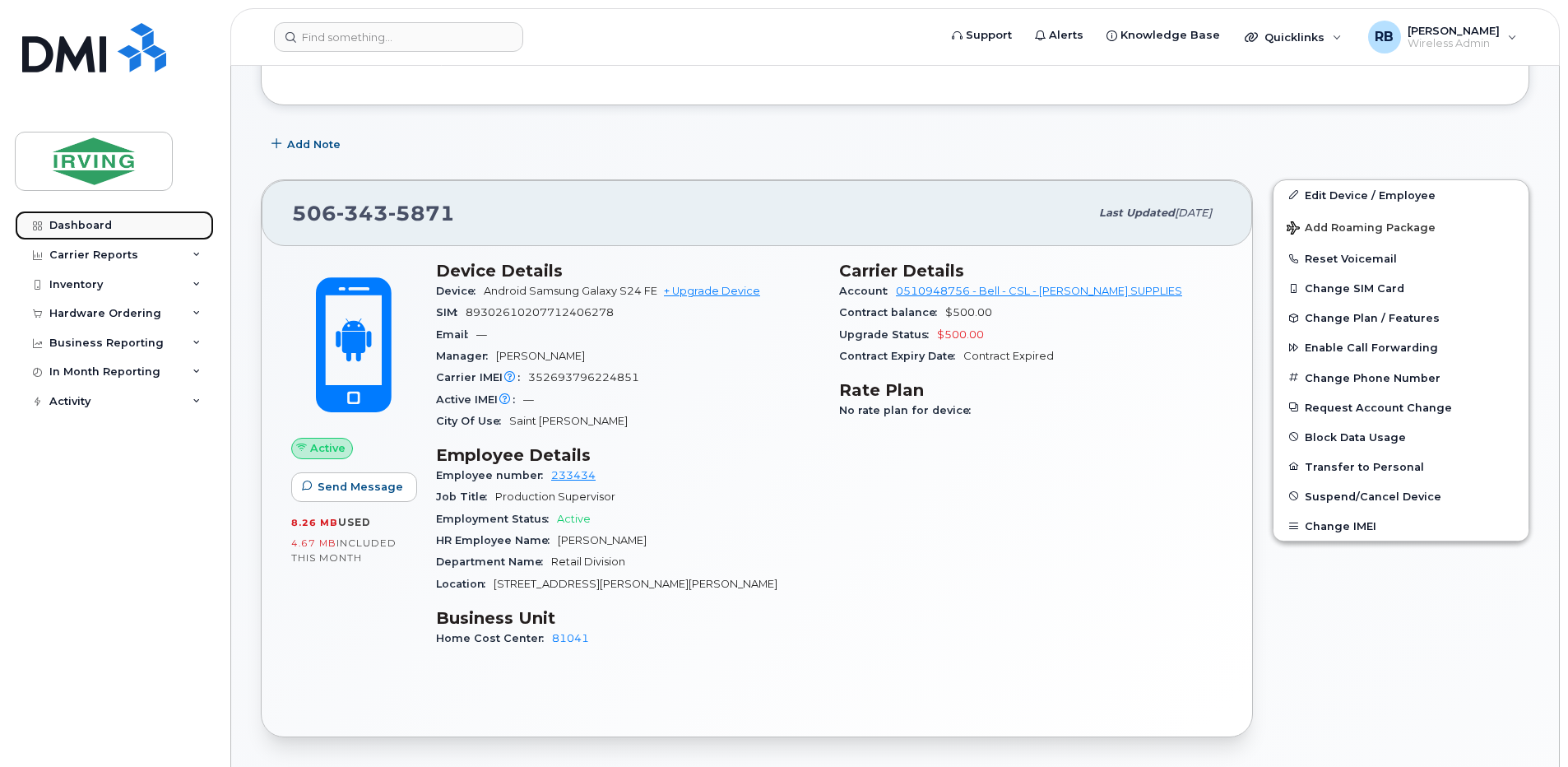
click at [90, 226] on div "Dashboard" at bounding box center [80, 225] width 63 height 13
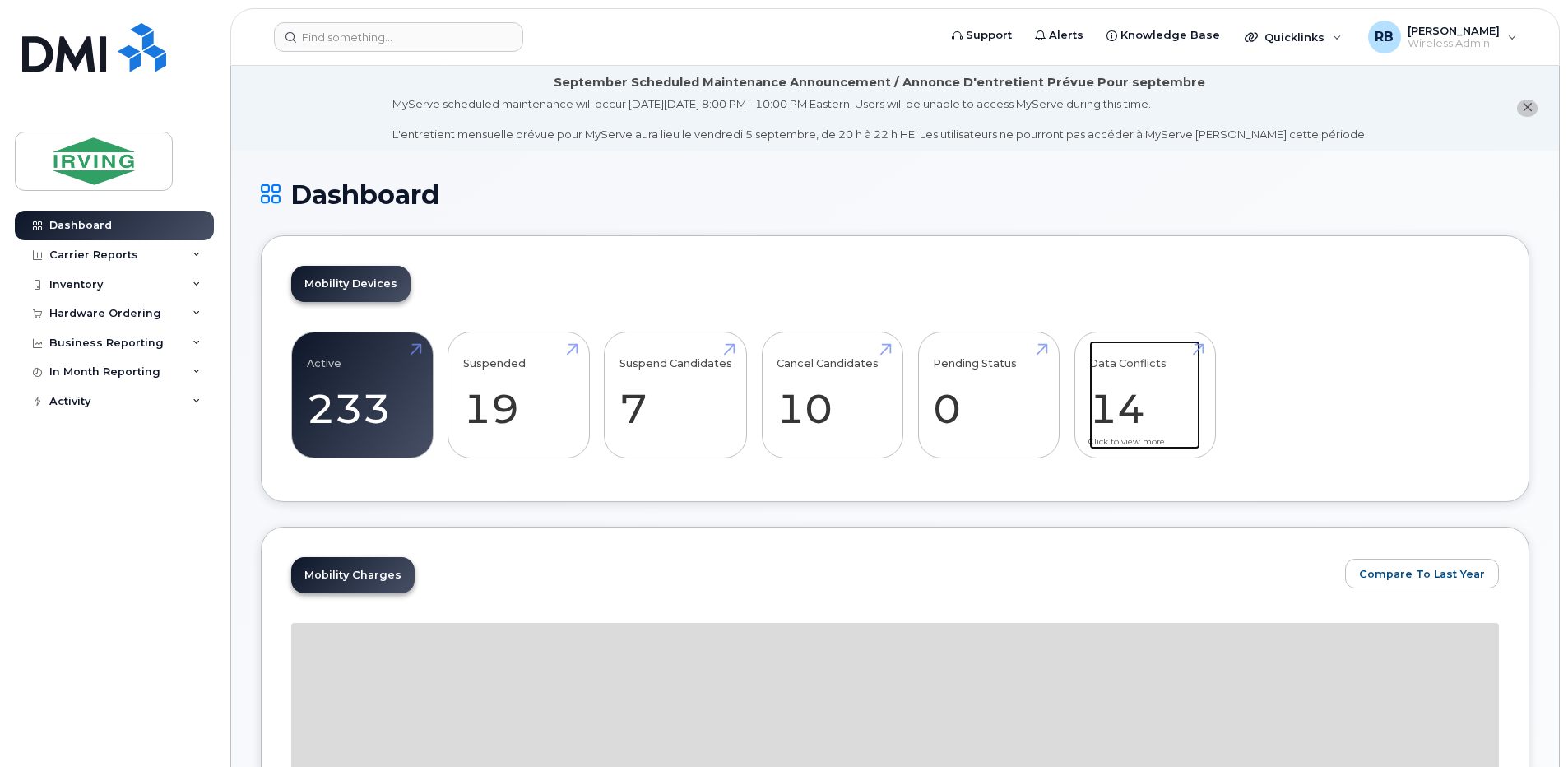
click at [1138, 388] on link "Data Conflicts 14" at bounding box center [1144, 395] width 111 height 109
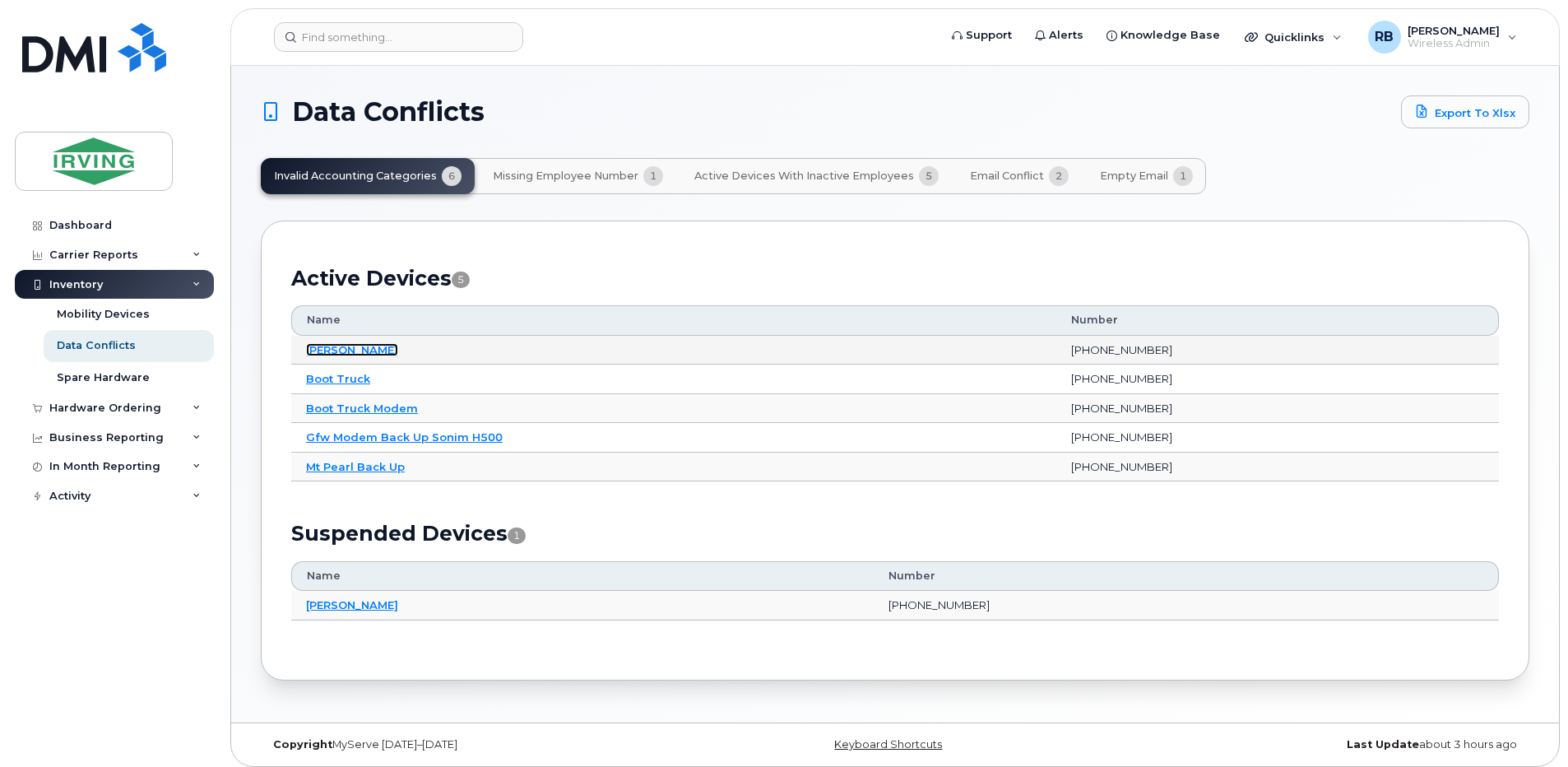
click at [327, 348] on link "[PERSON_NAME]" at bounding box center [352, 349] width 92 height 13
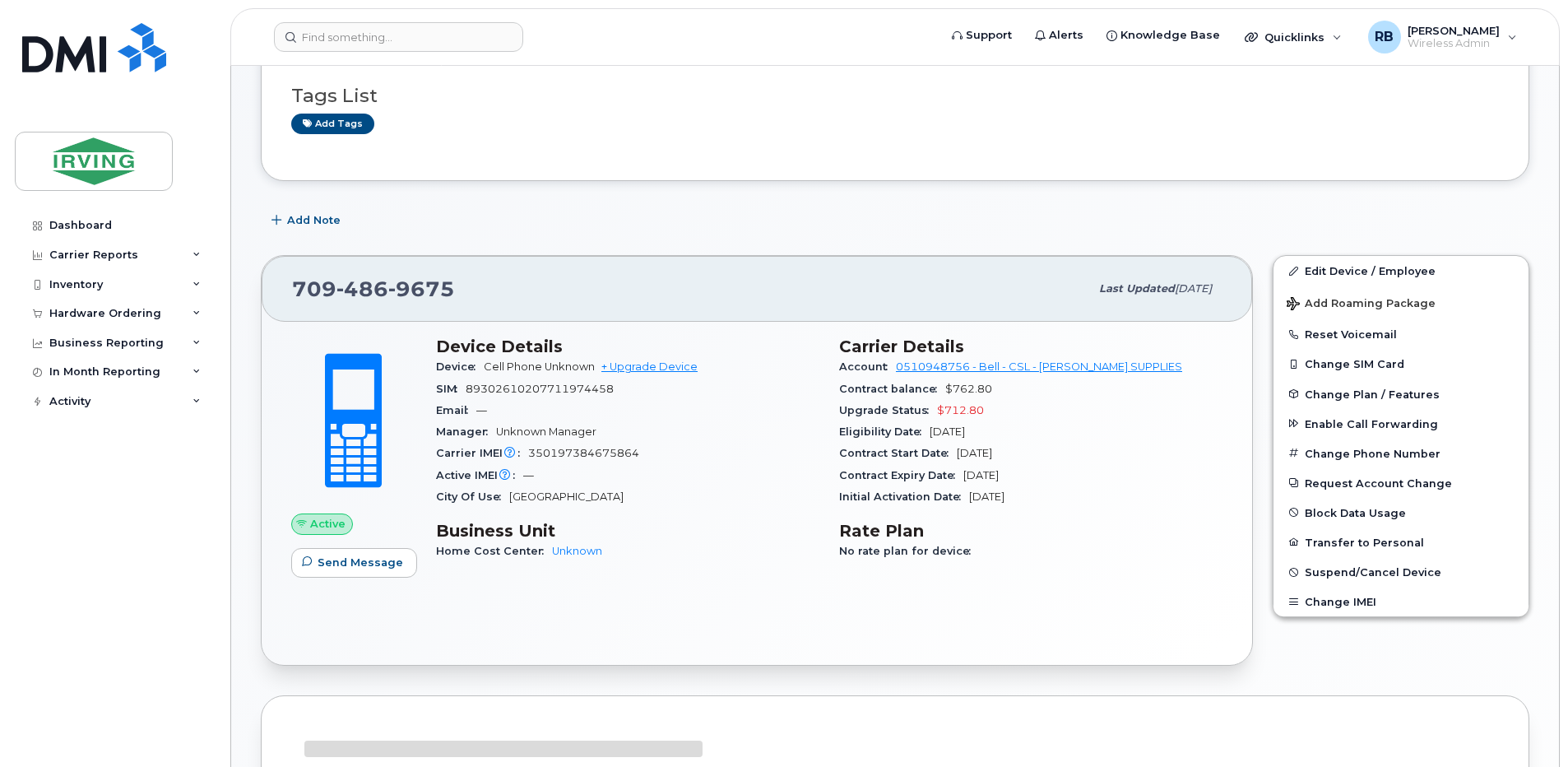
scroll to position [219, 0]
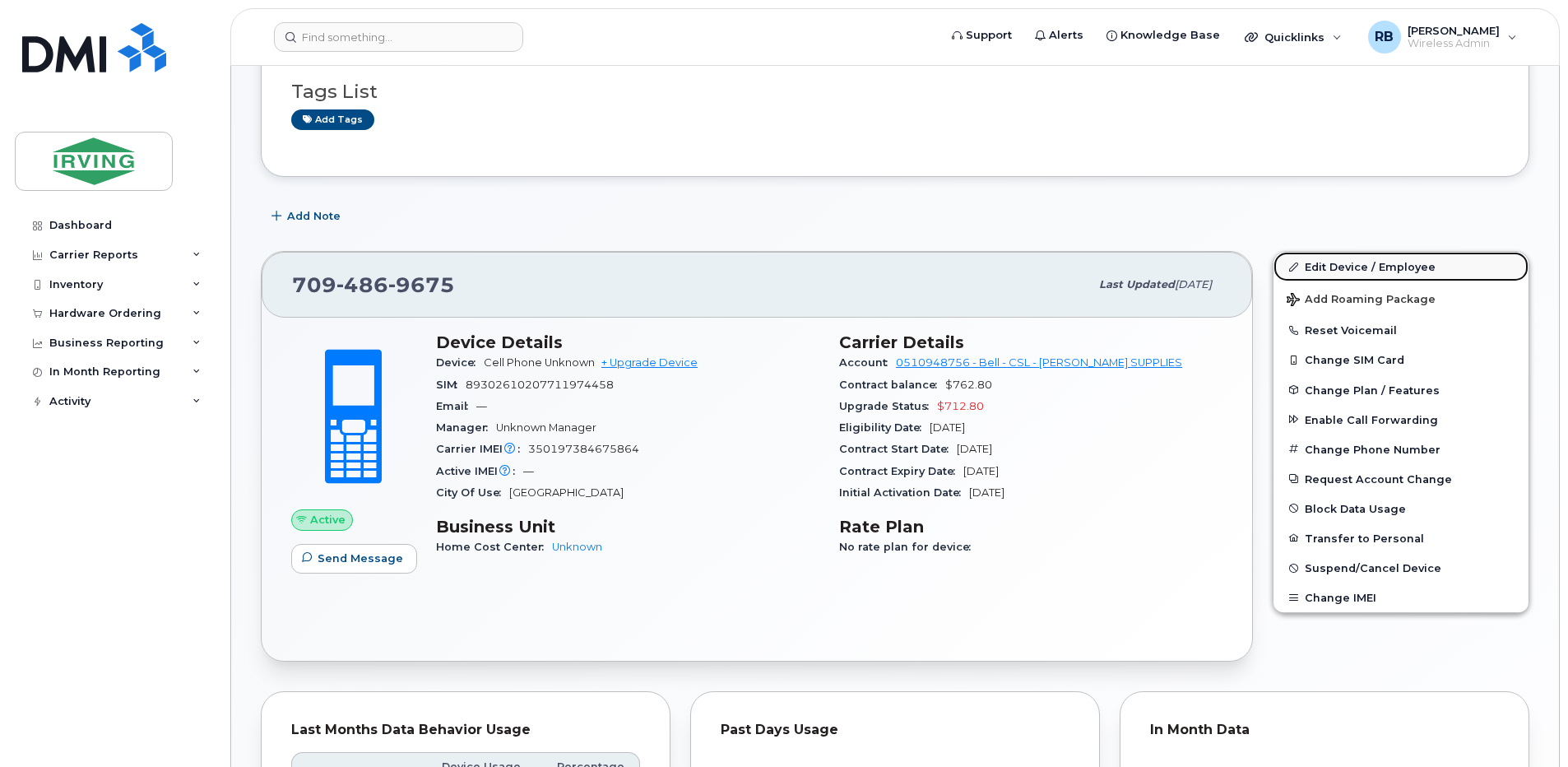
click at [1312, 265] on link "Edit Device / Employee" at bounding box center [1401, 267] width 255 height 30
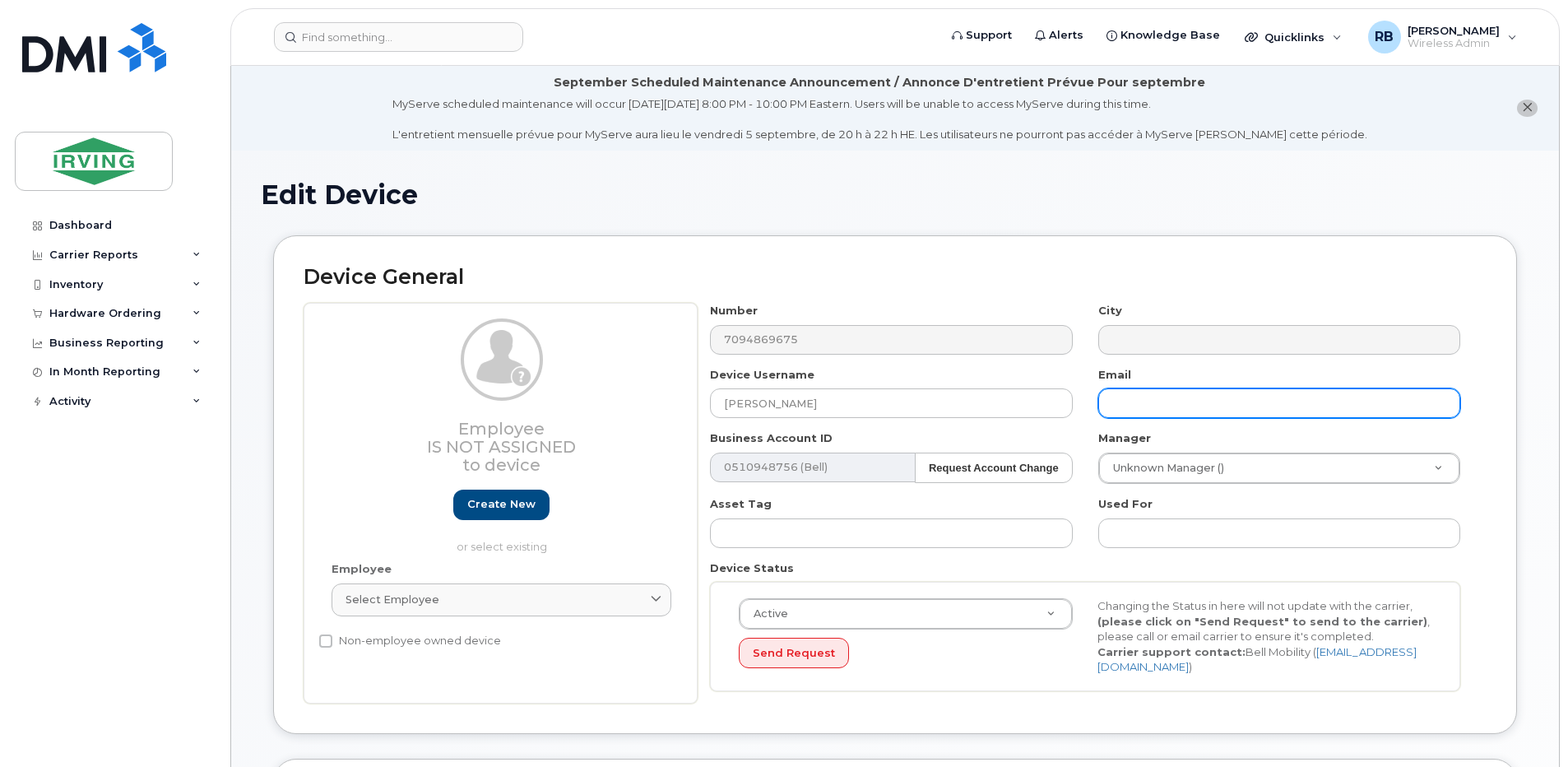
click at [1184, 402] on input "text" at bounding box center [1279, 402] width 362 height 30
paste input "[PERSON_NAME][EMAIL_ADDRESS][PERSON_NAME][DOMAIN_NAME]"
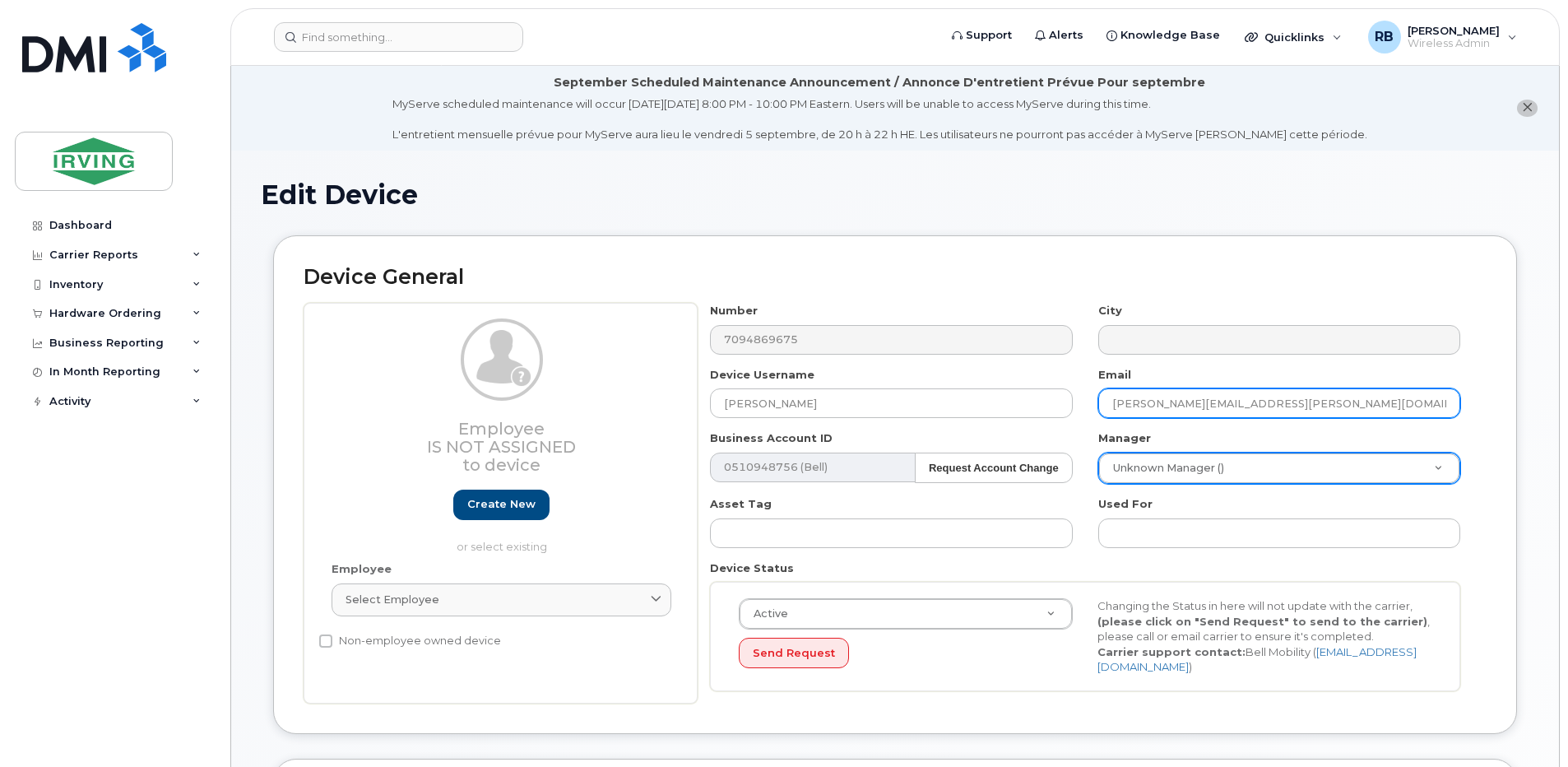
type input "[PERSON_NAME][EMAIL_ADDRESS][PERSON_NAME][DOMAIN_NAME]"
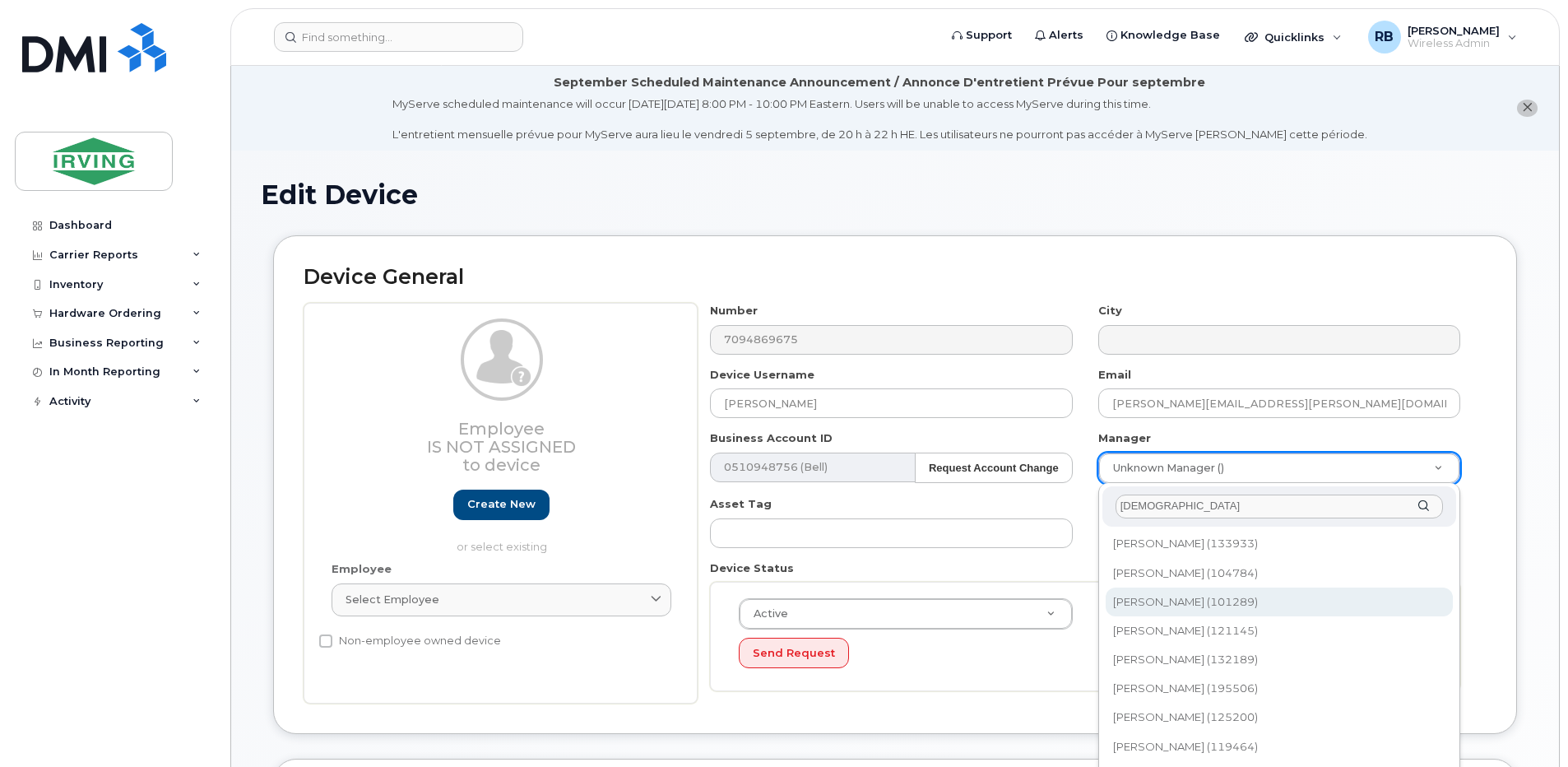
type input "christo"
type input "1441587"
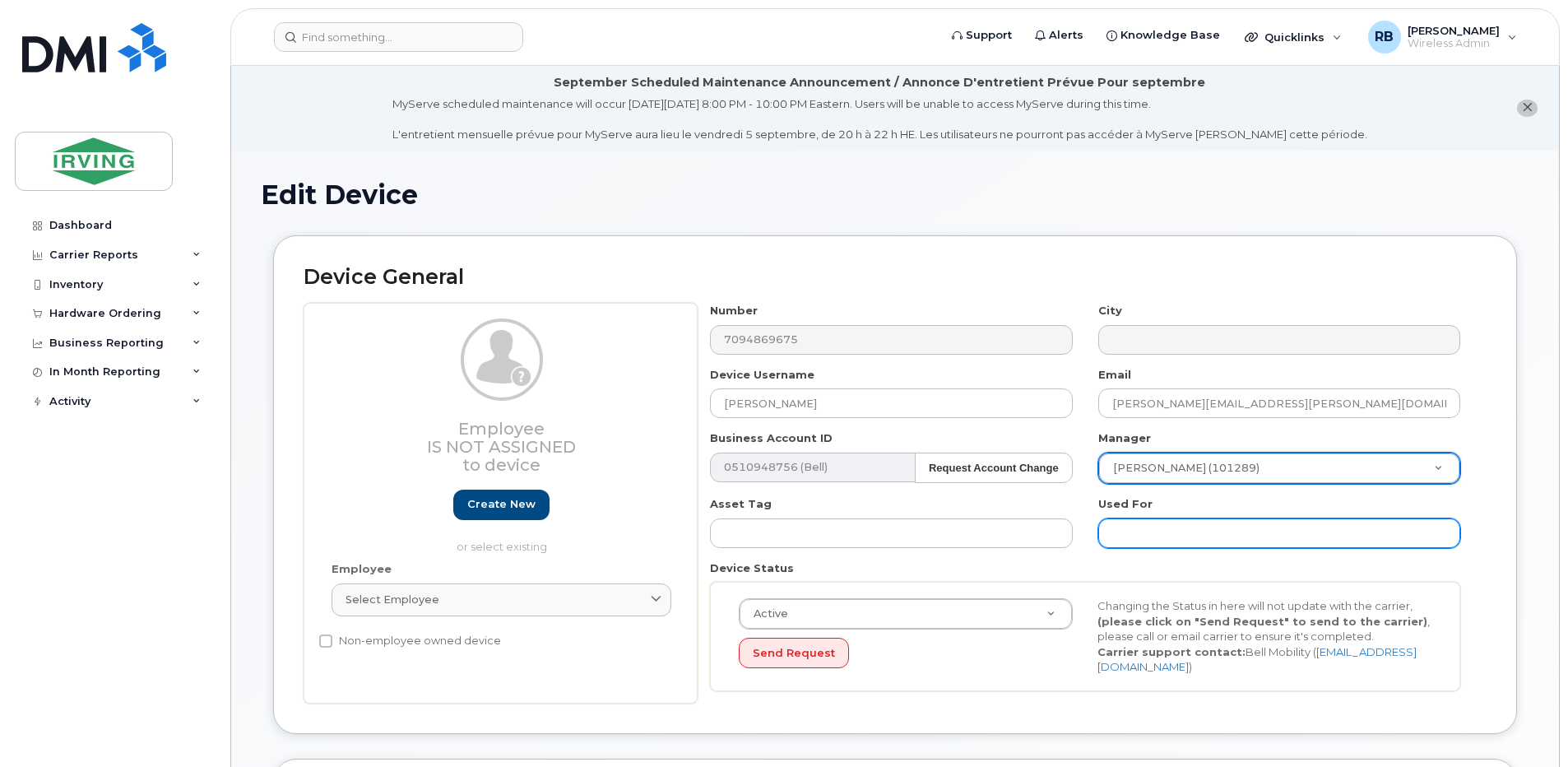
click at [1144, 534] on input "text" at bounding box center [1279, 532] width 362 height 30
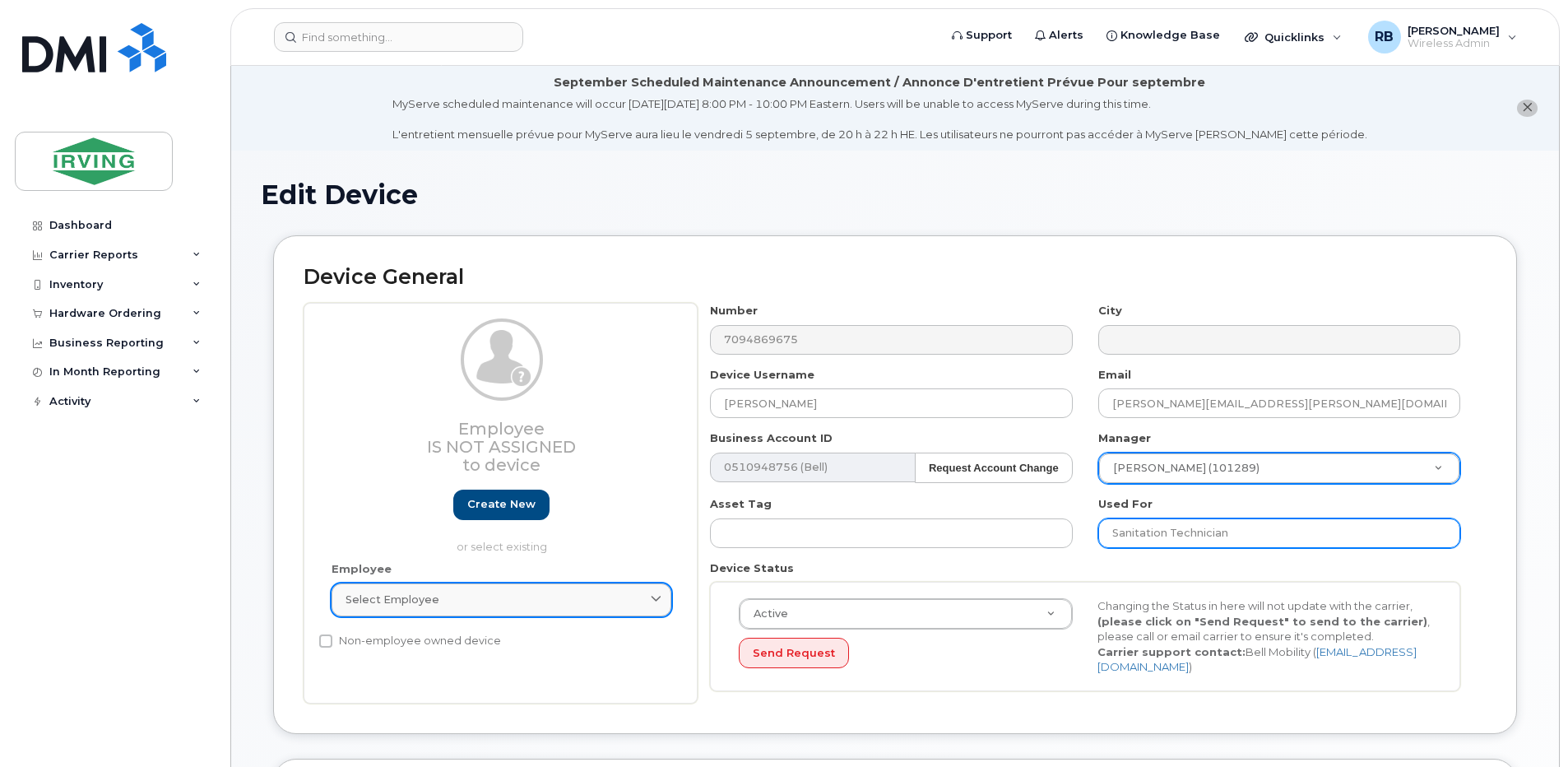
type input "Sanitation Technician"
click at [524, 597] on div "Select employee" at bounding box center [501, 599] width 312 height 15
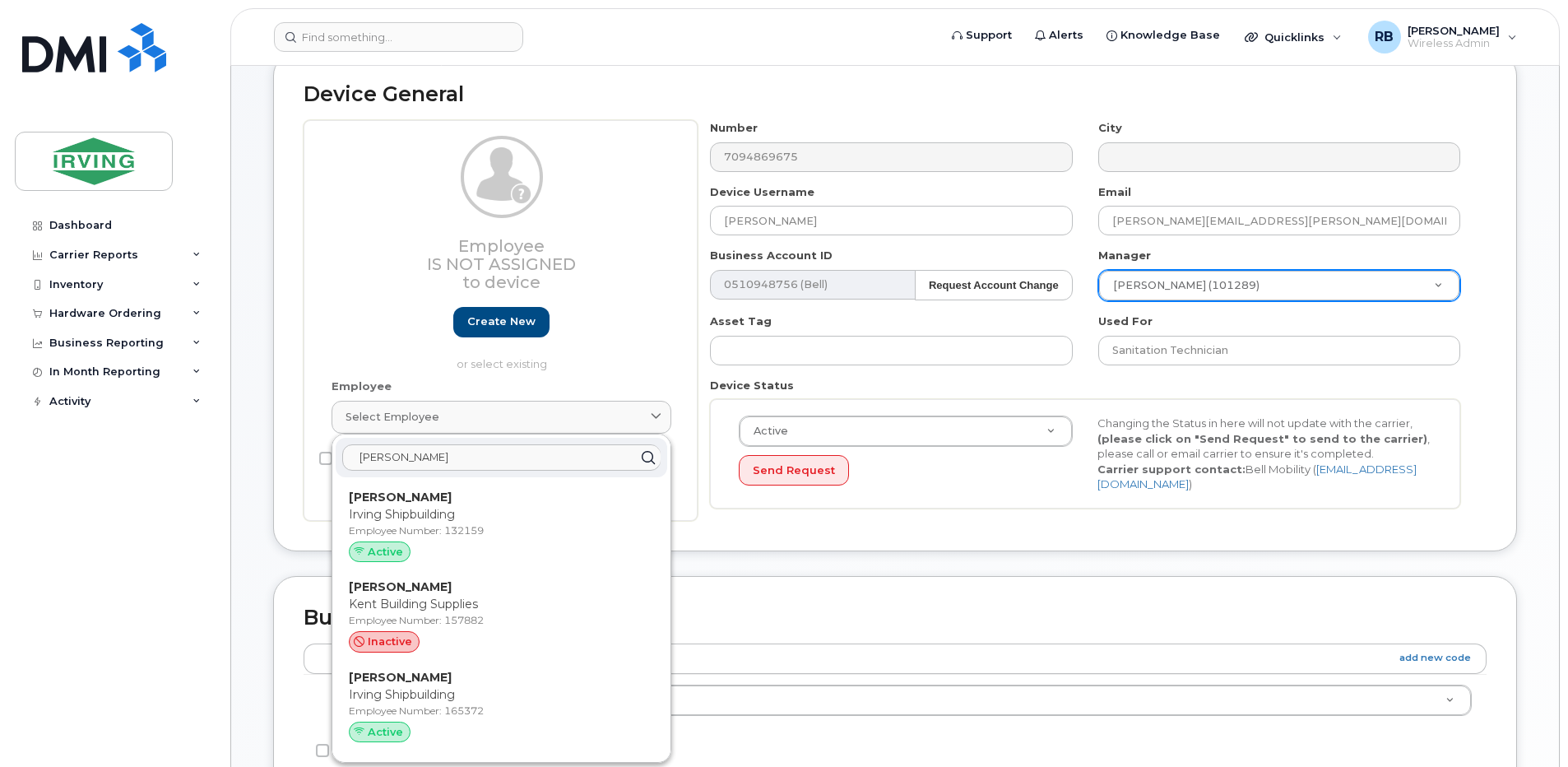
scroll to position [219, 0]
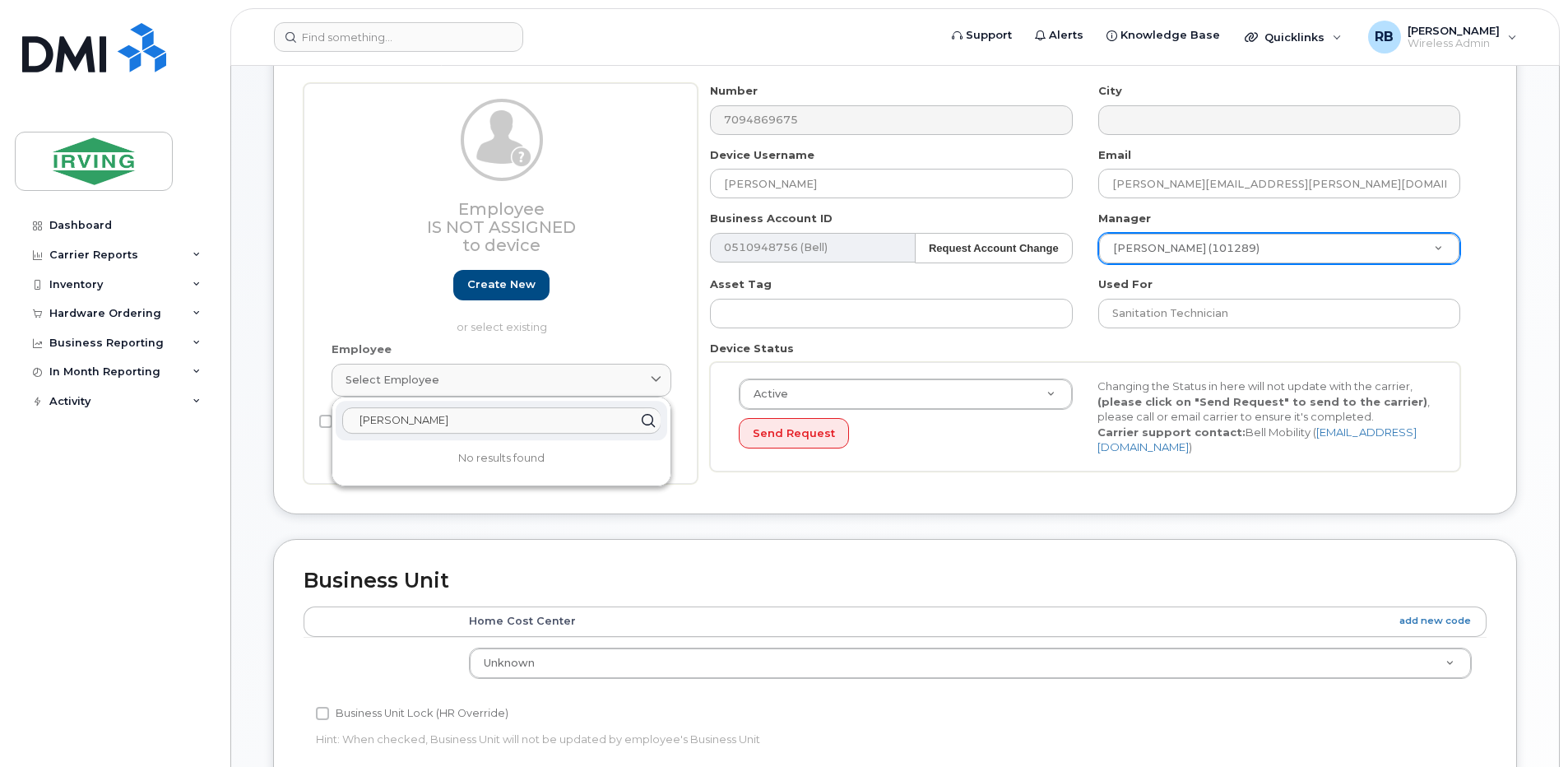
type input "arthur l"
click at [274, 445] on div "Device General Employee Is not assigned to device Create new or select existing…" at bounding box center [895, 265] width 1244 height 499
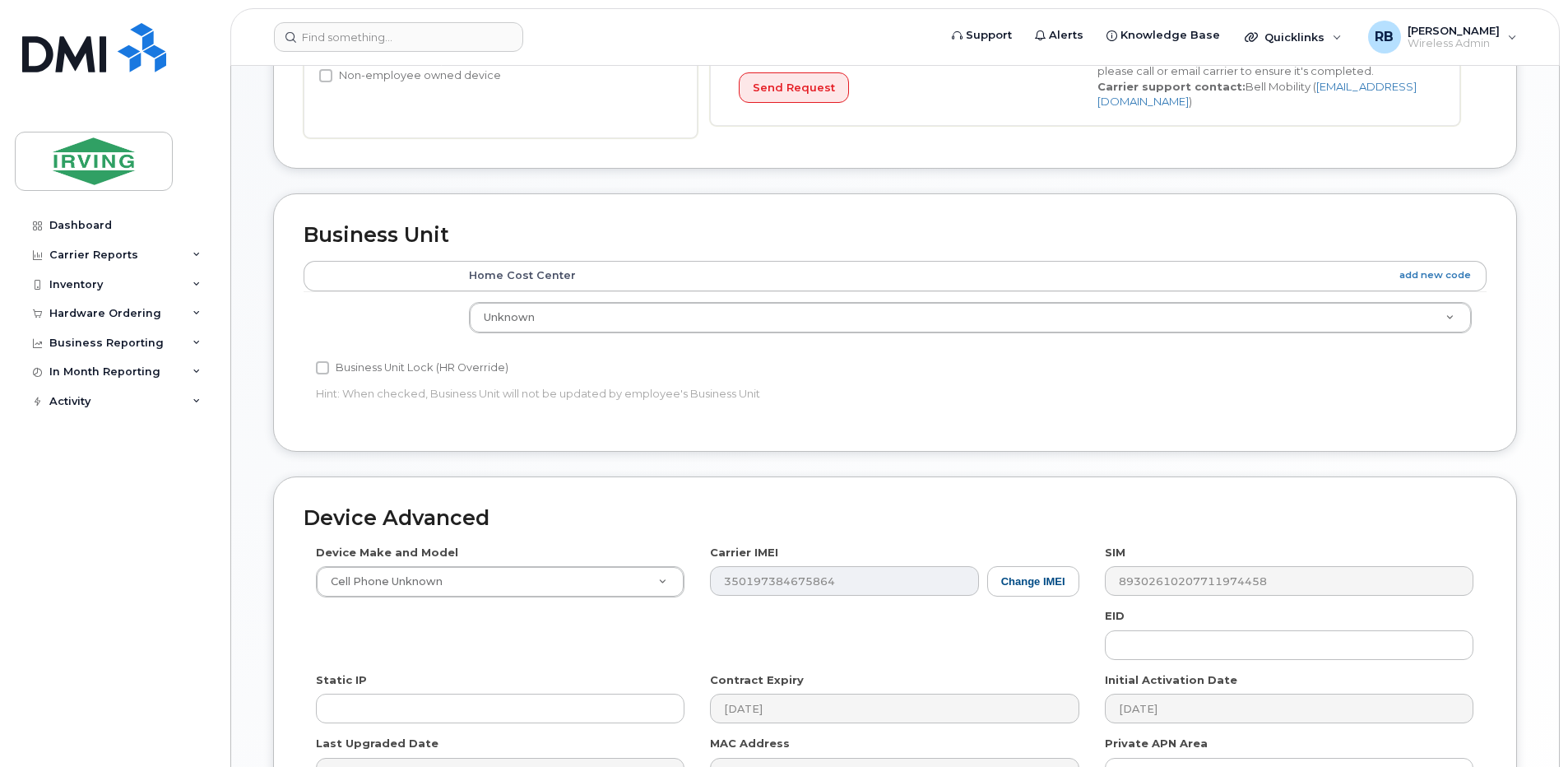
scroll to position [766, 0]
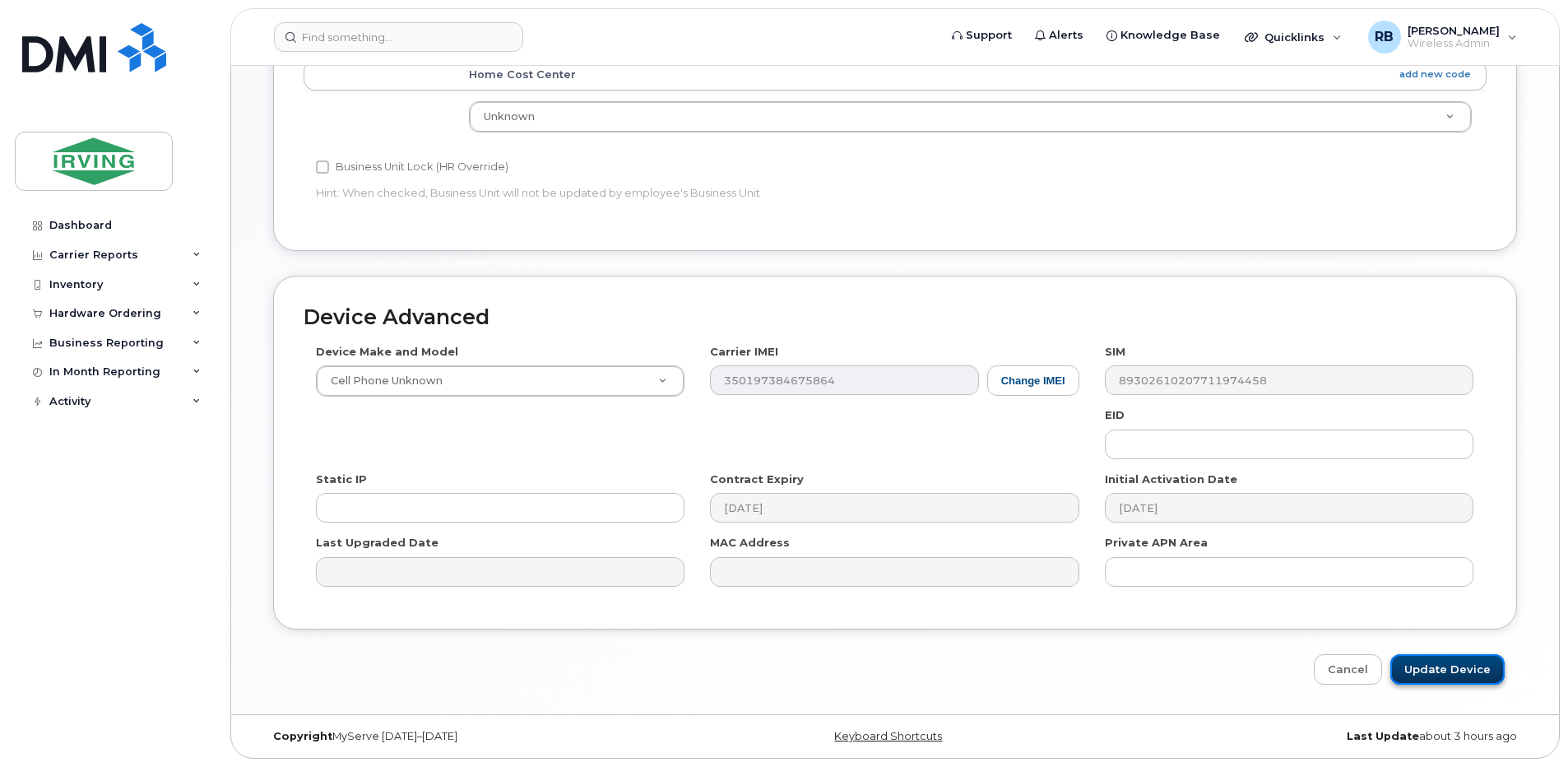
click at [1425, 677] on input "Update Device" at bounding box center [1447, 669] width 115 height 31
type input "Saving..."
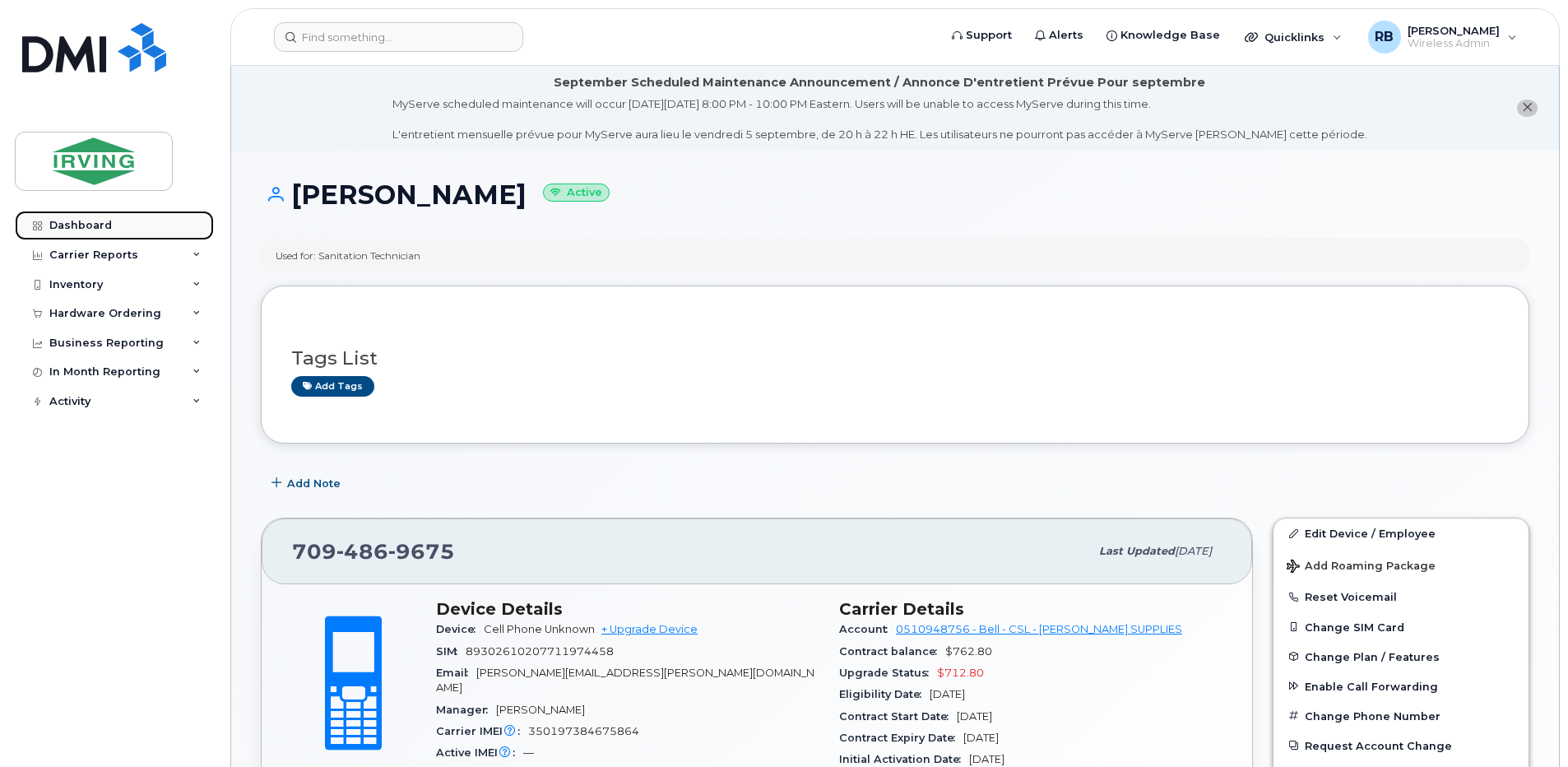
click at [99, 225] on div "Dashboard" at bounding box center [80, 225] width 63 height 13
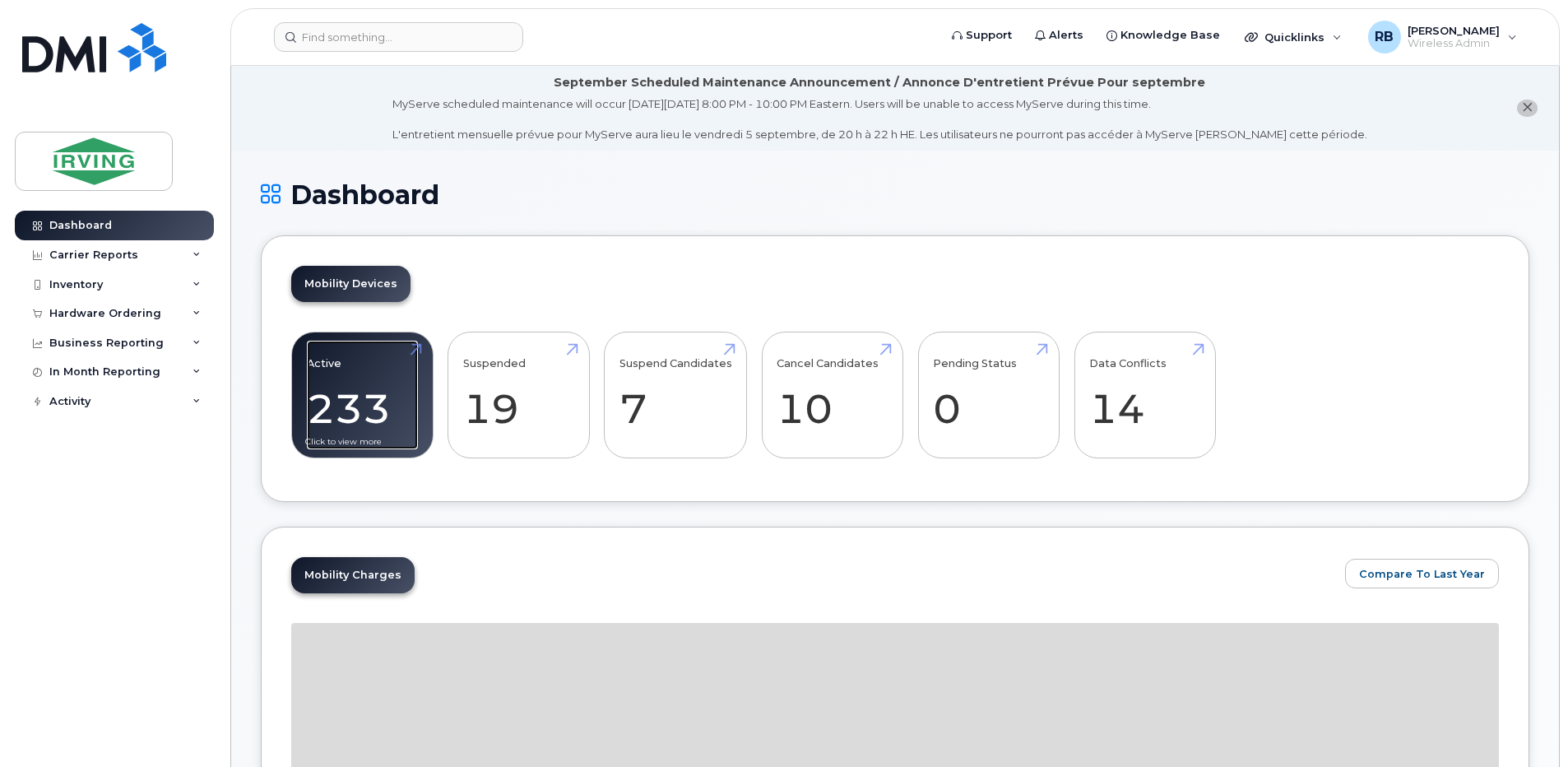
click at [362, 422] on link "Active 233 -97%" at bounding box center [362, 395] width 111 height 109
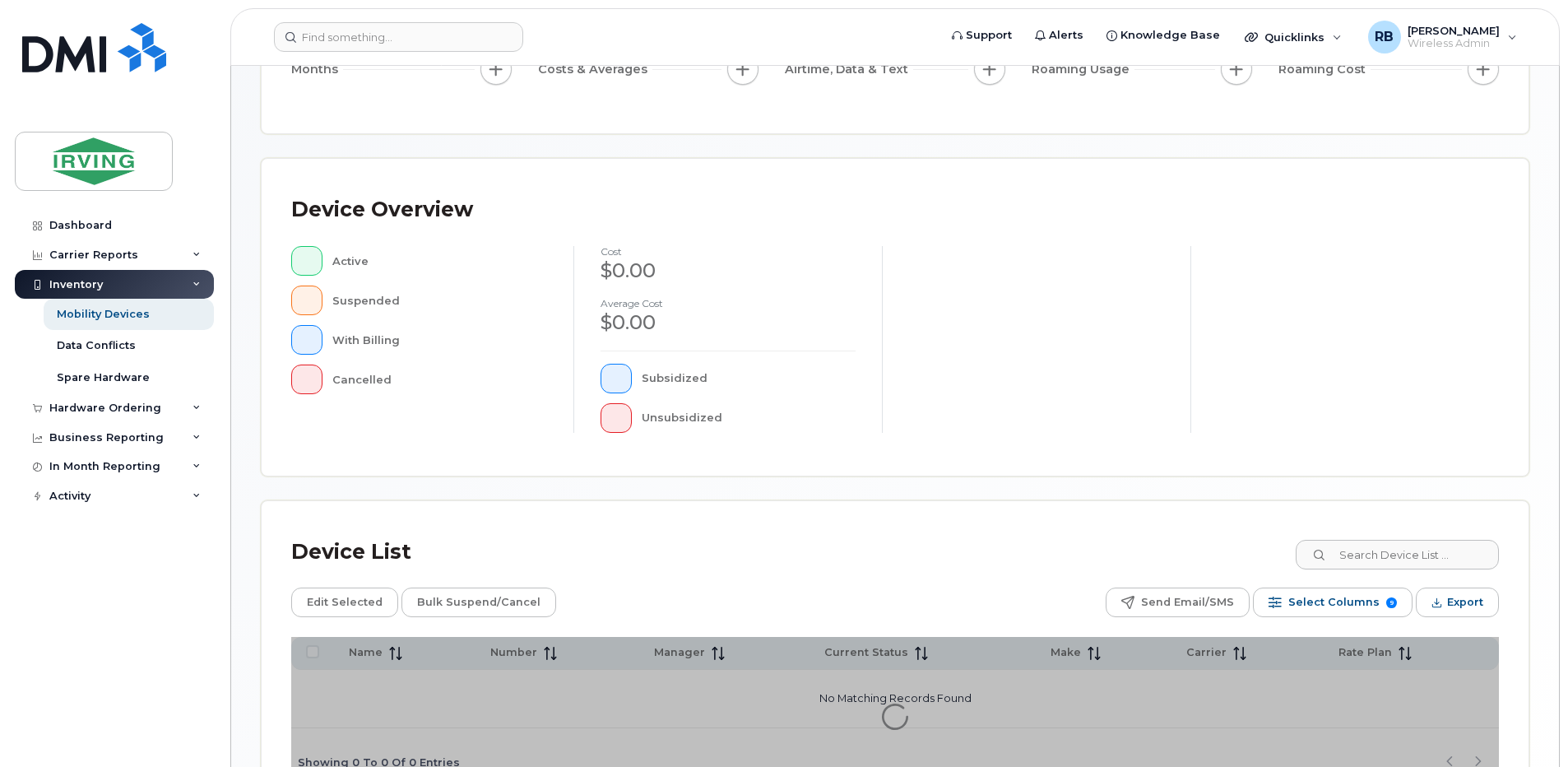
scroll to position [329, 0]
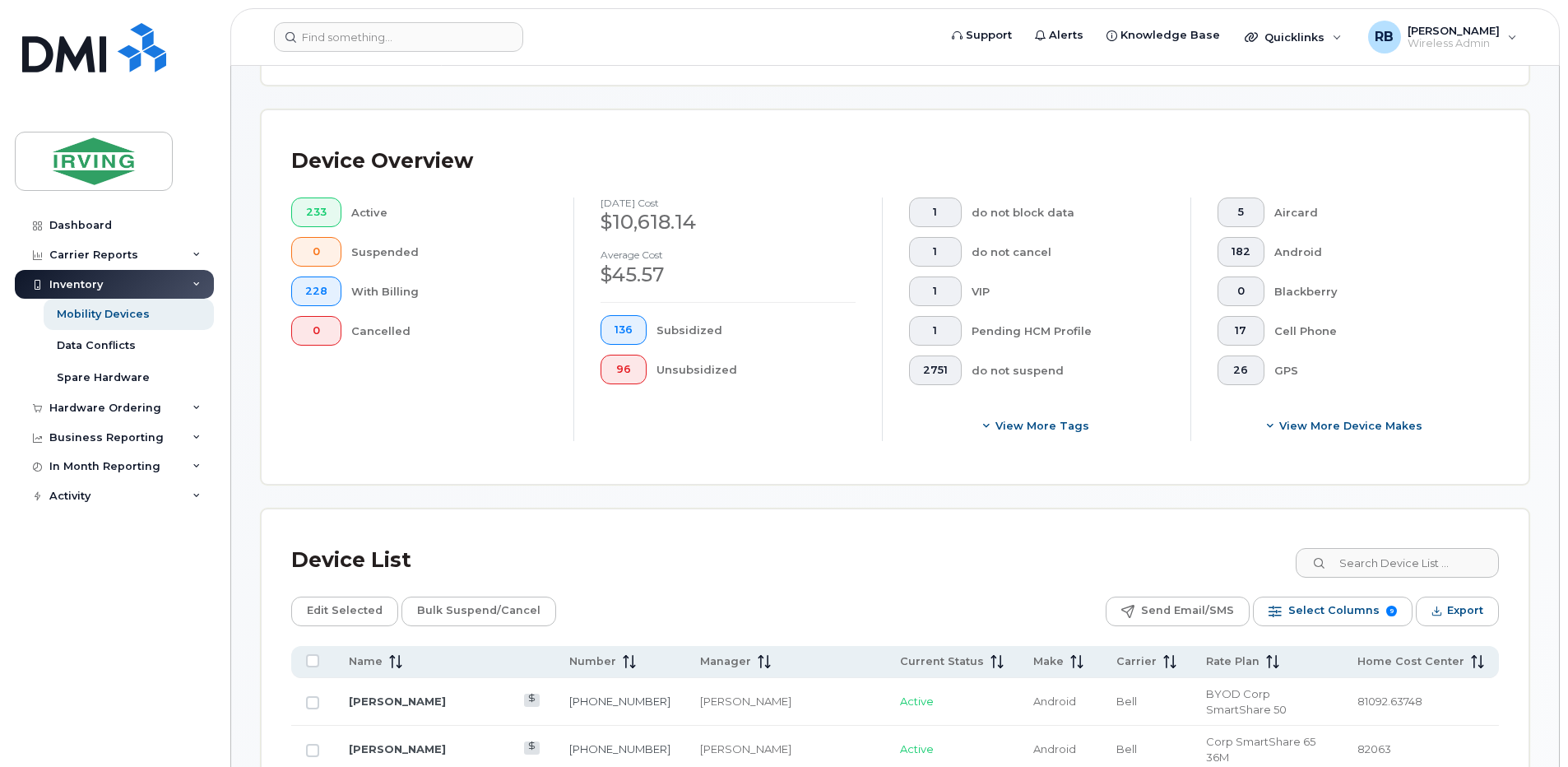
scroll to position [358, 0]
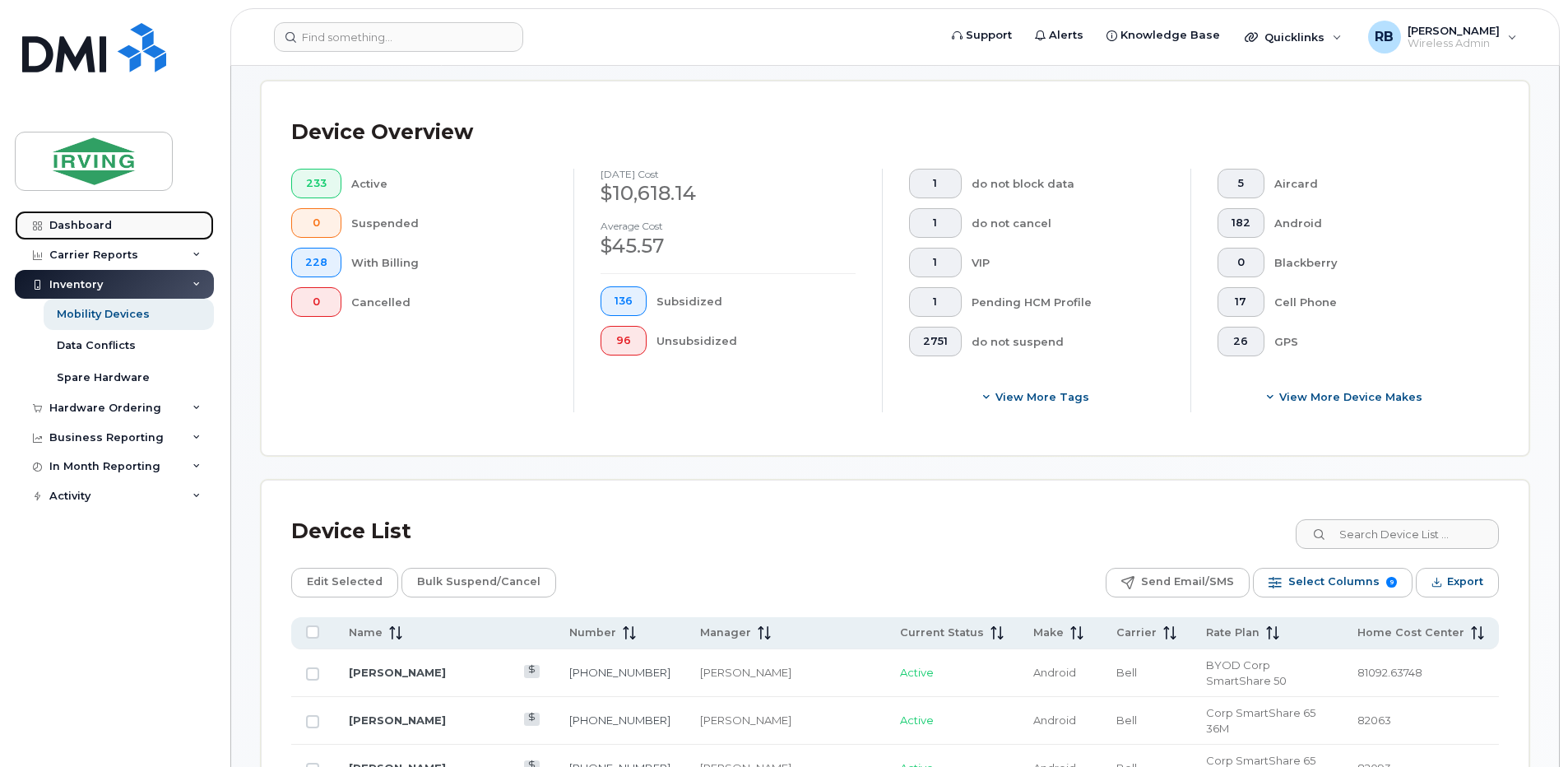
click at [85, 226] on div "Dashboard" at bounding box center [80, 225] width 63 height 13
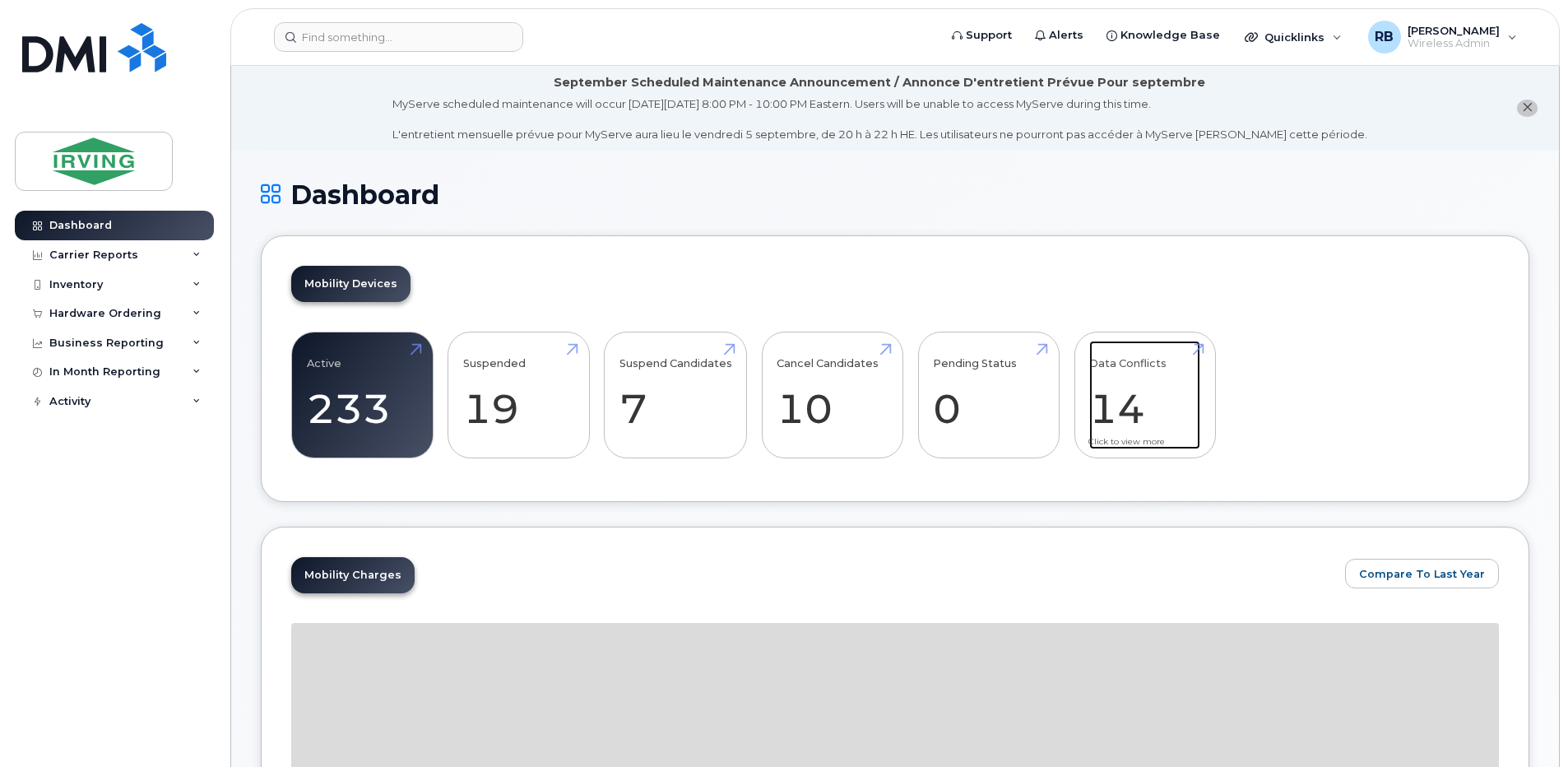
click at [1101, 389] on link "Data Conflicts 14" at bounding box center [1144, 395] width 111 height 109
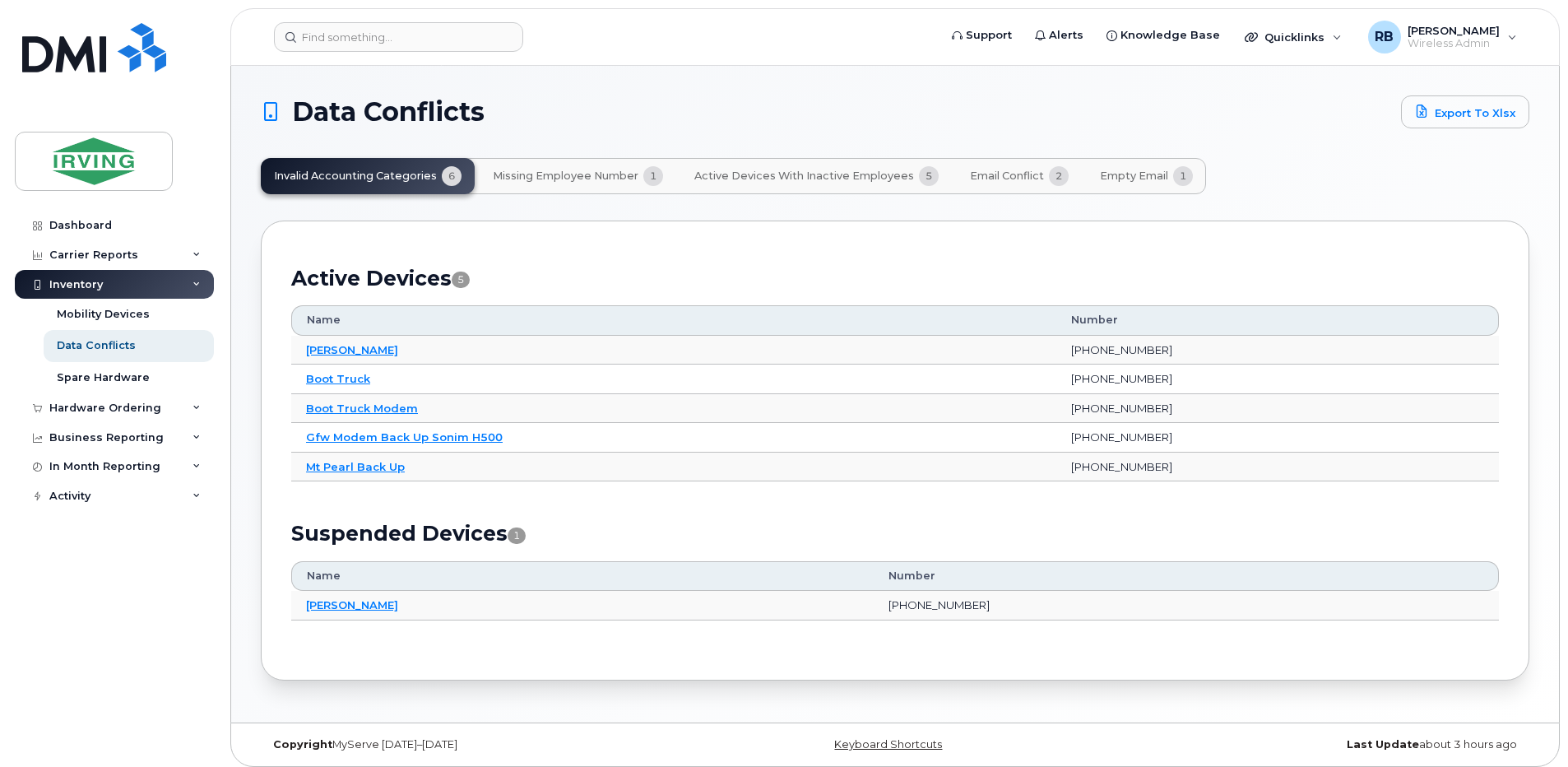
click at [603, 179] on span "Missing Employee Number" at bounding box center [565, 176] width 145 height 13
click at [756, 175] on span "Active Devices with Inactive Employees" at bounding box center [804, 176] width 219 height 13
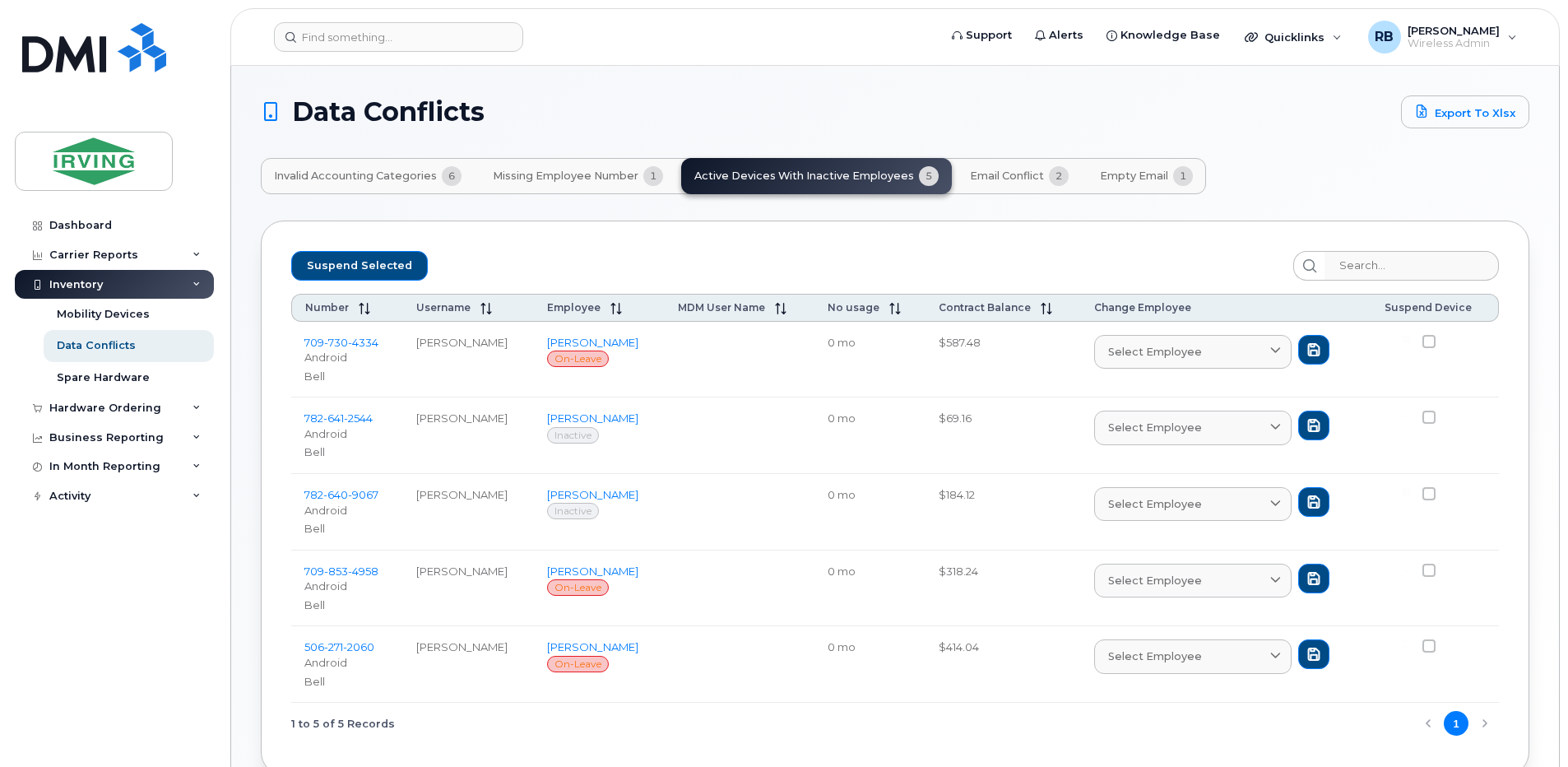
click at [1003, 178] on span "Email Conflict" at bounding box center [1007, 176] width 74 height 13
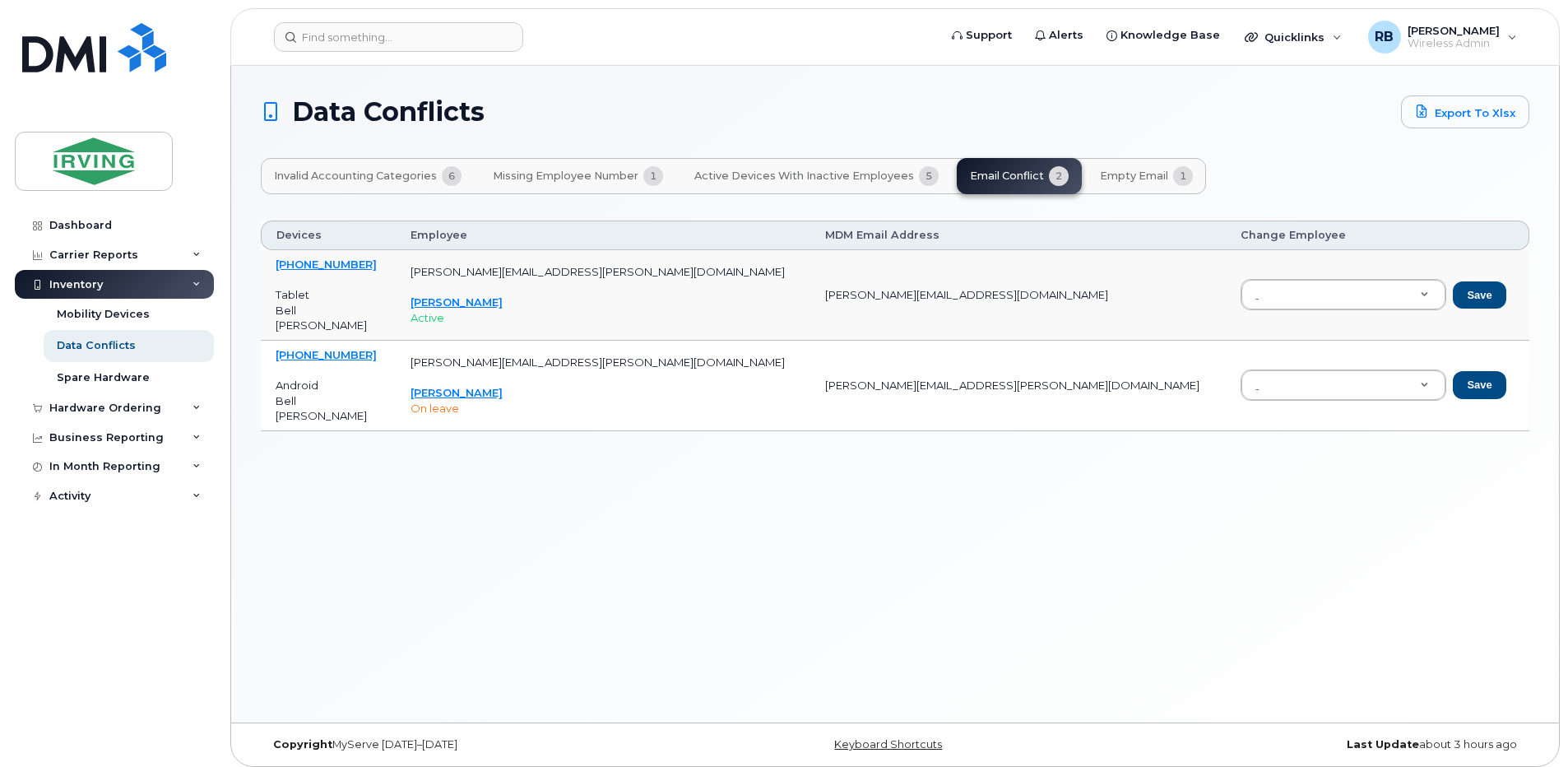
click at [1118, 179] on span "Empty Email" at bounding box center [1134, 176] width 68 height 13
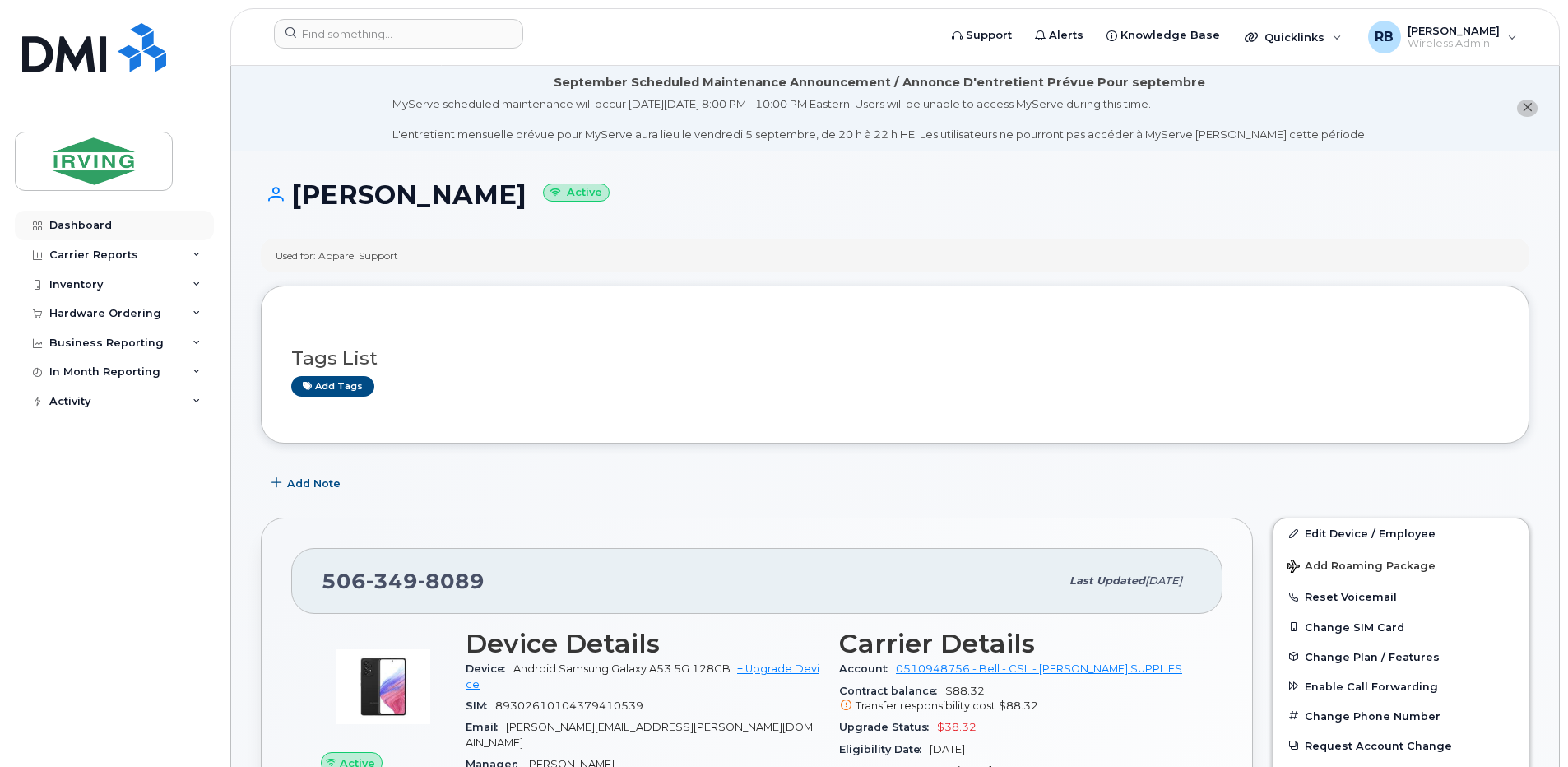
scroll to position [658, 0]
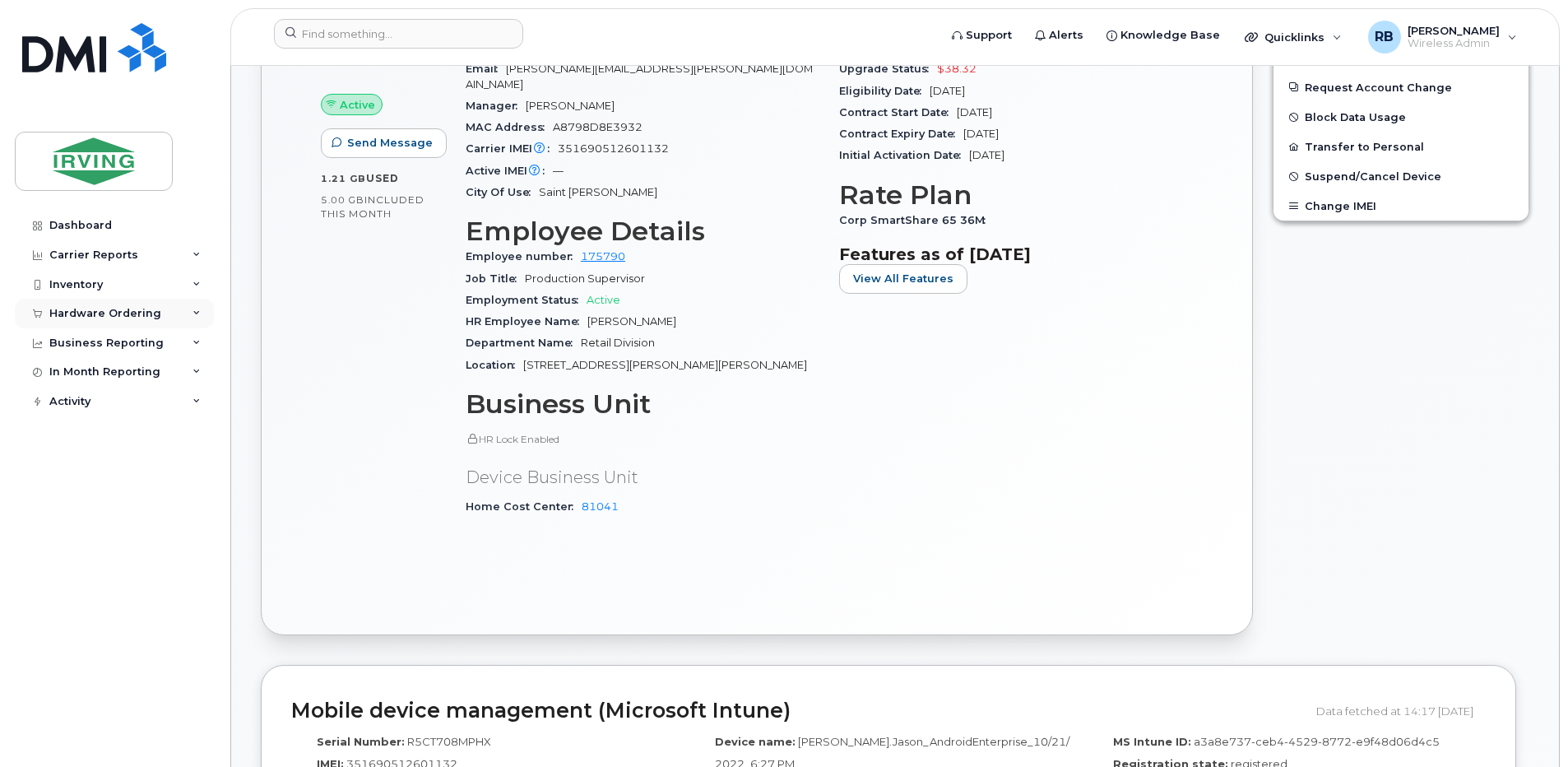
click at [108, 307] on div "Hardware Ordering" at bounding box center [105, 314] width 112 height 13
click at [90, 373] on div "Orders" at bounding box center [77, 374] width 40 height 14
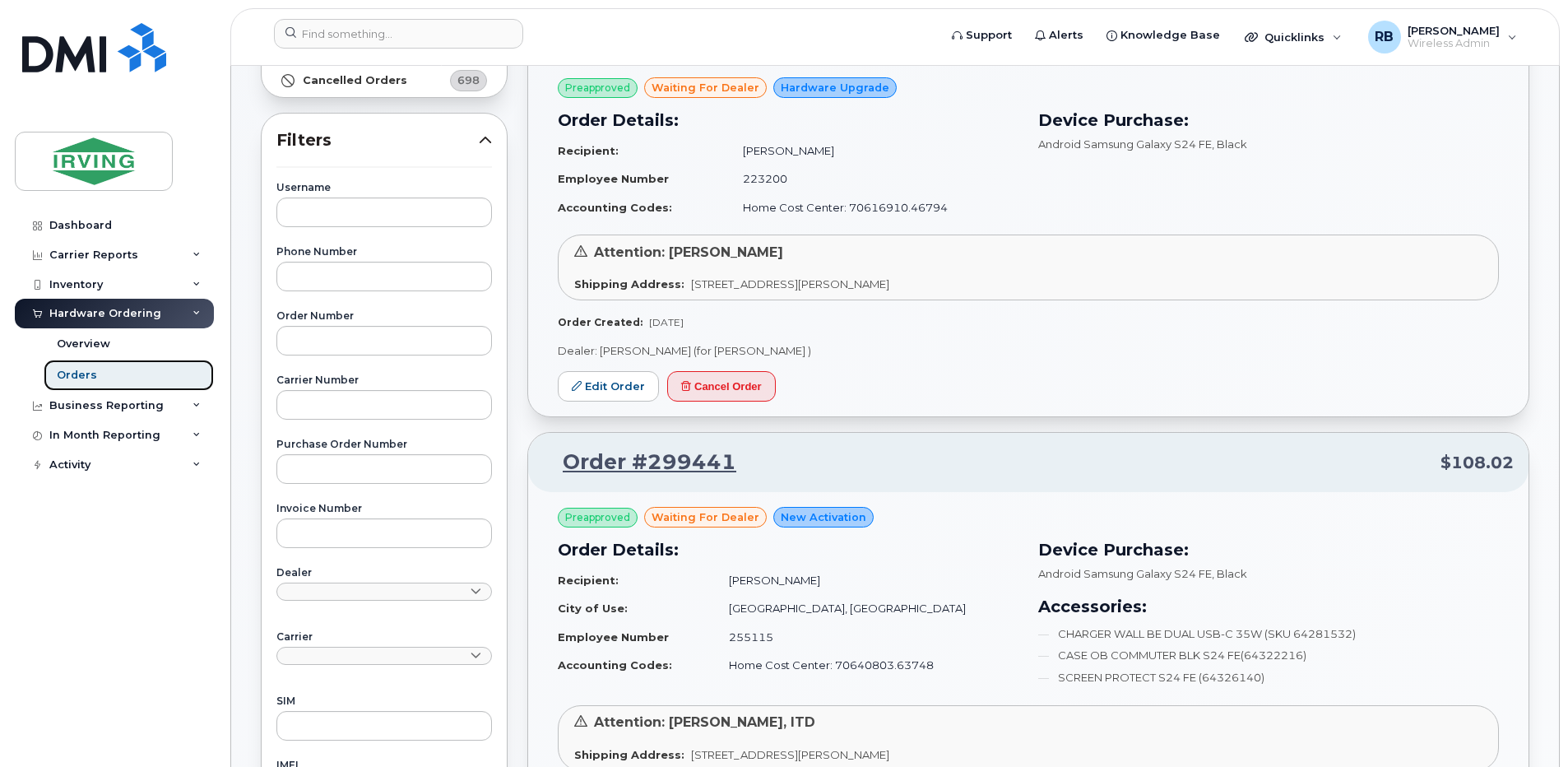
scroll to position [219, 0]
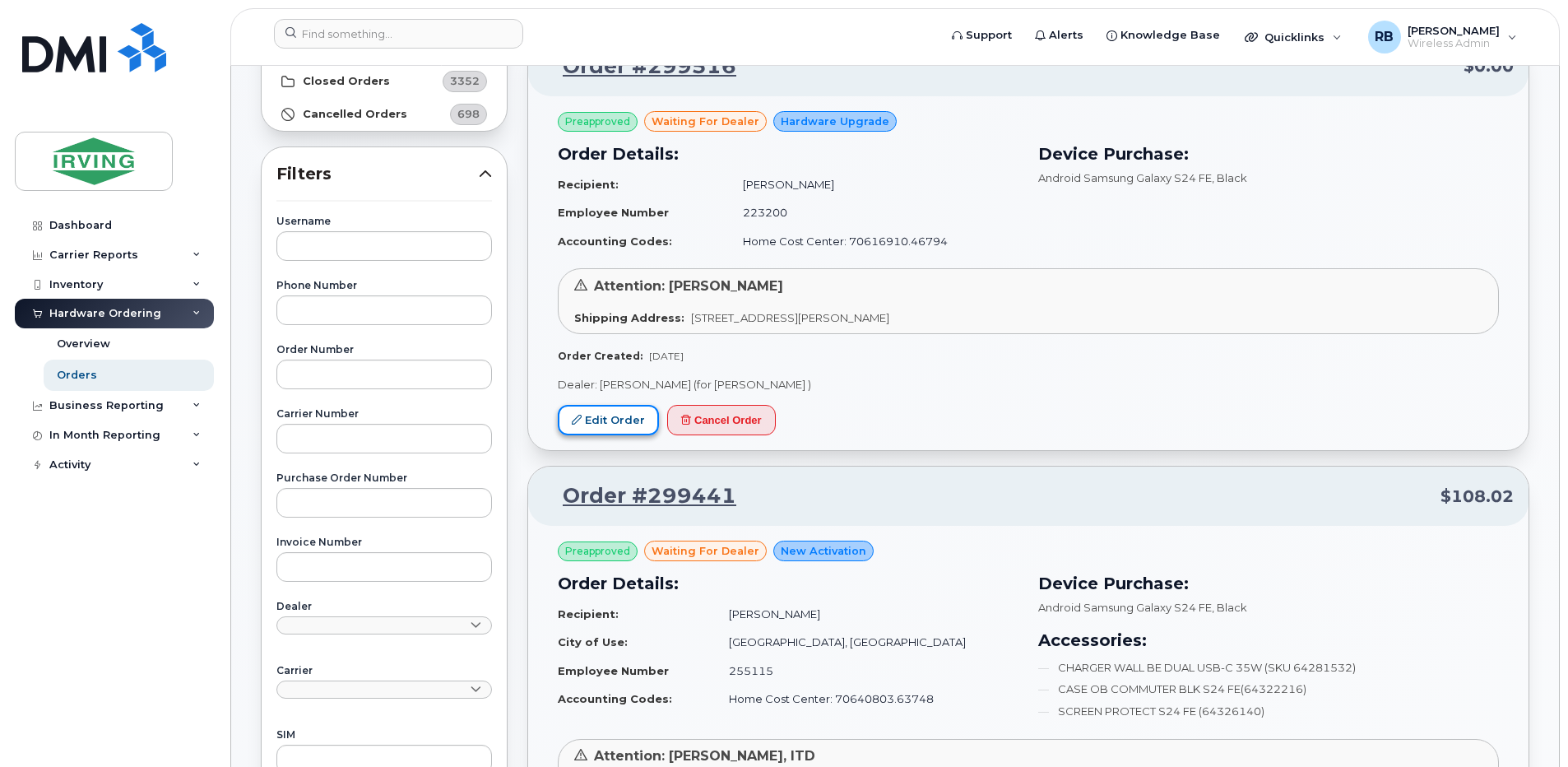
click at [623, 413] on link "Edit Order" at bounding box center [607, 420] width 101 height 31
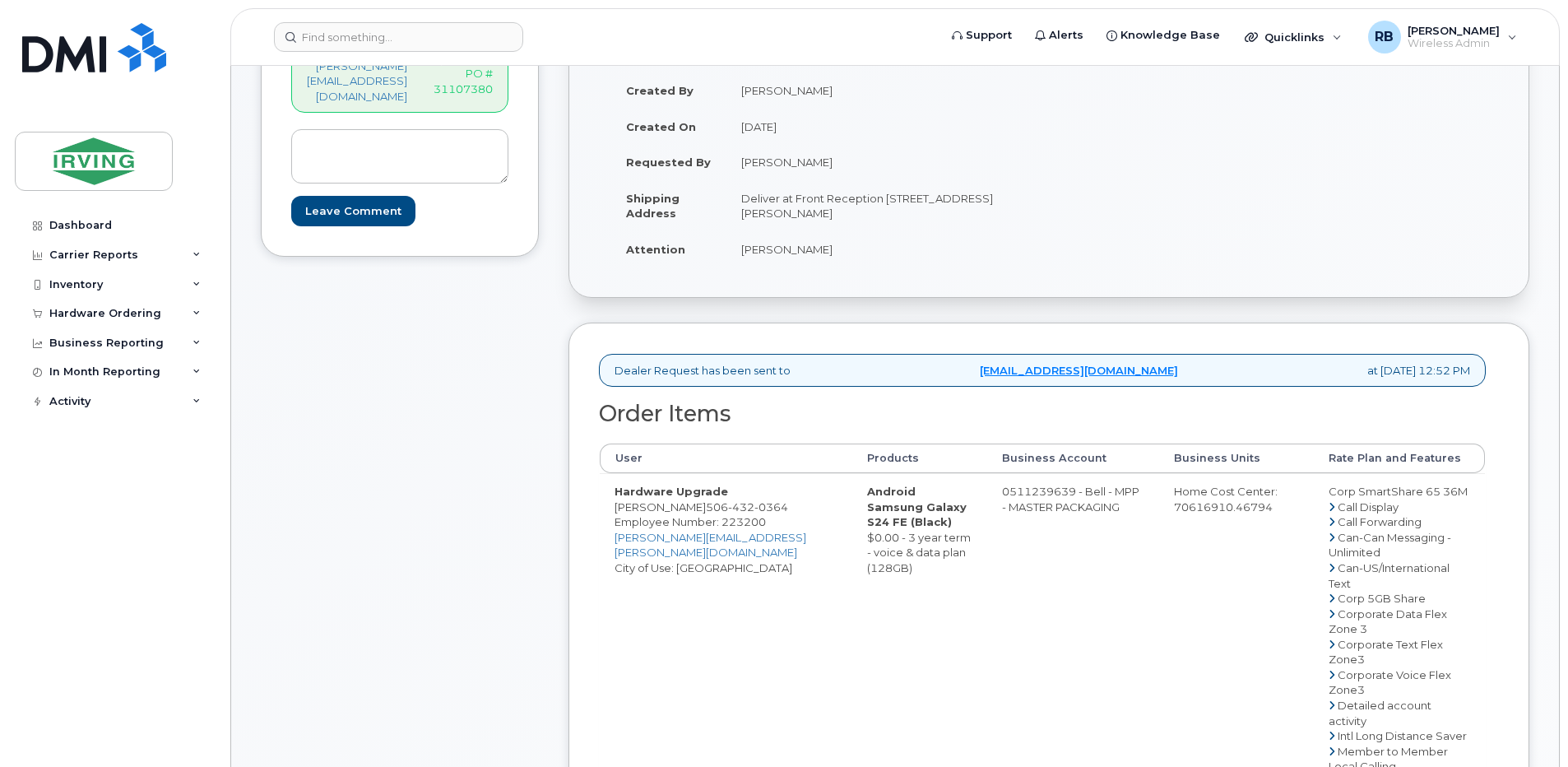
scroll to position [329, 0]
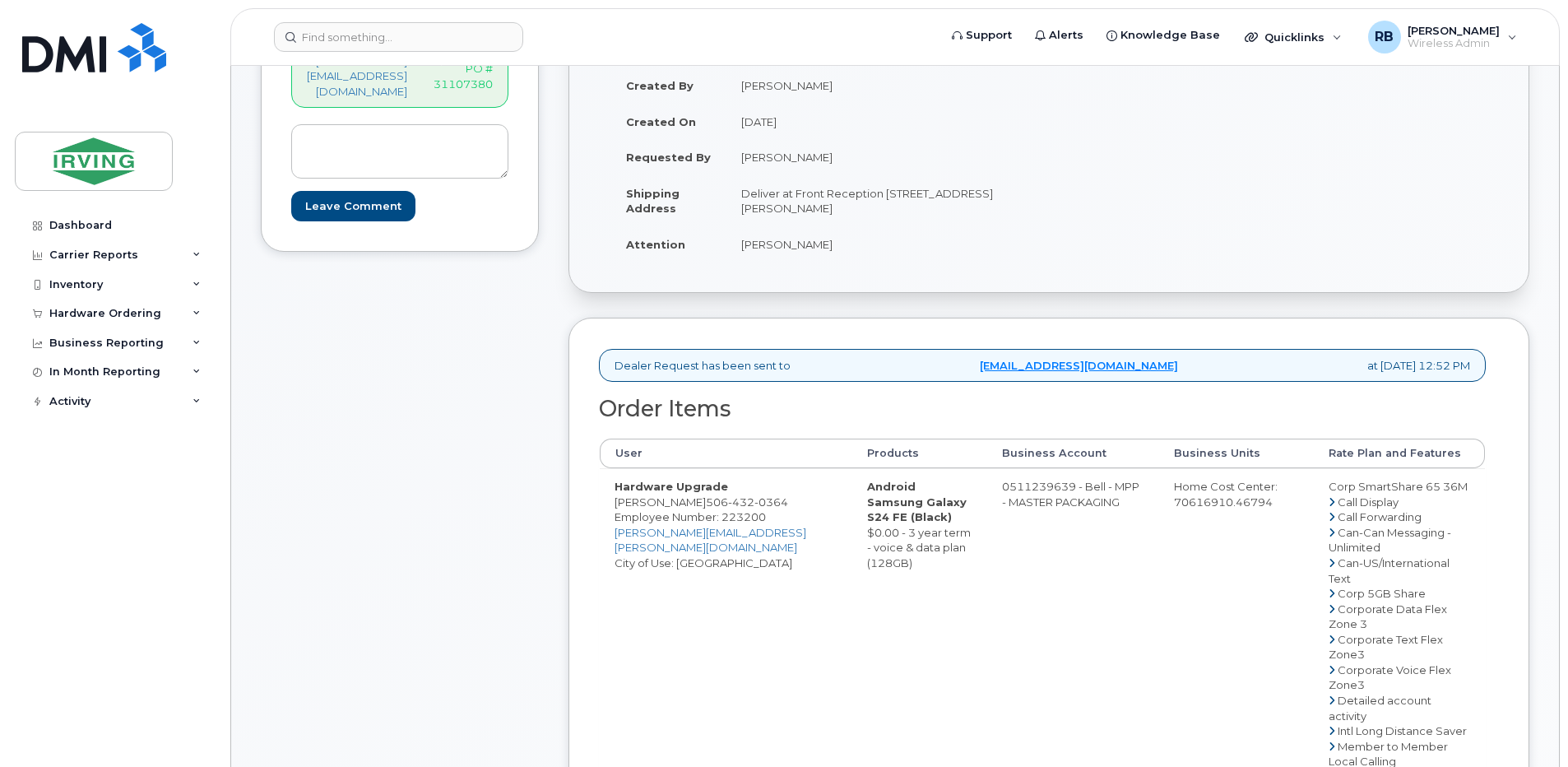
click at [456, 344] on div "Comments [PERSON_NAME][EMAIL_ADDRESS][DOMAIN_NAME] PO # 31107380 Leave Comment" at bounding box center [399, 703] width 278 height 1425
click at [493, 76] on p "PO # 31107380" at bounding box center [463, 76] width 60 height 31
copy p "31107380"
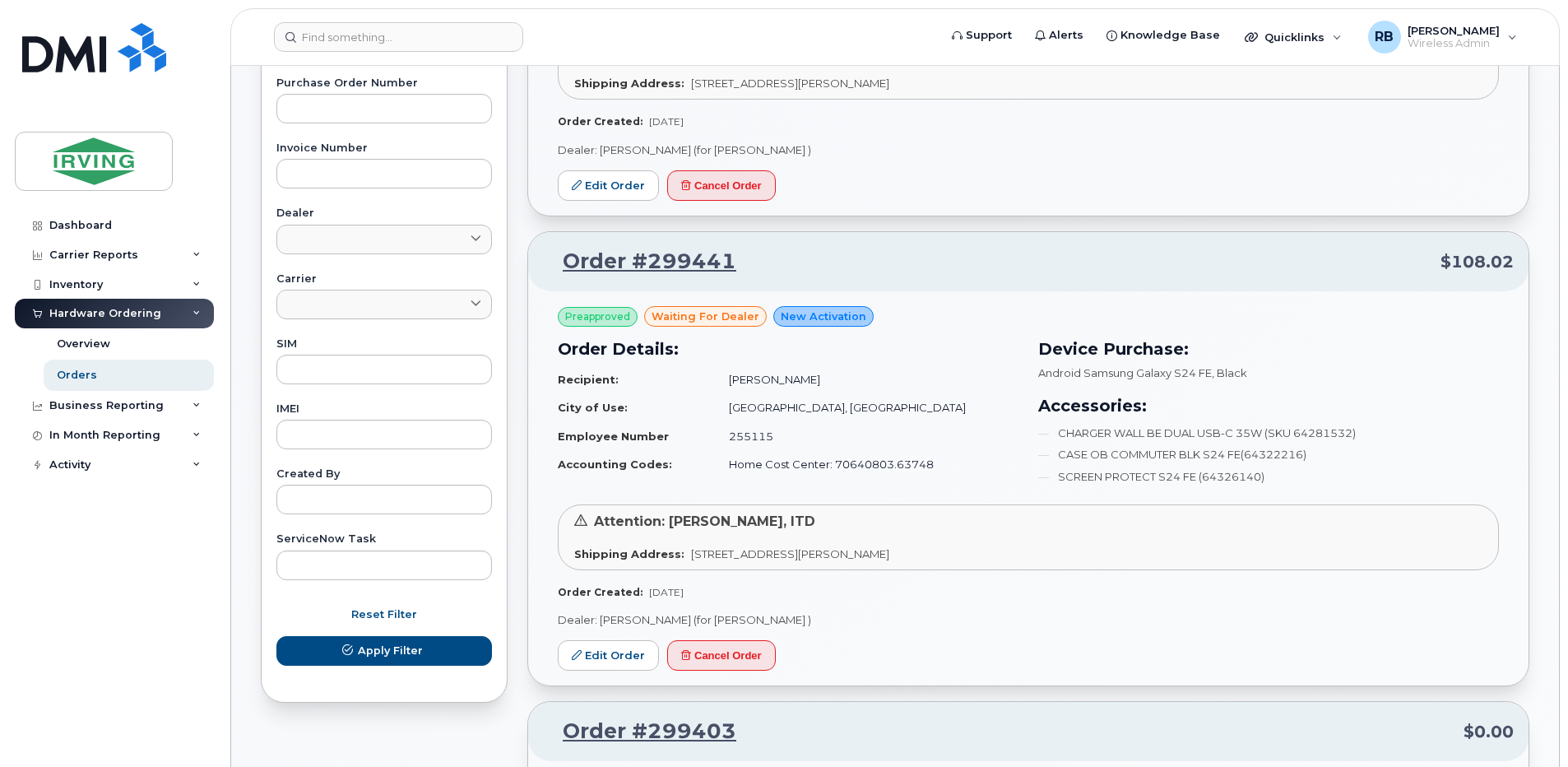
scroll to position [549, 0]
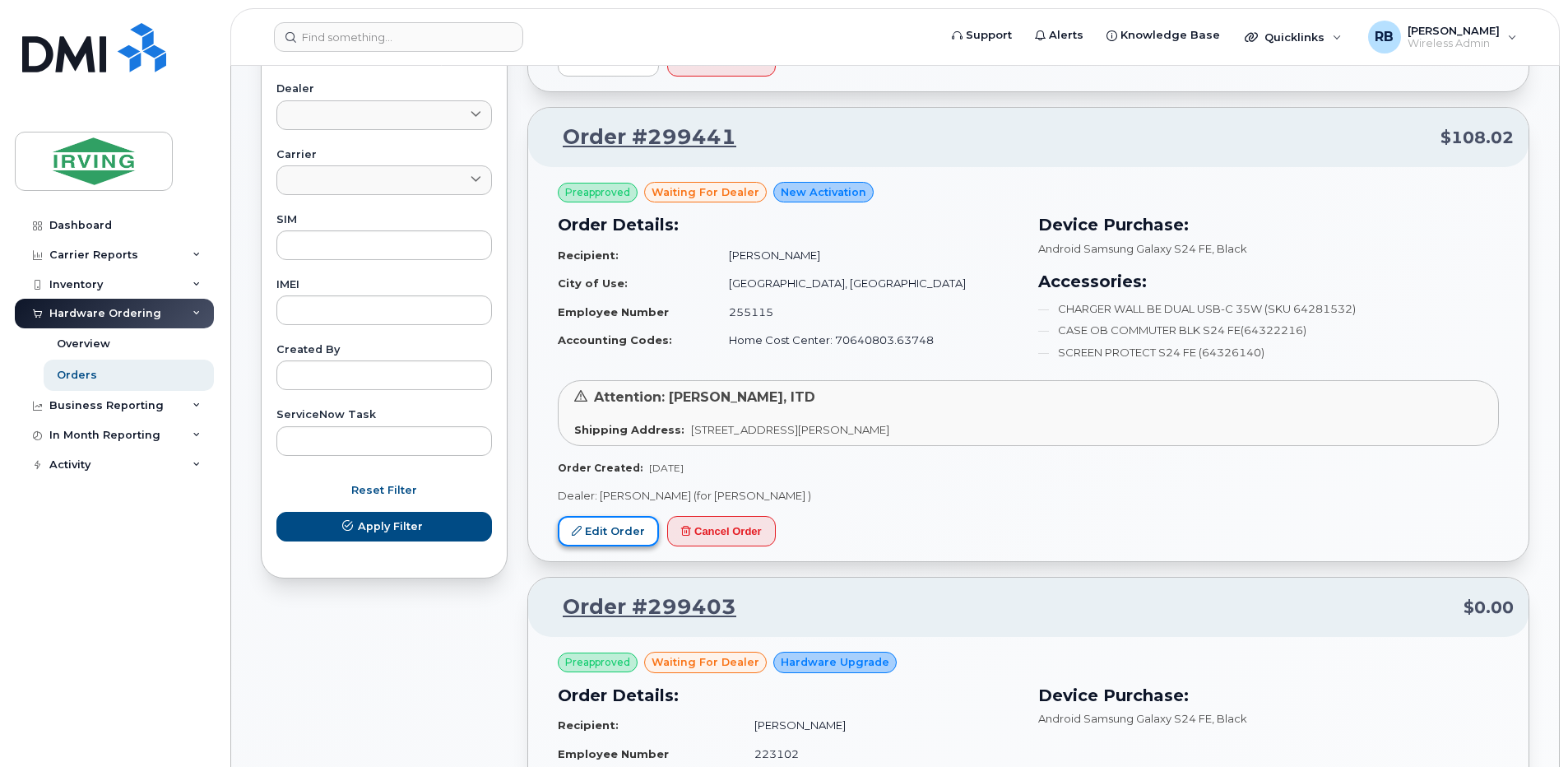
click at [635, 524] on link "Edit Order" at bounding box center [607, 531] width 101 height 31
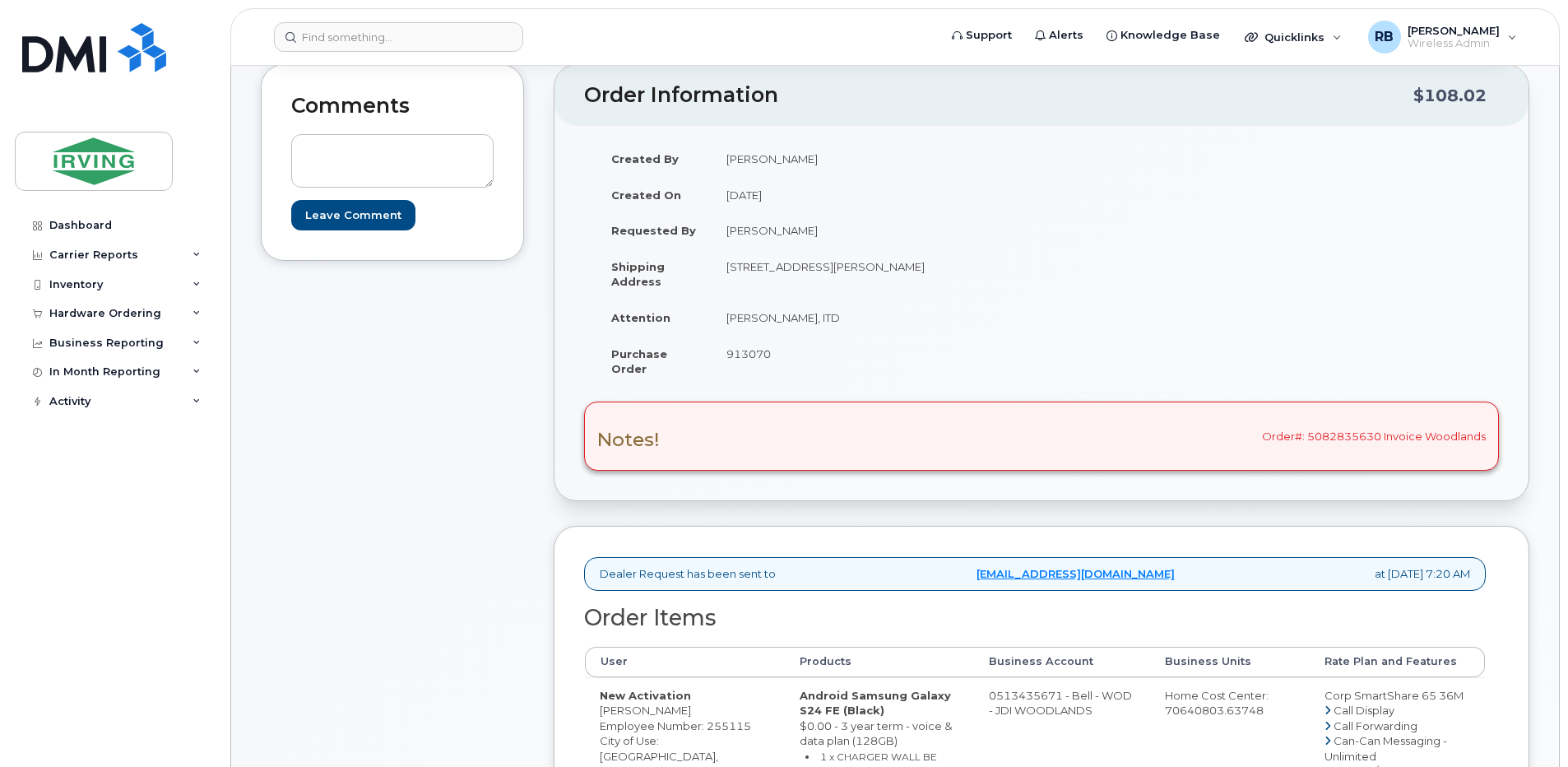
scroll to position [329, 0]
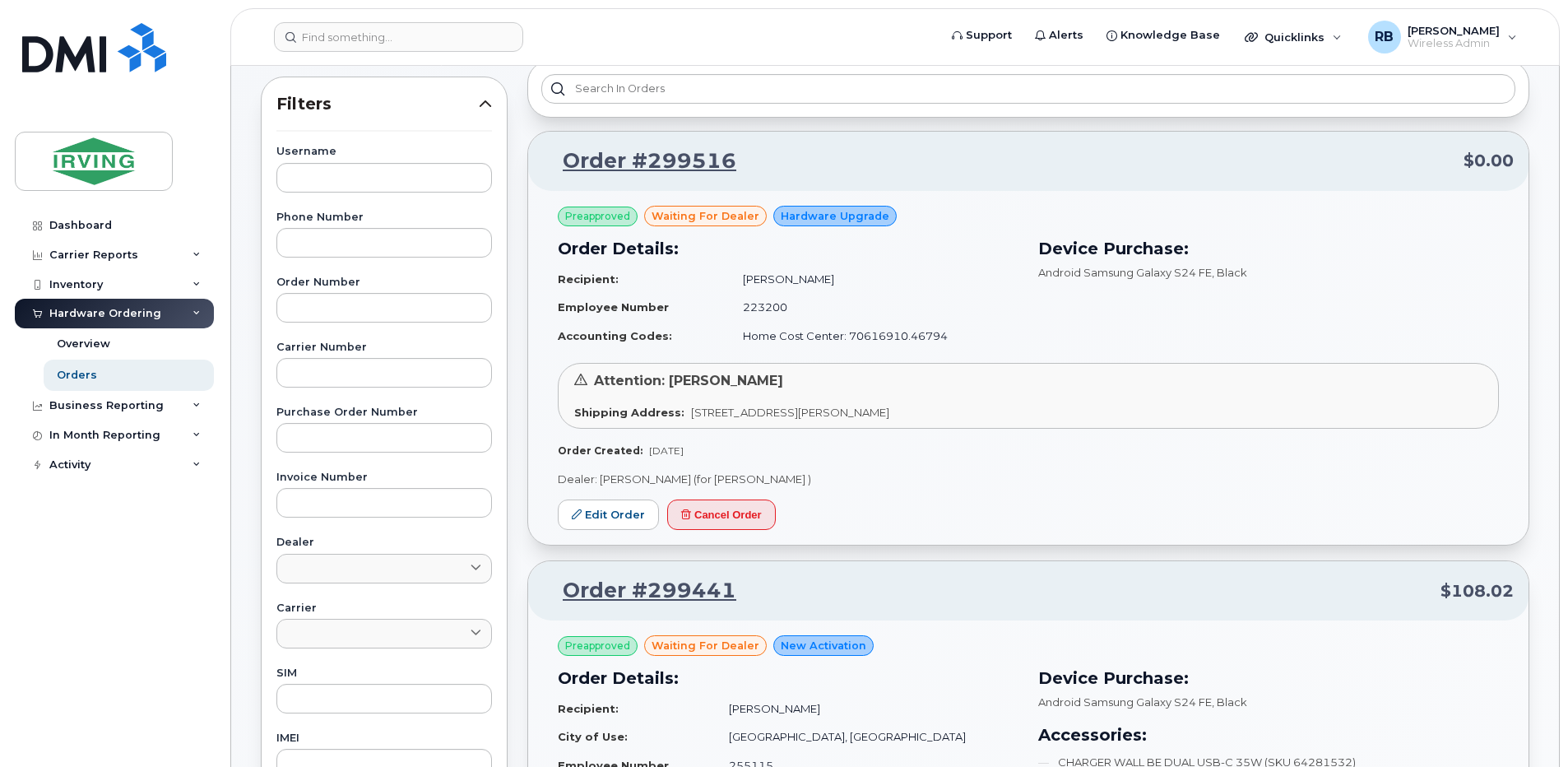
scroll to position [219, 0]
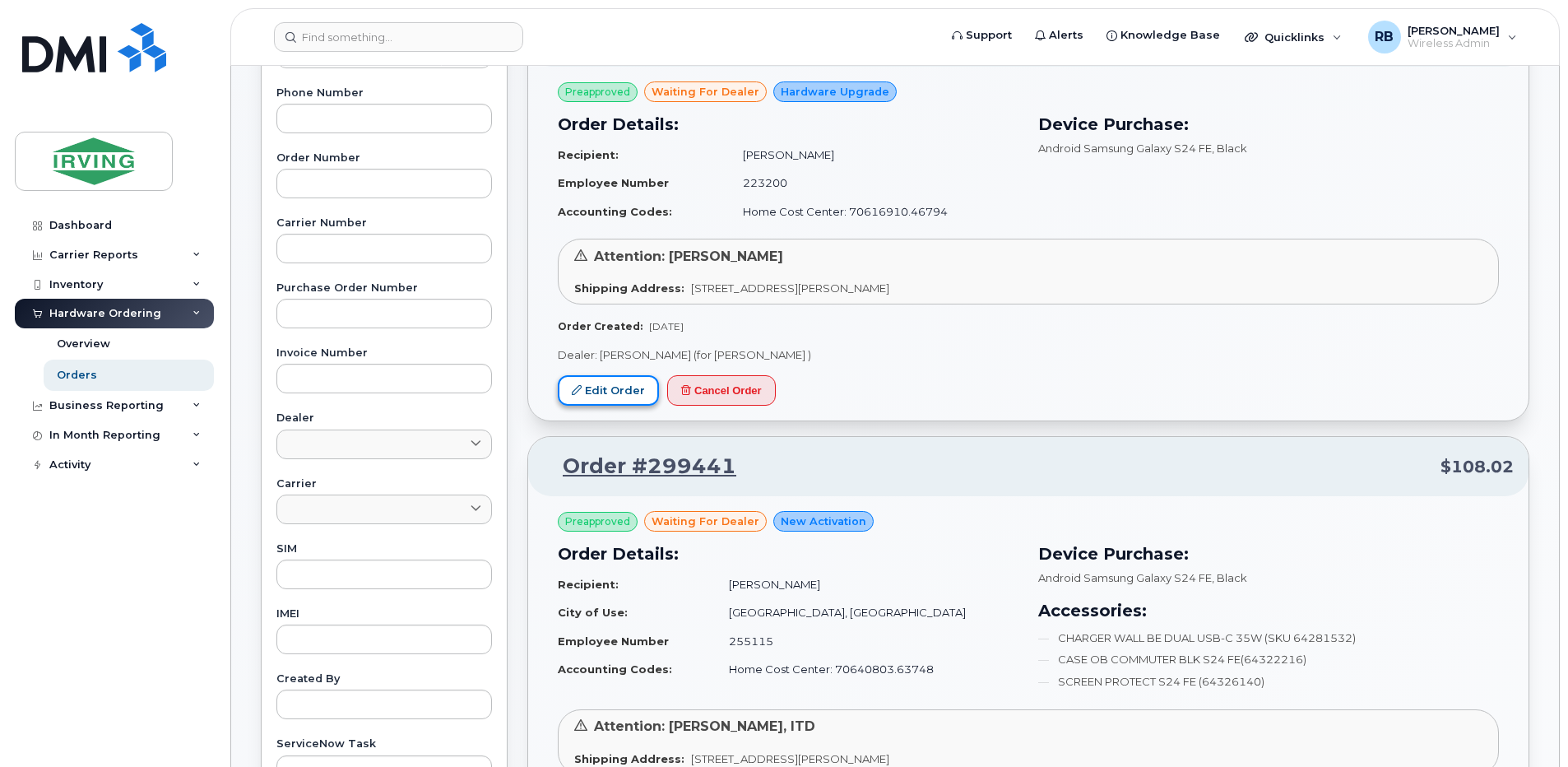
click at [620, 393] on link "Edit Order" at bounding box center [607, 391] width 101 height 31
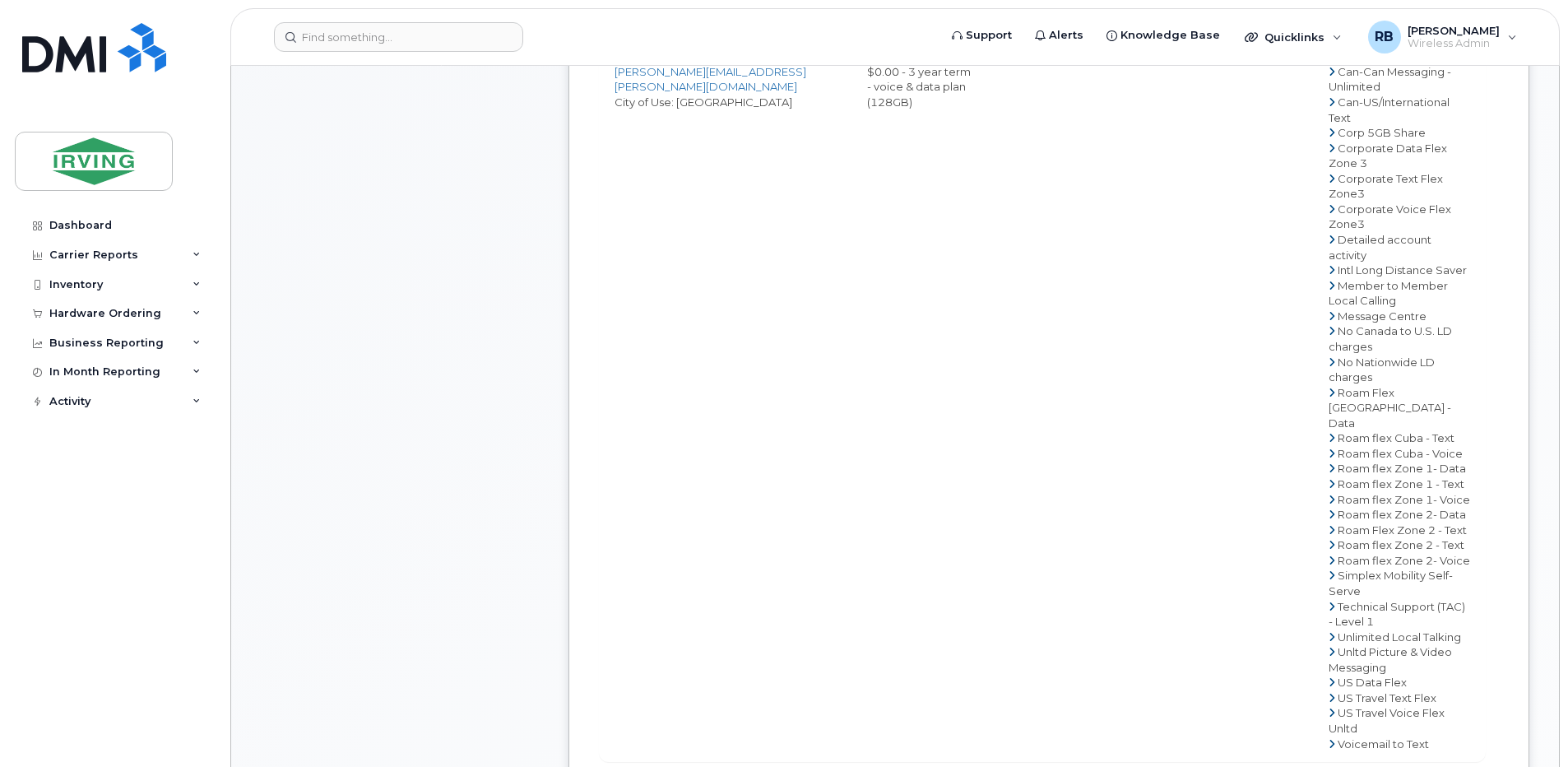
scroll to position [767, 0]
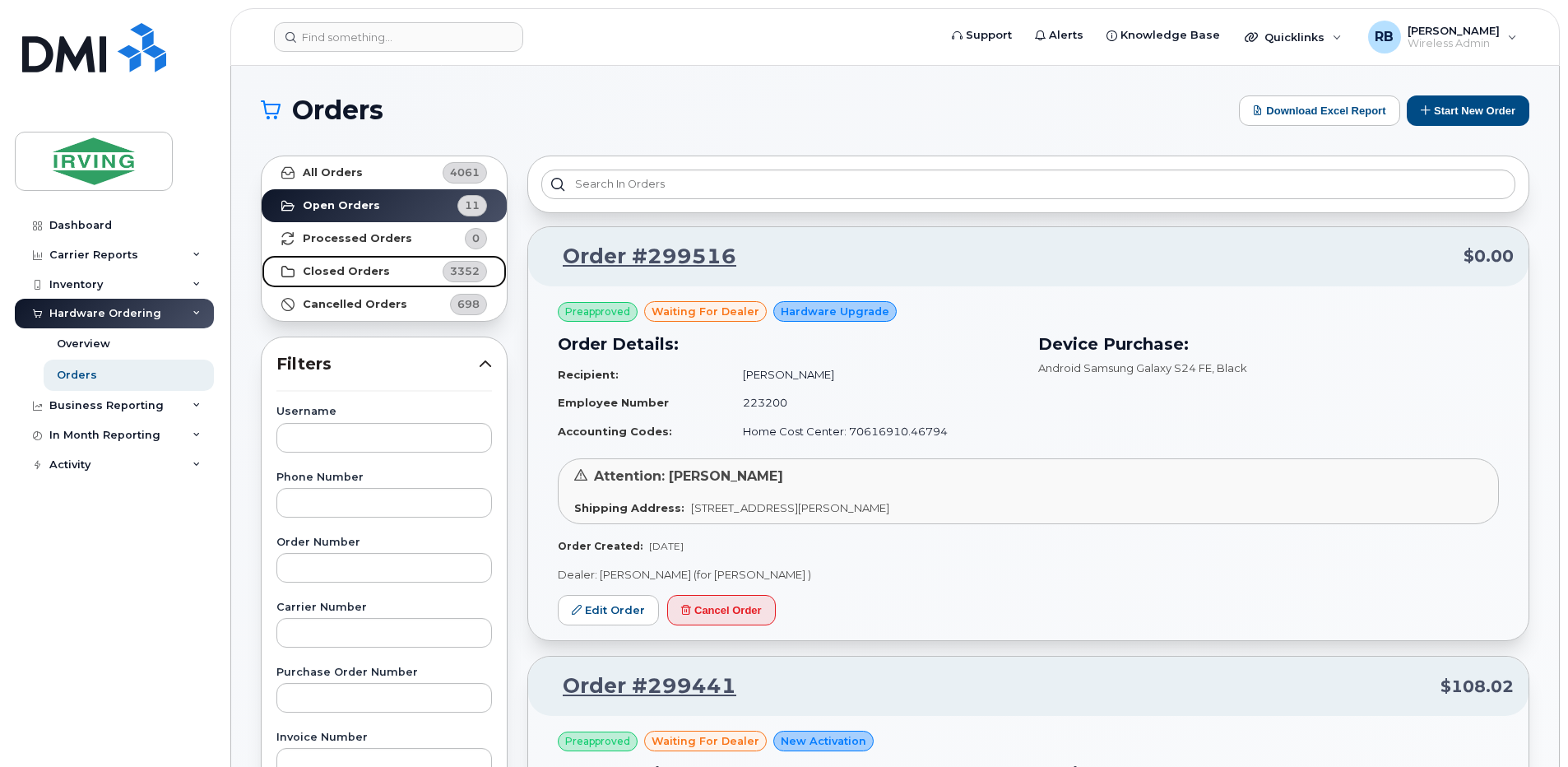
click at [345, 268] on strong "Closed Orders" at bounding box center [347, 271] width 88 height 13
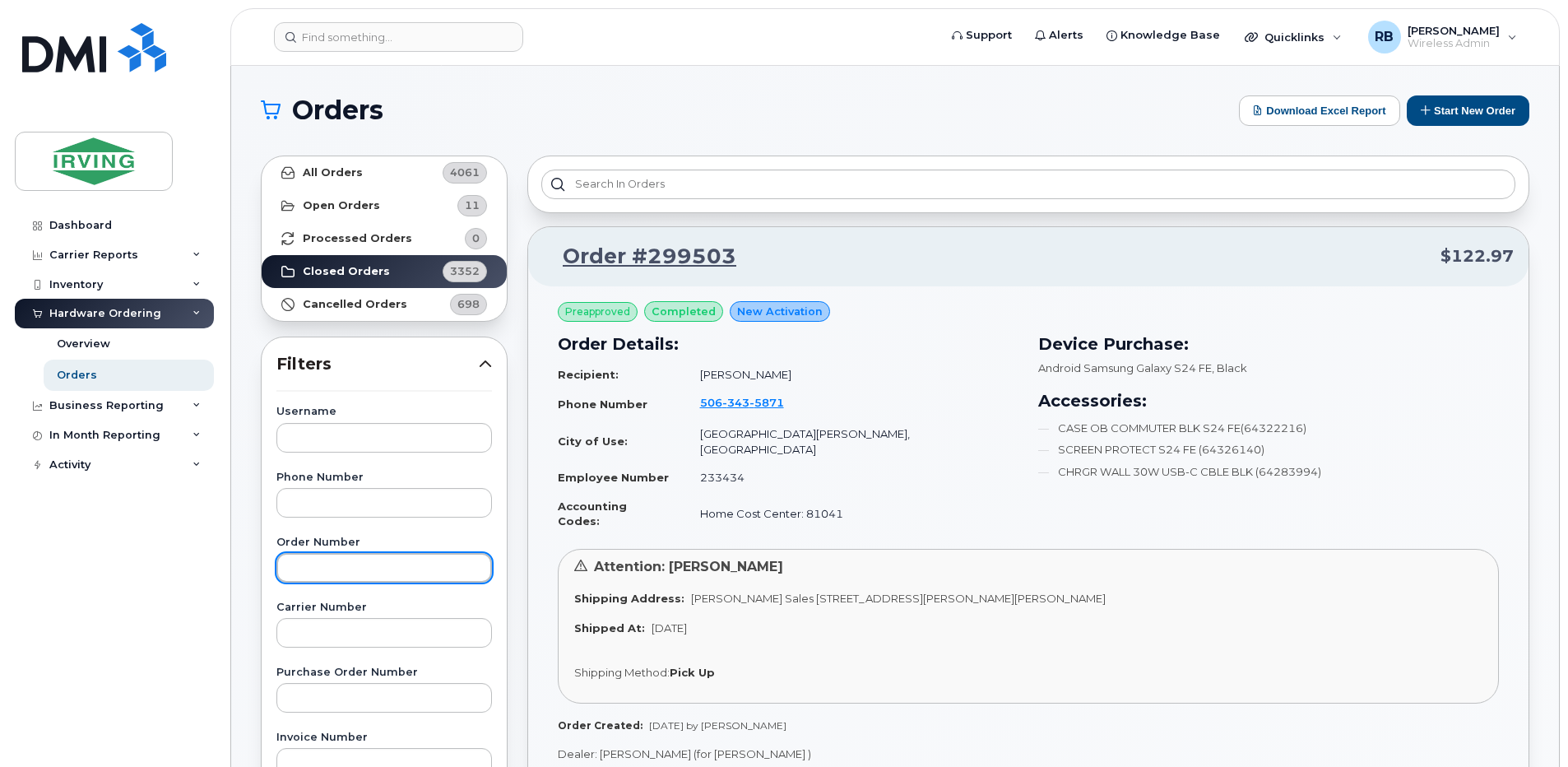
click at [350, 563] on input "text" at bounding box center [384, 567] width 216 height 30
type input "298867"
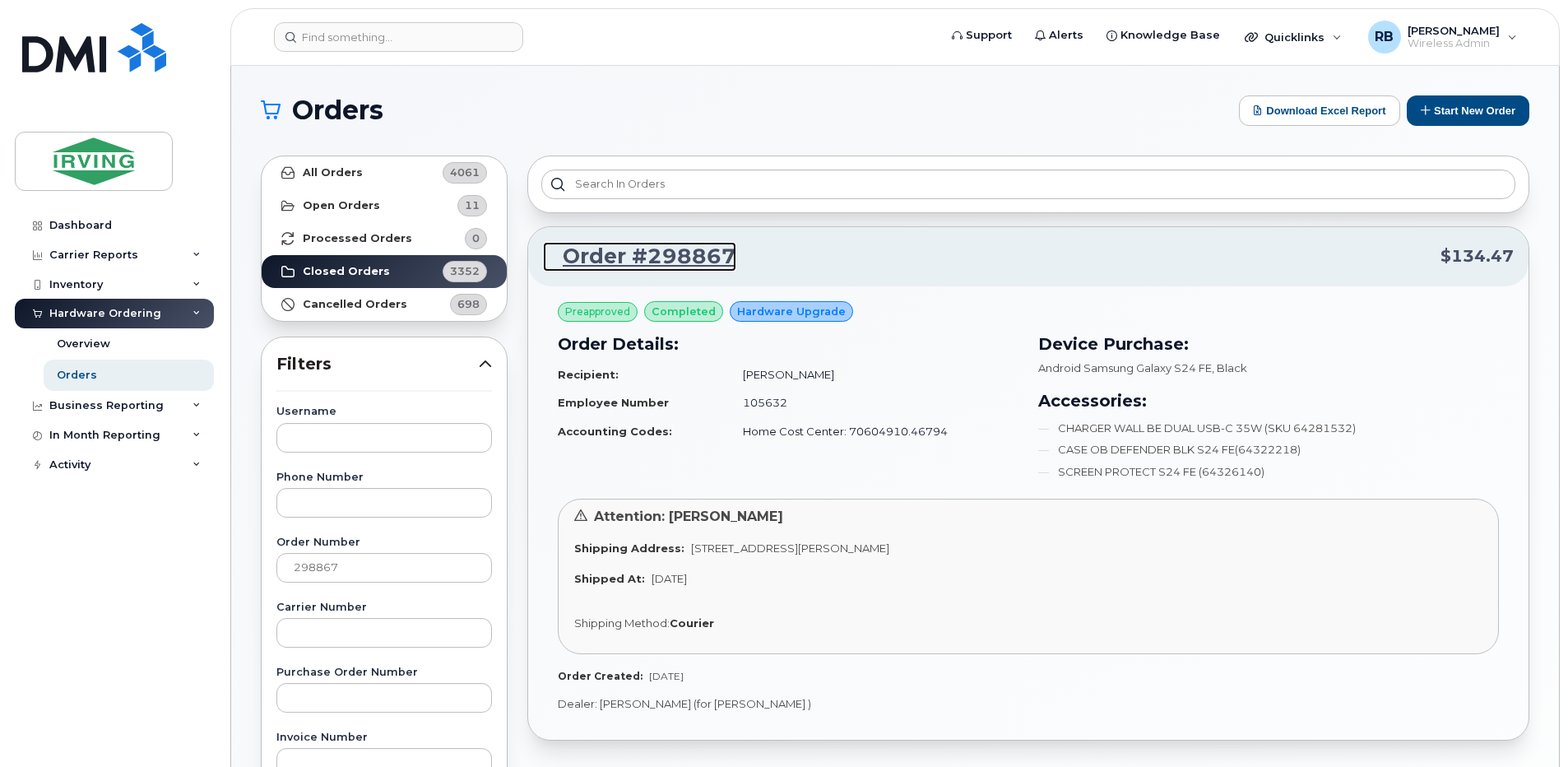
click at [619, 254] on link "Order #298867" at bounding box center [639, 256] width 193 height 30
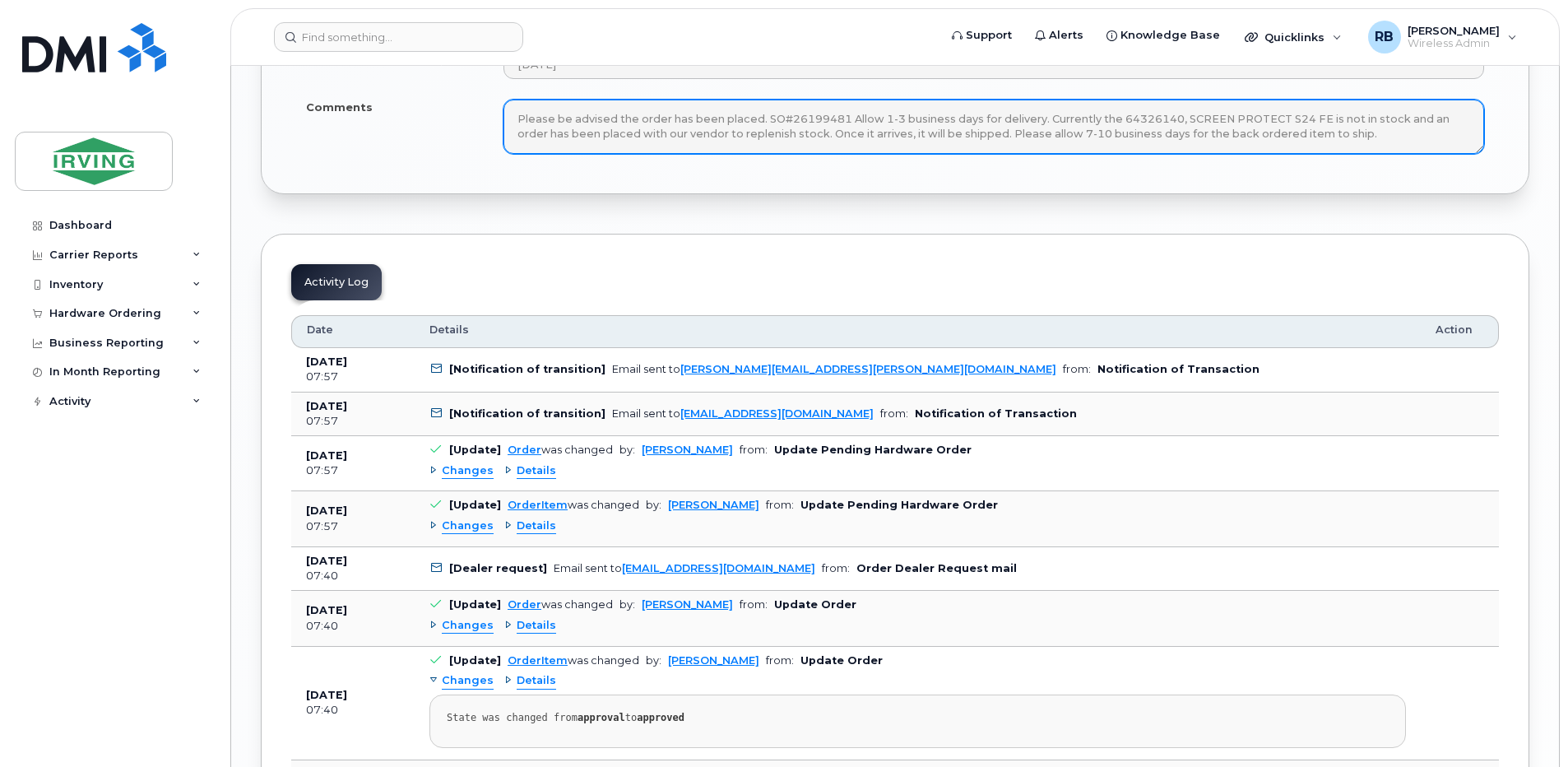
scroll to position [2522, 0]
